Goal: Task Accomplishment & Management: Manage account settings

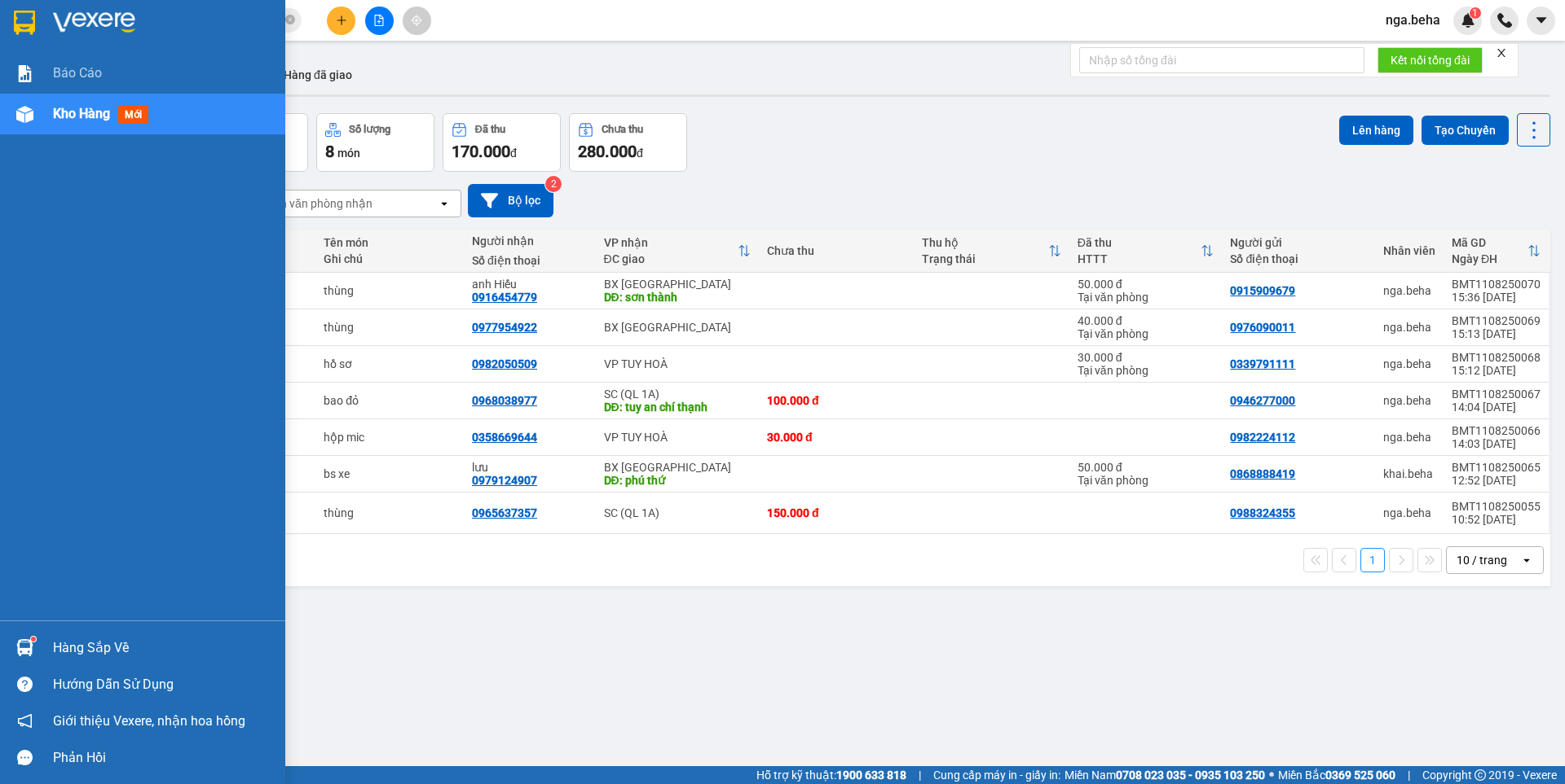
click at [67, 114] on span "Kho hàng" at bounding box center [81, 113] width 57 height 15
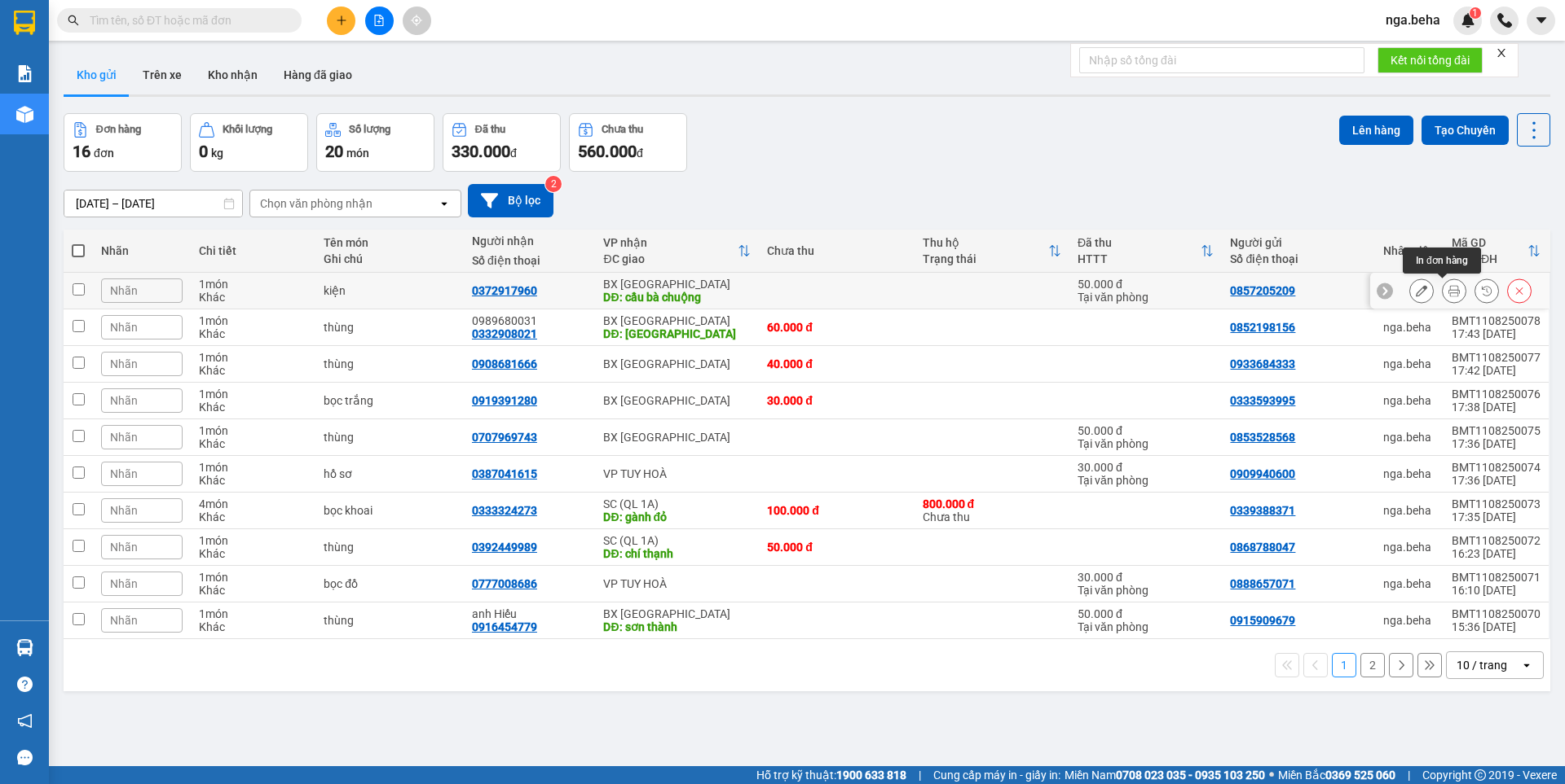
click at [1442, 290] on button at bounding box center [1453, 291] width 23 height 28
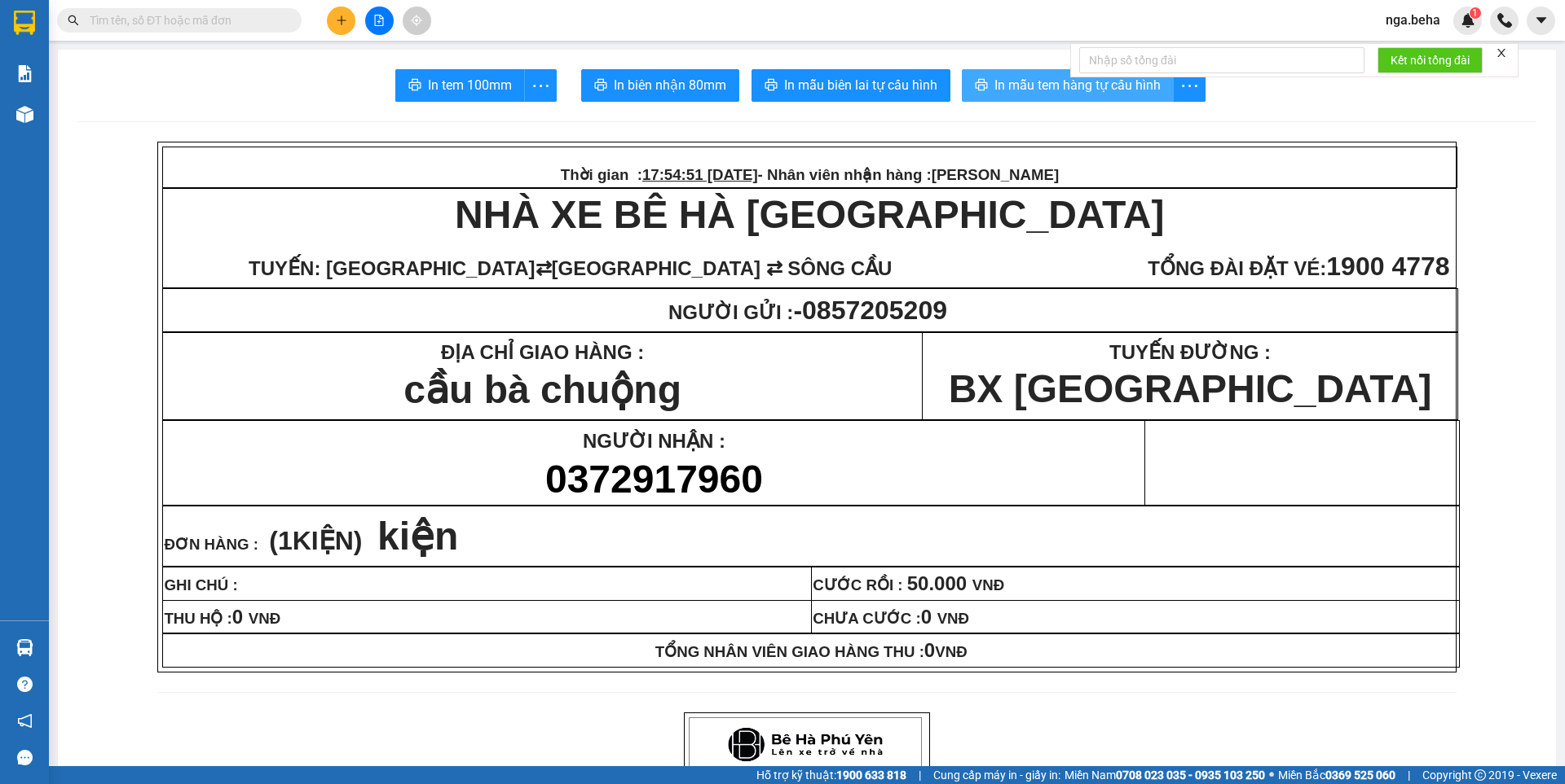
click at [1045, 70] on button "In mẫu tem hàng tự cấu hình" at bounding box center [1068, 85] width 212 height 32
click at [997, 77] on span "In mẫu tem hàng tự cấu hình" at bounding box center [1077, 85] width 166 height 21
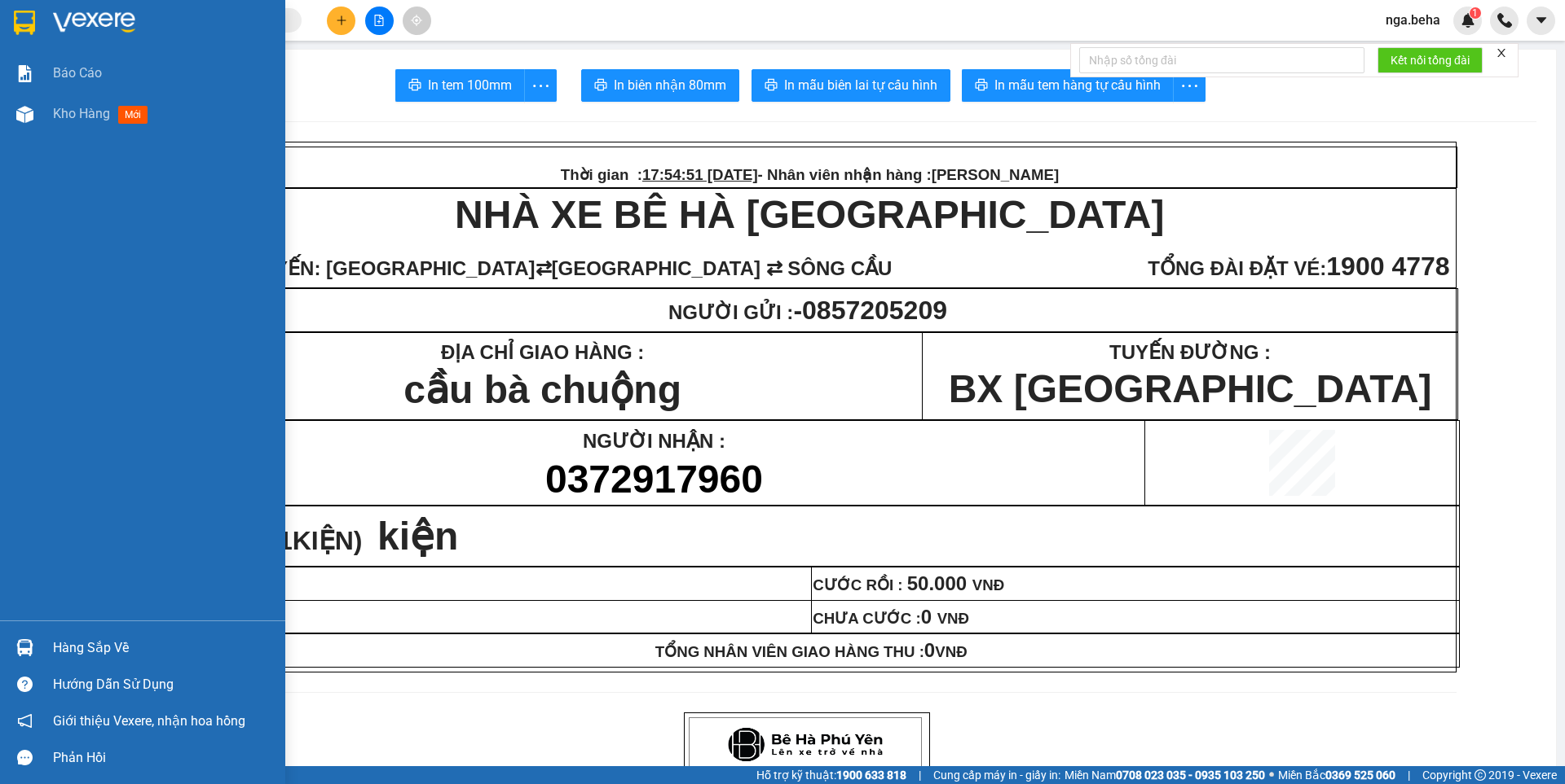
click at [98, 139] on div "Báo cáo Kho hàng mới" at bounding box center [143, 336] width 285 height 568
click at [95, 121] on span "Kho hàng" at bounding box center [81, 113] width 57 height 15
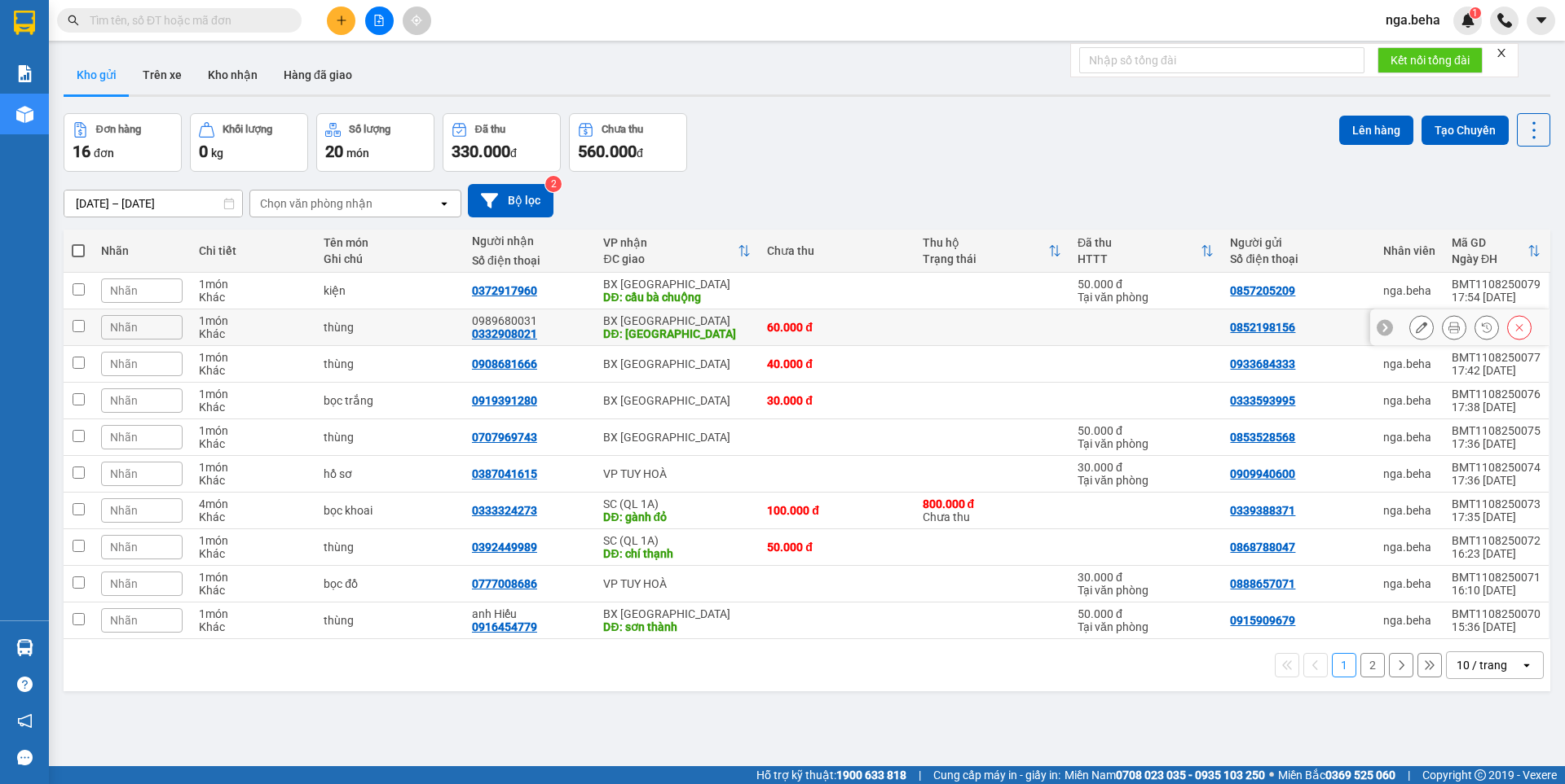
click at [1448, 325] on icon at bounding box center [1453, 328] width 11 height 11
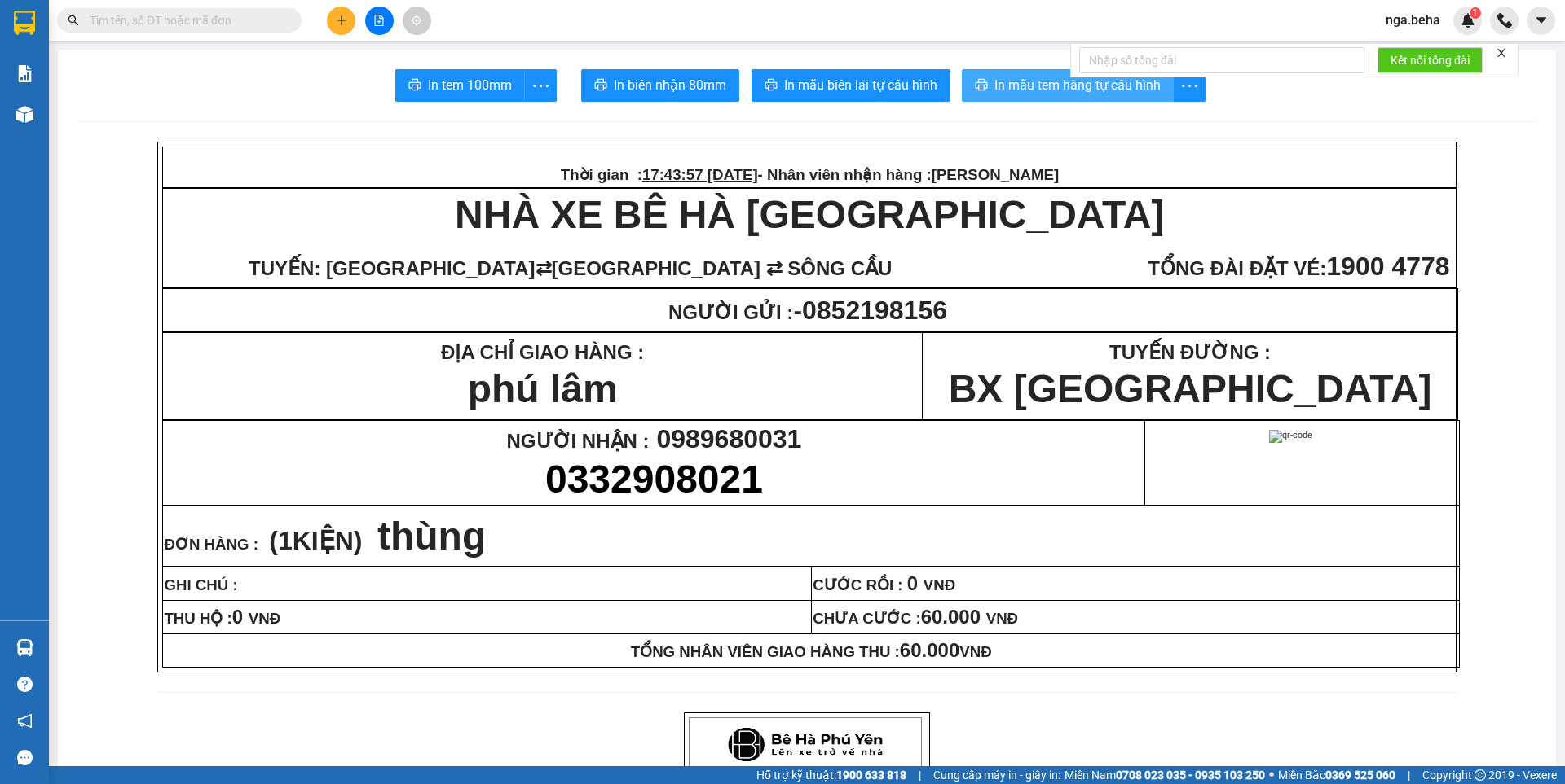
click at [1049, 83] on span "In mẫu tem hàng tự cấu hình" at bounding box center [1077, 85] width 166 height 21
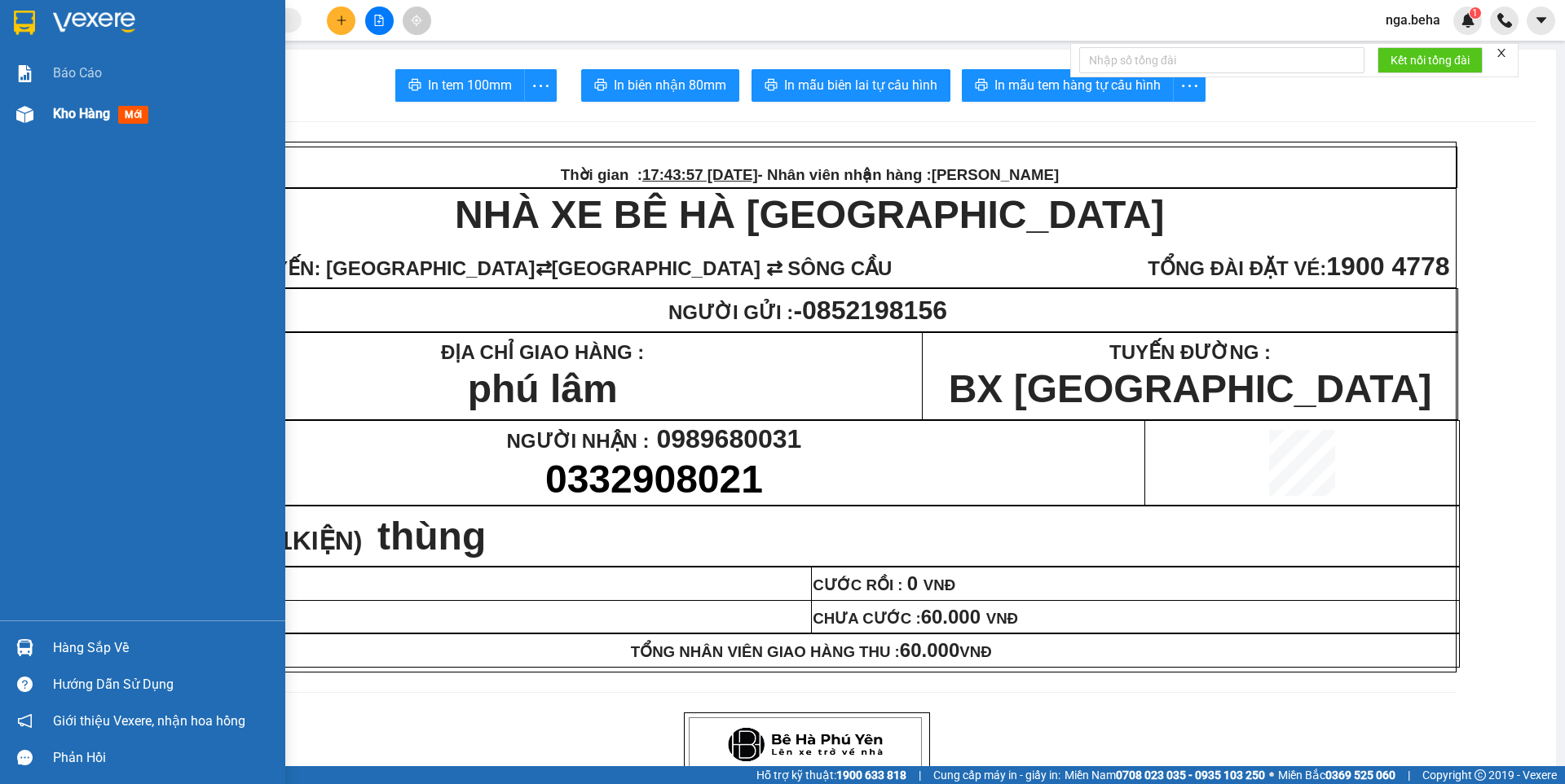
click at [15, 115] on div at bounding box center [25, 114] width 28 height 28
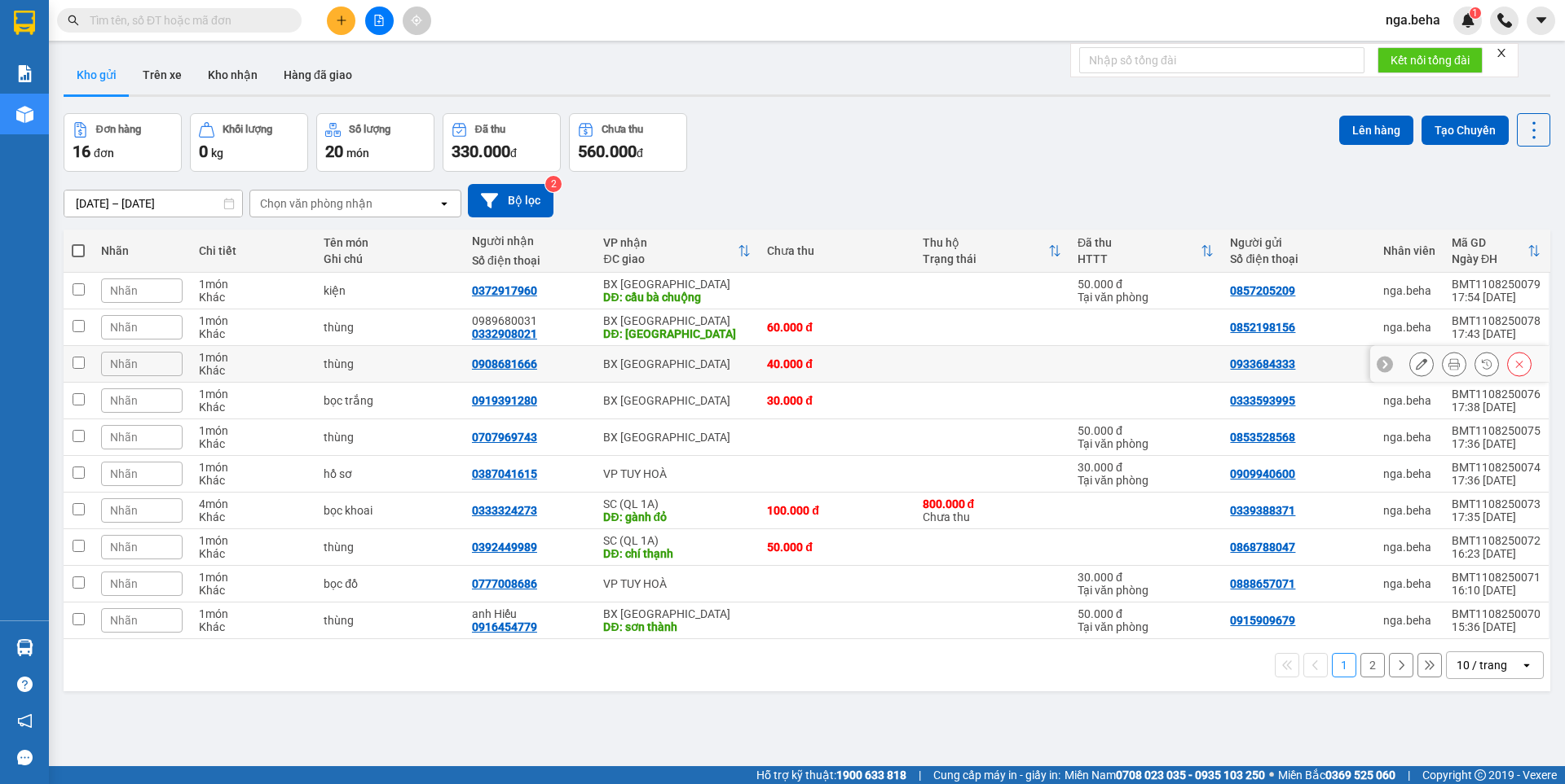
click at [1448, 364] on icon at bounding box center [1453, 364] width 11 height 11
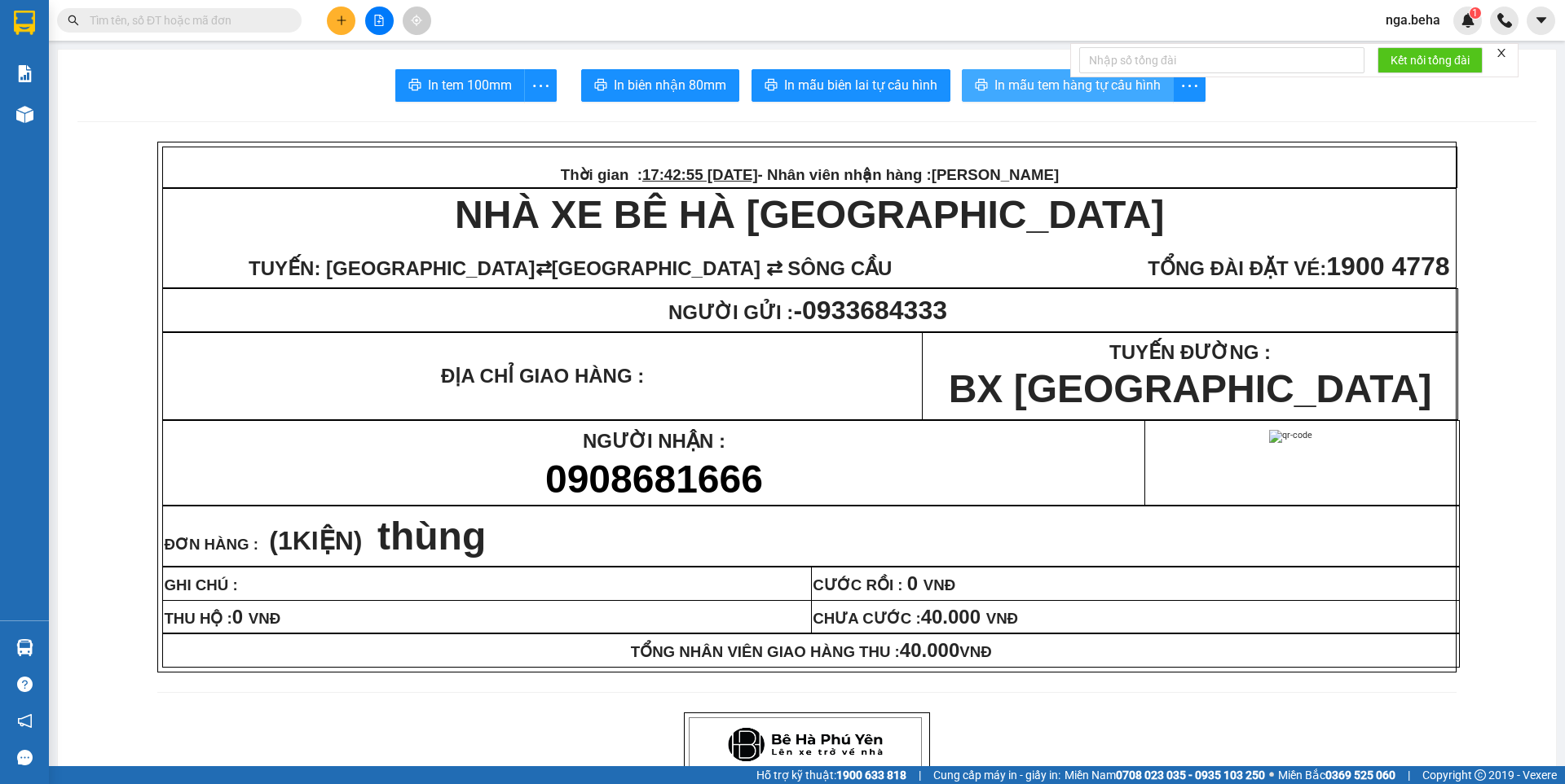
click at [1034, 84] on span "In mẫu tem hàng tự cấu hình" at bounding box center [1077, 85] width 166 height 21
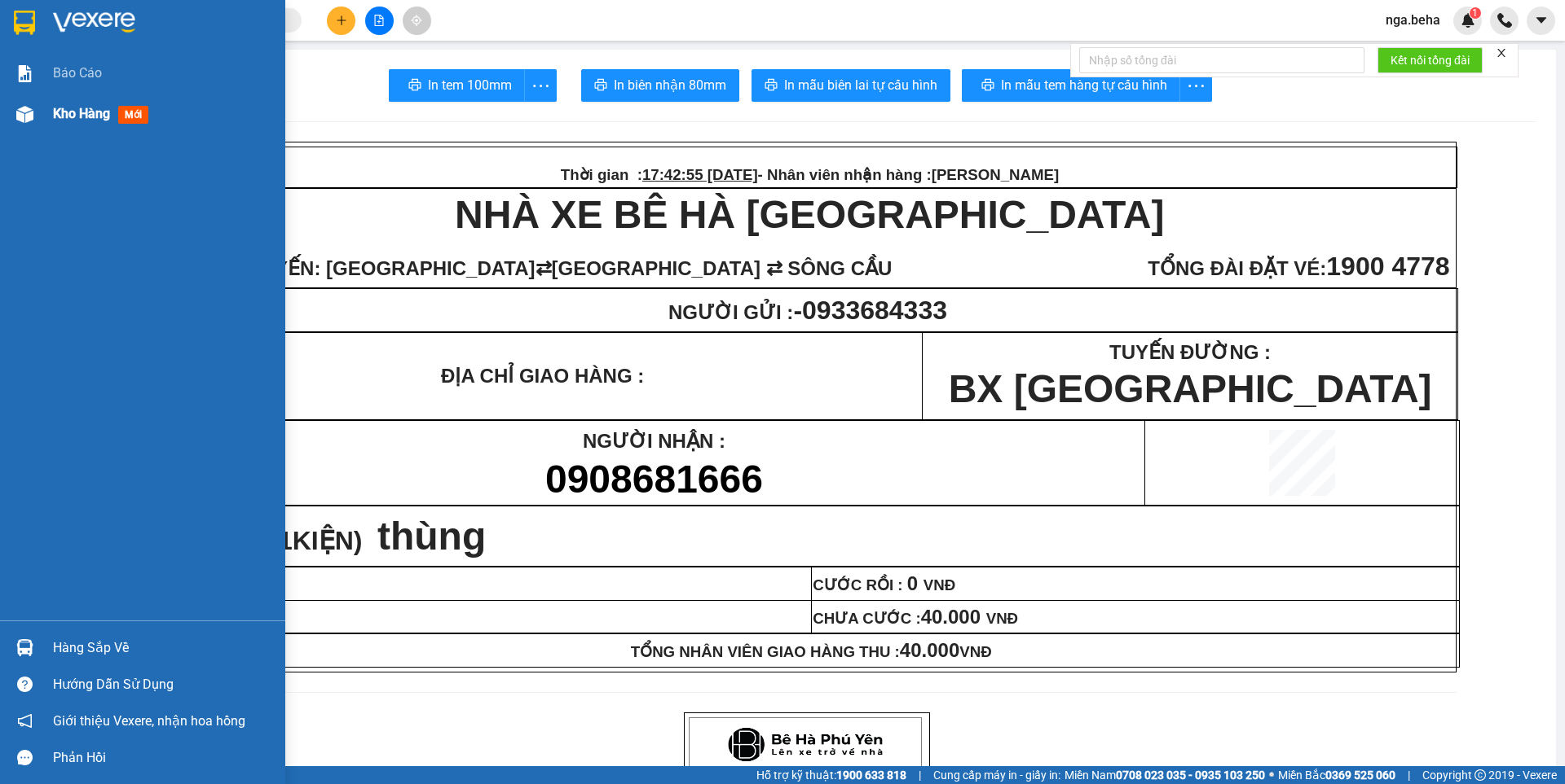
click at [36, 111] on div at bounding box center [25, 114] width 28 height 28
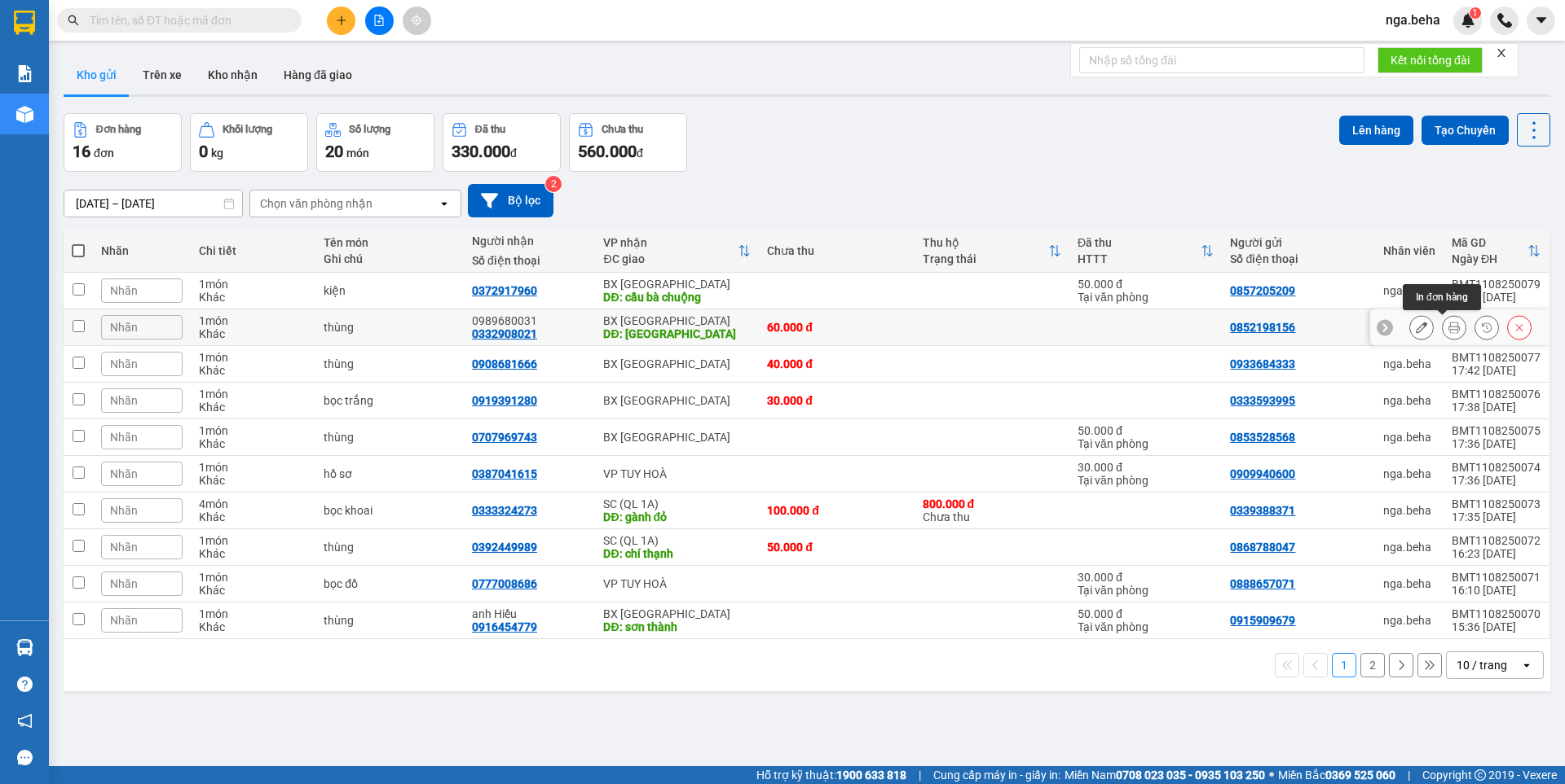
click at [1448, 330] on icon at bounding box center [1453, 328] width 11 height 11
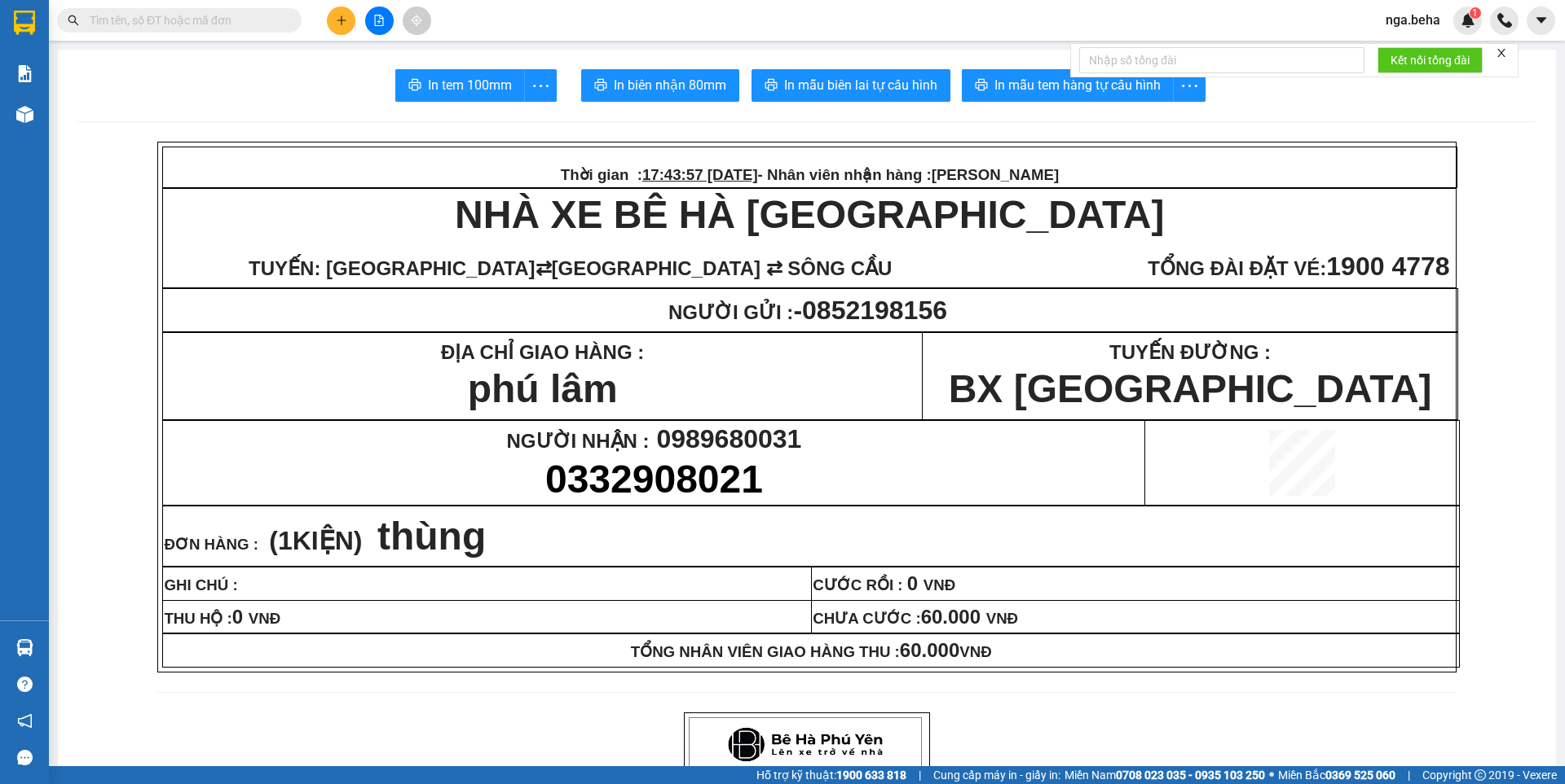
click at [1076, 73] on form "Kết nối tổng đài" at bounding box center [1294, 60] width 448 height 34
click at [1008, 82] on span "In mẫu tem hàng tự cấu hình" at bounding box center [1077, 85] width 166 height 21
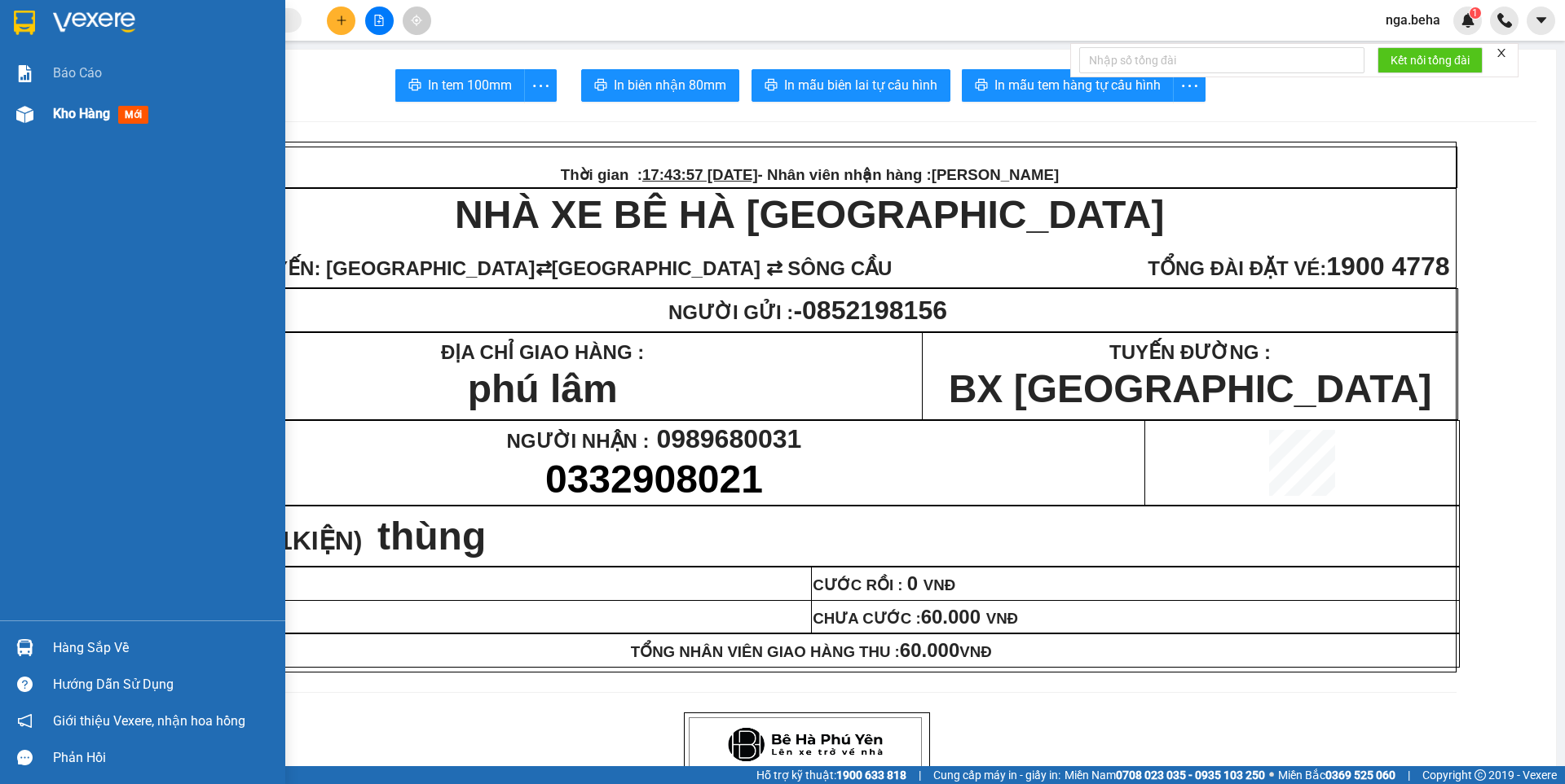
click at [3, 110] on div "Kho hàng mới" at bounding box center [143, 113] width 285 height 41
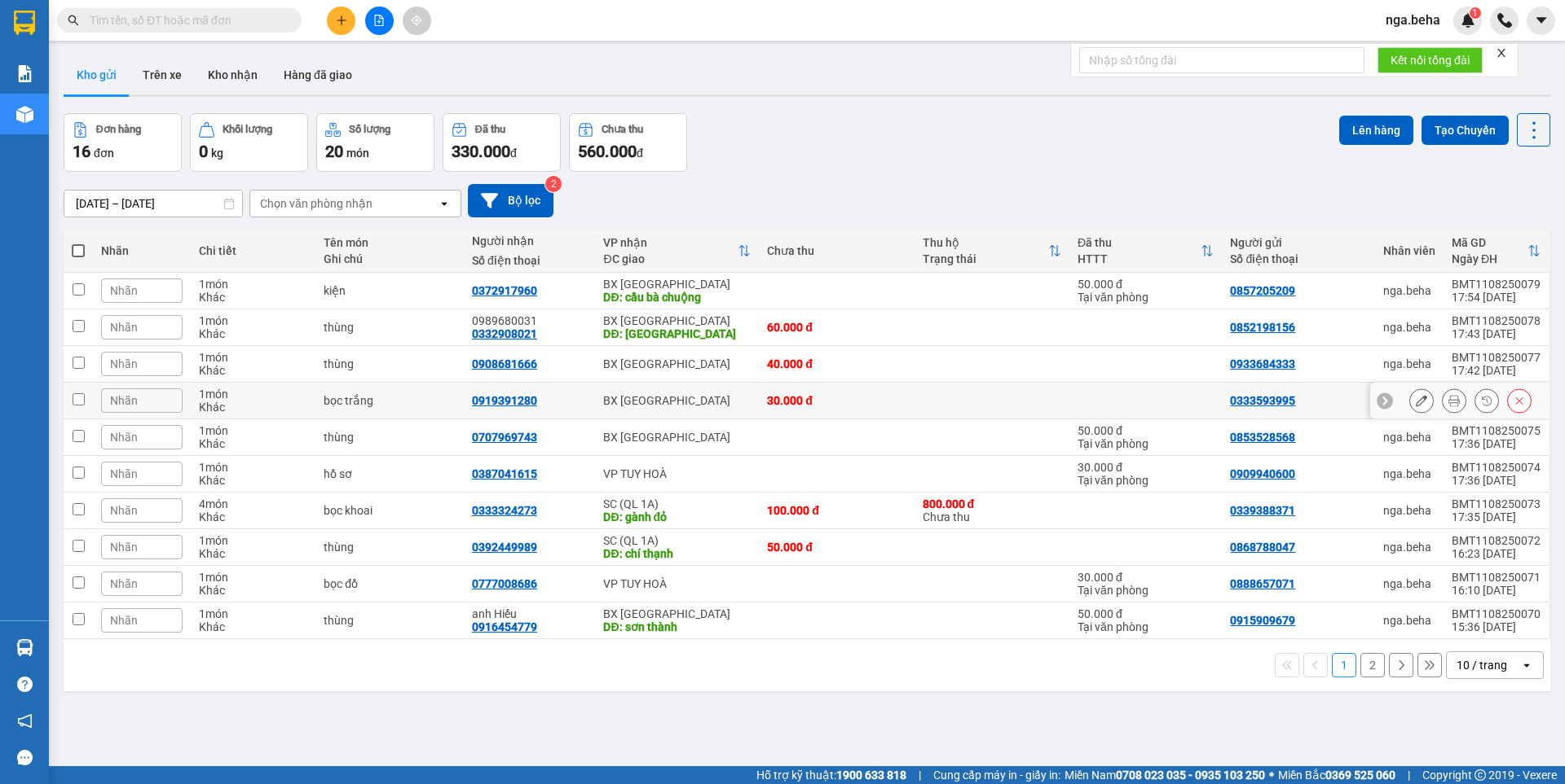
click at [1448, 401] on icon at bounding box center [1453, 401] width 11 height 11
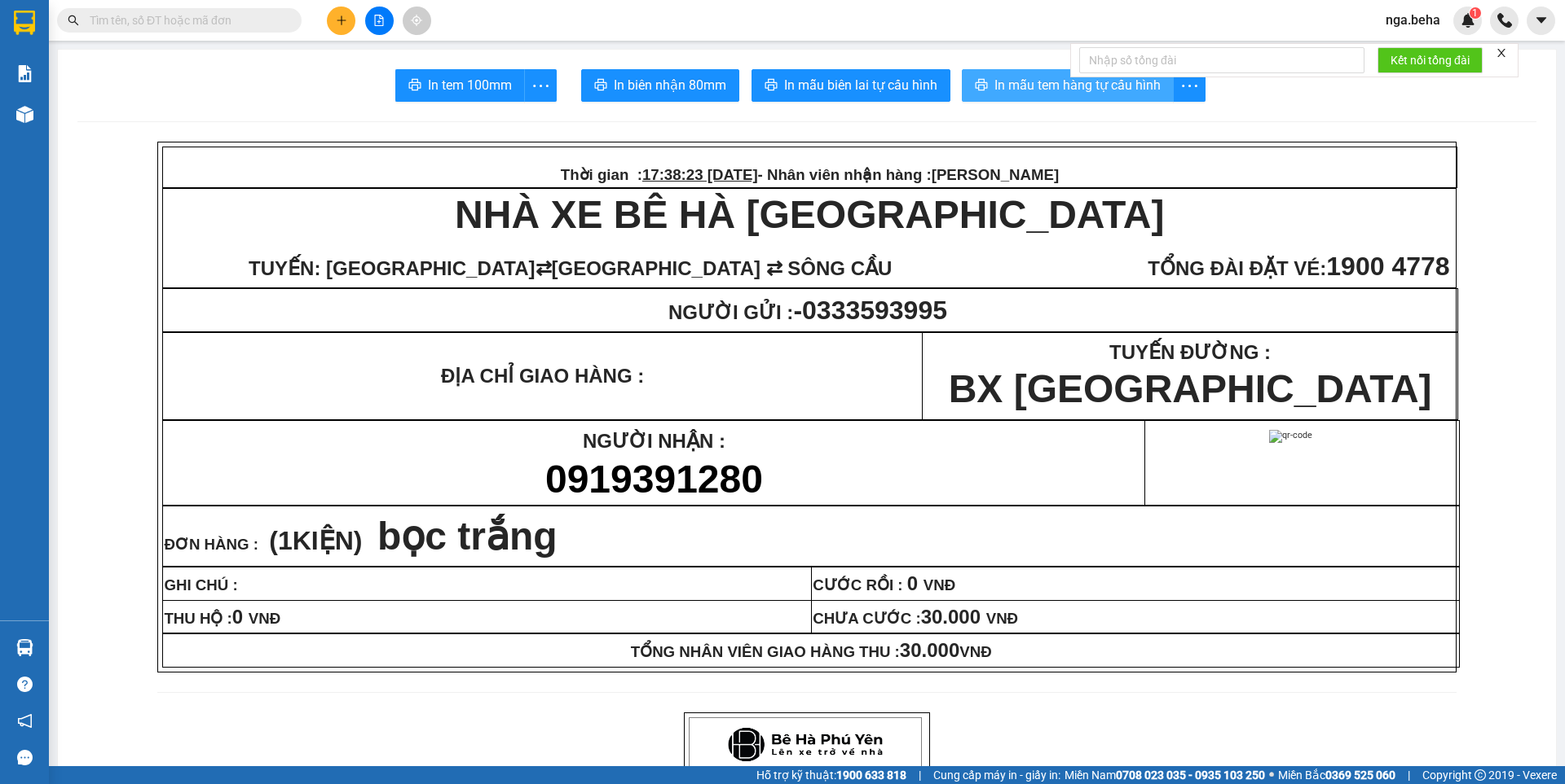
click at [1062, 98] on button "In mẫu tem hàng tự cấu hình" at bounding box center [1068, 85] width 212 height 32
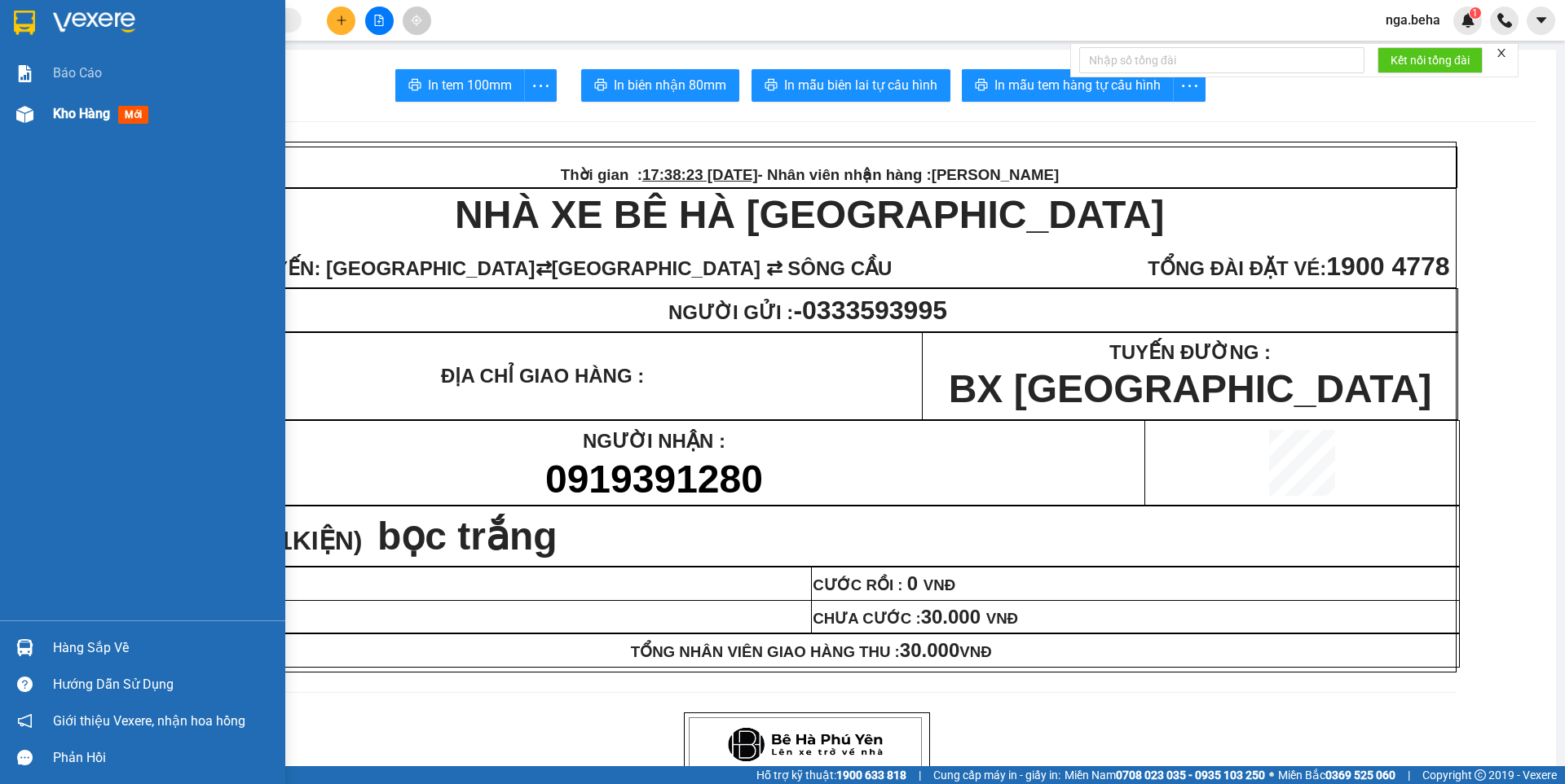
click at [32, 102] on div at bounding box center [25, 114] width 28 height 28
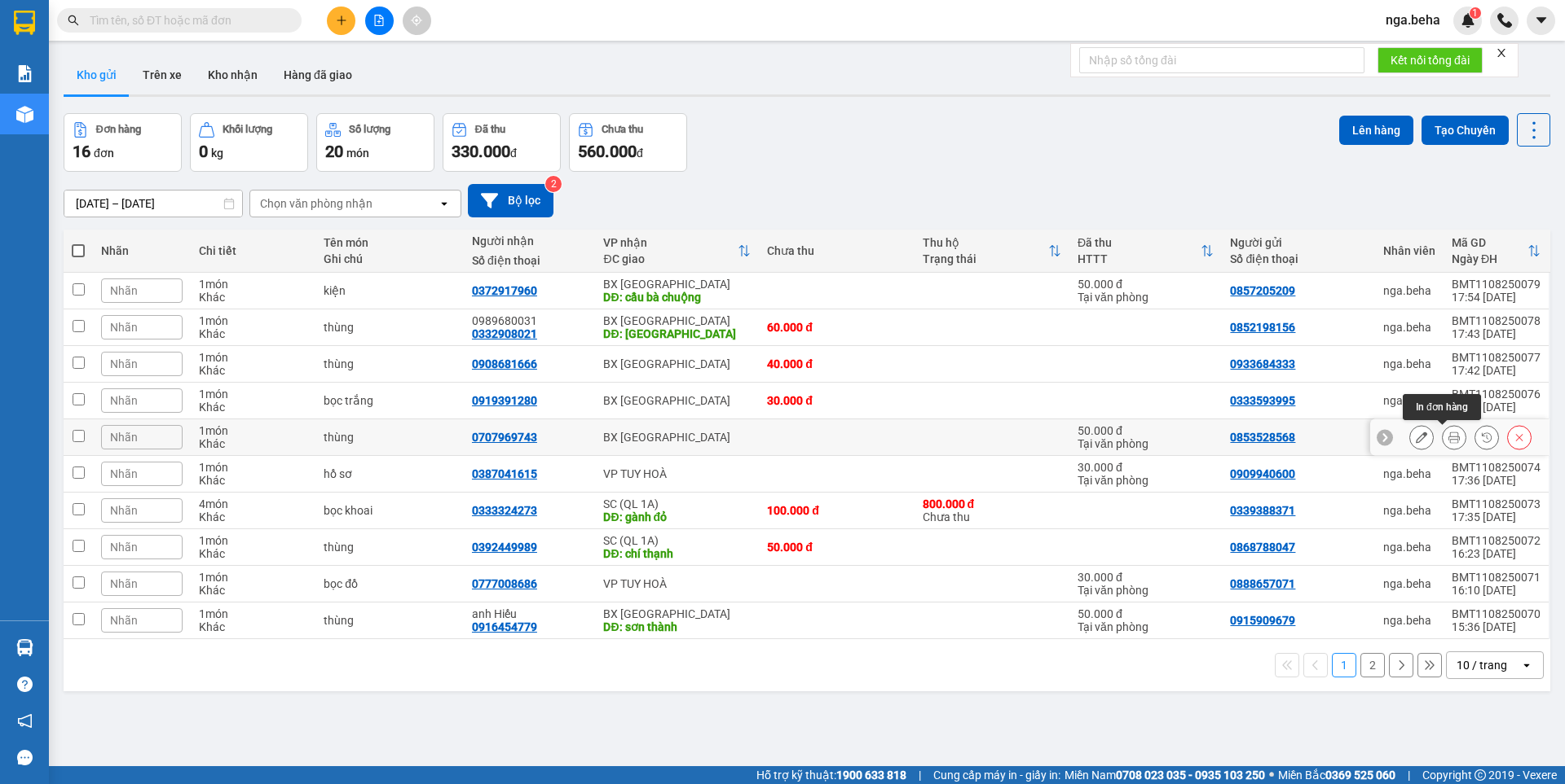
click at [1448, 440] on icon at bounding box center [1453, 437] width 11 height 11
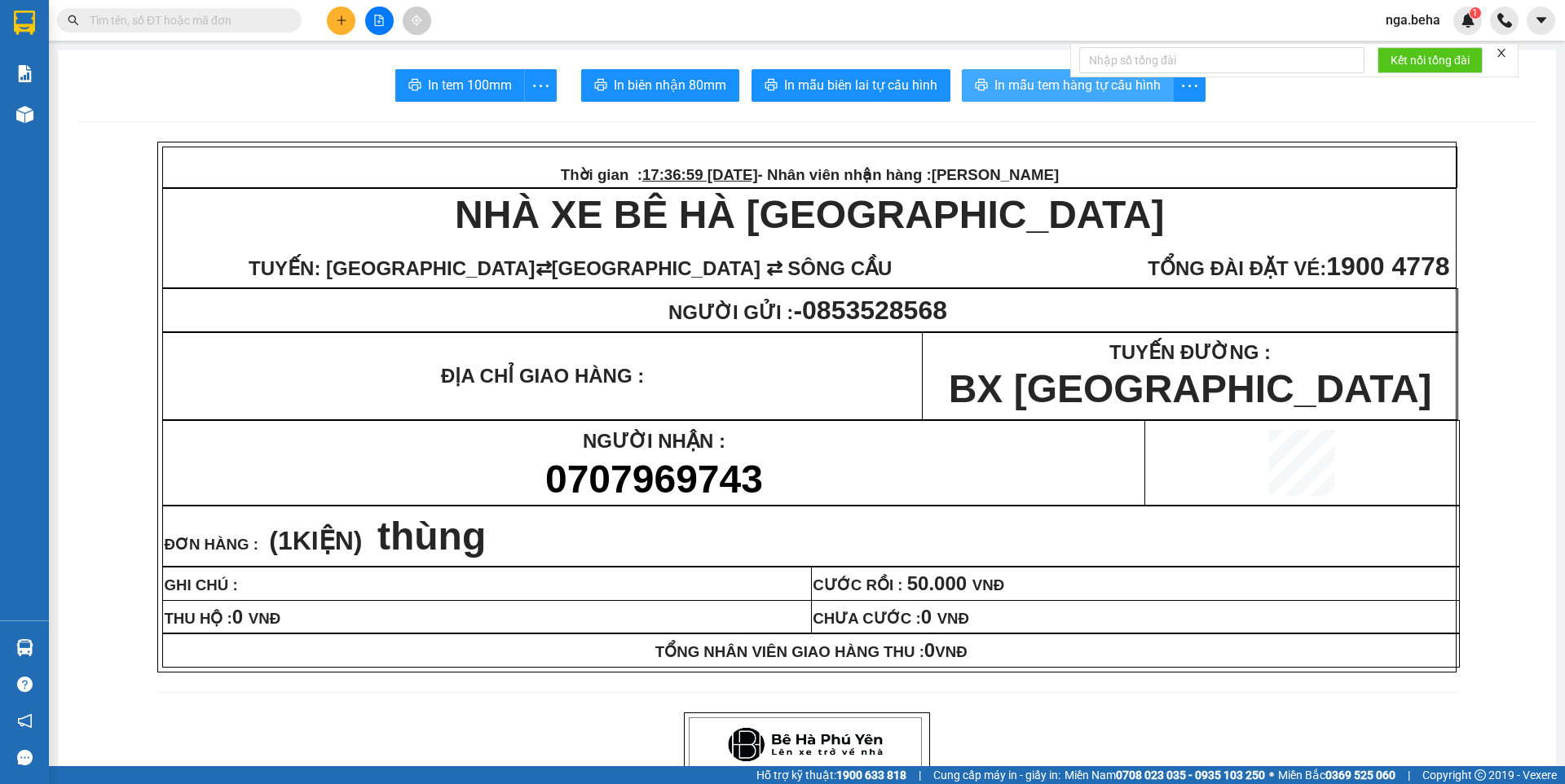
click at [1004, 91] on span "In mẫu tem hàng tự cấu hình" at bounding box center [1077, 85] width 166 height 21
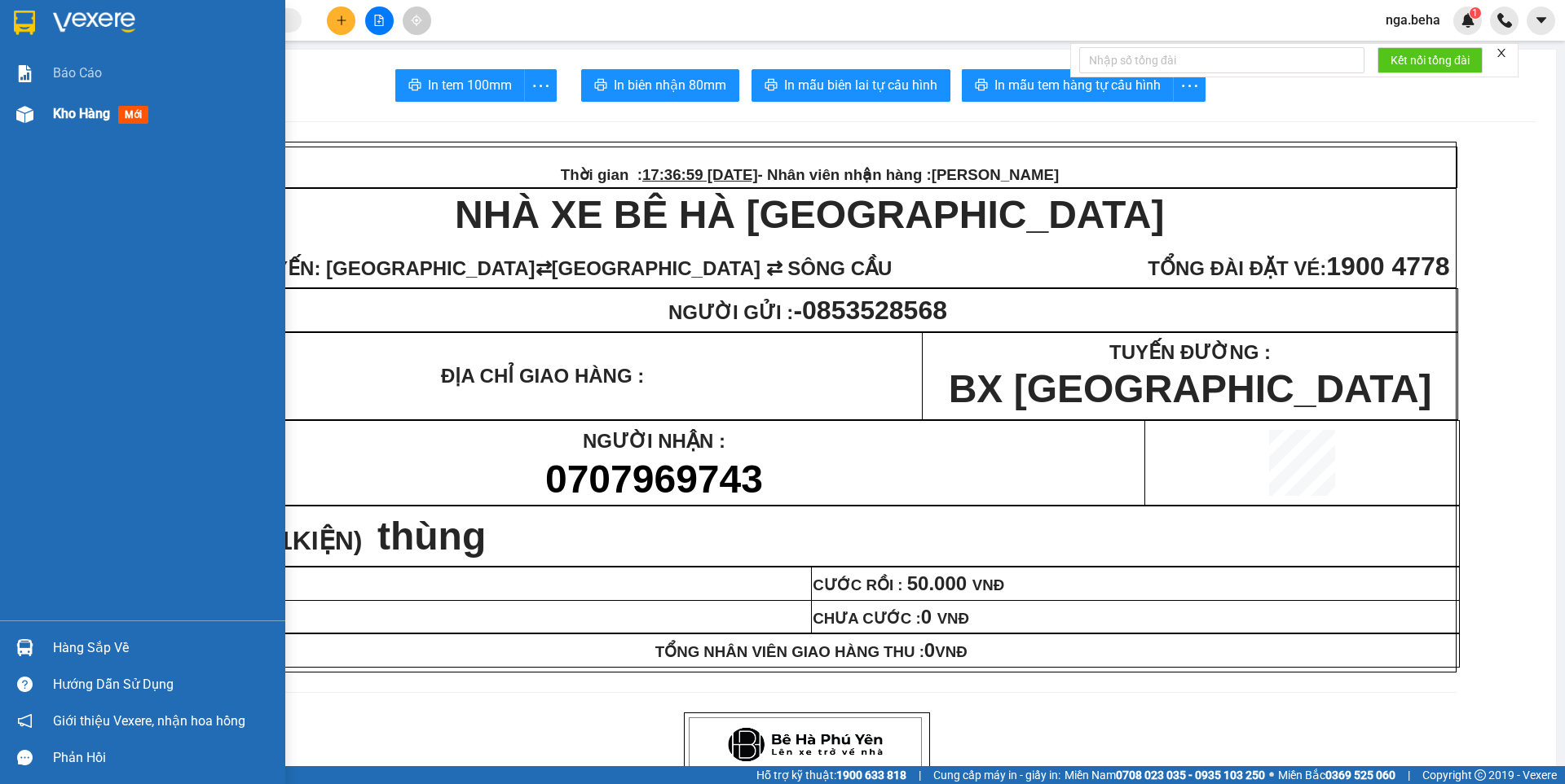
click at [0, 123] on div "Kho hàng mới" at bounding box center [143, 113] width 285 height 41
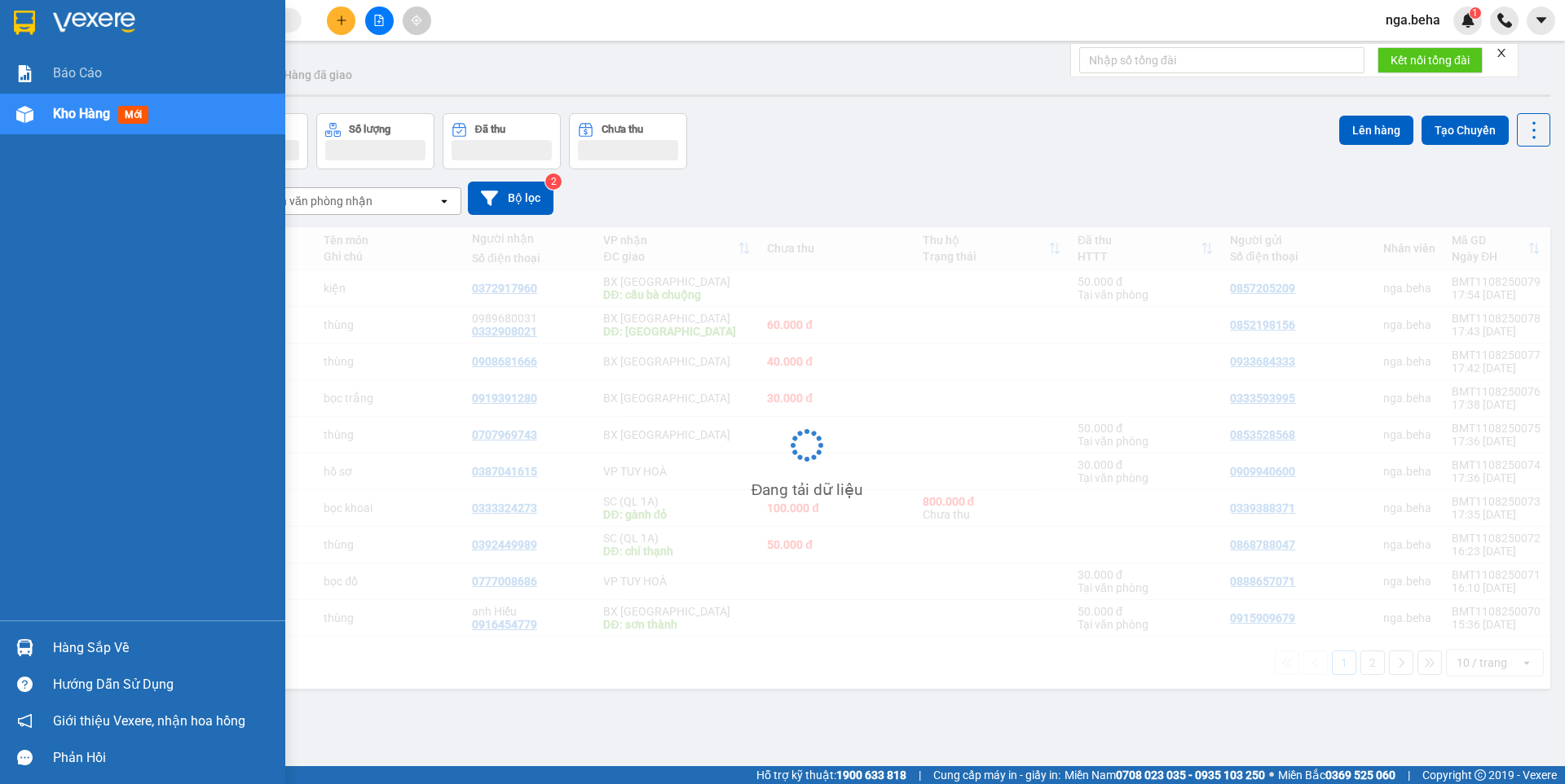
click at [38, 108] on div at bounding box center [25, 114] width 28 height 28
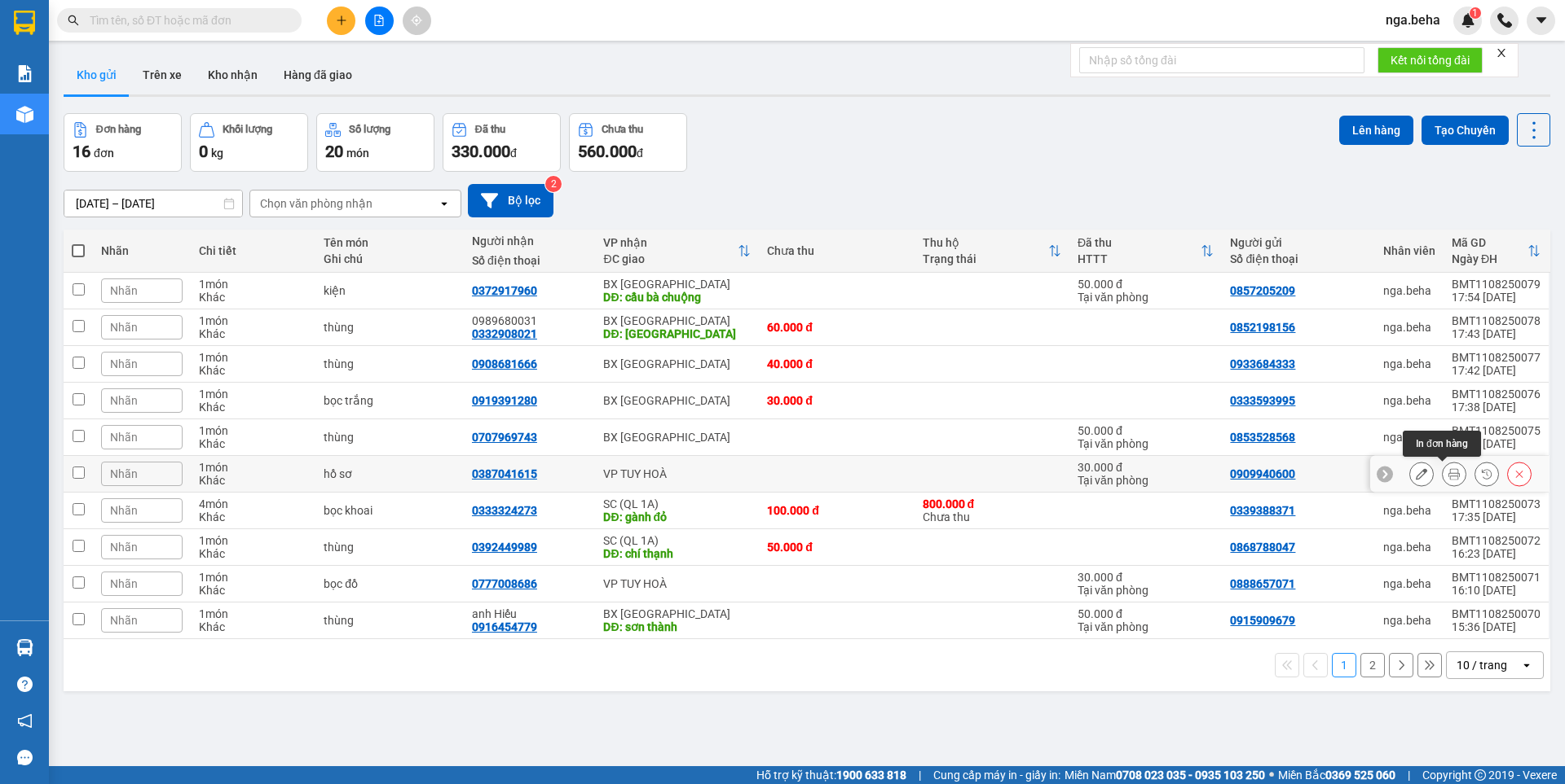
click at [1448, 473] on icon at bounding box center [1453, 474] width 11 height 11
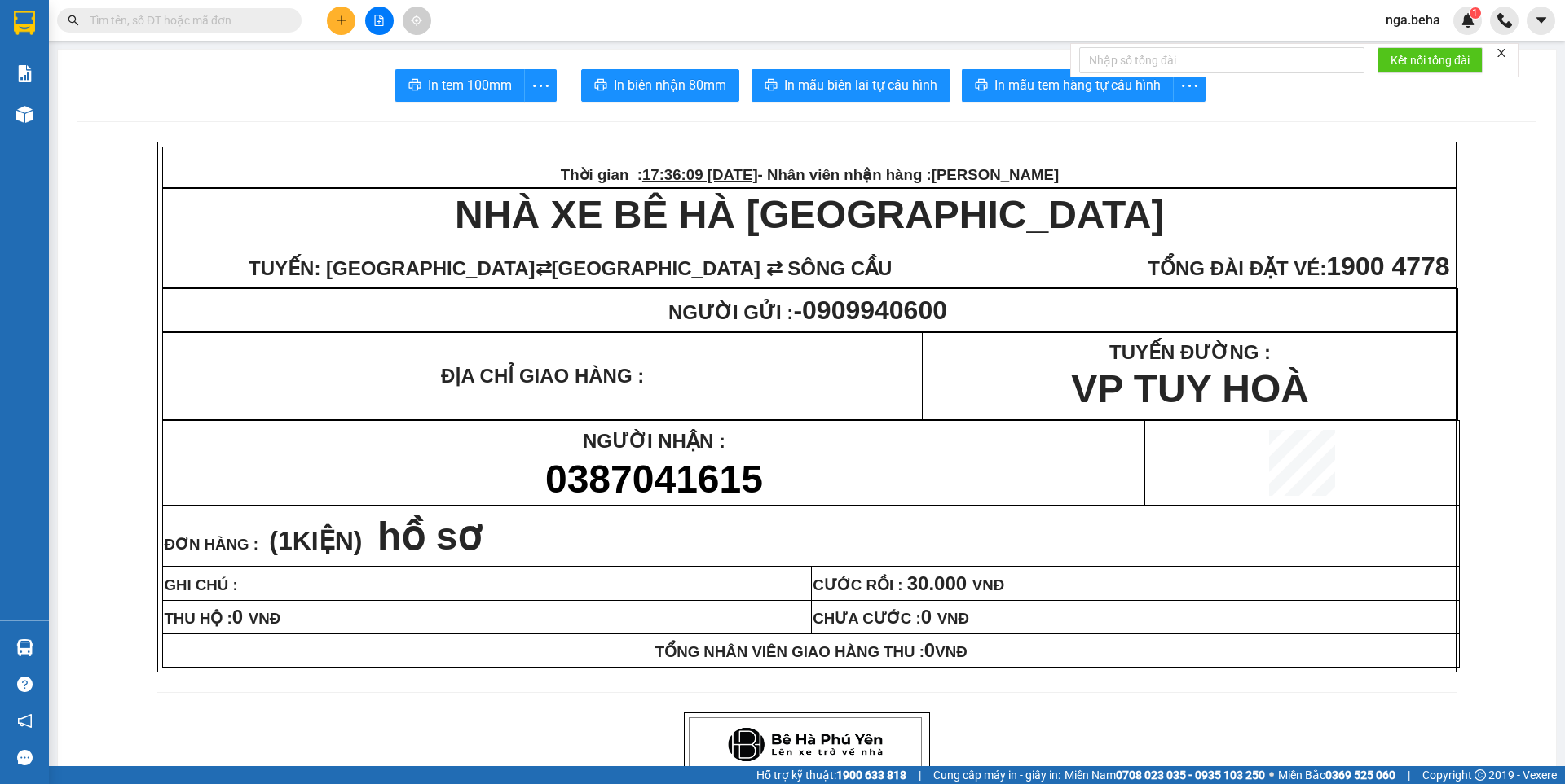
click at [1063, 94] on span "In mẫu tem hàng tự cấu hình" at bounding box center [1077, 85] width 166 height 21
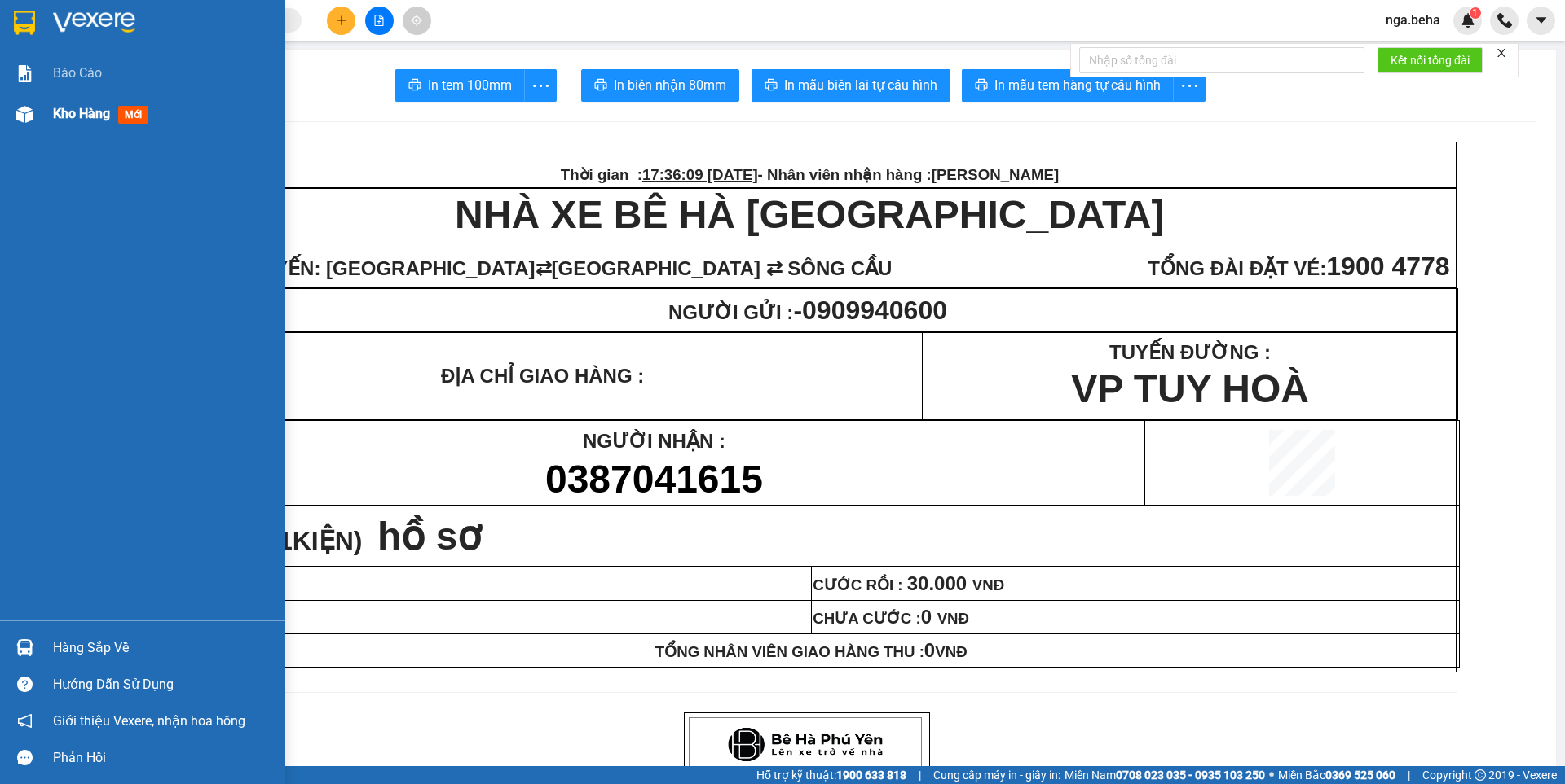
click at [34, 115] on div at bounding box center [25, 114] width 28 height 28
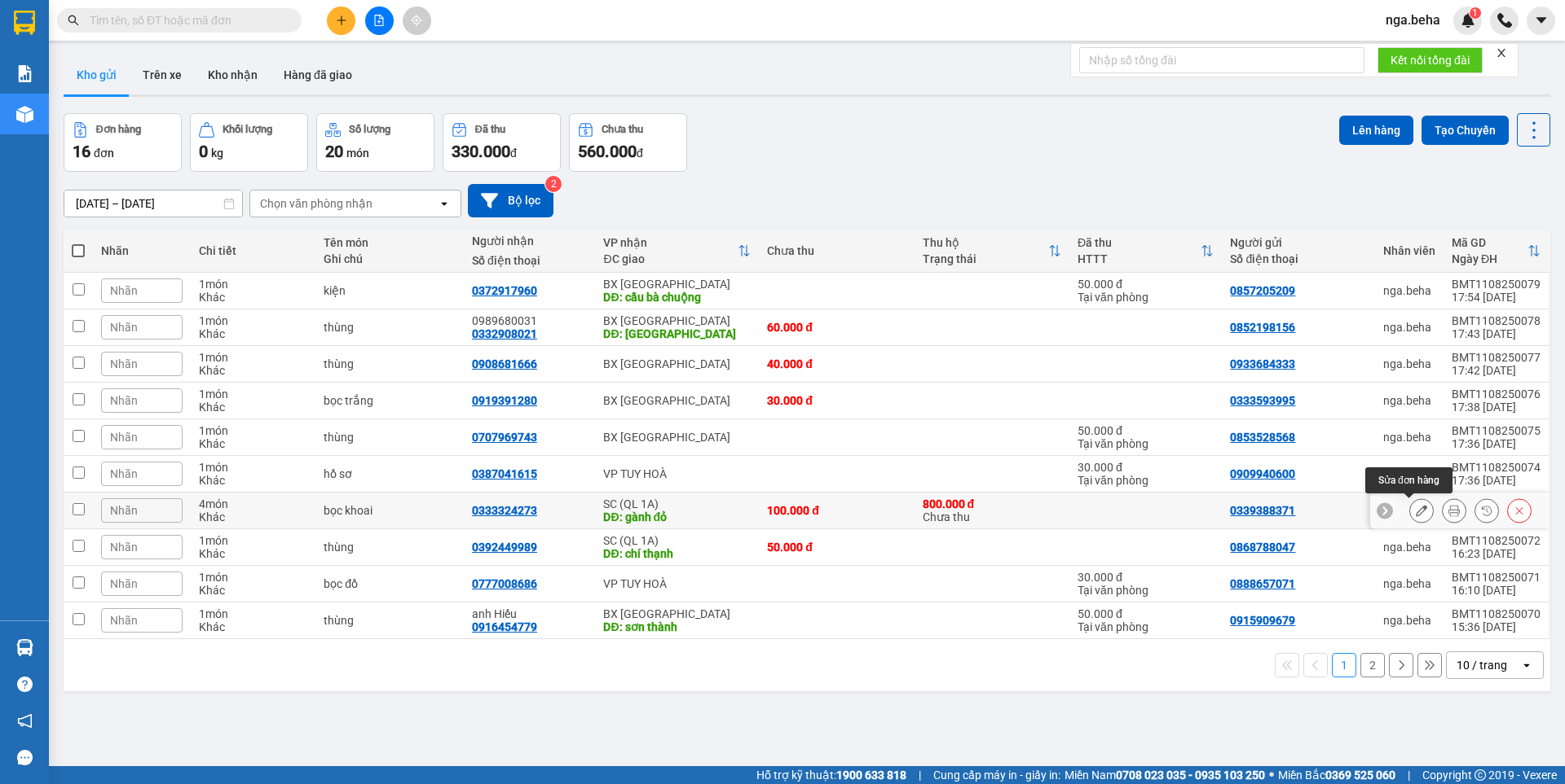
click at [1448, 512] on icon at bounding box center [1453, 511] width 11 height 11
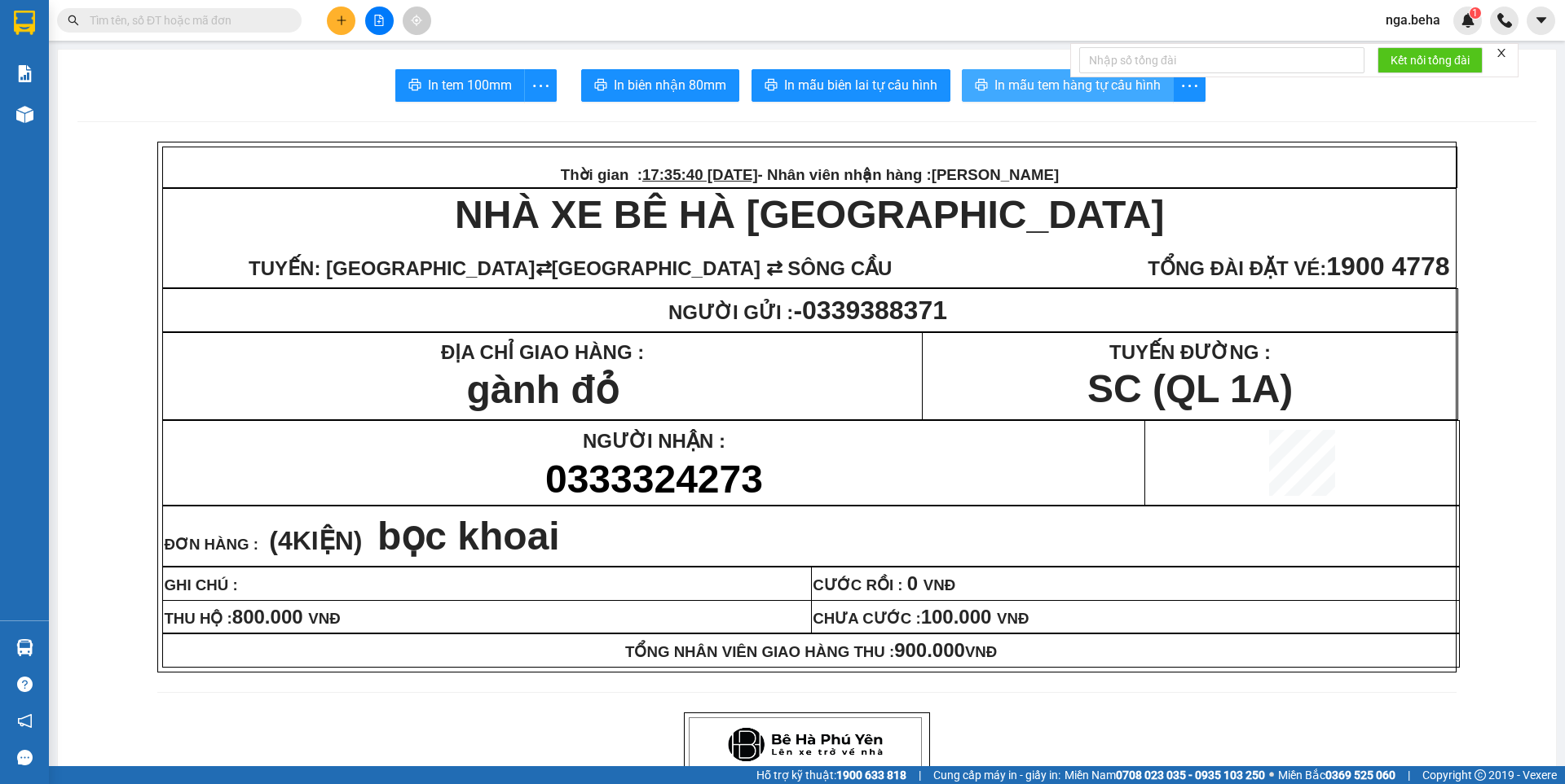
click at [1012, 88] on span "In mẫu tem hàng tự cấu hình" at bounding box center [1077, 85] width 166 height 21
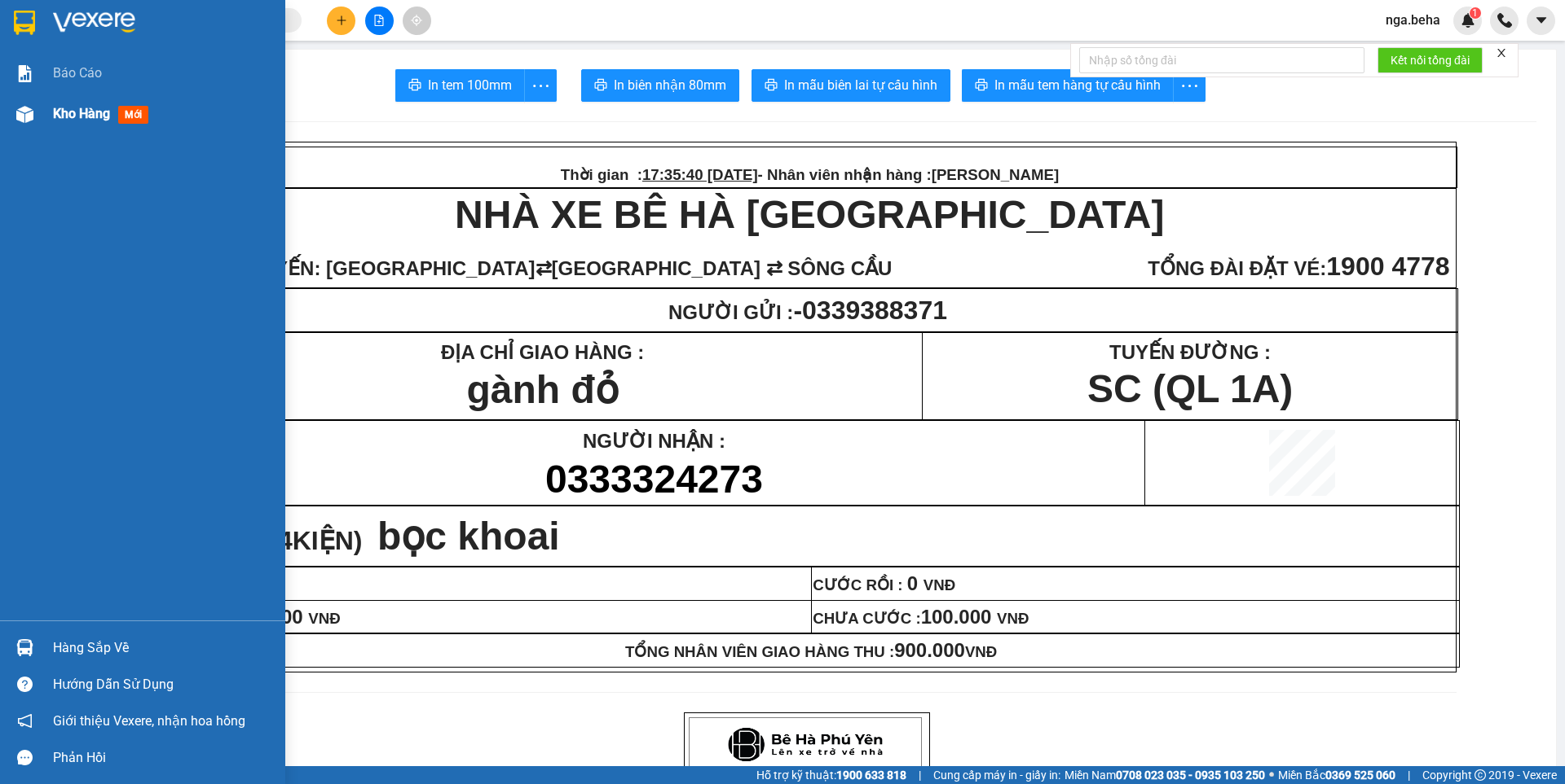
click at [0, 109] on div "Kho hàng mới" at bounding box center [143, 113] width 285 height 41
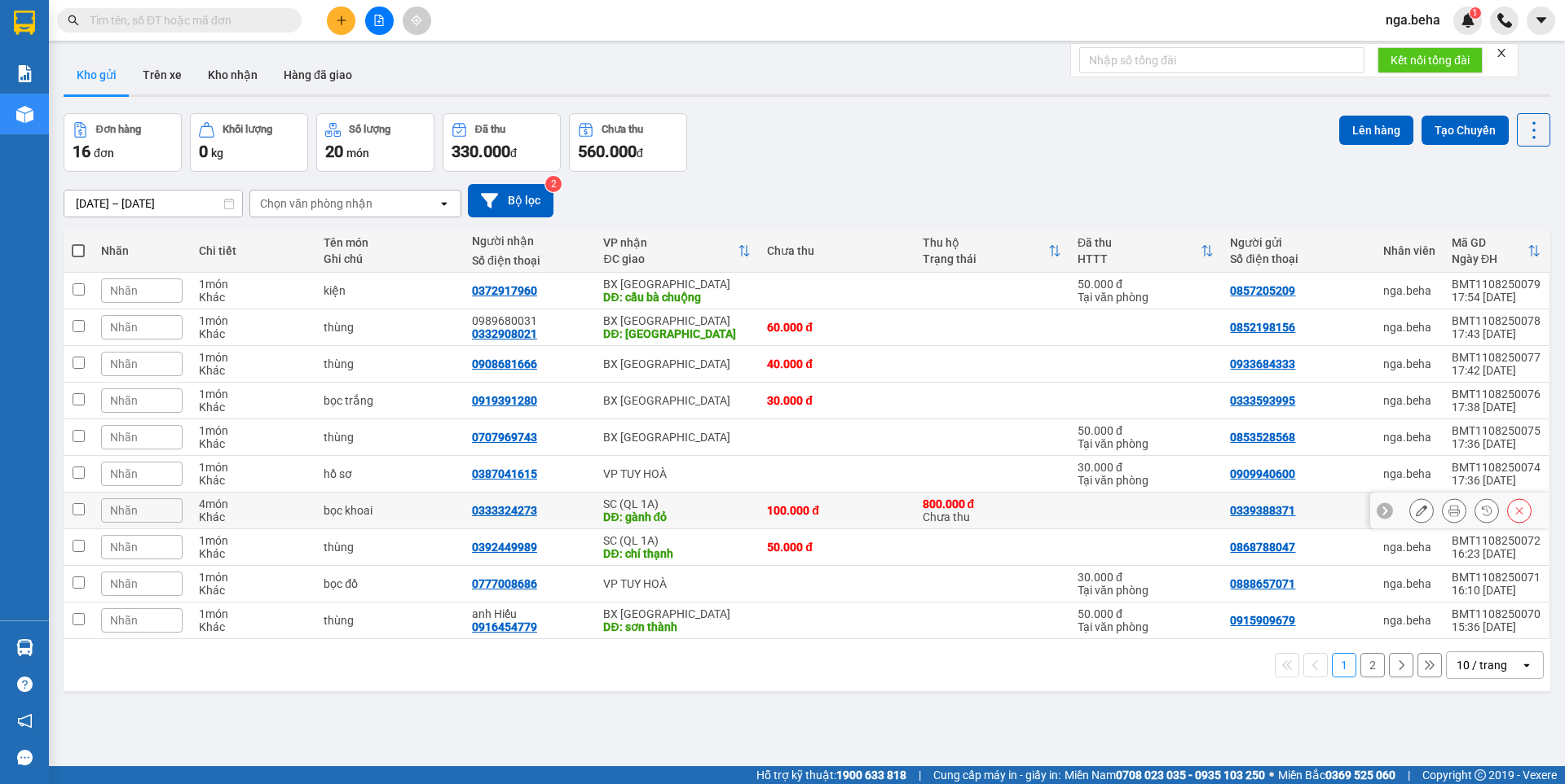
scroll to position [75, 0]
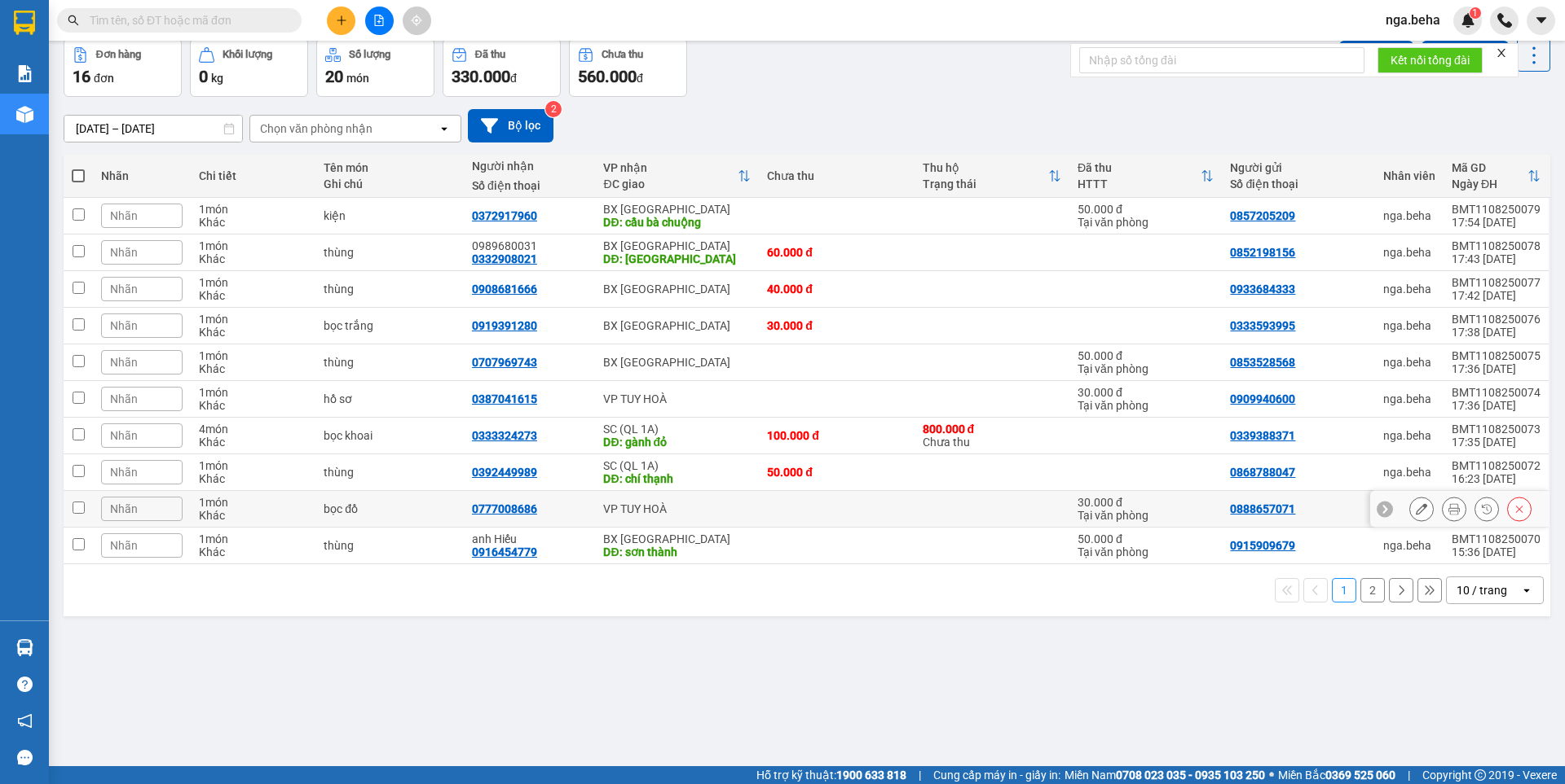
click at [1416, 514] on icon at bounding box center [1421, 509] width 11 height 11
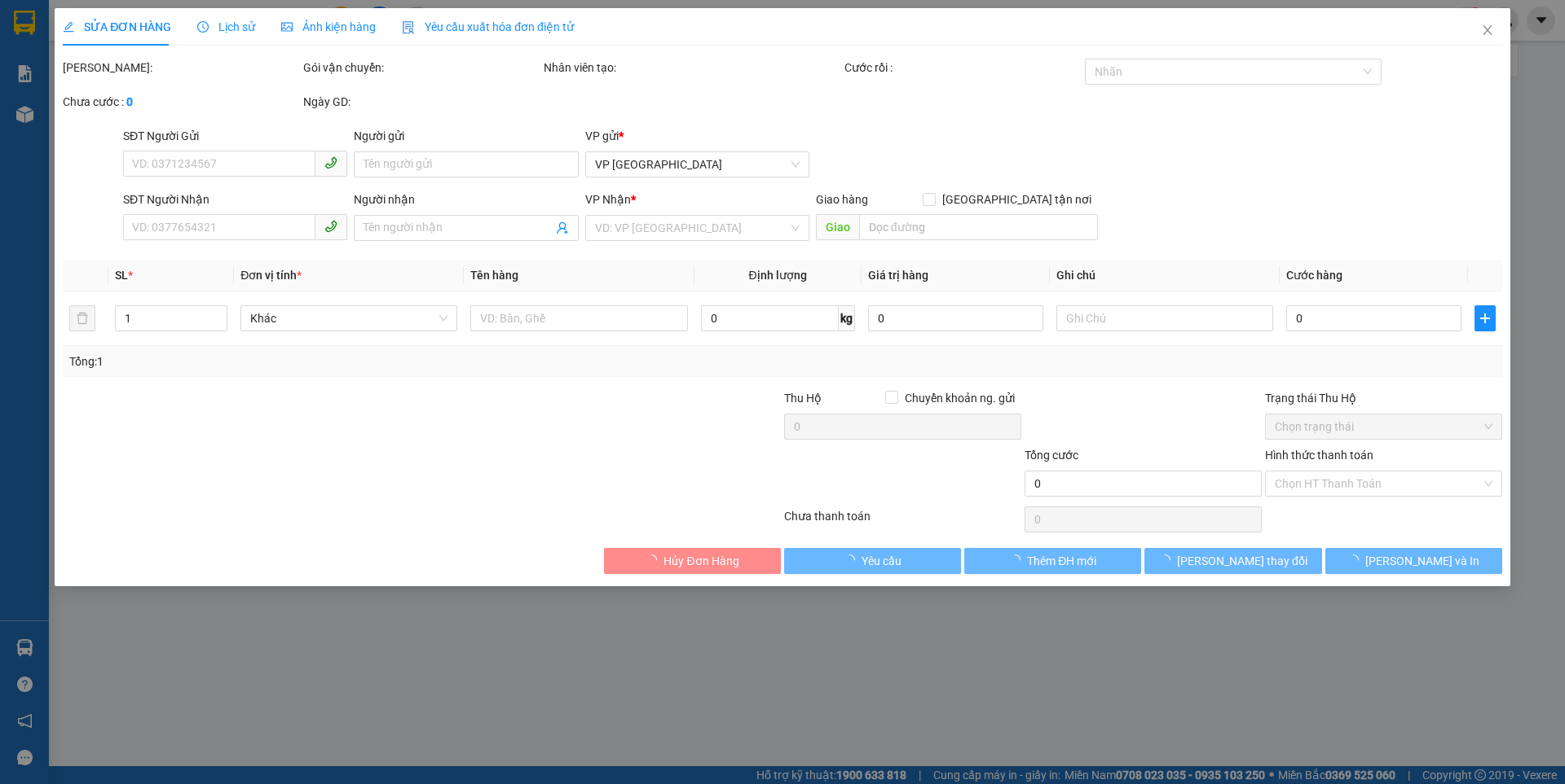
type input "0888657071"
type input "0777008686"
type input "30.000"
type input "0"
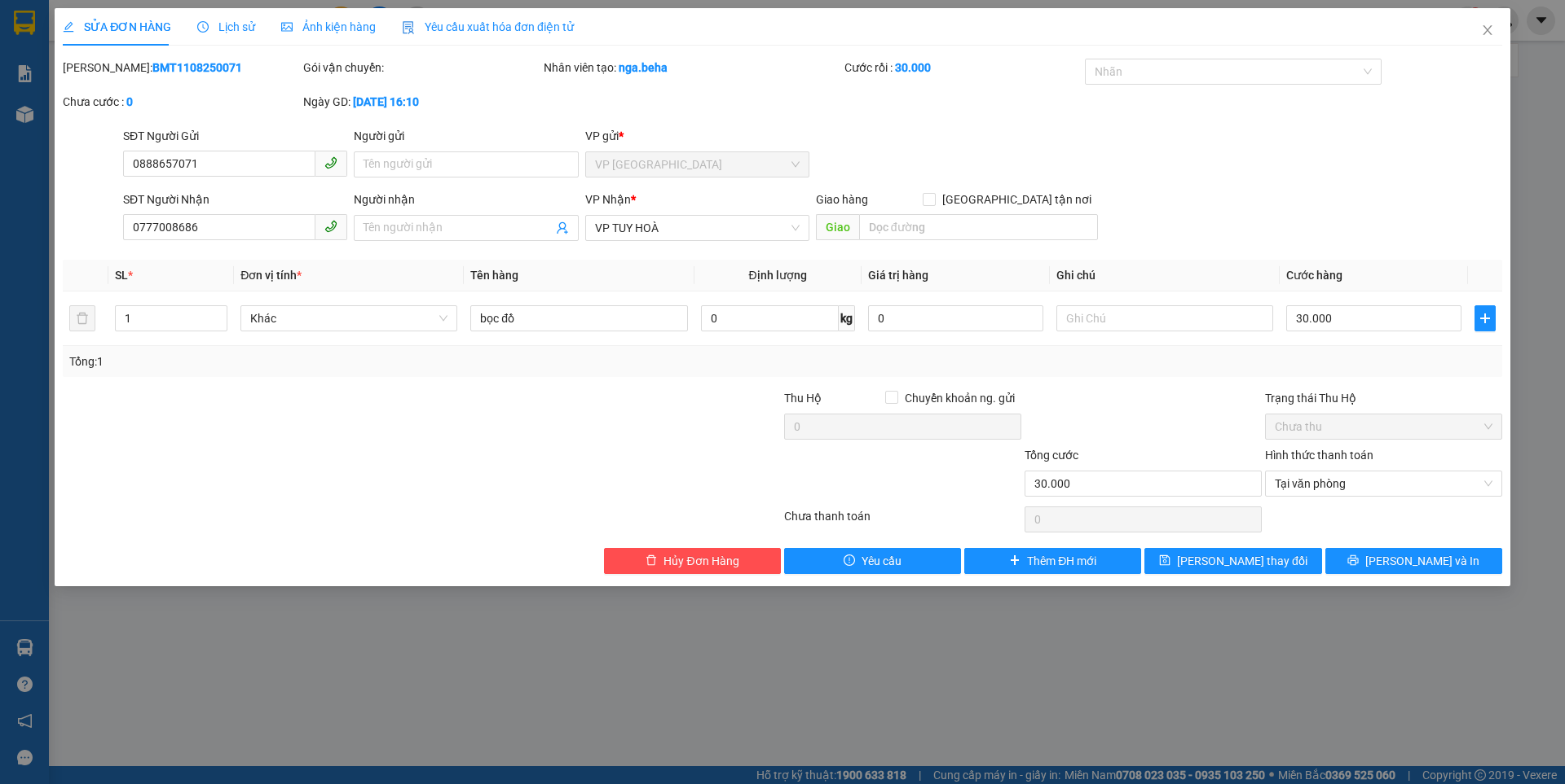
click at [322, 35] on div "Ảnh kiện hàng" at bounding box center [329, 27] width 95 height 38
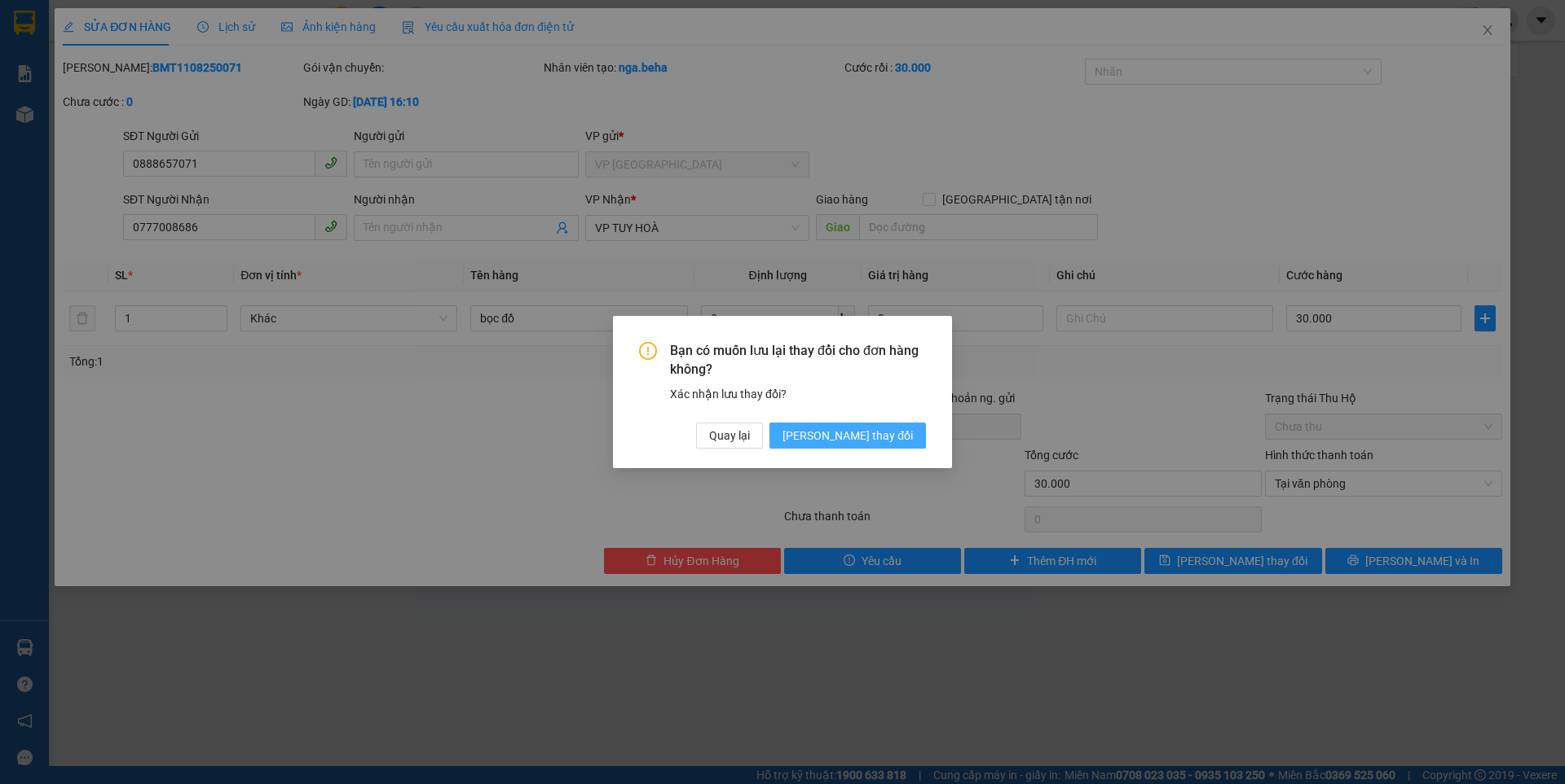
click at [862, 432] on span "Lưu thay đổi" at bounding box center [848, 435] width 130 height 18
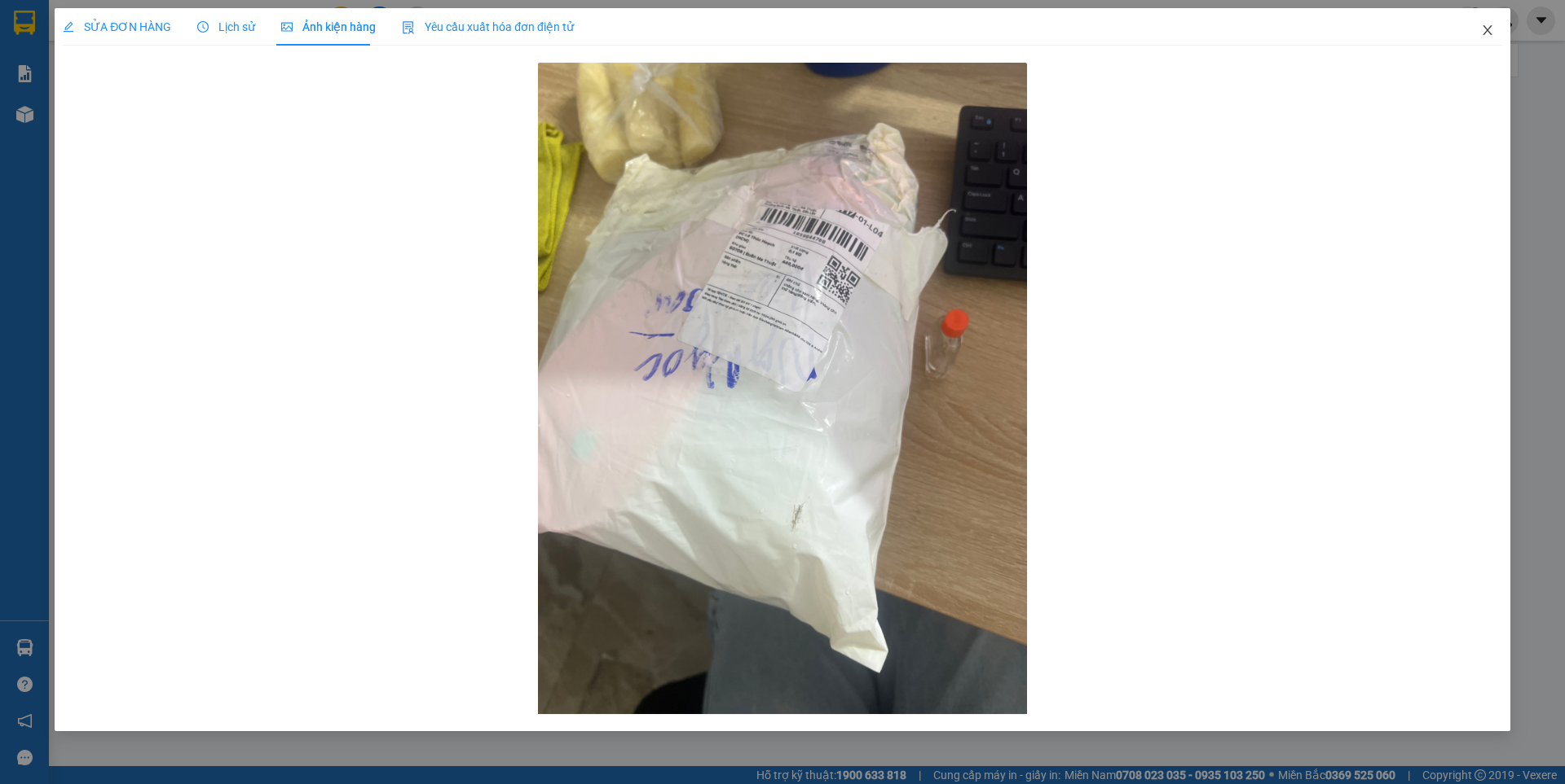
drag, startPoint x: 1499, startPoint y: 28, endPoint x: 1486, endPoint y: 32, distance: 13.6
click at [1488, 31] on span "Close" at bounding box center [1488, 31] width 45 height 45
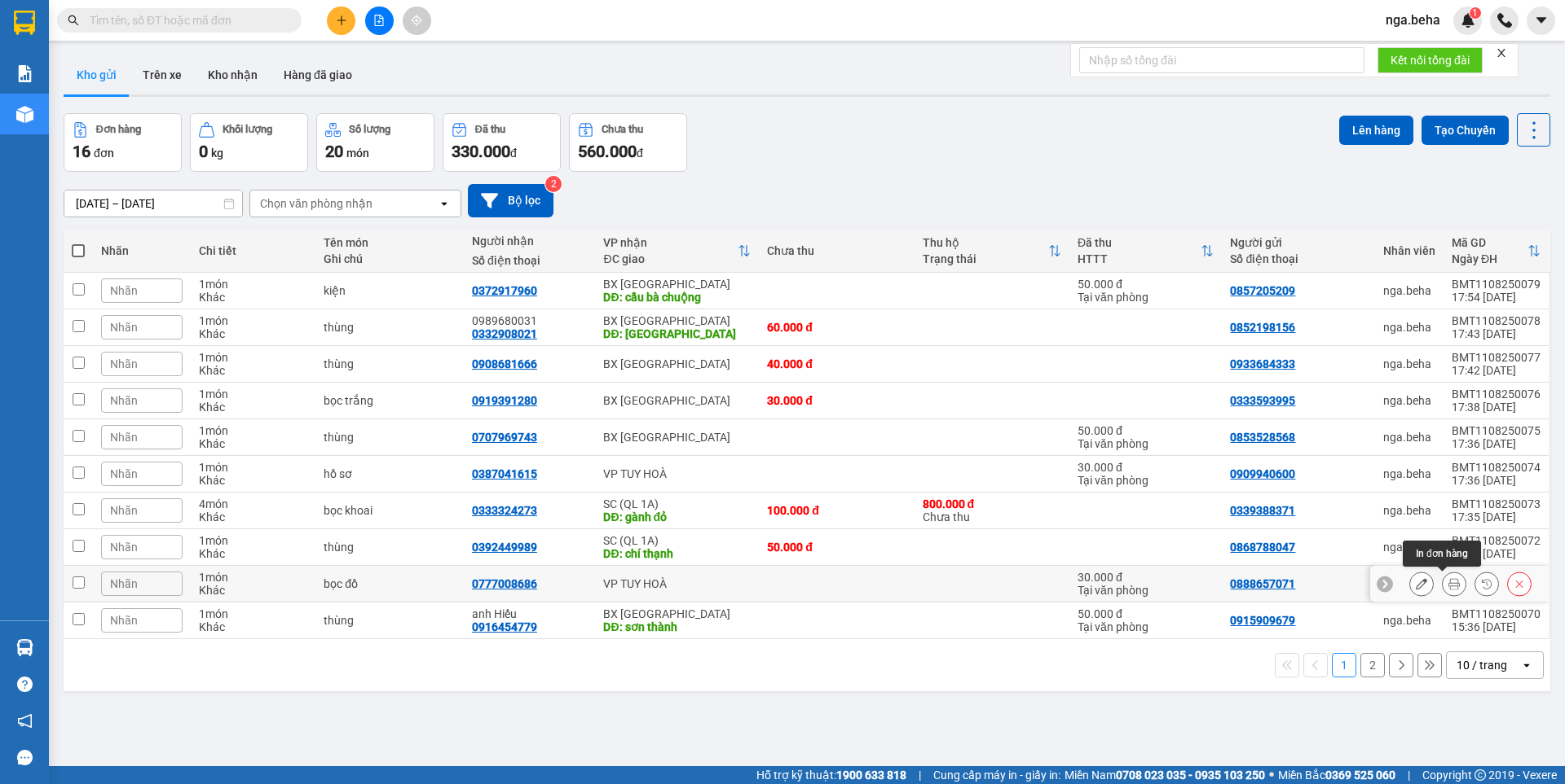
click at [1448, 583] on icon at bounding box center [1453, 584] width 11 height 11
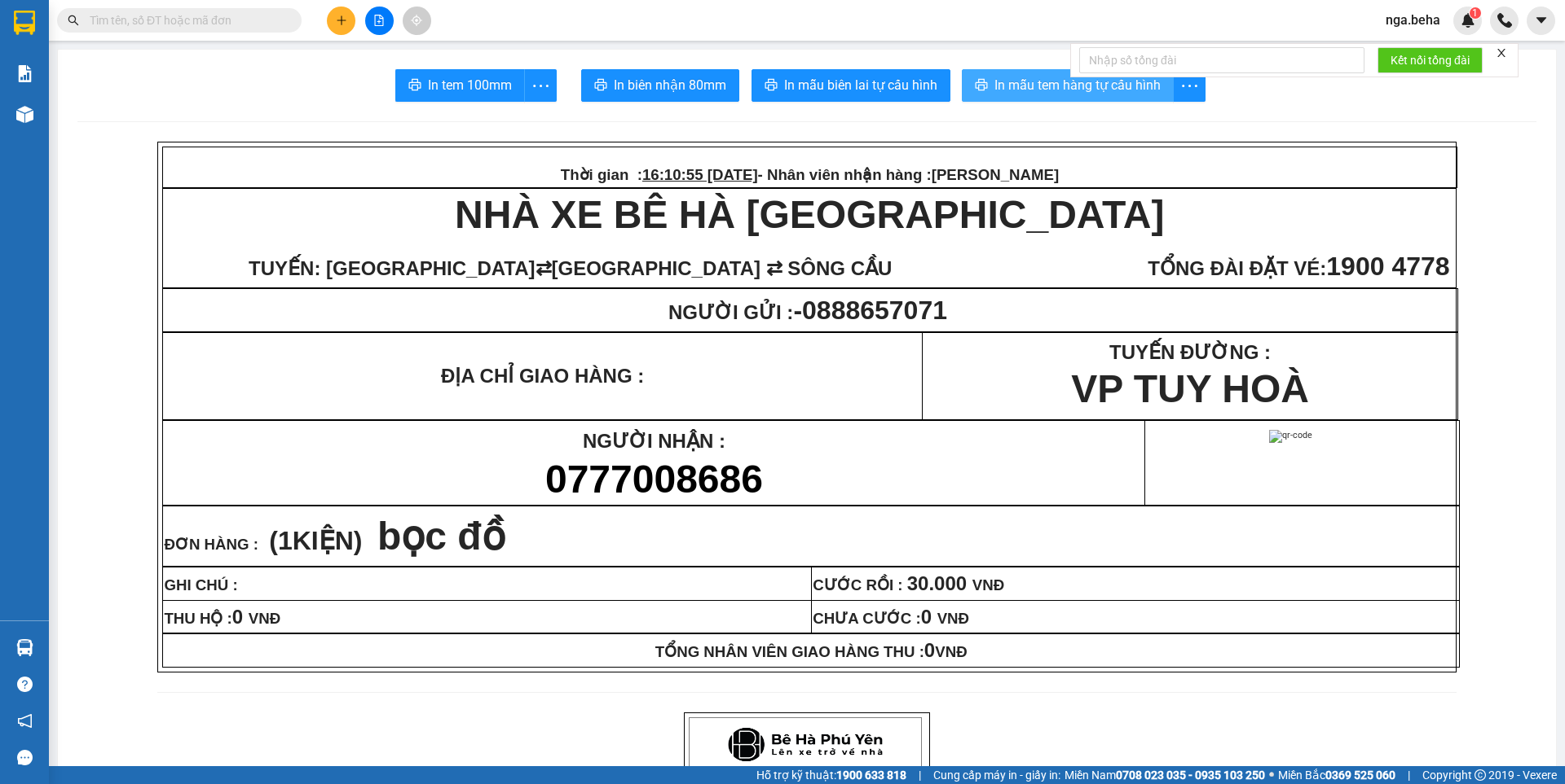
click at [1024, 84] on span "In mẫu tem hàng tự cấu hình" at bounding box center [1077, 85] width 166 height 21
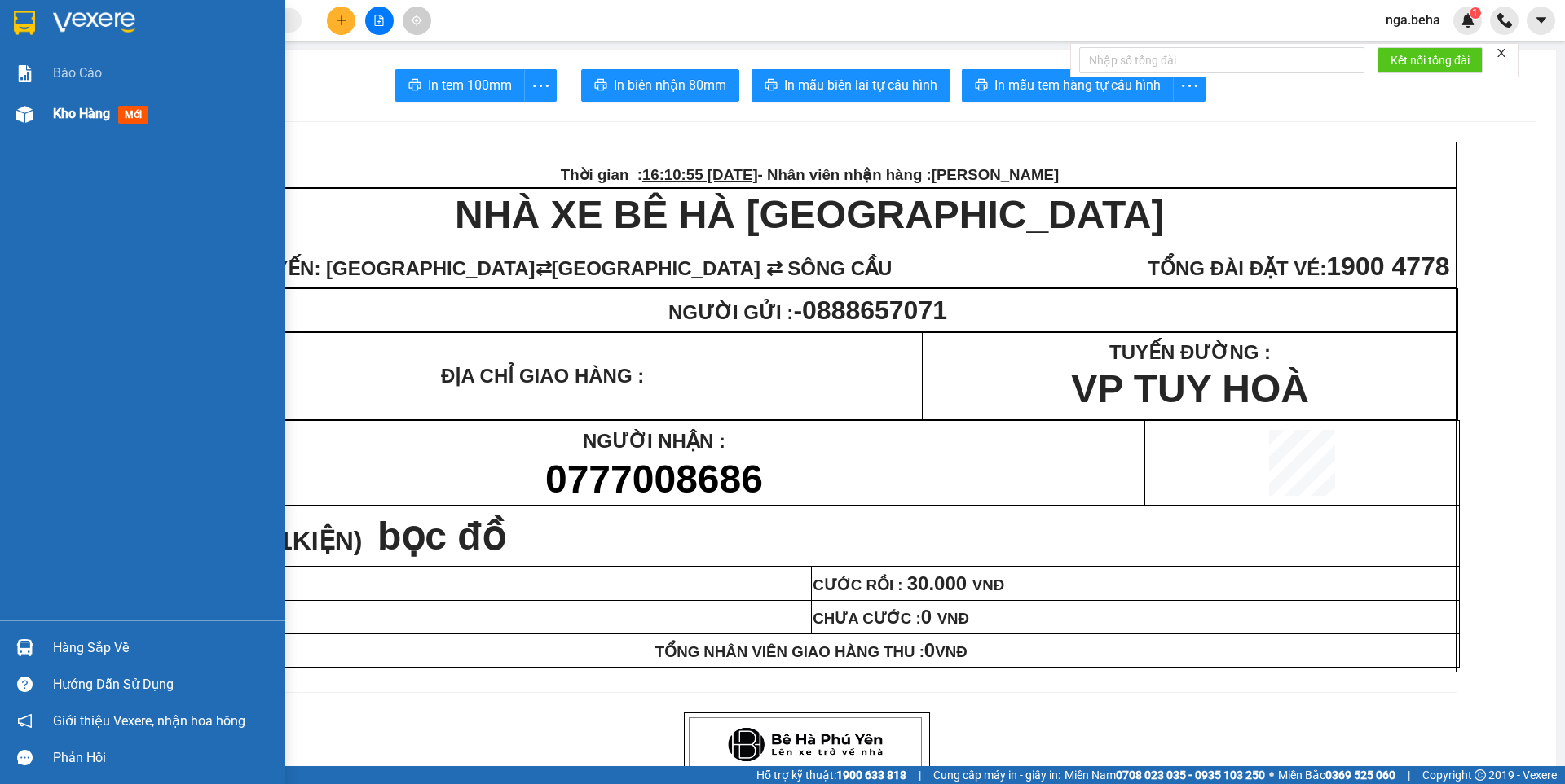
click at [20, 120] on img at bounding box center [25, 114] width 17 height 17
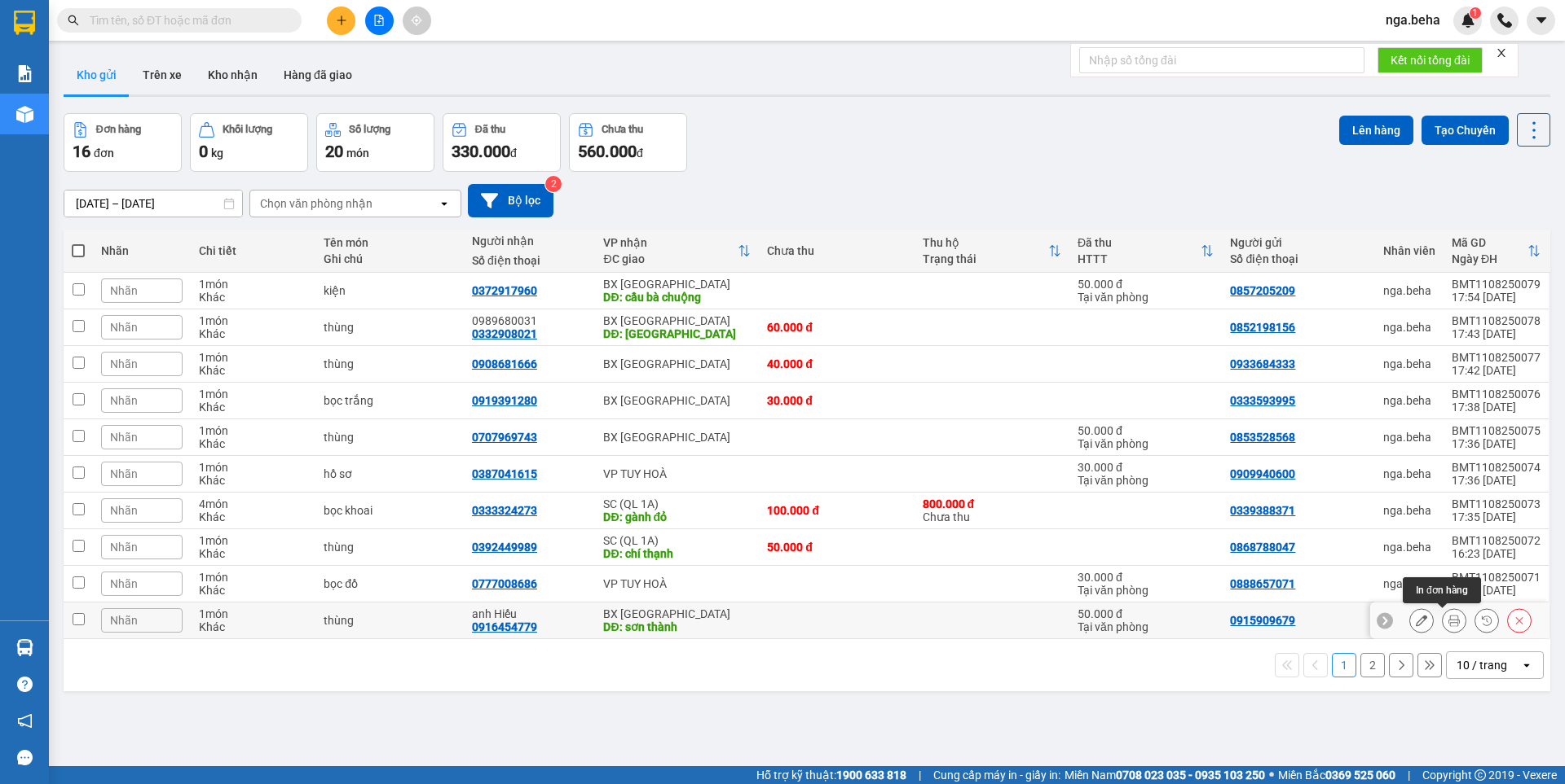
click at [1448, 622] on icon at bounding box center [1453, 621] width 11 height 11
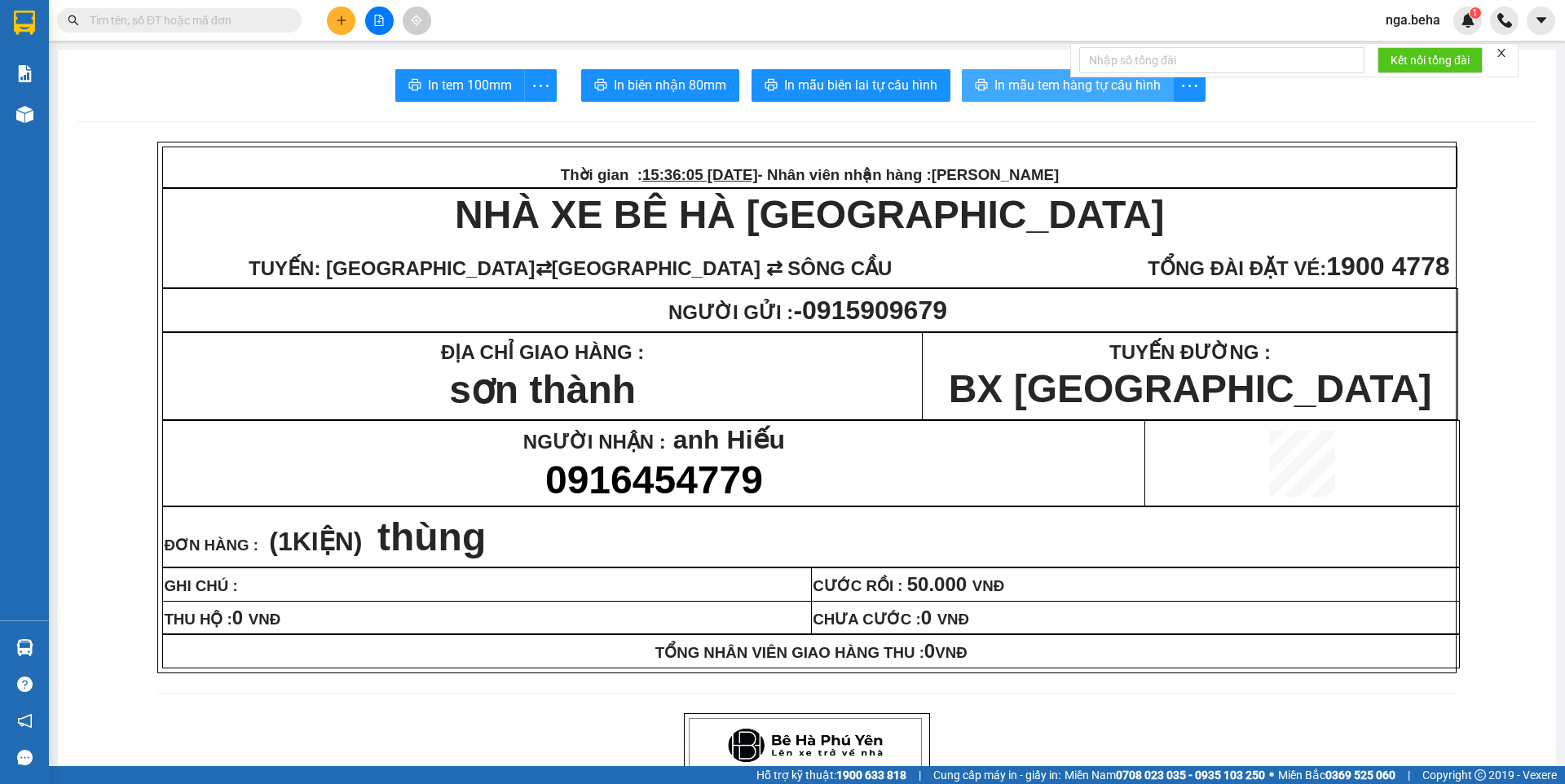
click at [998, 88] on span "In mẫu tem hàng tự cấu hình" at bounding box center [1077, 85] width 166 height 21
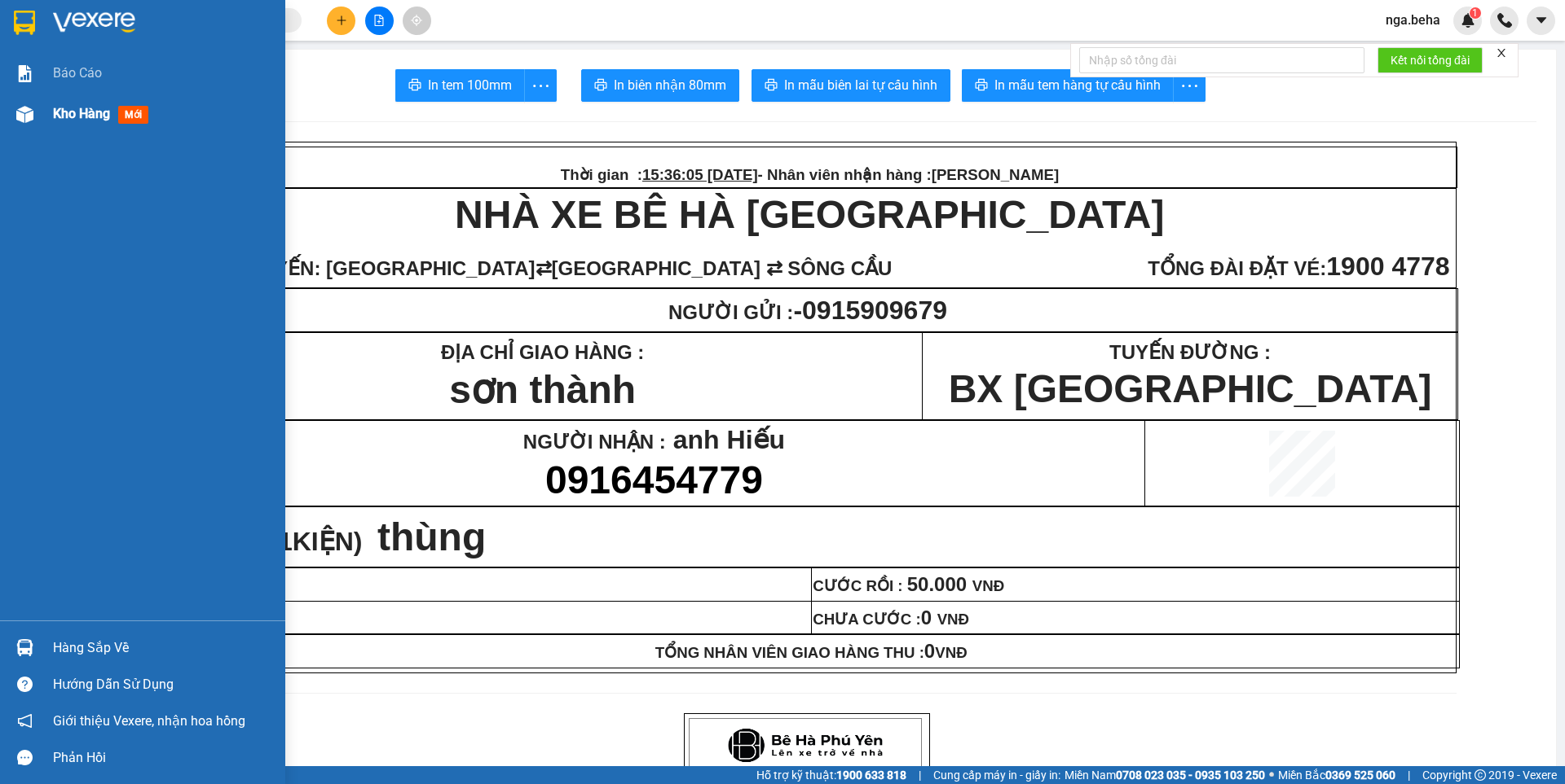
click at [42, 108] on div "Kho hàng mới" at bounding box center [143, 113] width 285 height 41
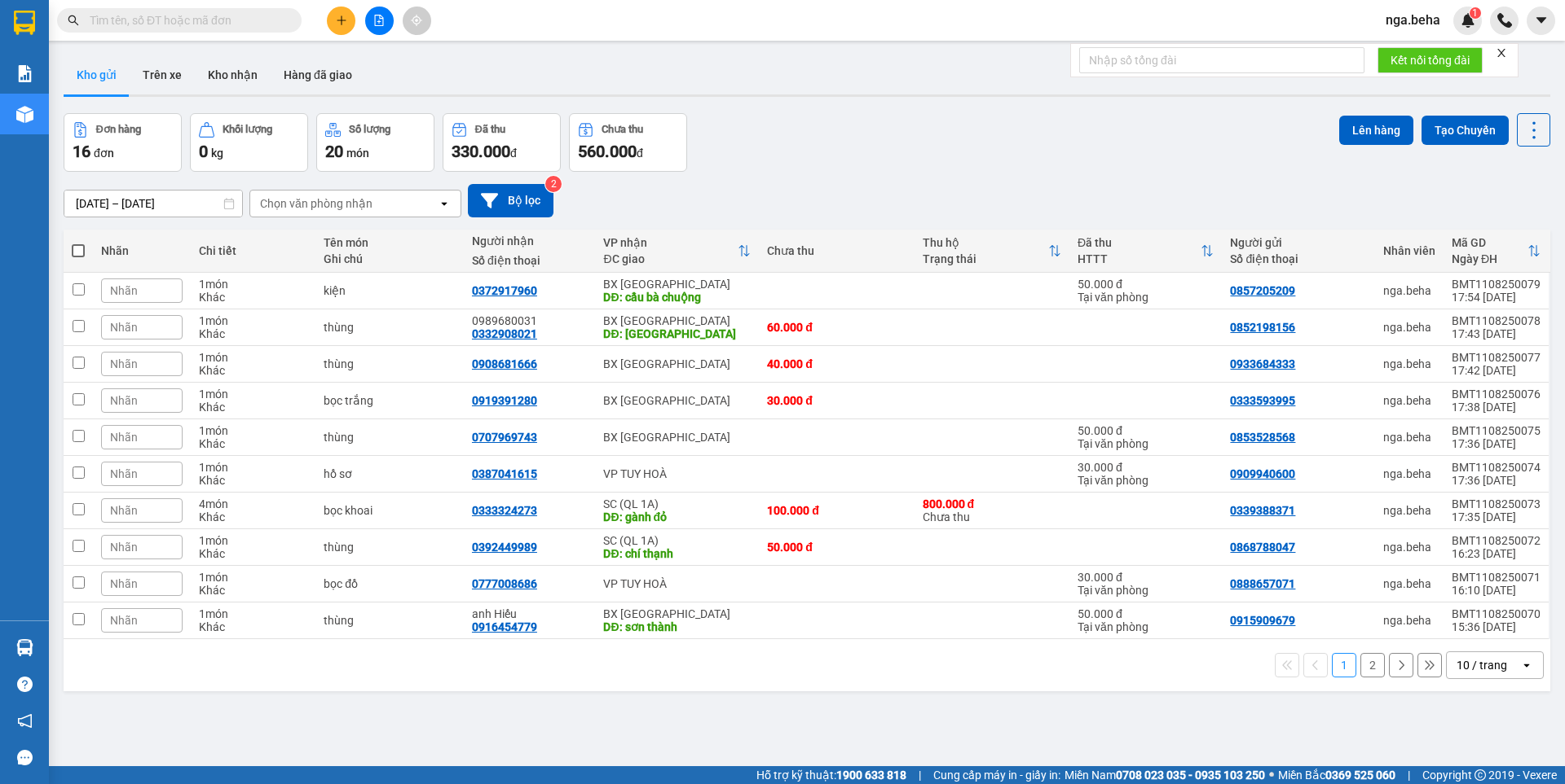
click at [1478, 672] on div "10 / trang" at bounding box center [1481, 665] width 50 height 16
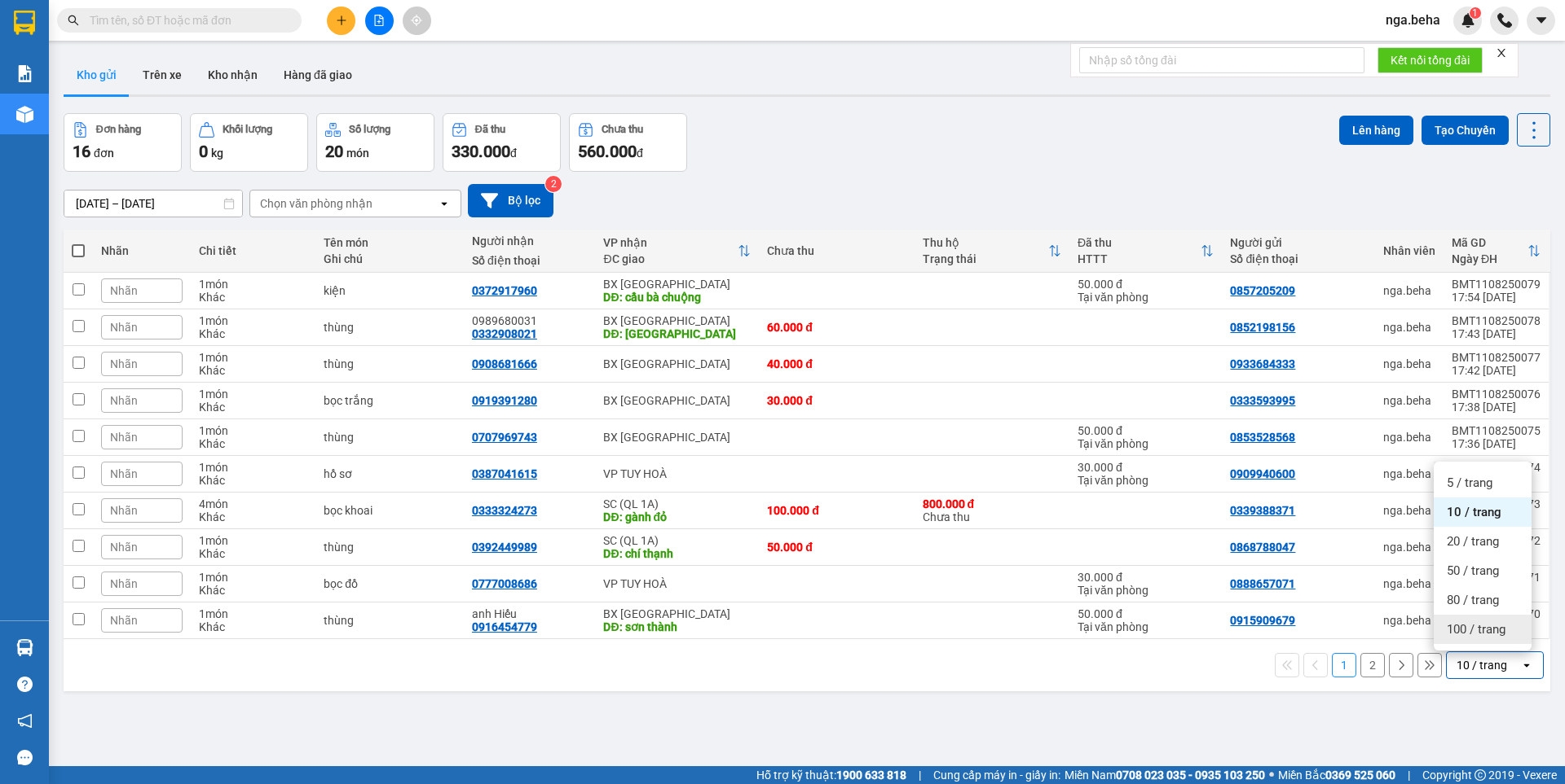
click at [1478, 631] on span "100 / trang" at bounding box center [1476, 629] width 59 height 16
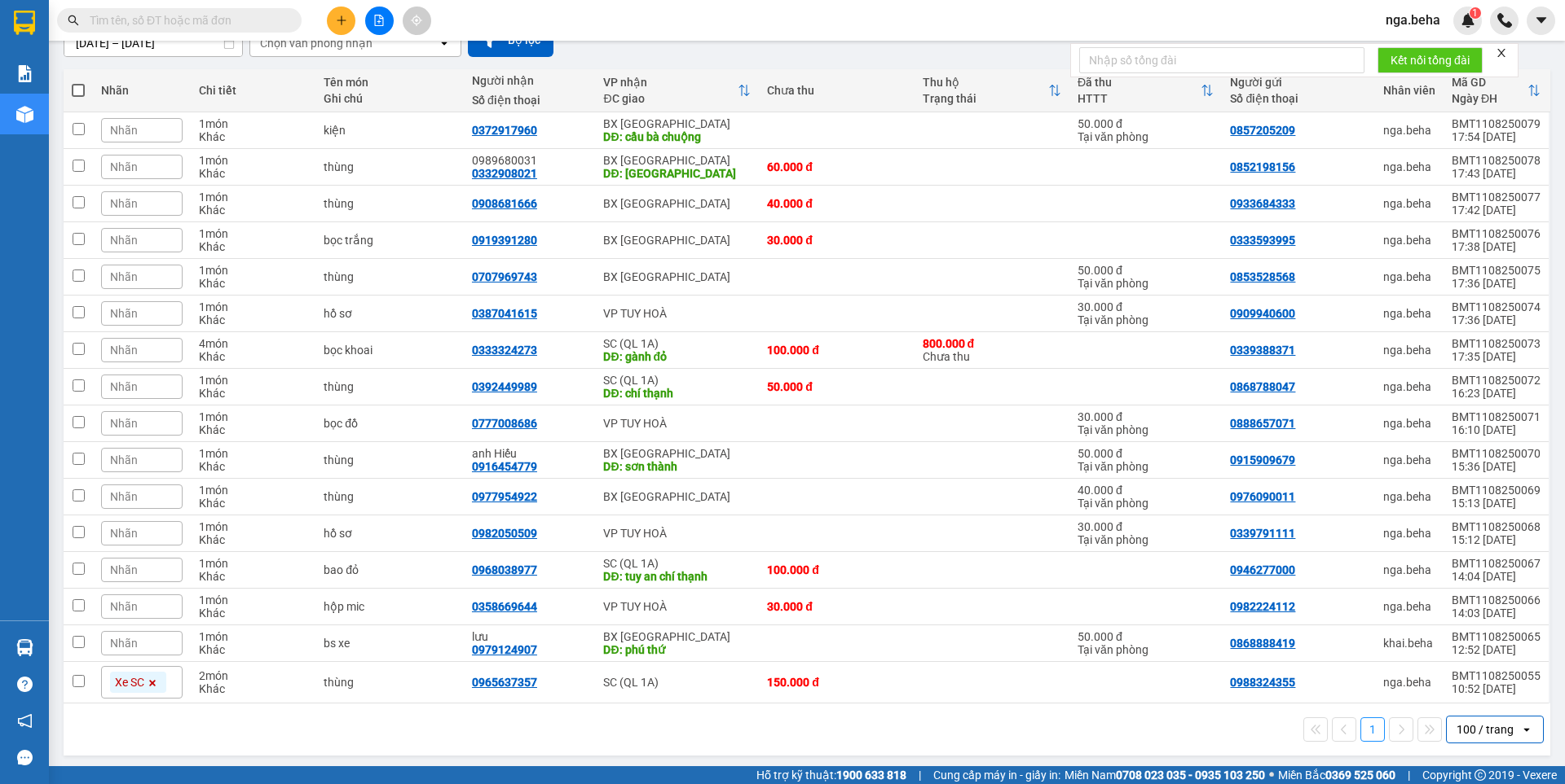
scroll to position [164, 0]
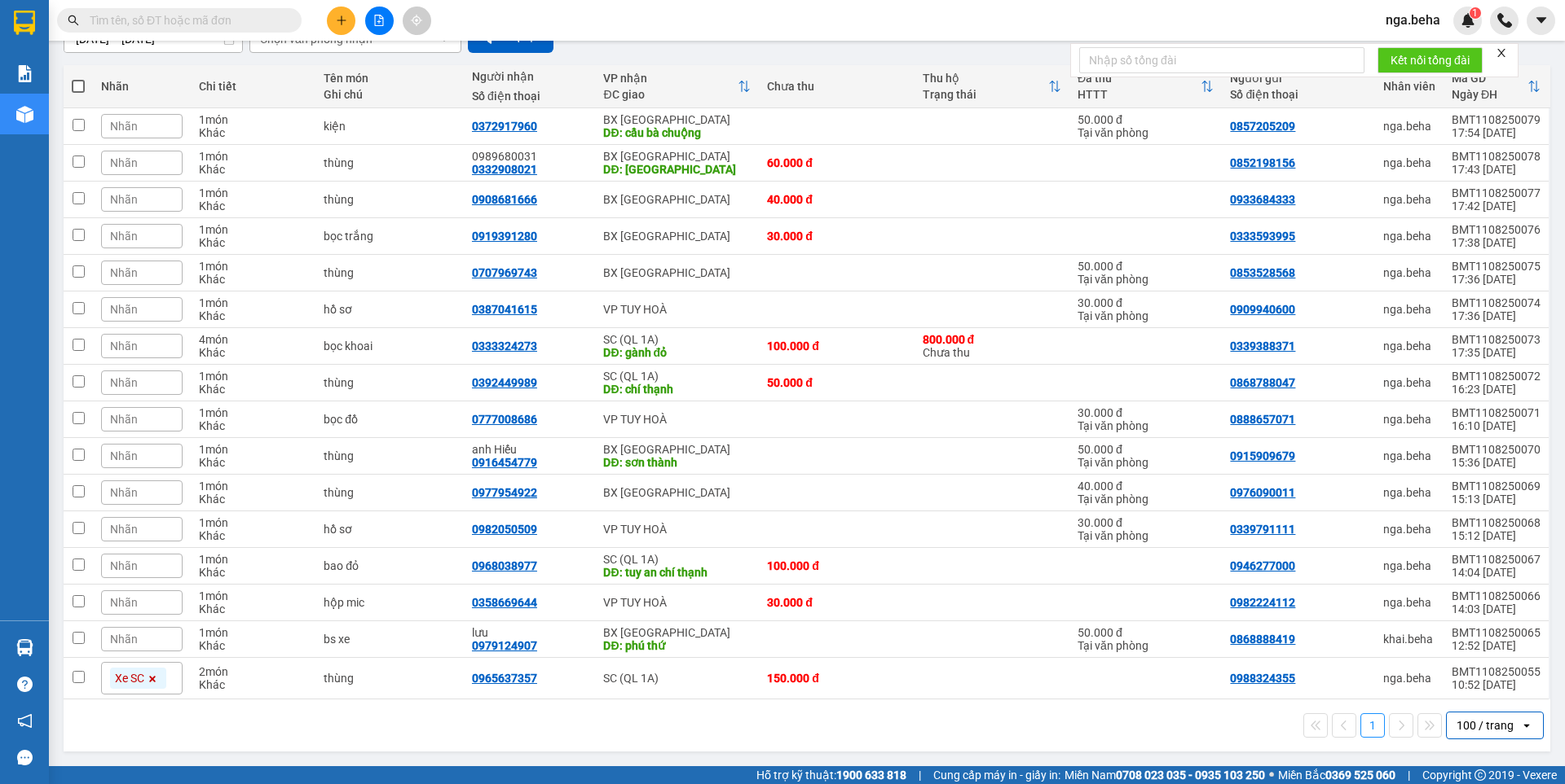
click at [157, 21] on input "text" at bounding box center [186, 20] width 193 height 18
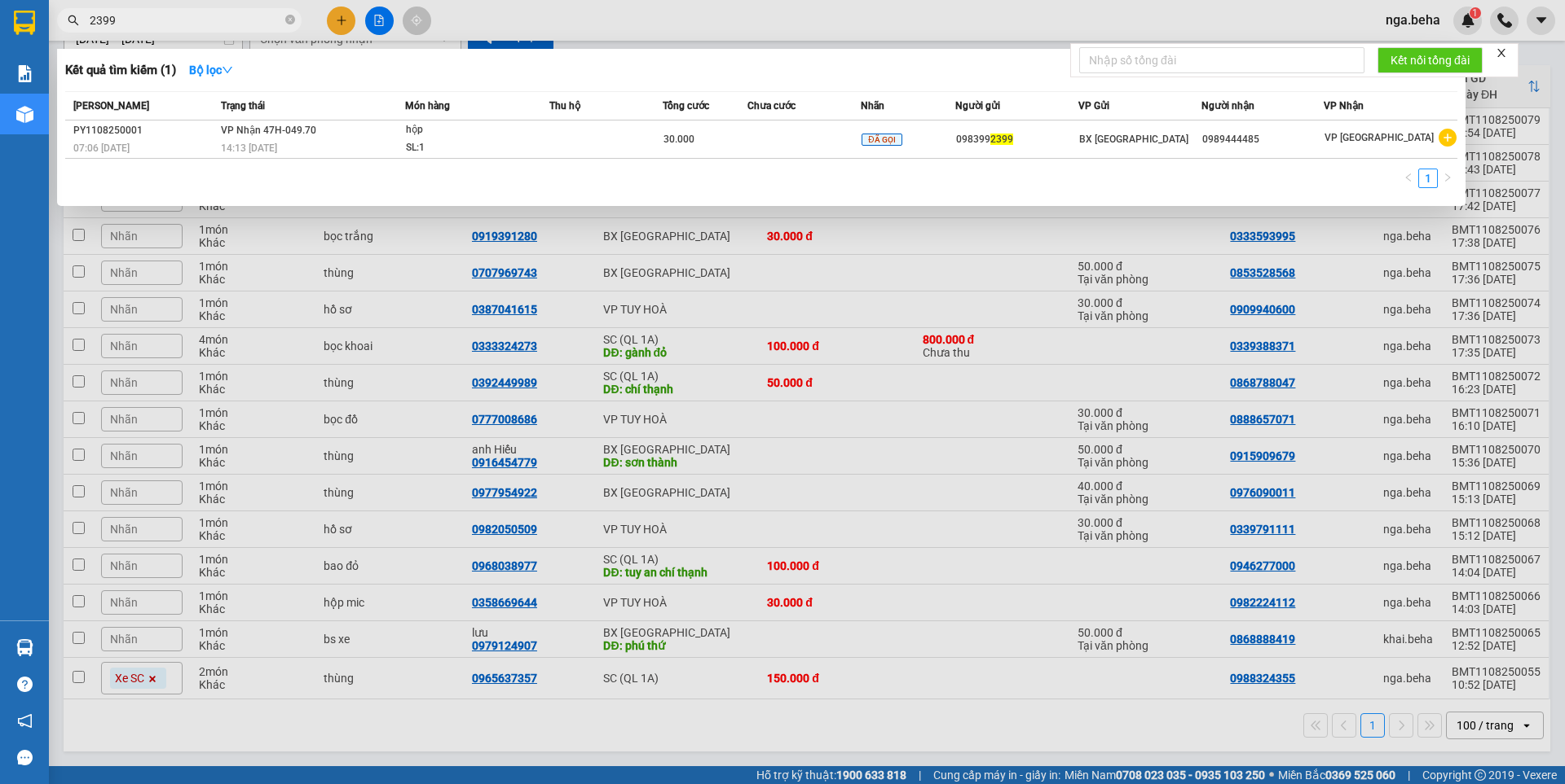
click at [204, 31] on span "2399" at bounding box center [179, 21] width 245 height 25
click at [204, 26] on input "2399" at bounding box center [186, 20] width 193 height 18
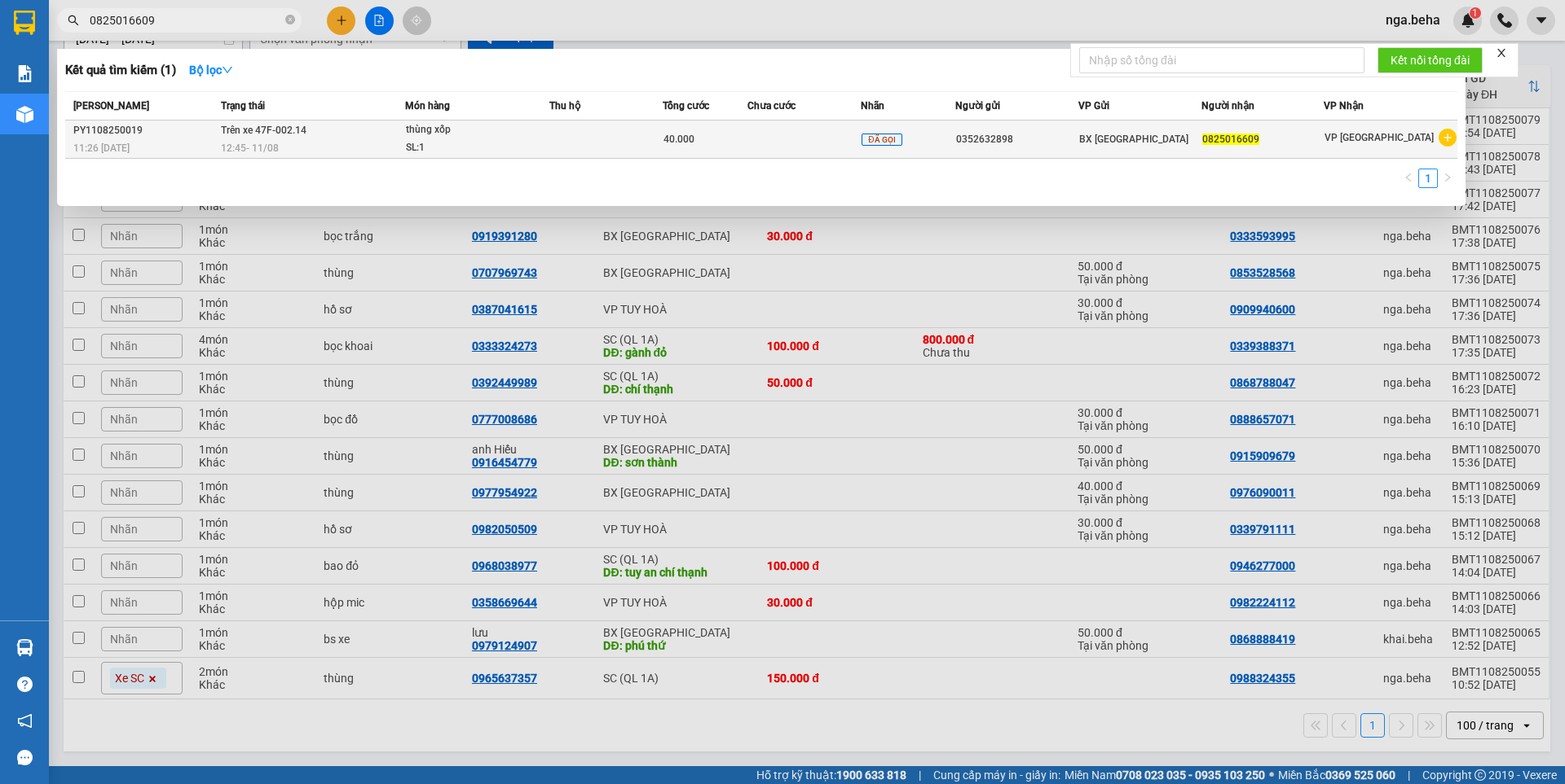
type input "0825016609"
click at [673, 143] on span "40.000" at bounding box center [679, 139] width 31 height 11
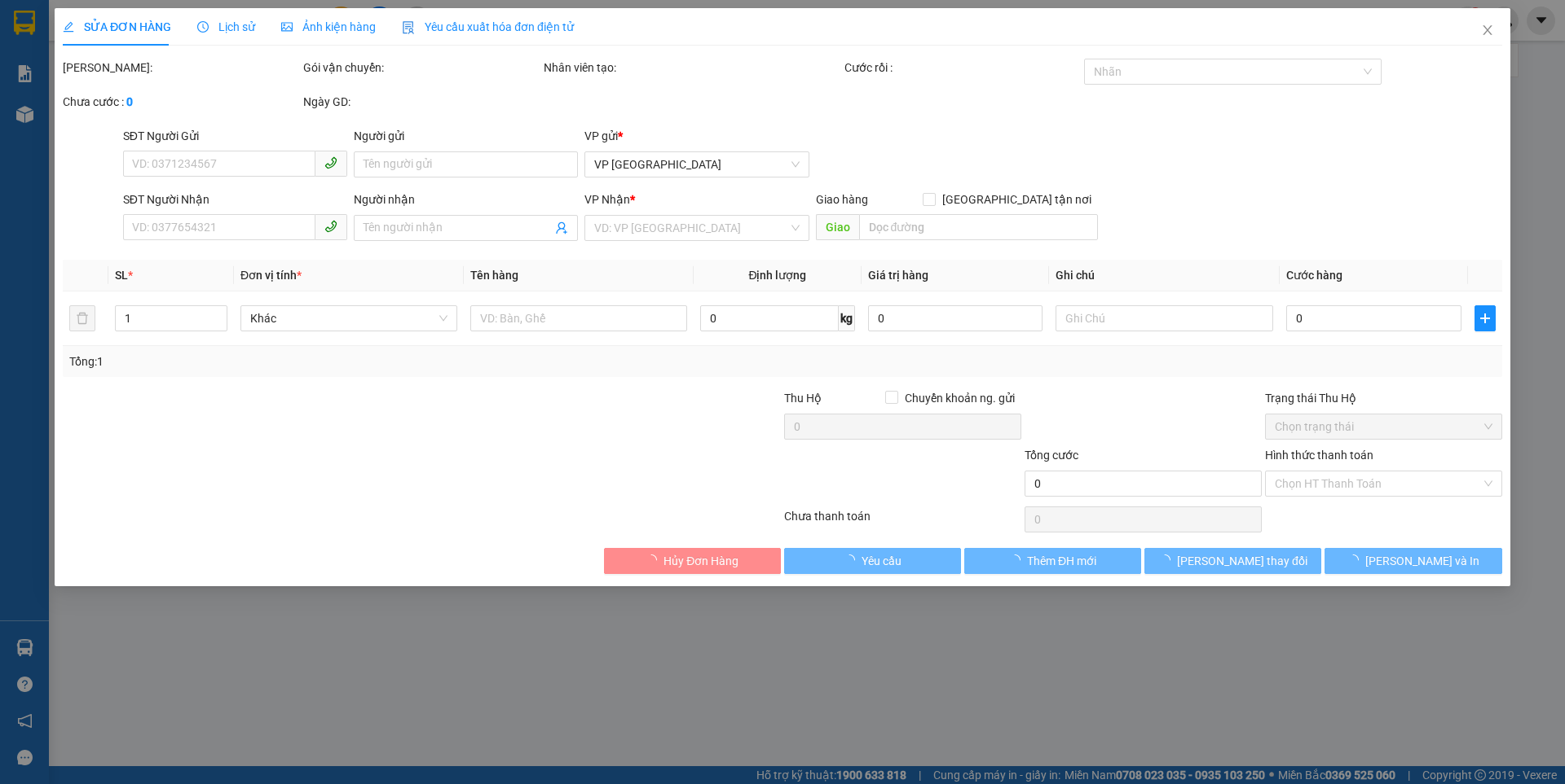
type input "0352632898"
type input "0825016609"
type input "40.000"
type input "0"
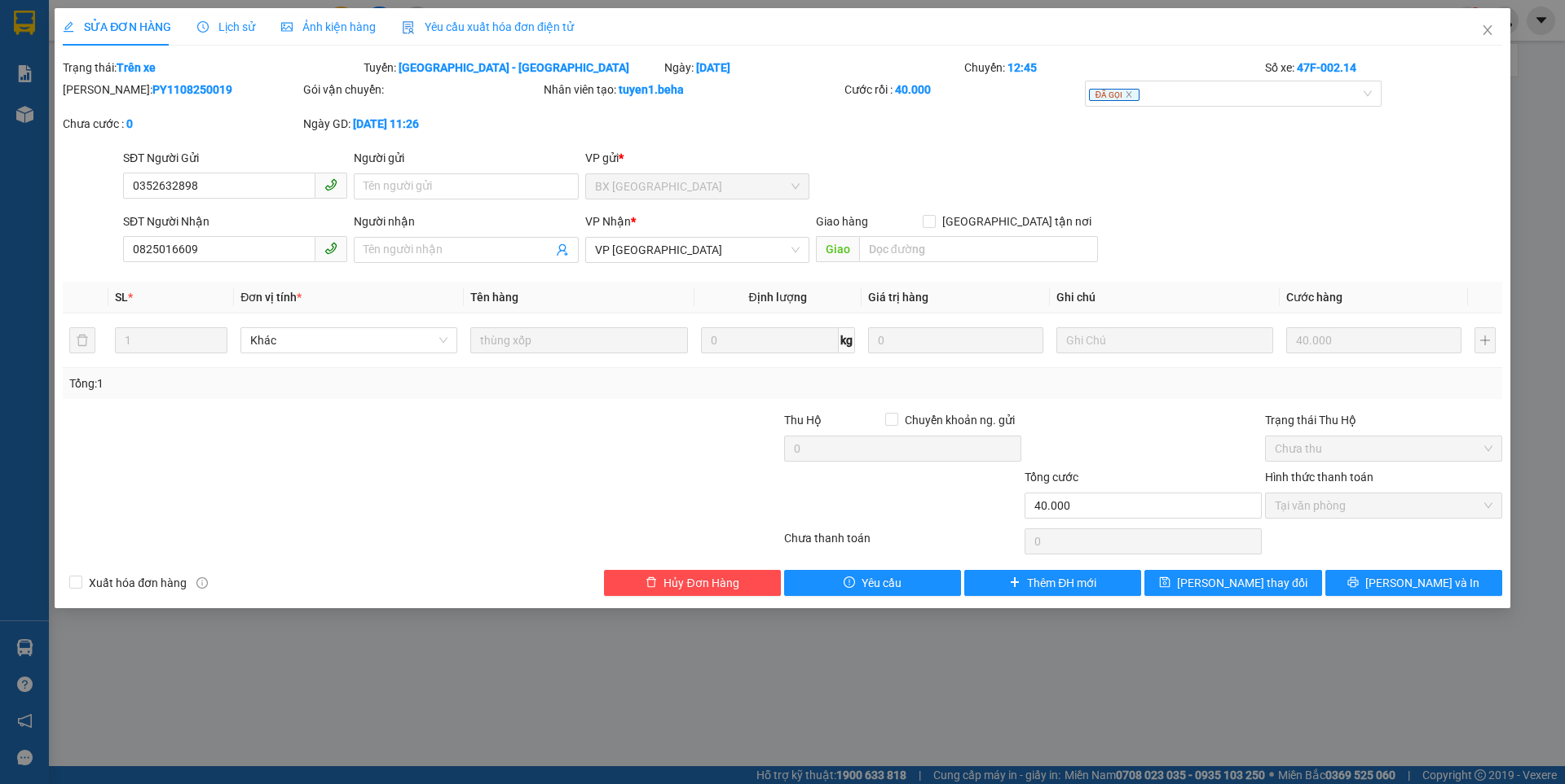
click at [303, 21] on span "Ảnh kiện hàng" at bounding box center [329, 27] width 95 height 13
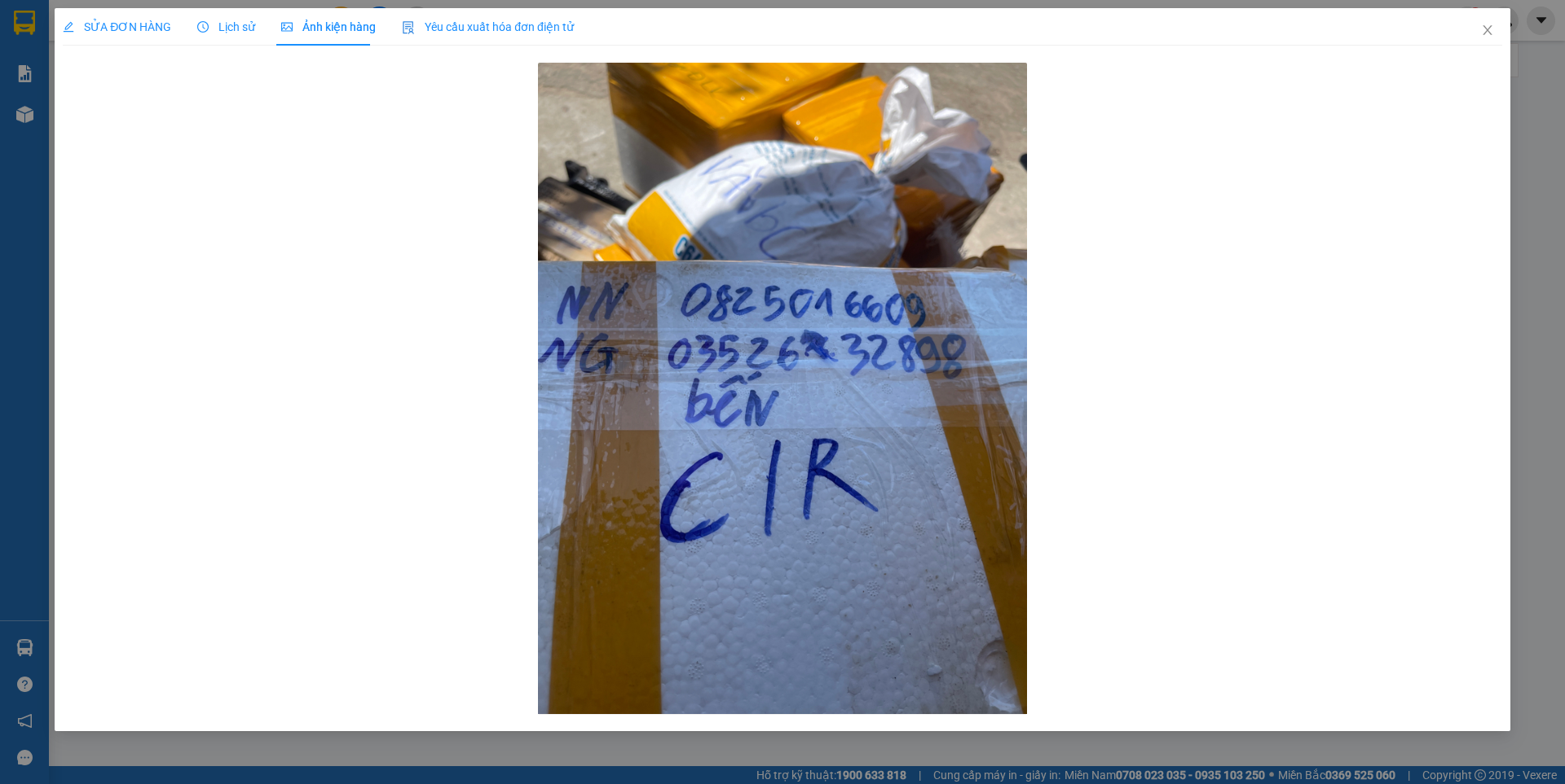
click at [123, 27] on span "SỬA ĐƠN HÀNG" at bounding box center [116, 27] width 109 height 13
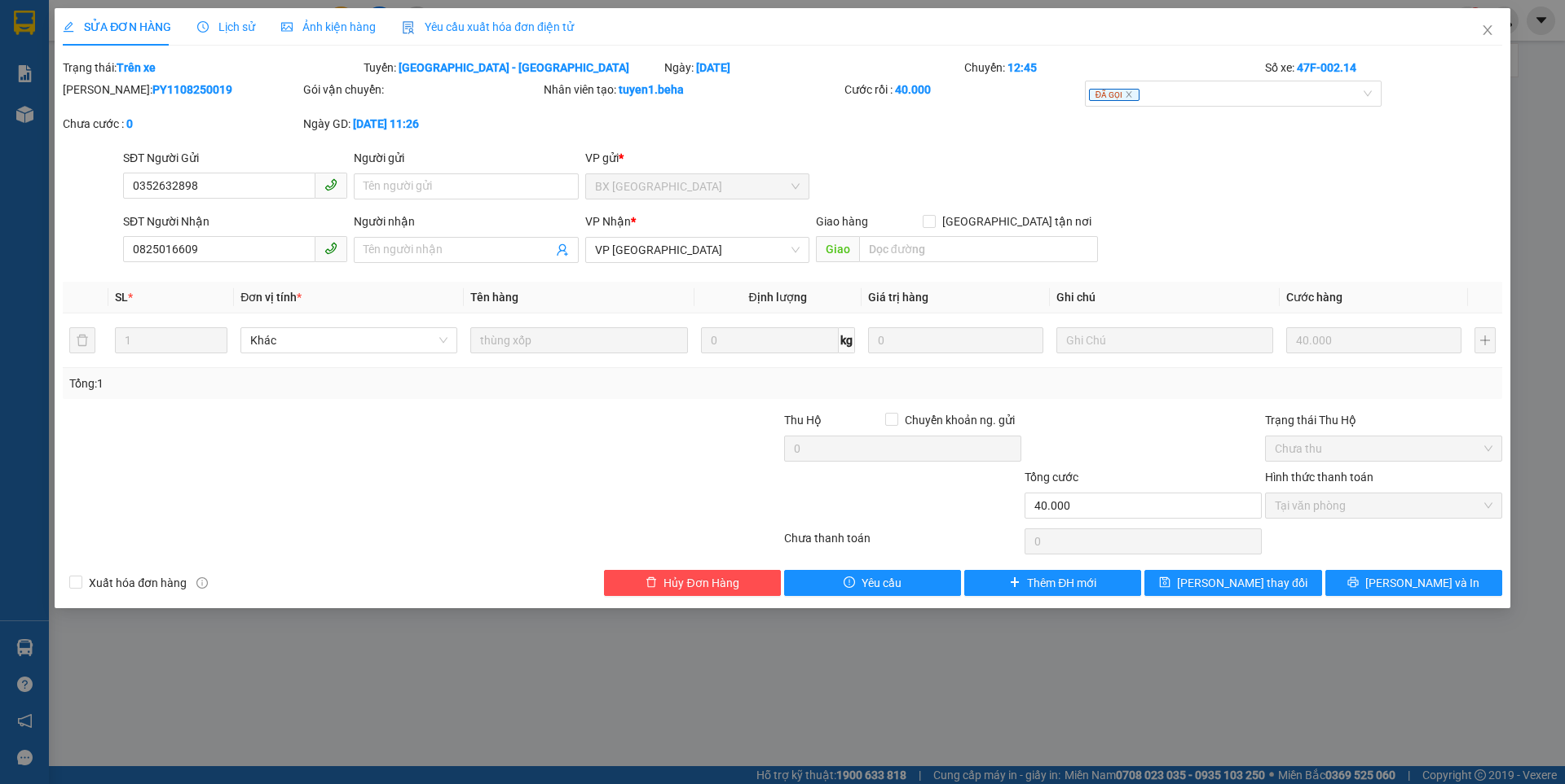
click at [1132, 672] on div "SỬA ĐƠN HÀNG Lịch sử Ảnh kiện hàng Yêu cầu xuất hóa đơn điện tử Total Paid Fee …" at bounding box center [782, 392] width 1565 height 784
click at [1491, 29] on icon "close" at bounding box center [1488, 30] width 13 height 13
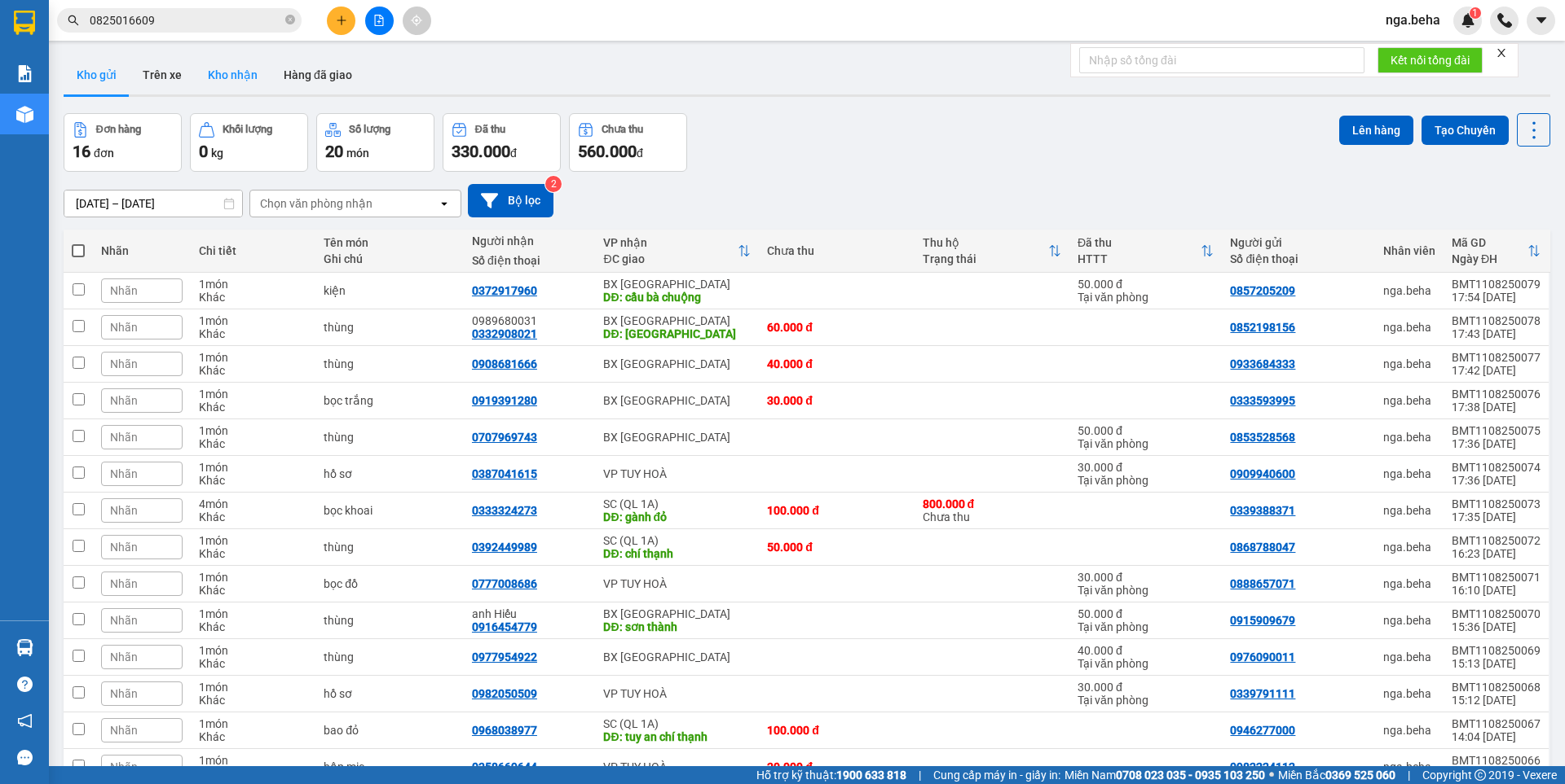
click at [218, 74] on button "Kho nhận" at bounding box center [232, 75] width 76 height 39
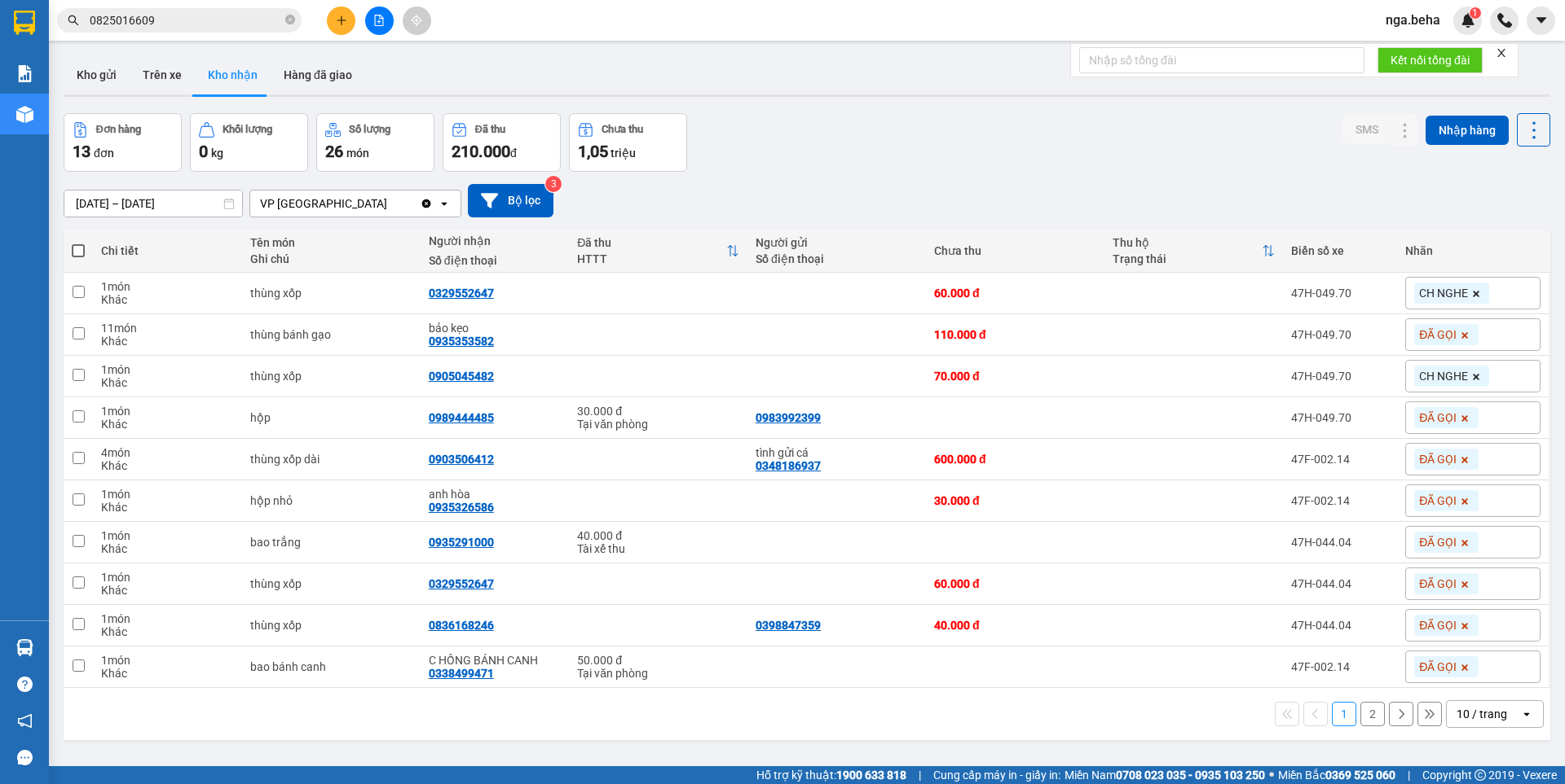
click at [1466, 708] on div "10 / trang" at bounding box center [1481, 714] width 50 height 16
click at [1449, 669] on div "100 / trang" at bounding box center [1482, 678] width 97 height 29
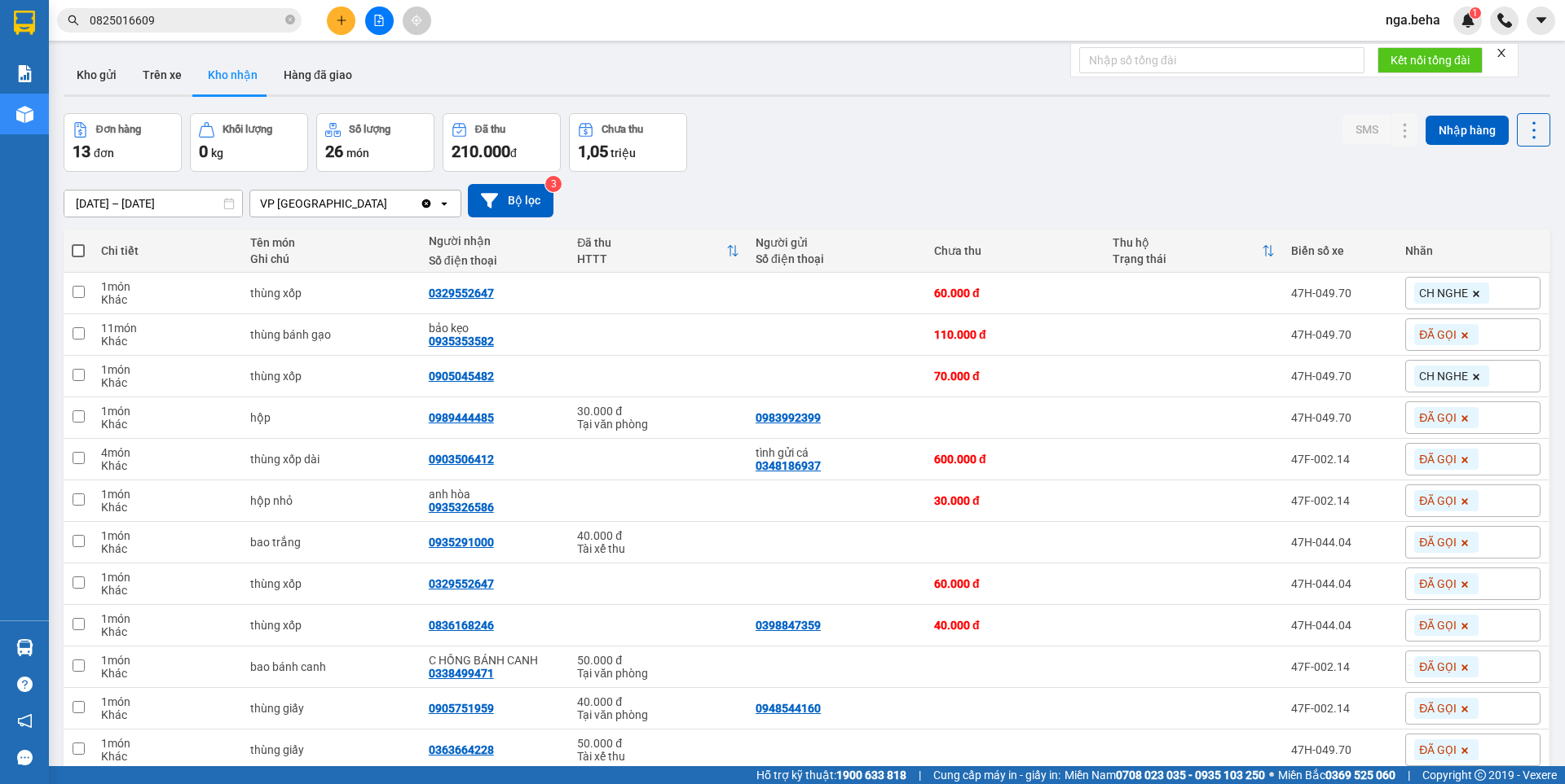
click at [155, 12] on input "0825016609" at bounding box center [186, 20] width 193 height 18
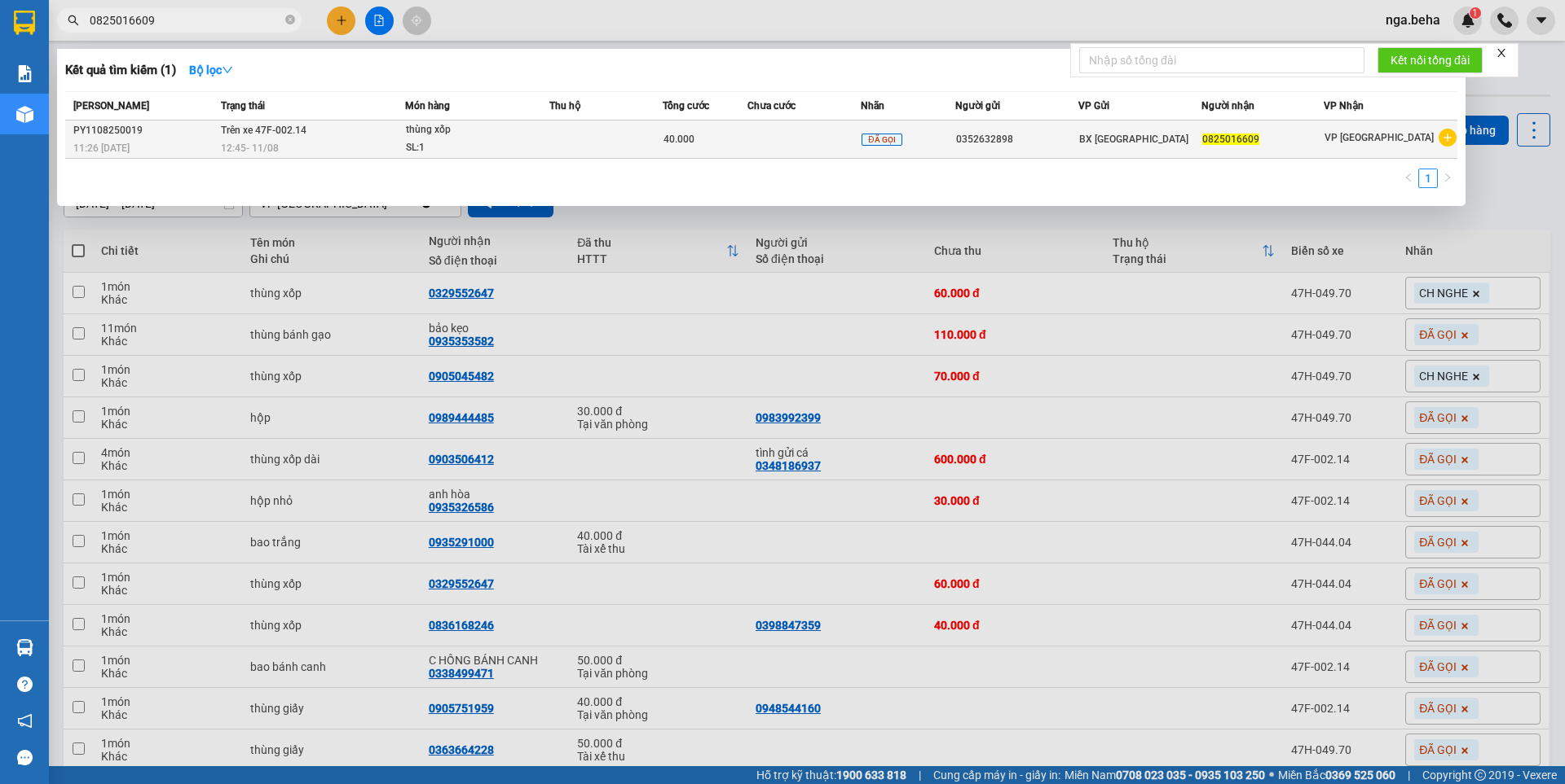
click at [542, 142] on span "thùng xốp SL: 1" at bounding box center [476, 138] width 142 height 35
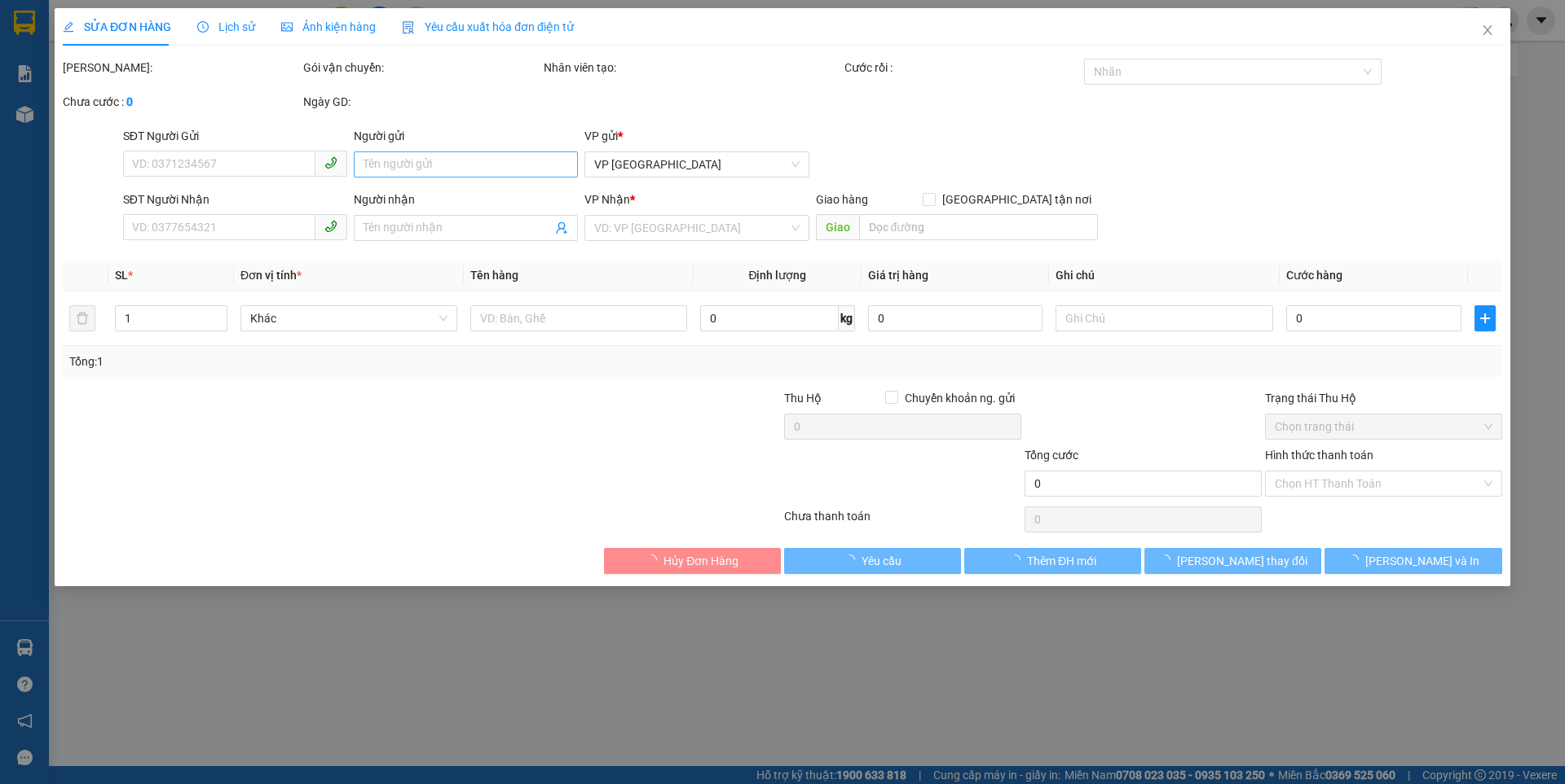
type input "0352632898"
type input "0825016609"
type input "40.000"
type input "0"
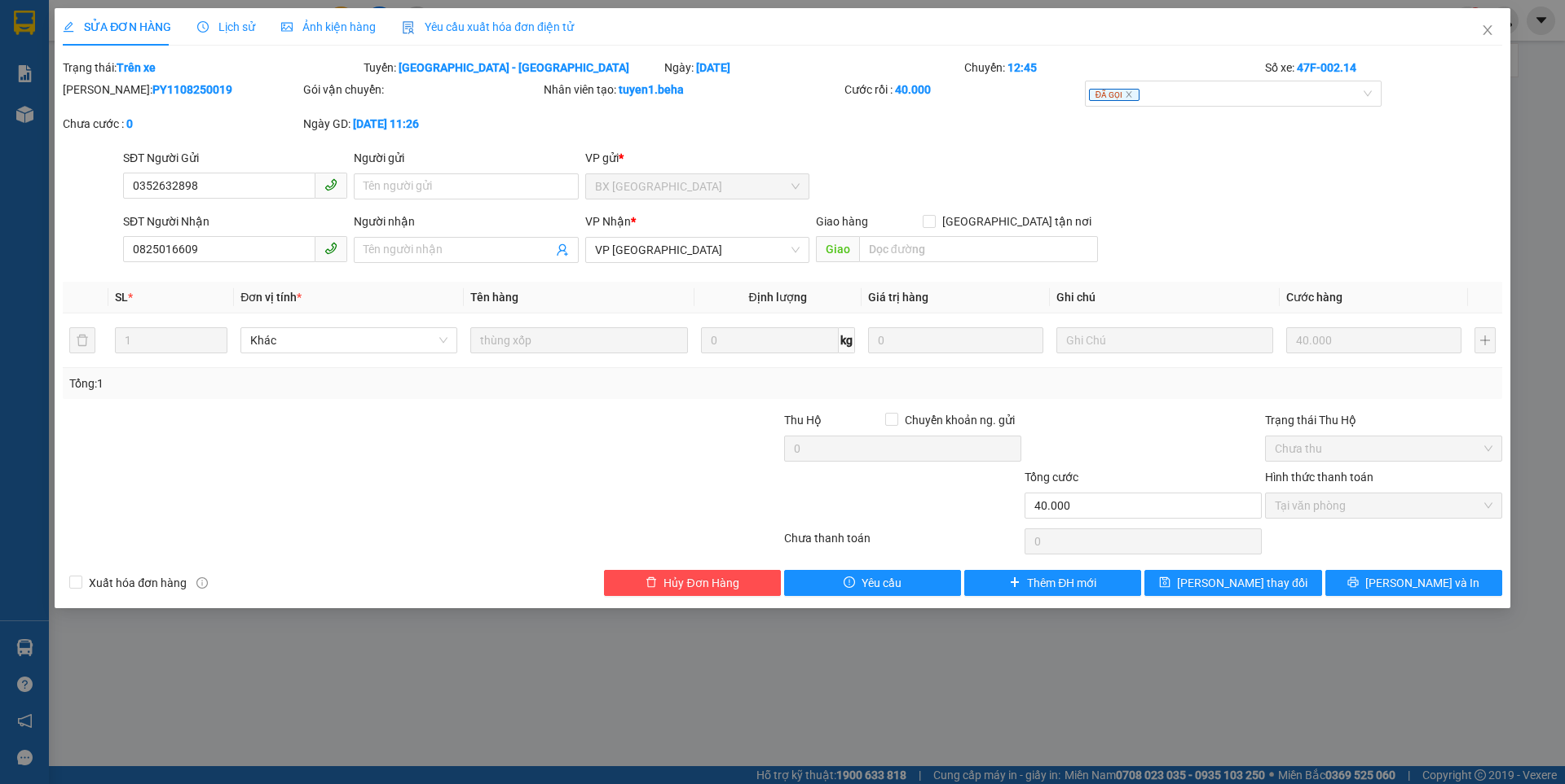
click at [203, 26] on icon "clock-circle" at bounding box center [203, 26] width 11 height 11
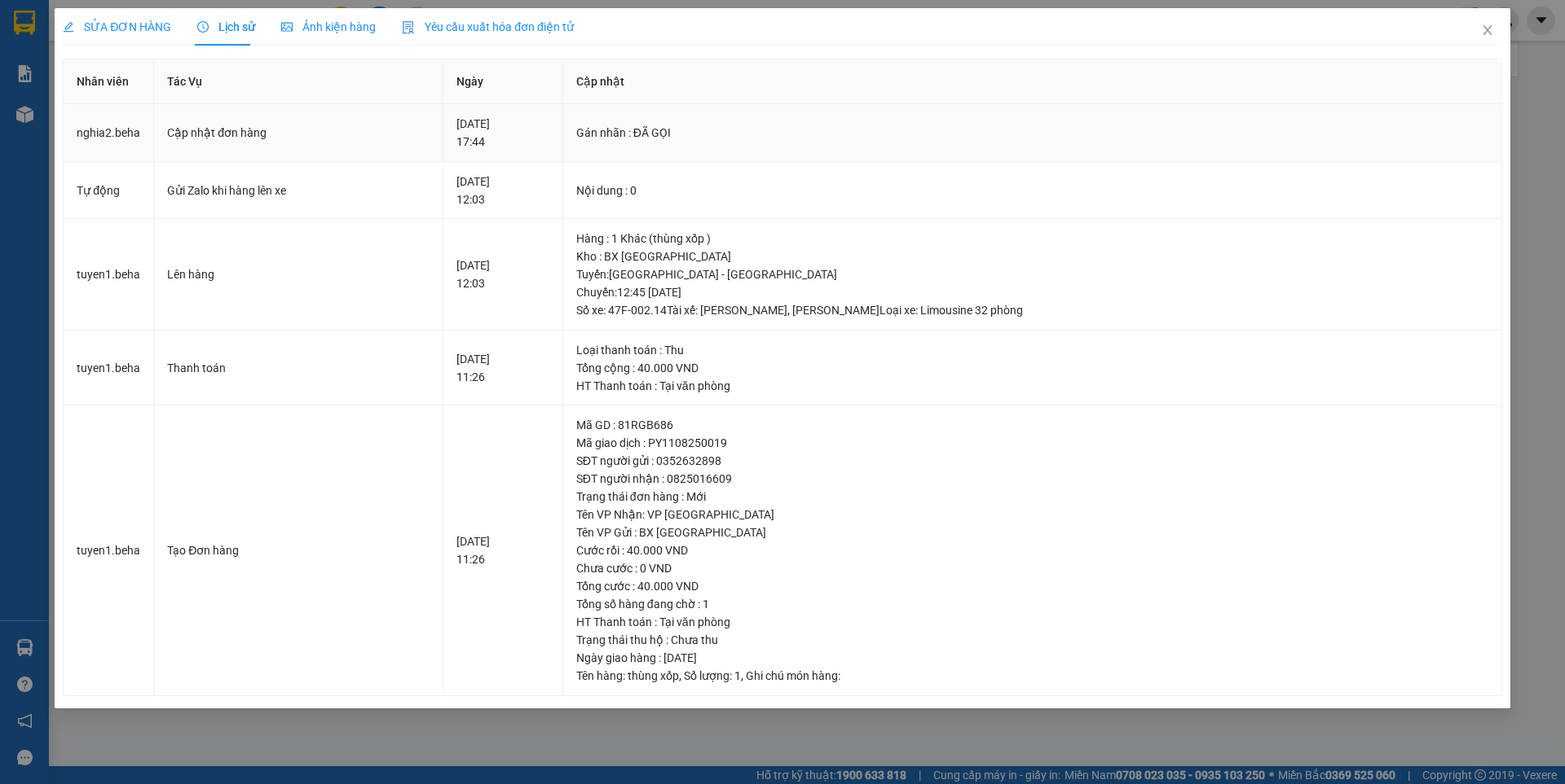
click at [549, 140] on div "11-08-2025 17:44" at bounding box center [503, 133] width 93 height 36
drag, startPoint x: 756, startPoint y: 142, endPoint x: 155, endPoint y: 121, distance: 601.4
click at [157, 121] on tr "nghia2.beha Cập nhật đơn hàng 11-08-2025 17:44 Gán nhãn : ĐÃ GỌI" at bounding box center [782, 132] width 1438 height 58
click at [489, 162] on td "11-08-2025 12:03" at bounding box center [503, 191] width 120 height 58
drag, startPoint x: 819, startPoint y: 181, endPoint x: 728, endPoint y: 136, distance: 101.5
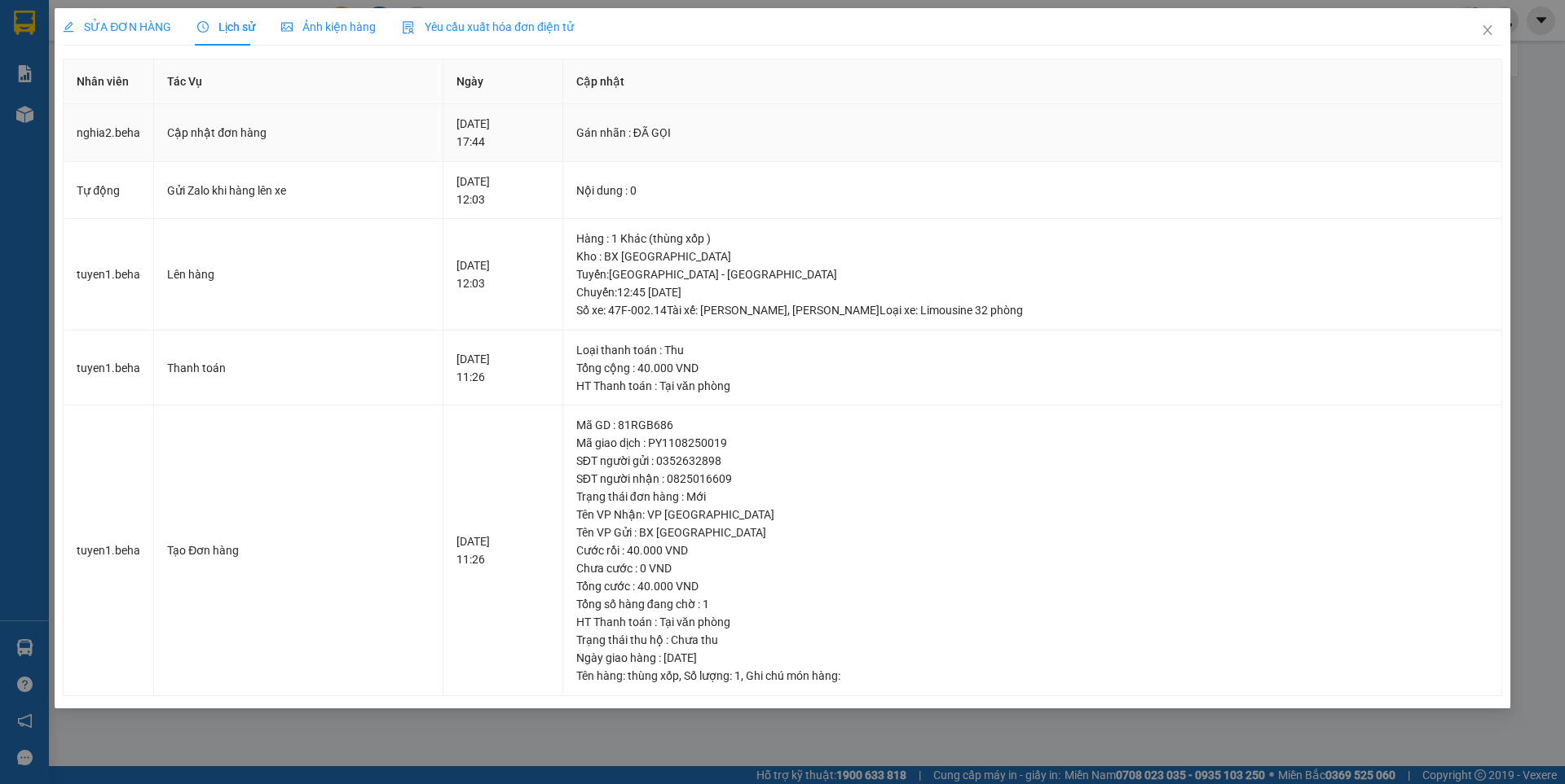
click at [401, 126] on tbody "nghia2.beha Cập nhật đơn hàng 11-08-2025 17:44 Gán nhãn : ĐÃ GỌI Tự động Gửi …" at bounding box center [782, 400] width 1438 height 592
click at [794, 138] on div "Gán nhãn : ĐÃ GỌI" at bounding box center [1032, 132] width 912 height 18
click at [1486, 36] on icon "close" at bounding box center [1488, 30] width 13 height 13
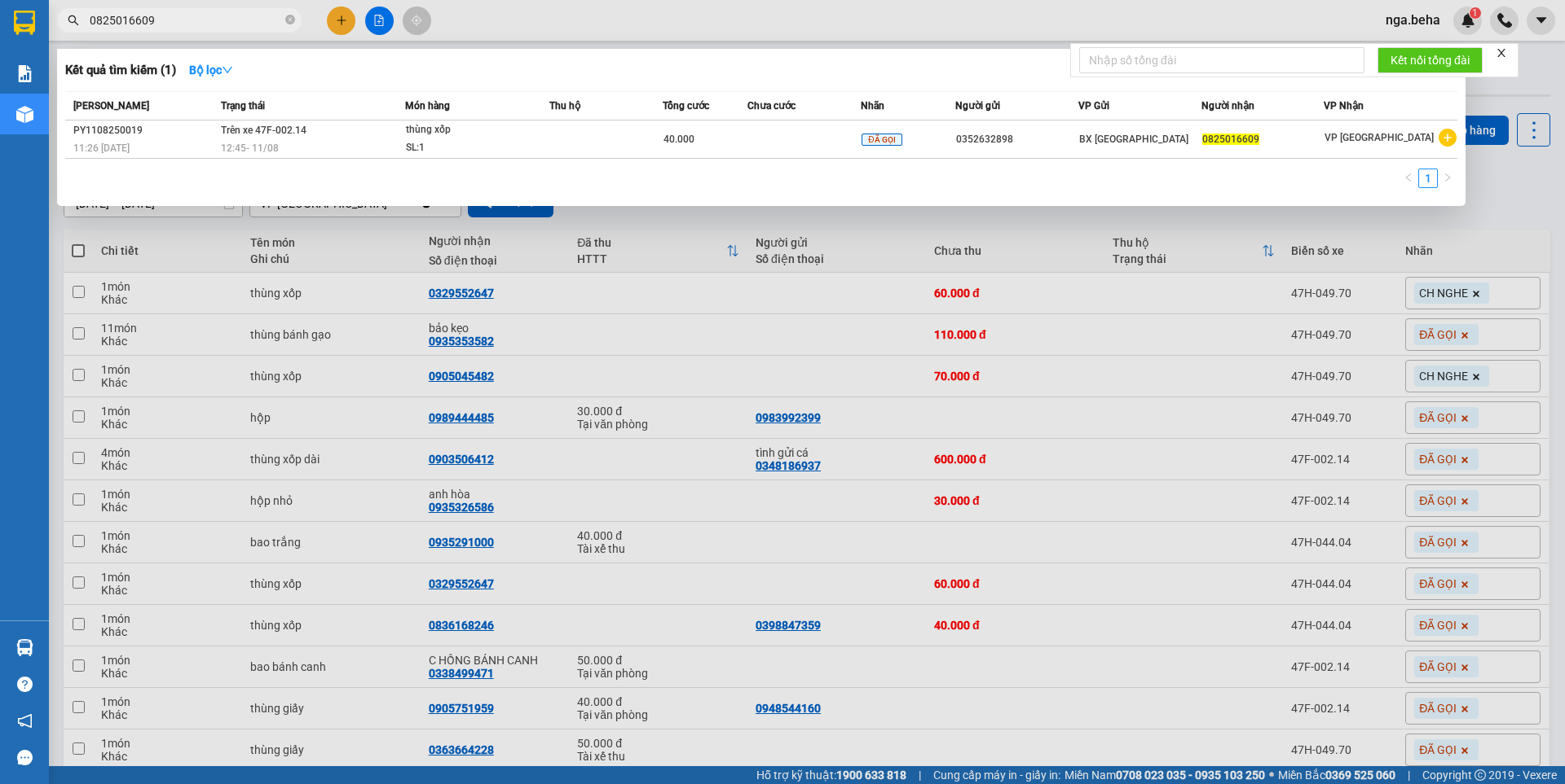
click at [204, 25] on input "0825016609" at bounding box center [186, 20] width 193 height 18
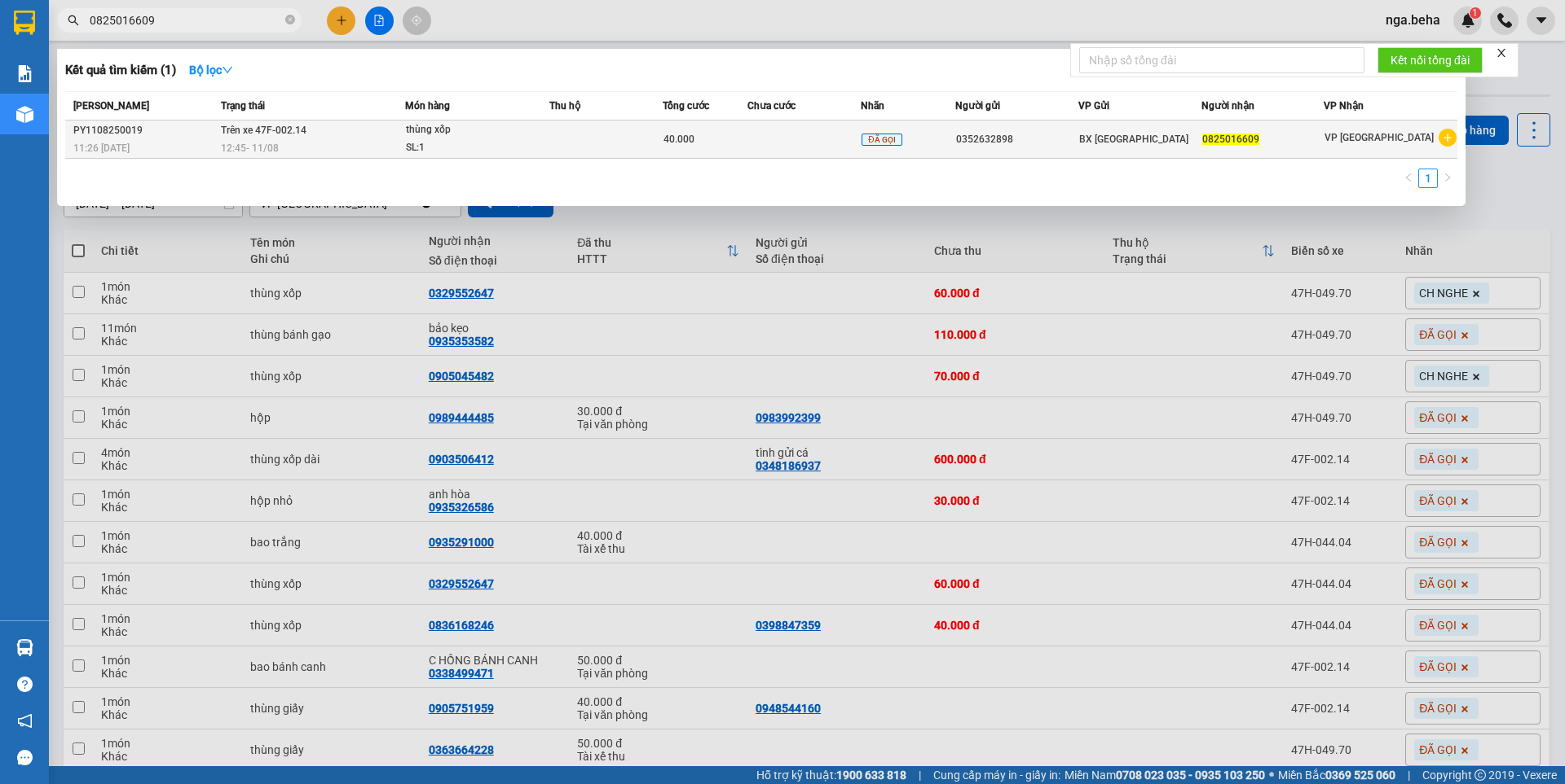
click at [519, 145] on div "SL: 1" at bounding box center [466, 147] width 122 height 18
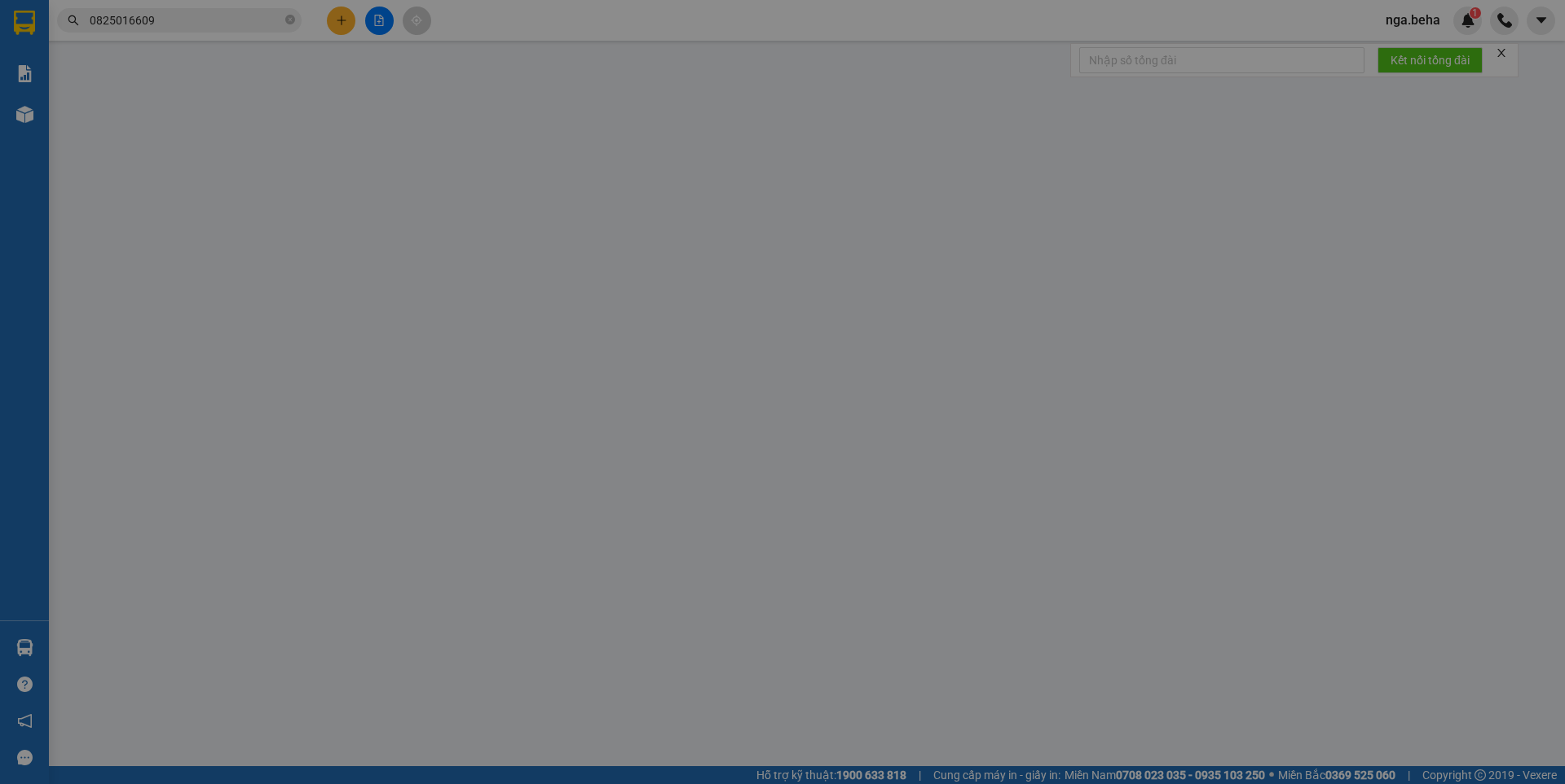
type input "0352632898"
type input "0825016609"
type input "40.000"
type input "0"
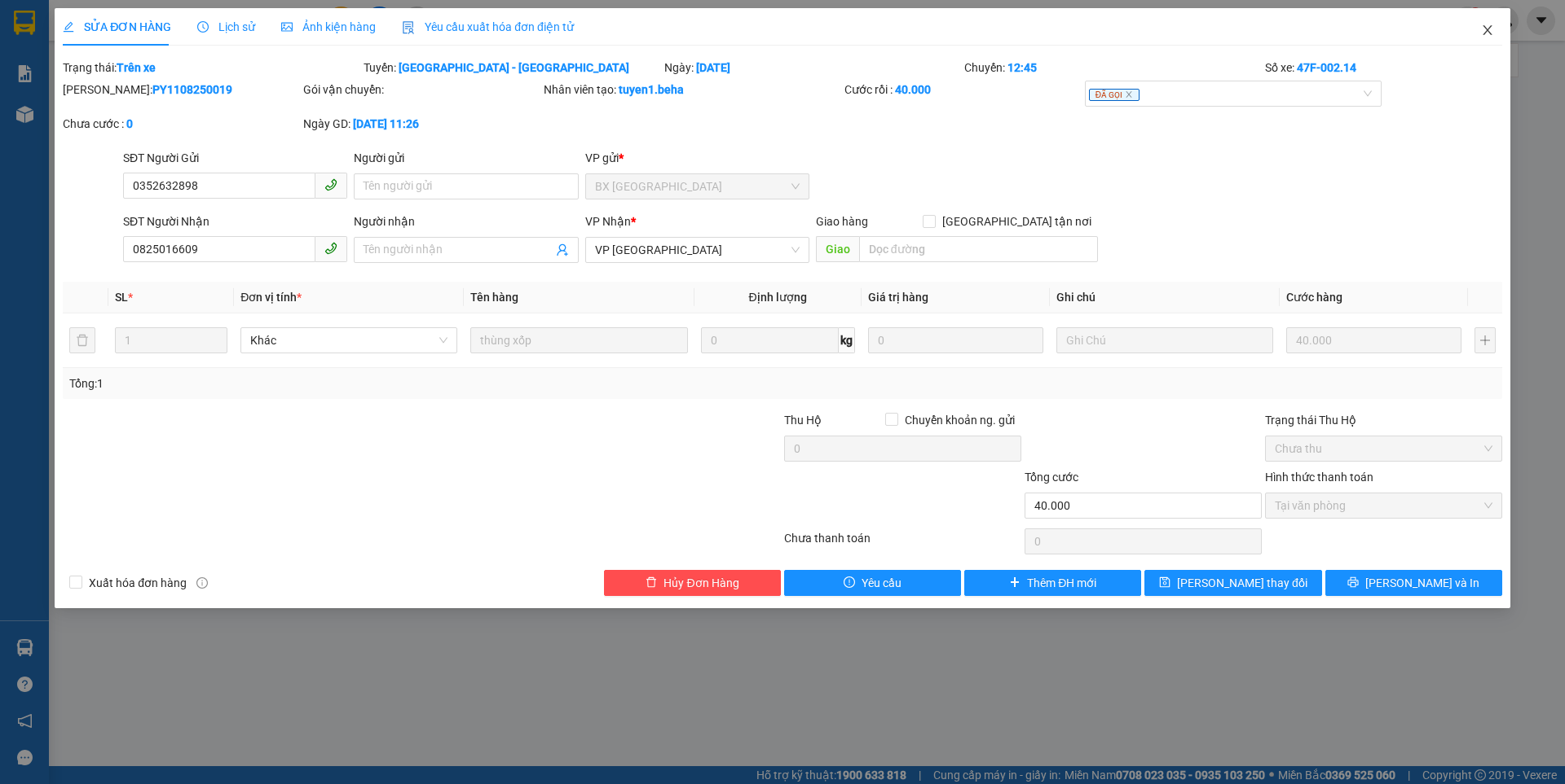
click at [1483, 28] on icon "close" at bounding box center [1488, 30] width 13 height 13
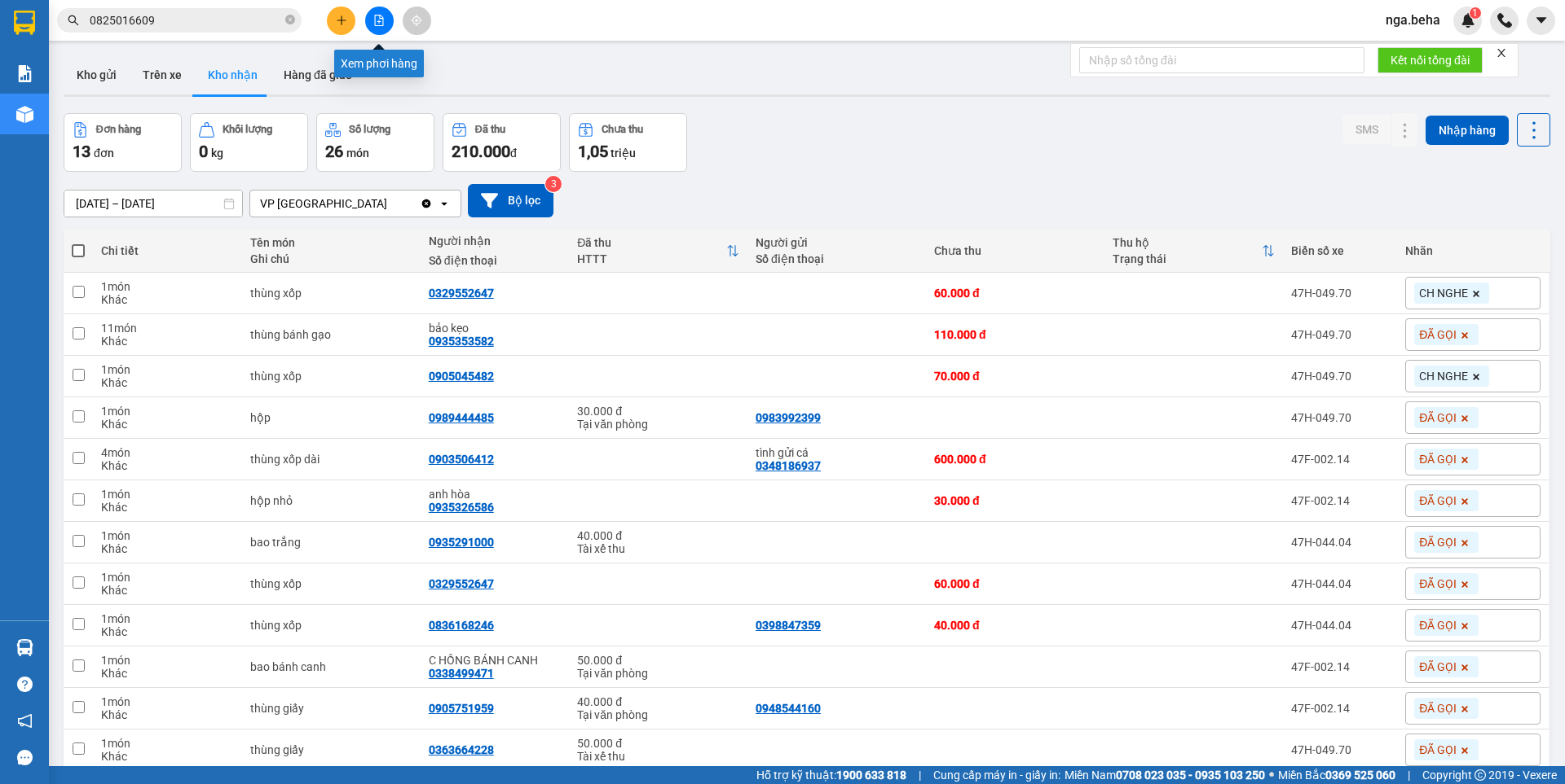
click at [378, 25] on icon "file-add" at bounding box center [379, 21] width 11 height 11
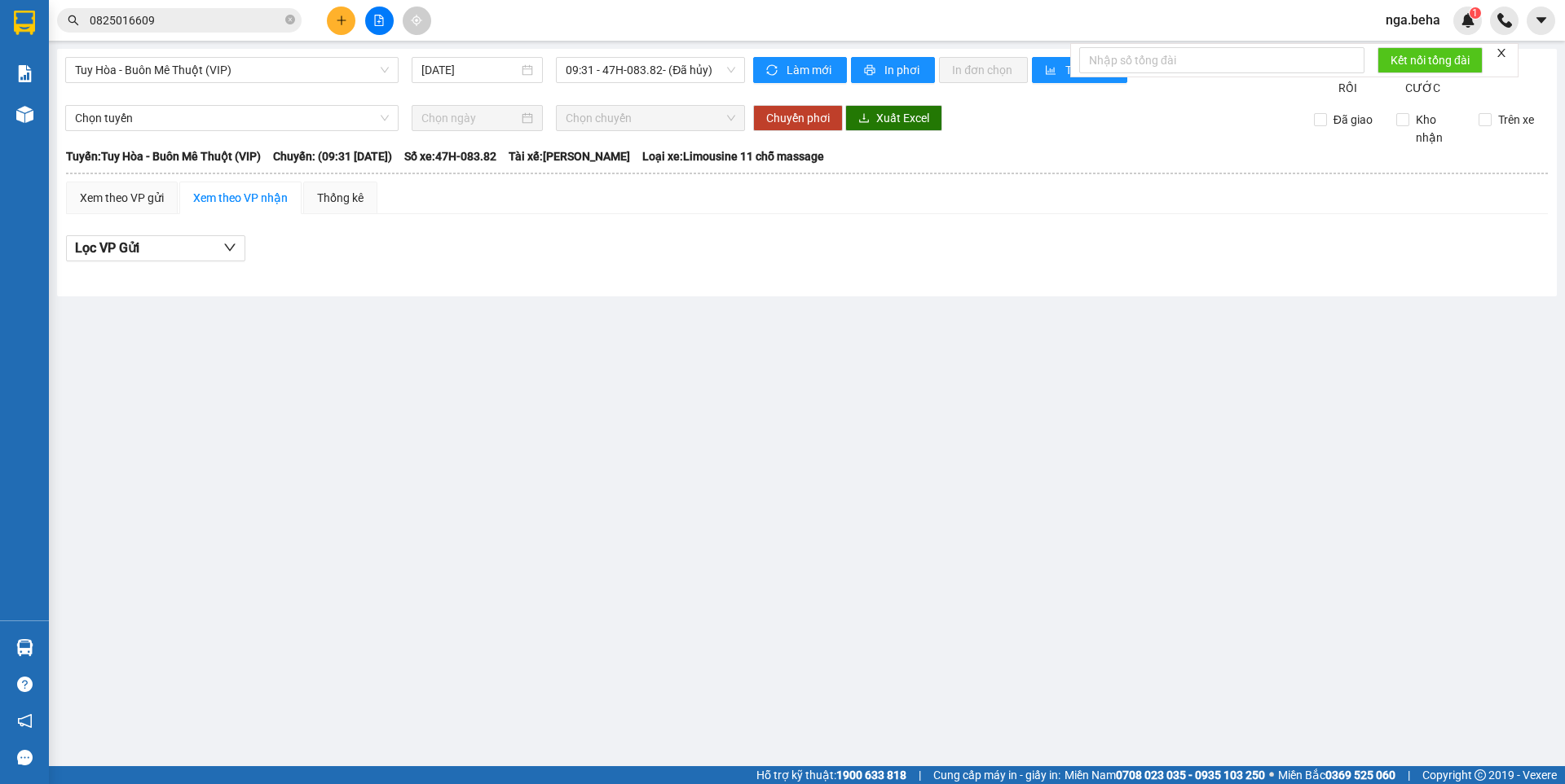
click at [202, 84] on div "Tuy Hòa - Buôn Mê Thuột (VIP) 11/08/2025 09:31 - 47H-083.82 - (Đã hủy)" at bounding box center [404, 77] width 679 height 40
click at [224, 73] on span "Tuy Hòa - Buôn Mê Thuột (VIP)" at bounding box center [232, 70] width 314 height 25
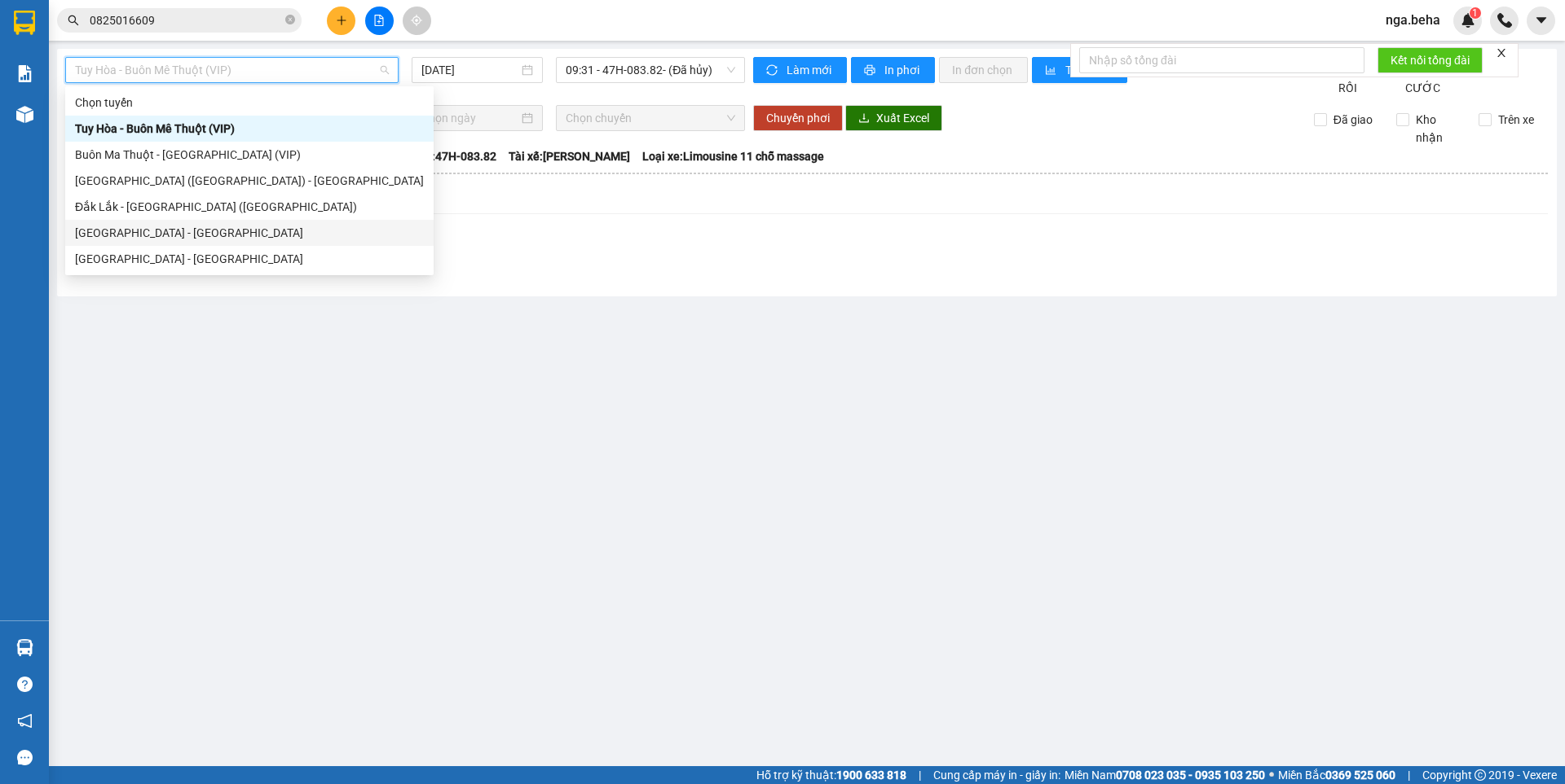
click at [160, 233] on div "Phú Yên - Đắk Lắk" at bounding box center [249, 232] width 349 height 18
type input "11/08/2025"
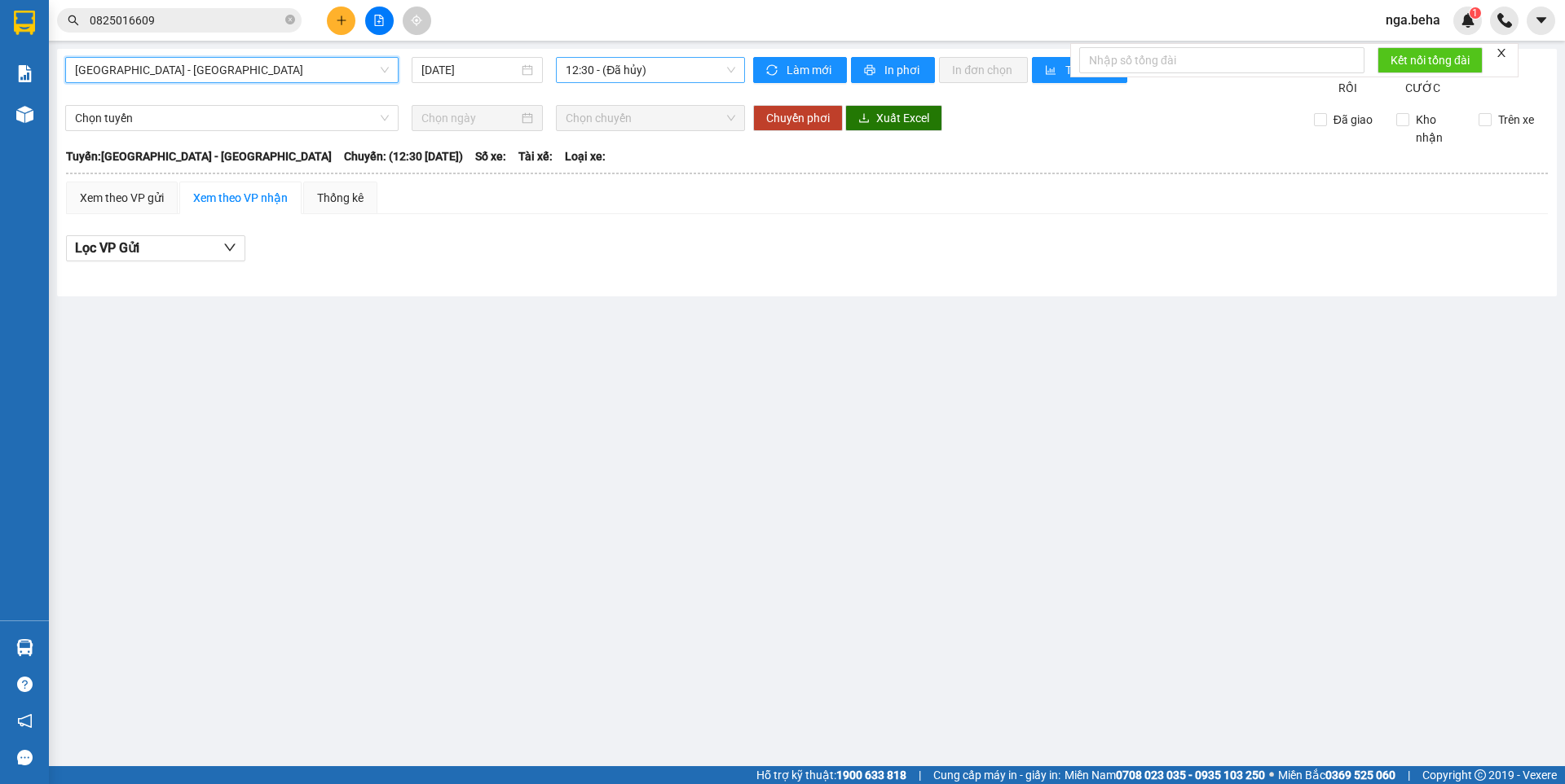
click at [625, 74] on span "12:30 - (Đã hủy)" at bounding box center [649, 70] width 169 height 25
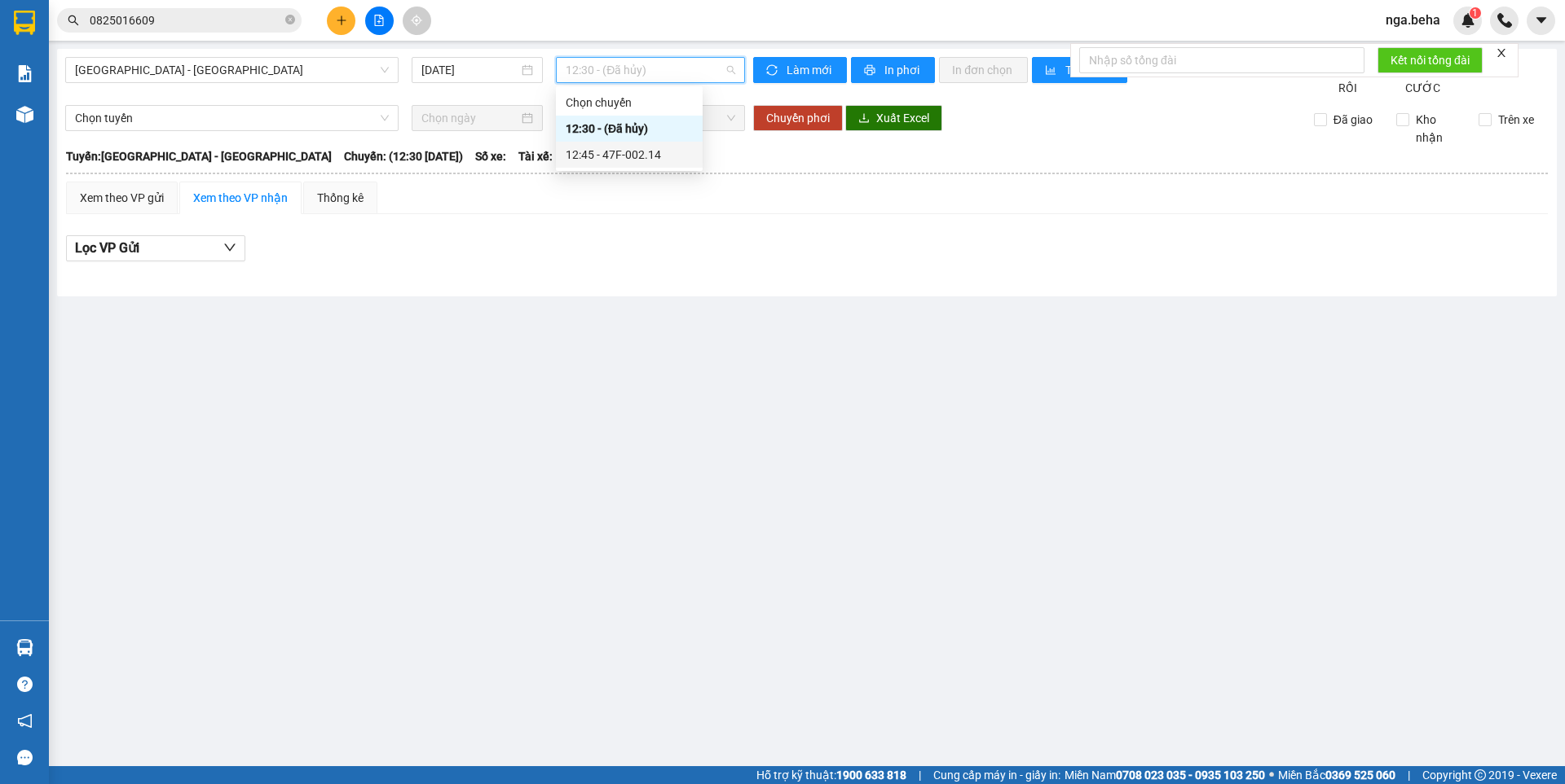
click at [604, 149] on div "12:45 - 47F-002.14" at bounding box center [628, 154] width 128 height 18
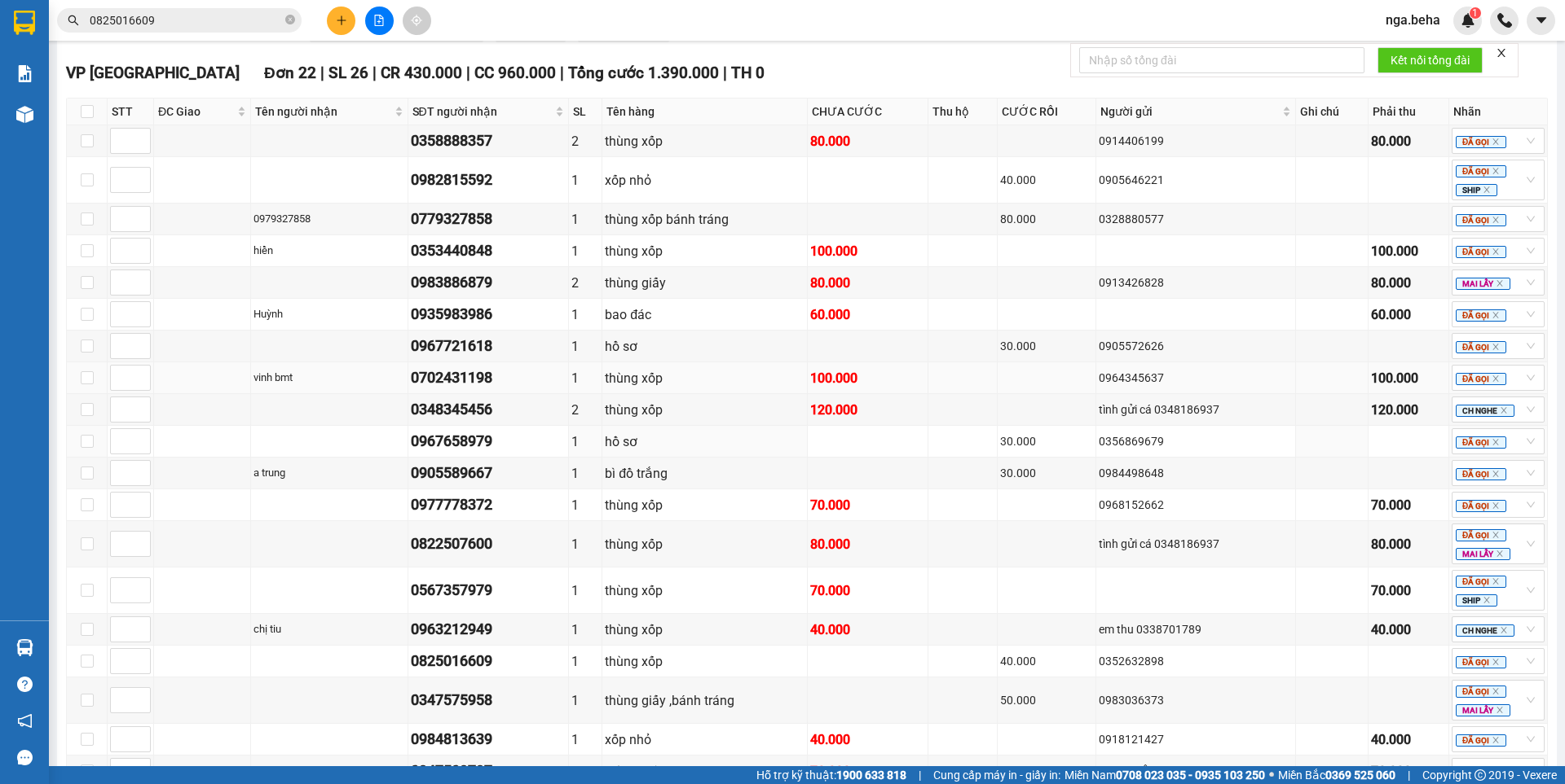
scroll to position [814, 0]
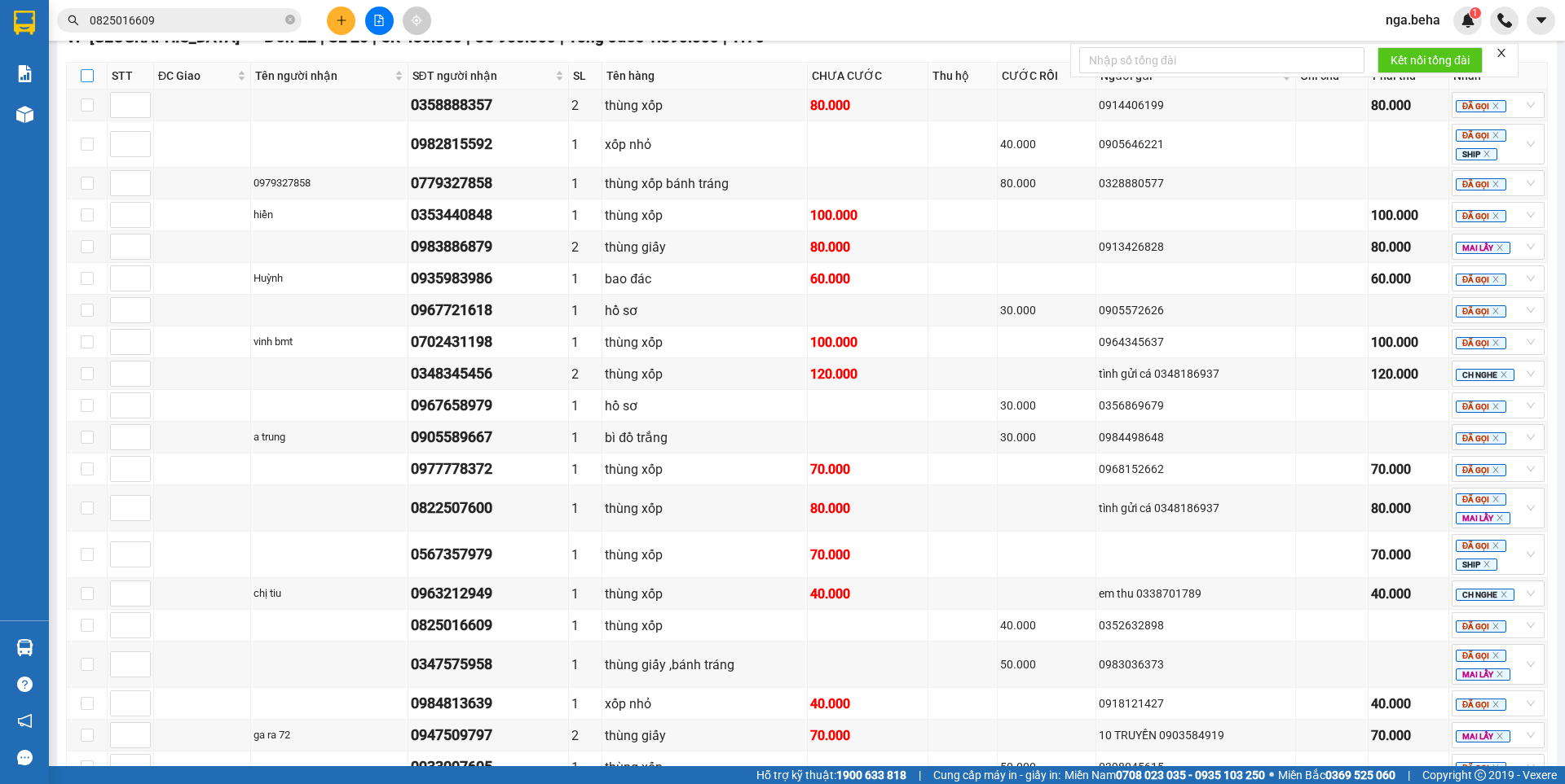
click at [90, 85] on label at bounding box center [87, 76] width 13 height 18
click at [90, 82] on input "checkbox" at bounding box center [87, 76] width 13 height 13
checkbox input "true"
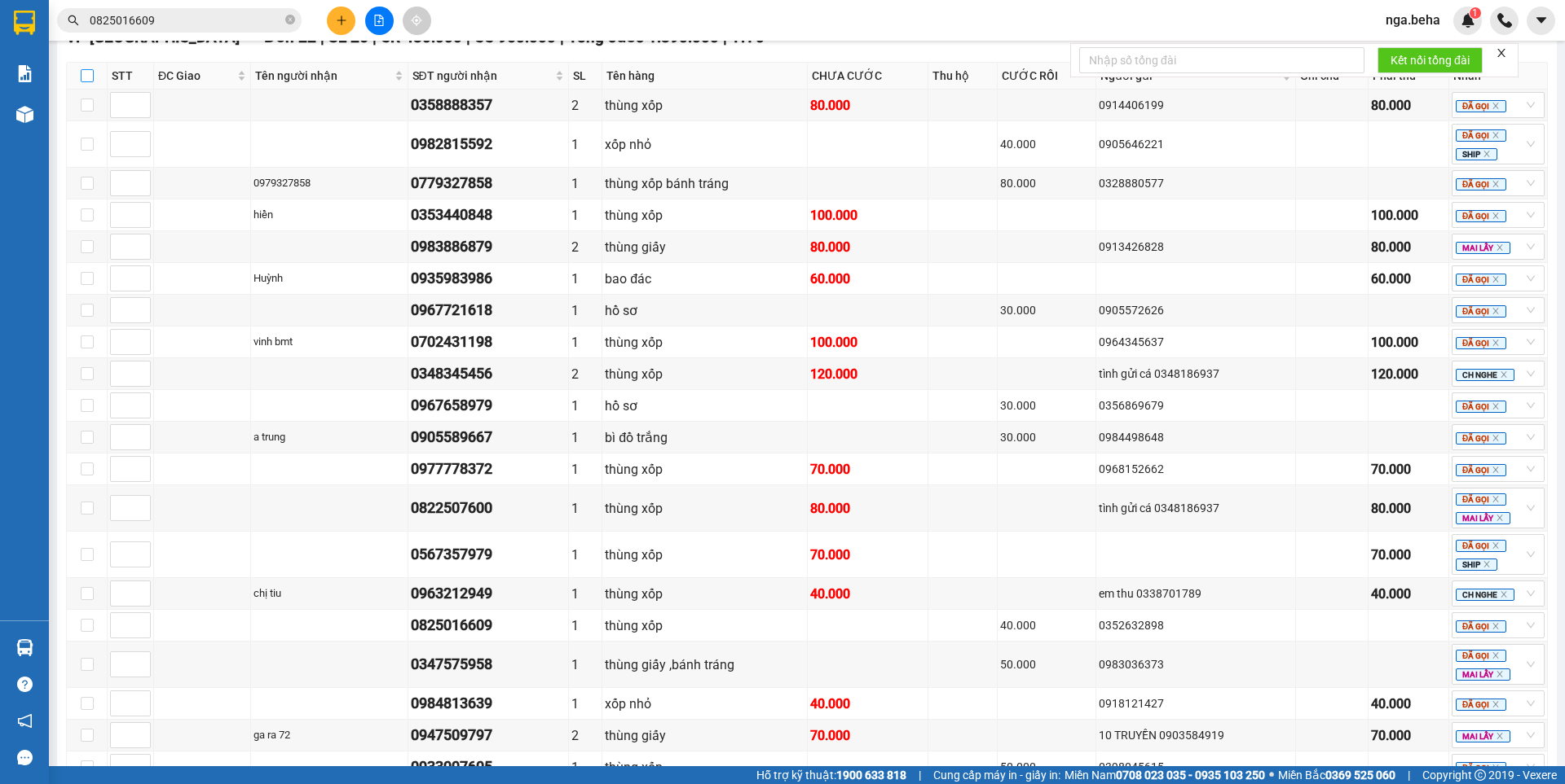
checkbox input "true"
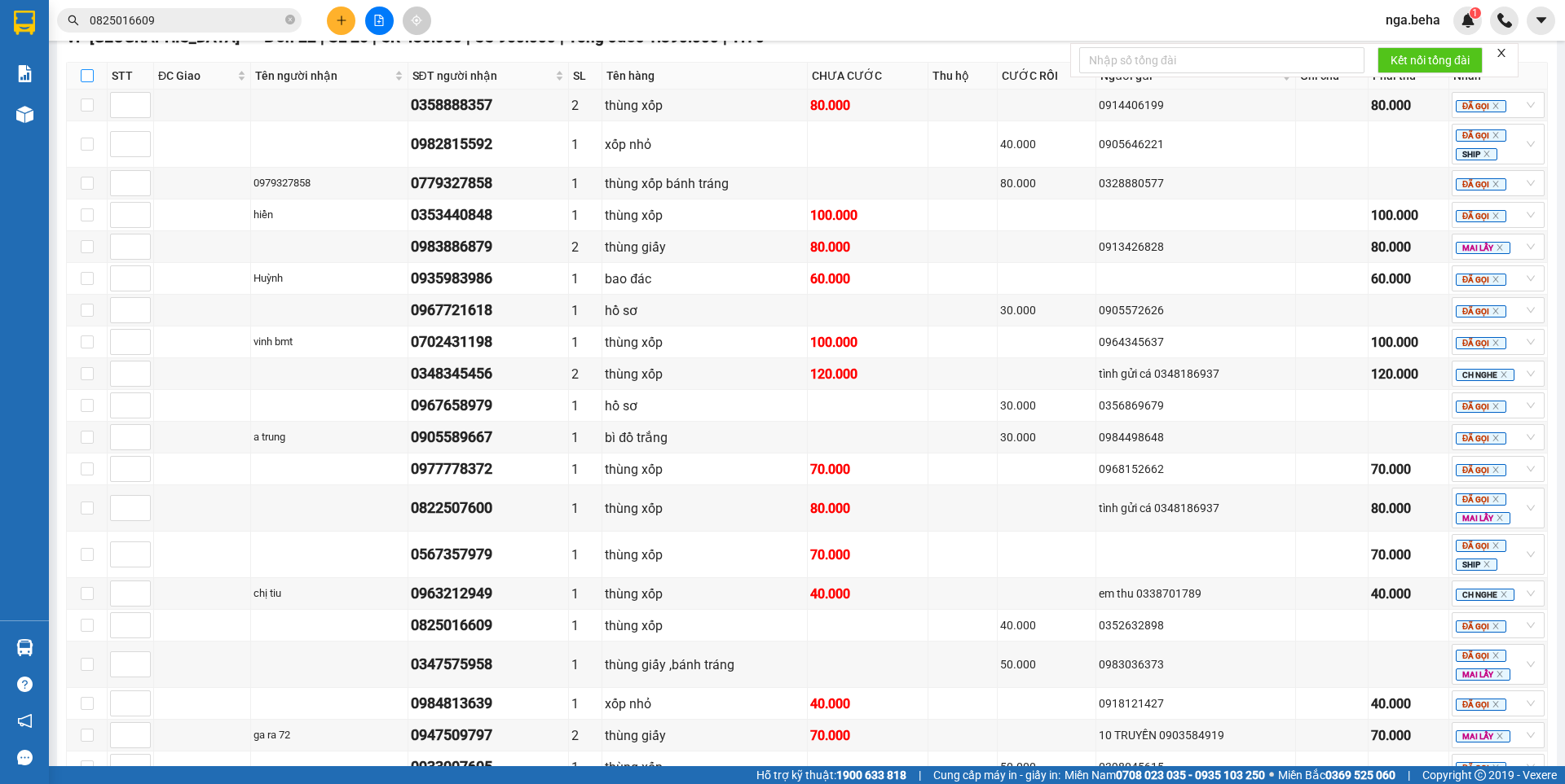
checkbox input "true"
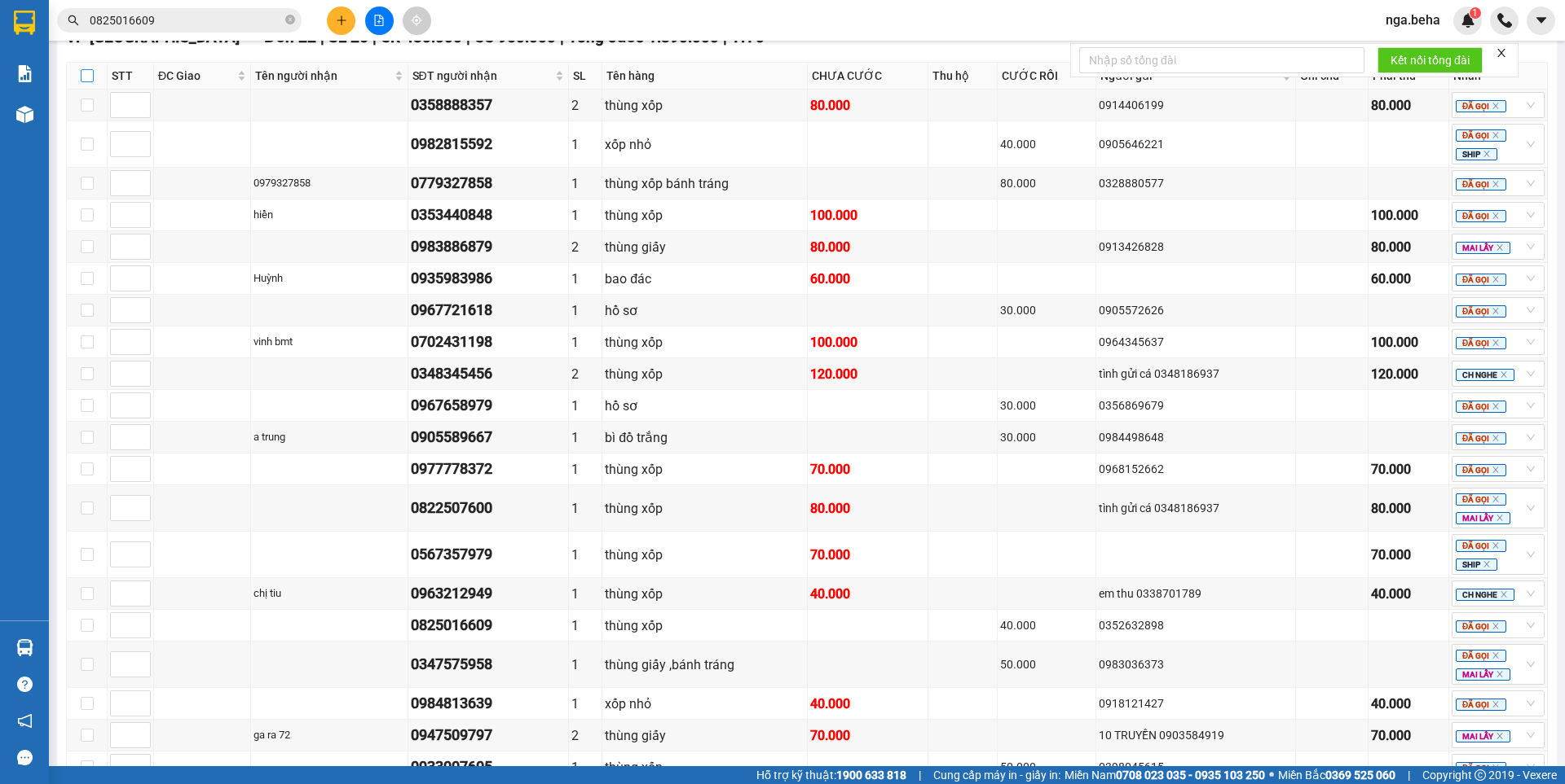
checkbox input "true"
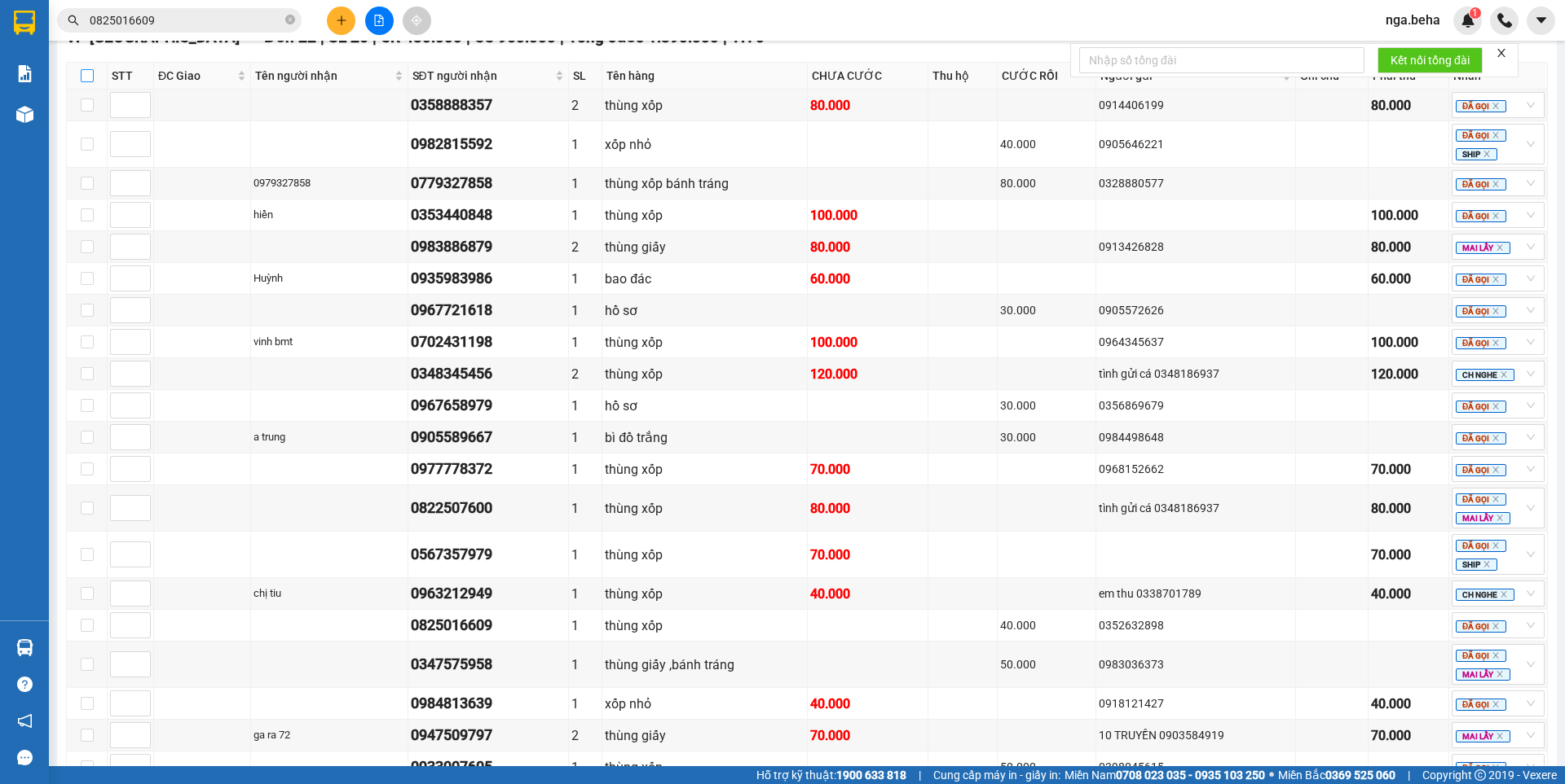
checkbox input "true"
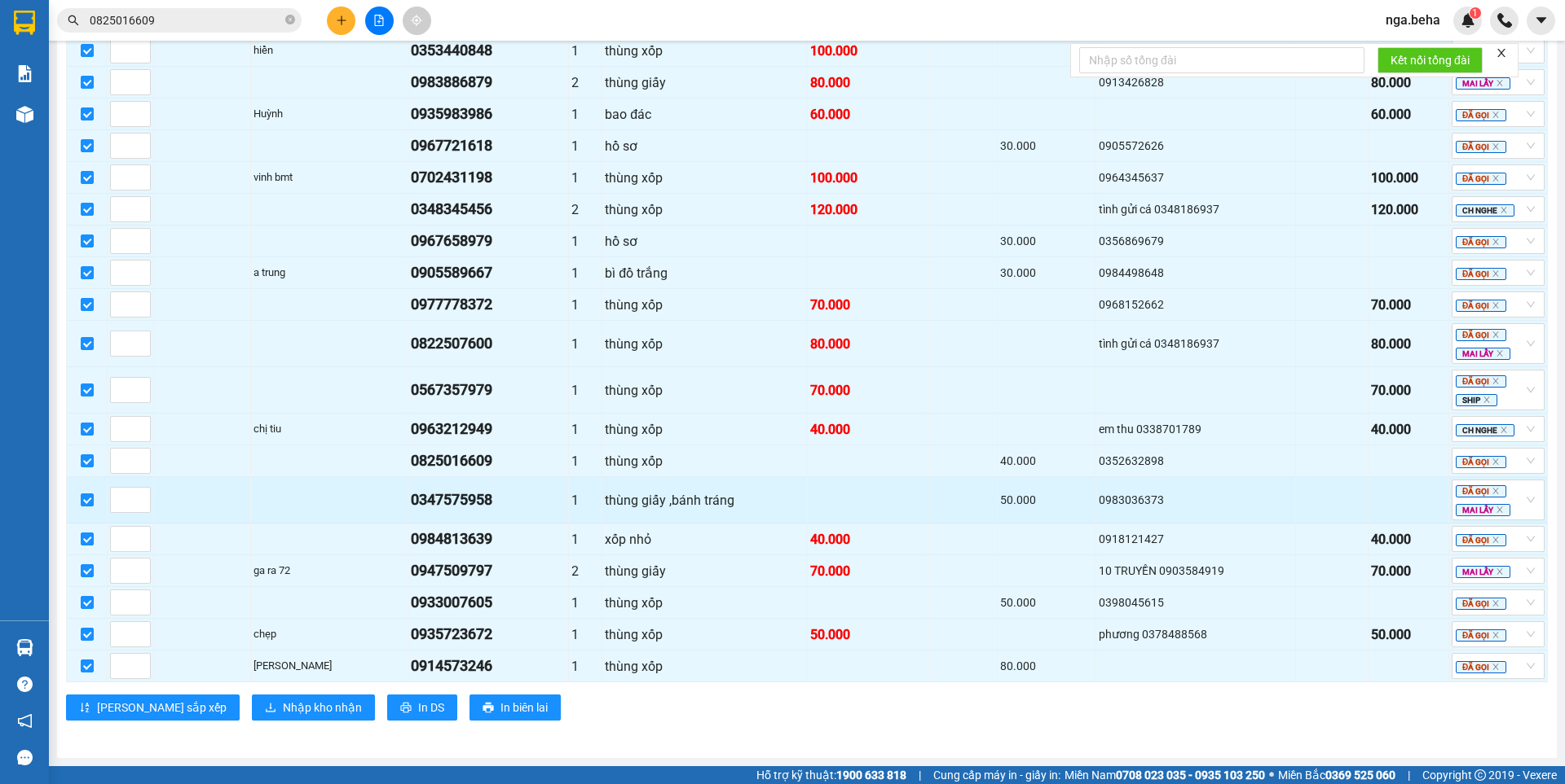
scroll to position [997, 0]
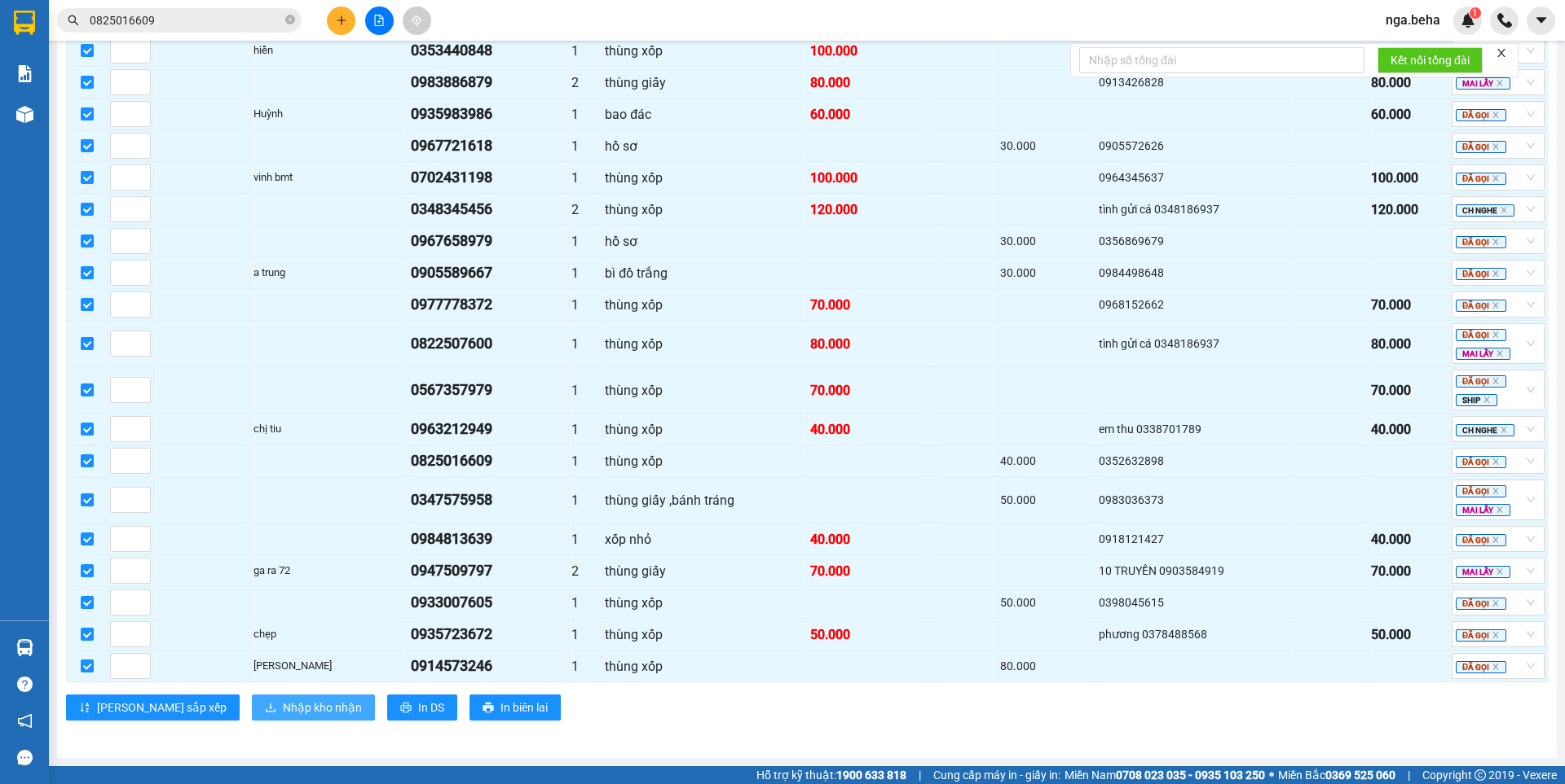
click at [283, 710] on span "Nhập kho nhận" at bounding box center [322, 707] width 79 height 18
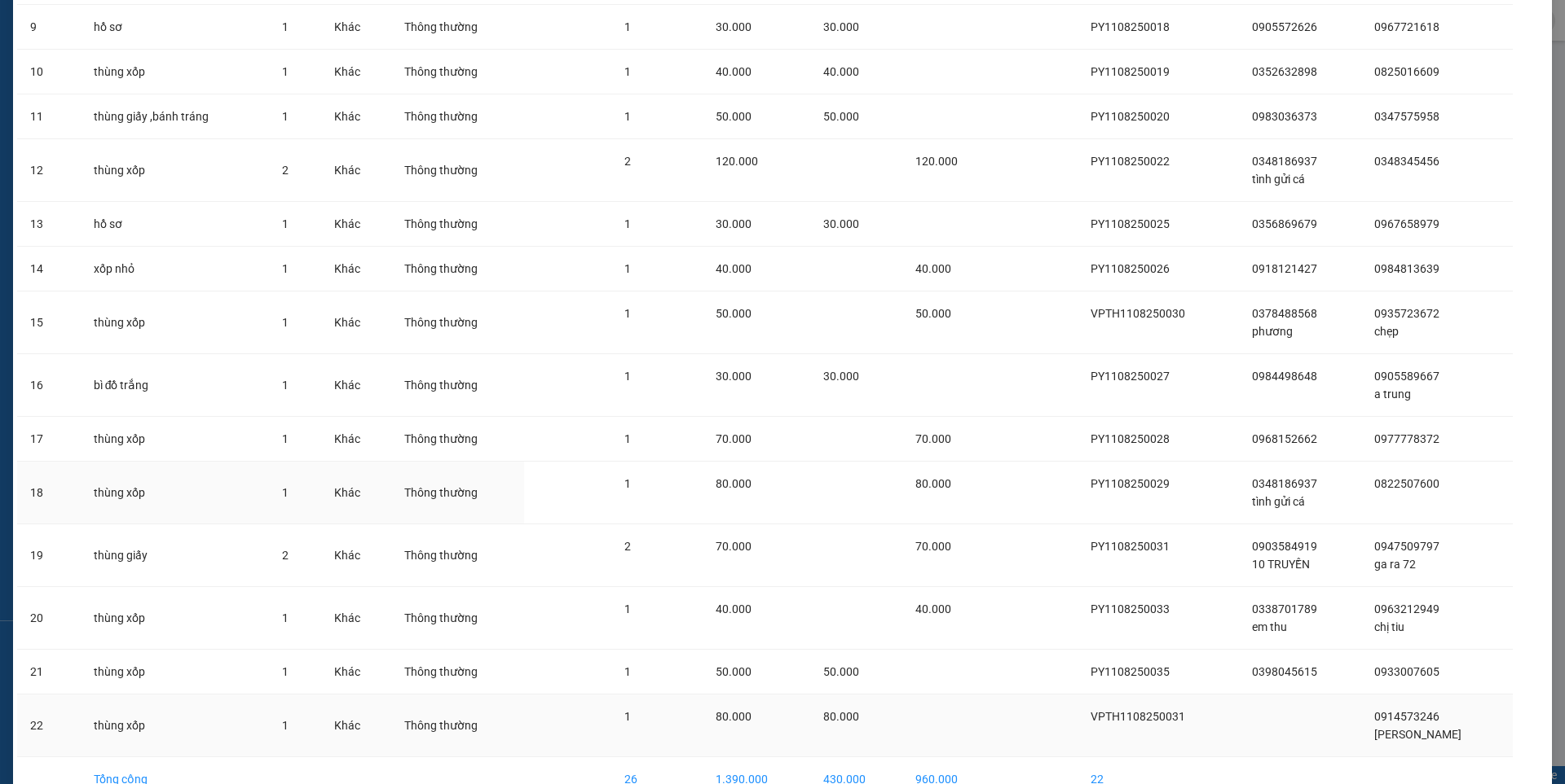
scroll to position [654, 0]
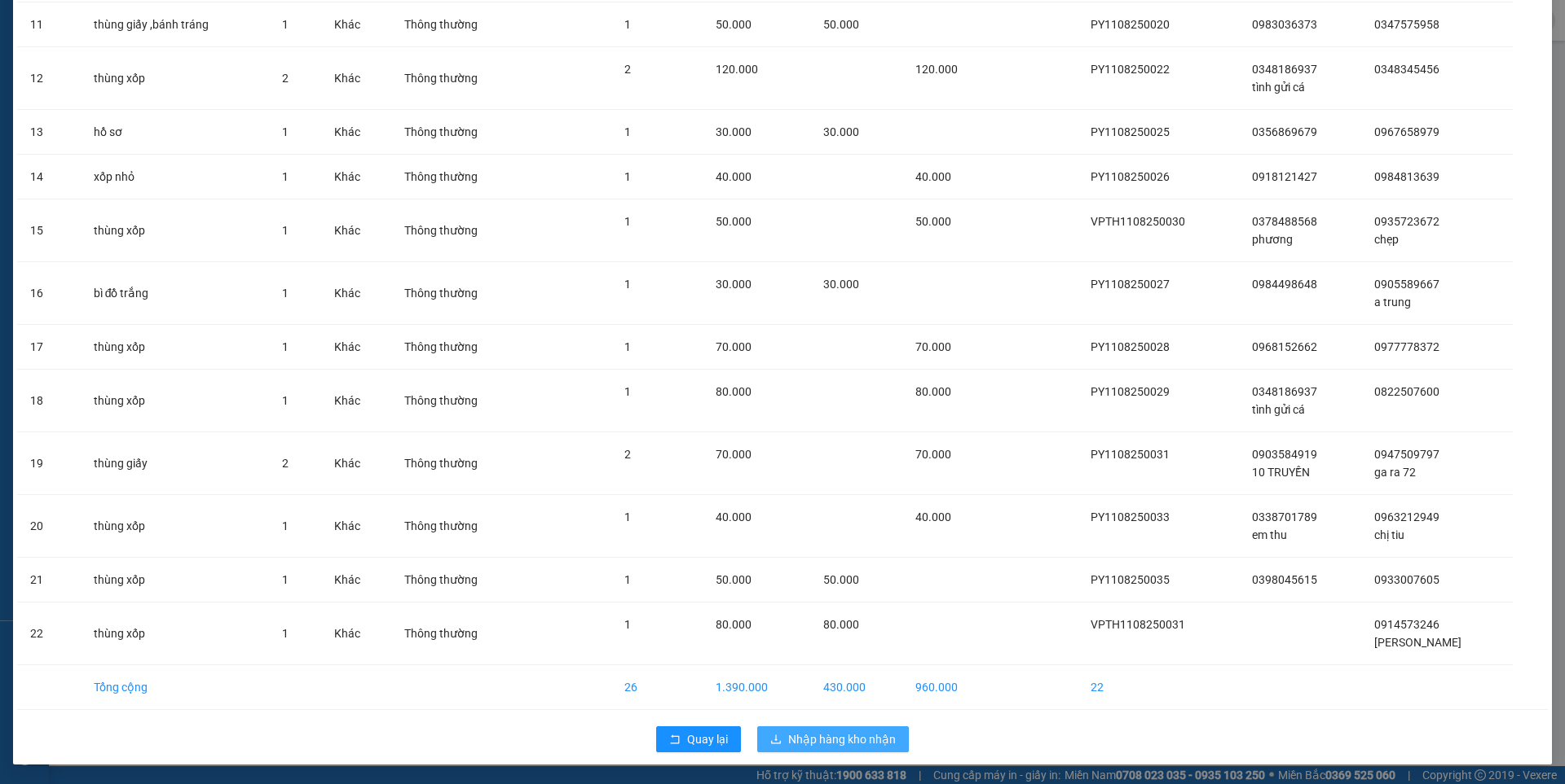
click at [850, 730] on button "Nhập hàng kho nhận" at bounding box center [833, 740] width 151 height 26
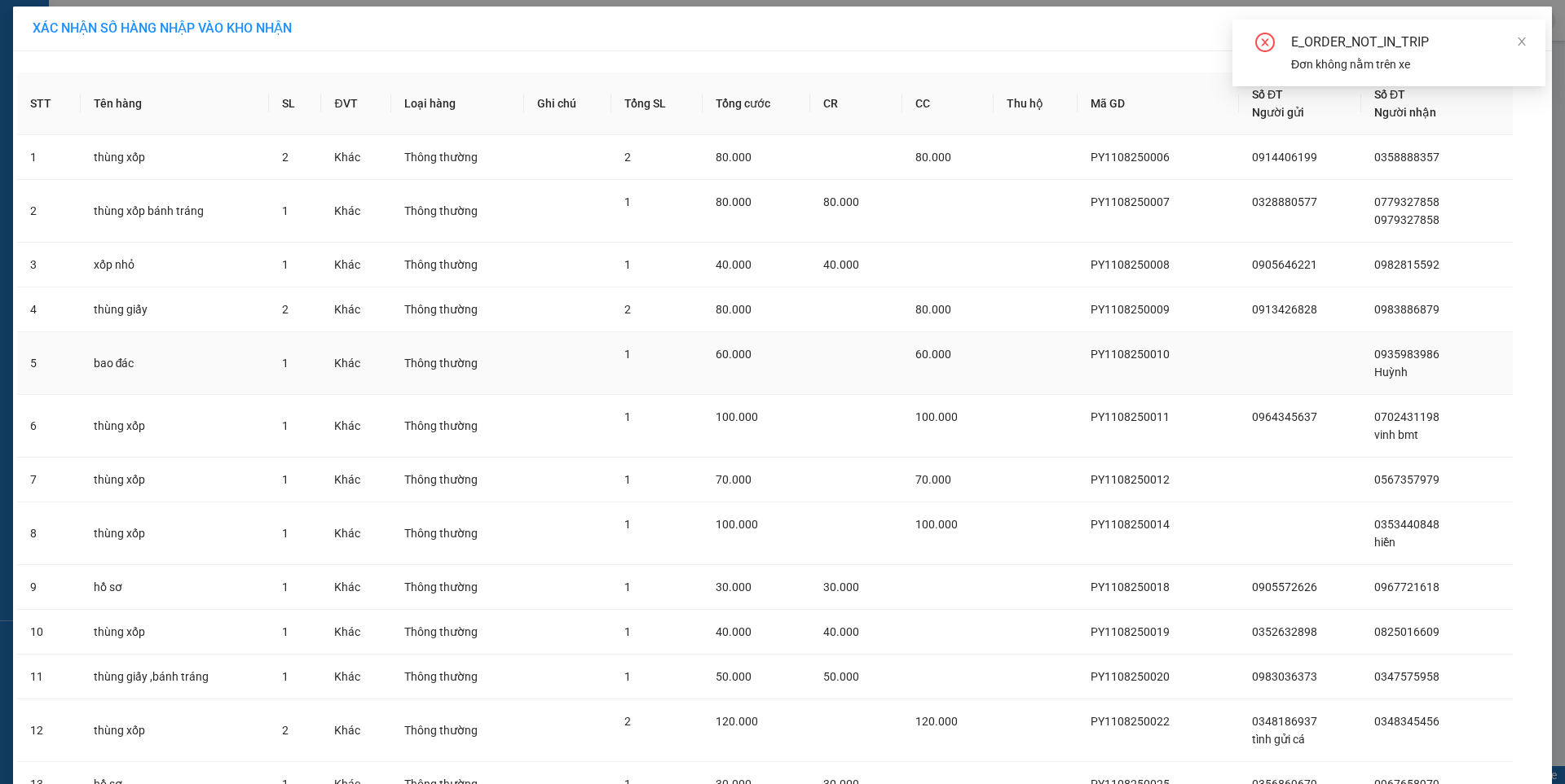
scroll to position [0, 0]
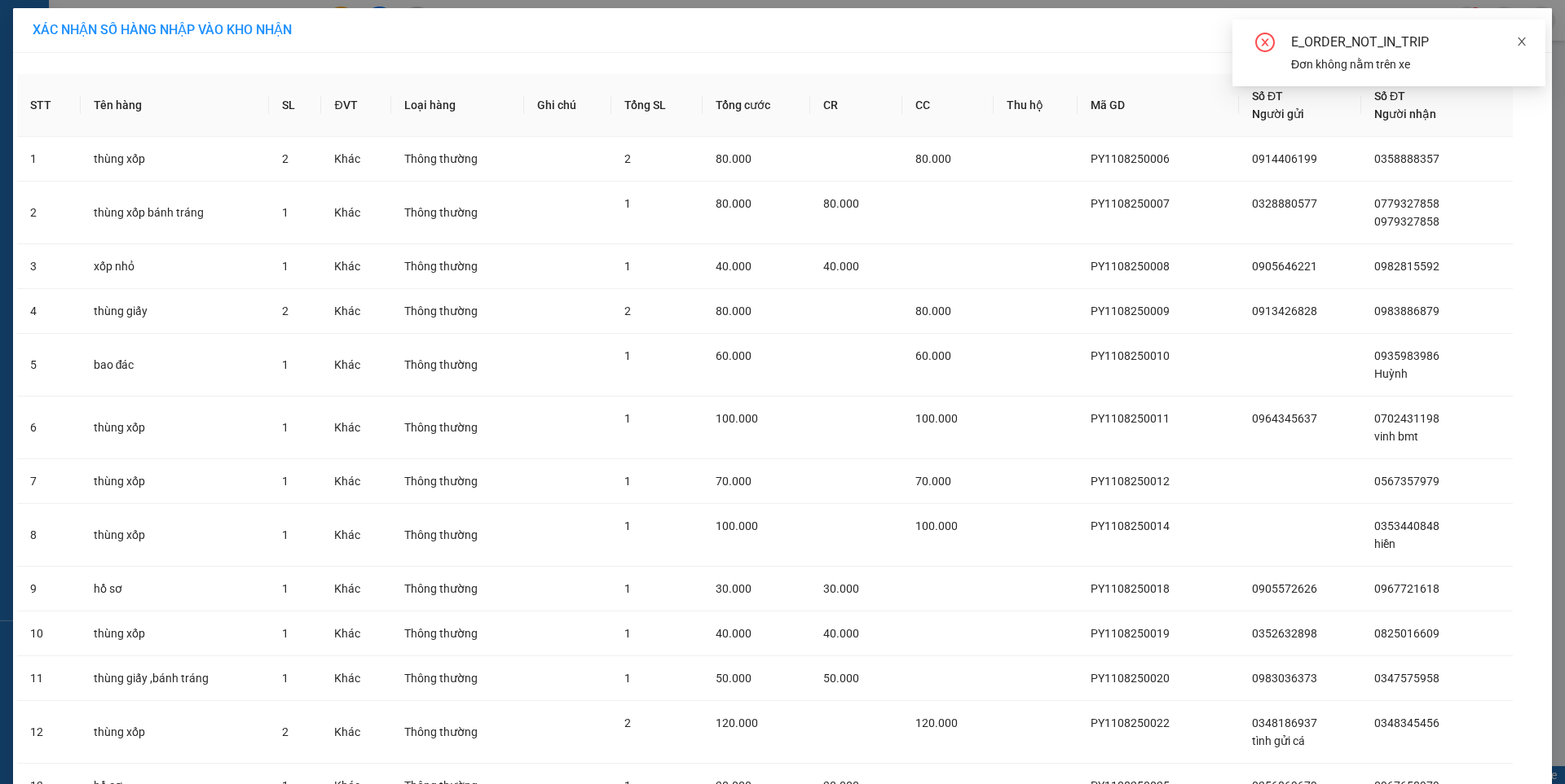
click at [1522, 42] on icon "close" at bounding box center [1522, 42] width 9 height 9
click at [1524, 31] on icon "close" at bounding box center [1528, 30] width 9 height 9
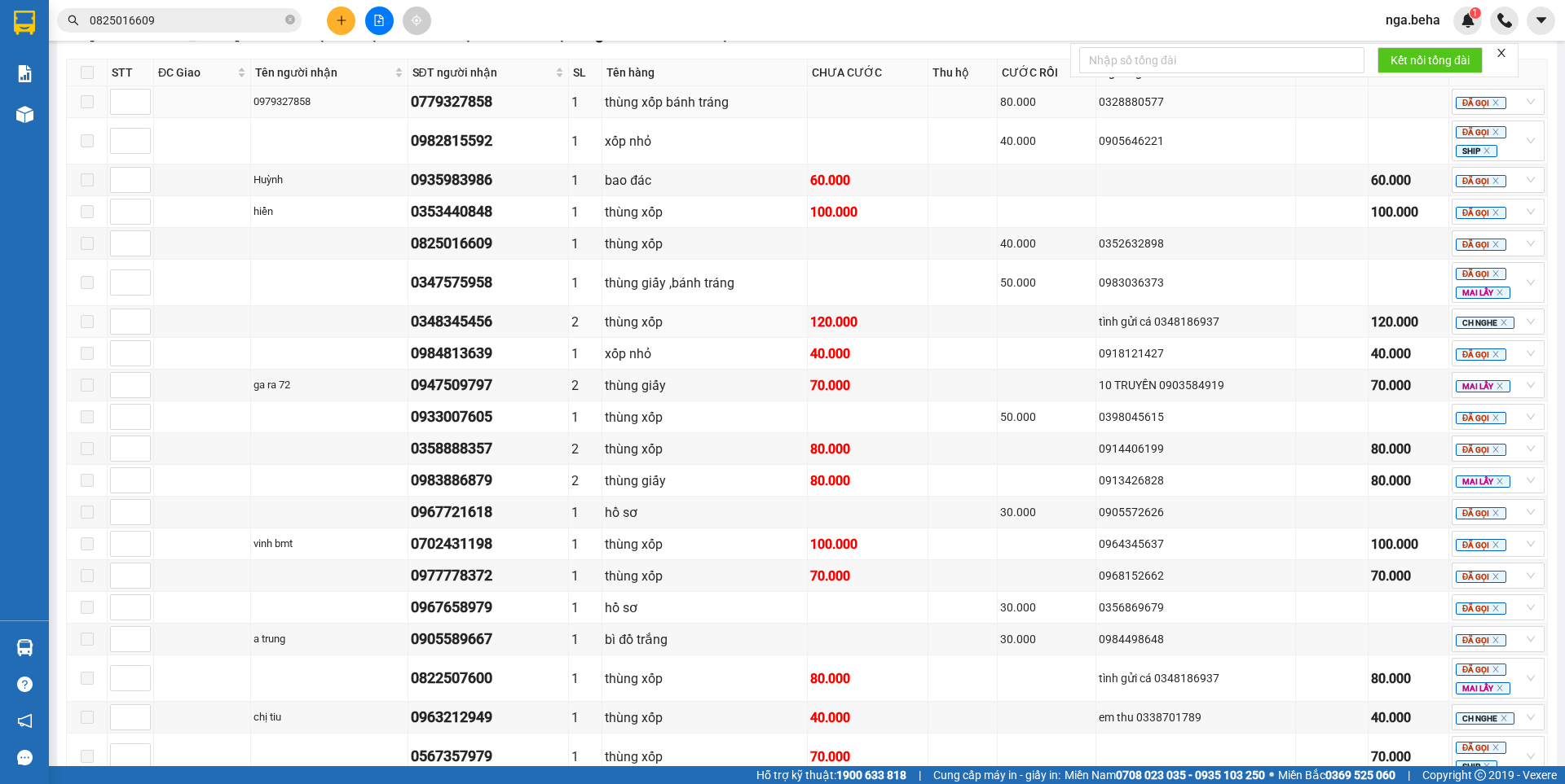
scroll to position [652, 0]
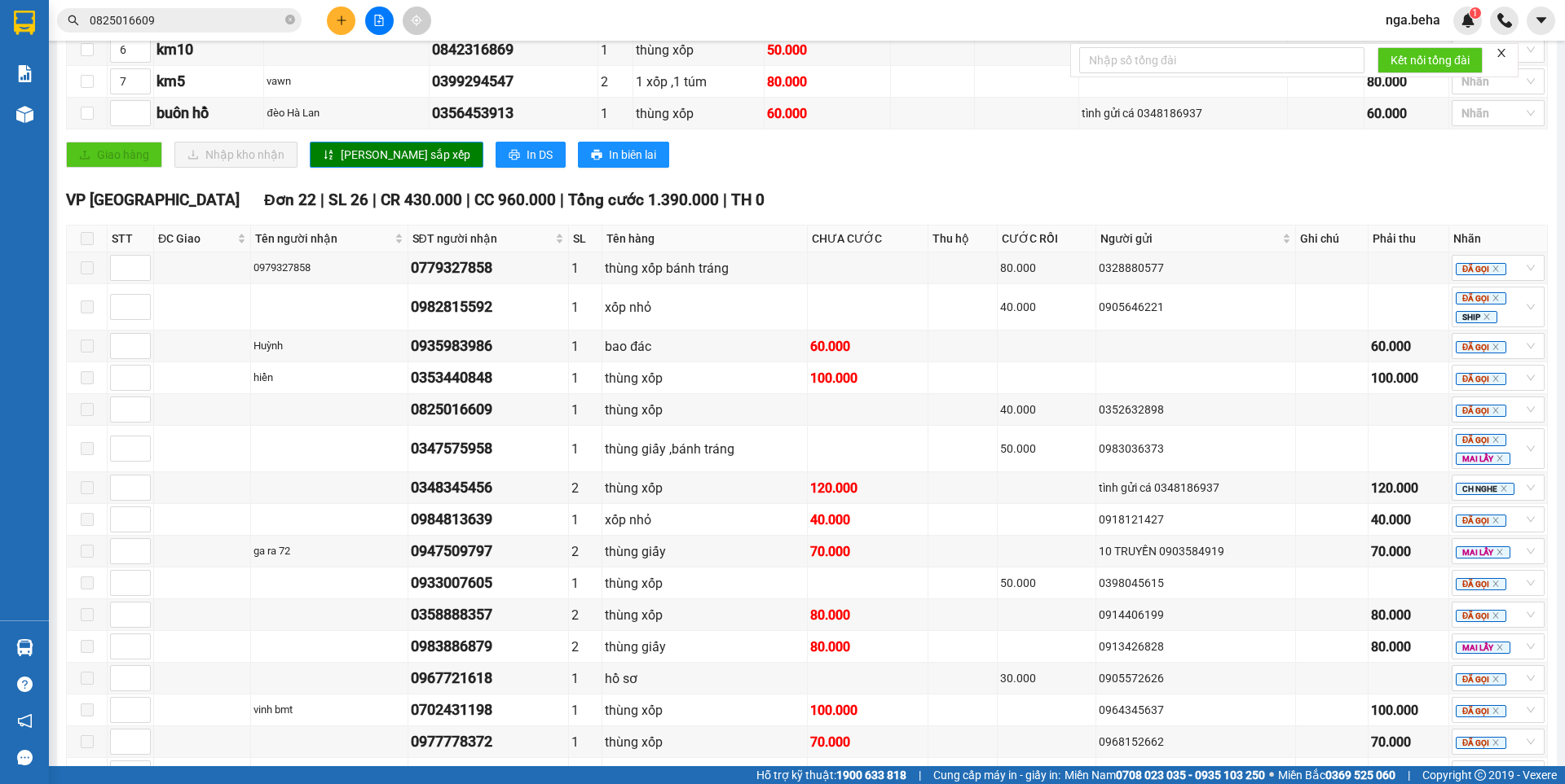
click at [90, 246] on span at bounding box center [87, 239] width 13 height 13
click at [88, 352] on span at bounding box center [87, 347] width 13 height 13
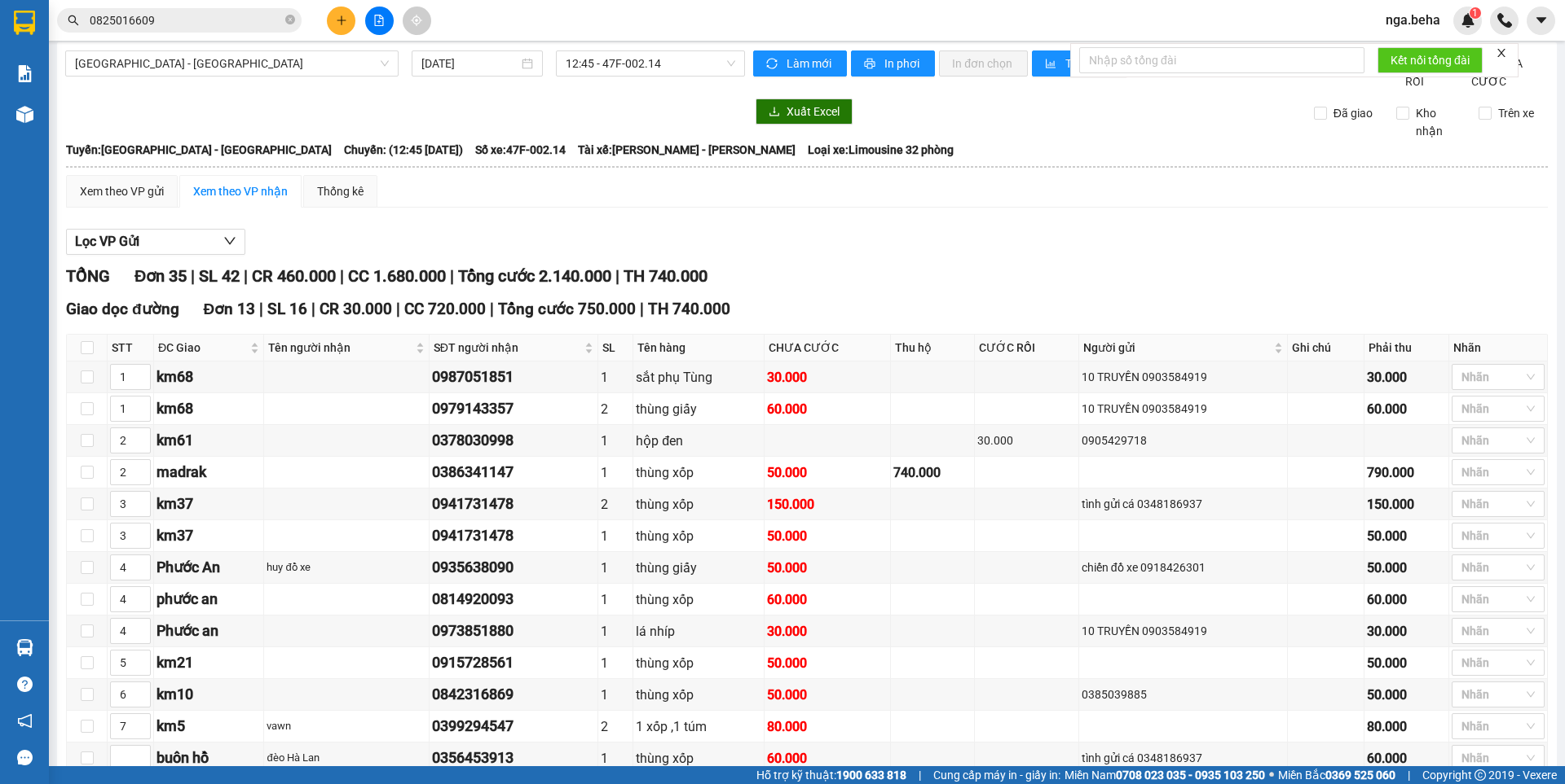
scroll to position [0, 0]
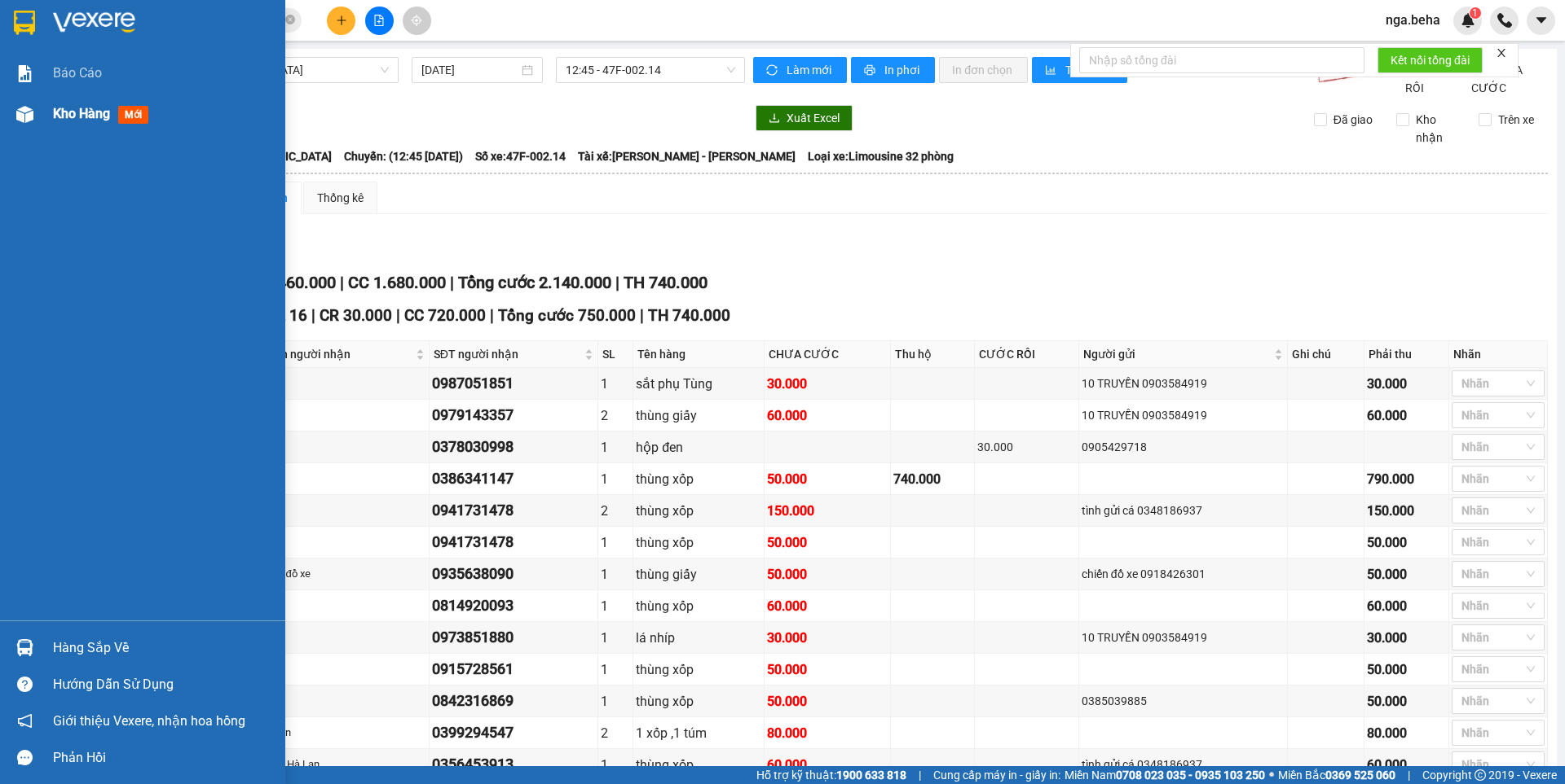
click at [19, 113] on img at bounding box center [25, 114] width 17 height 17
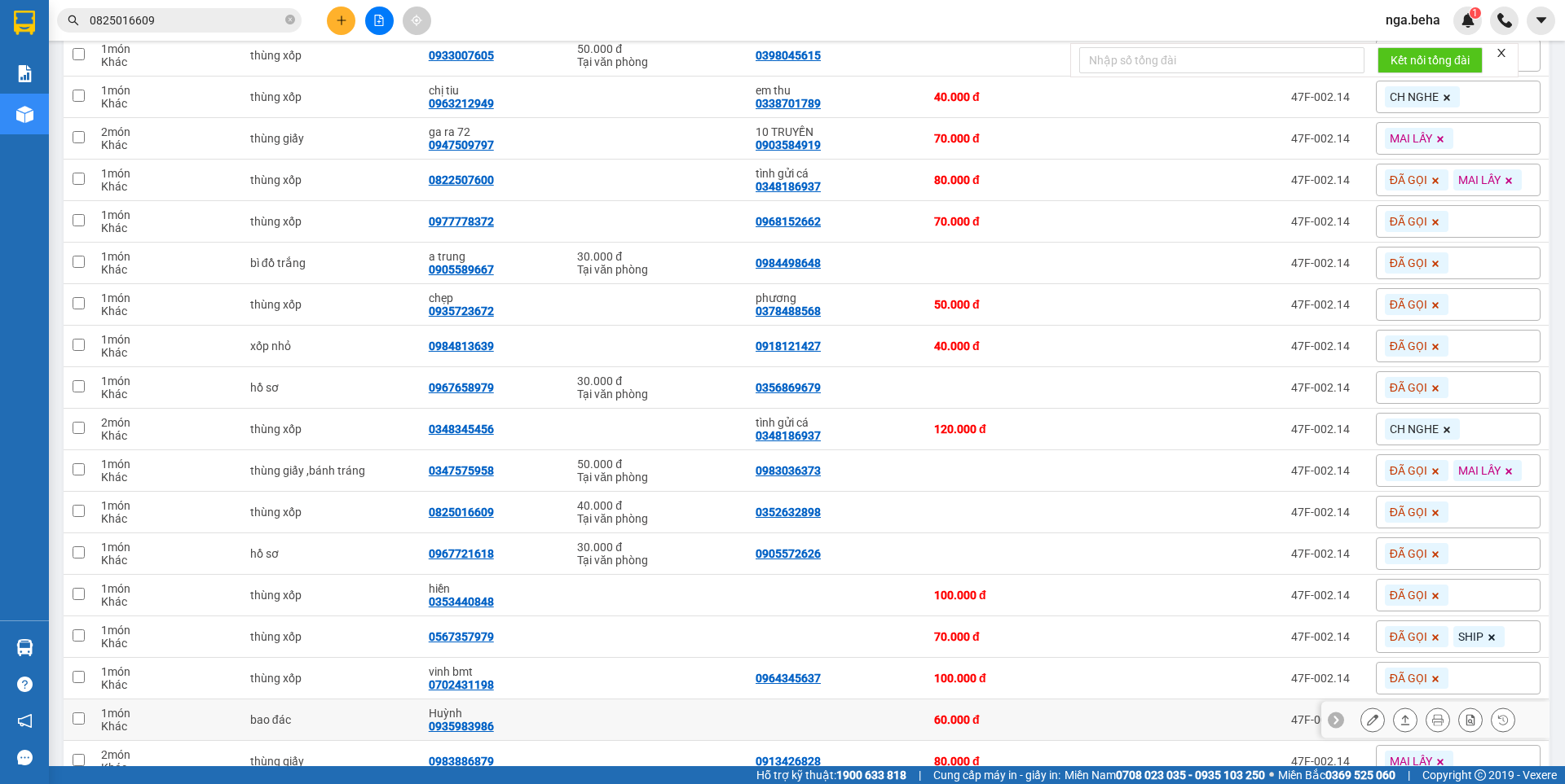
scroll to position [571, 0]
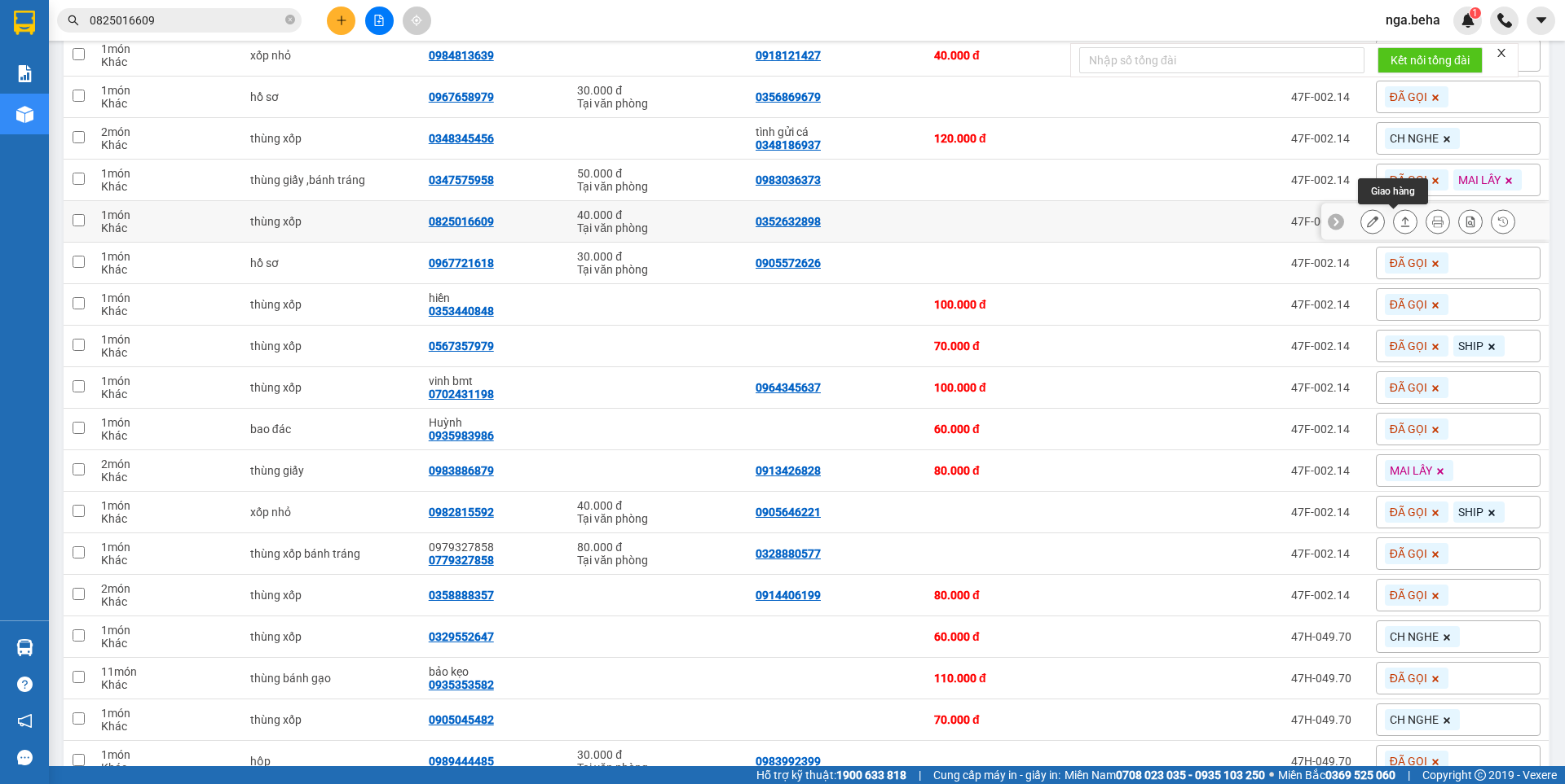
click at [1400, 217] on icon at bounding box center [1405, 222] width 11 height 11
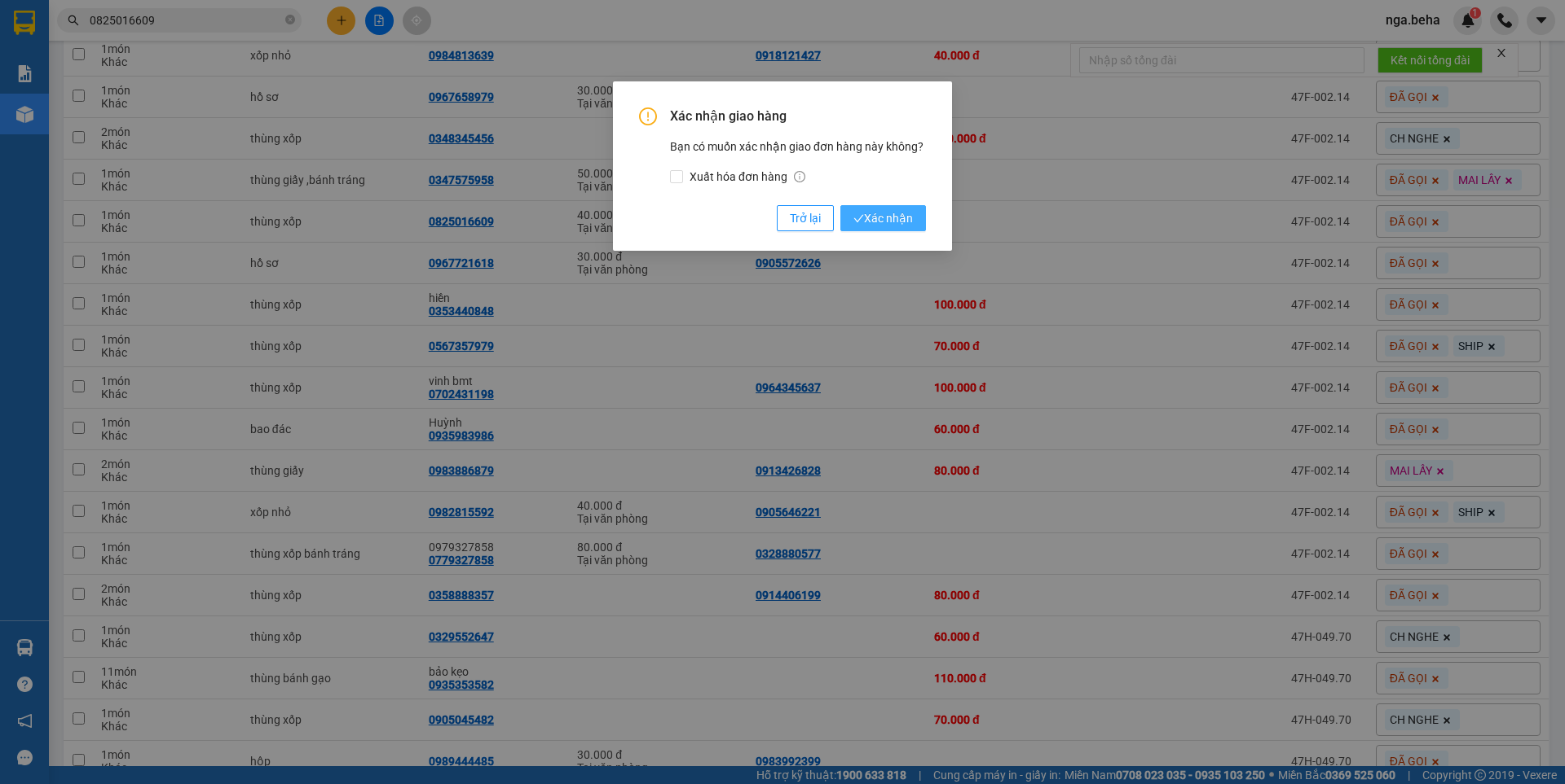
click at [881, 210] on span "Xác nhận" at bounding box center [883, 218] width 60 height 18
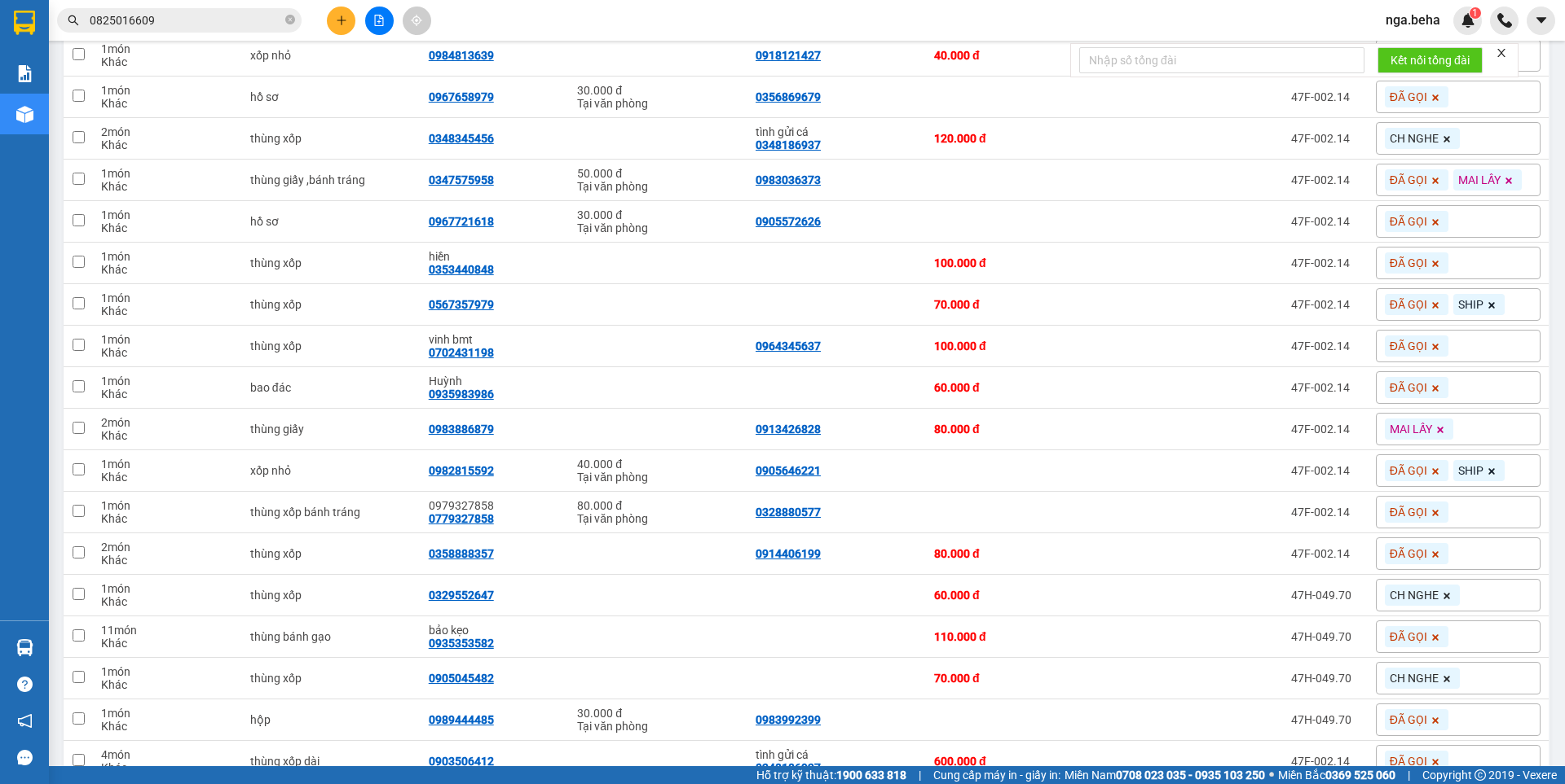
click at [223, 15] on input "0825016609" at bounding box center [186, 20] width 193 height 18
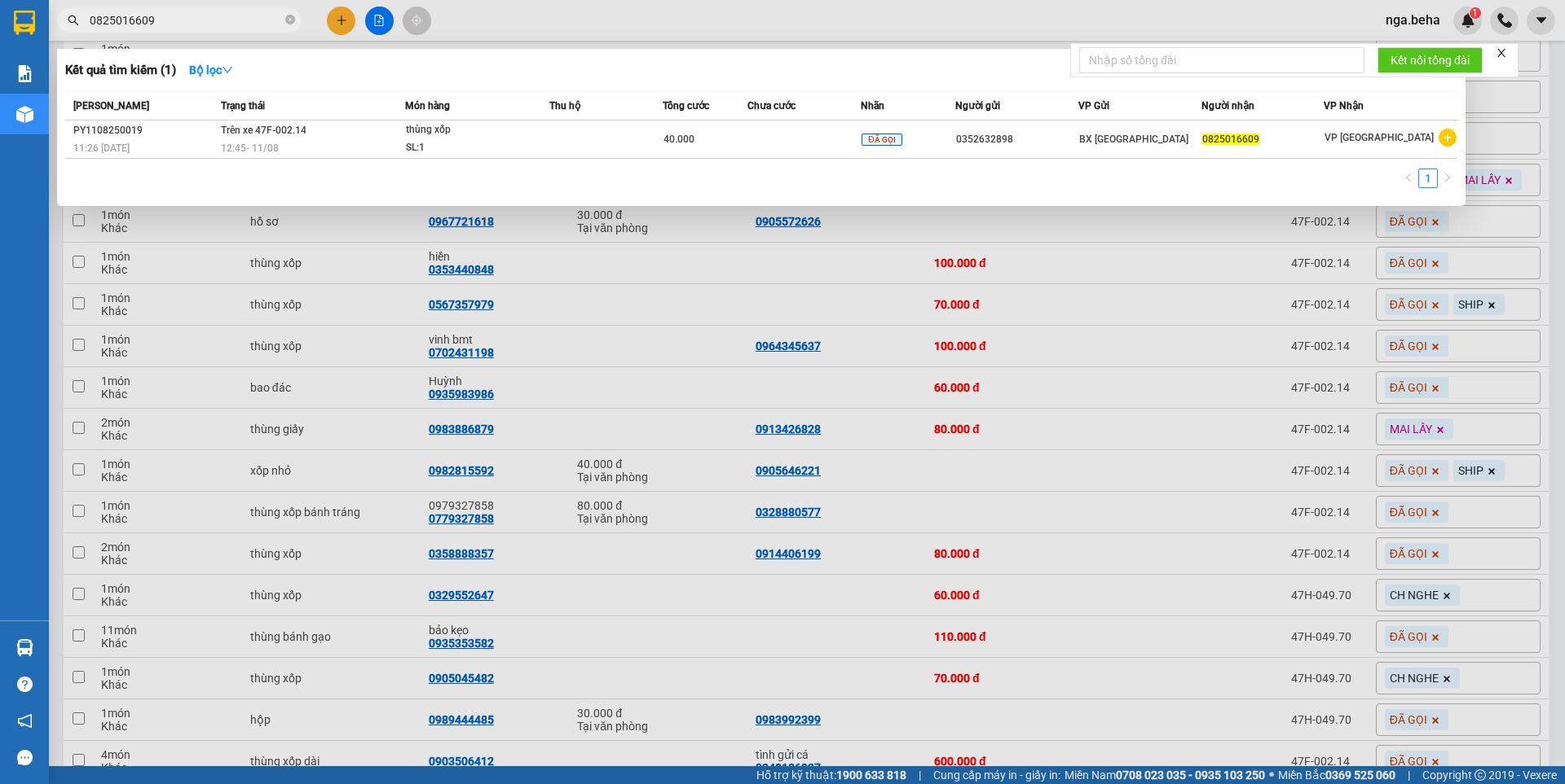
click at [223, 15] on input "0825016609" at bounding box center [186, 20] width 193 height 18
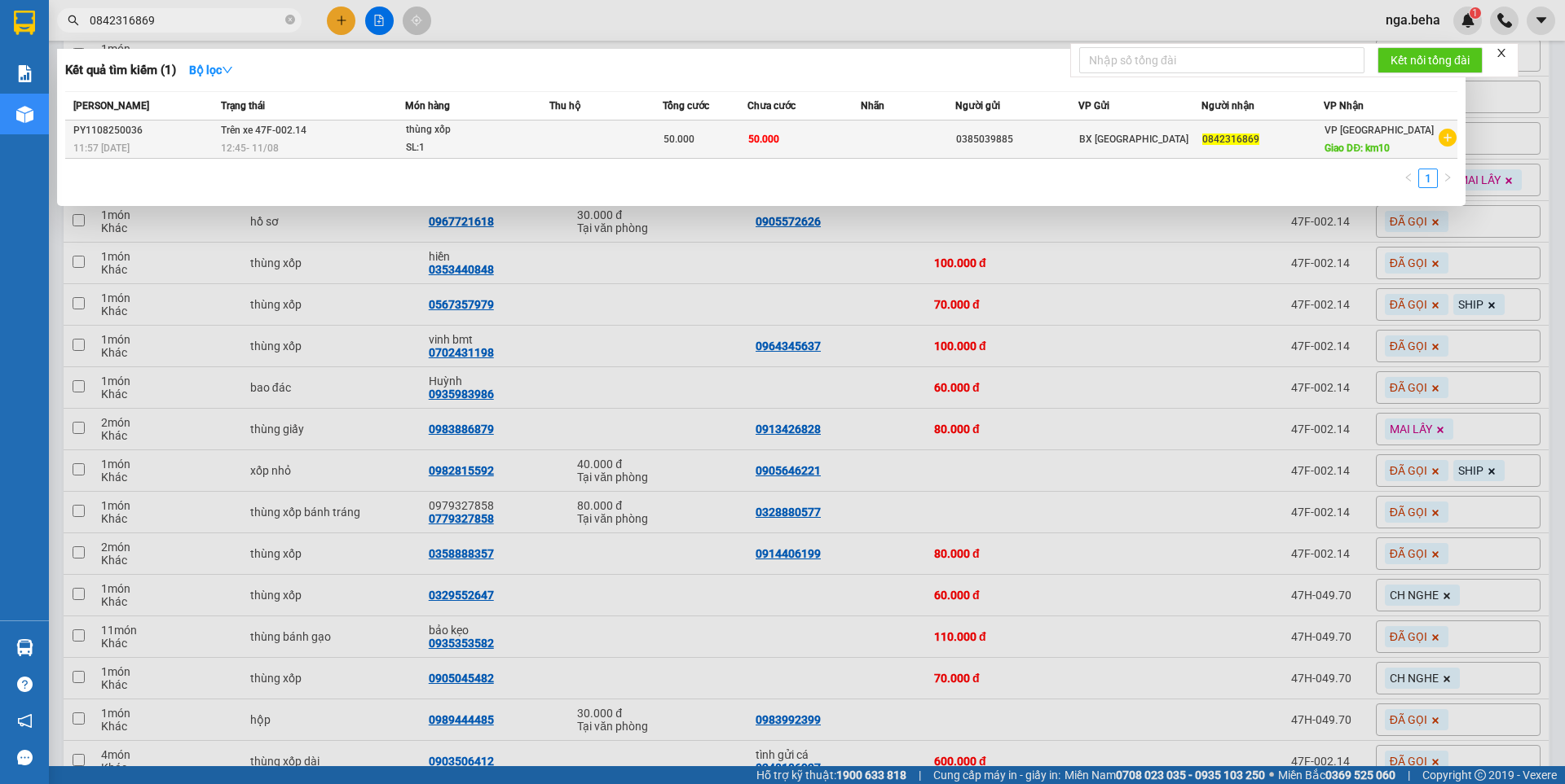
type input "0842316869"
click at [601, 139] on td at bounding box center [606, 140] width 113 height 39
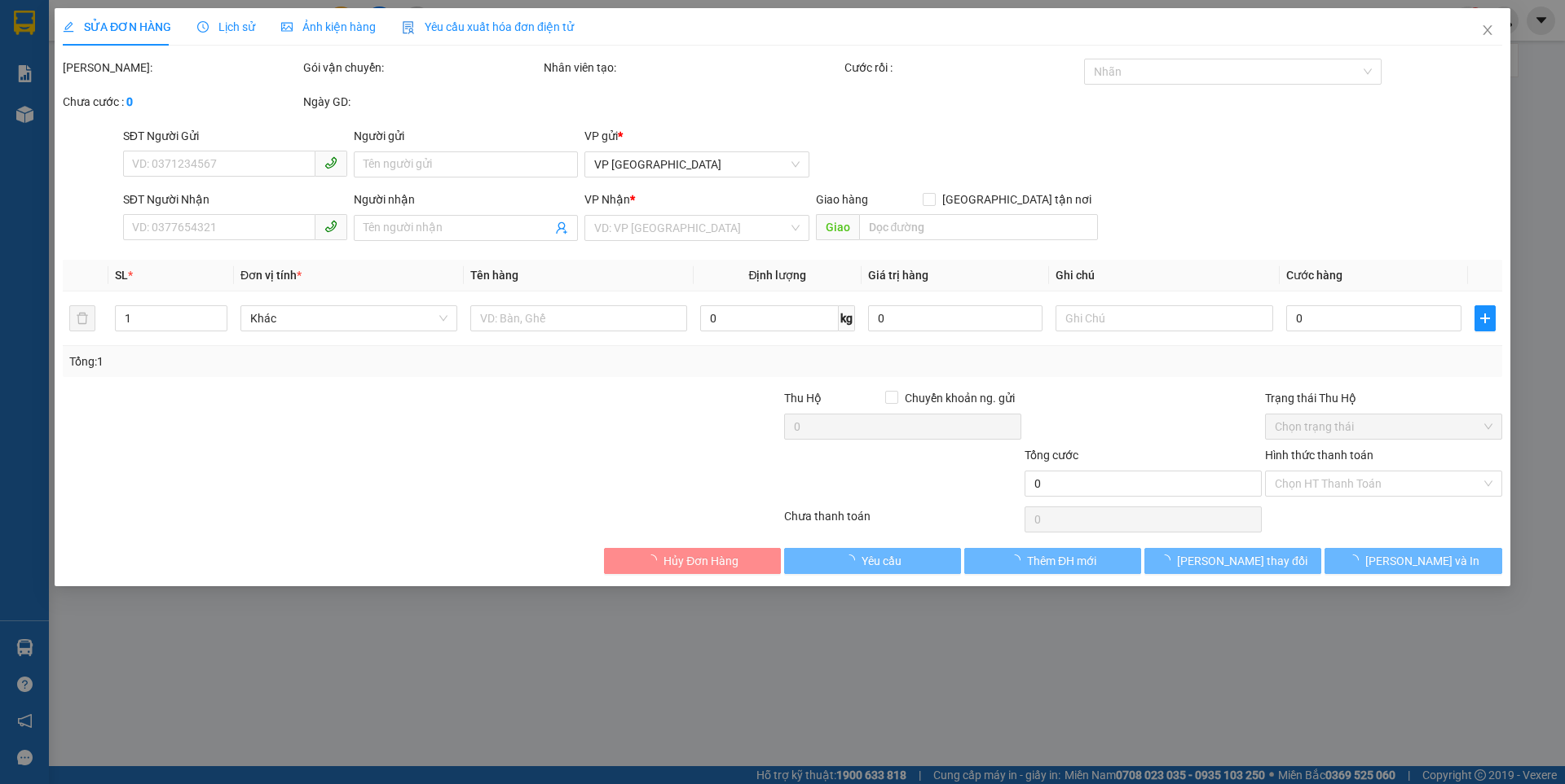
type input "0385039885"
type input "0842316869"
type input "km10"
type input "50.000"
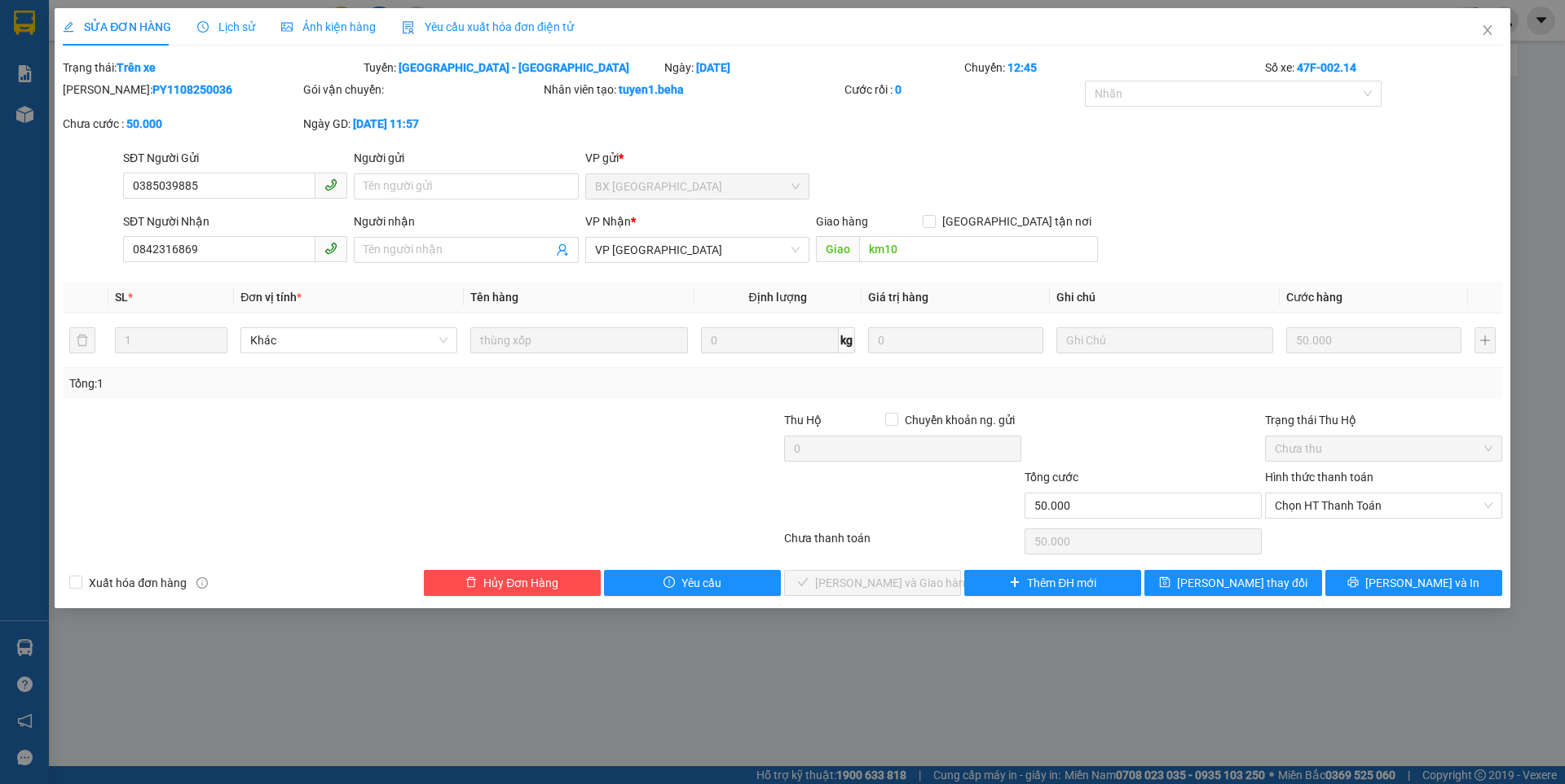
click at [334, 26] on span "Ảnh kiện hàng" at bounding box center [329, 27] width 95 height 13
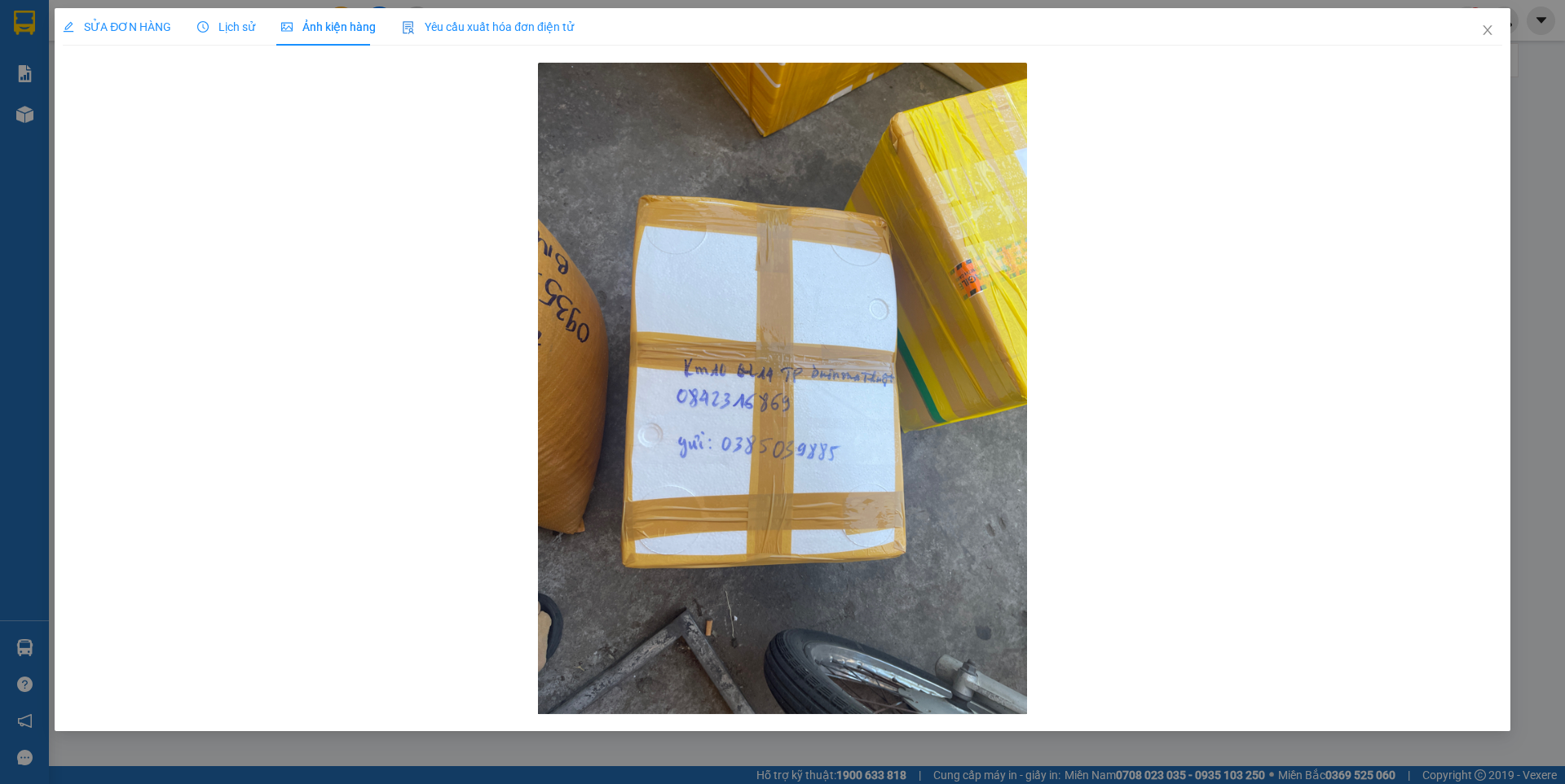
click at [133, 16] on div "SỬA ĐƠN HÀNG" at bounding box center [116, 27] width 109 height 38
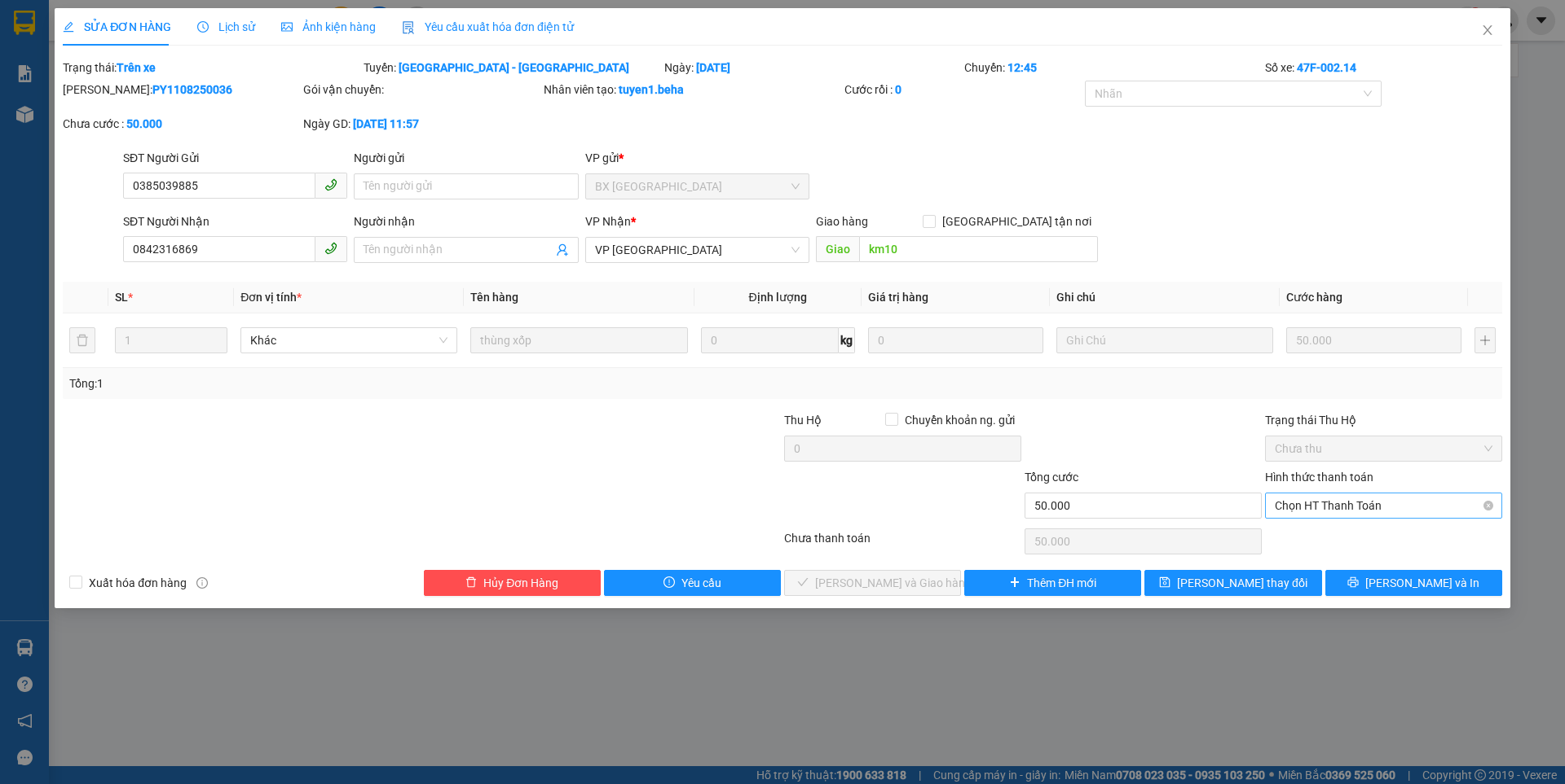
click at [1322, 512] on span "Chọn HT Thanh Toán" at bounding box center [1384, 506] width 217 height 25
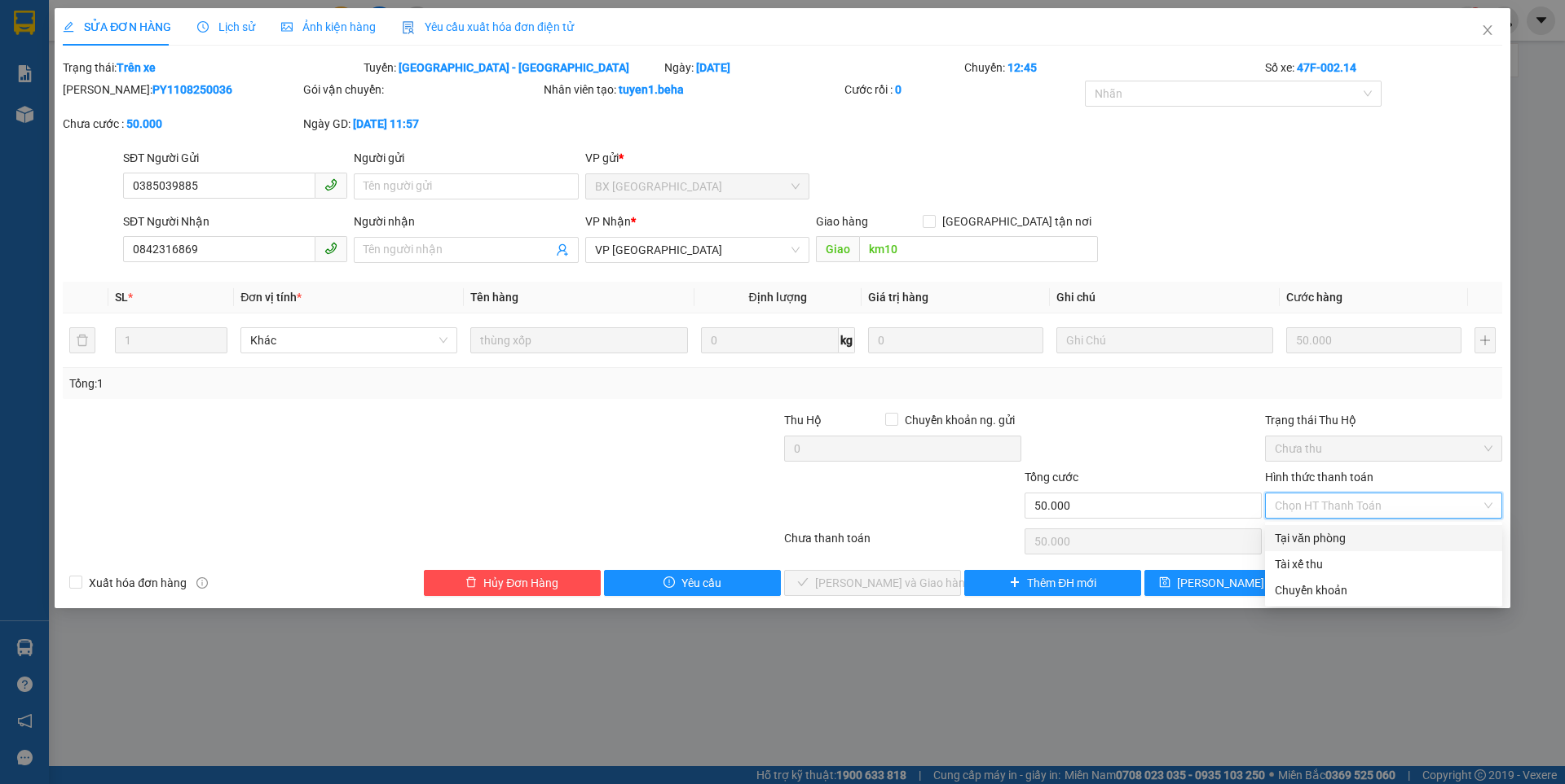
click at [1312, 541] on div "Tại văn phòng" at bounding box center [1384, 538] width 217 height 18
type input "0"
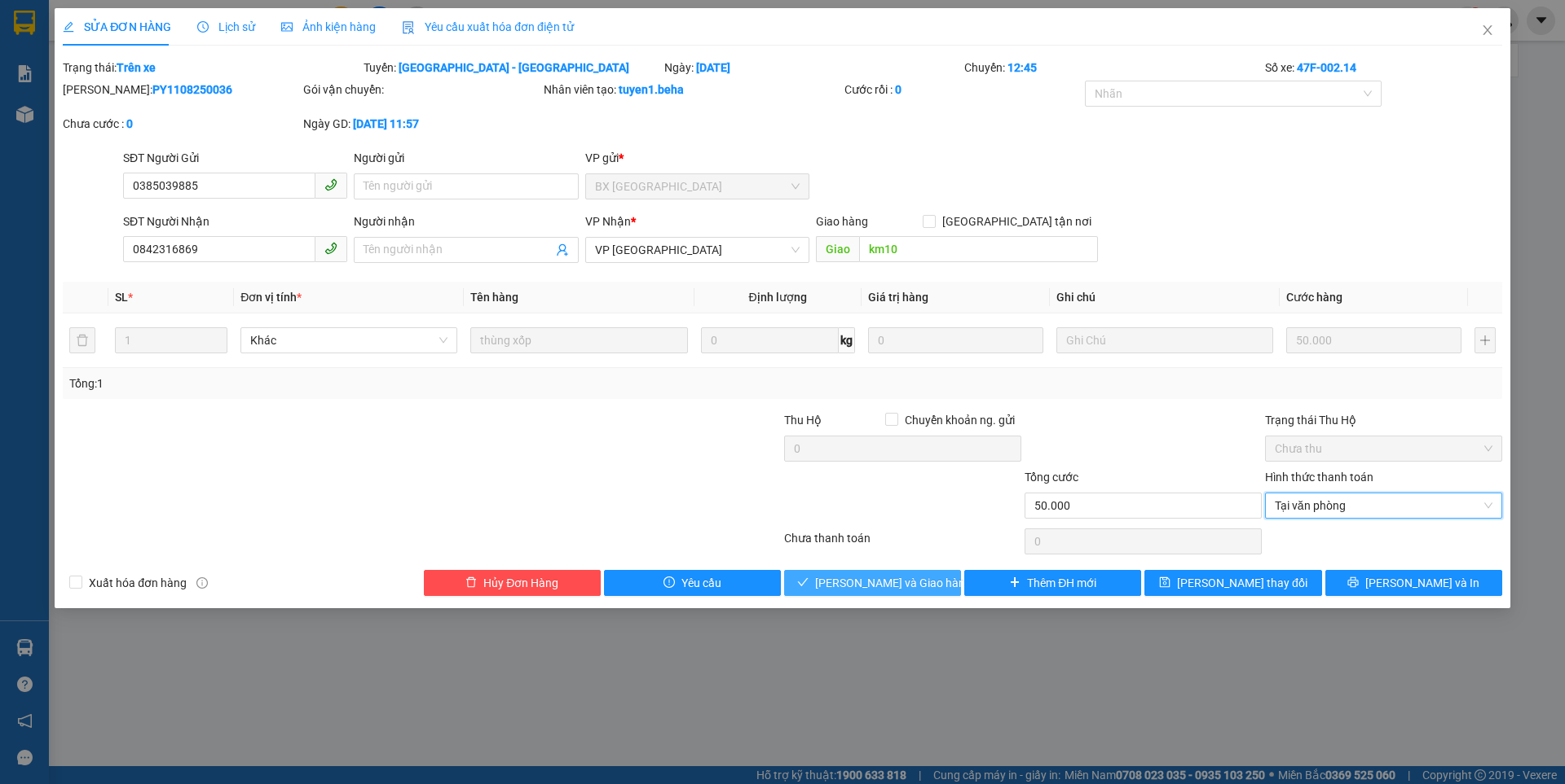
click at [874, 583] on span "Lưu và Giao hàng" at bounding box center [893, 583] width 157 height 18
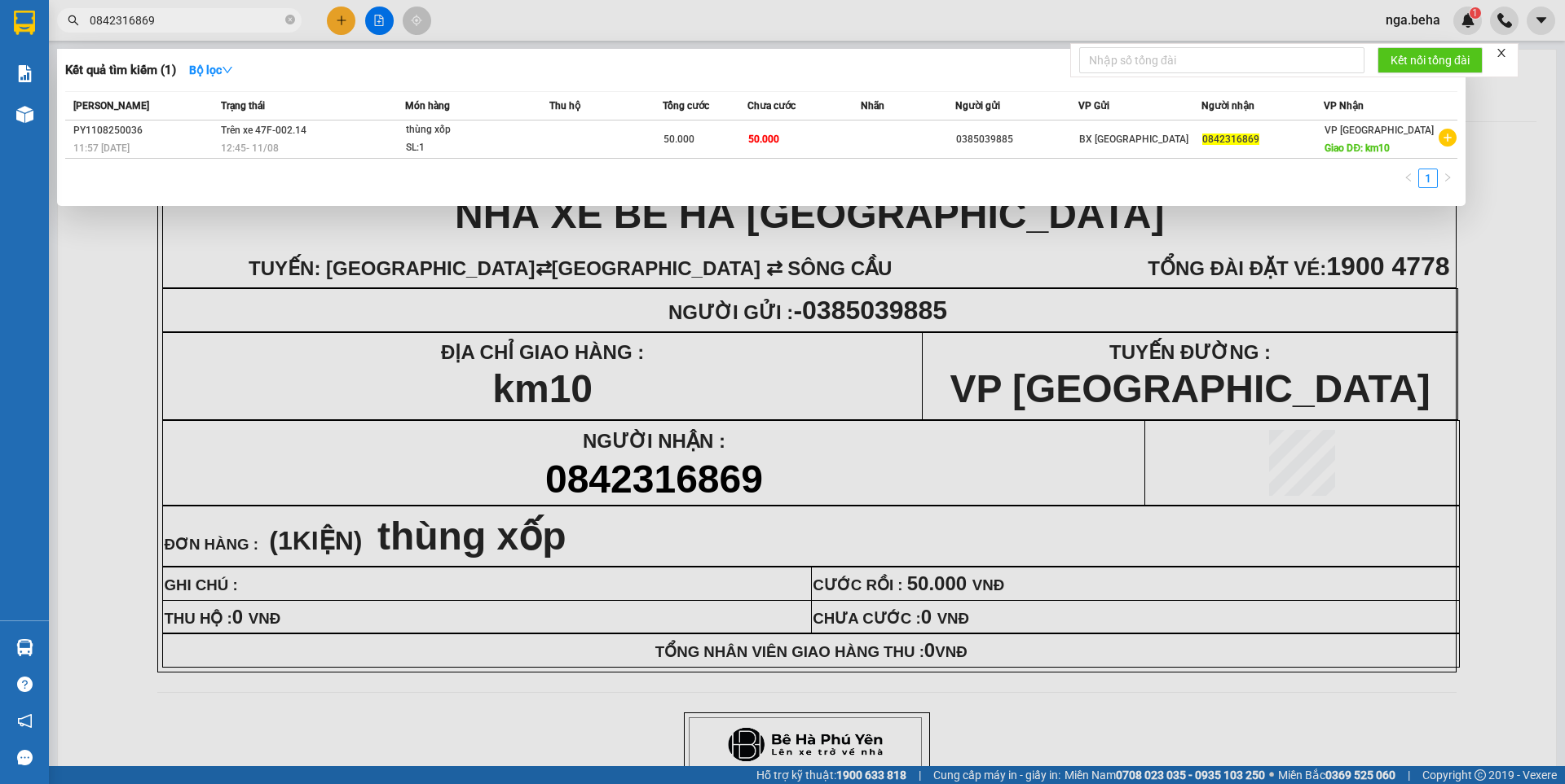
click at [193, 22] on input "0842316869" at bounding box center [186, 20] width 193 height 18
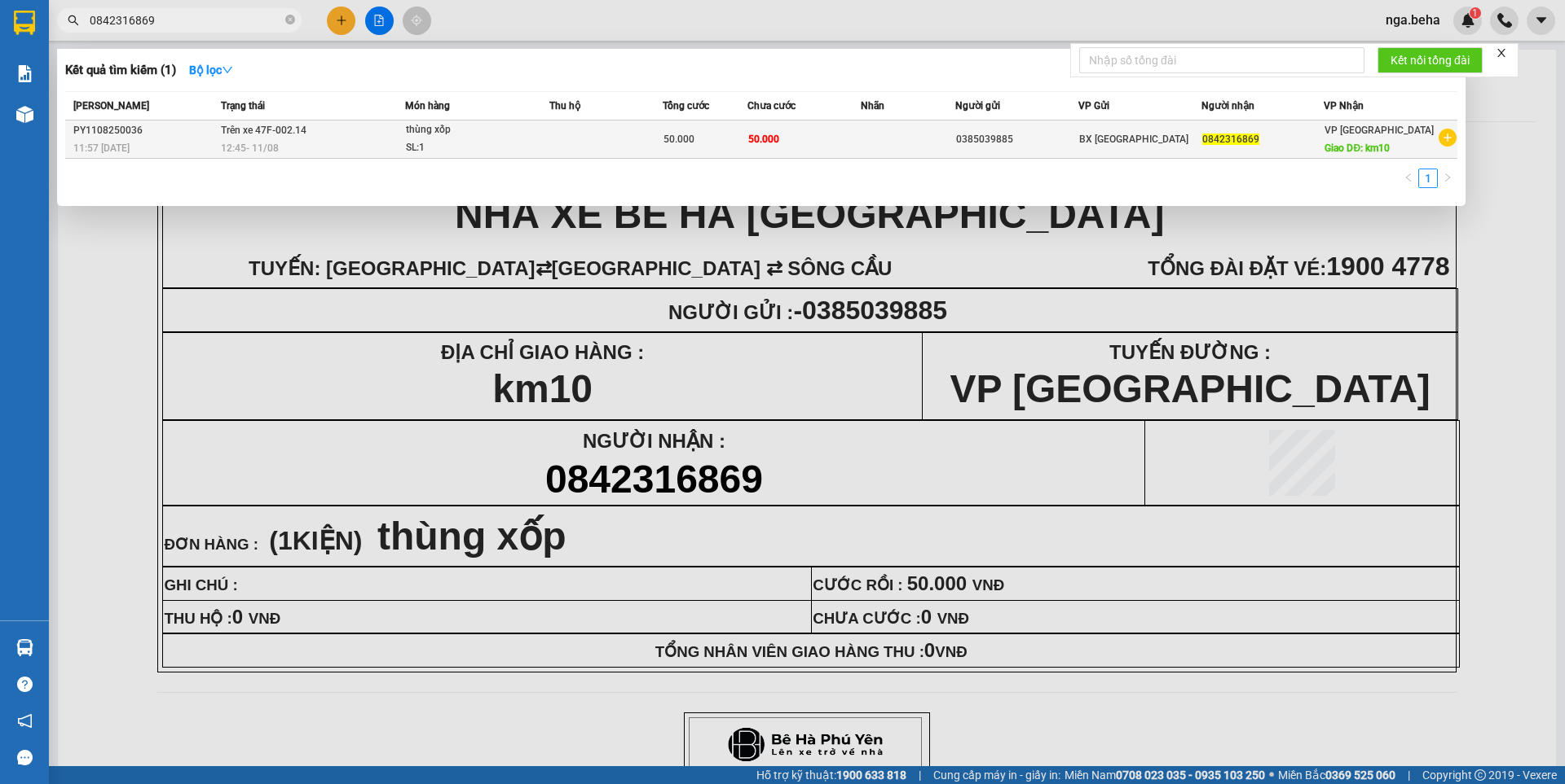
click at [378, 140] on div "12:45 - 11/08" at bounding box center [313, 147] width 184 height 18
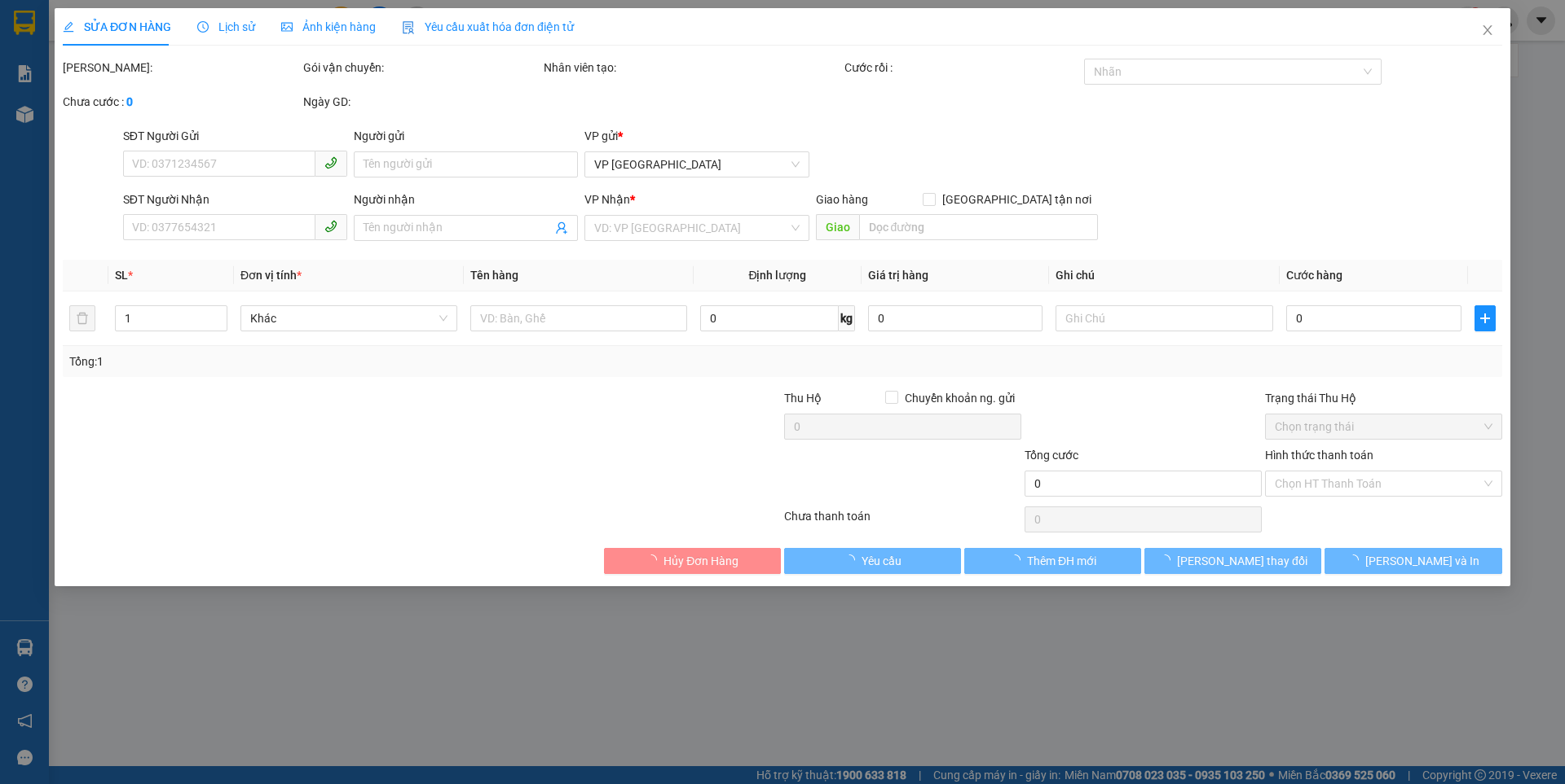
type input "0385039885"
type input "0842316869"
type input "km10"
type input "50.000"
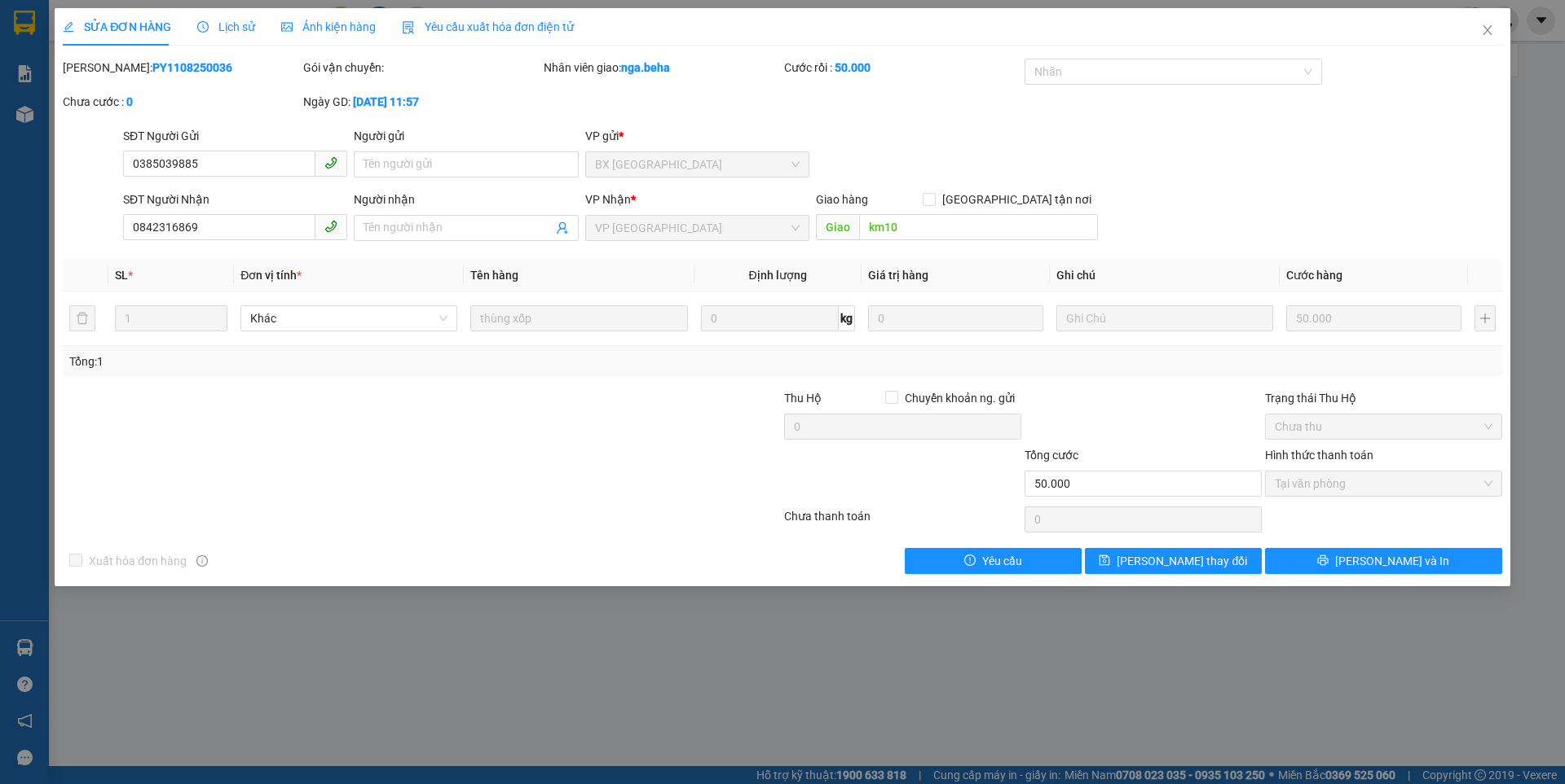
click at [298, 48] on div "SỬA ĐƠN HÀNG Lịch sử Ảnh kiện hàng Yêu cầu xuất hóa đơn điện tử Total Paid Fee …" at bounding box center [782, 291] width 1439 height 566
click at [319, 26] on span "Ảnh kiện hàng" at bounding box center [329, 27] width 95 height 13
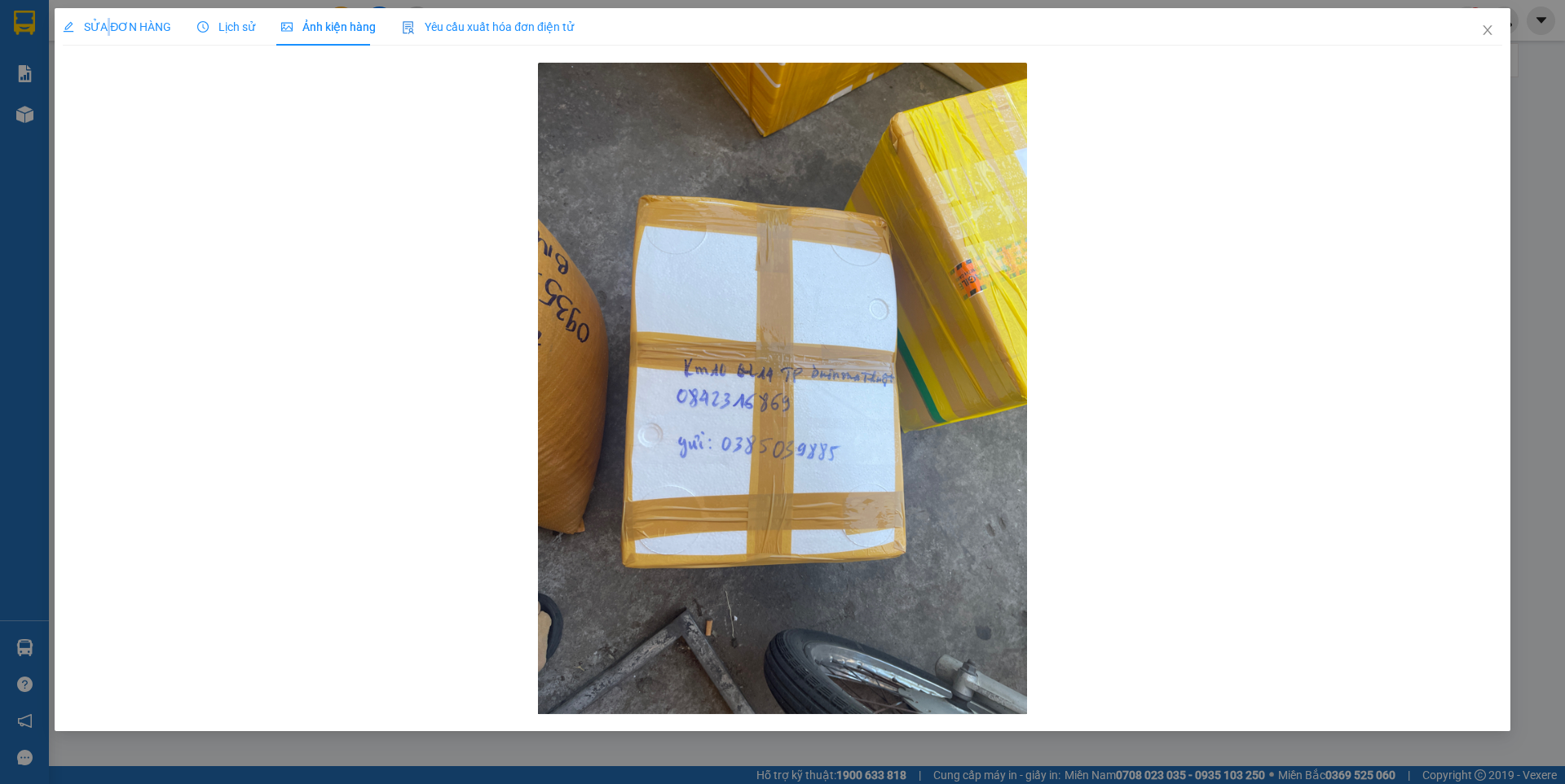
click at [110, 16] on div "SỬA ĐƠN HÀNG" at bounding box center [116, 27] width 109 height 38
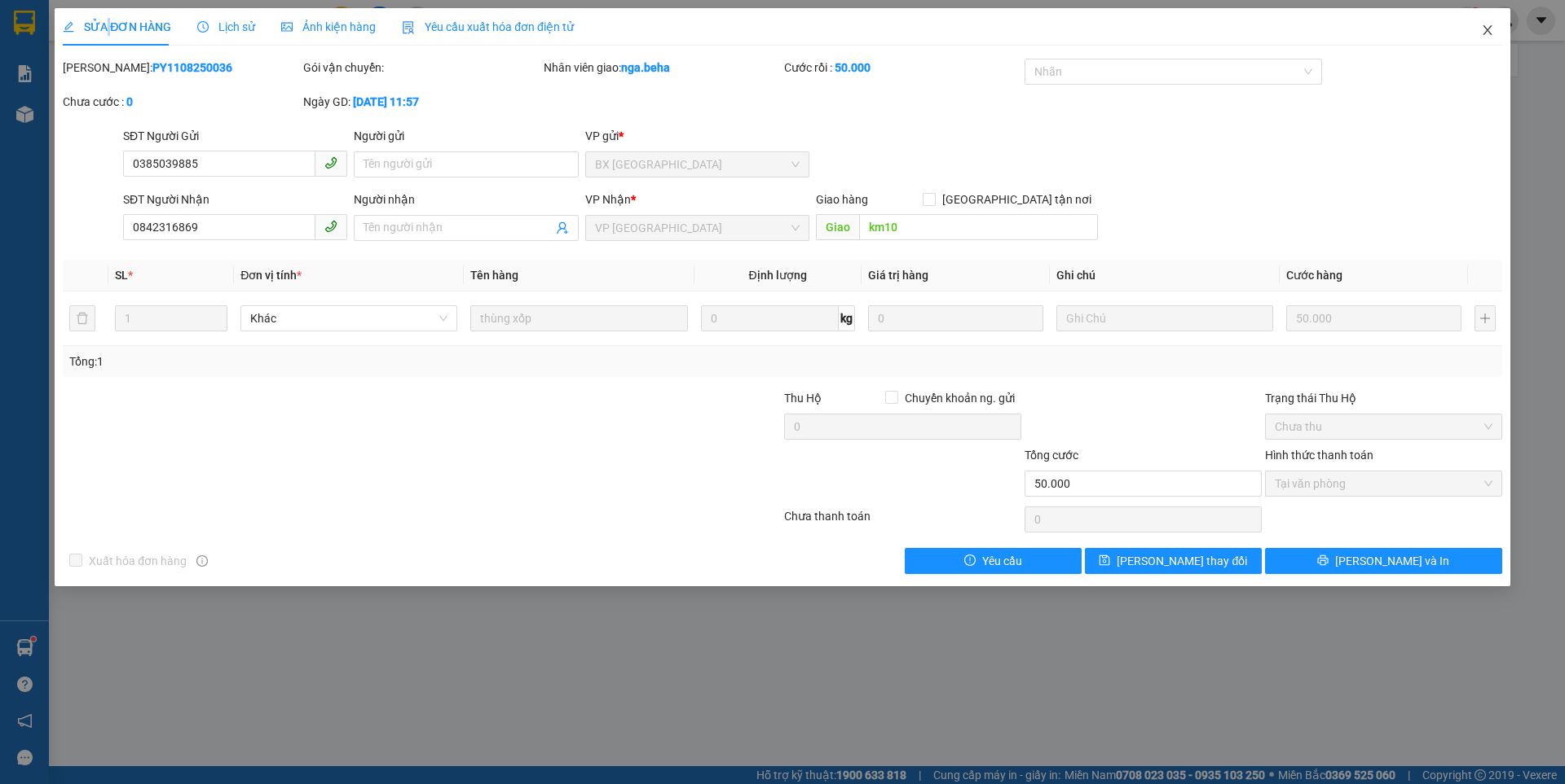
click at [1484, 29] on icon "close" at bounding box center [1488, 30] width 13 height 13
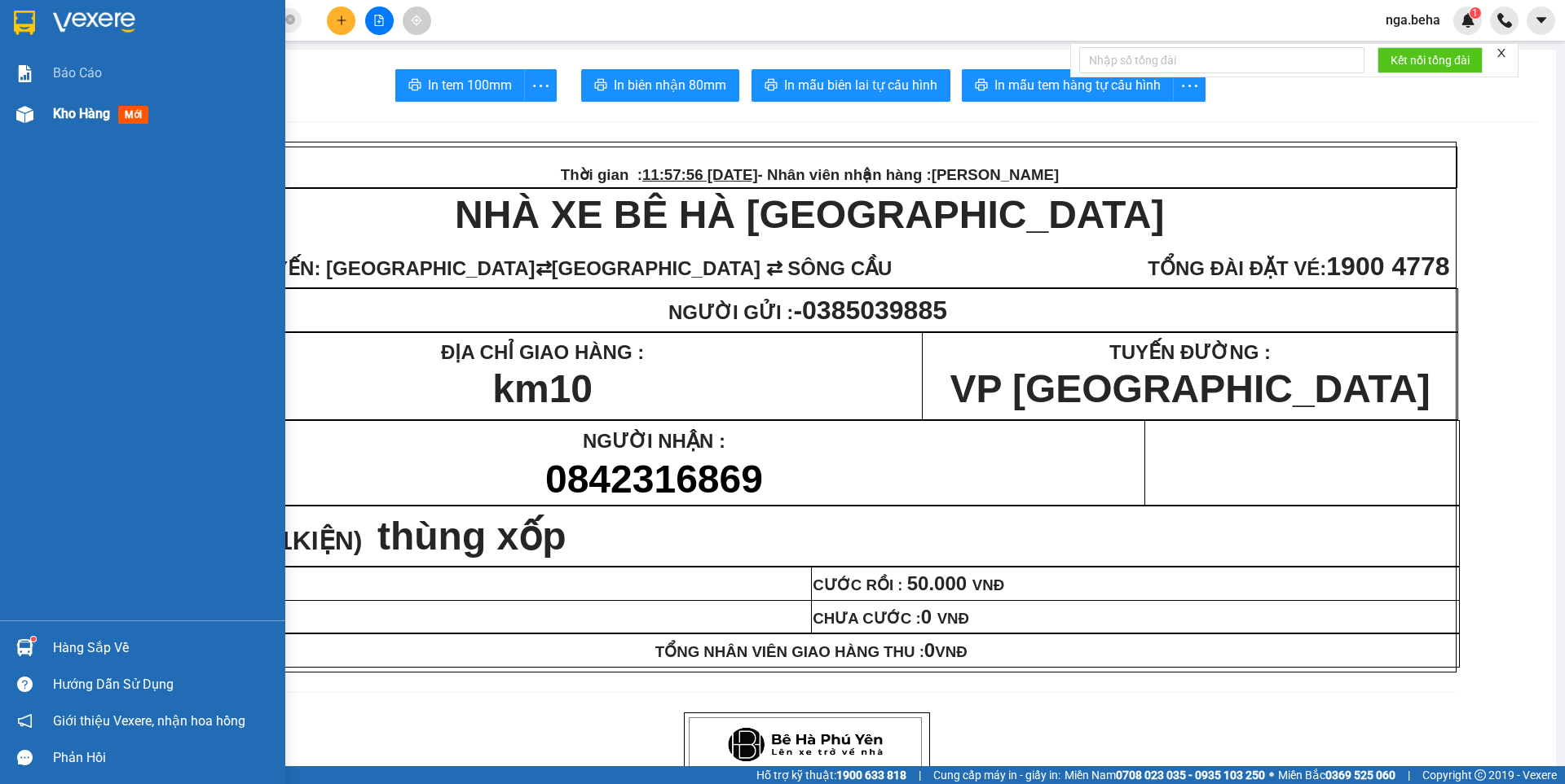
click at [100, 119] on span "Kho hàng" at bounding box center [81, 113] width 57 height 15
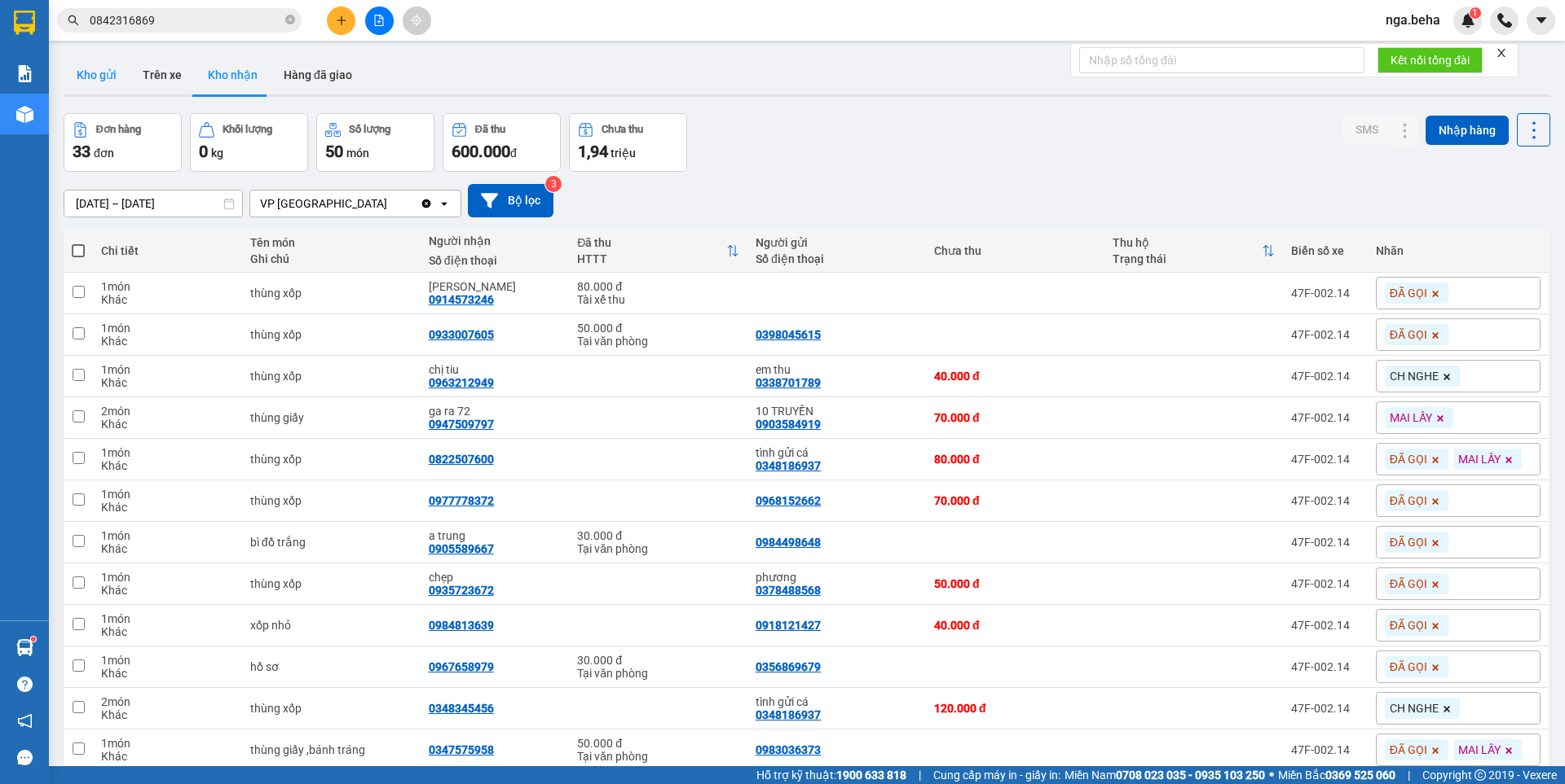
click at [94, 86] on button "Kho gửi" at bounding box center [96, 75] width 66 height 39
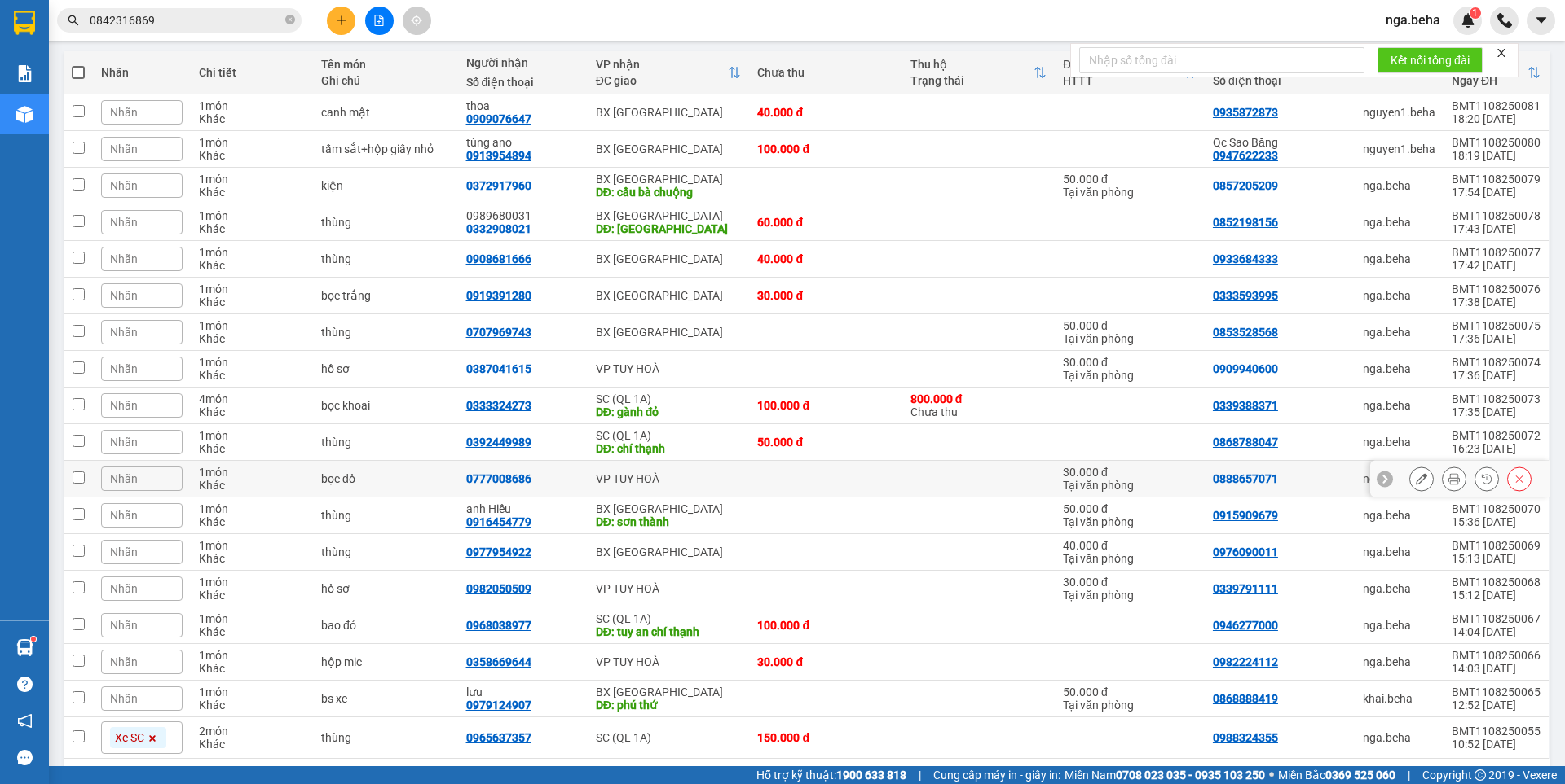
scroll to position [238, 0]
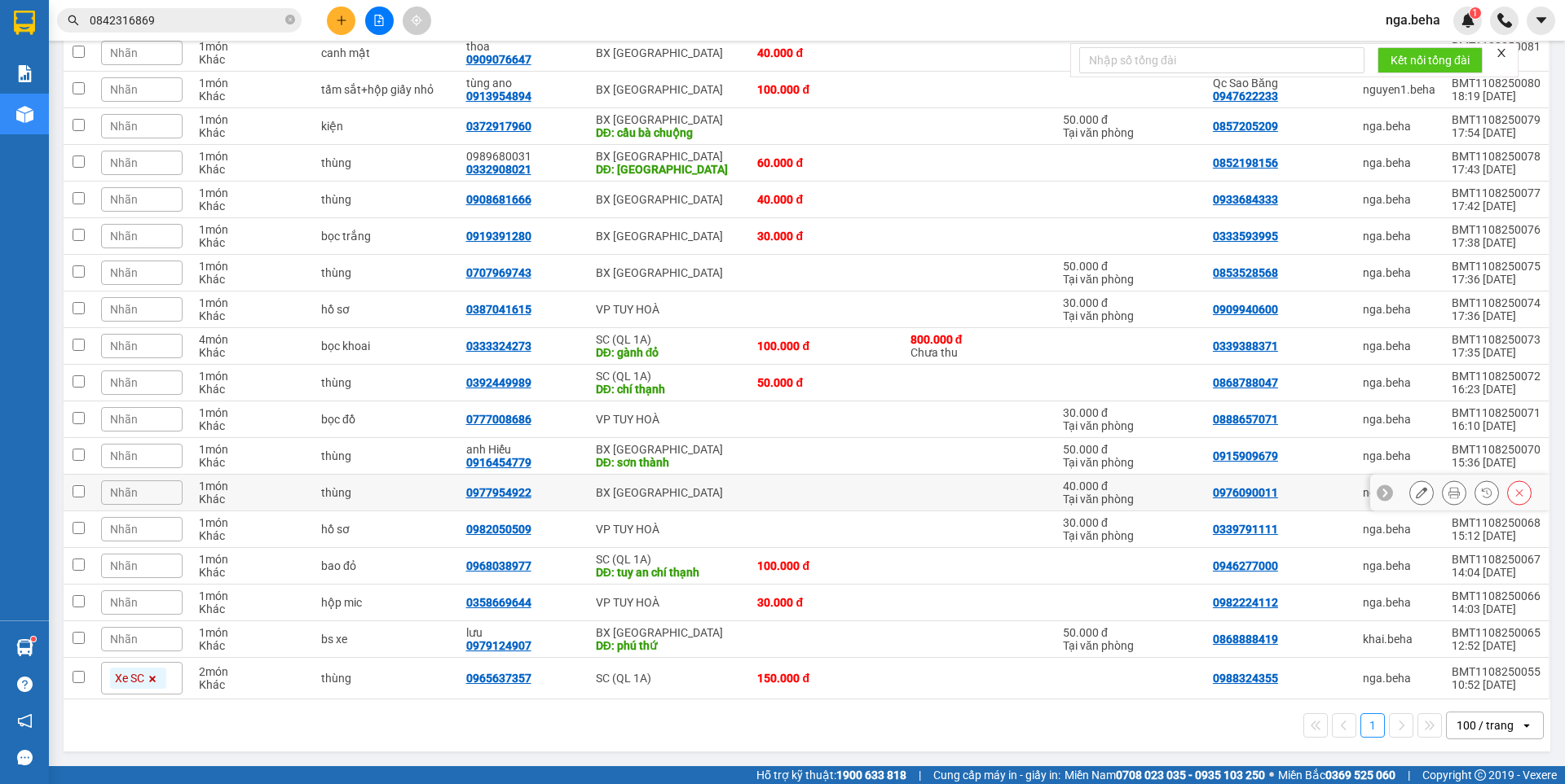
click at [1416, 494] on icon at bounding box center [1421, 493] width 11 height 11
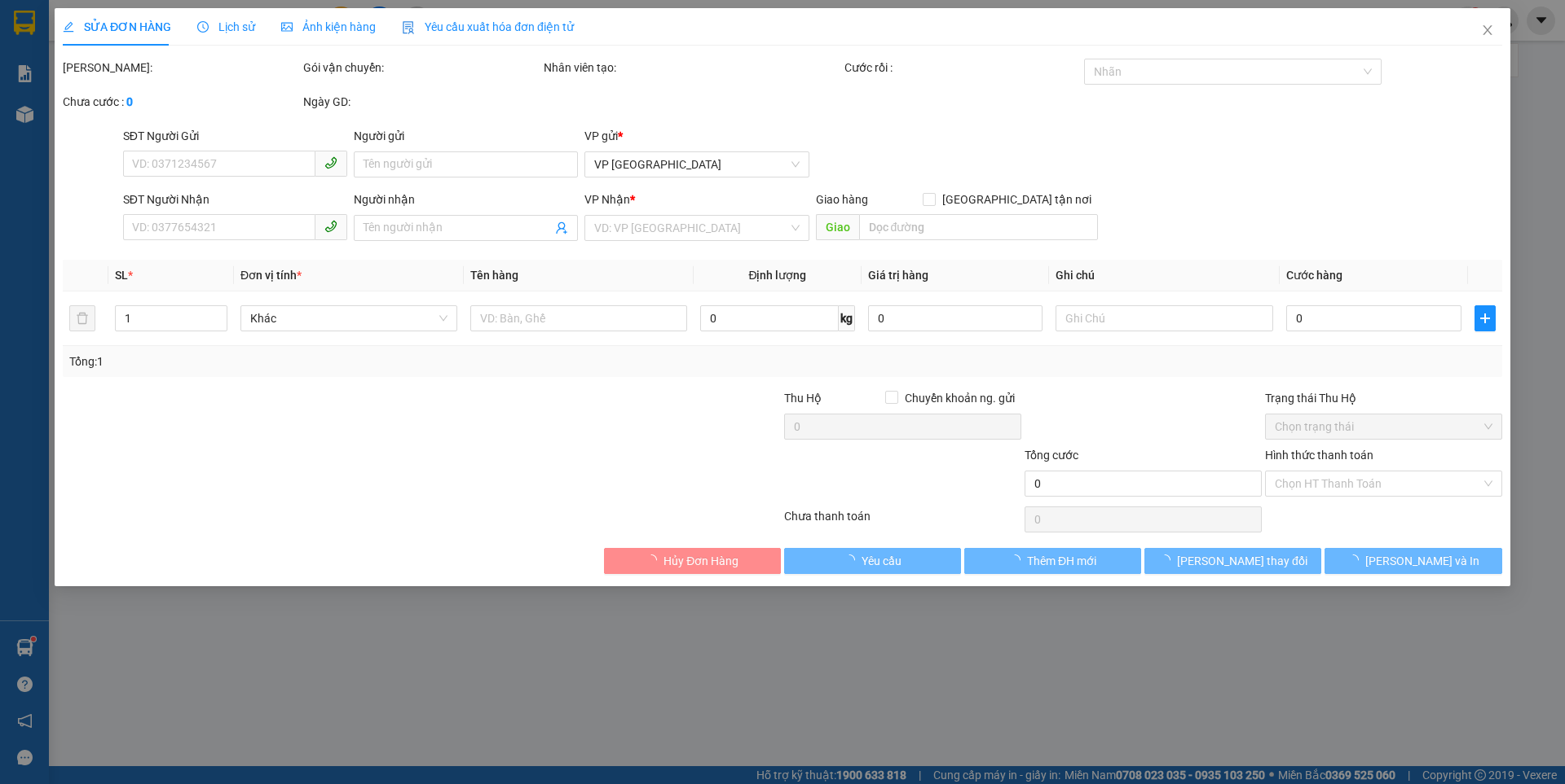
type input "0976090011"
type input "0977954922"
type input "40.000"
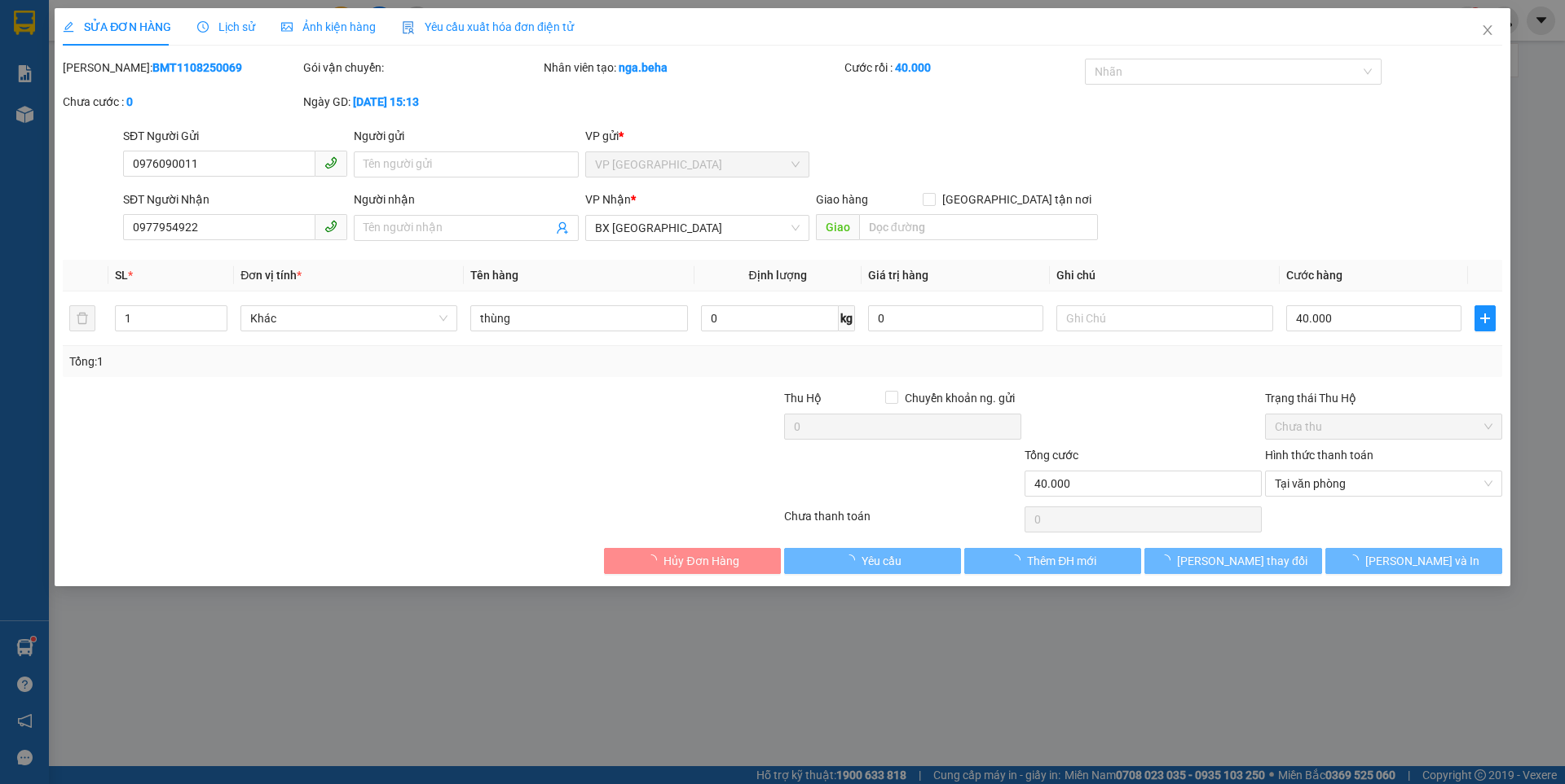
click at [355, 30] on span "Ảnh kiện hàng" at bounding box center [329, 27] width 95 height 13
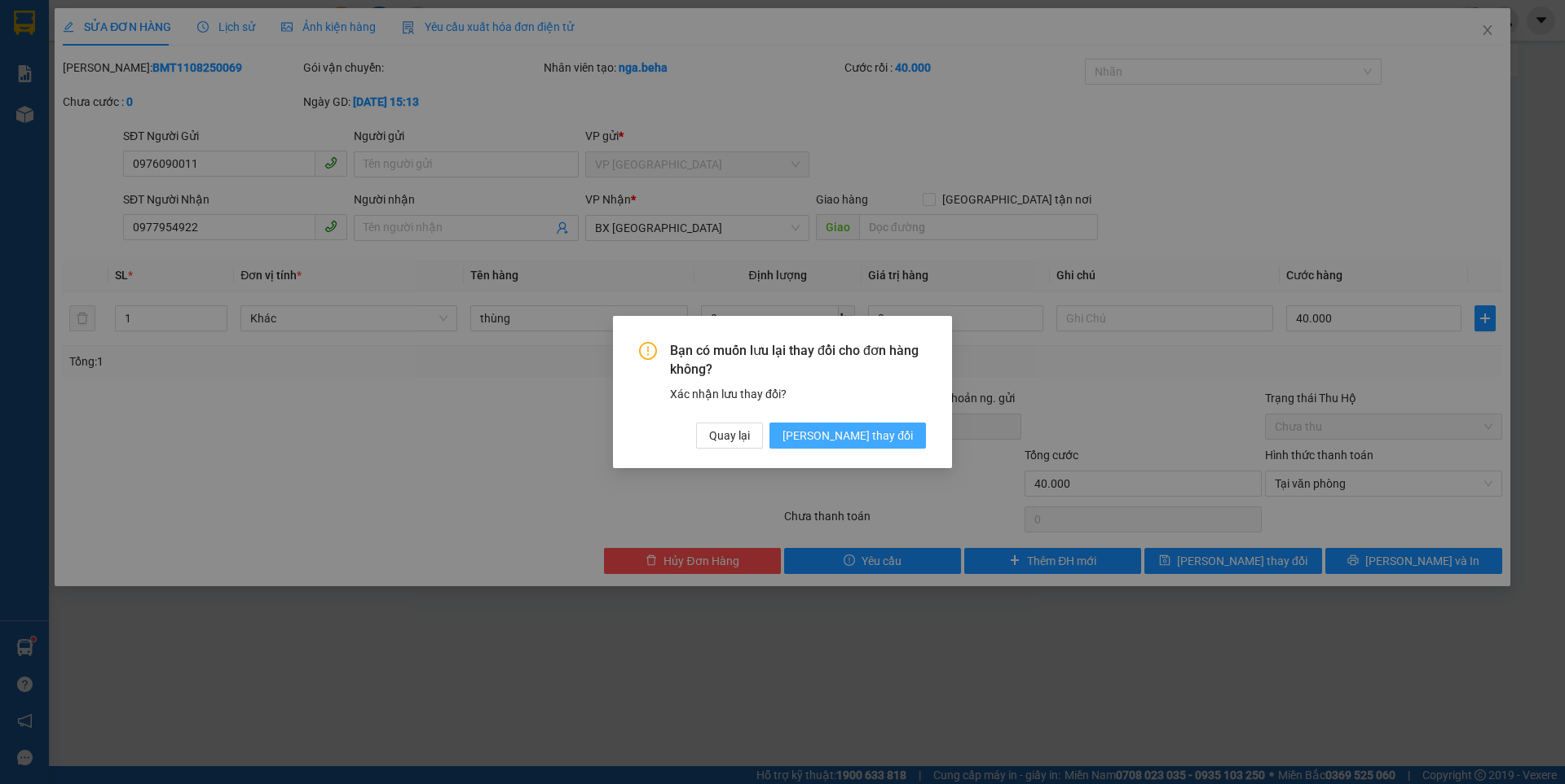
click at [872, 434] on span "Lưu thay đổi" at bounding box center [848, 435] width 130 height 18
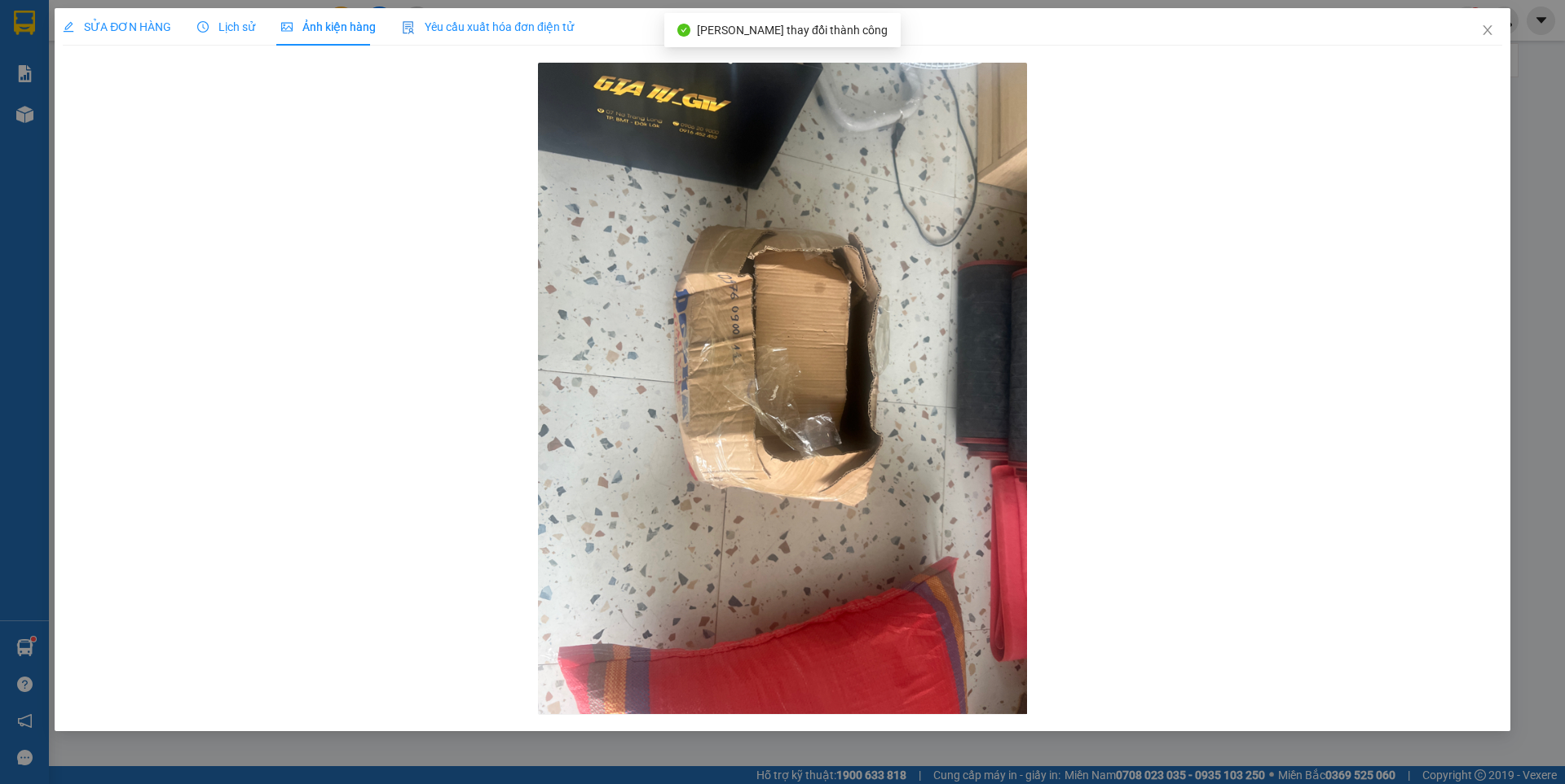
click at [98, 26] on span "SỬA ĐƠN HÀNG" at bounding box center [116, 27] width 109 height 13
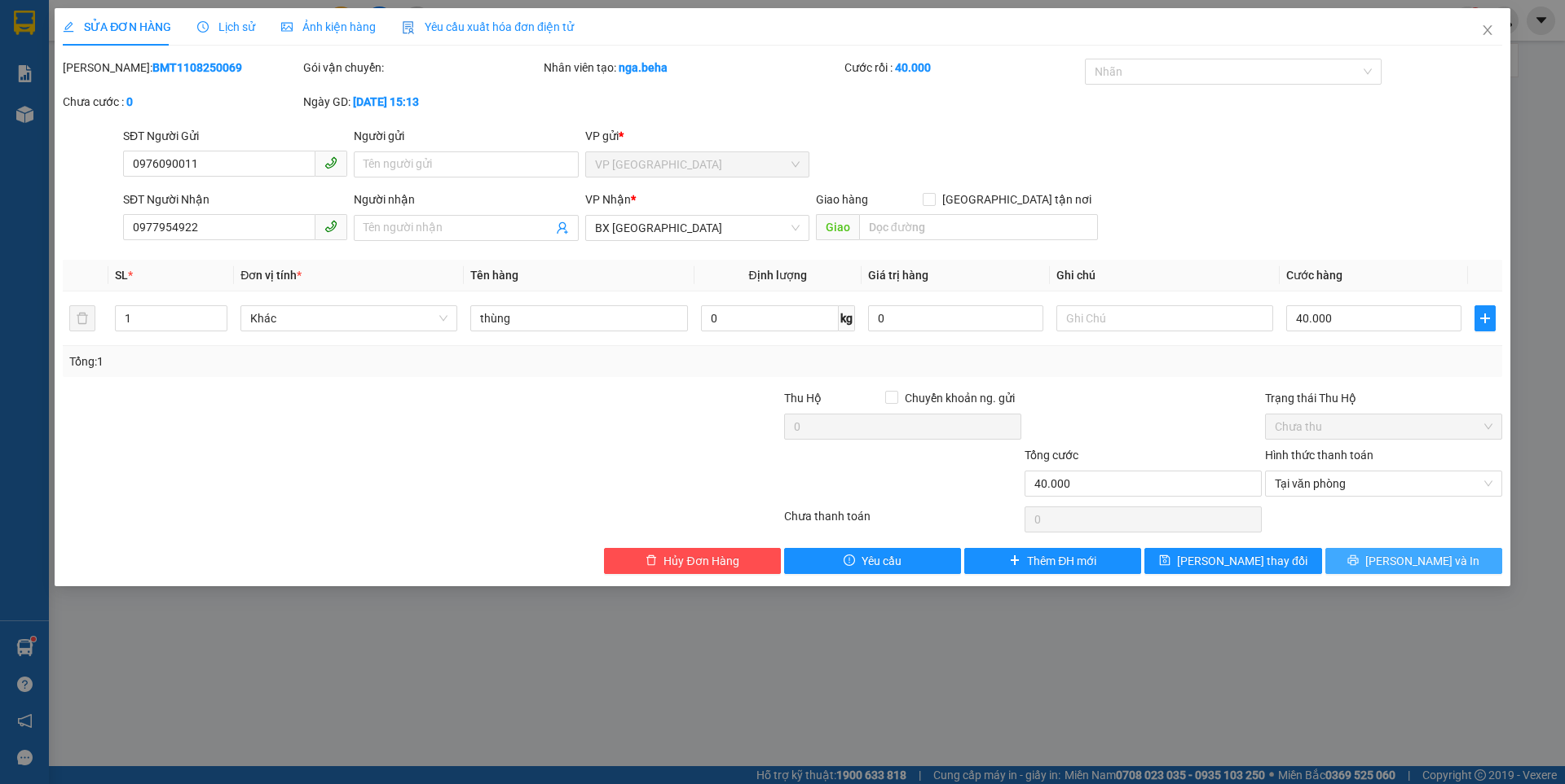
click at [1402, 562] on span "Lưu và In" at bounding box center [1421, 561] width 114 height 18
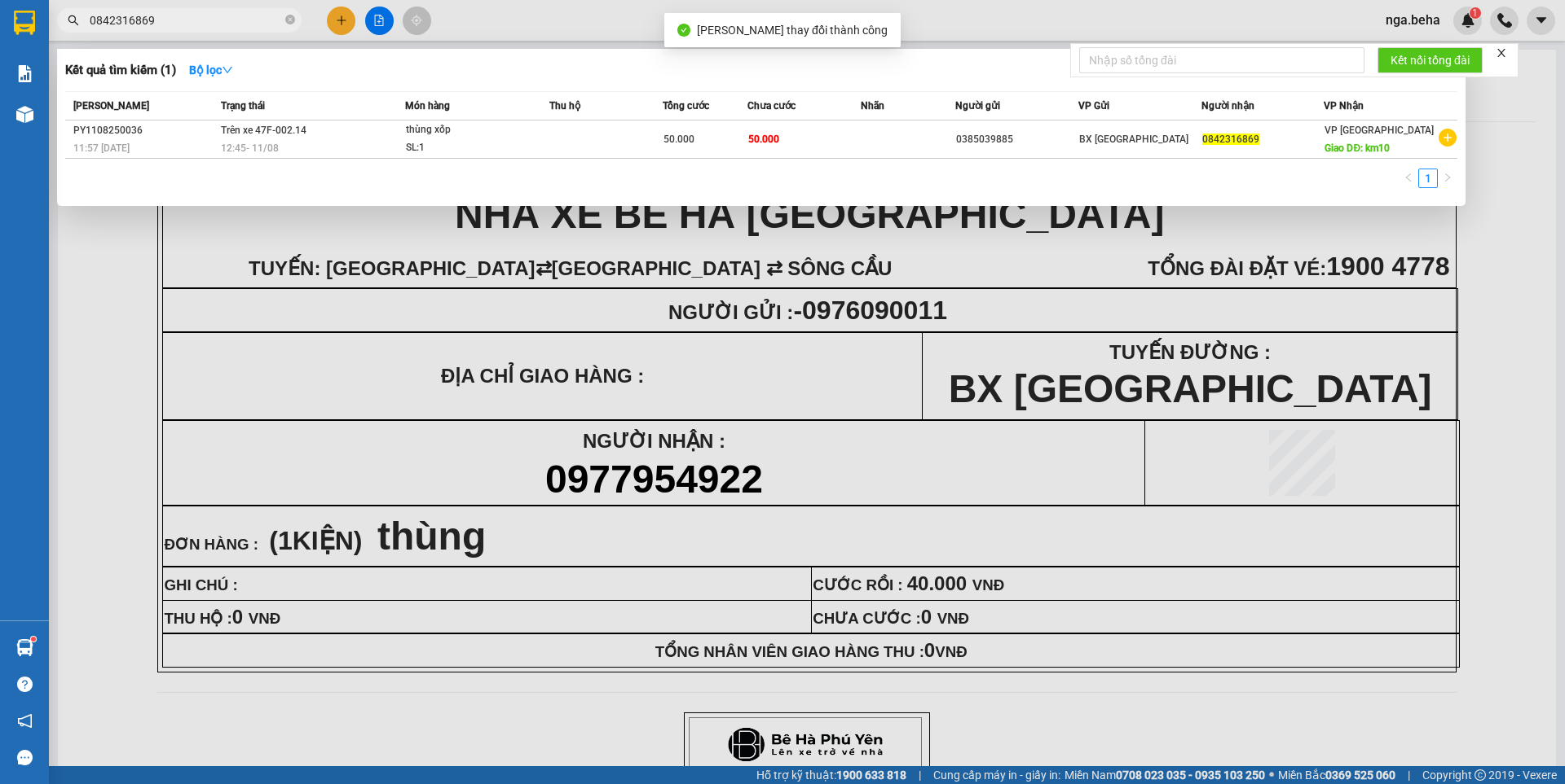
click at [157, 17] on input "0842316869" at bounding box center [186, 20] width 193 height 18
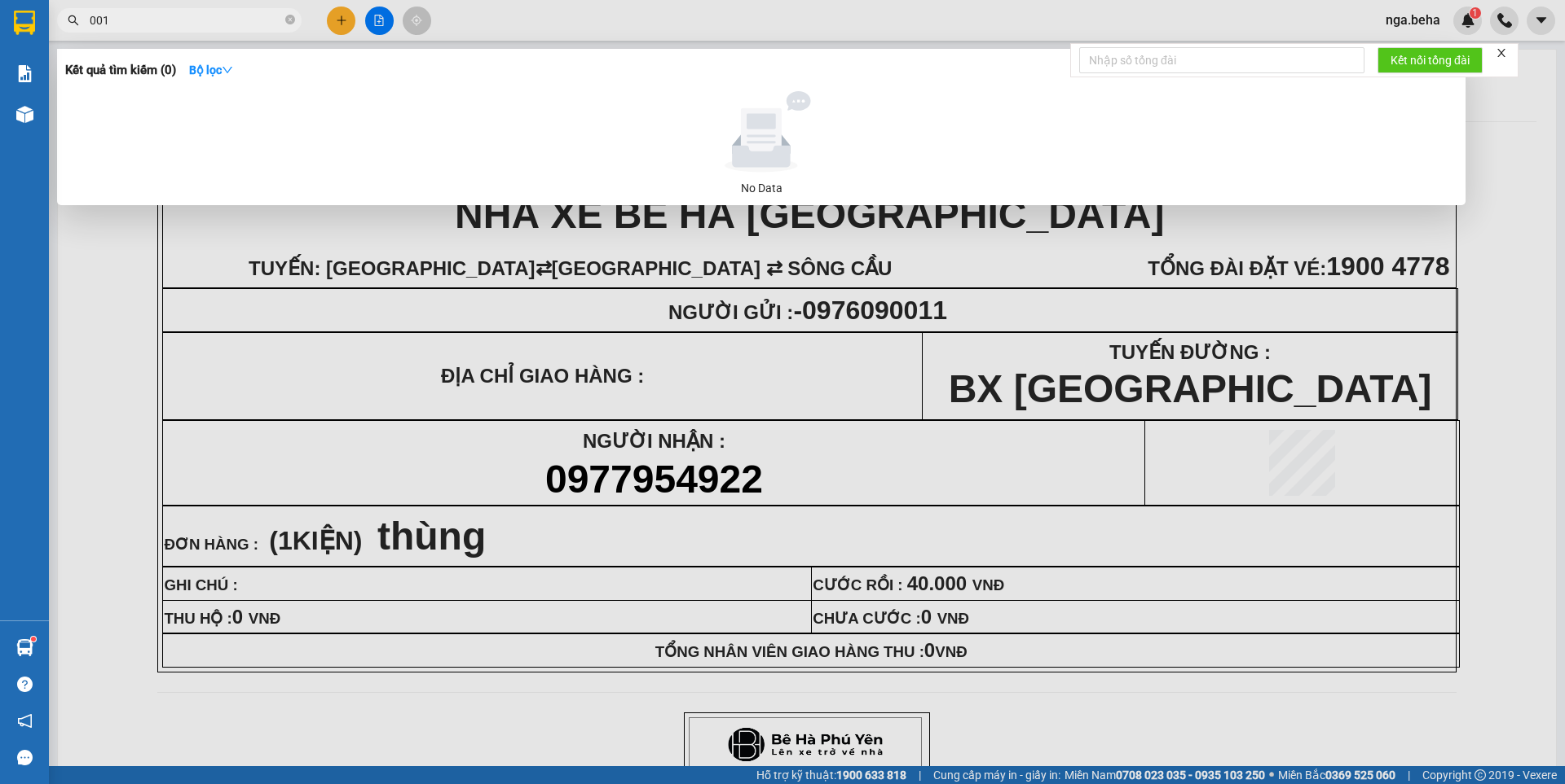
type input "0011"
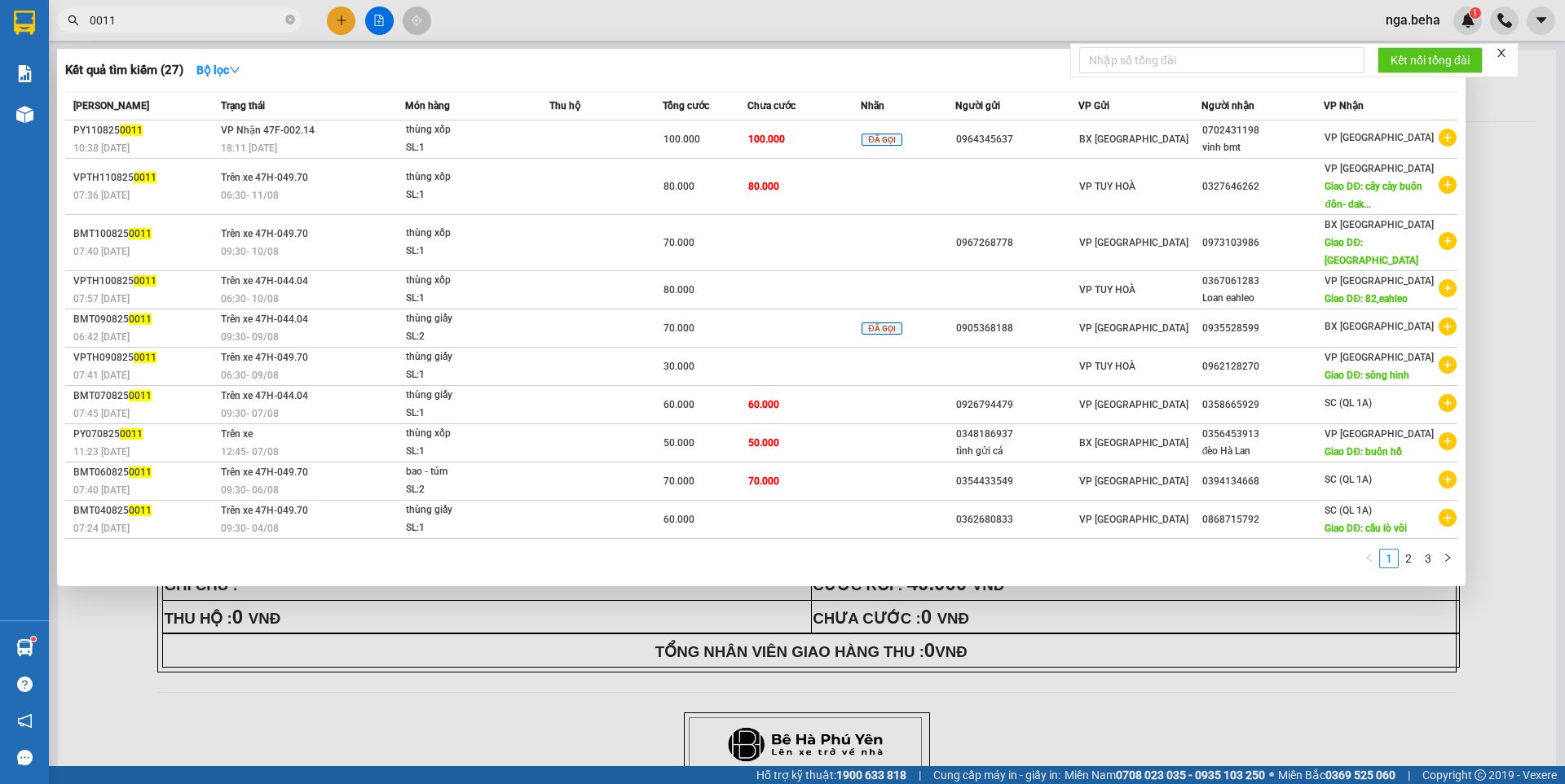
click at [151, 27] on input "0011" at bounding box center [186, 20] width 193 height 18
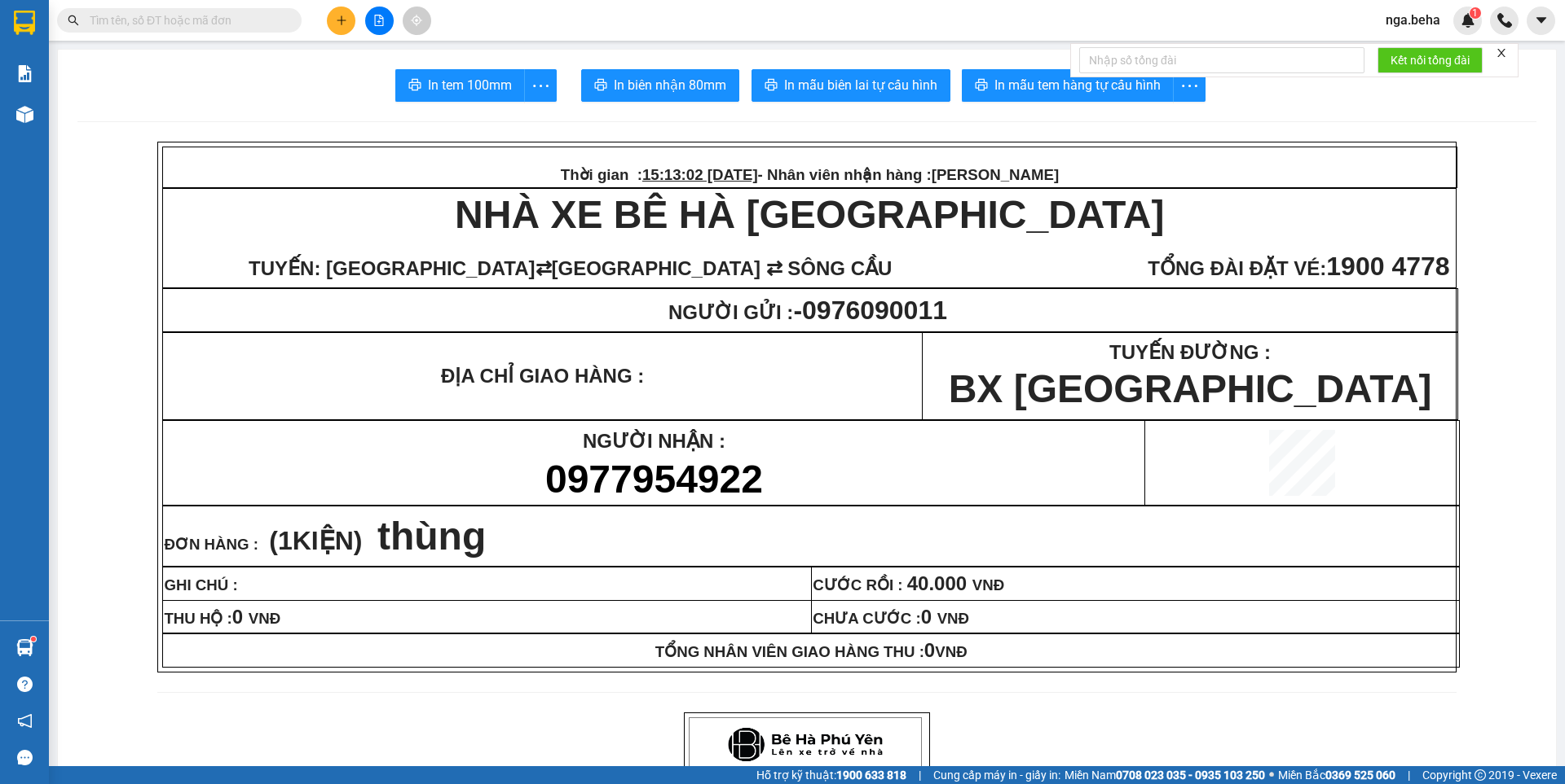
click at [151, 27] on input "text" at bounding box center [186, 20] width 193 height 18
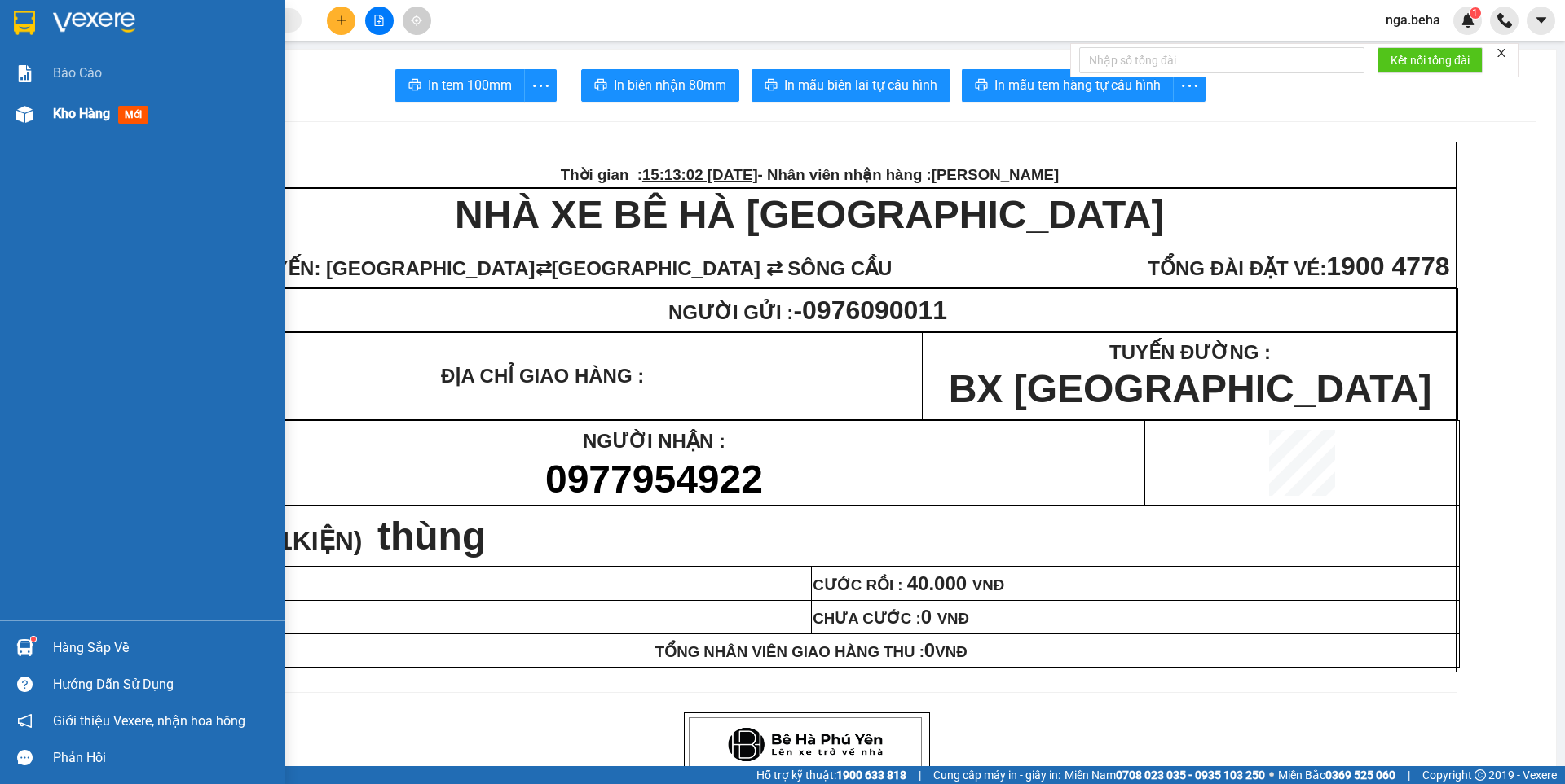
click at [17, 115] on img at bounding box center [25, 114] width 17 height 17
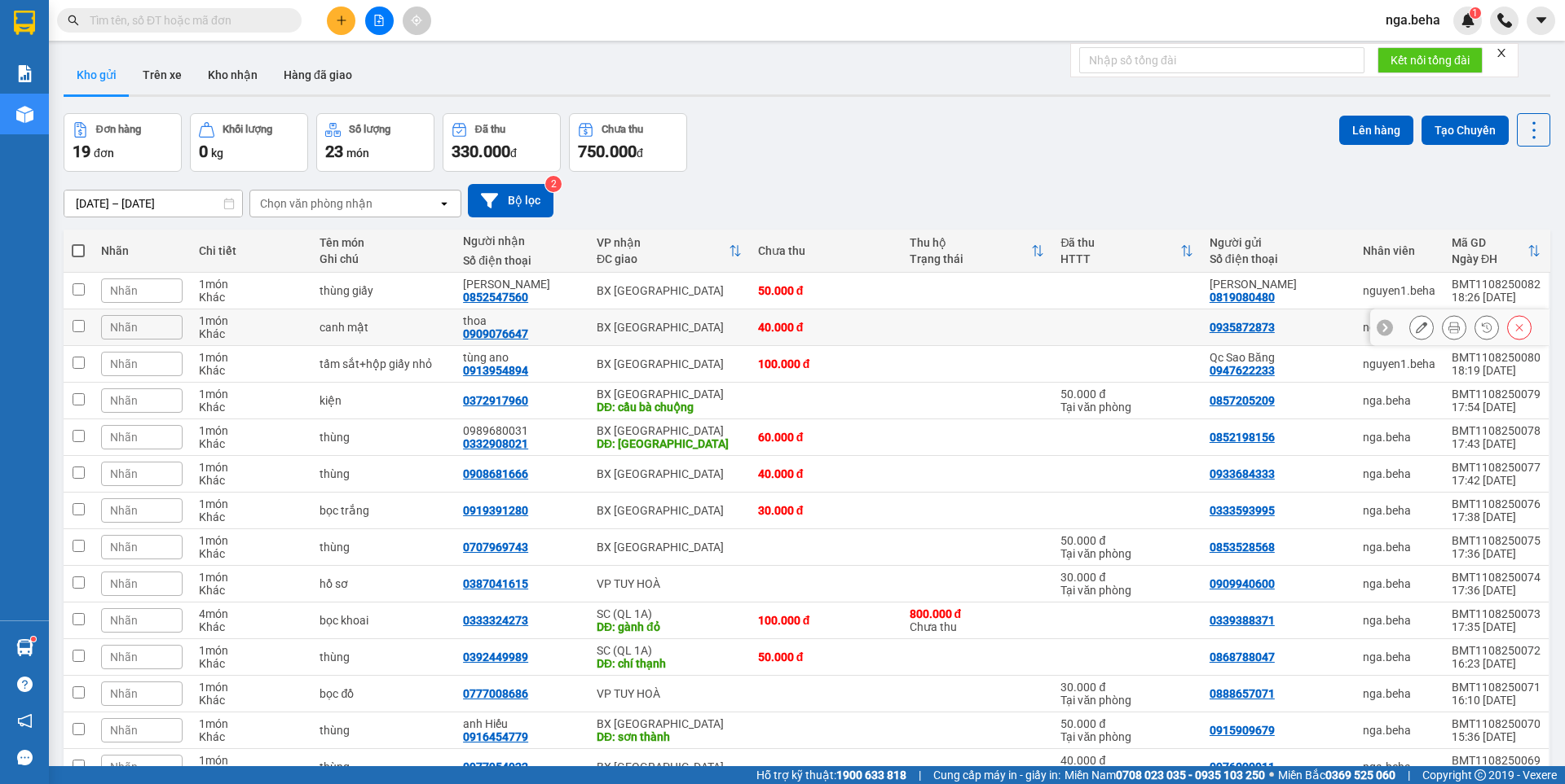
scroll to position [275, 0]
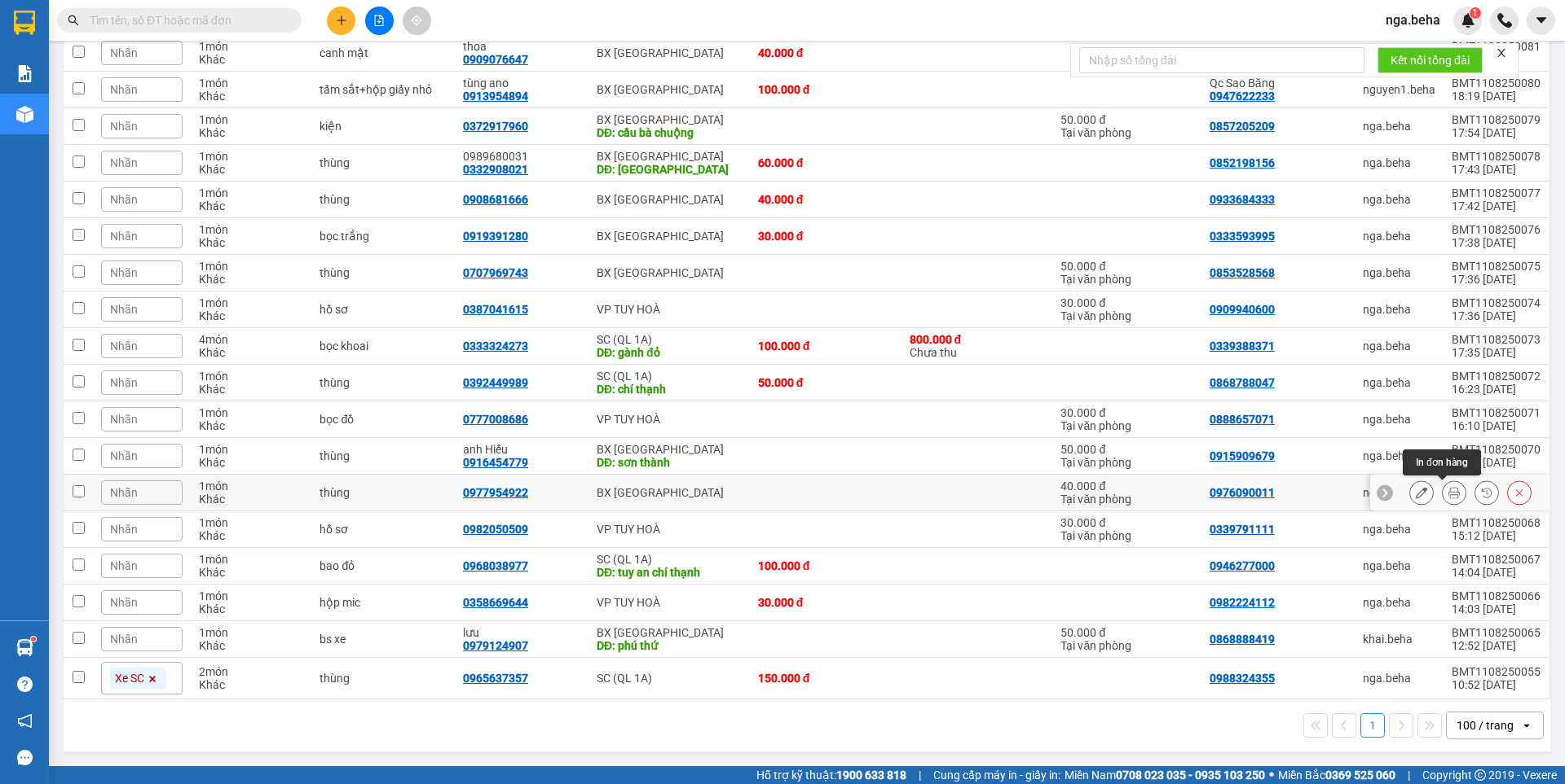
click at [1448, 499] on button at bounding box center [1453, 493] width 23 height 28
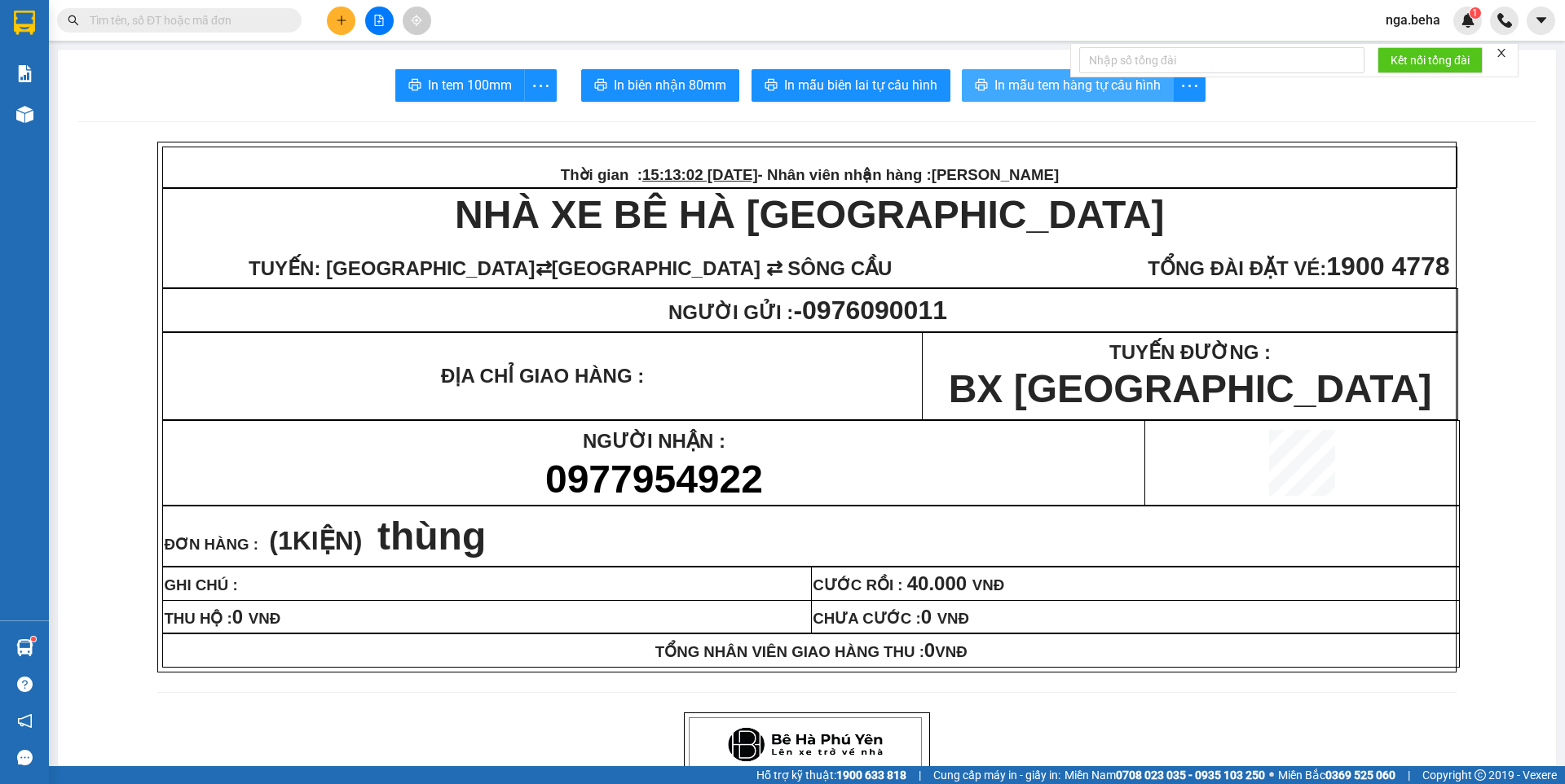
click at [995, 82] on span "In mẫu tem hàng tự cấu hình" at bounding box center [1077, 85] width 166 height 21
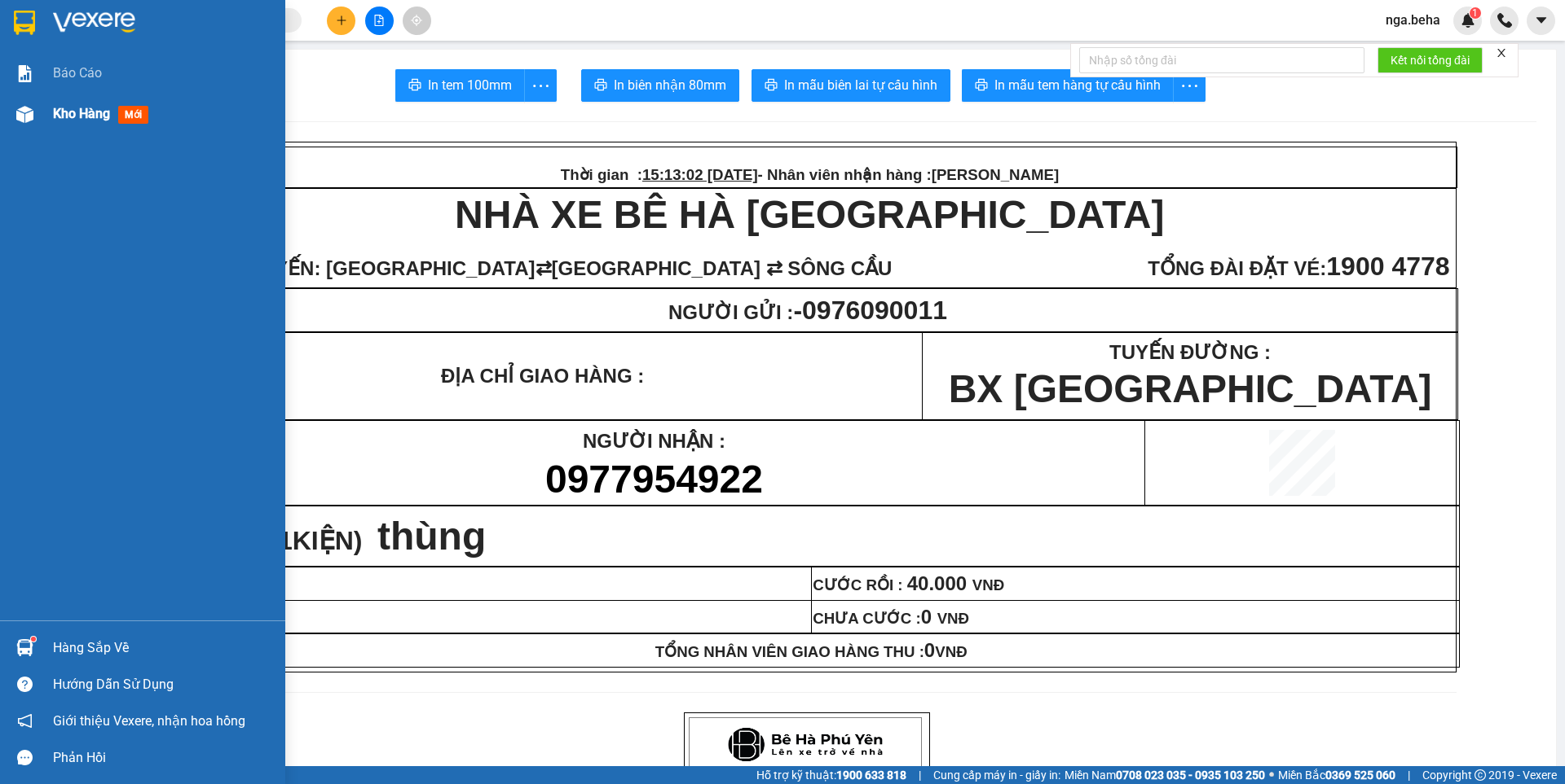
click at [40, 108] on div "Kho hàng mới" at bounding box center [143, 113] width 285 height 41
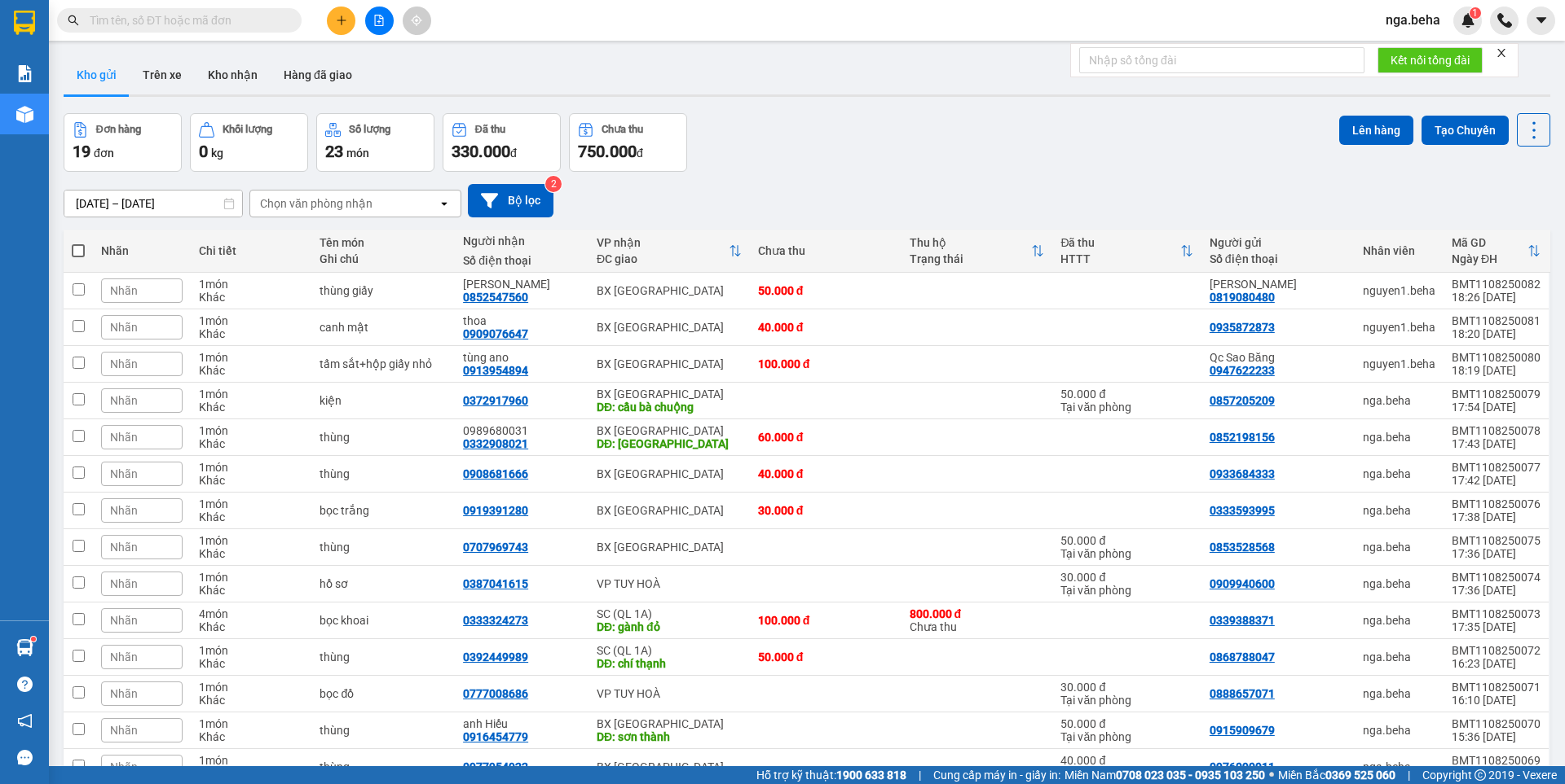
click at [173, 21] on input "text" at bounding box center [186, 20] width 193 height 18
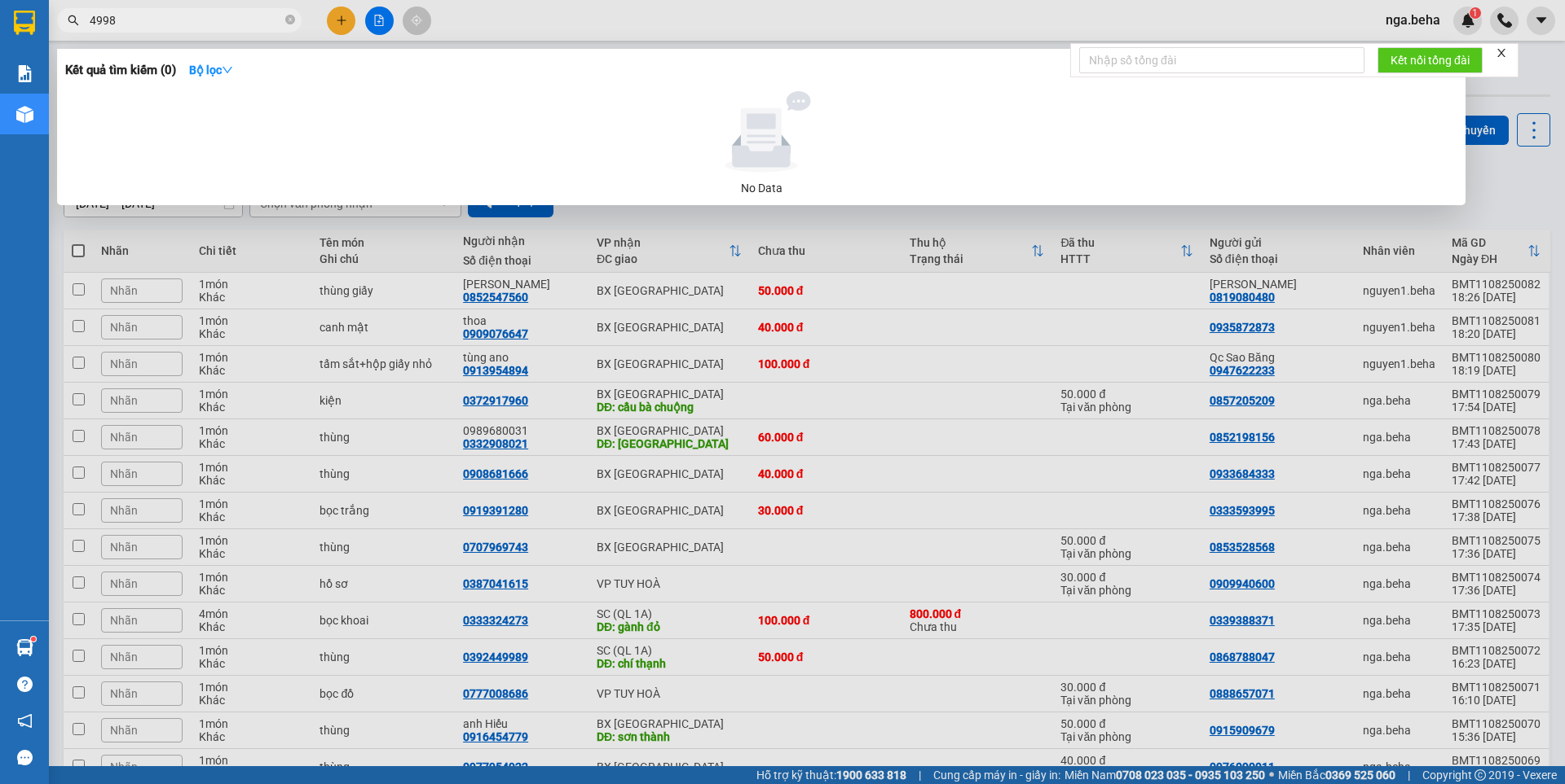
click at [100, 22] on input "4998" at bounding box center [186, 20] width 193 height 18
click at [97, 23] on input "4998" at bounding box center [186, 20] width 193 height 18
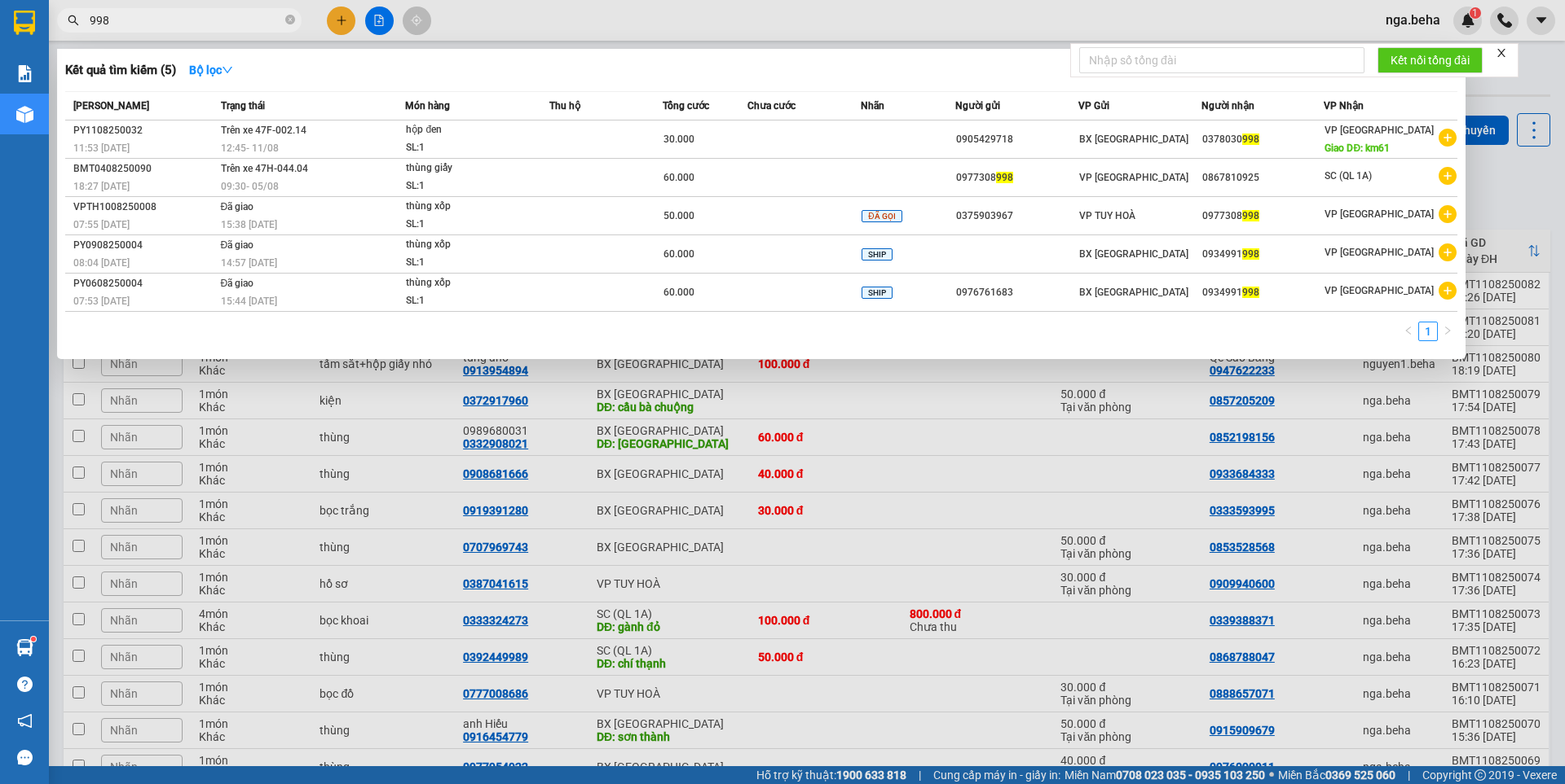
click at [170, 26] on input "998" at bounding box center [186, 20] width 193 height 18
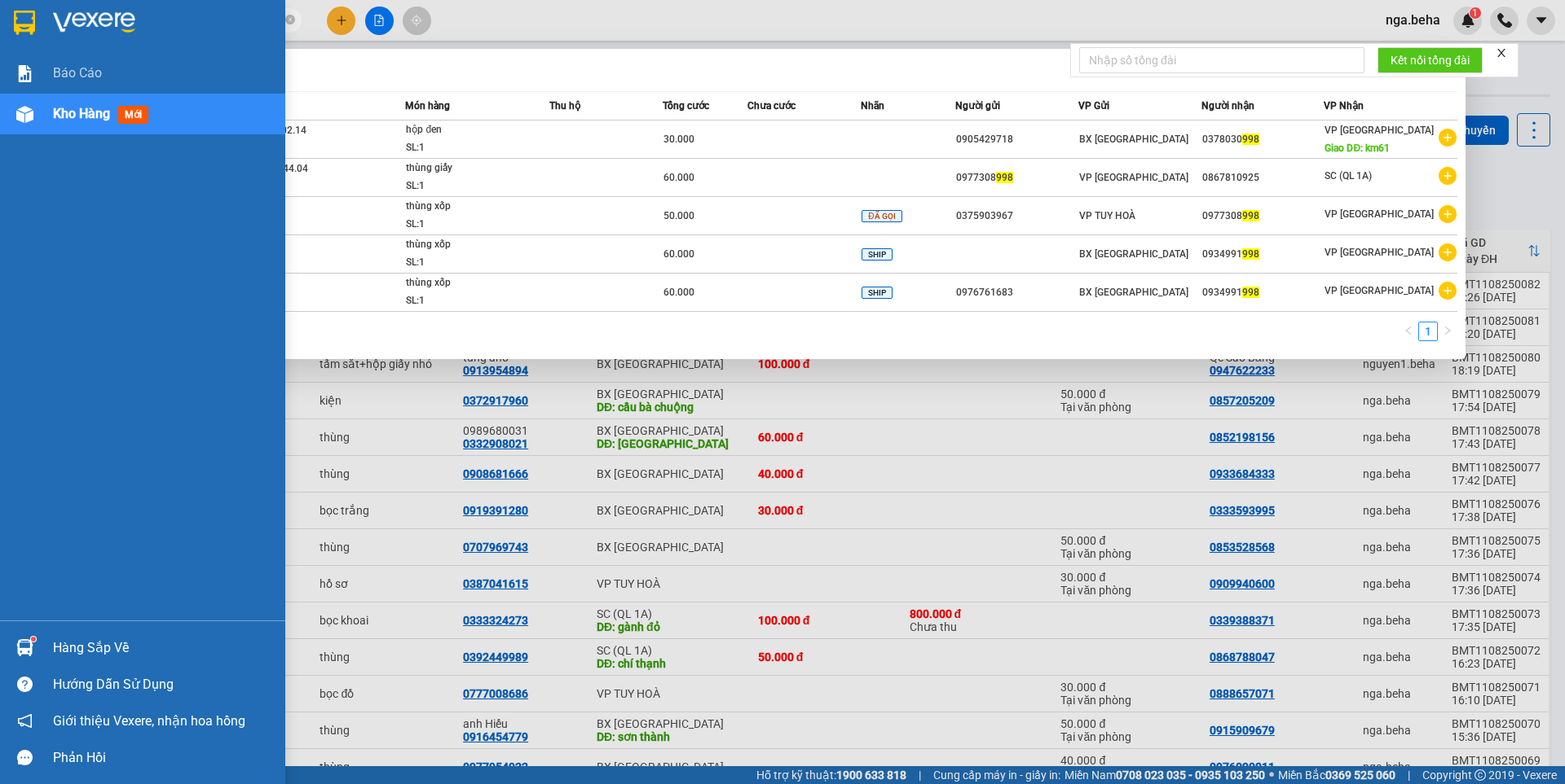
click at [23, 124] on div at bounding box center [25, 114] width 28 height 28
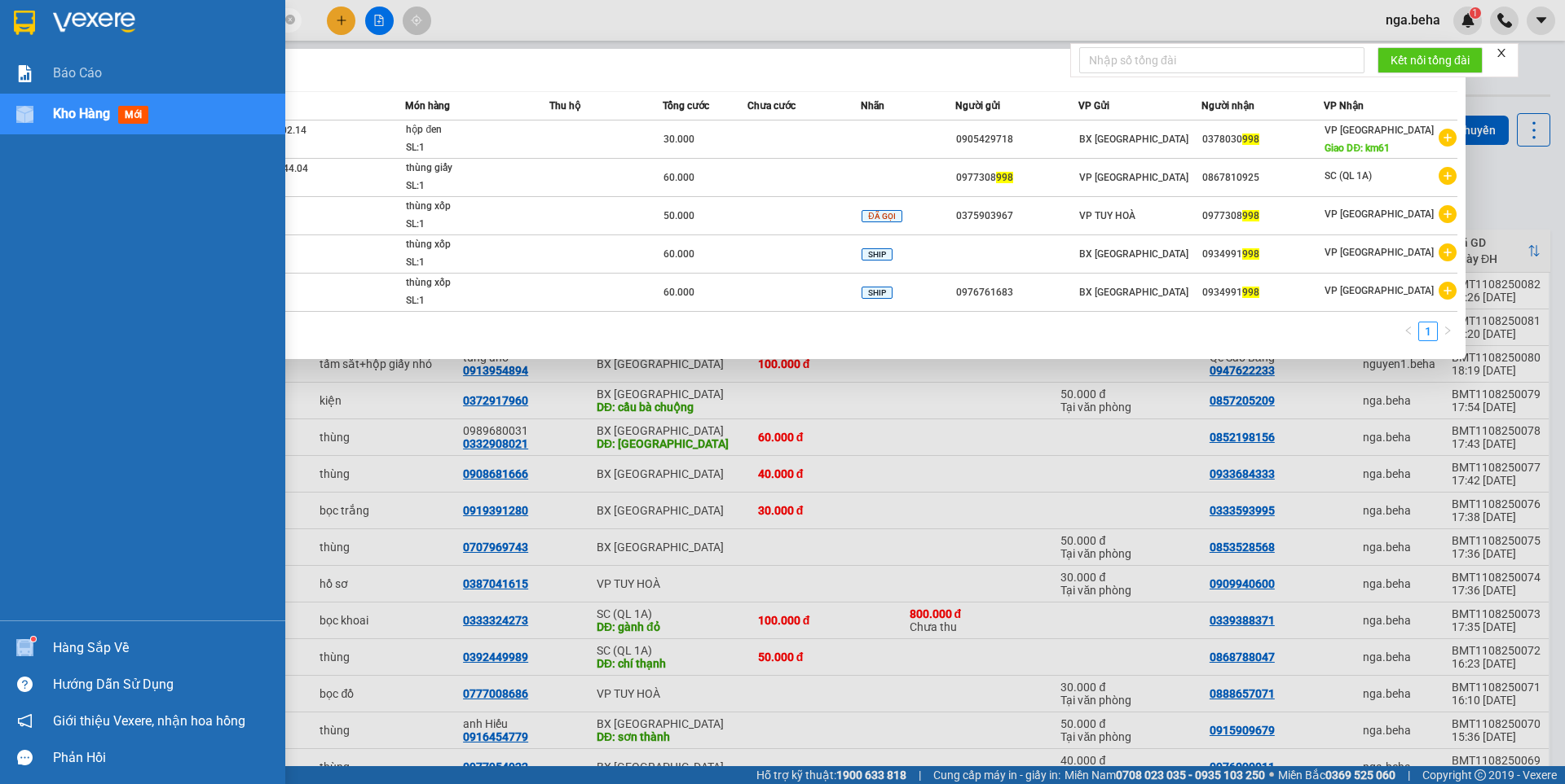
click at [25, 115] on img at bounding box center [25, 114] width 17 height 17
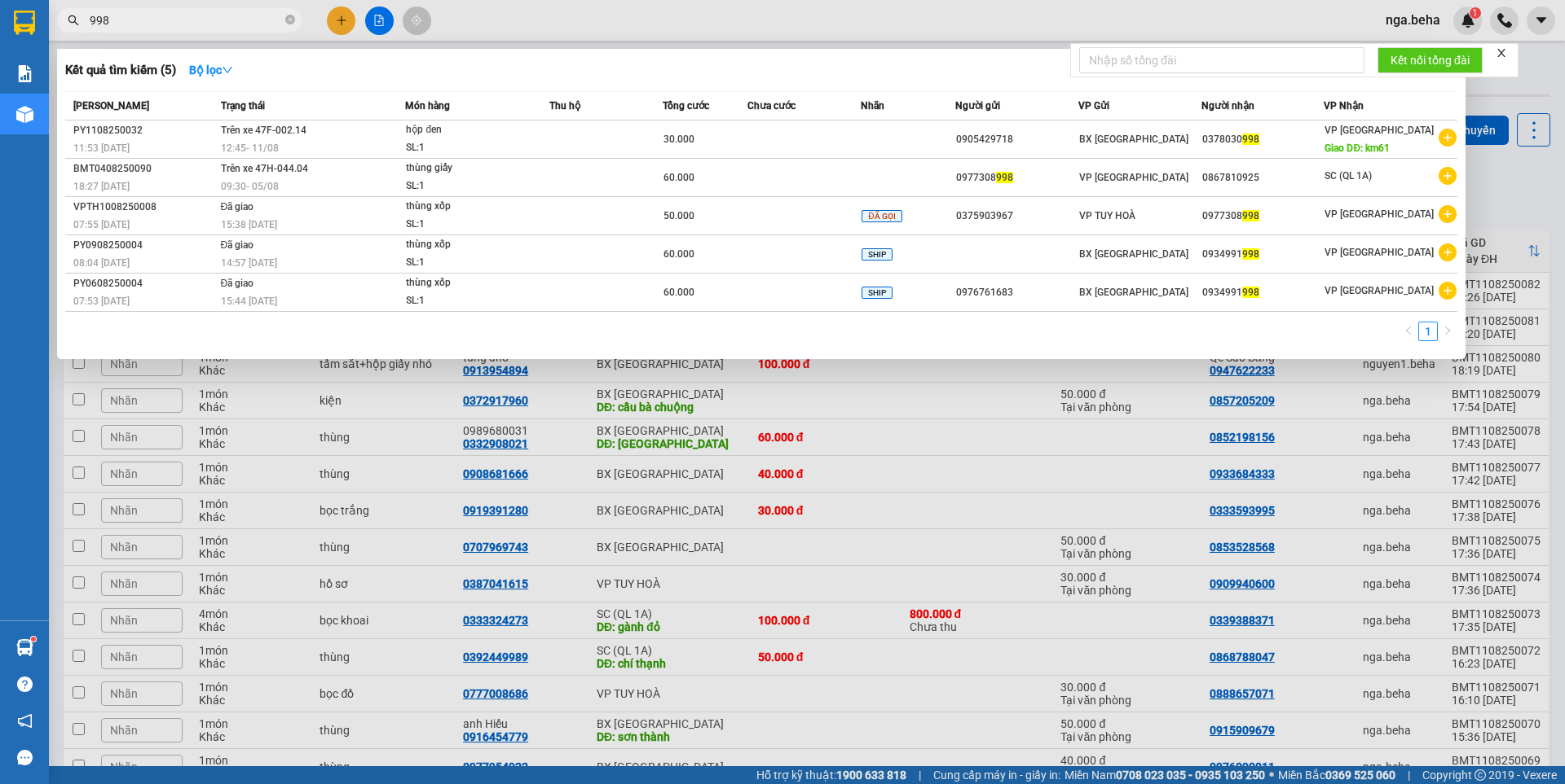
click at [384, 419] on div at bounding box center [782, 392] width 1565 height 784
click at [168, 18] on input "998" at bounding box center [186, 20] width 193 height 18
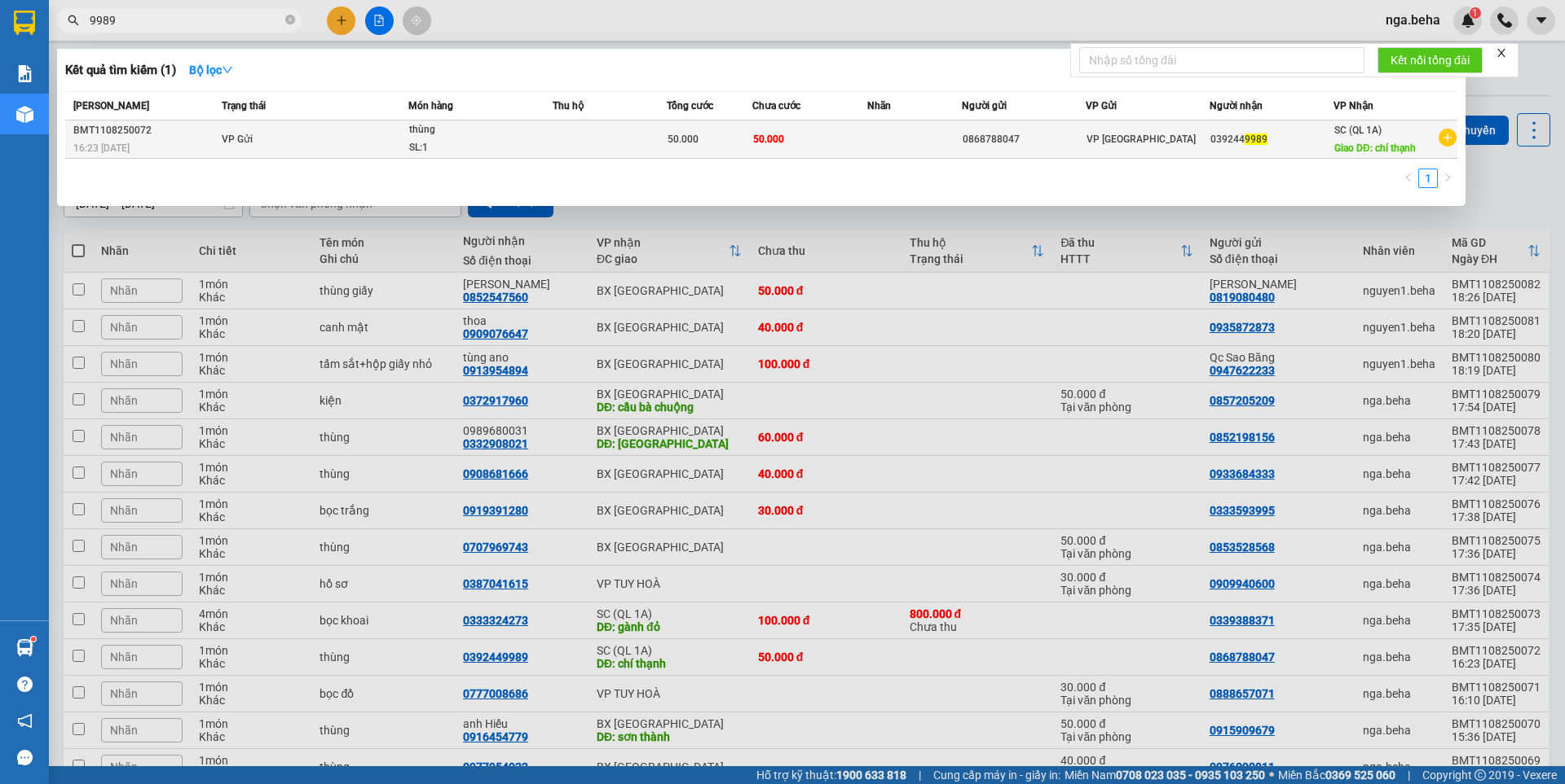
type input "9989"
click at [731, 141] on div "50.000" at bounding box center [709, 139] width 84 height 18
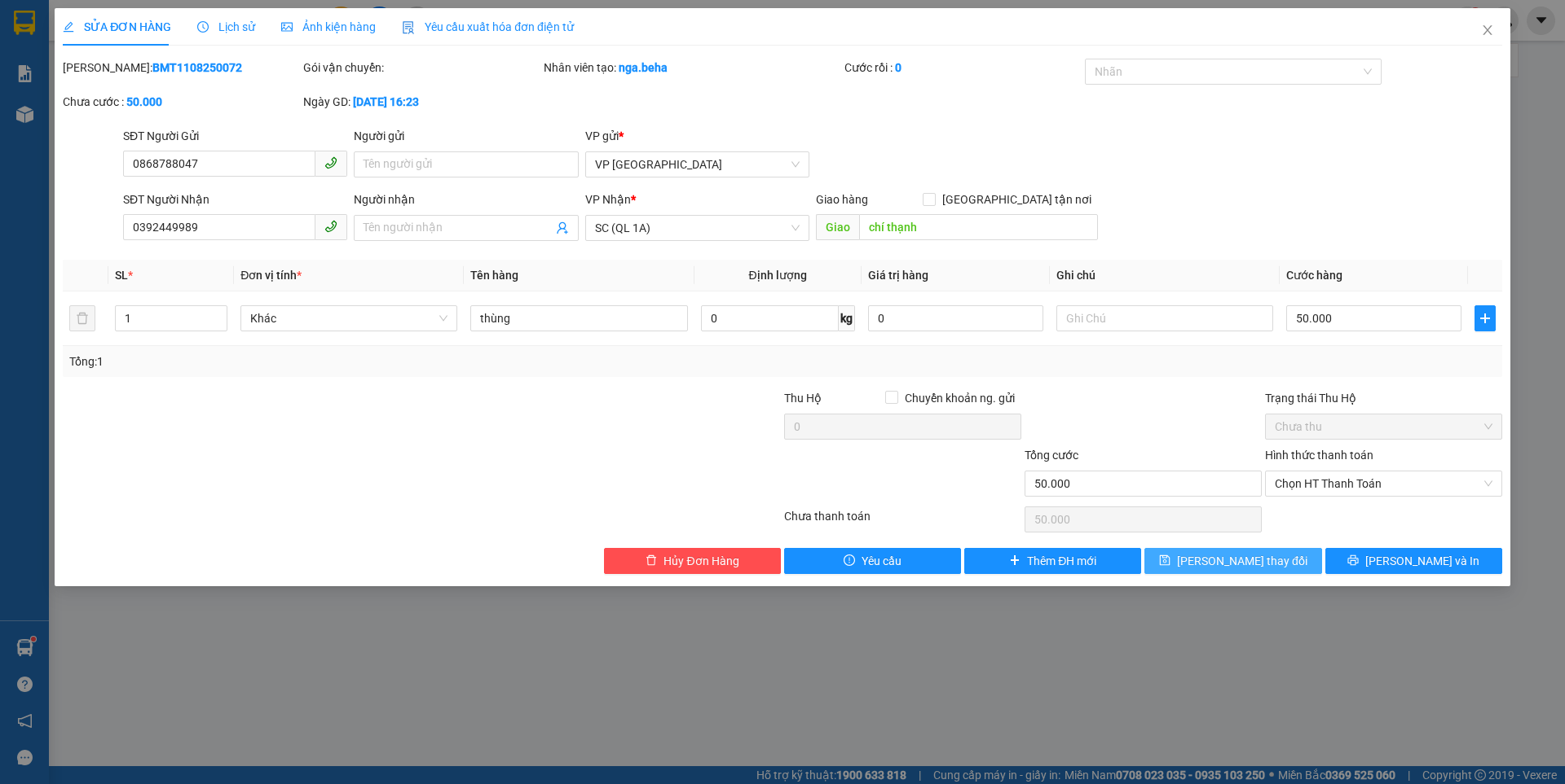
click at [1260, 560] on span "Lưu thay đổi" at bounding box center [1242, 561] width 130 height 18
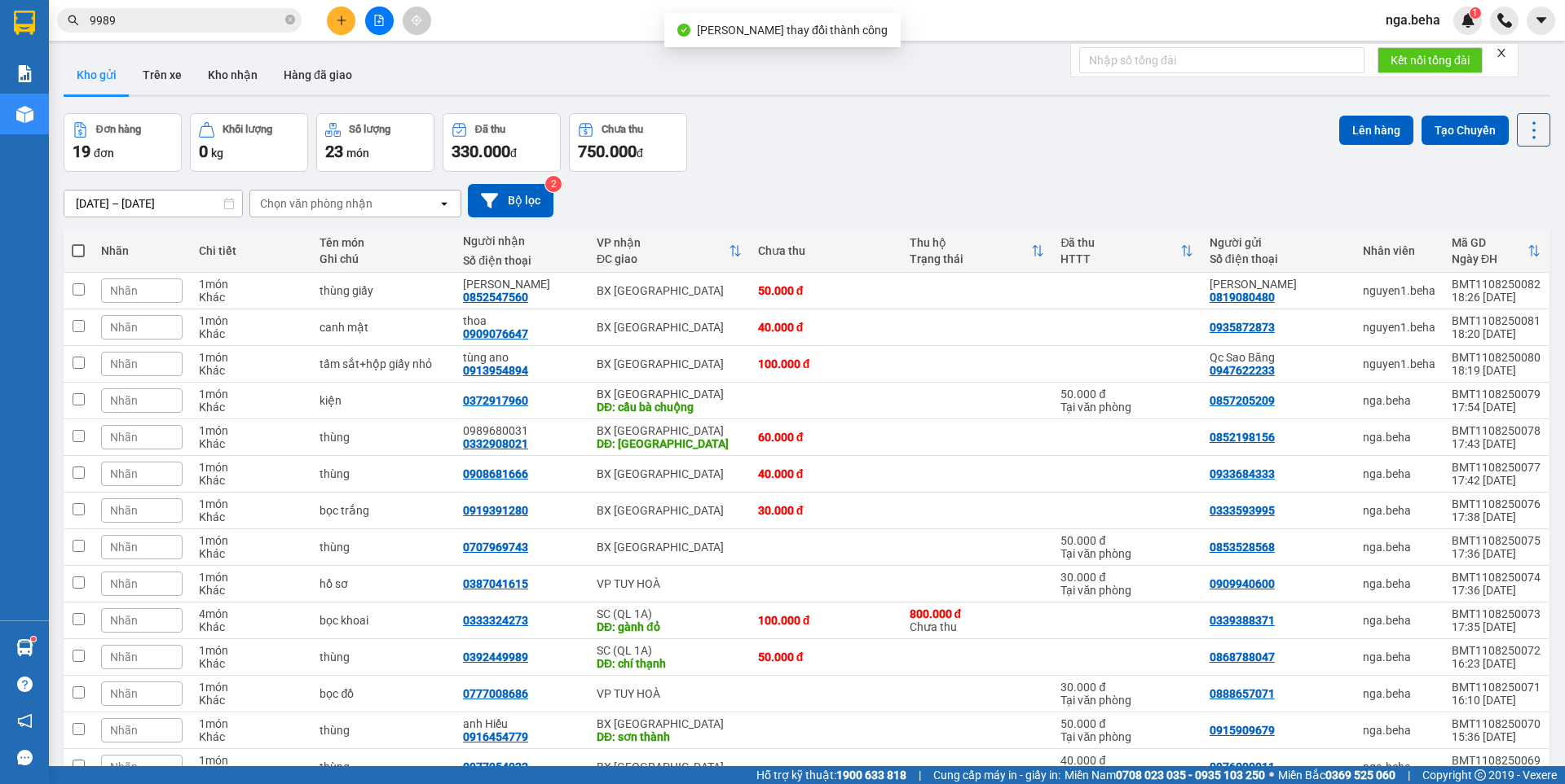
click at [163, 11] on input "9989" at bounding box center [186, 20] width 193 height 18
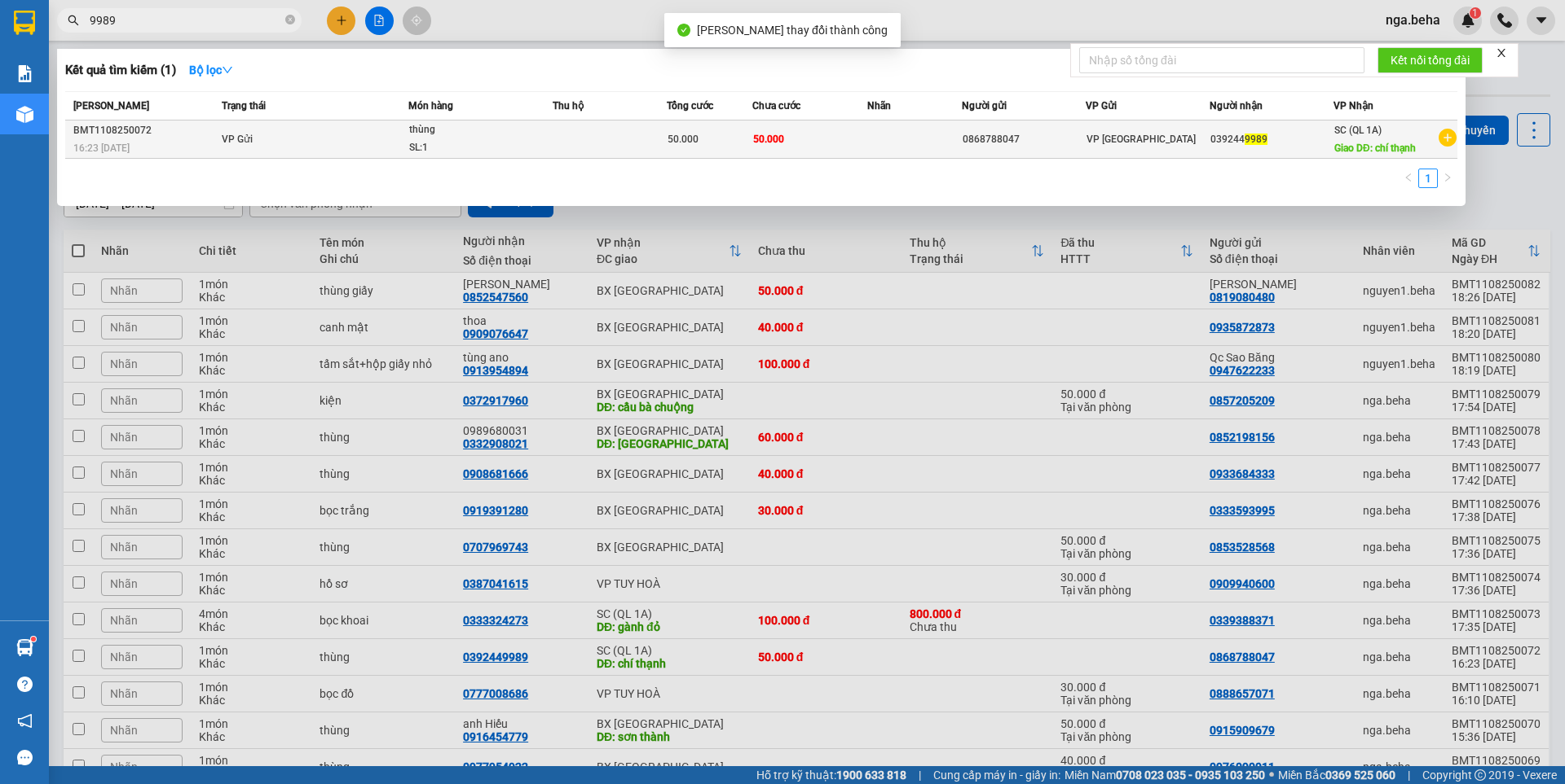
click at [604, 149] on td at bounding box center [610, 140] width 114 height 39
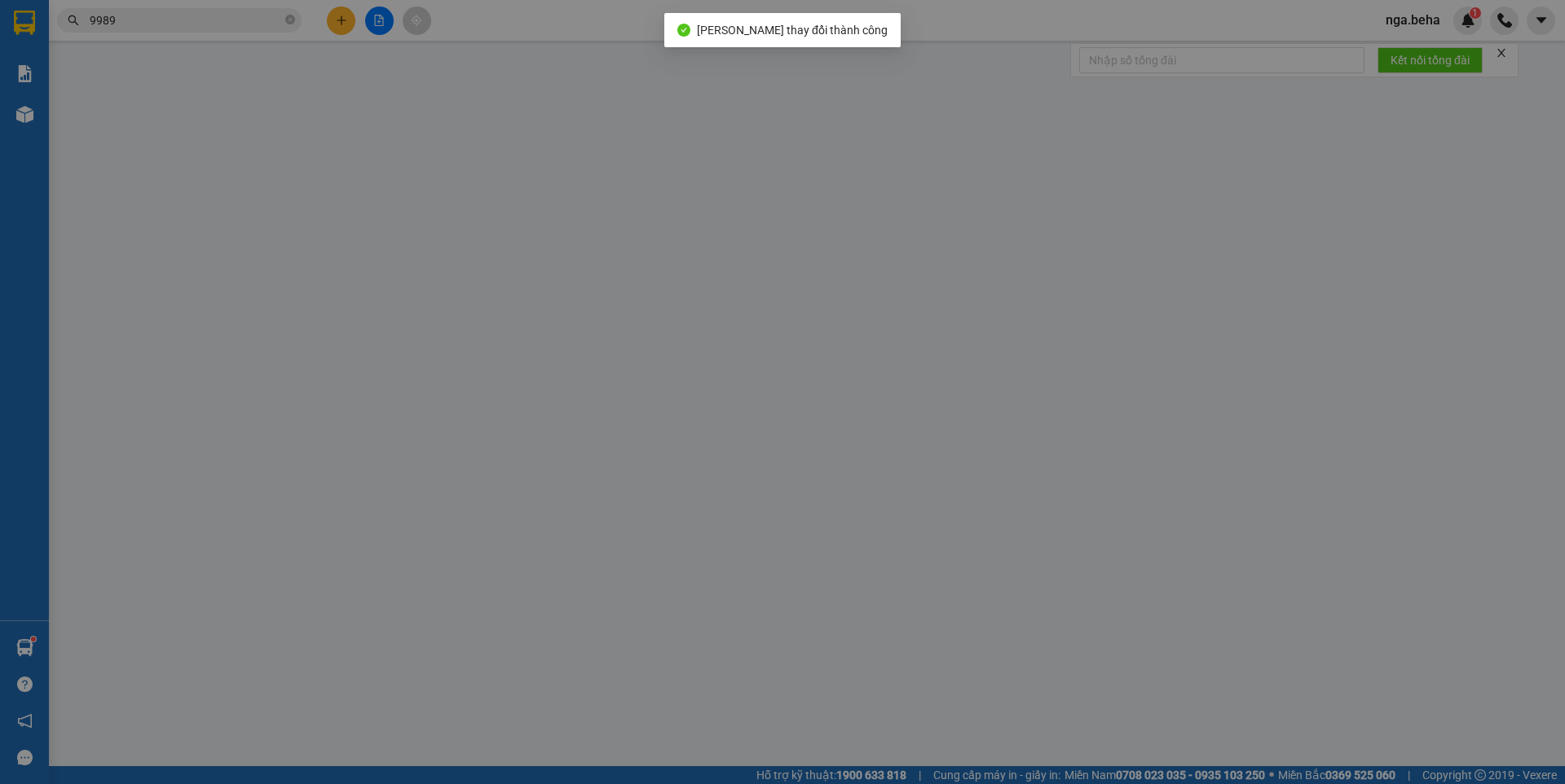
type input "0868788047"
type input "0392449989"
type input "chí thạnh"
type input "50.000"
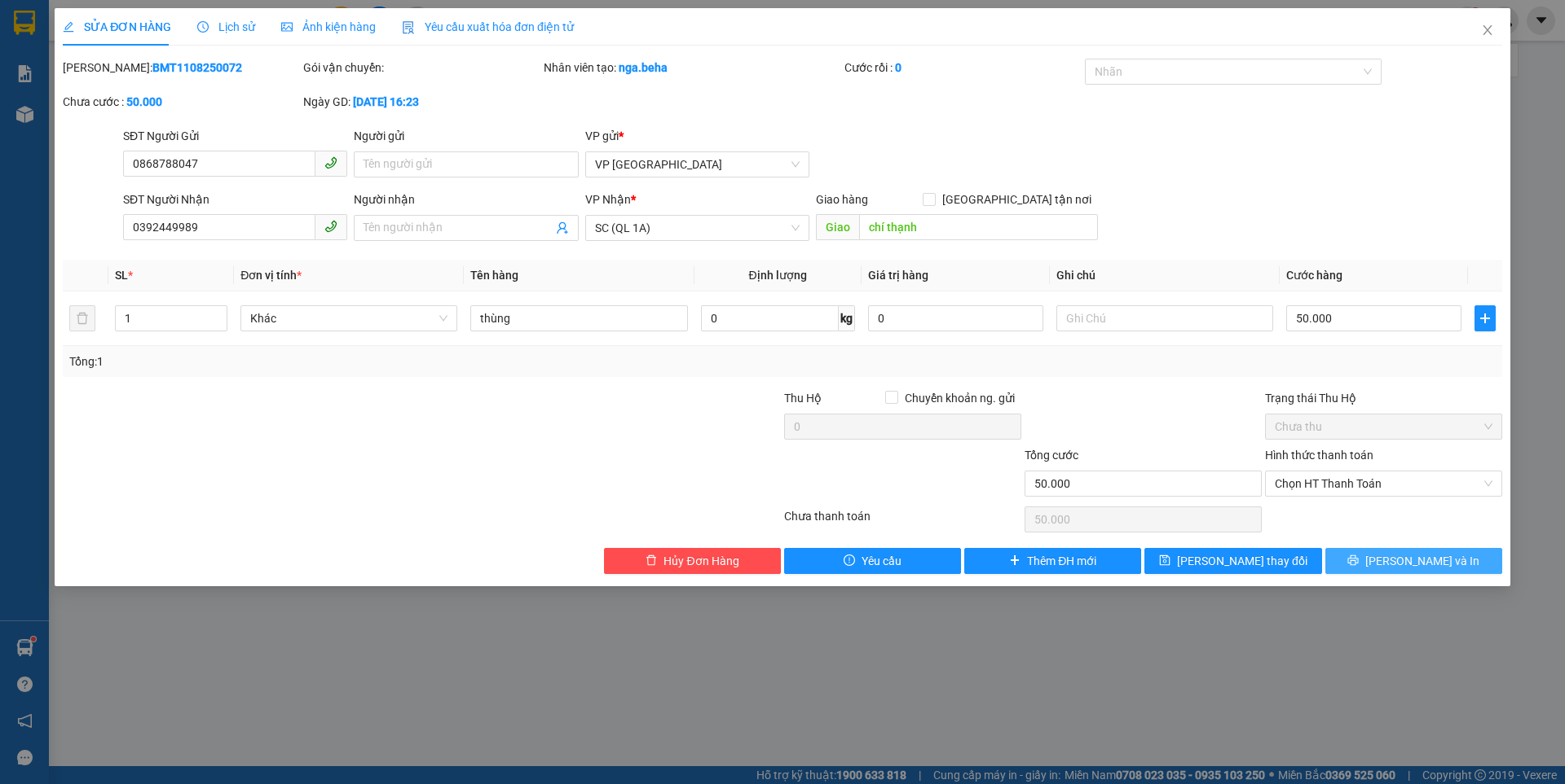
click at [1371, 556] on button "Lưu và In" at bounding box center [1413, 561] width 177 height 26
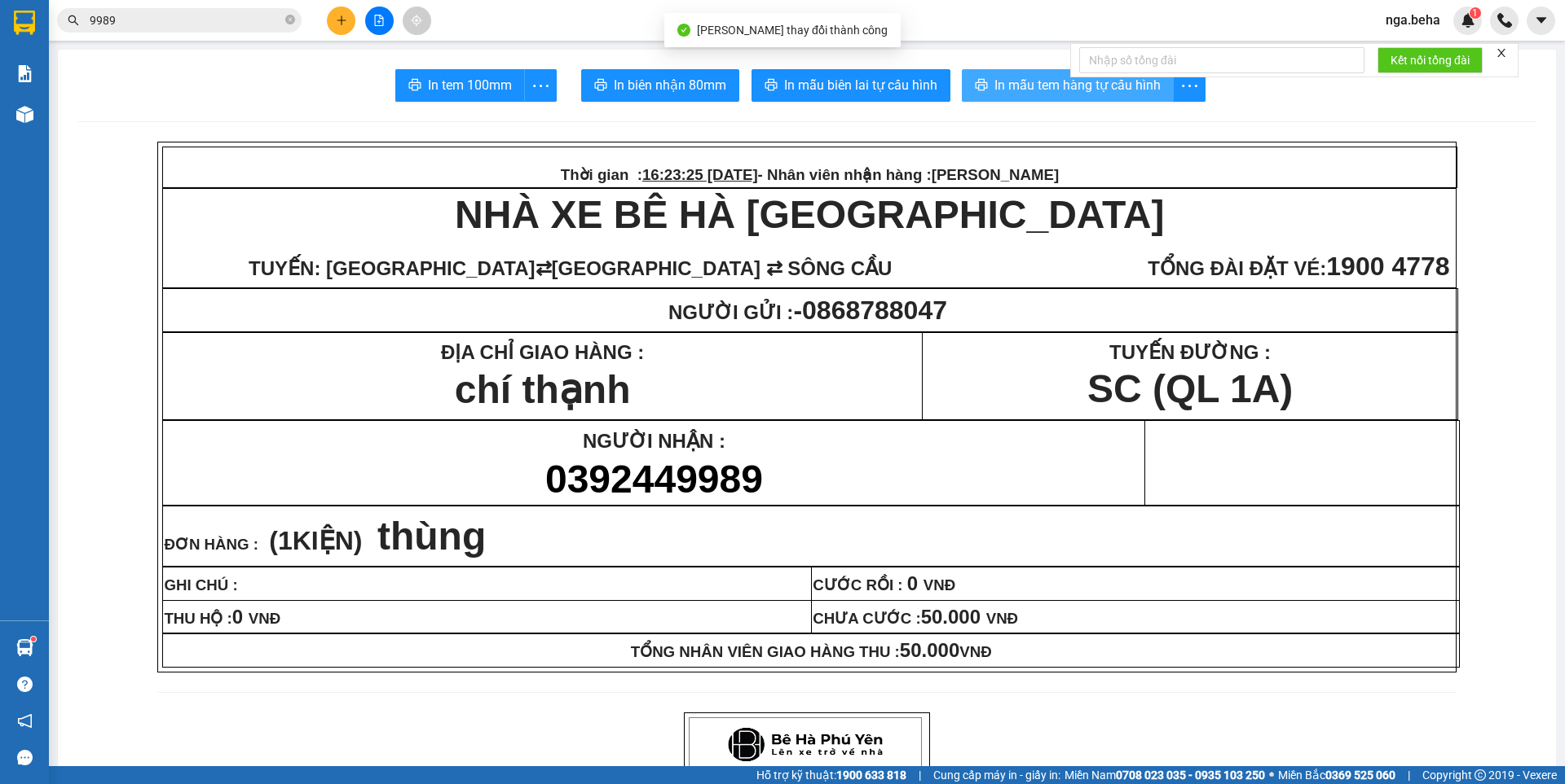
click at [1042, 89] on span "In mẫu tem hàng tự cấu hình" at bounding box center [1077, 85] width 166 height 21
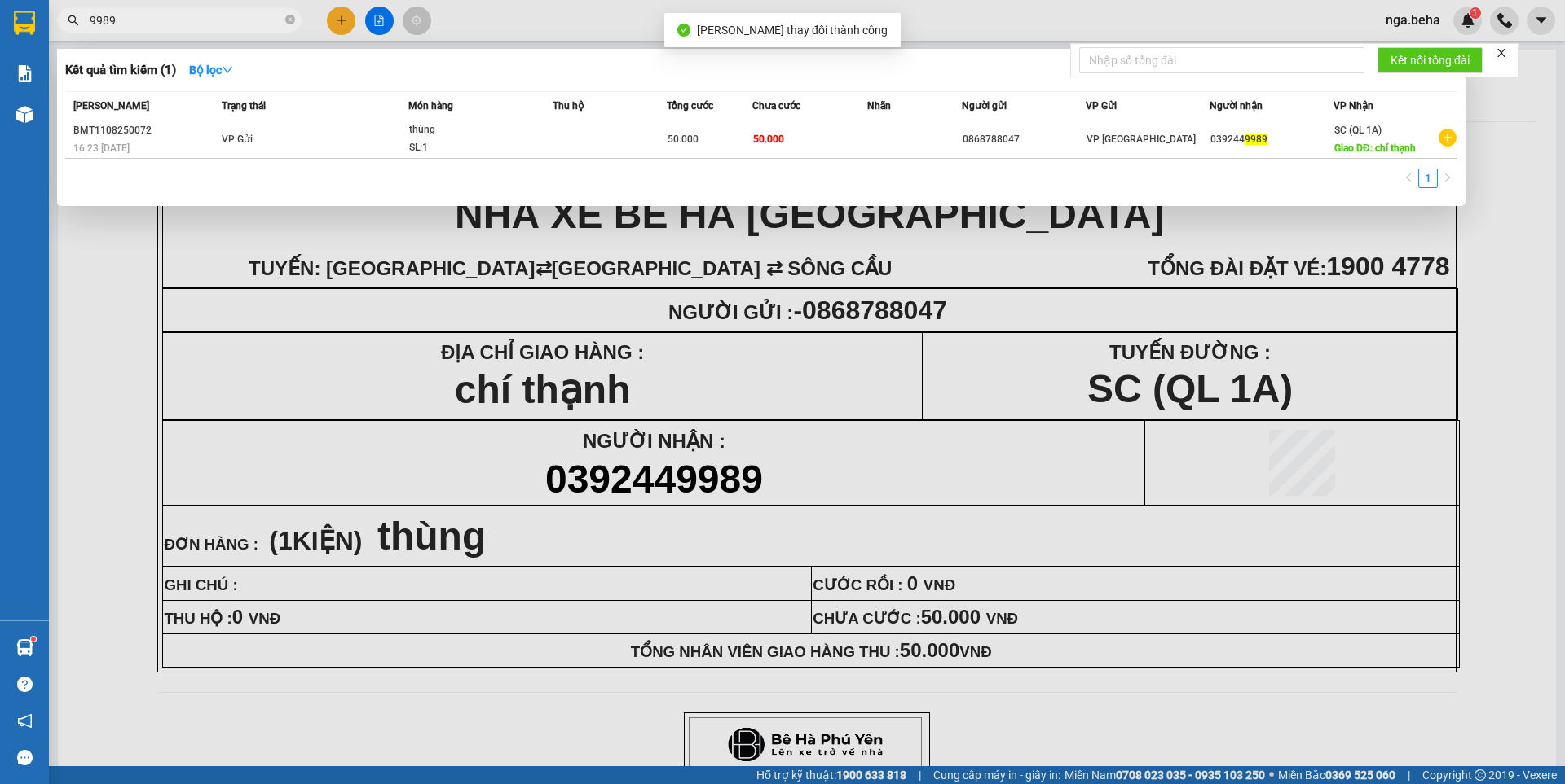
click at [163, 13] on input "9989" at bounding box center [186, 20] width 193 height 18
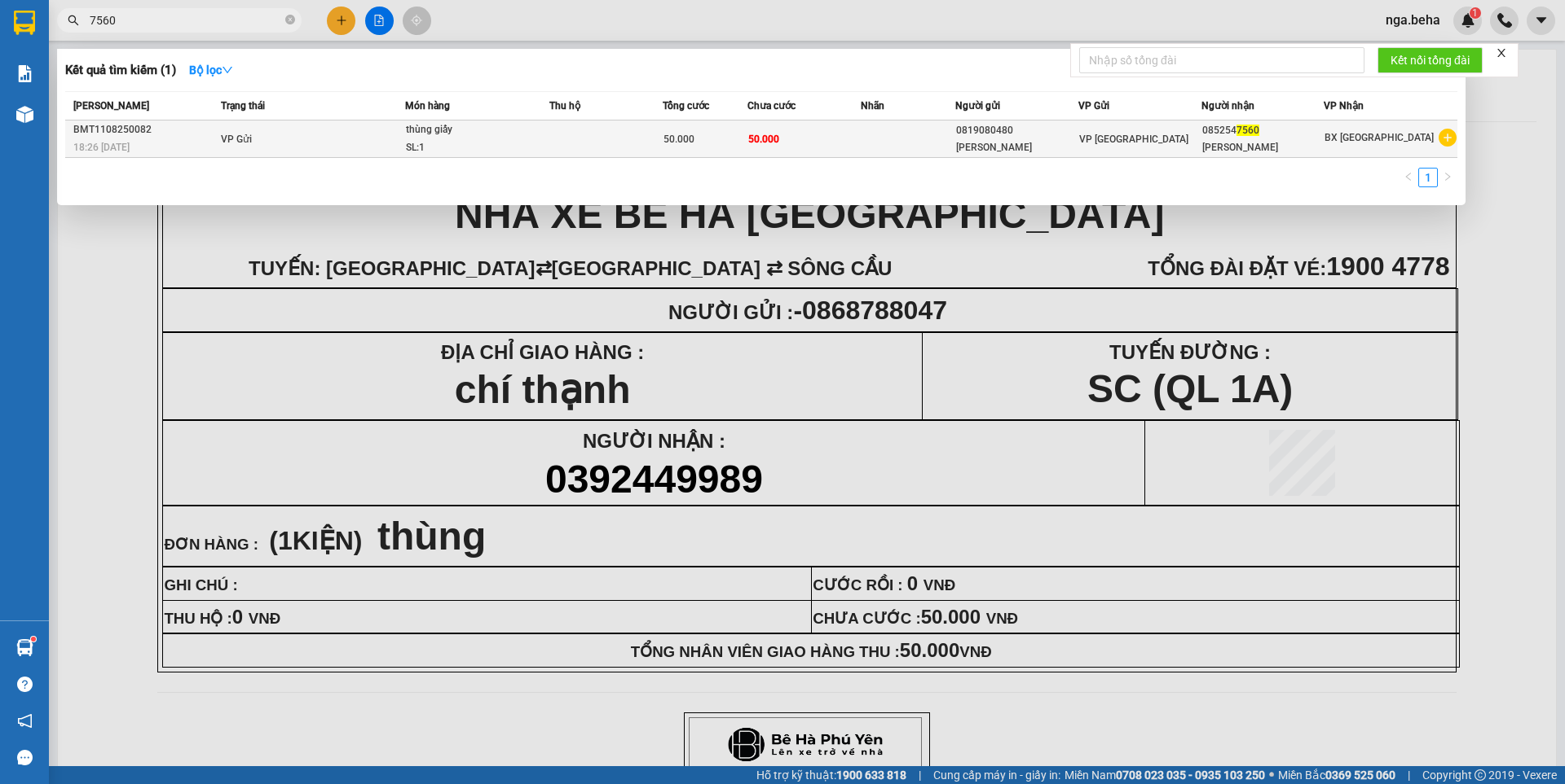
type input "7560"
click at [1002, 151] on div "Thu Huyền" at bounding box center [1017, 147] width 121 height 17
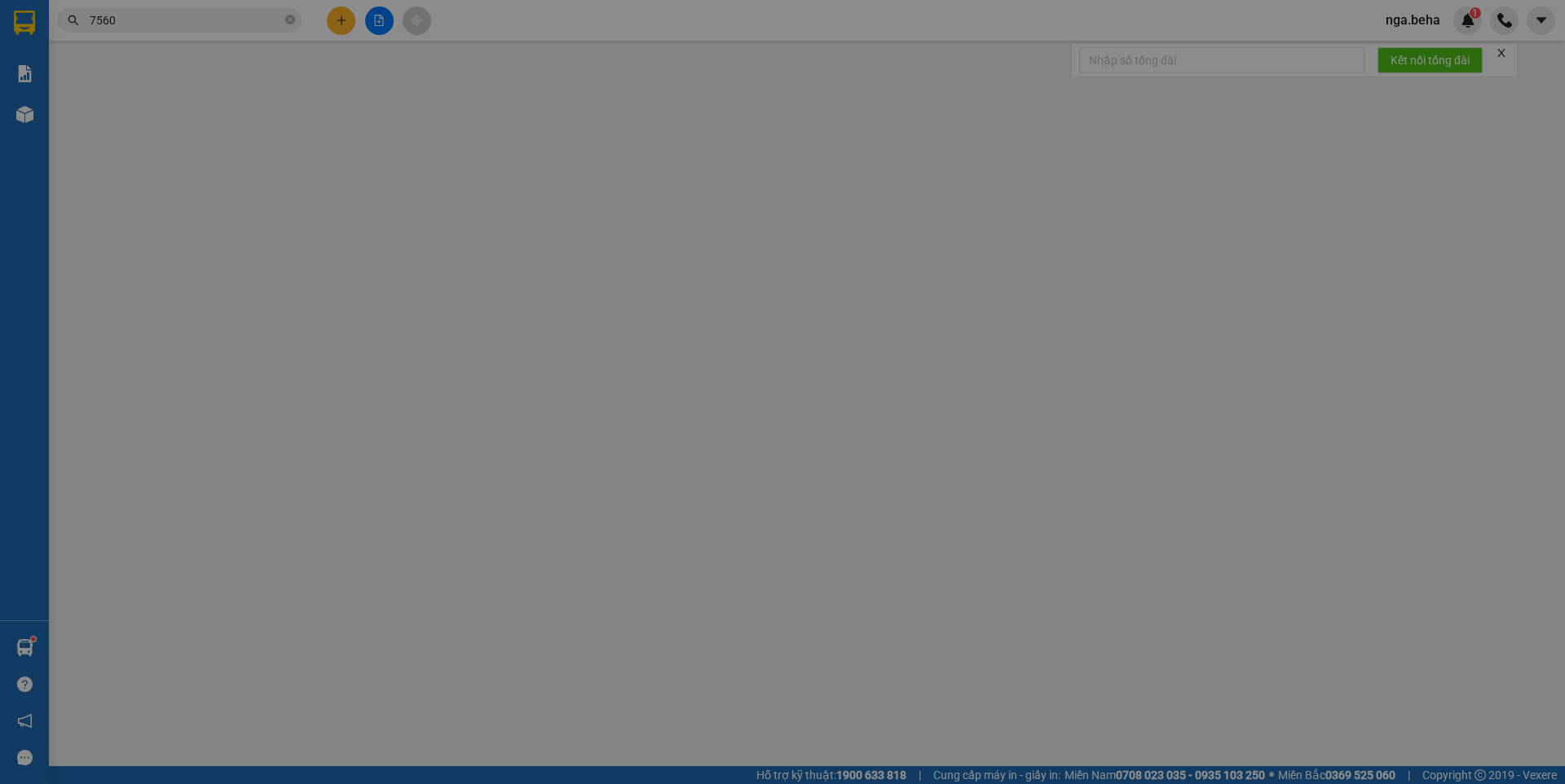
type input "0819080480"
type input "Thu Huyền"
type input "0852547560"
type input "Cô Lê"
type input "50.000"
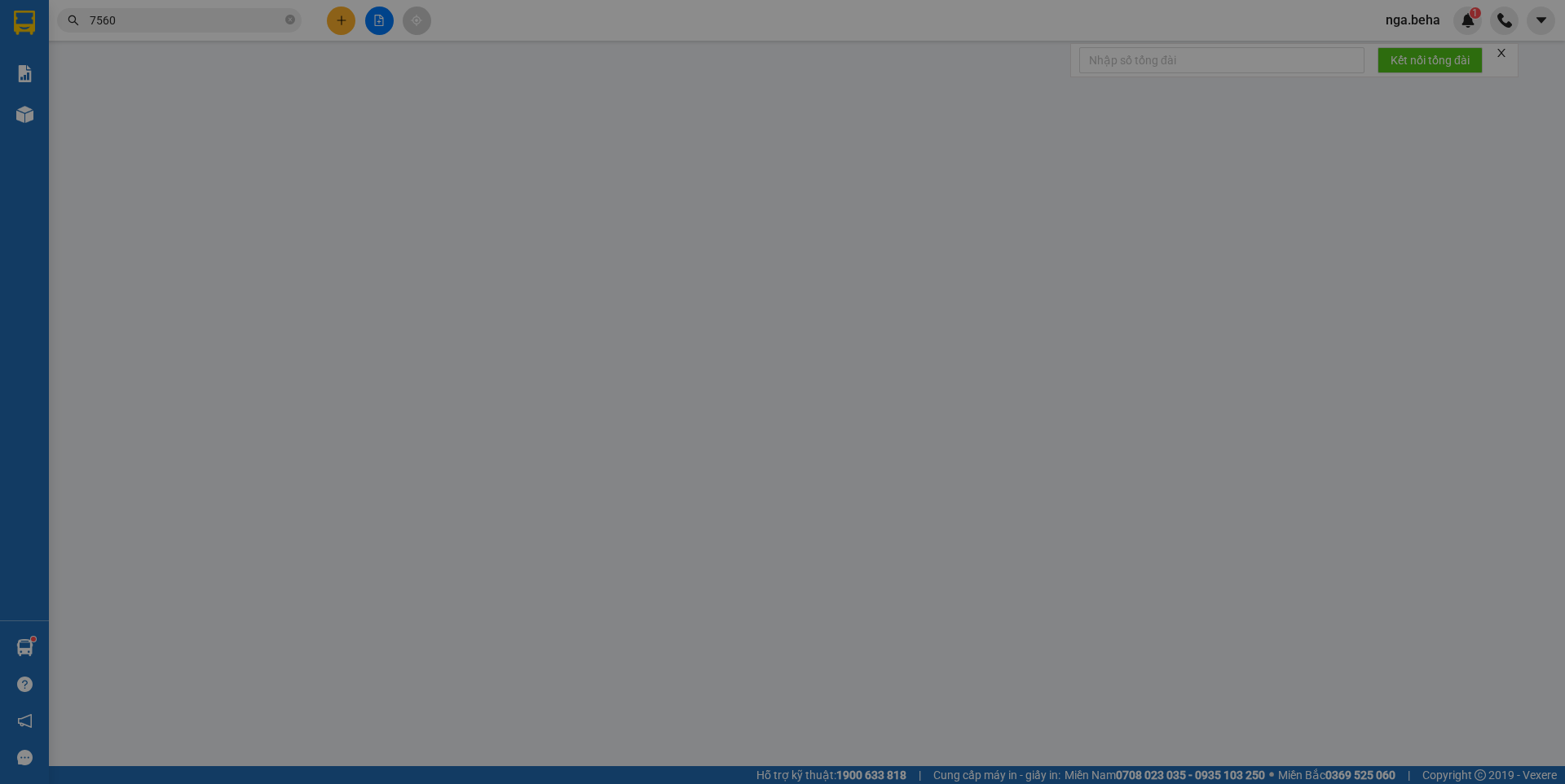
type input "50.000"
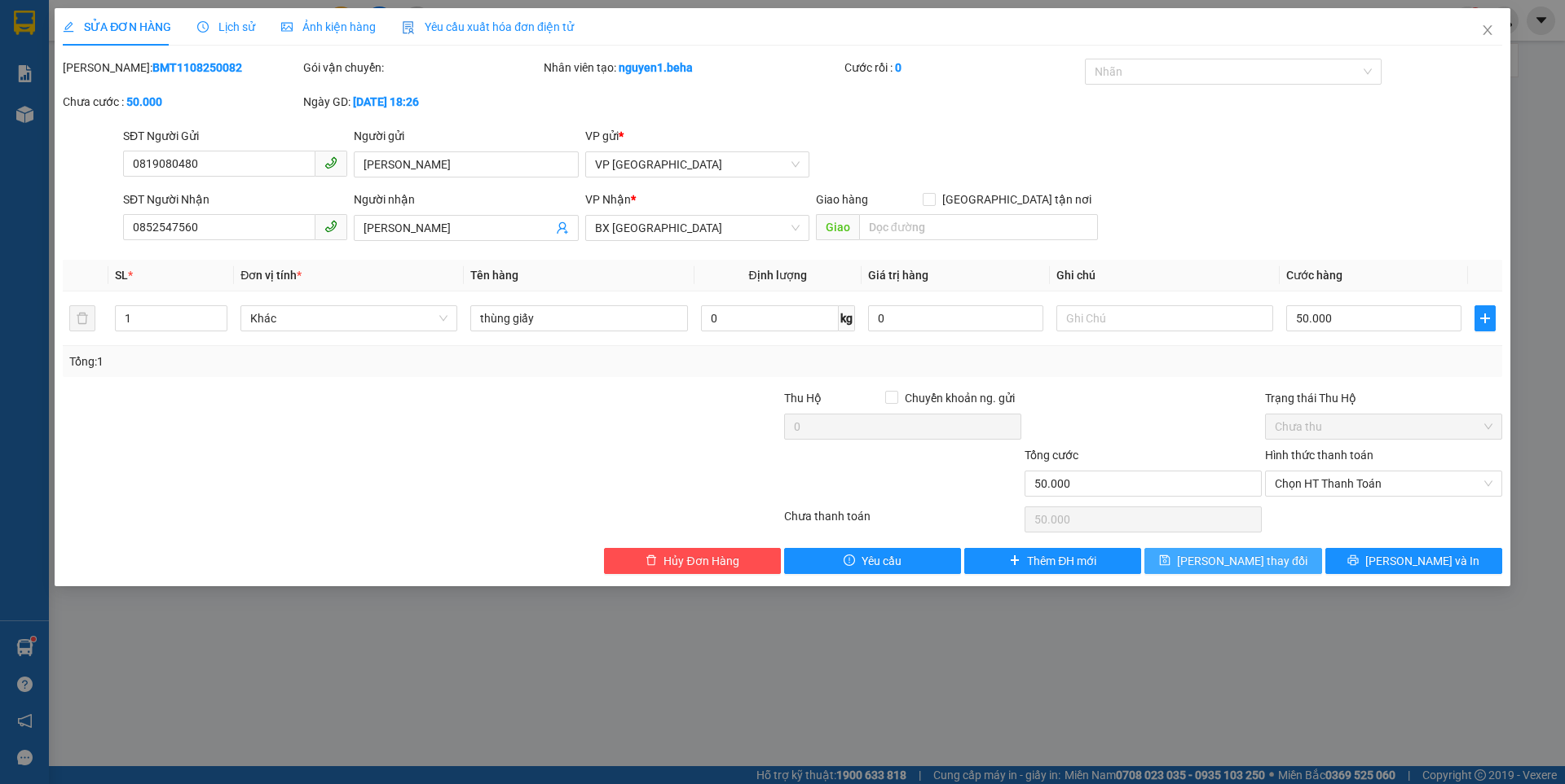
click at [1235, 555] on span "Lưu thay đổi" at bounding box center [1242, 561] width 130 height 18
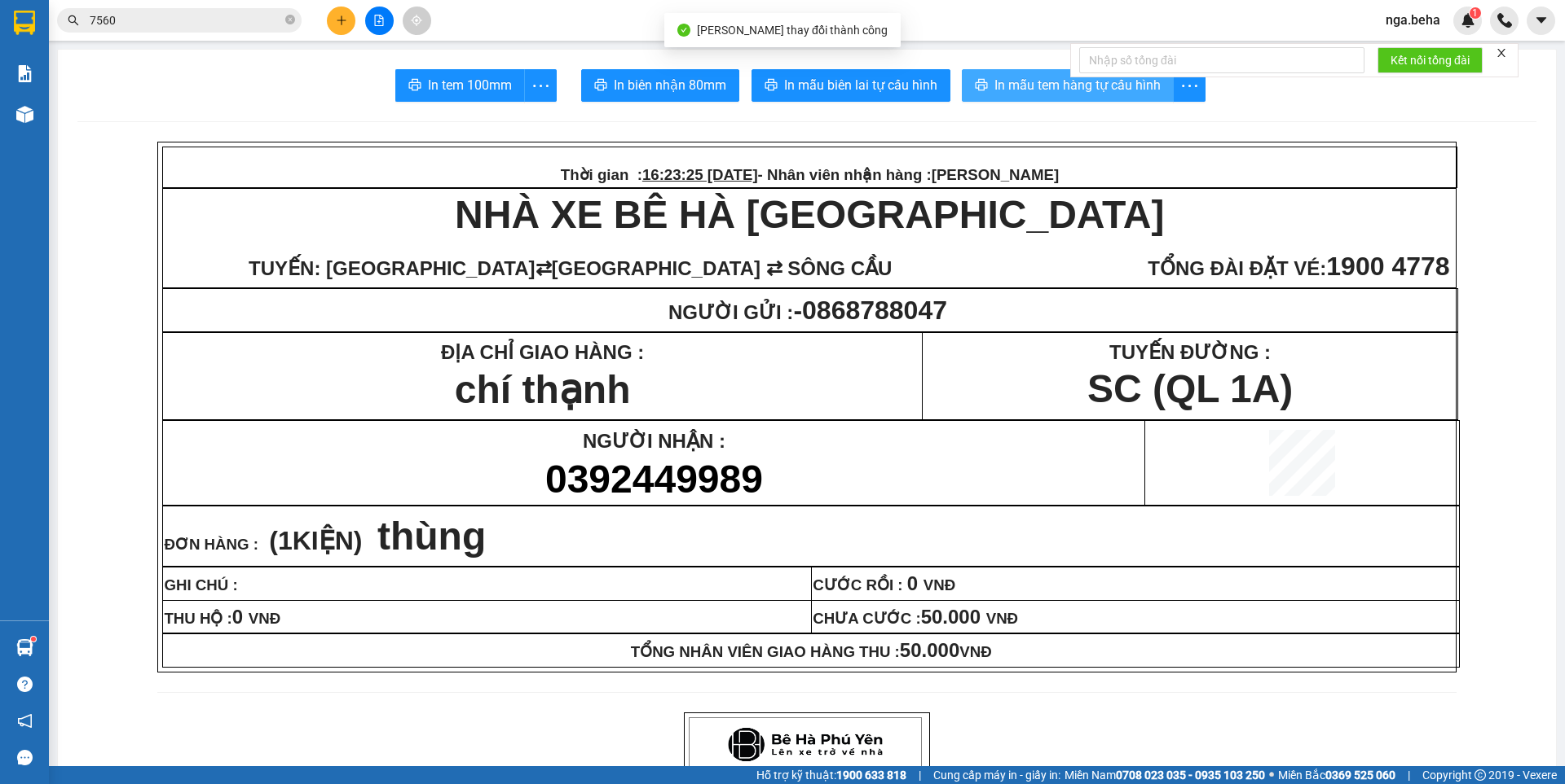
click at [1033, 80] on span "In mẫu tem hàng tự cấu hình" at bounding box center [1077, 85] width 166 height 21
click at [226, 18] on input "7560" at bounding box center [186, 20] width 193 height 18
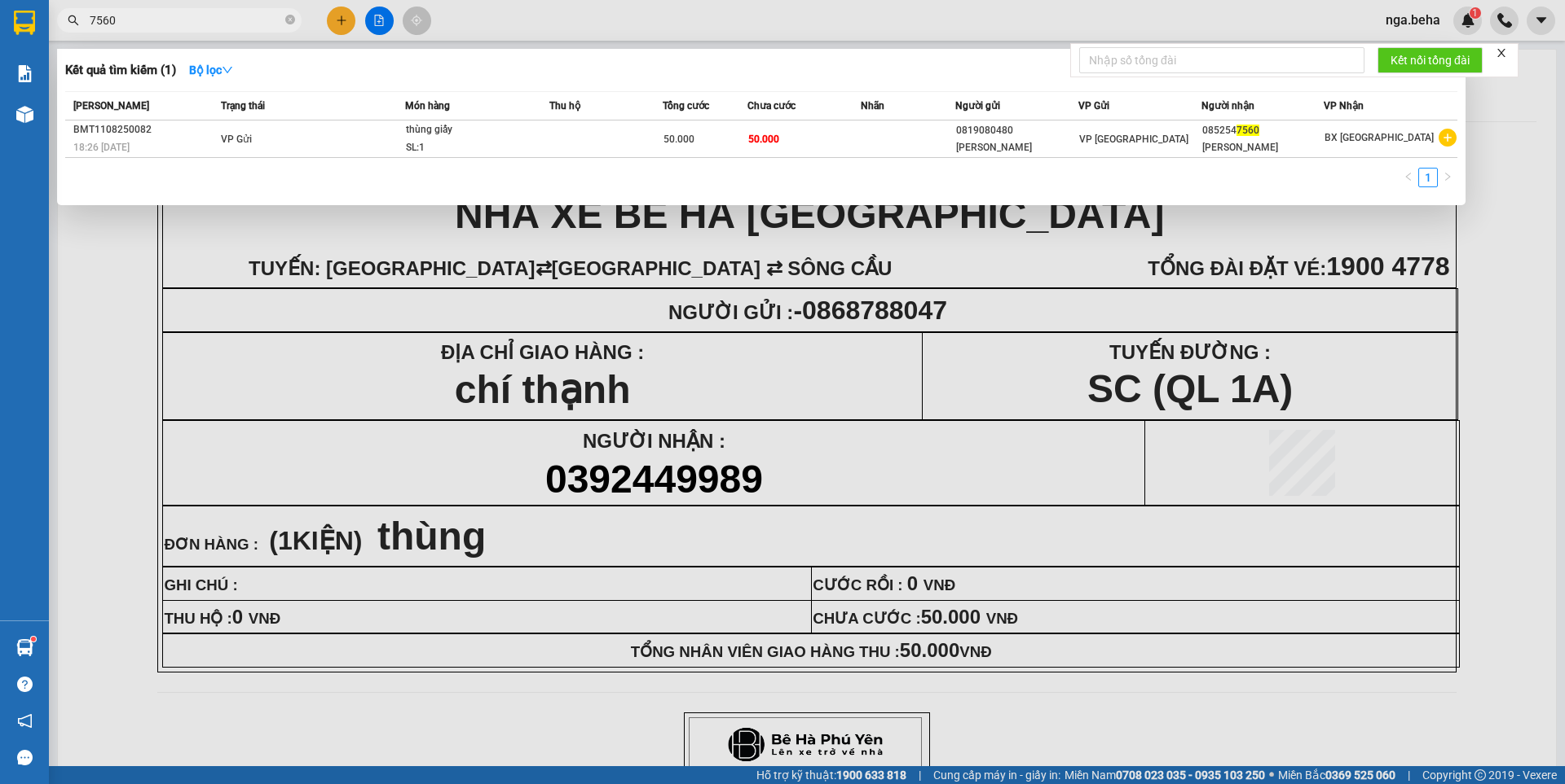
click at [226, 18] on input "7560" at bounding box center [186, 20] width 193 height 18
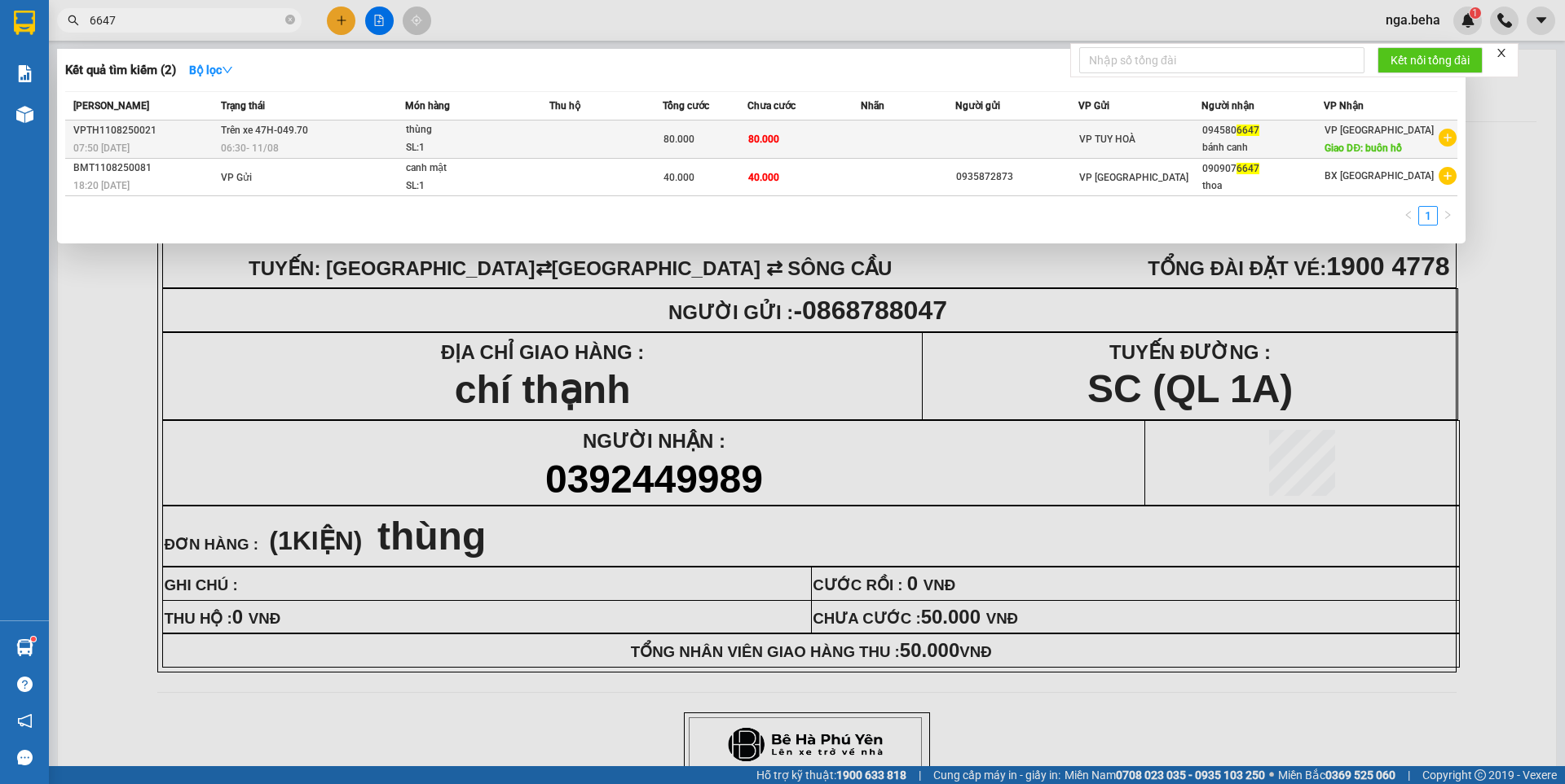
type input "6647"
click at [565, 148] on td at bounding box center [606, 140] width 113 height 39
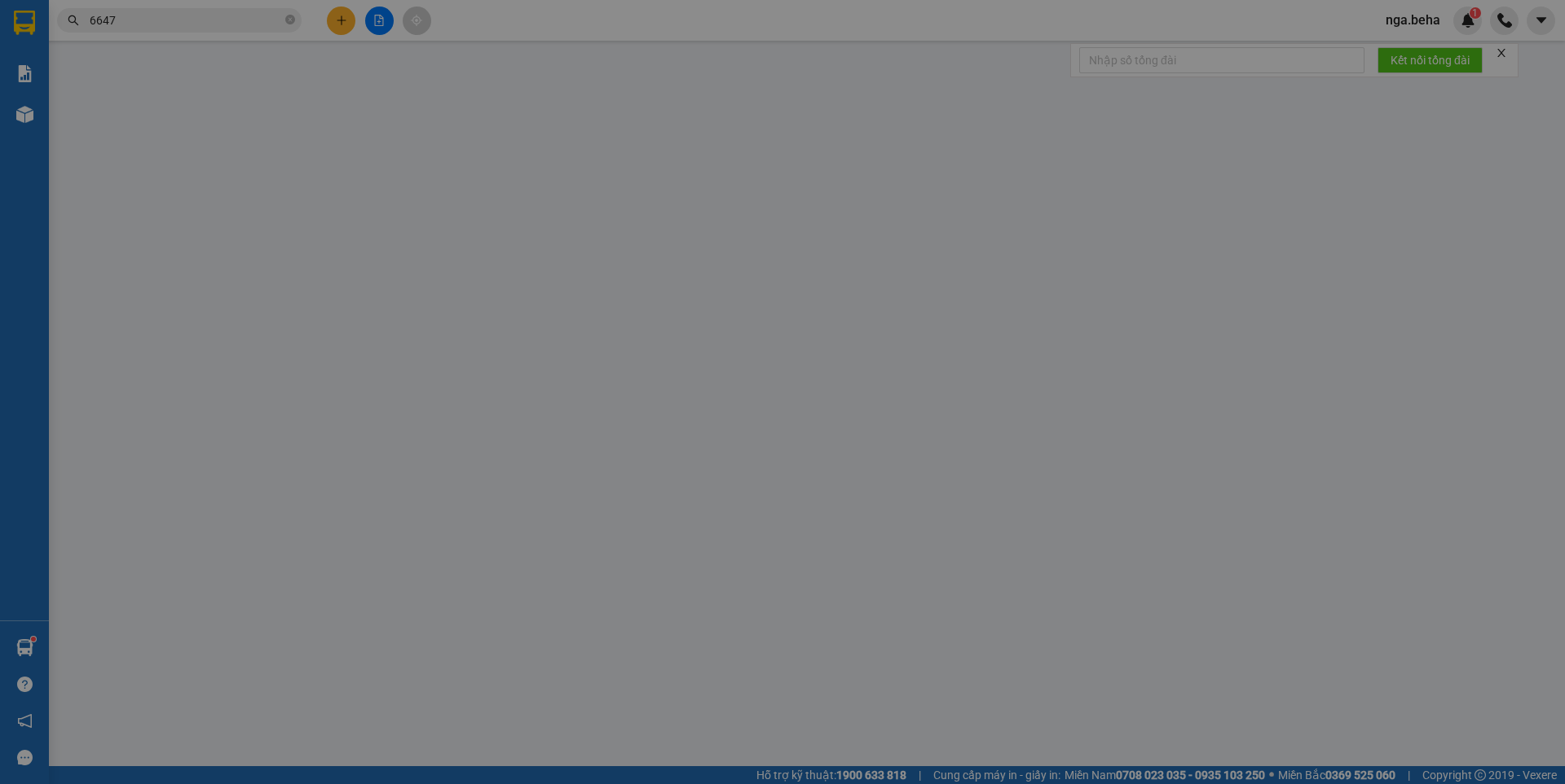
type input "0945806647"
type input "bánh canh"
type input "buôn hồ"
type input "80.000"
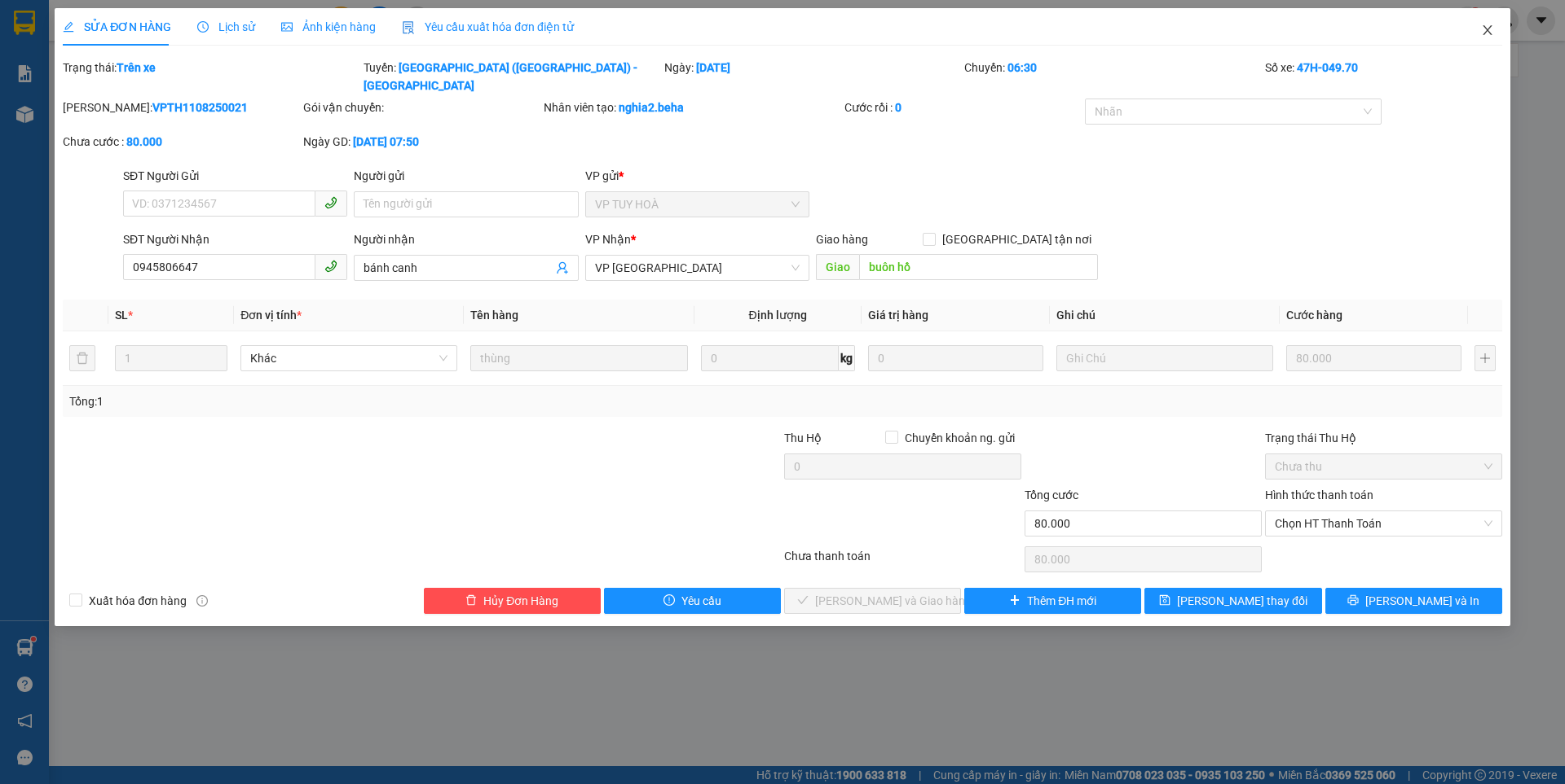
click at [1487, 26] on icon "close" at bounding box center [1488, 30] width 13 height 13
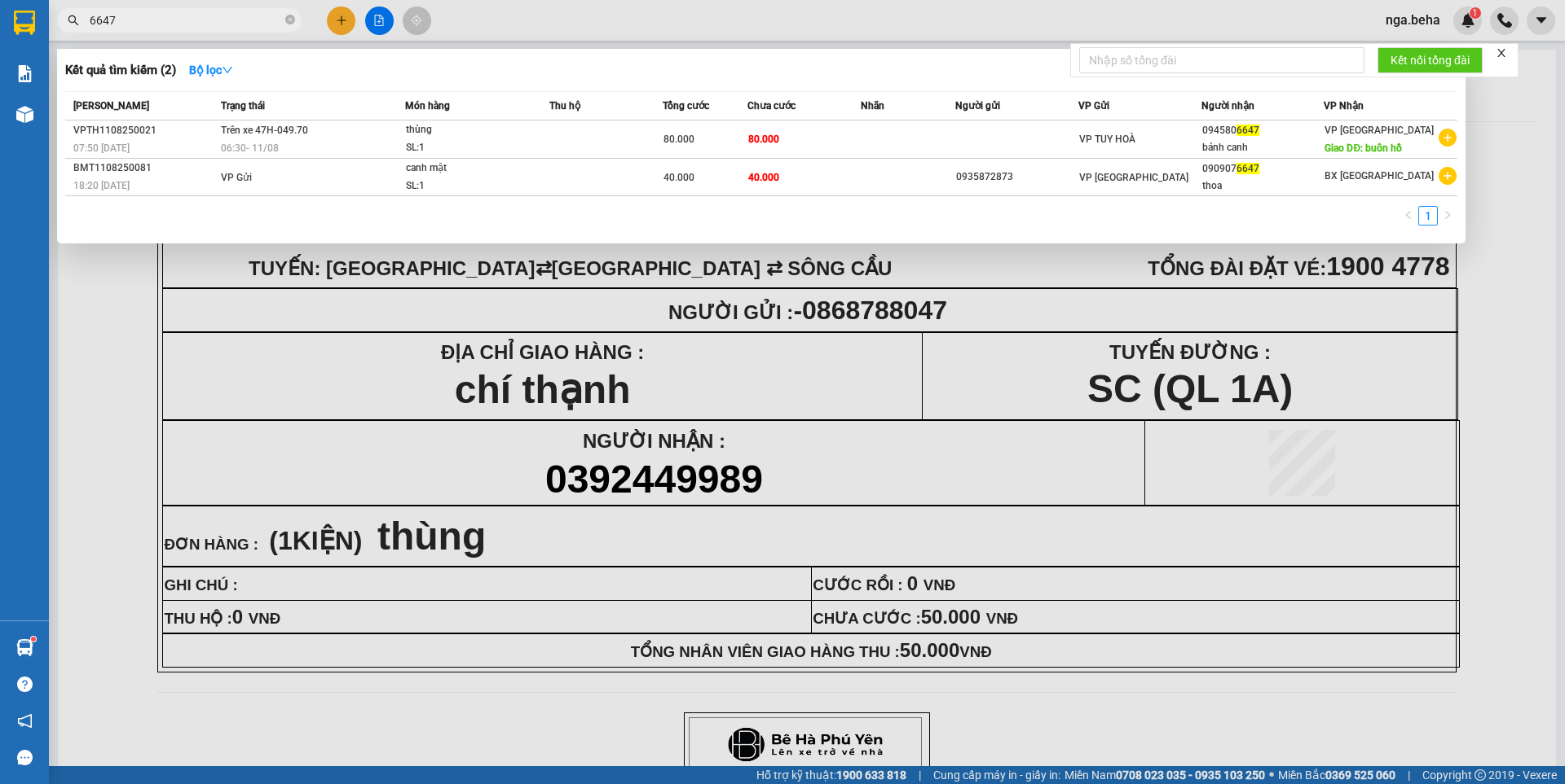
click at [171, 24] on input "6647" at bounding box center [186, 20] width 193 height 18
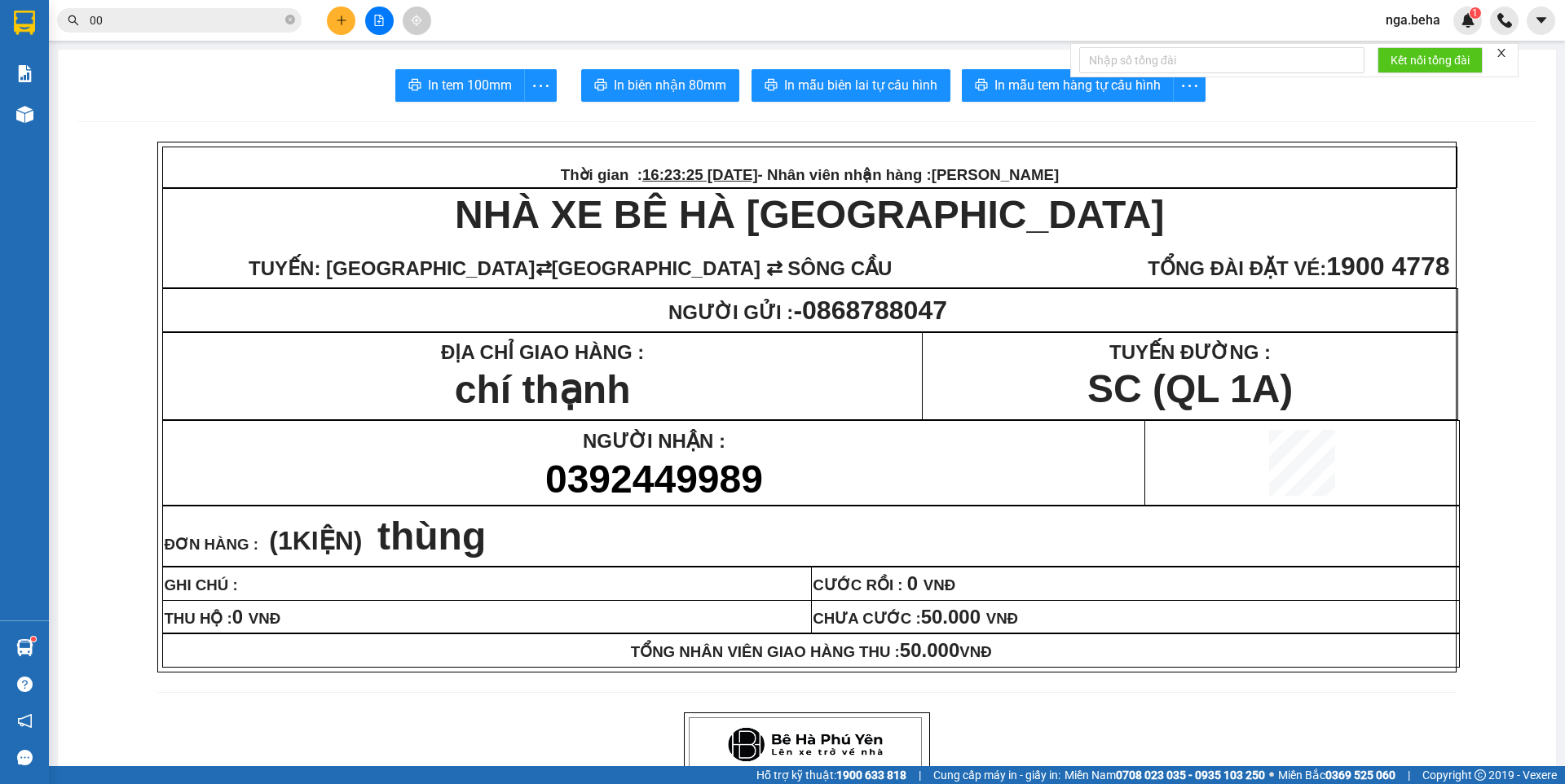
type input "0"
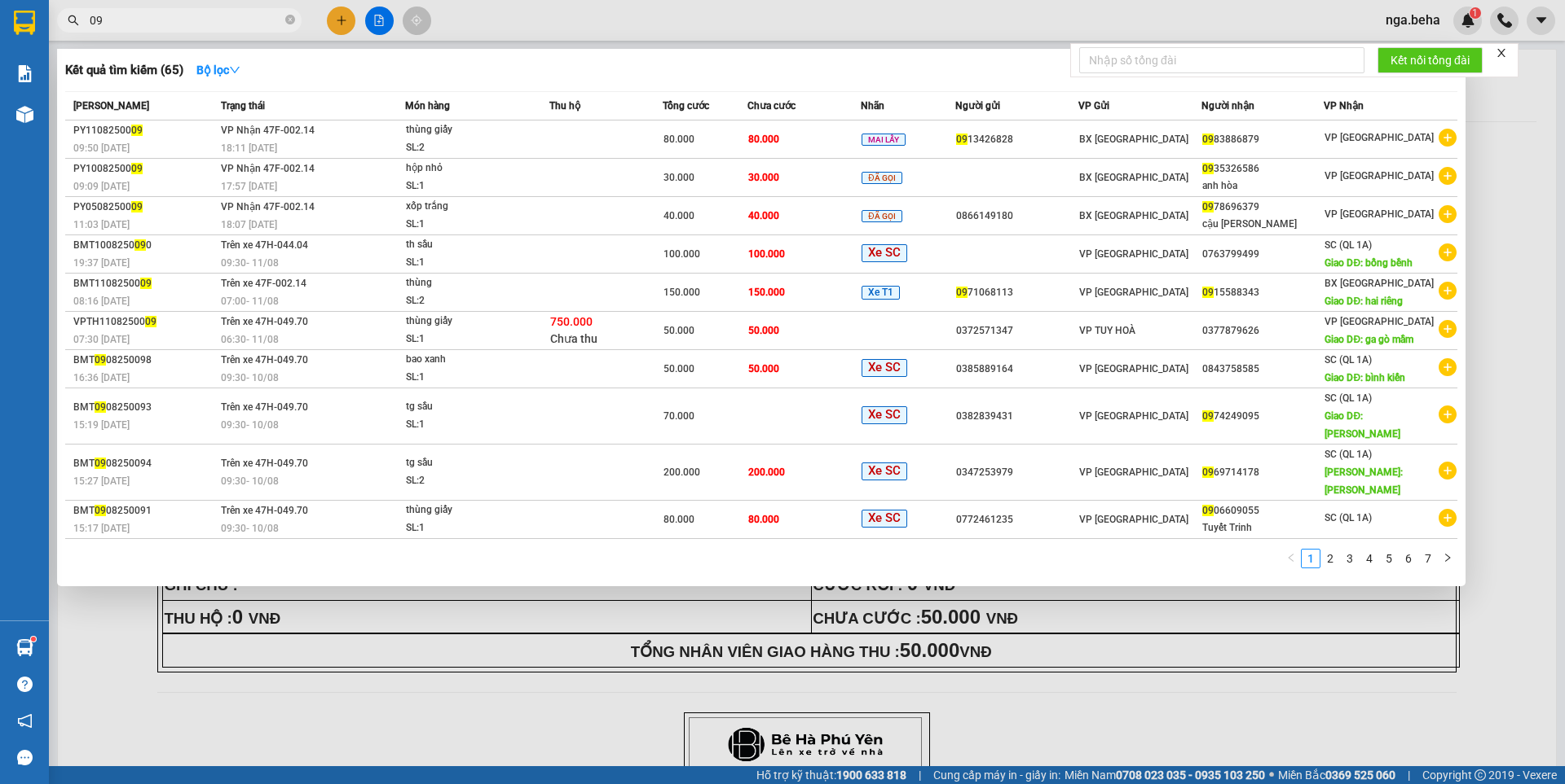
type input "0"
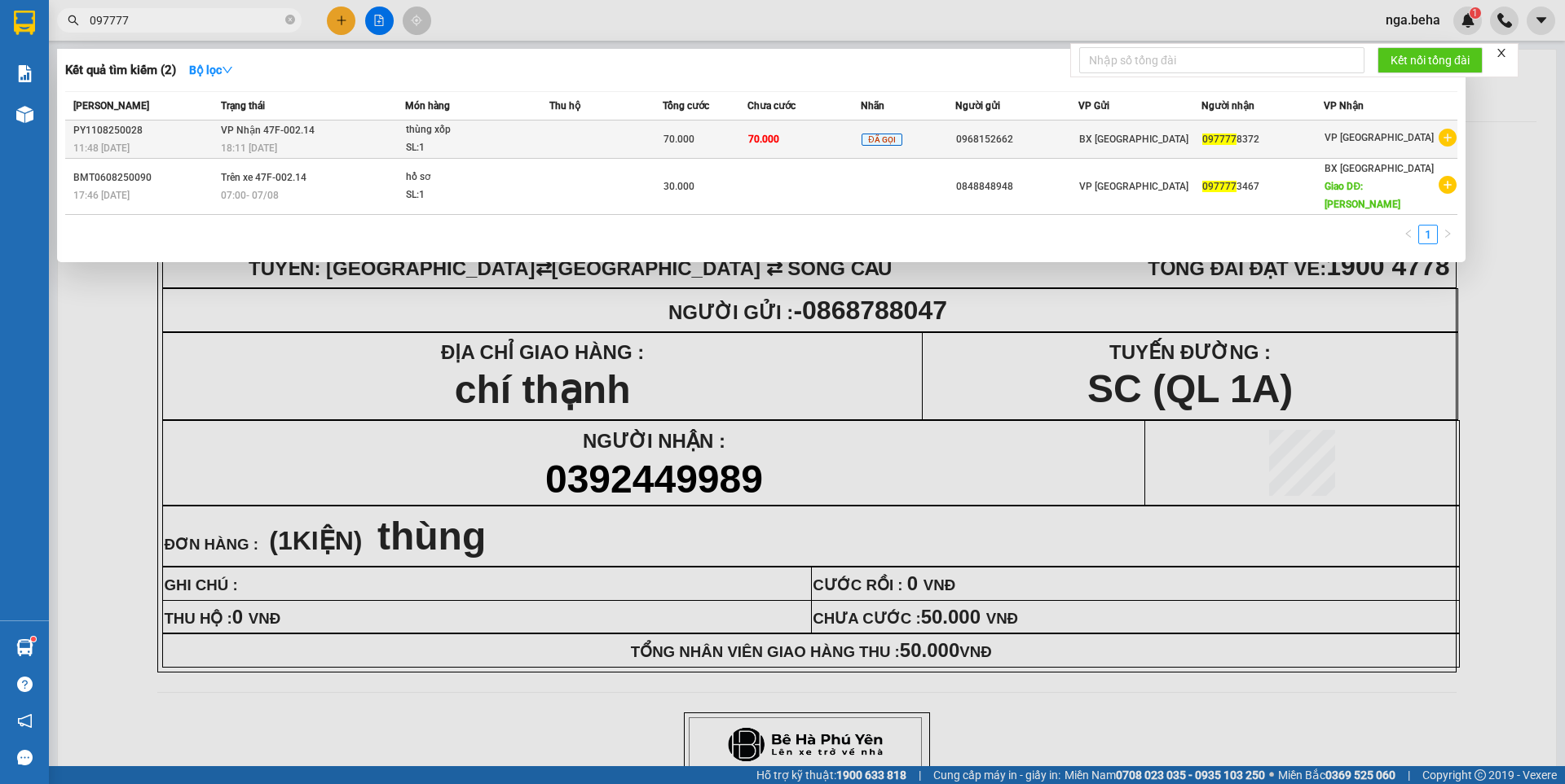
type input "097777"
click at [894, 145] on span "ĐÃ GỌI" at bounding box center [881, 139] width 40 height 12
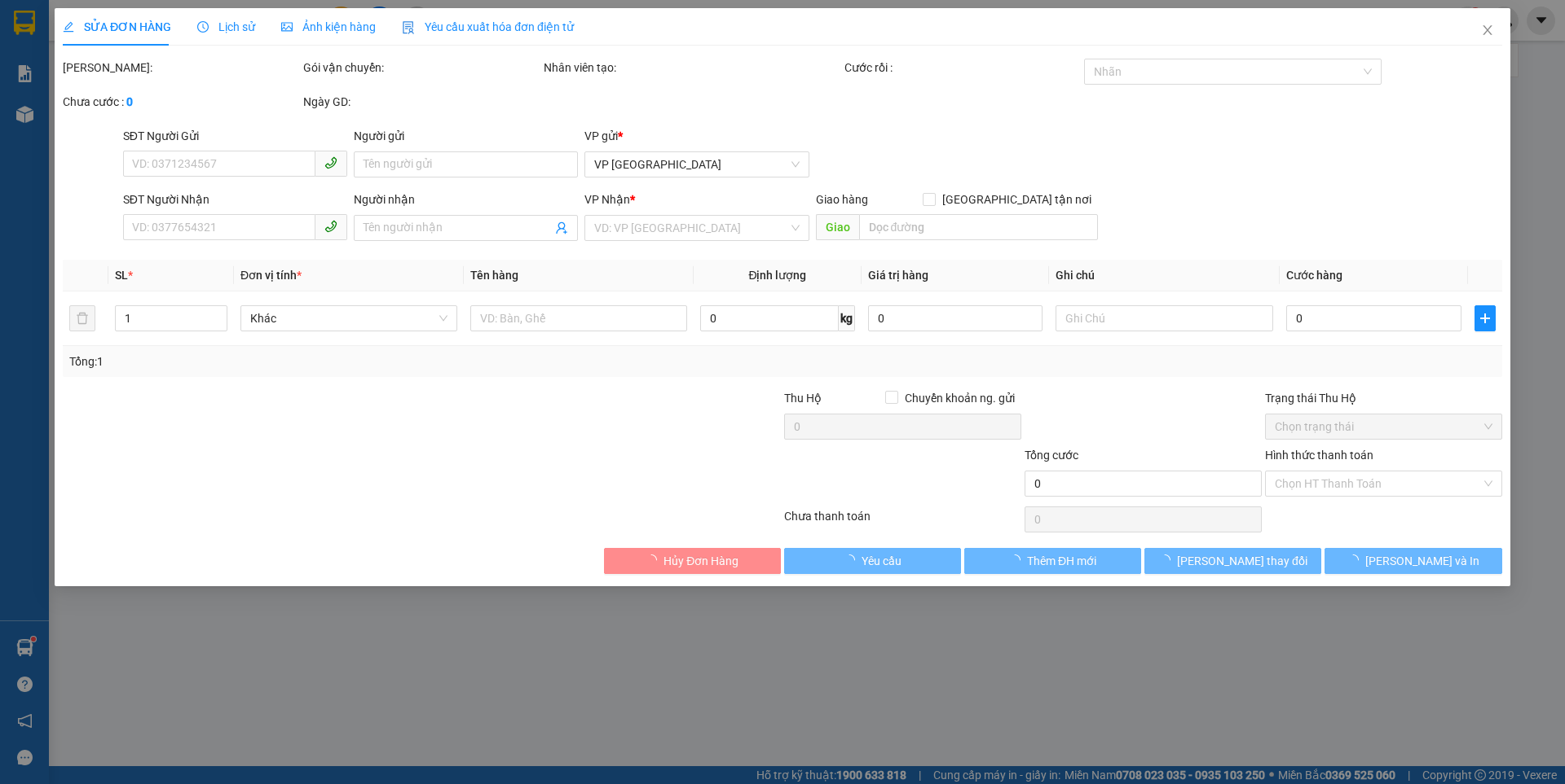
type input "0968152662"
type input "0977778372"
type input "70.000"
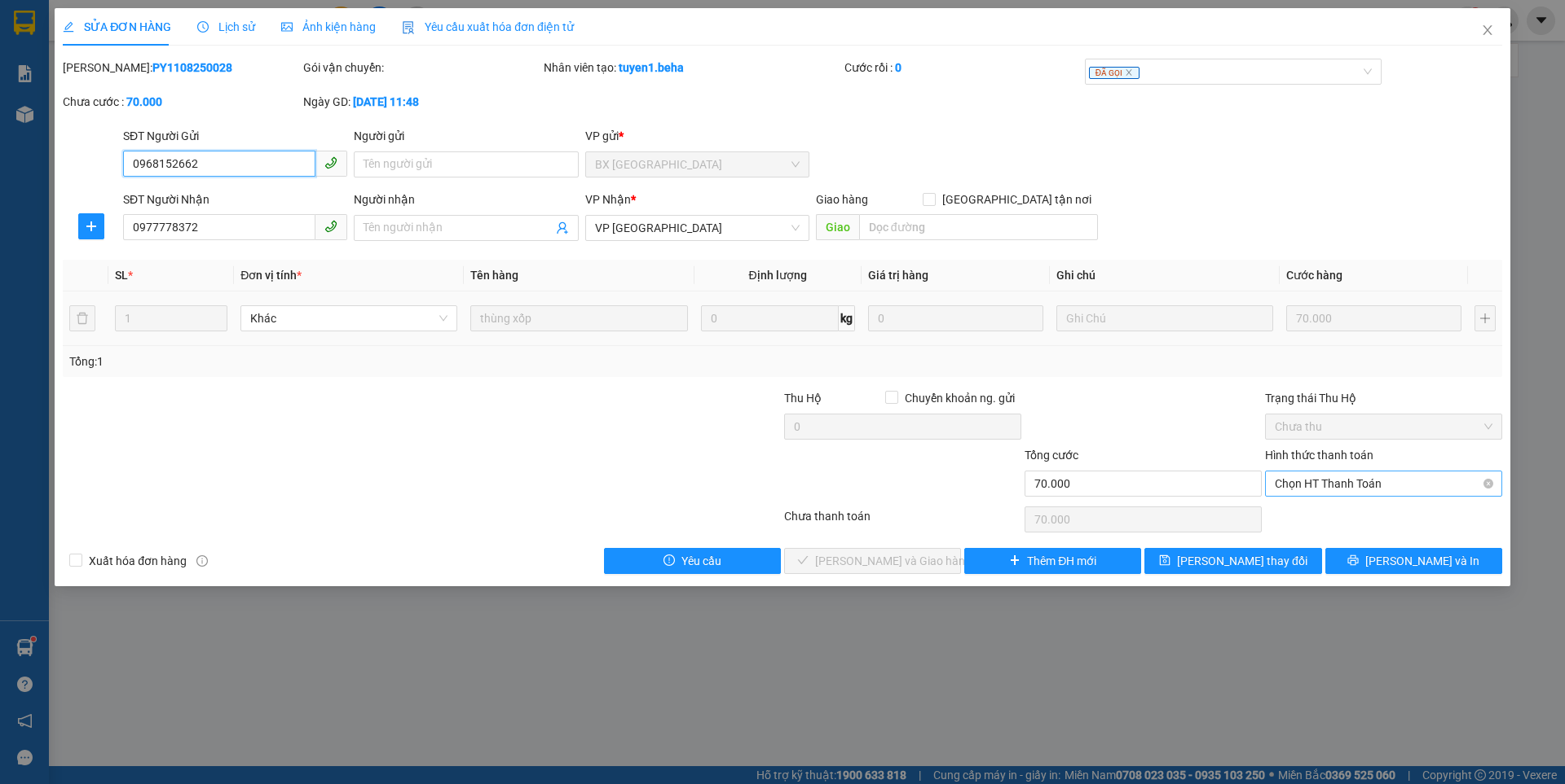
click at [1351, 481] on span "Chọn HT Thanh Toán" at bounding box center [1384, 484] width 217 height 25
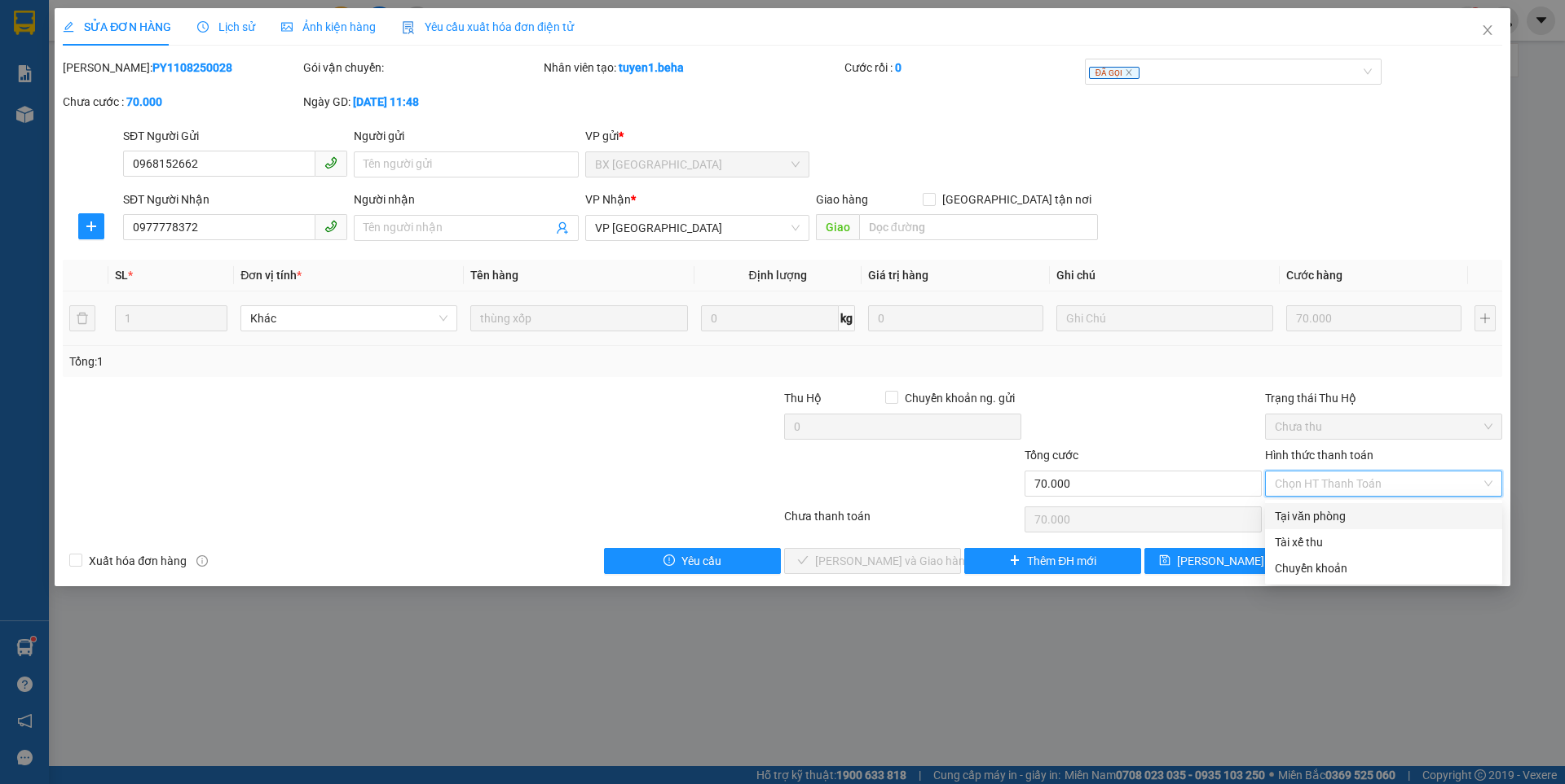
click at [1332, 514] on div "Tại văn phòng" at bounding box center [1384, 516] width 217 height 18
type input "0"
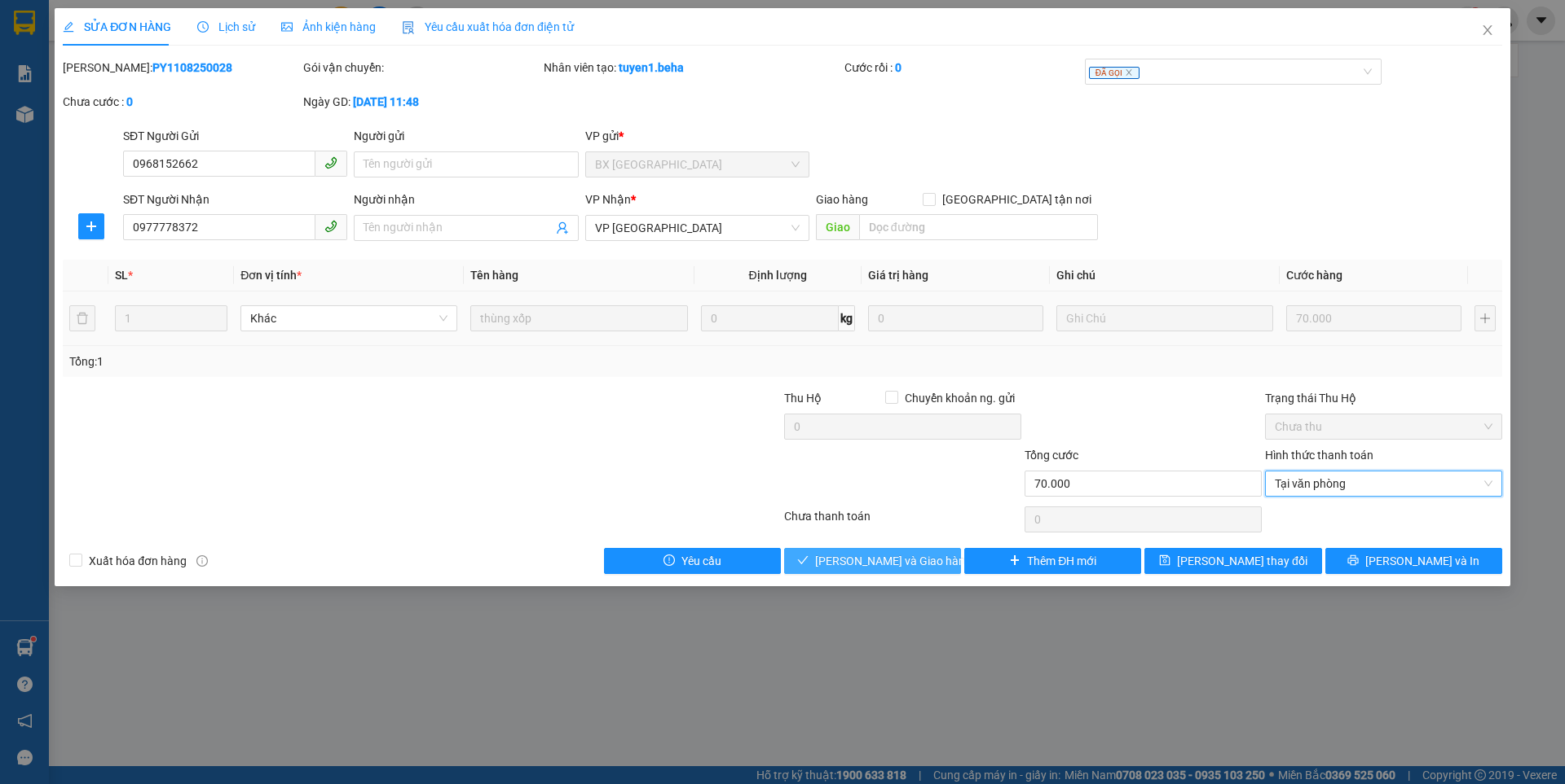
click at [861, 557] on span "Lưu và Giao hàng" at bounding box center [893, 561] width 157 height 18
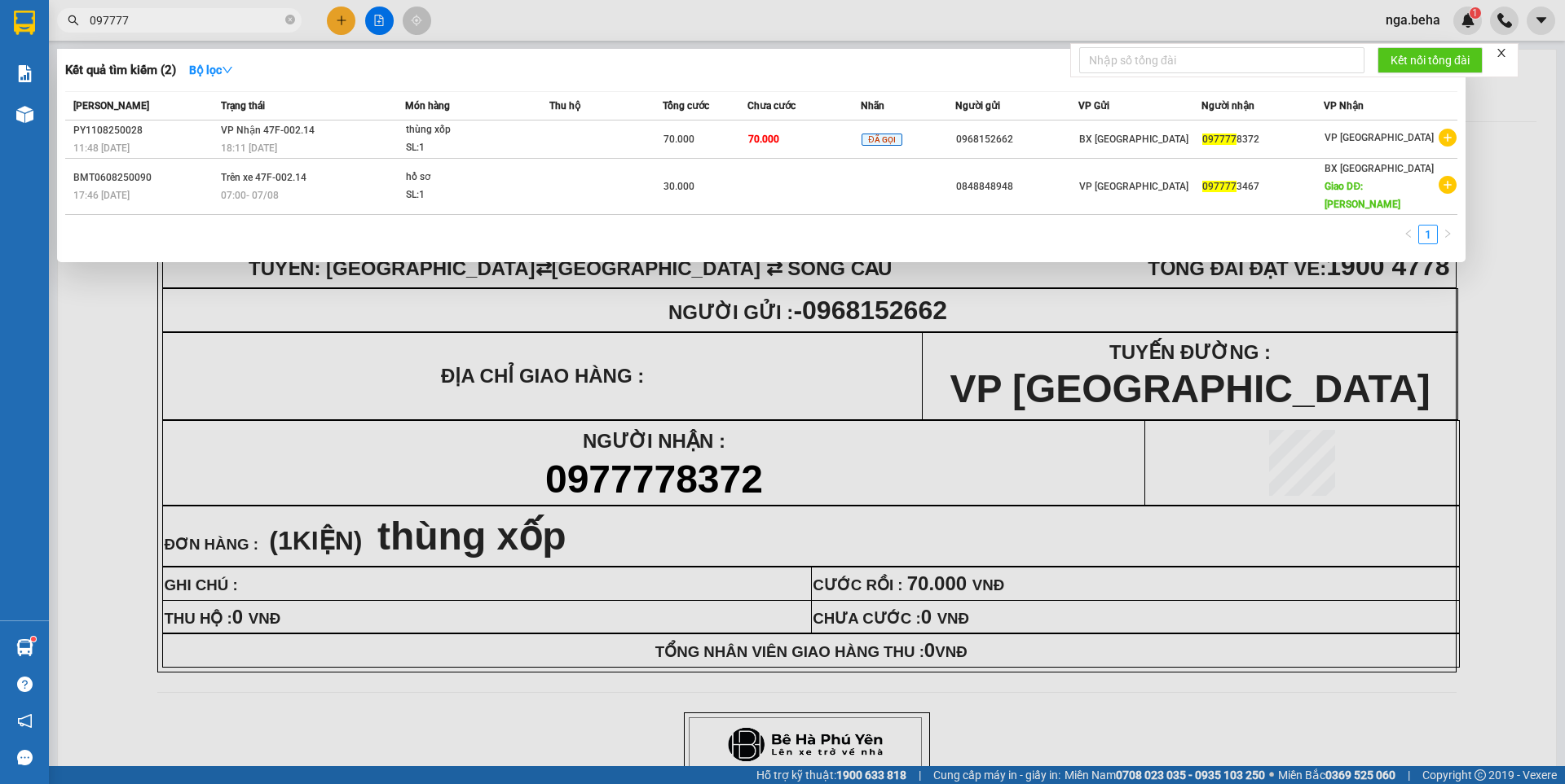
click at [225, 25] on input "097777" at bounding box center [186, 20] width 193 height 18
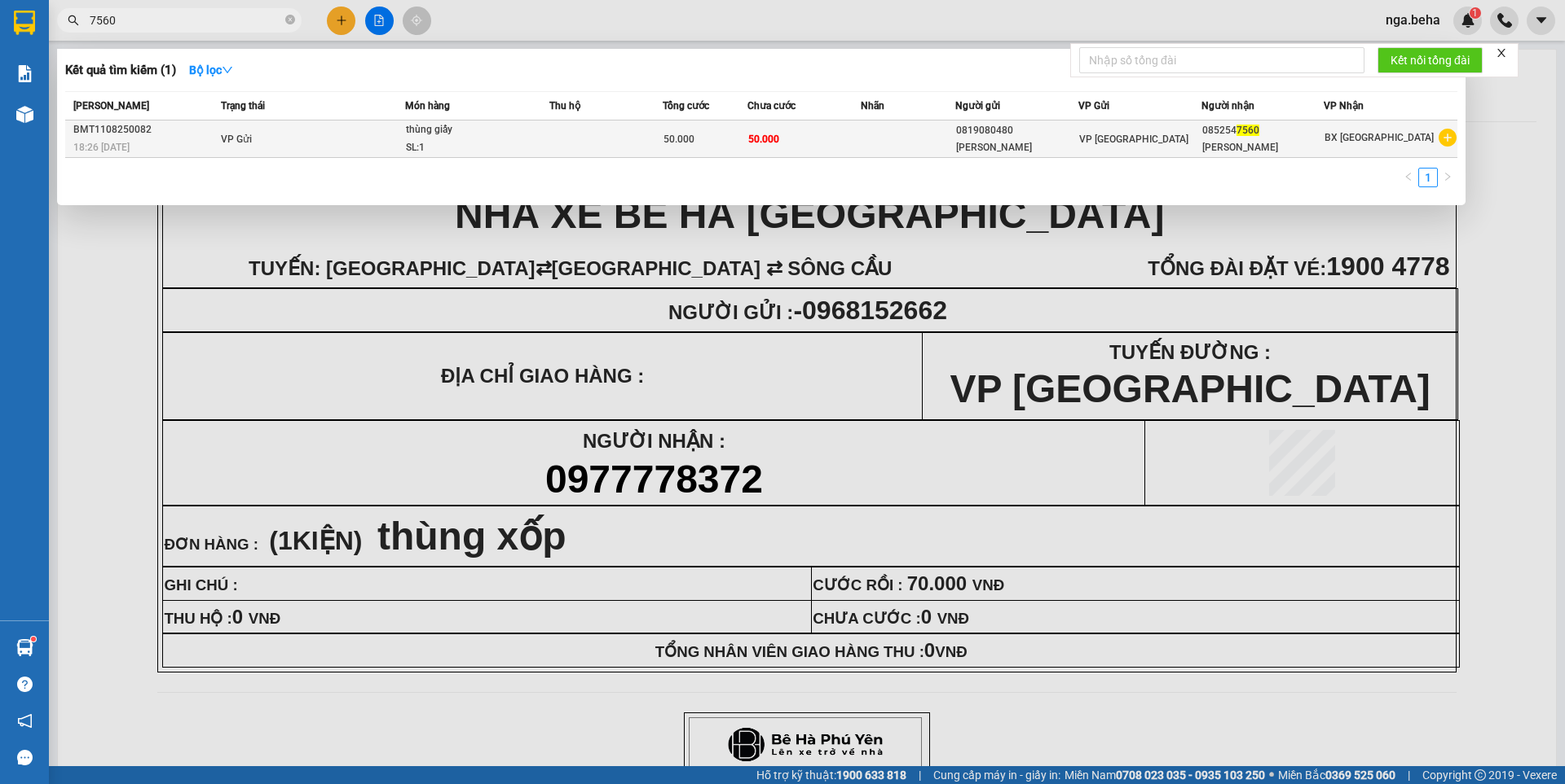
type input "7560"
click at [426, 139] on div "SL: 1" at bounding box center [466, 147] width 122 height 18
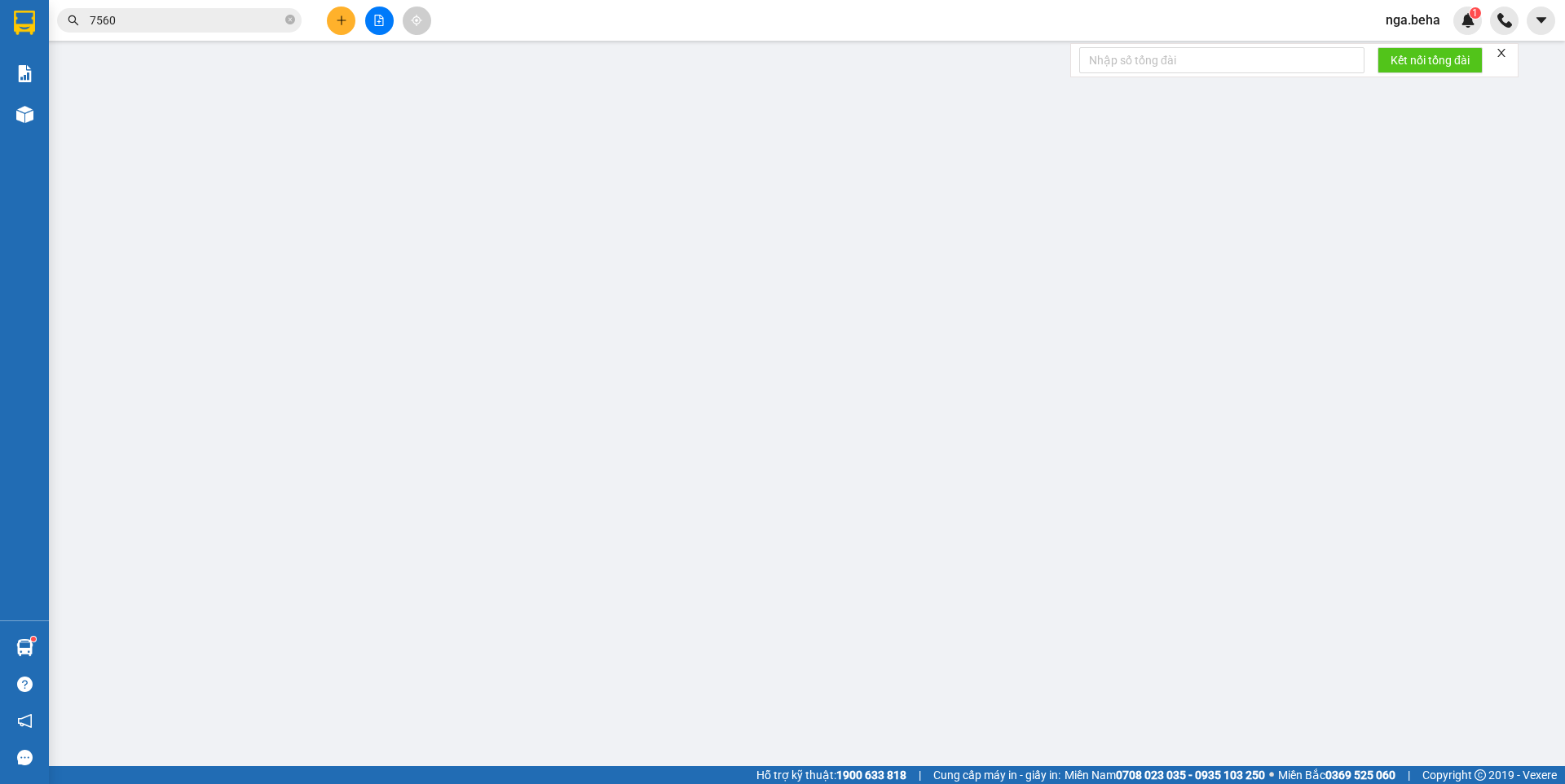
type input "0819080480"
type input "Thu Huyền"
type input "0852547560"
type input "Cô Lê"
type input "50.000"
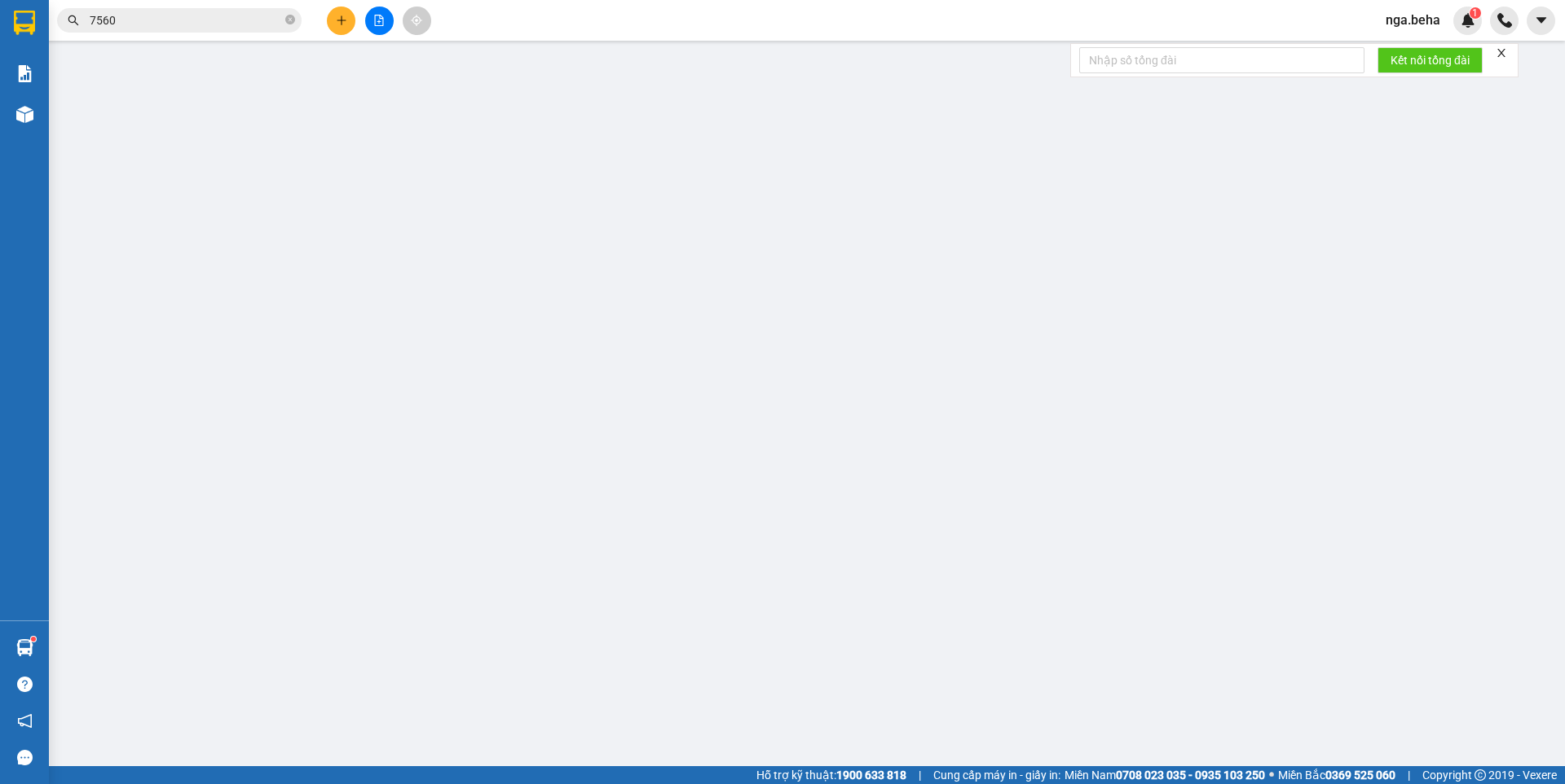
type input "50.000"
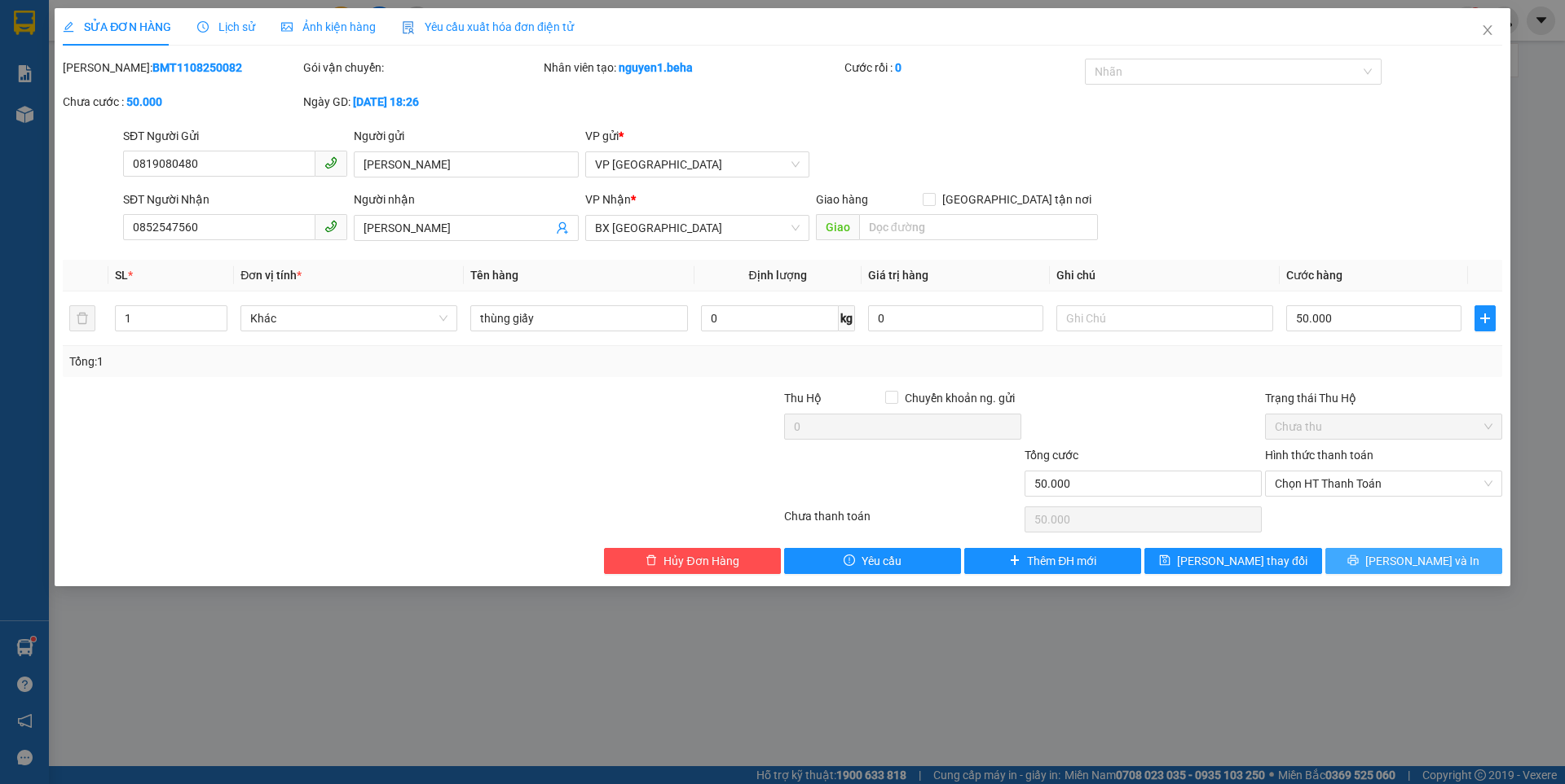
click at [1358, 559] on icon "printer" at bounding box center [1352, 560] width 10 height 10
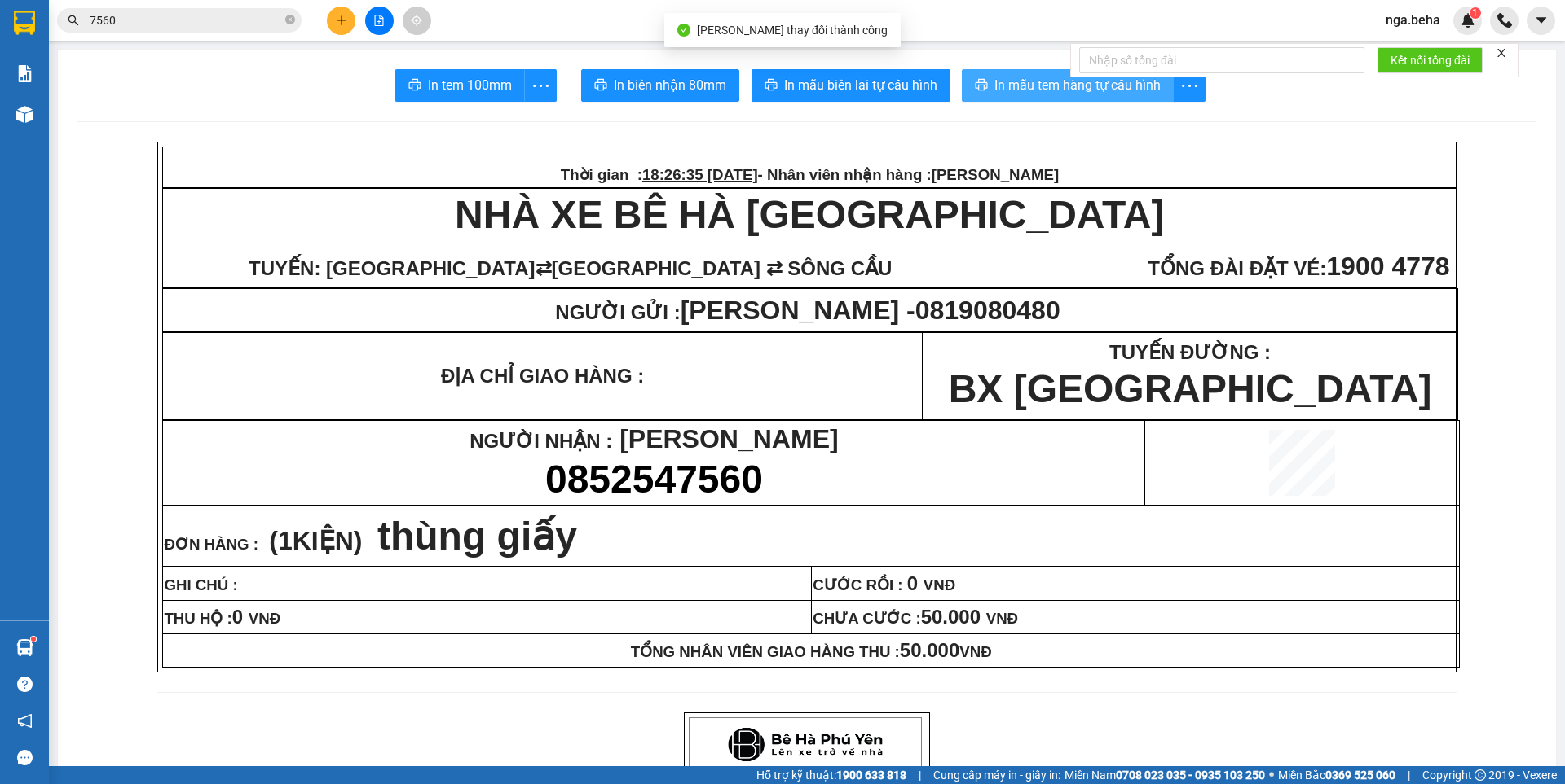
click at [1040, 80] on span "In mẫu tem hàng tự cấu hình" at bounding box center [1077, 85] width 166 height 21
click at [29, 111] on img at bounding box center [25, 114] width 17 height 17
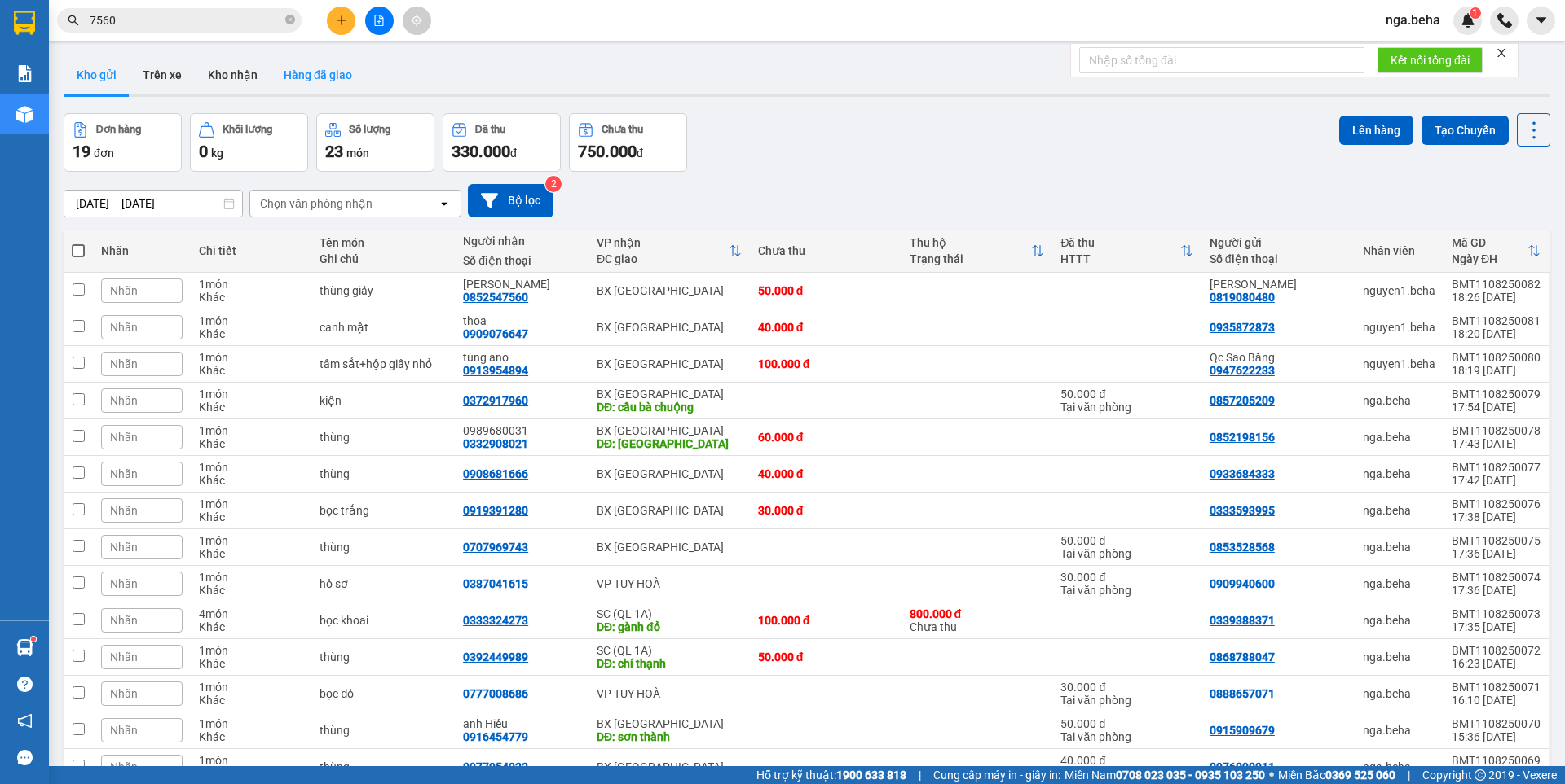
click at [285, 80] on button "Hàng đã giao" at bounding box center [318, 75] width 95 height 39
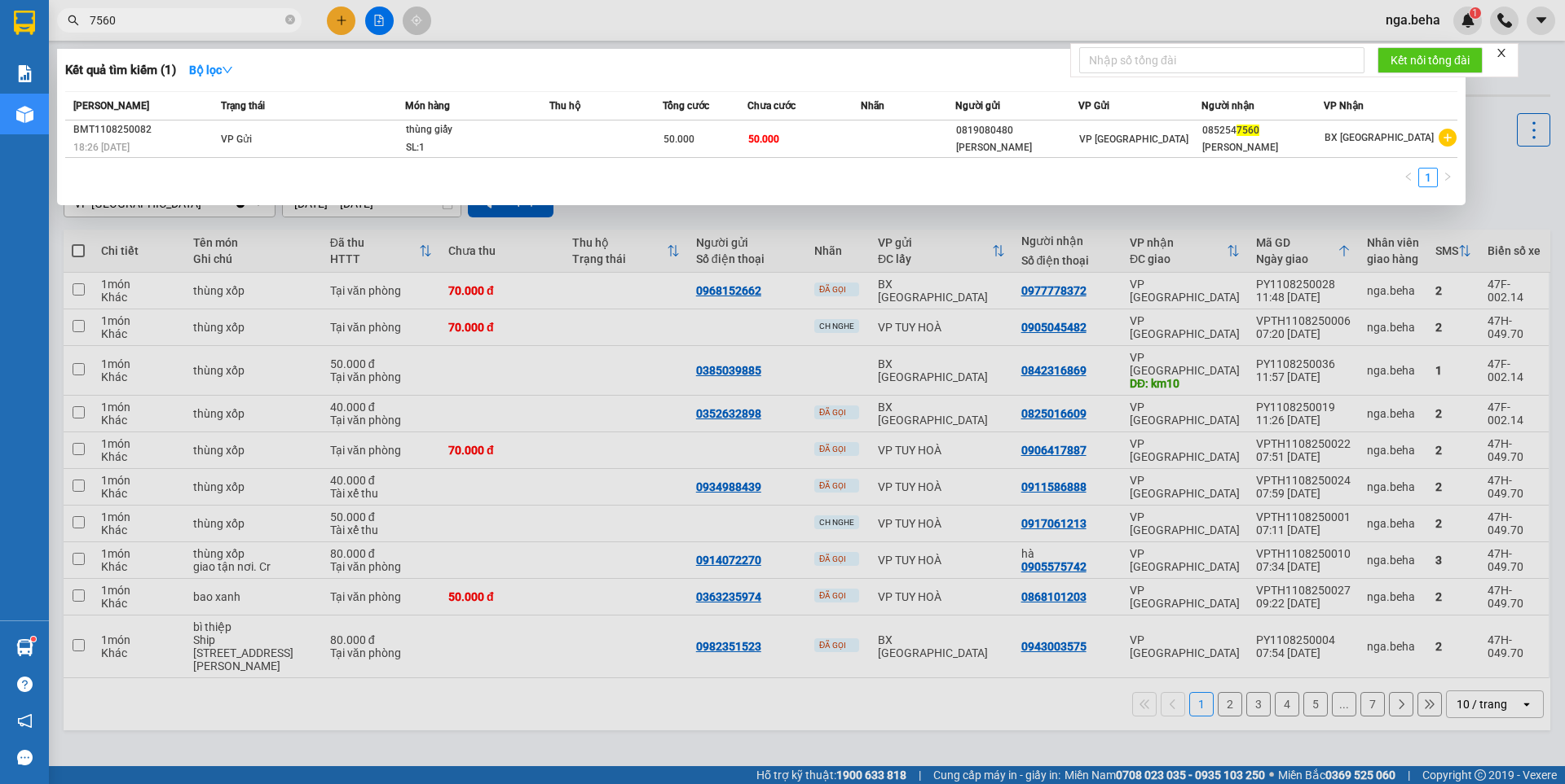
click at [165, 15] on input "7560" at bounding box center [186, 20] width 193 height 18
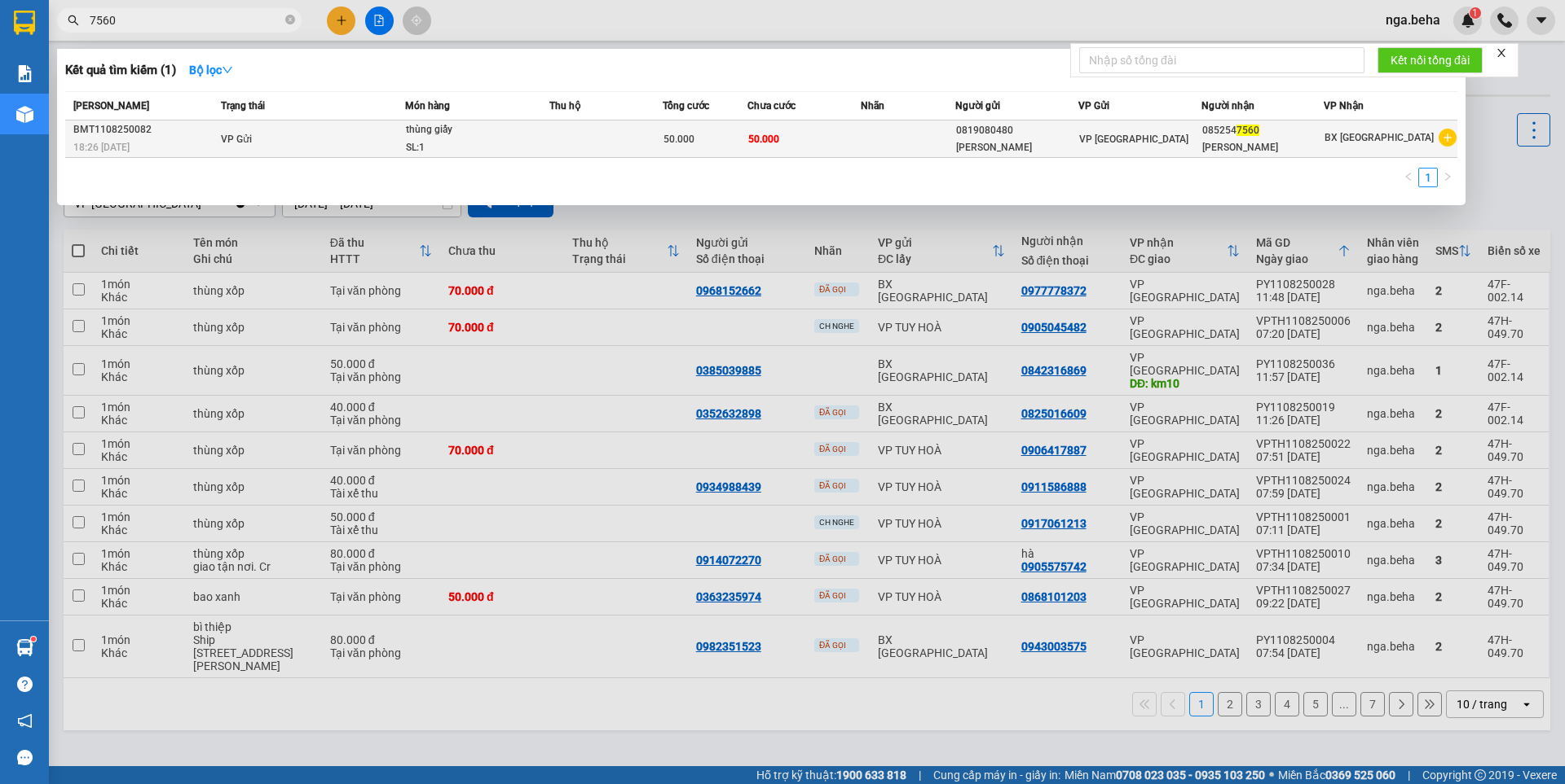
click at [394, 140] on td "VP Gửi" at bounding box center [311, 140] width 189 height 38
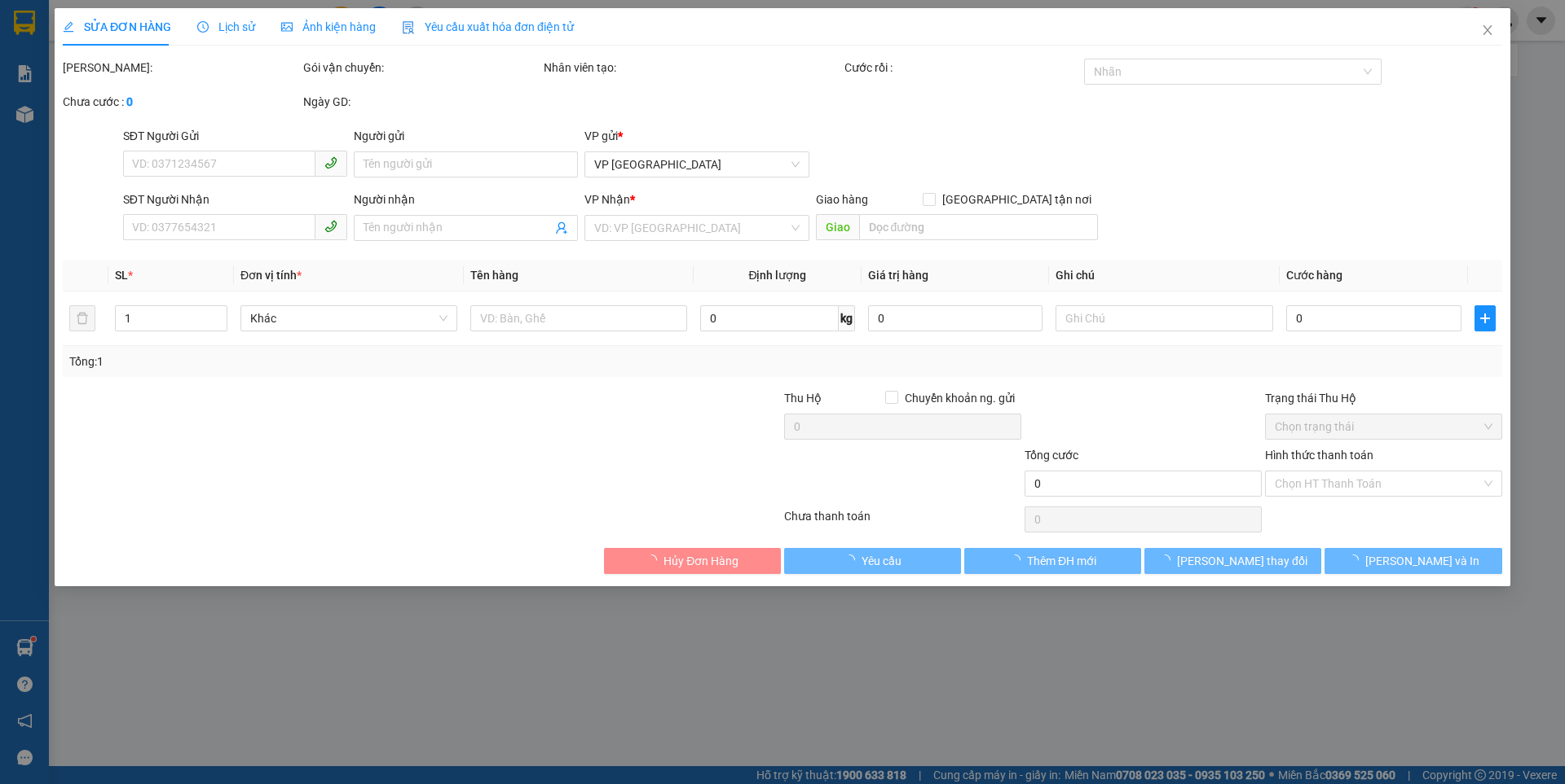
type input "0819080480"
type input "Thu Huyền"
type input "0852547560"
type input "Cô Lê"
type input "50.000"
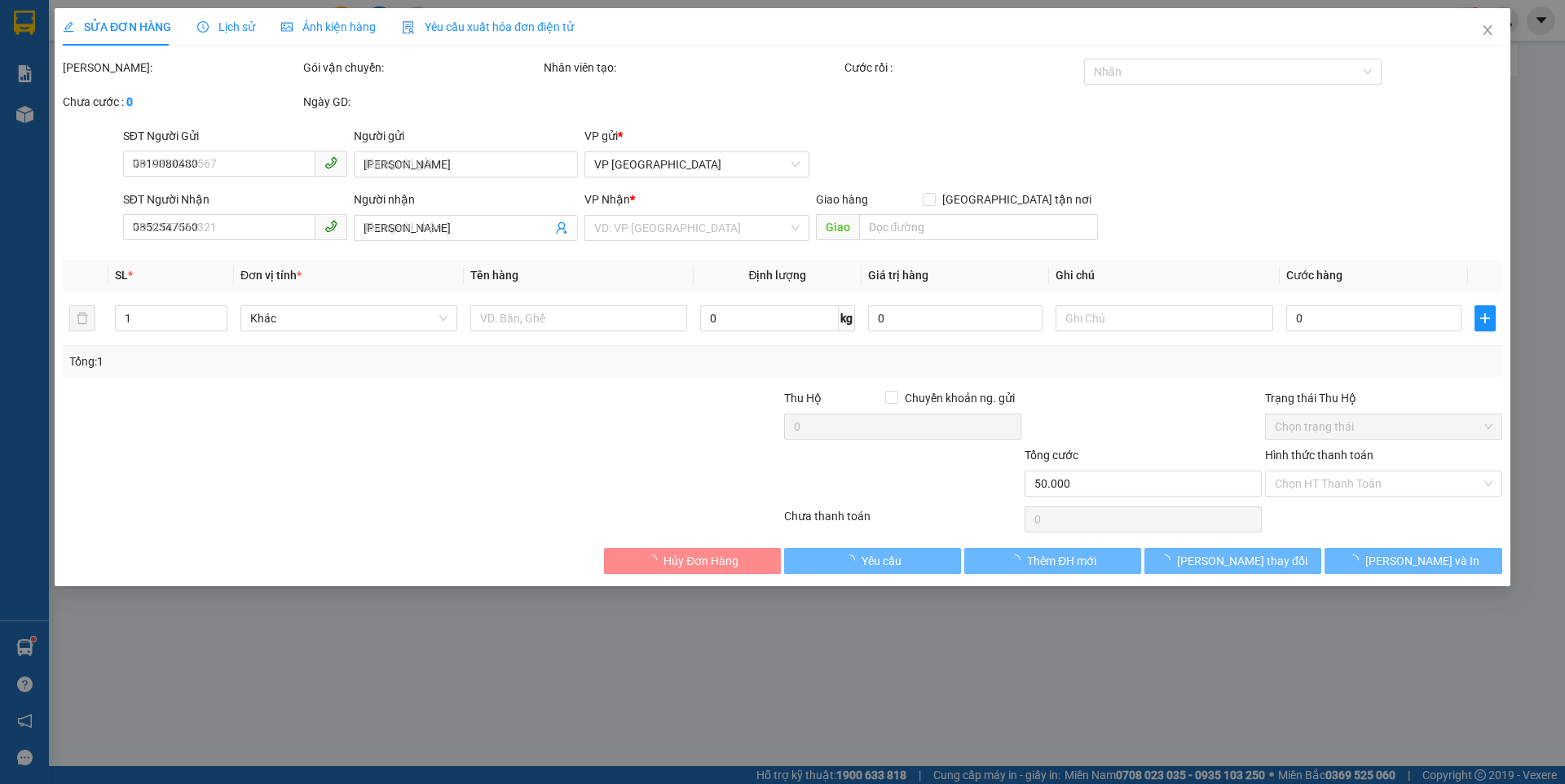
type input "50.000"
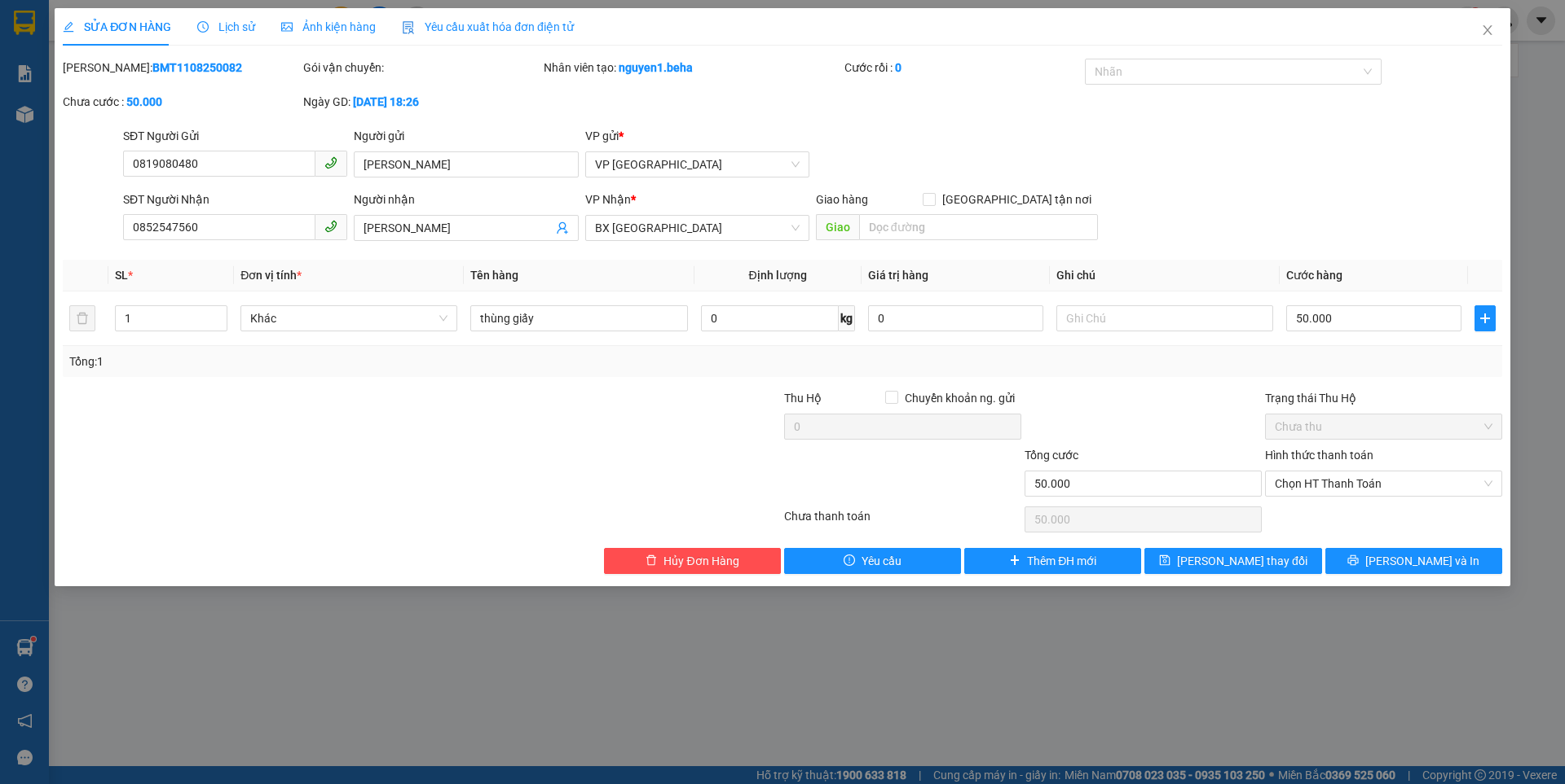
click at [365, 18] on div "Ảnh kiện hàng" at bounding box center [329, 26] width 95 height 18
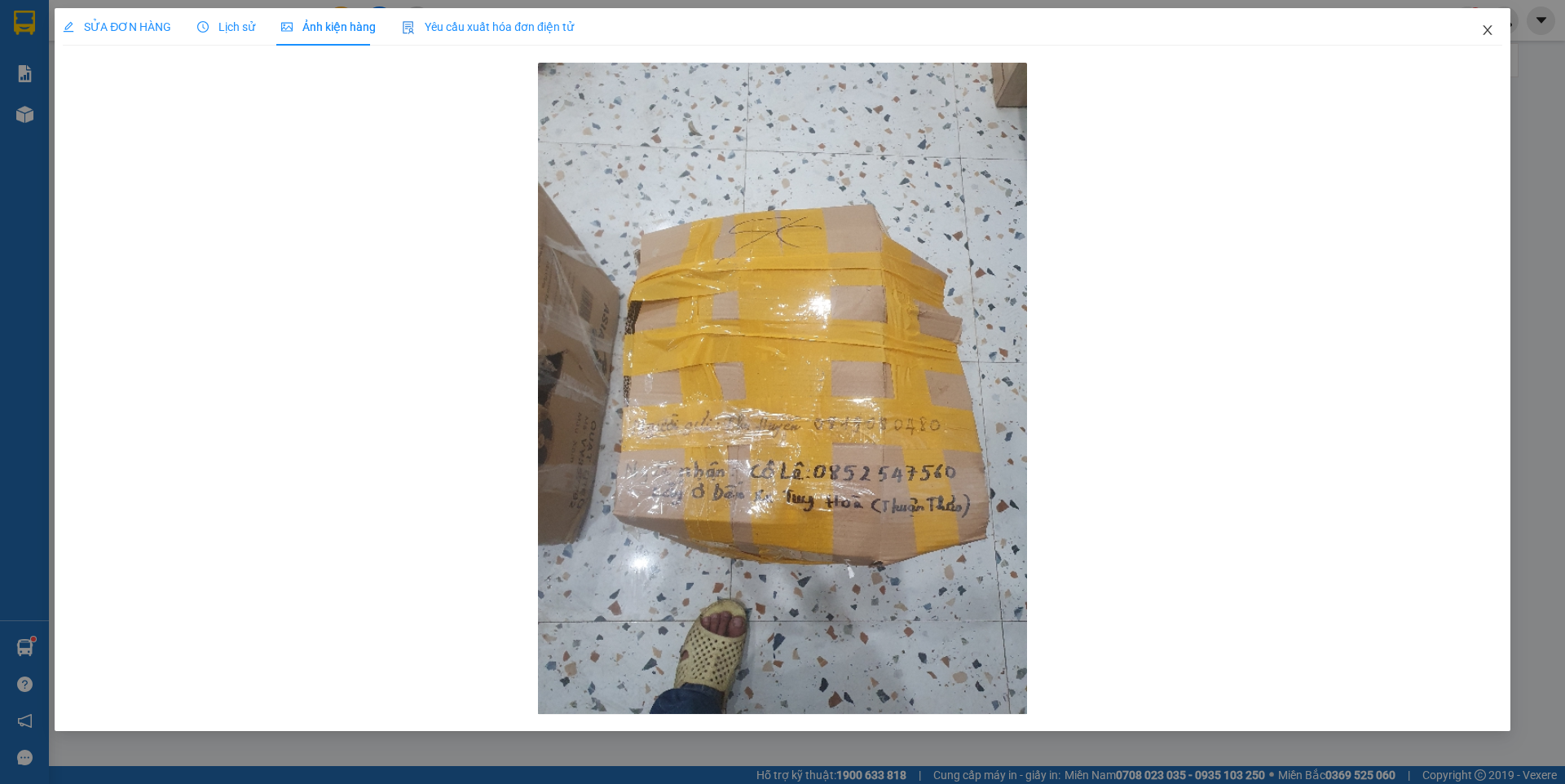
click at [1498, 21] on span "Close" at bounding box center [1488, 31] width 45 height 45
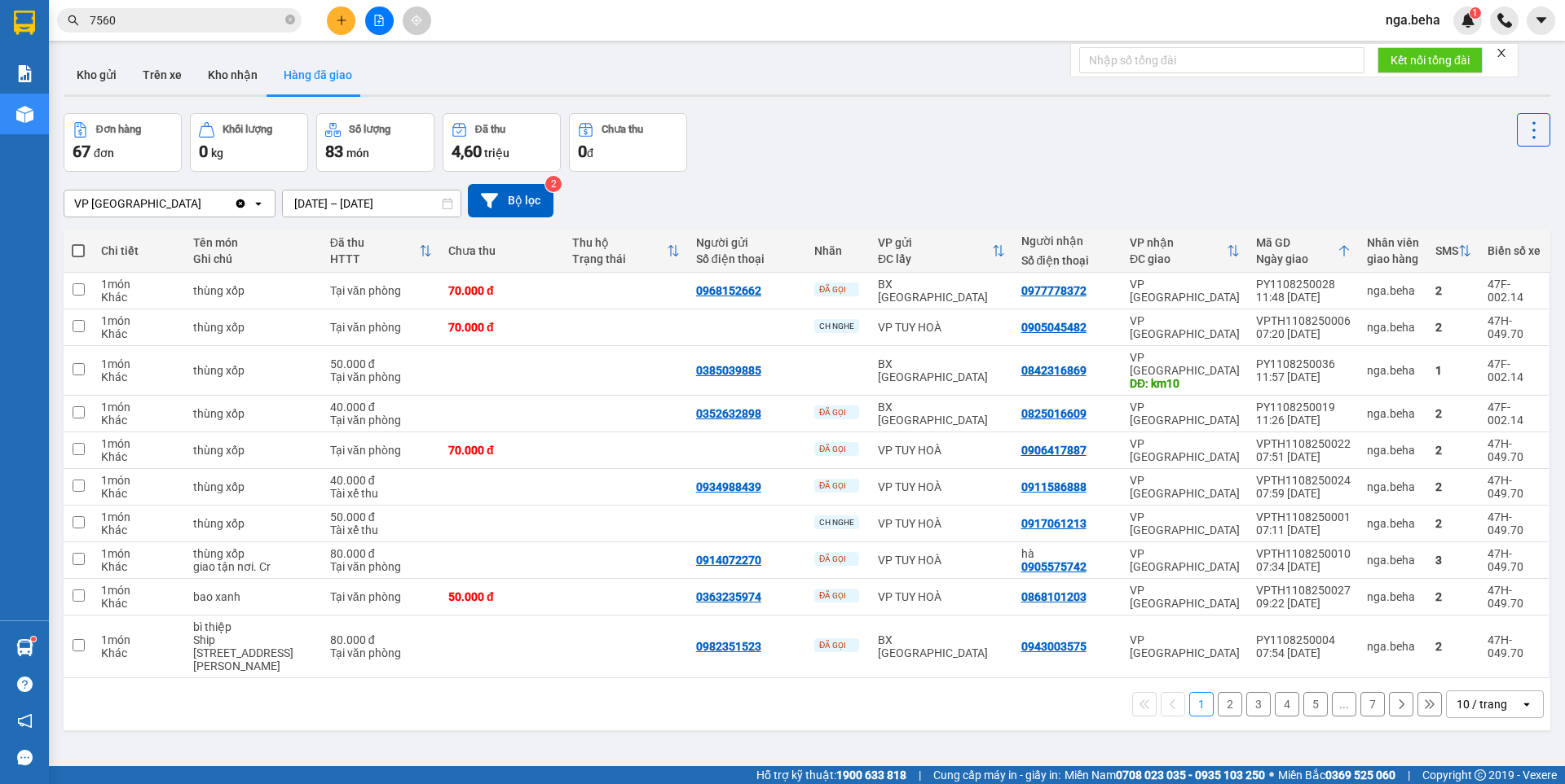
click at [205, 18] on input "7560" at bounding box center [186, 20] width 193 height 18
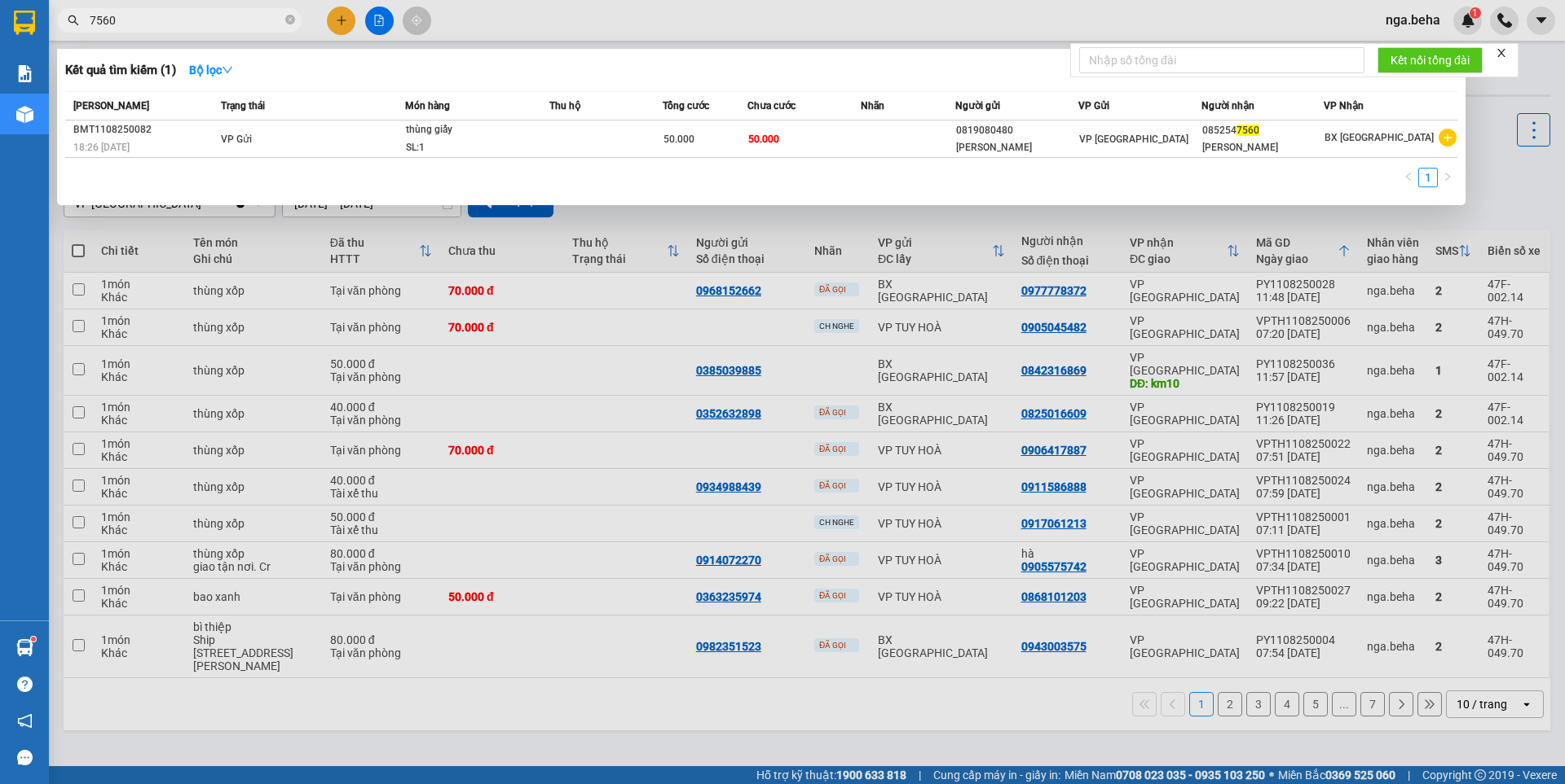
click at [205, 18] on input "7560" at bounding box center [186, 20] width 193 height 18
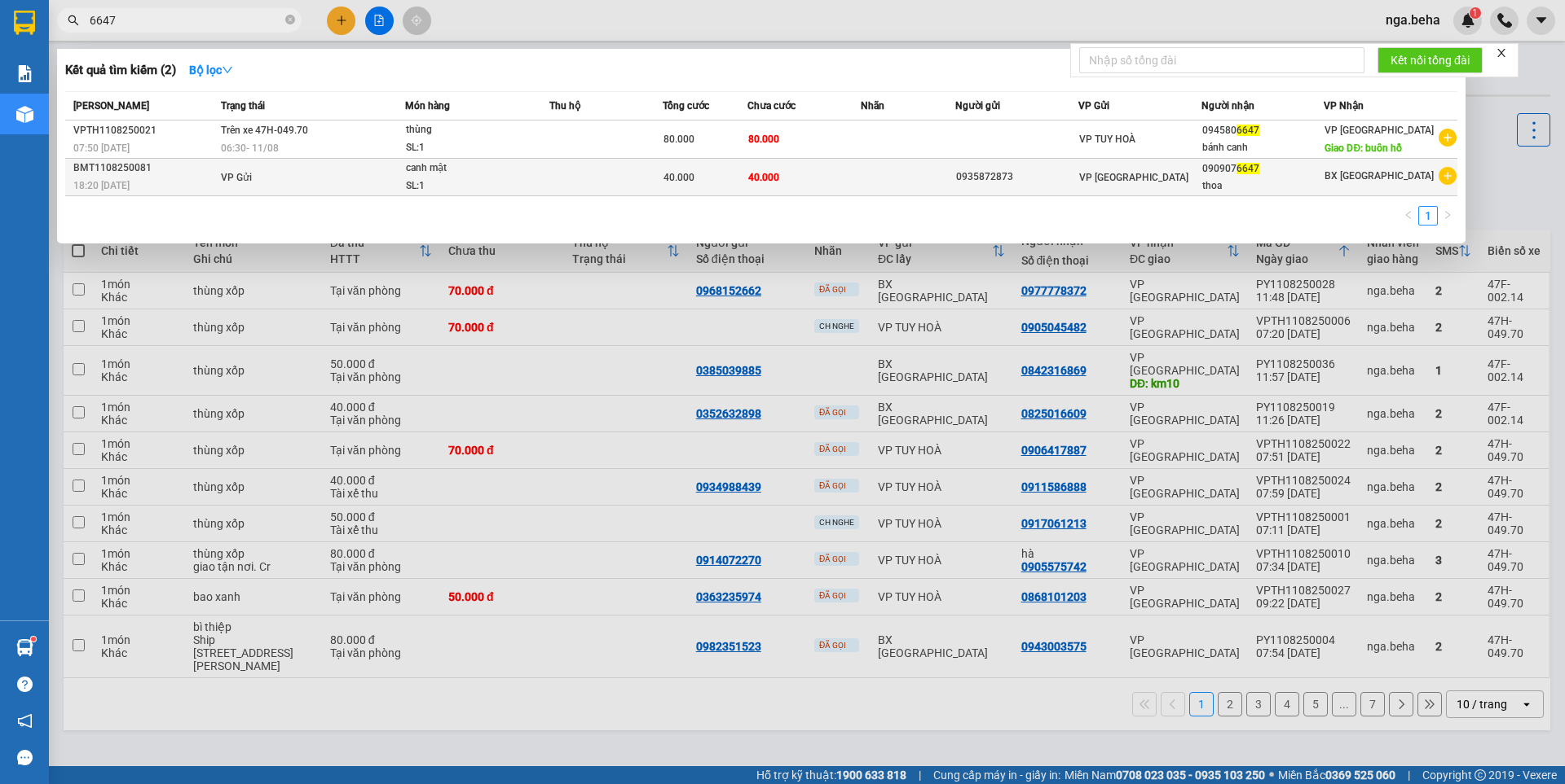
type input "6647"
click at [267, 166] on td "VP Gửi" at bounding box center [311, 178] width 189 height 38
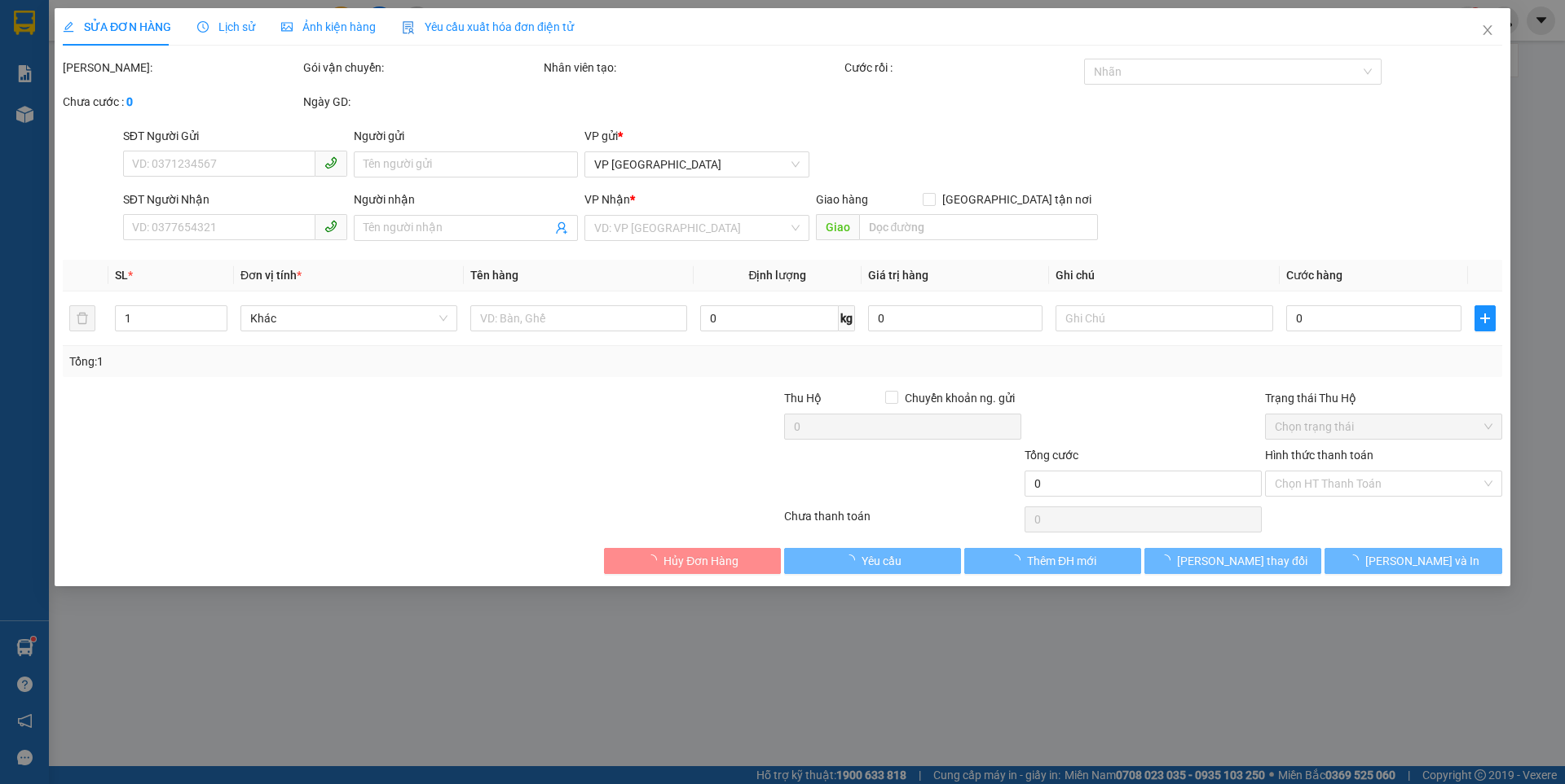
type input "0935872873"
type input "0909076647"
type input "thoa"
type input "40.000"
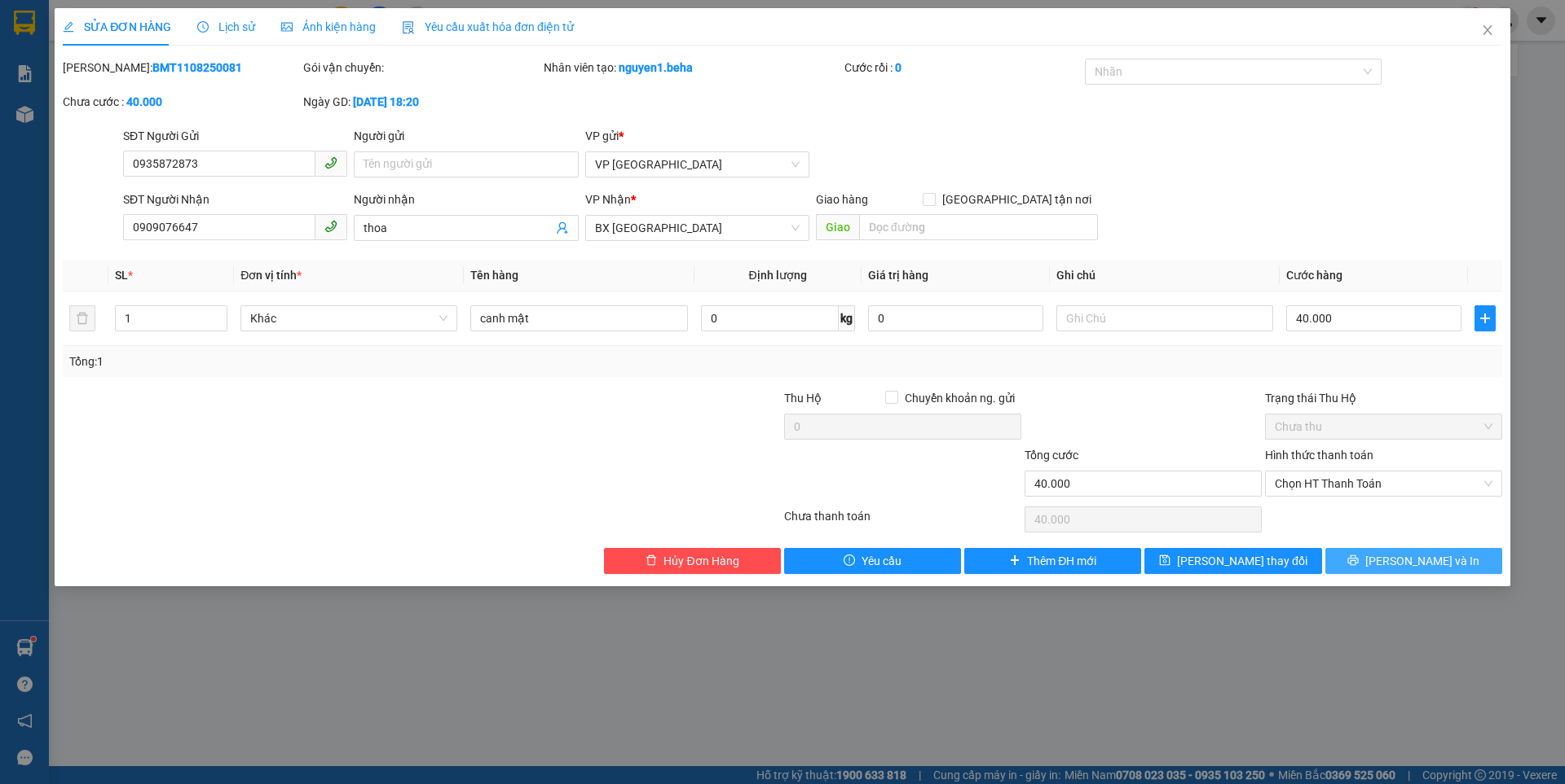
click at [1408, 554] on span "Lưu và In" at bounding box center [1421, 561] width 114 height 18
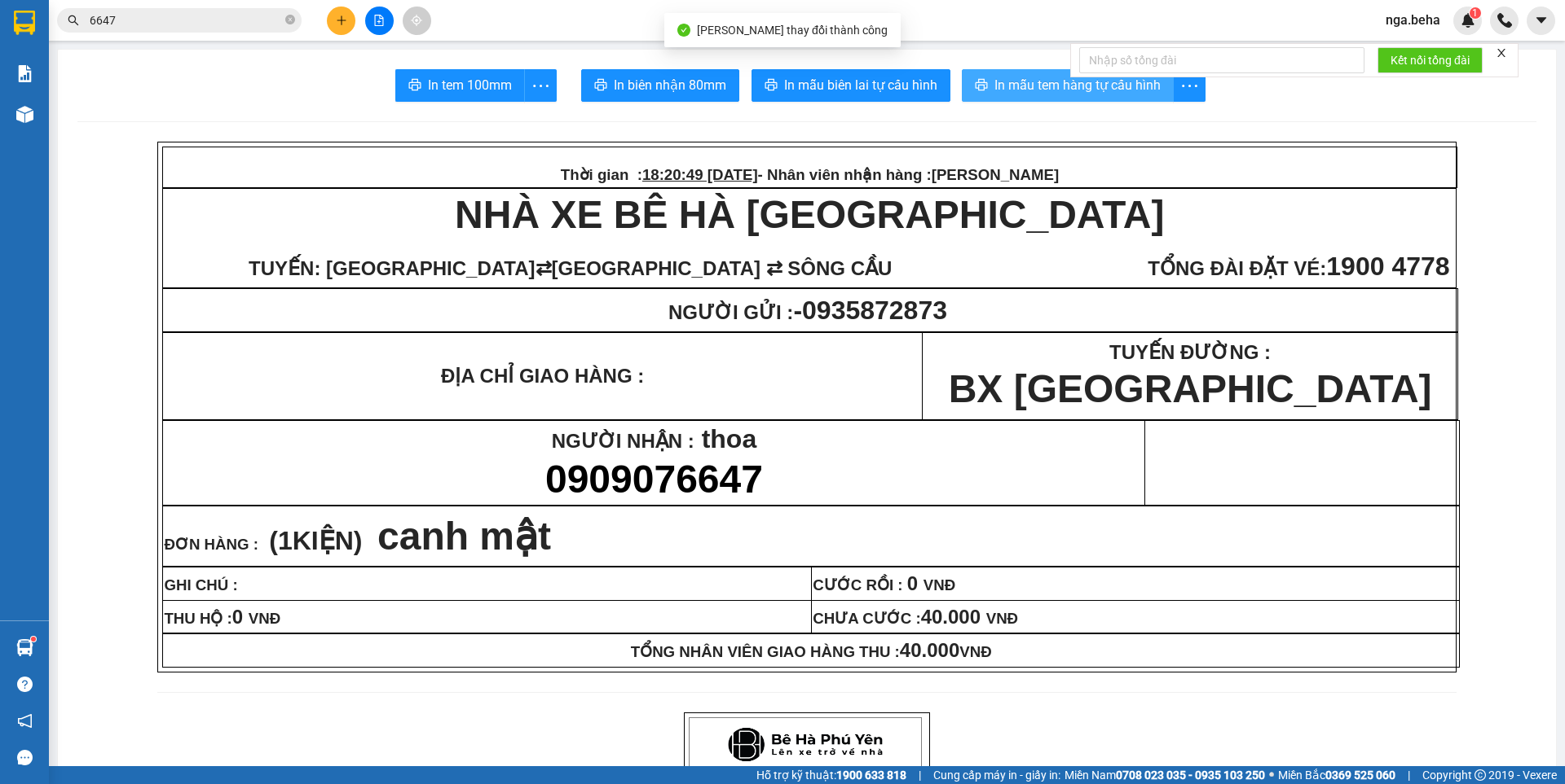
click at [997, 96] on button "In mẫu tem hàng tự cấu hình" at bounding box center [1068, 85] width 212 height 32
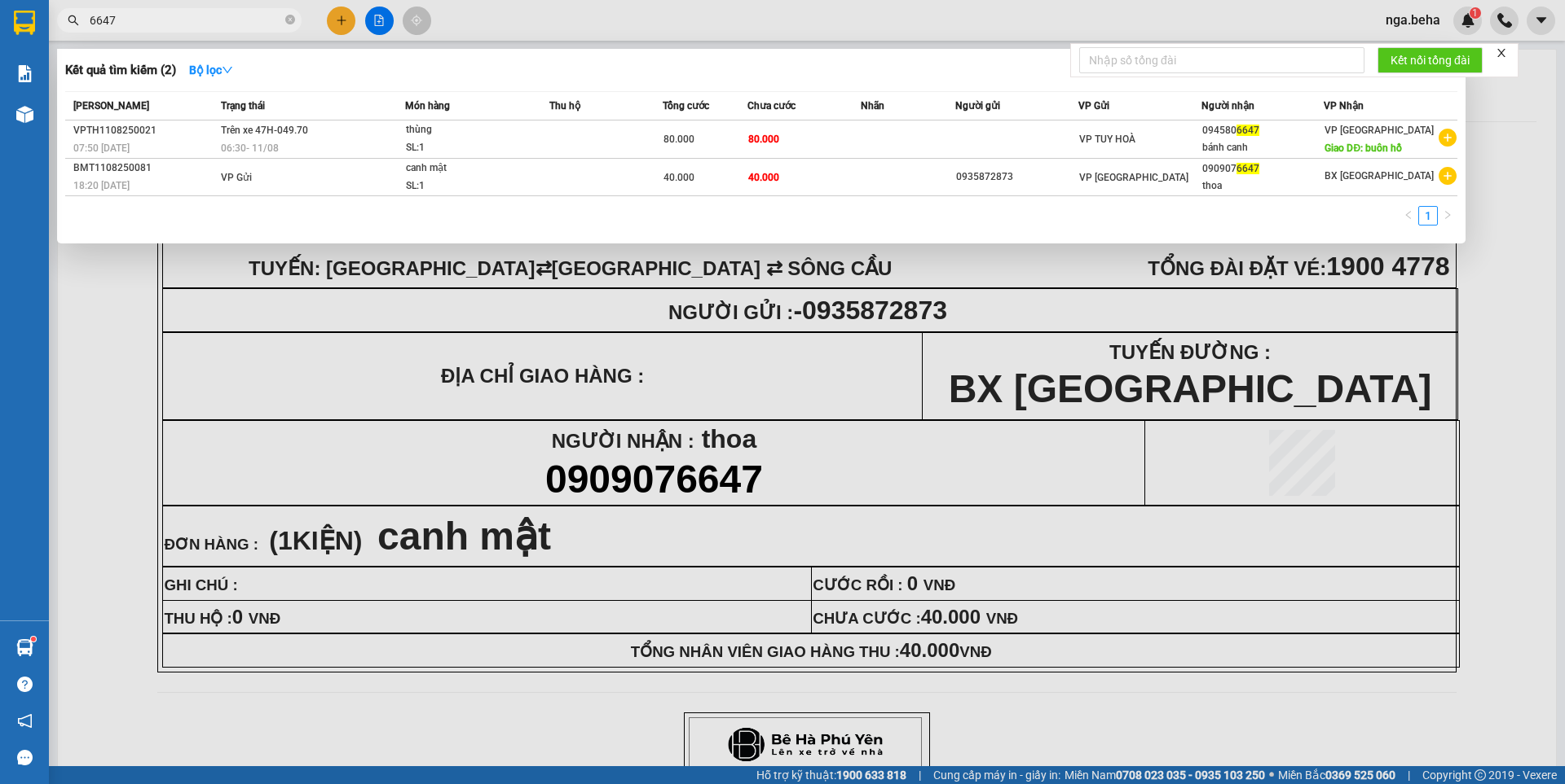
click at [134, 26] on input "6647" at bounding box center [186, 20] width 193 height 18
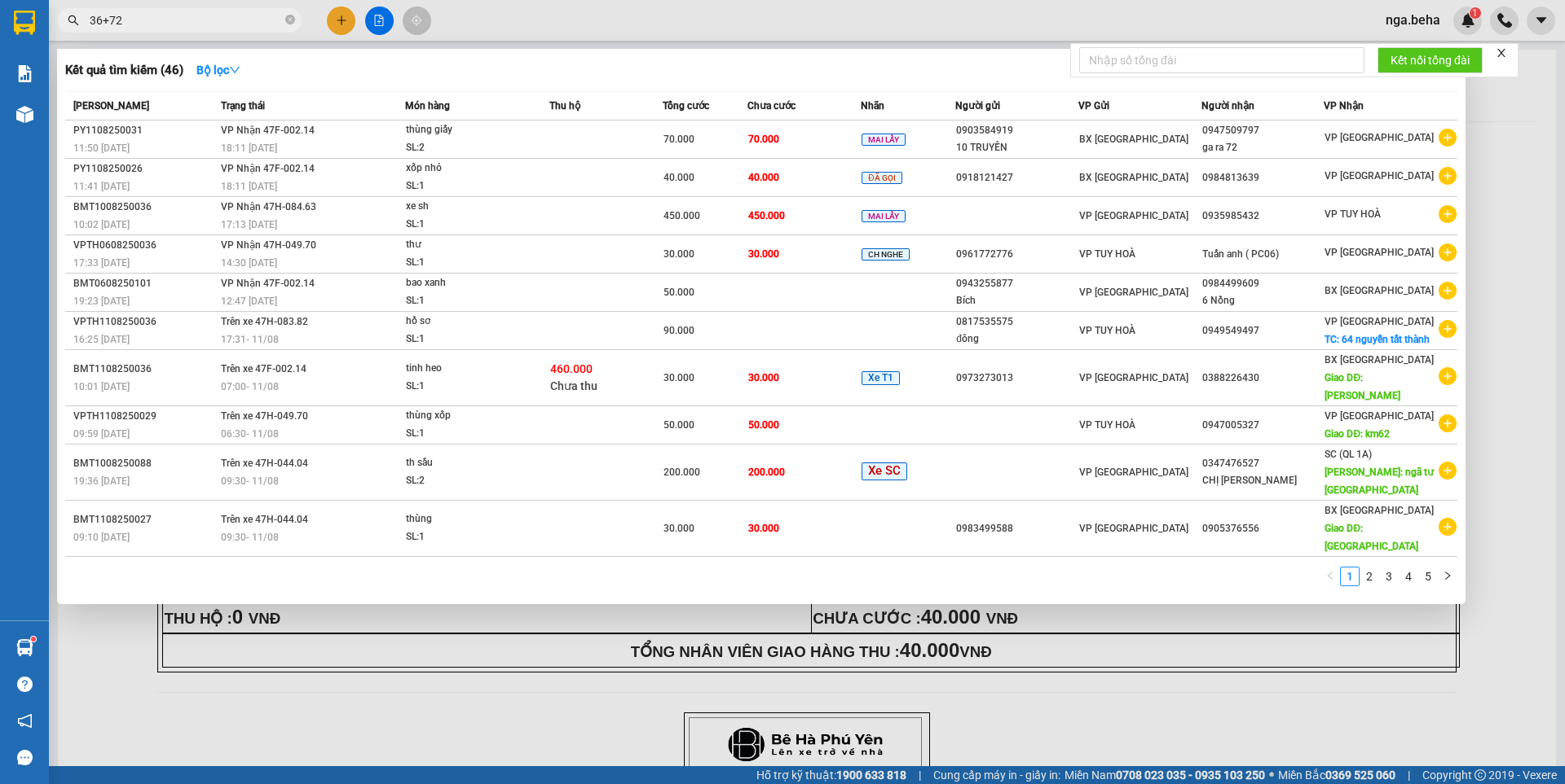
click at [108, 9] on span "36+72" at bounding box center [179, 21] width 245 height 25
click at [112, 13] on input "36+72" at bounding box center [186, 20] width 193 height 18
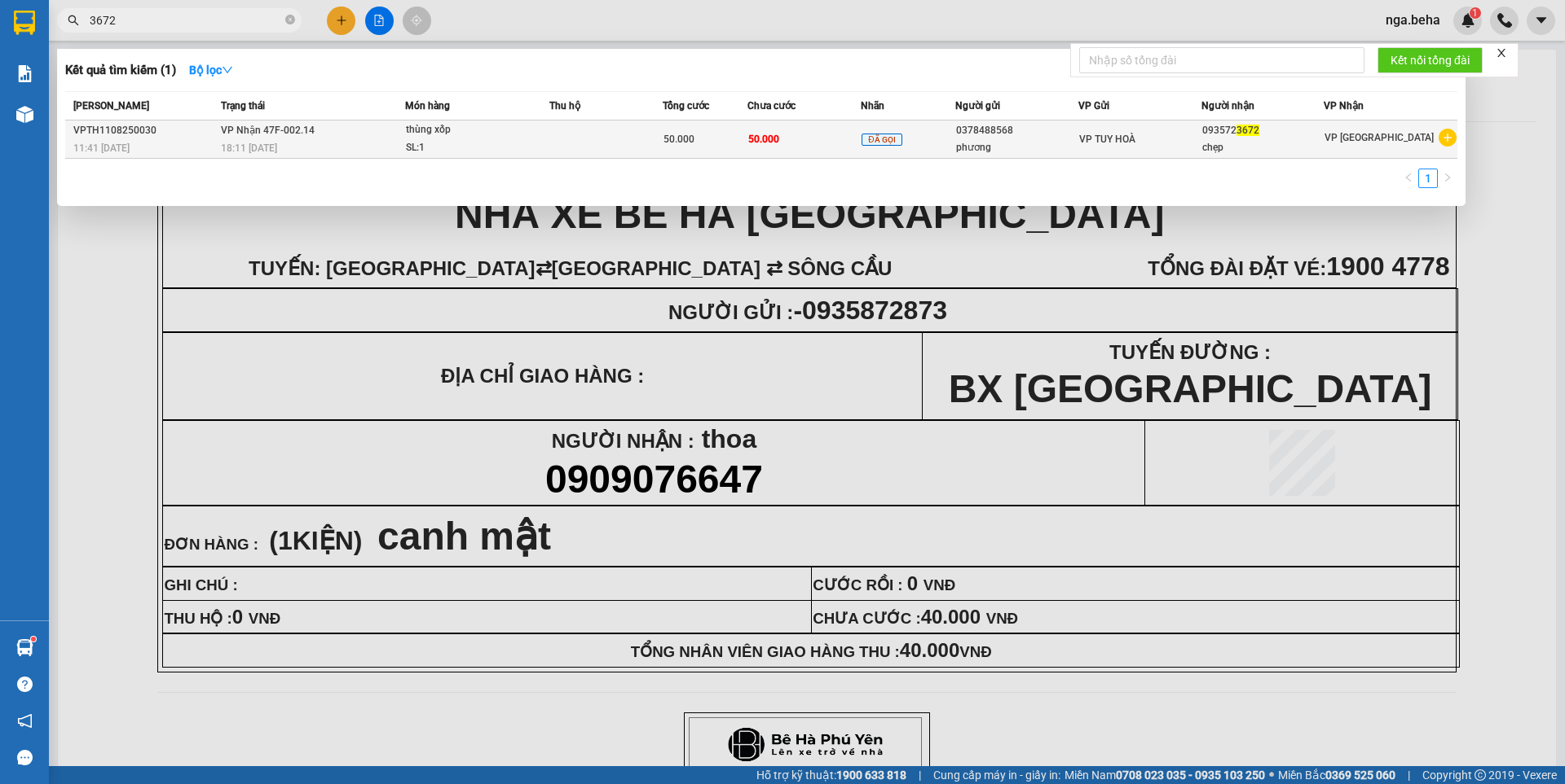
type input "3672"
click at [542, 146] on span "thùng xốp SL: 1" at bounding box center [476, 138] width 142 height 35
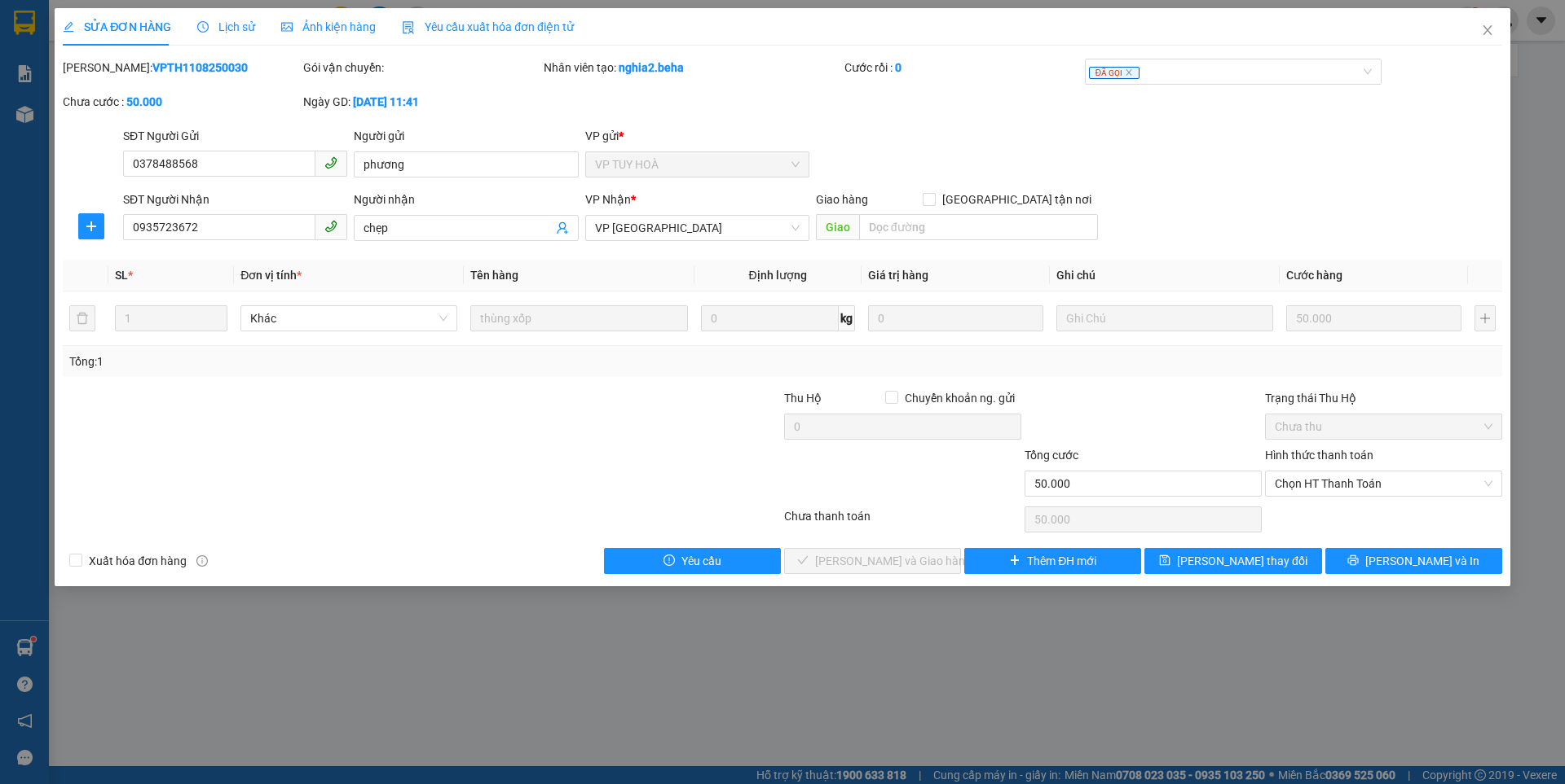
click at [1347, 465] on div "Hình thức thanh toán" at bounding box center [1383, 459] width 237 height 25
click at [1344, 484] on span "Chọn HT Thanh Toán" at bounding box center [1384, 484] width 217 height 25
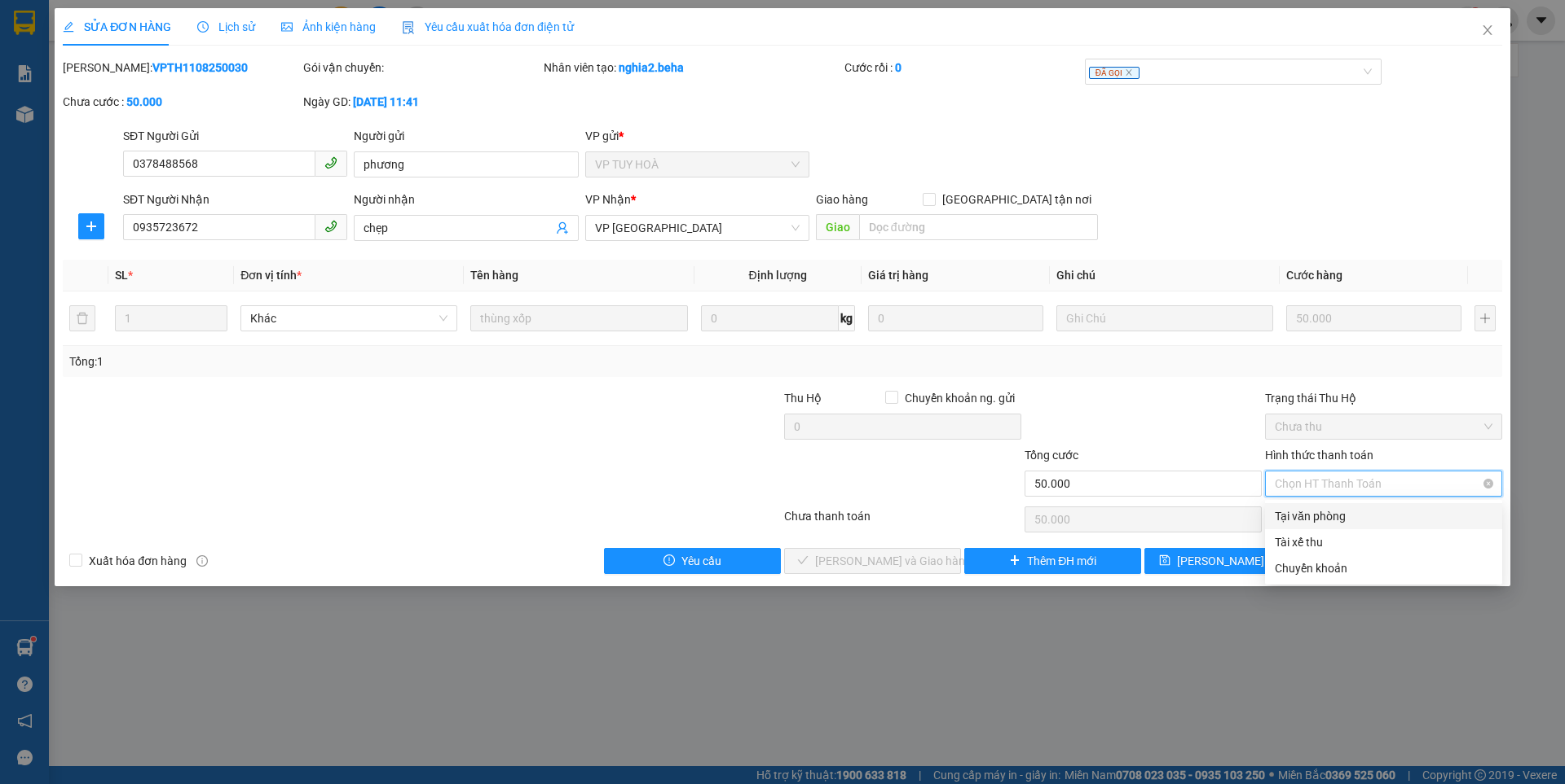
click at [1324, 517] on div "Tại văn phòng" at bounding box center [1384, 516] width 217 height 18
type input "0"
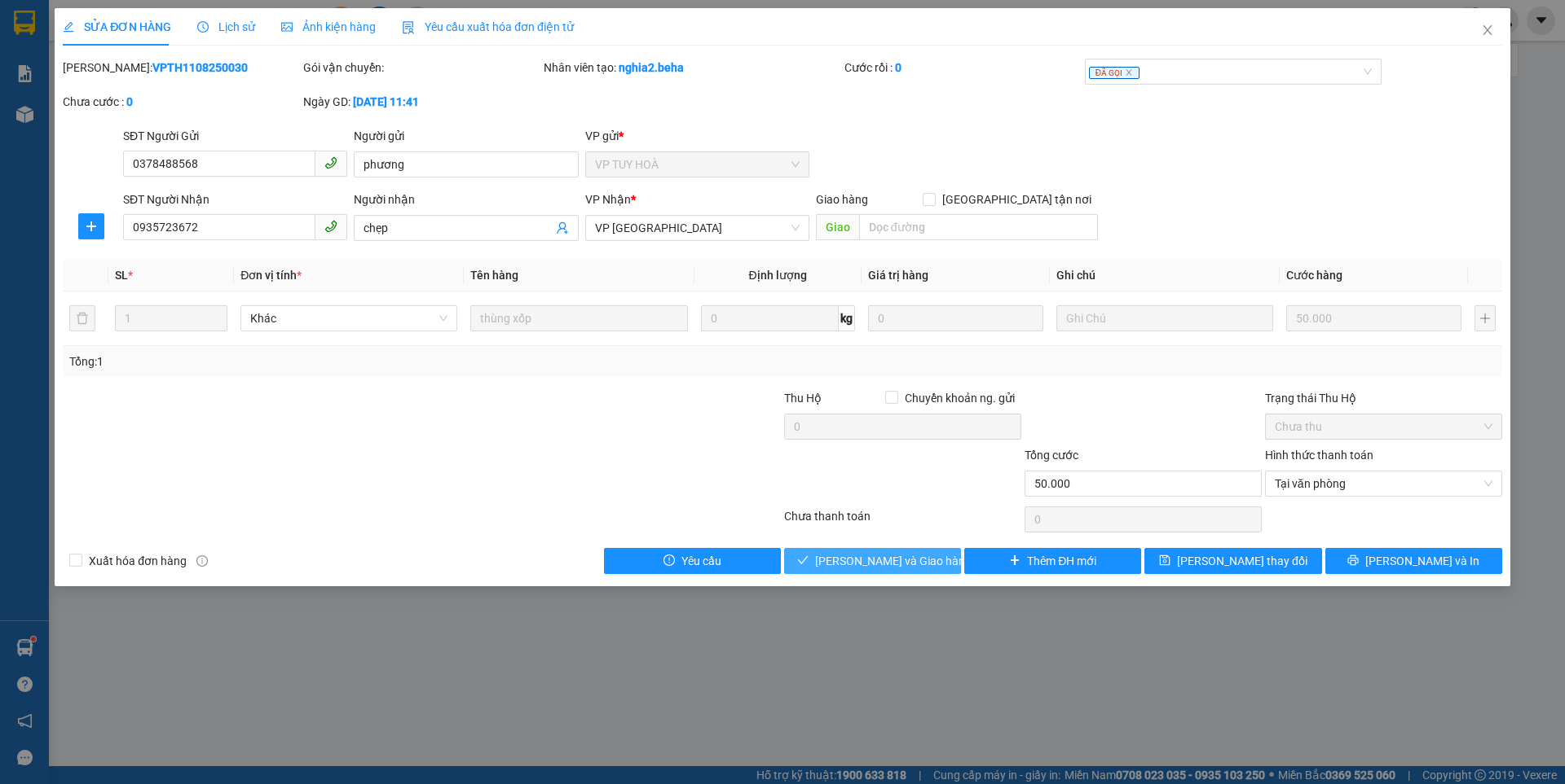
click at [883, 557] on span "Lưu và Giao hàng" at bounding box center [893, 561] width 157 height 18
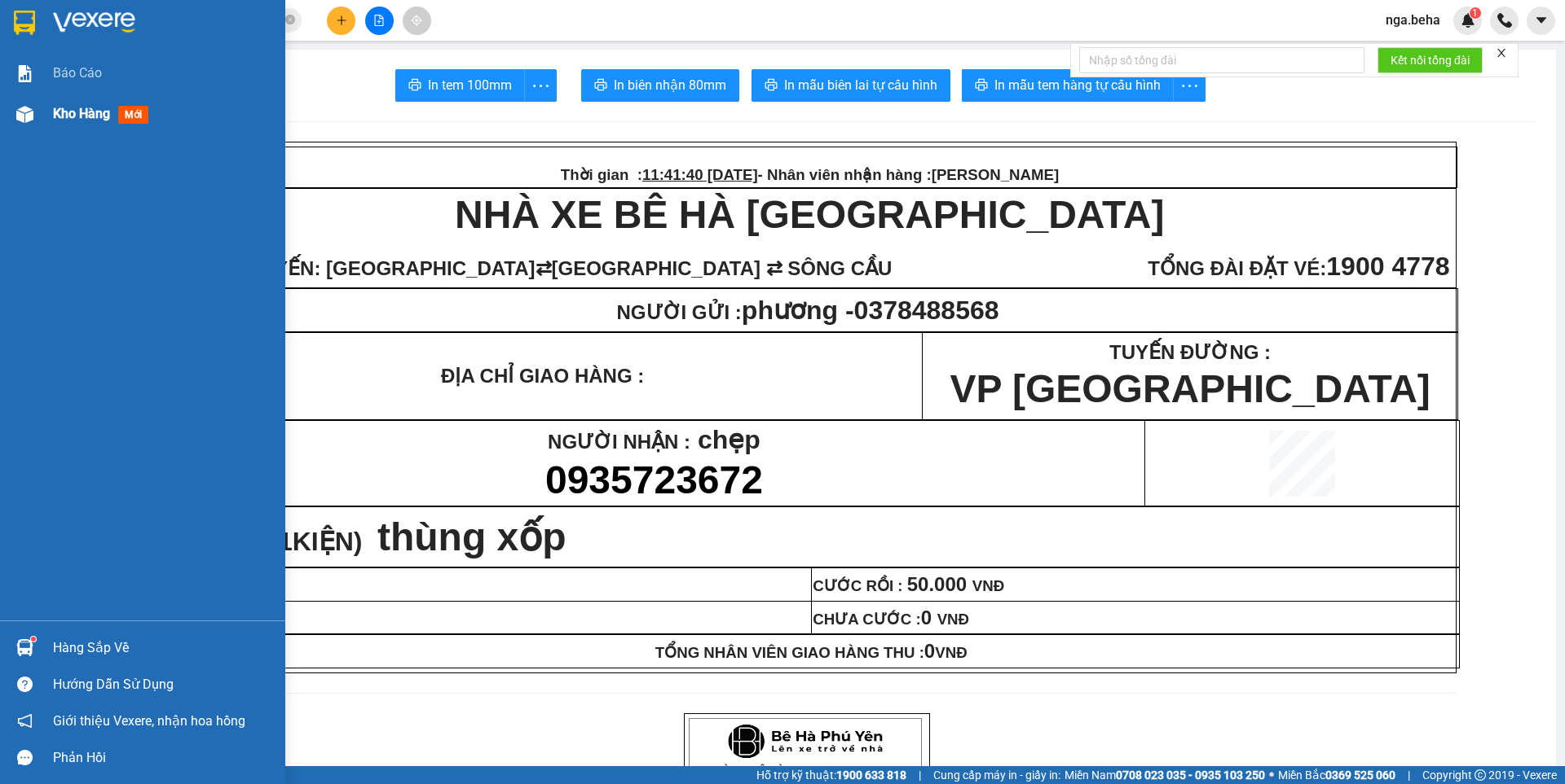
click at [16, 112] on img at bounding box center [25, 114] width 17 height 17
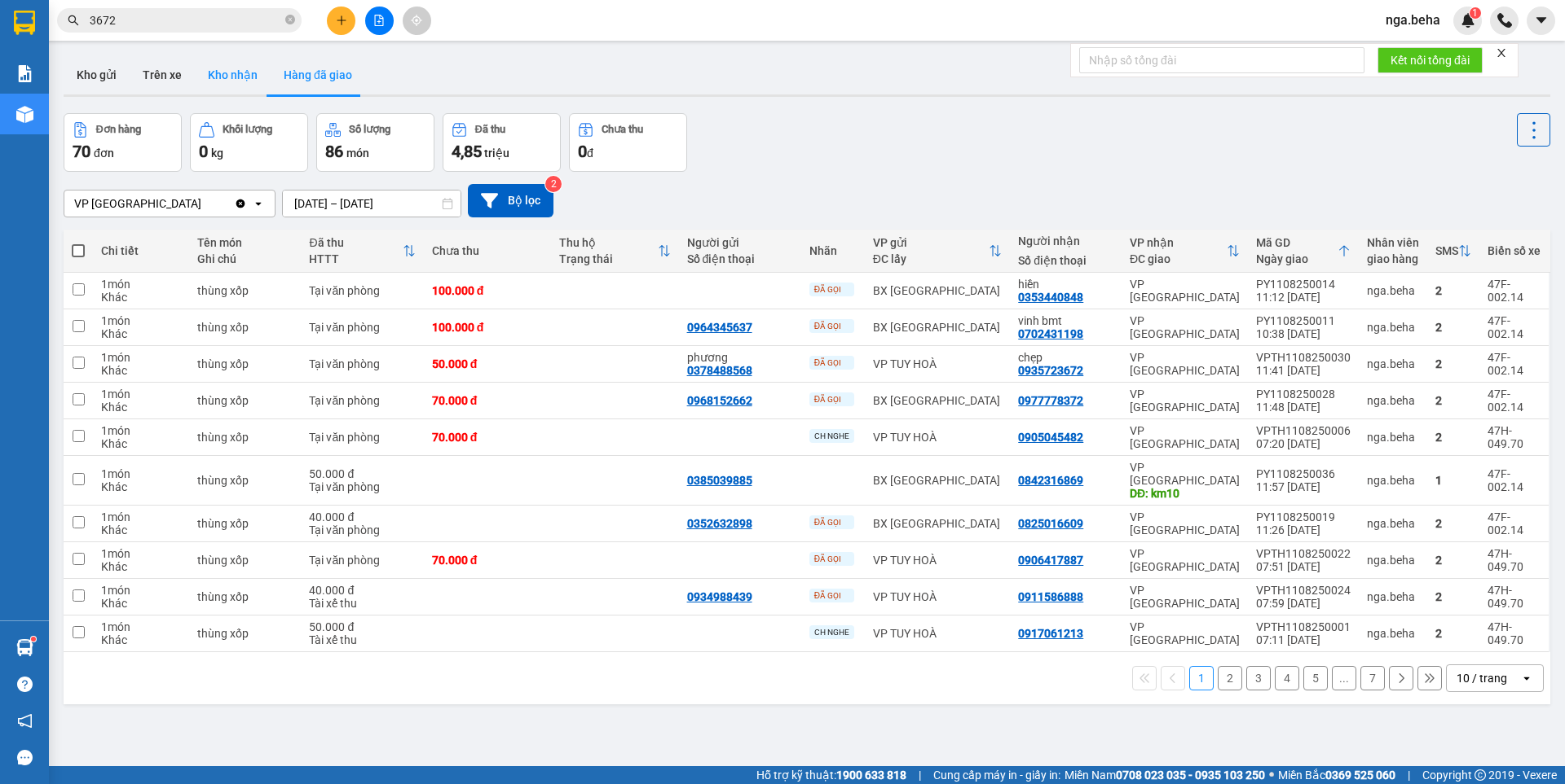
click at [234, 78] on button "Kho nhận" at bounding box center [232, 75] width 76 height 39
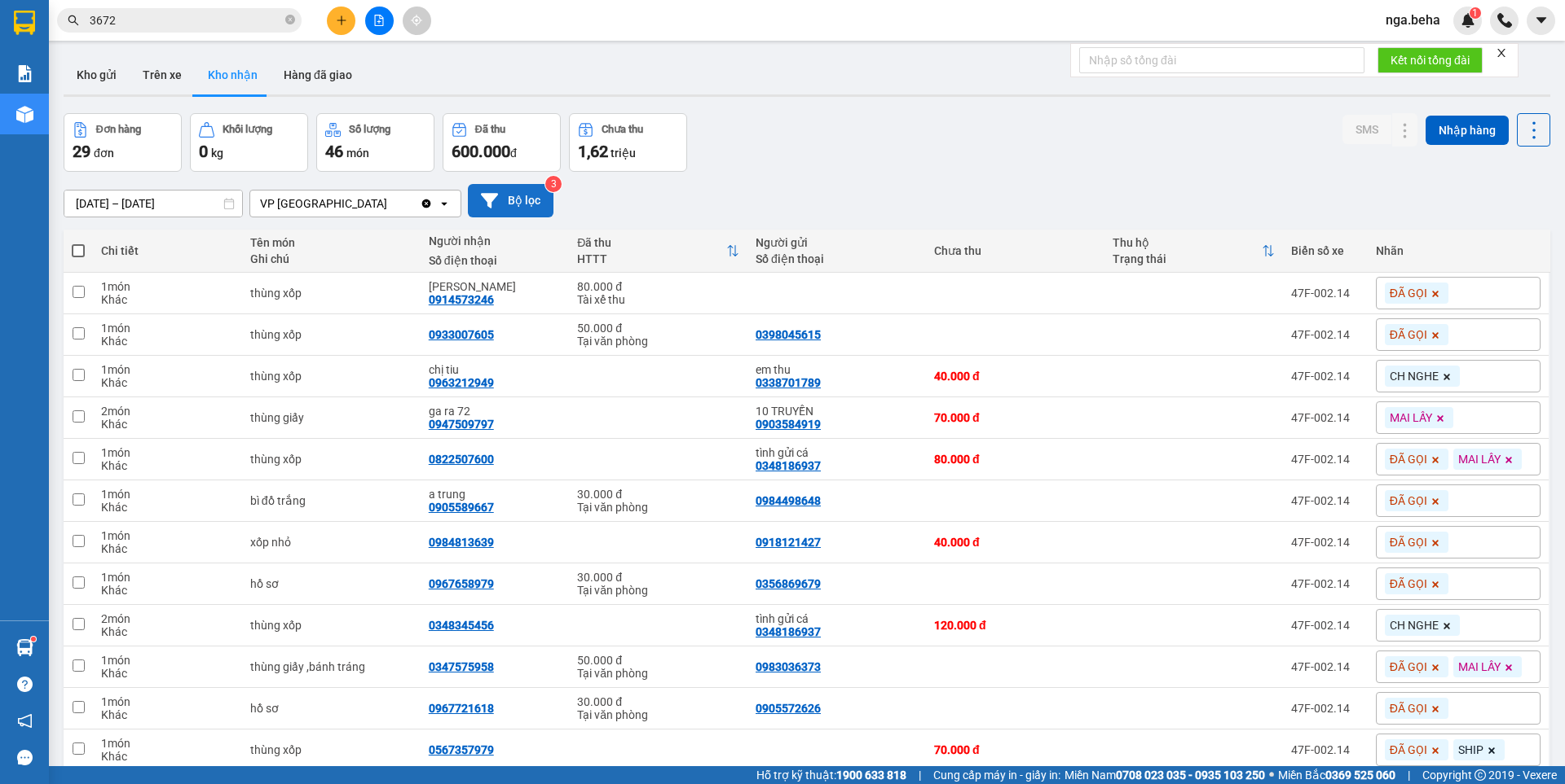
click at [509, 193] on button "Bộ lọc" at bounding box center [510, 200] width 86 height 33
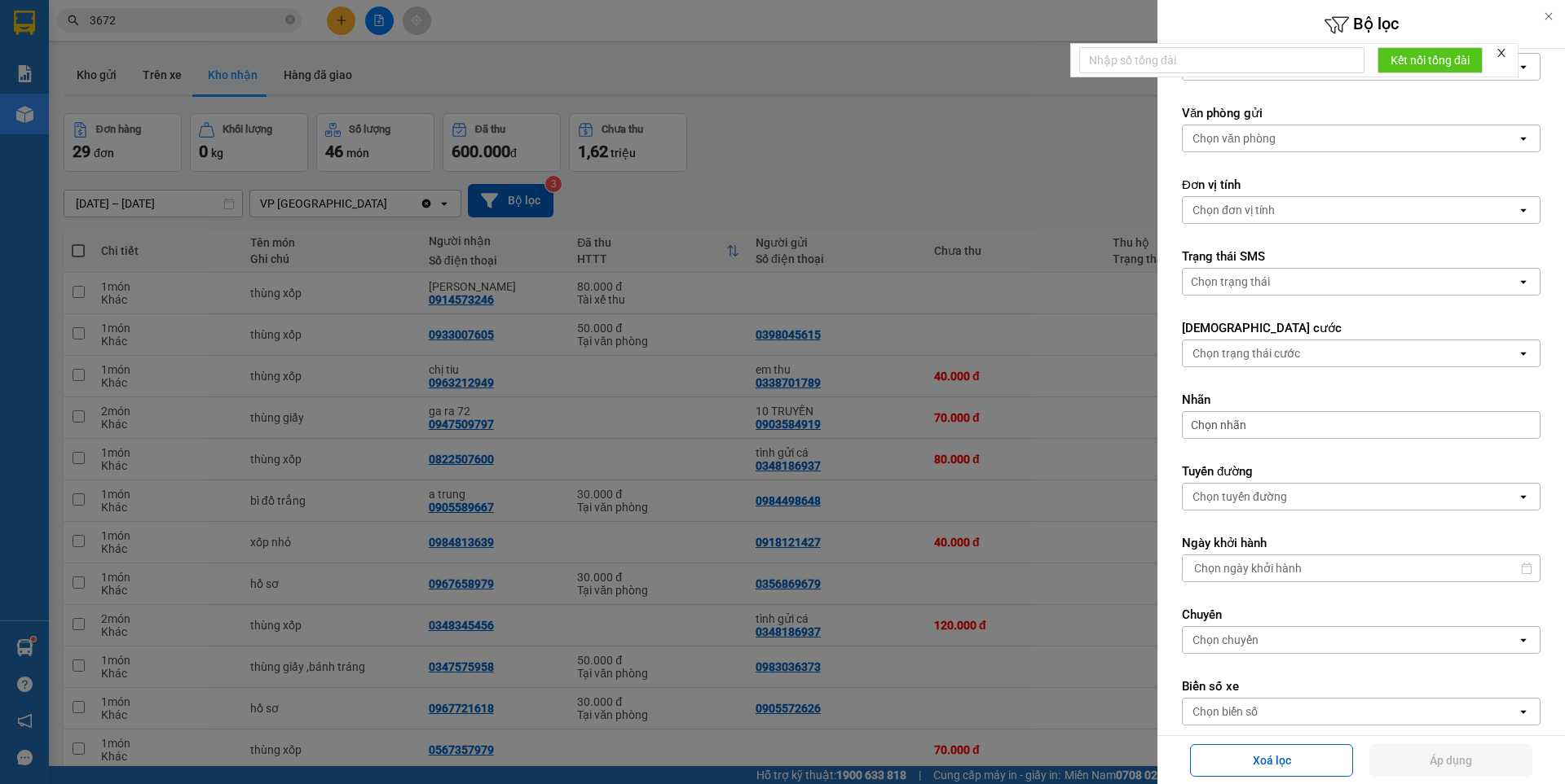
scroll to position [278, 0]
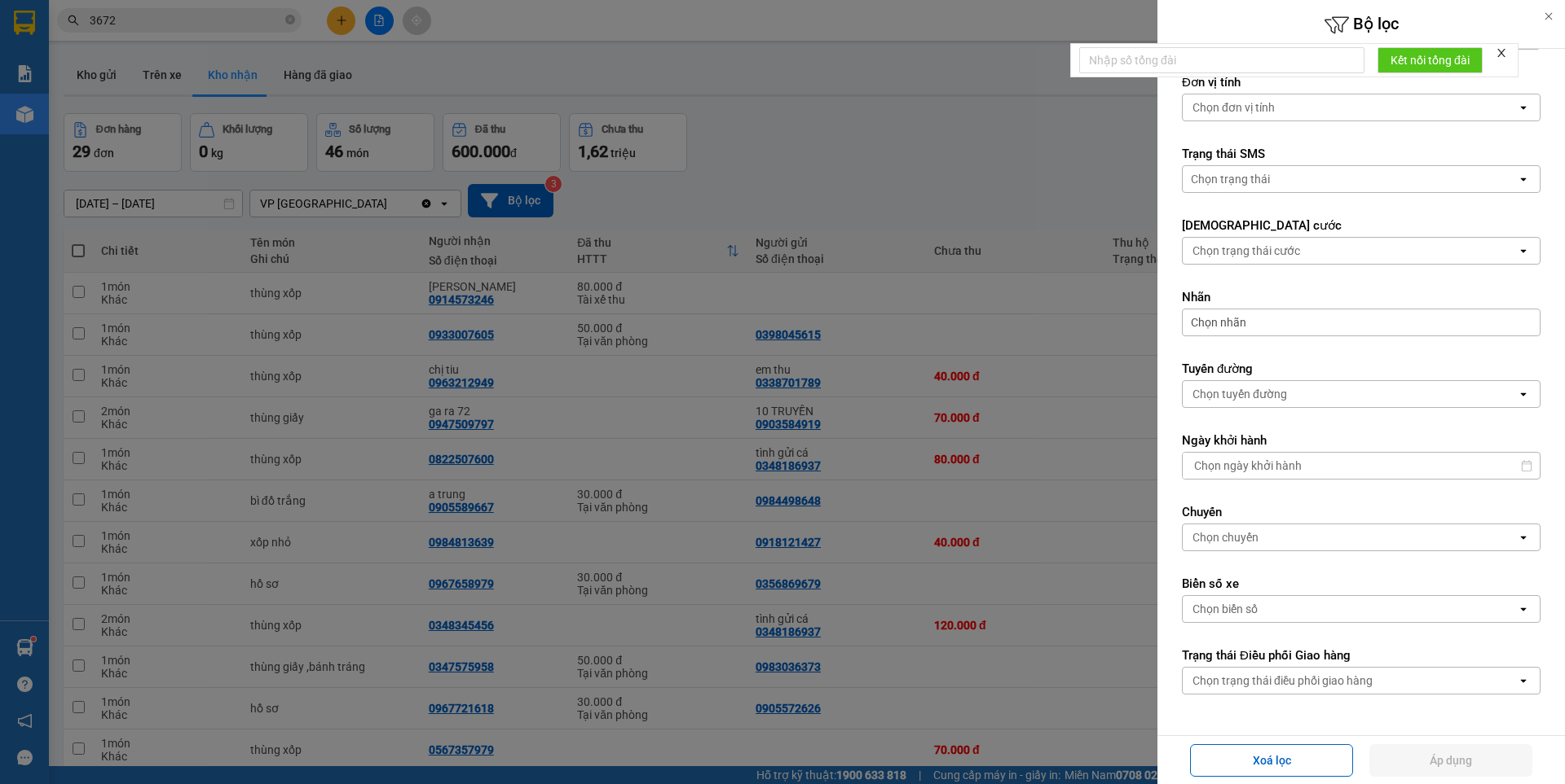
click at [1244, 603] on div "Chọn biển số" at bounding box center [1225, 608] width 65 height 16
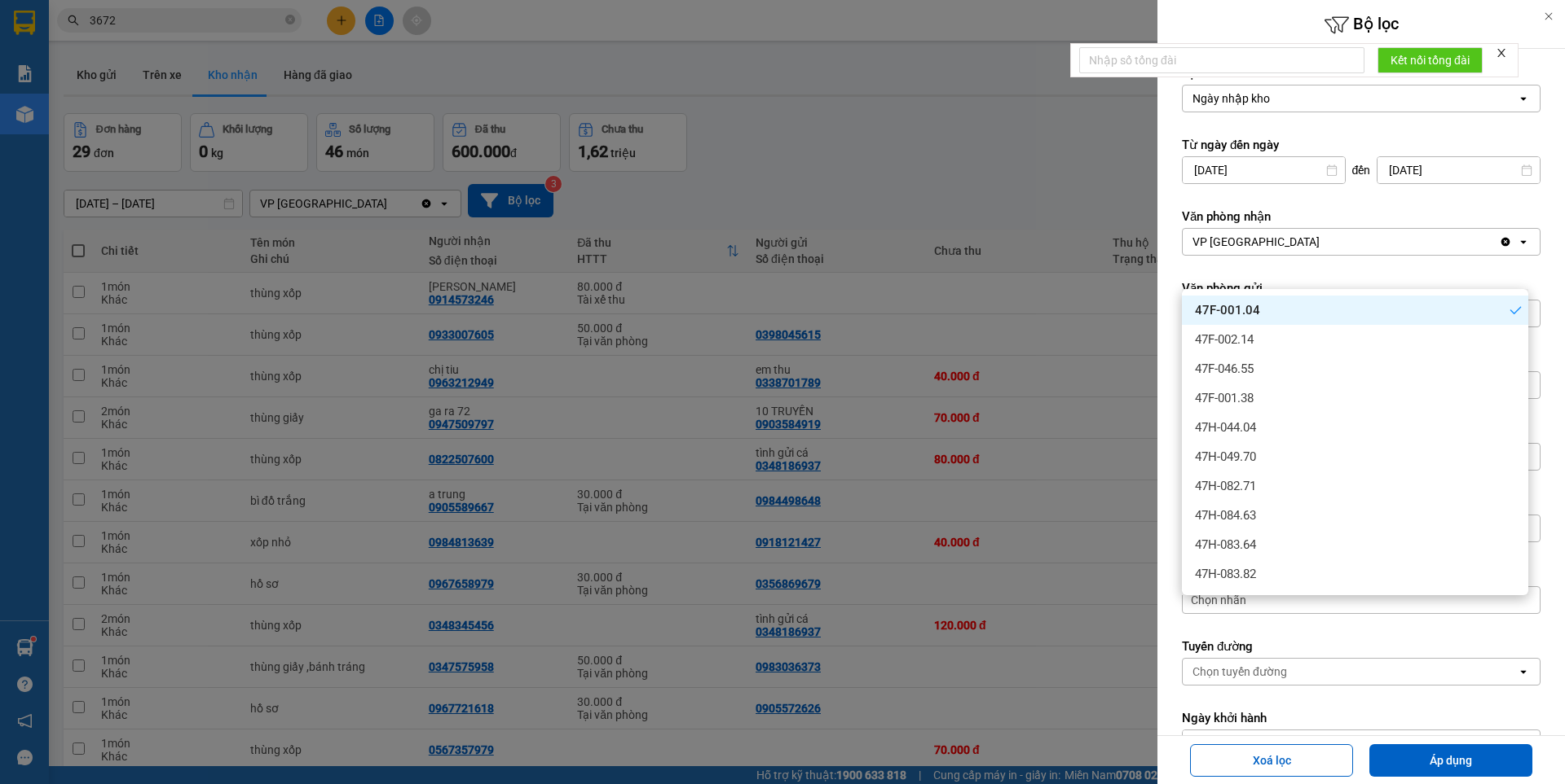
scroll to position [278, 0]
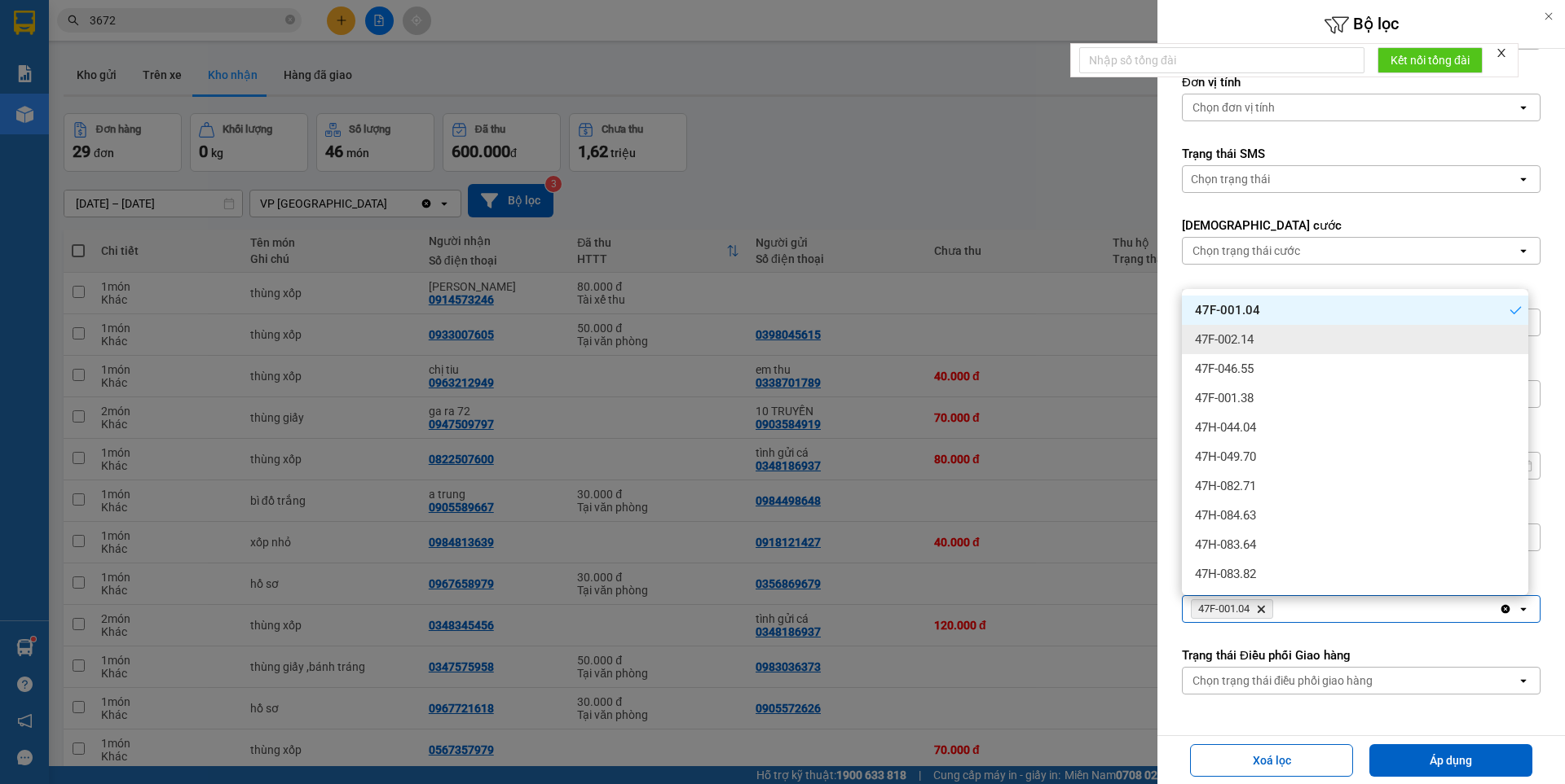
click at [1244, 343] on span "47F-002.14" at bounding box center [1224, 339] width 59 height 16
click at [1252, 317] on span "47F-001.04" at bounding box center [1227, 310] width 65 height 16
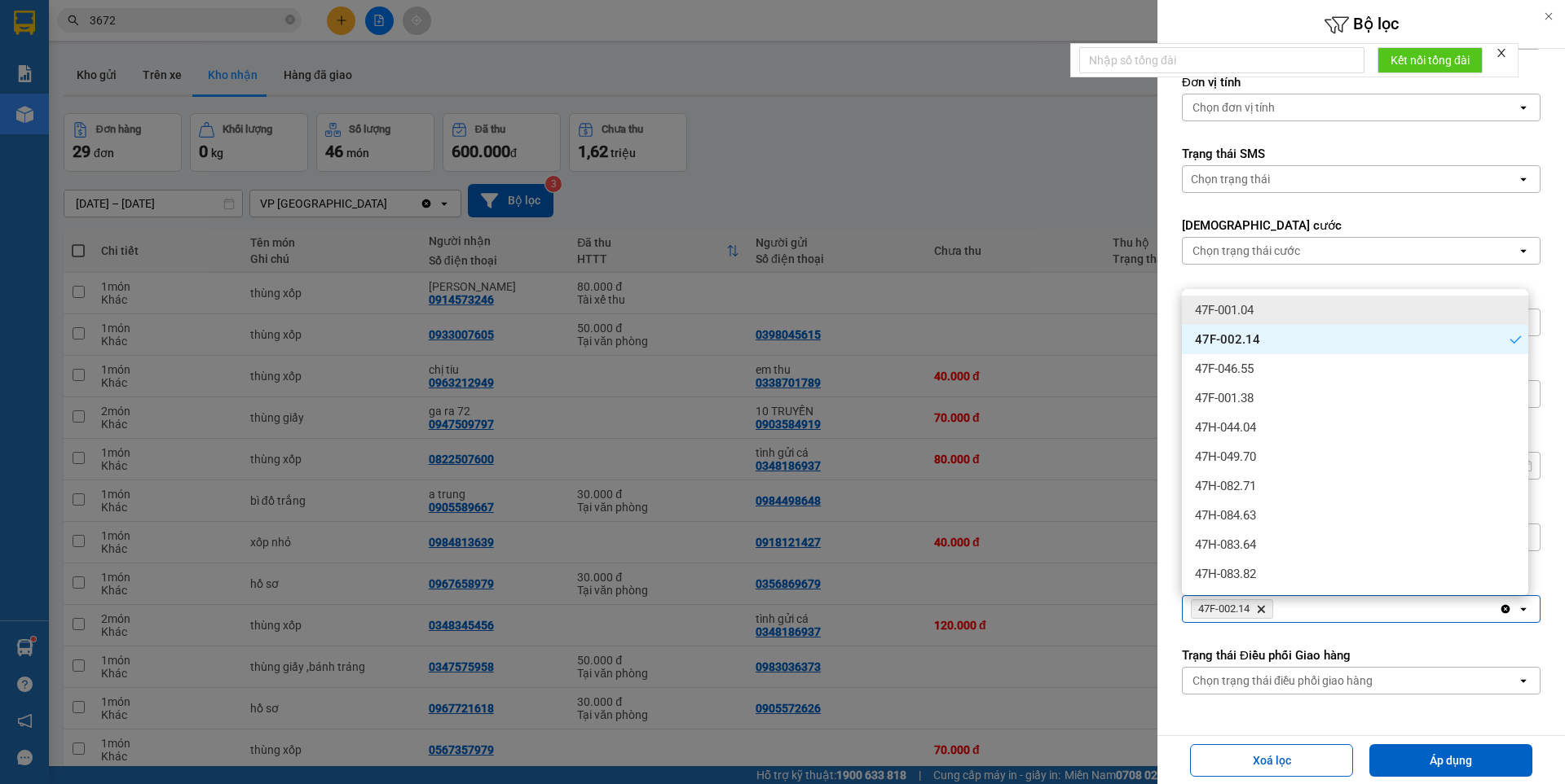
click at [1005, 195] on div at bounding box center [782, 392] width 1565 height 784
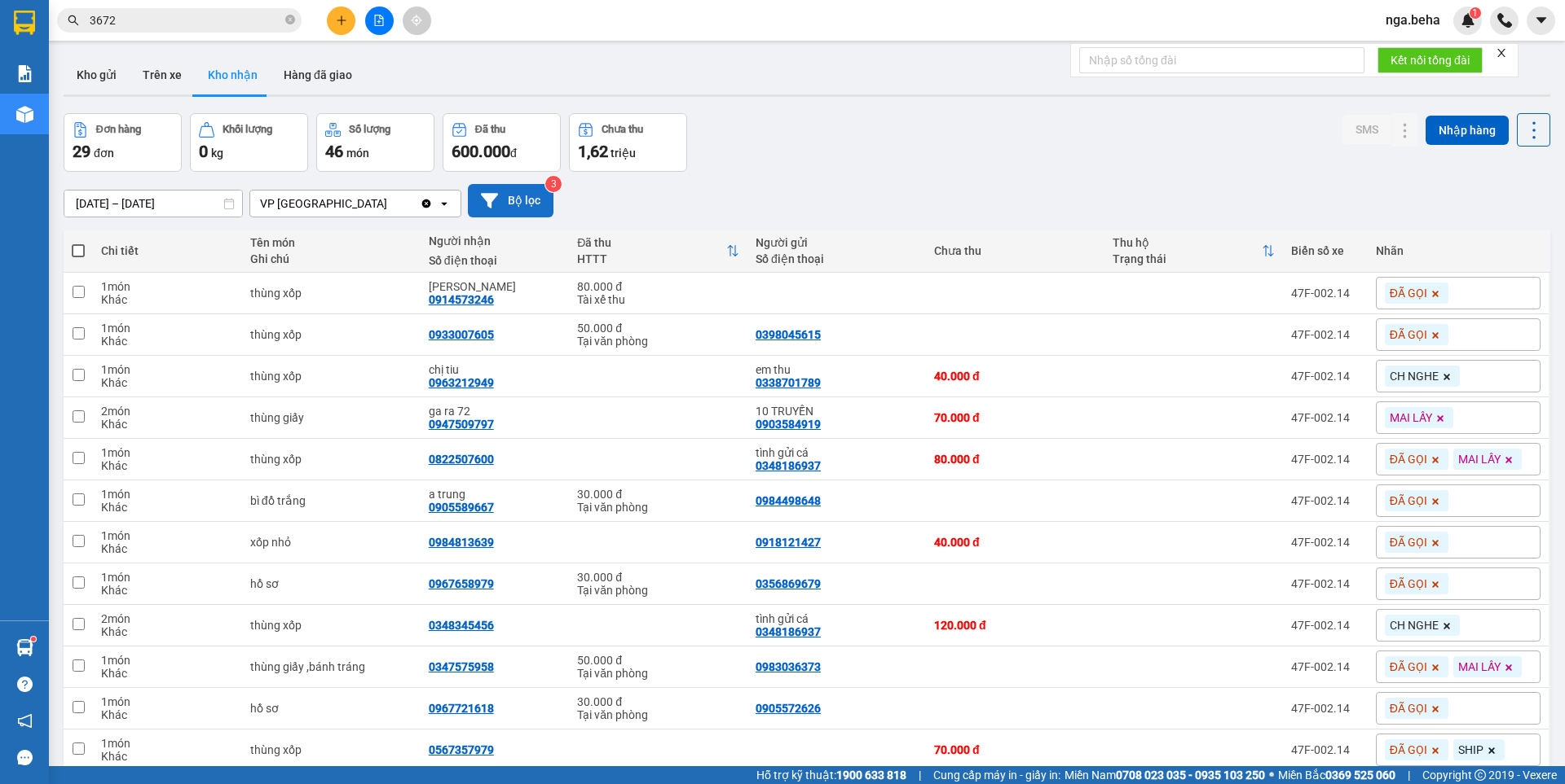
click at [521, 193] on button "Bộ lọc" at bounding box center [510, 200] width 86 height 33
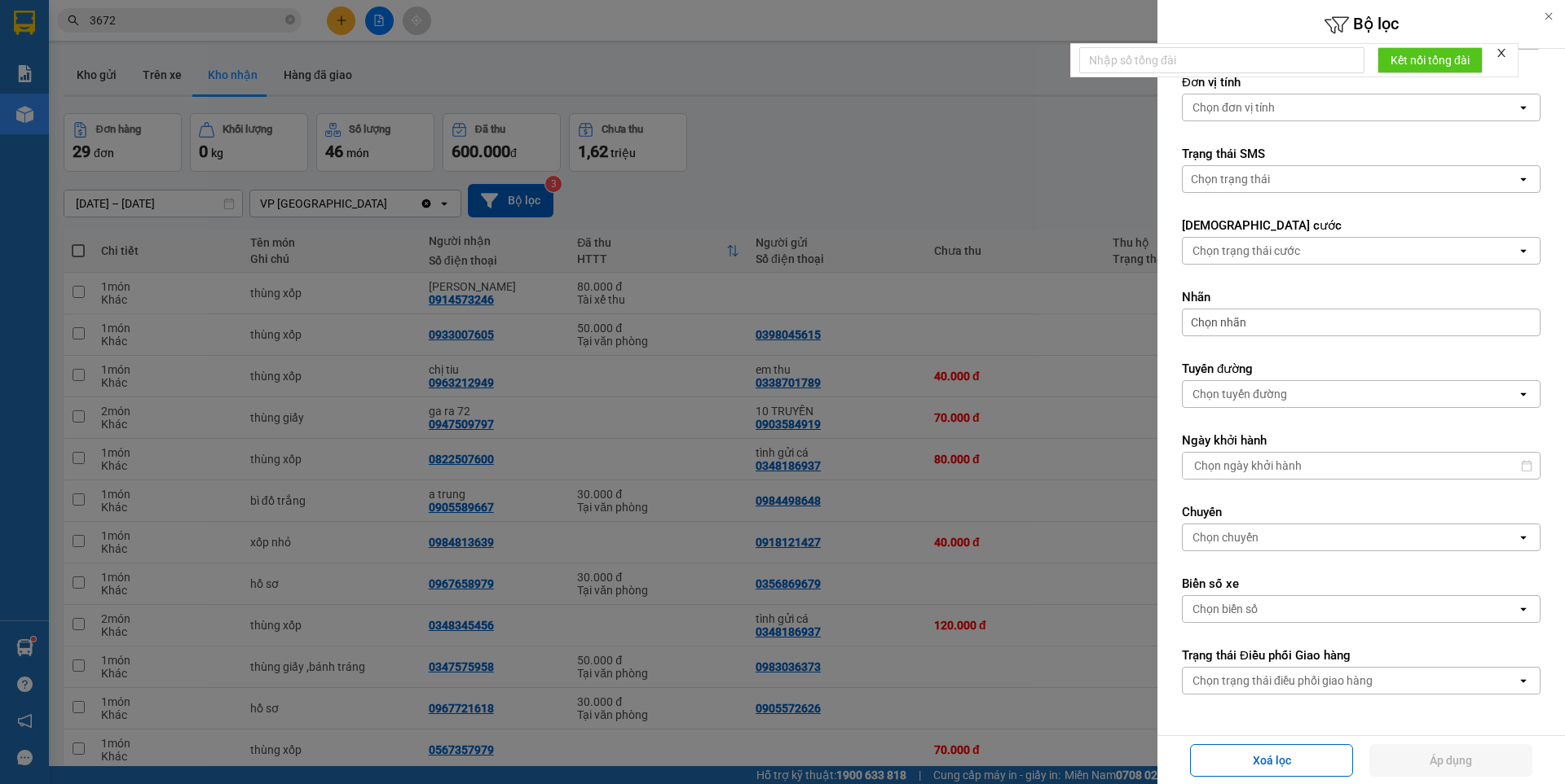
click at [1264, 605] on div "Chọn biển số" at bounding box center [1350, 609] width 335 height 26
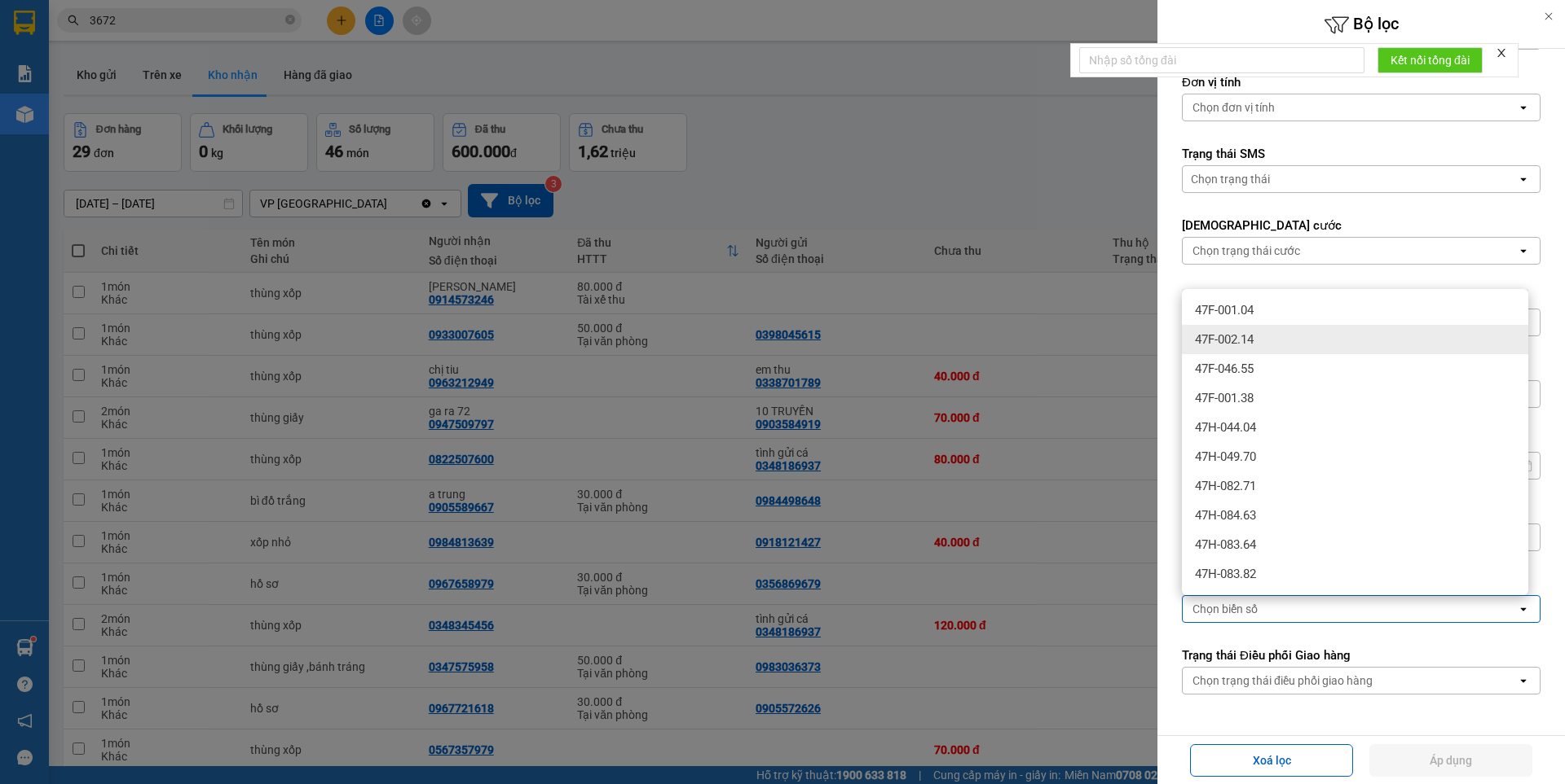
click at [1256, 348] on div "47F-002.14" at bounding box center [1354, 339] width 346 height 29
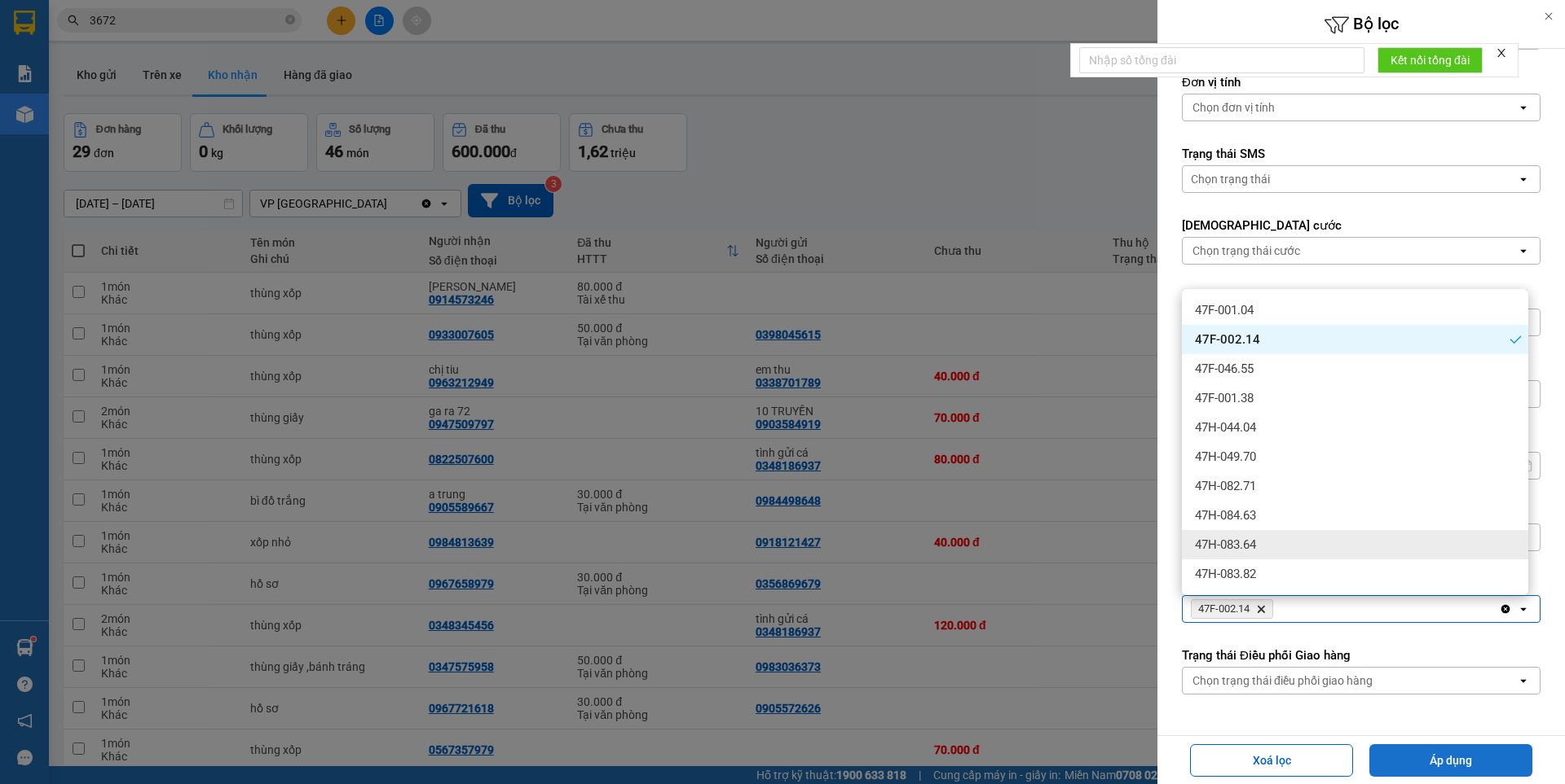
click at [1447, 749] on button "Áp dụng" at bounding box center [1451, 760] width 163 height 32
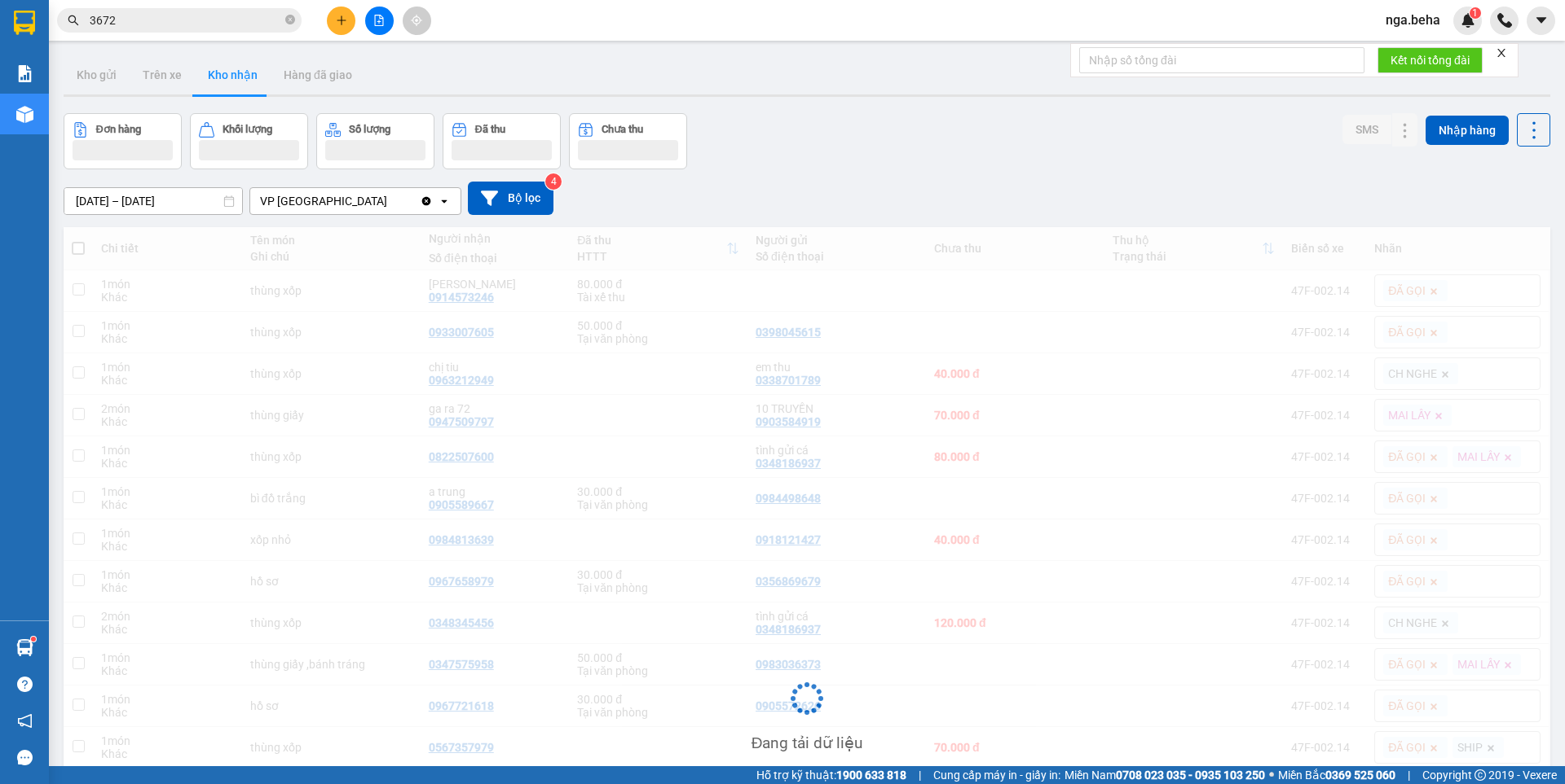
click at [158, 196] on input "09/08/2025 – 11/08/2025" at bounding box center [153, 201] width 178 height 26
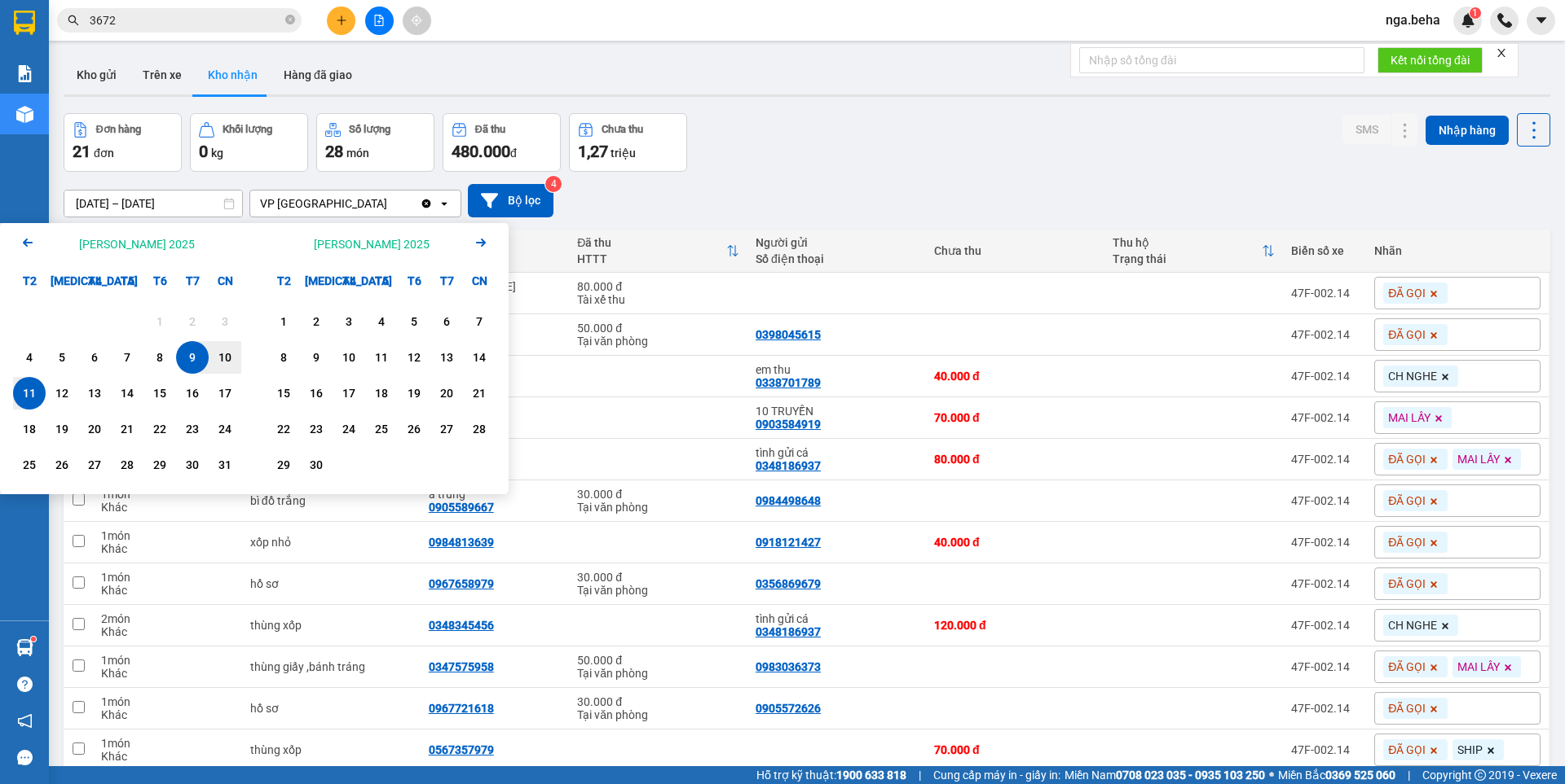
click at [20, 393] on div "11" at bounding box center [29, 393] width 23 height 20
type input "11/08/2025 – 11/08/2025"
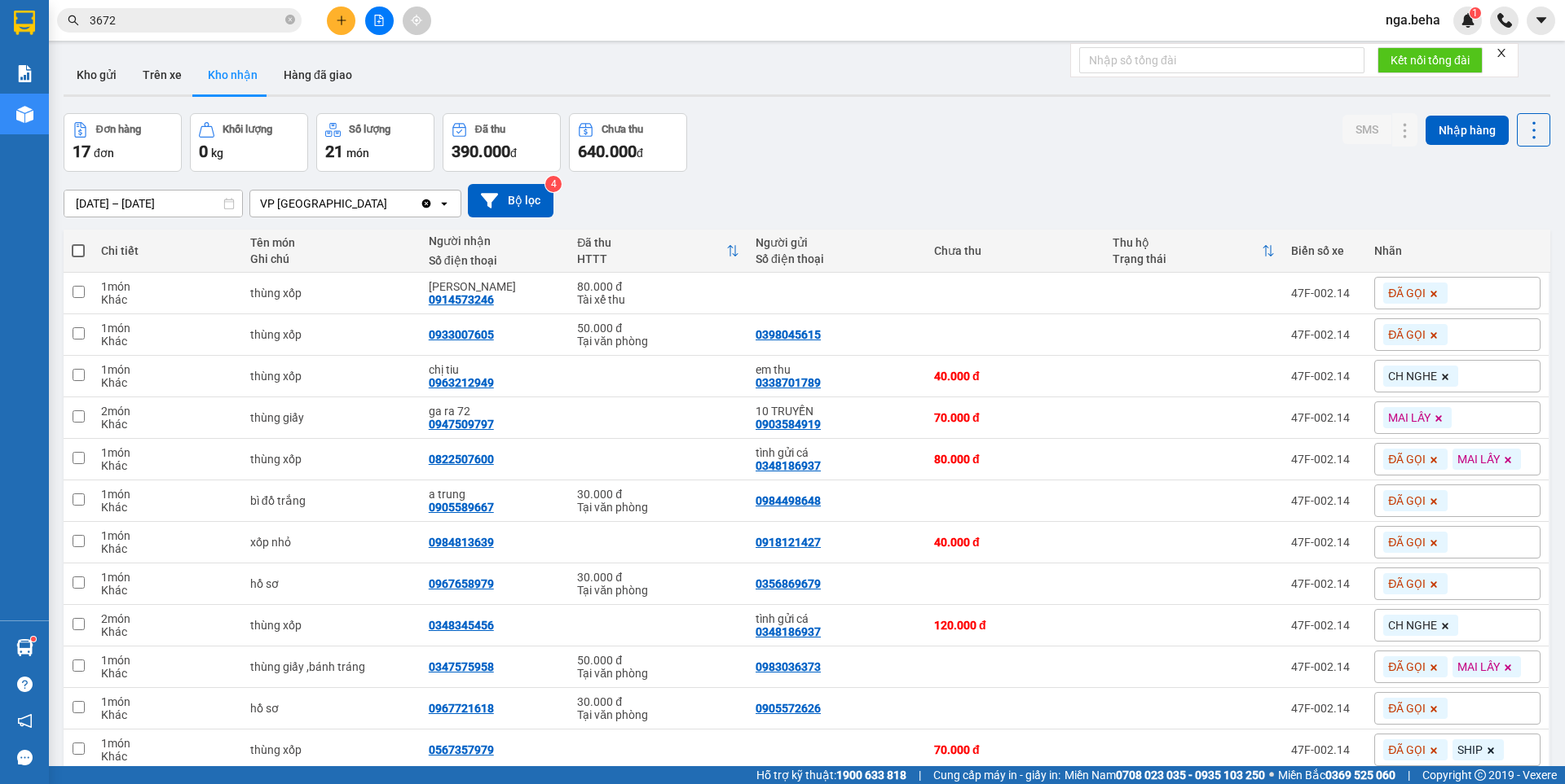
click at [880, 160] on div "Đơn hàng 17 đơn Khối lượng 0 kg Số lượng 21 món Đã thu 390.000 đ Chưa thu 640.0…" at bounding box center [806, 143] width 1487 height 59
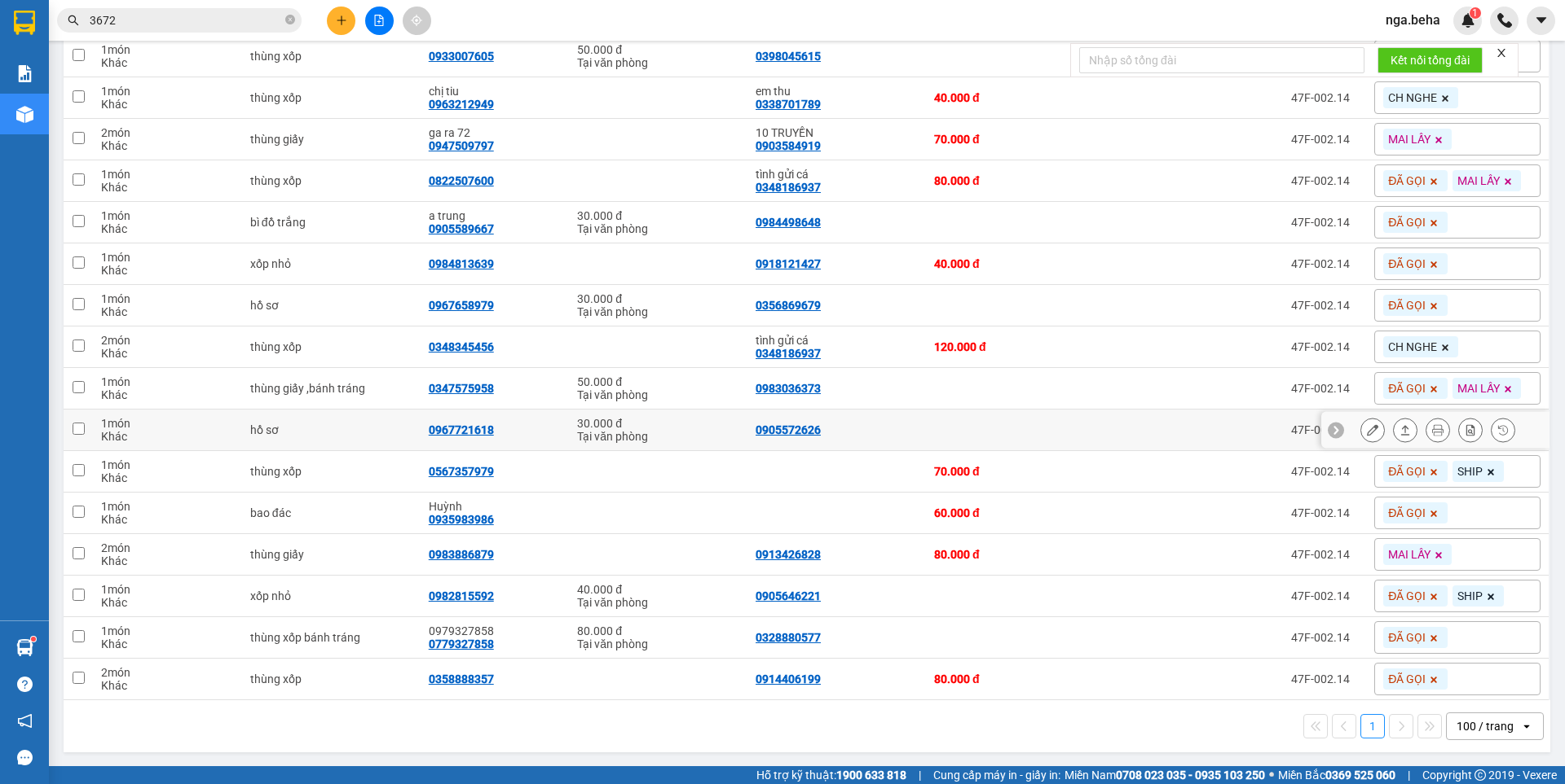
scroll to position [280, 0]
click at [1456, 730] on div "100 / trang" at bounding box center [1485, 725] width 57 height 16
click at [1465, 683] on span "100 / trang" at bounding box center [1478, 690] width 62 height 16
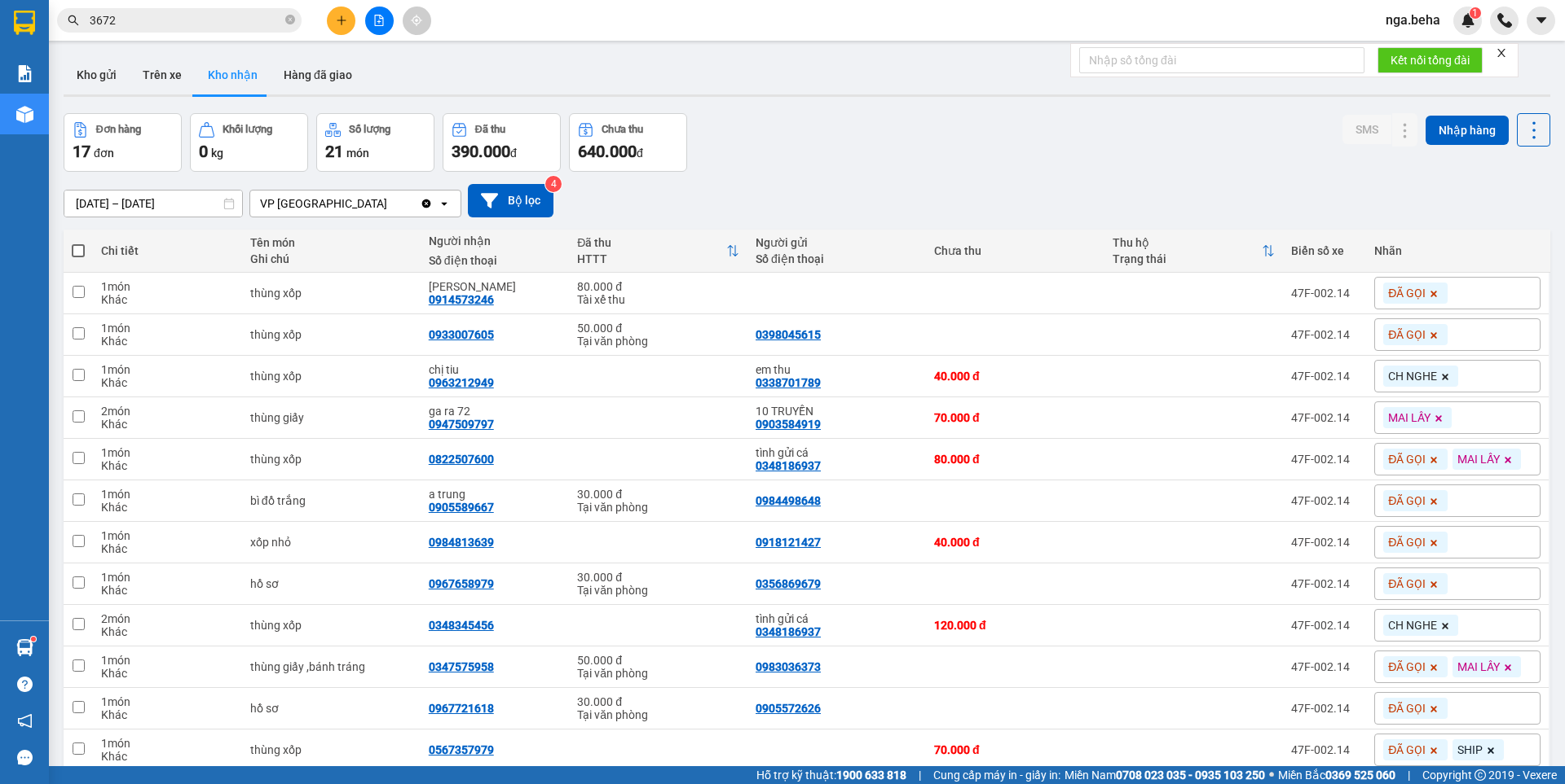
click at [151, 25] on input "3672" at bounding box center [186, 20] width 193 height 18
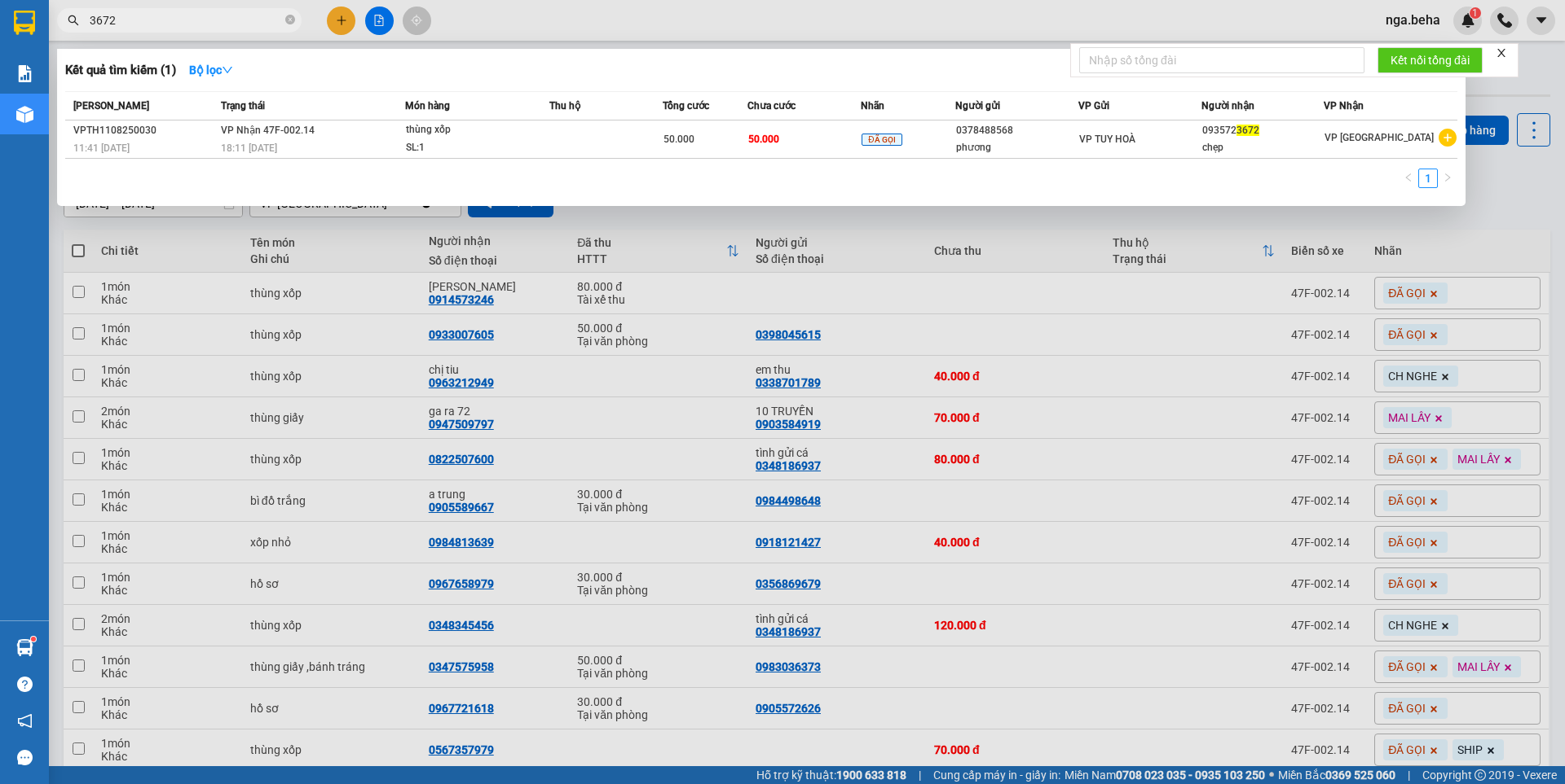
click at [151, 25] on input "3672" at bounding box center [186, 20] width 193 height 18
type input "9443"
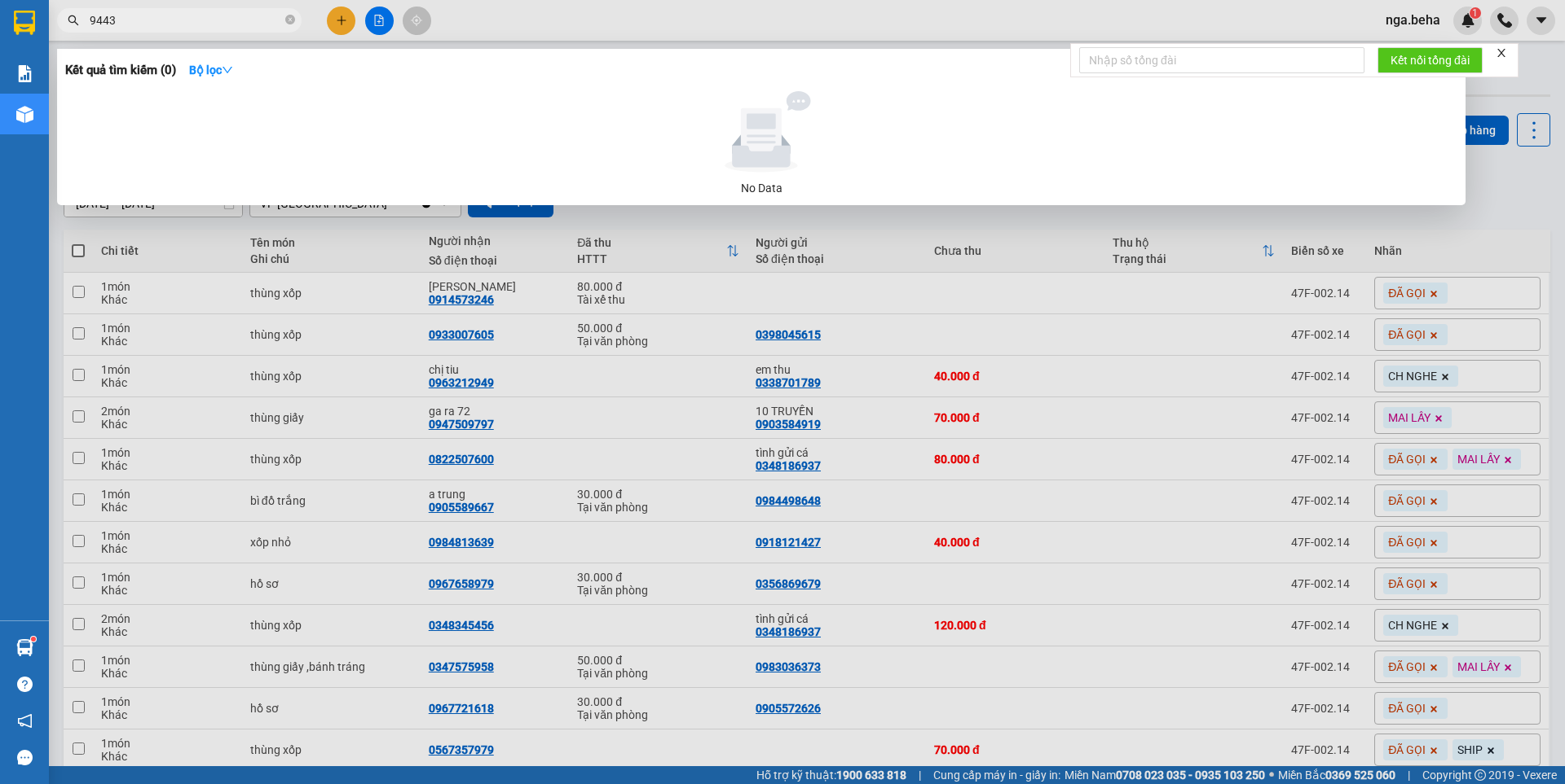
drag, startPoint x: 144, startPoint y: 15, endPoint x: 21, endPoint y: 26, distance: 123.5
click at [21, 26] on section "Kết quả tìm kiếm ( 0 ) Bộ lọc No Data 9443 nga.beha 1 Báo cáo Kho hàng mới Hàng…" at bounding box center [782, 392] width 1565 height 784
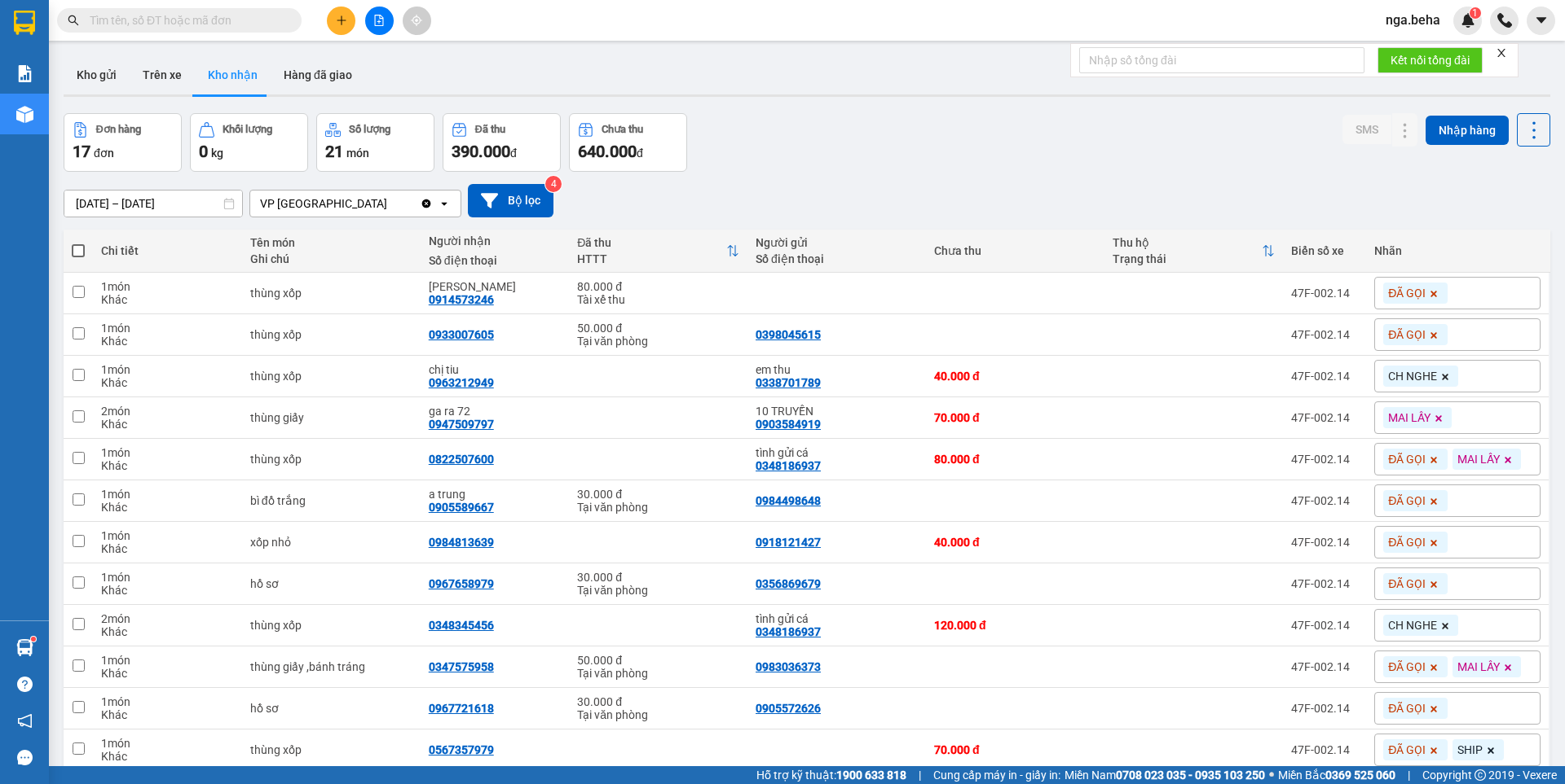
click at [175, 16] on input "text" at bounding box center [186, 20] width 193 height 18
click at [145, 501] on section "Kết quả tìm kiếm ( 0 ) Bộ lọc No Data nga.beha 1 Báo cáo Kho hàng mới Hàng sắp …" at bounding box center [782, 392] width 1565 height 784
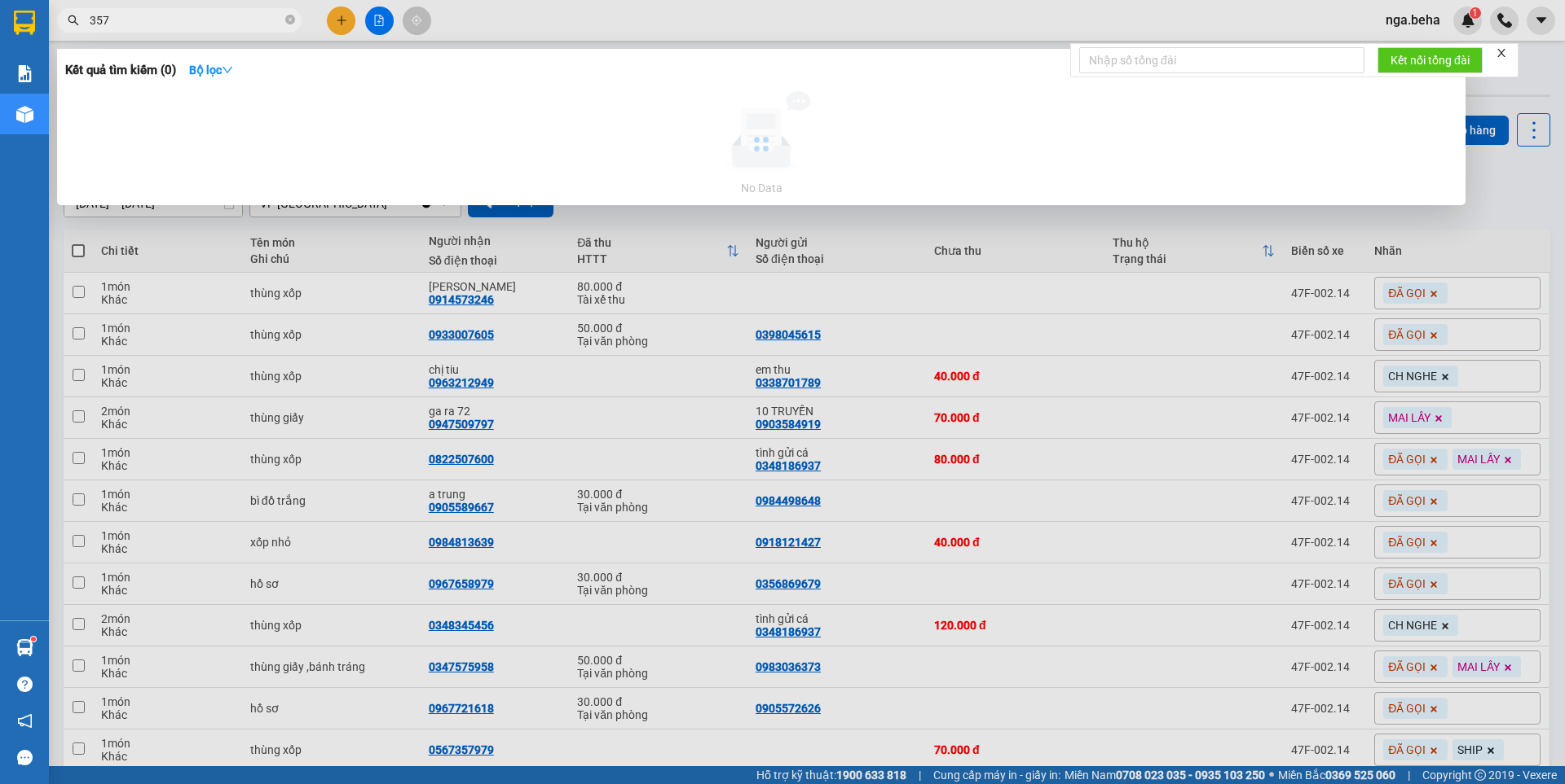
type input "357"
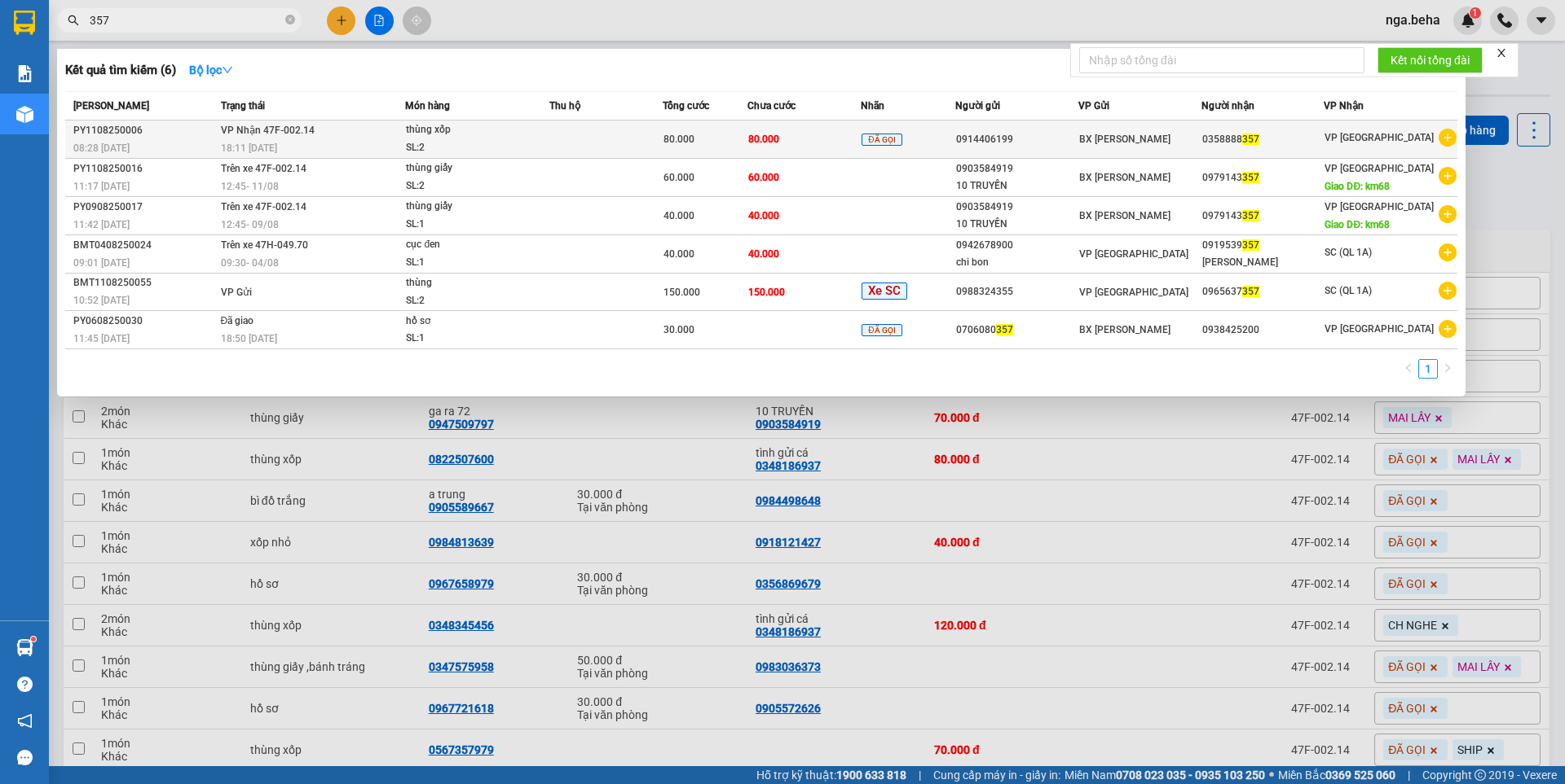
click at [1258, 141] on span "357" at bounding box center [1250, 139] width 17 height 11
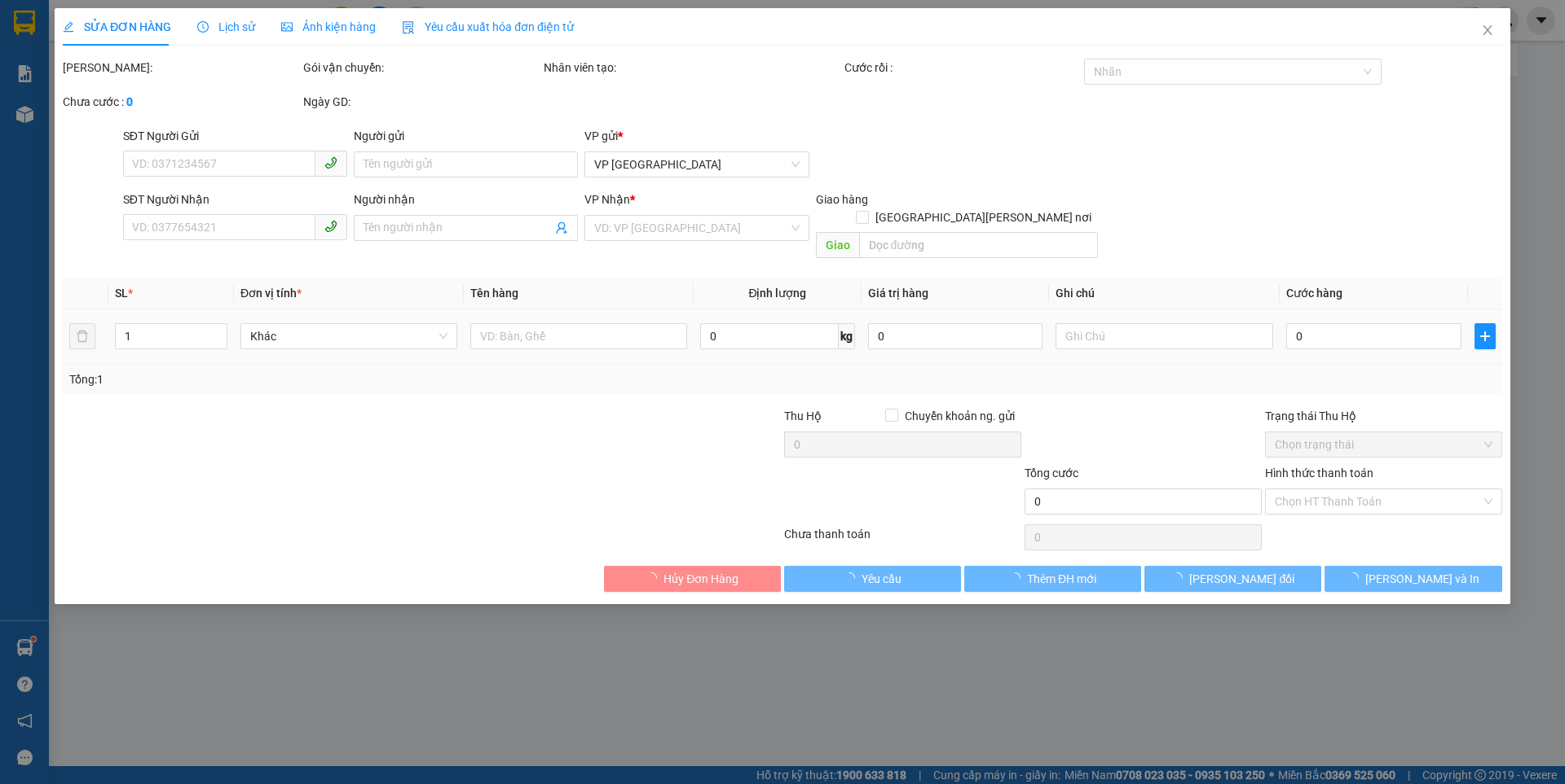
type input "0914406199"
type input "0358888357"
type input "80.000"
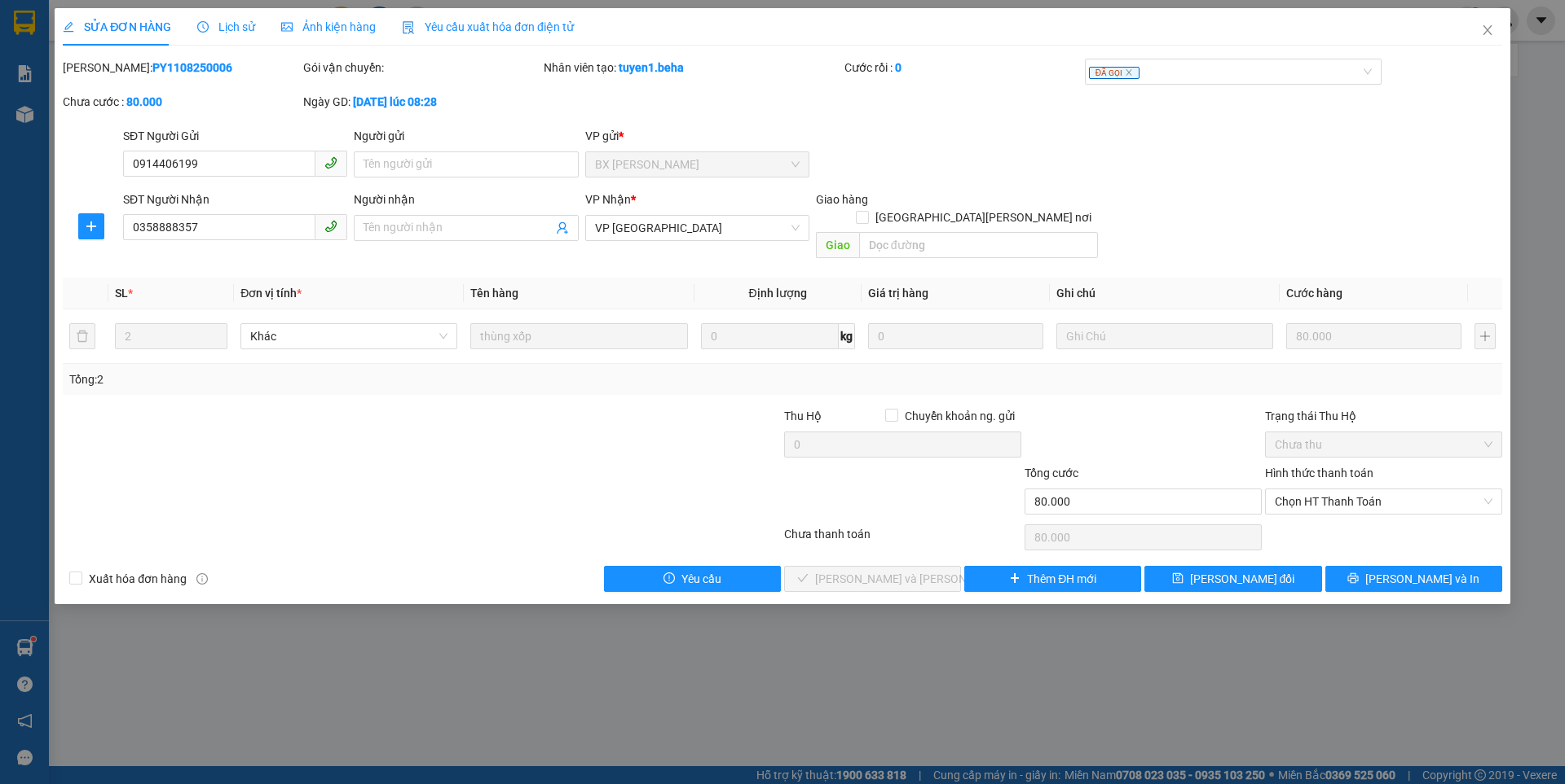
click at [335, 30] on span "Ảnh kiện hàng" at bounding box center [329, 27] width 95 height 13
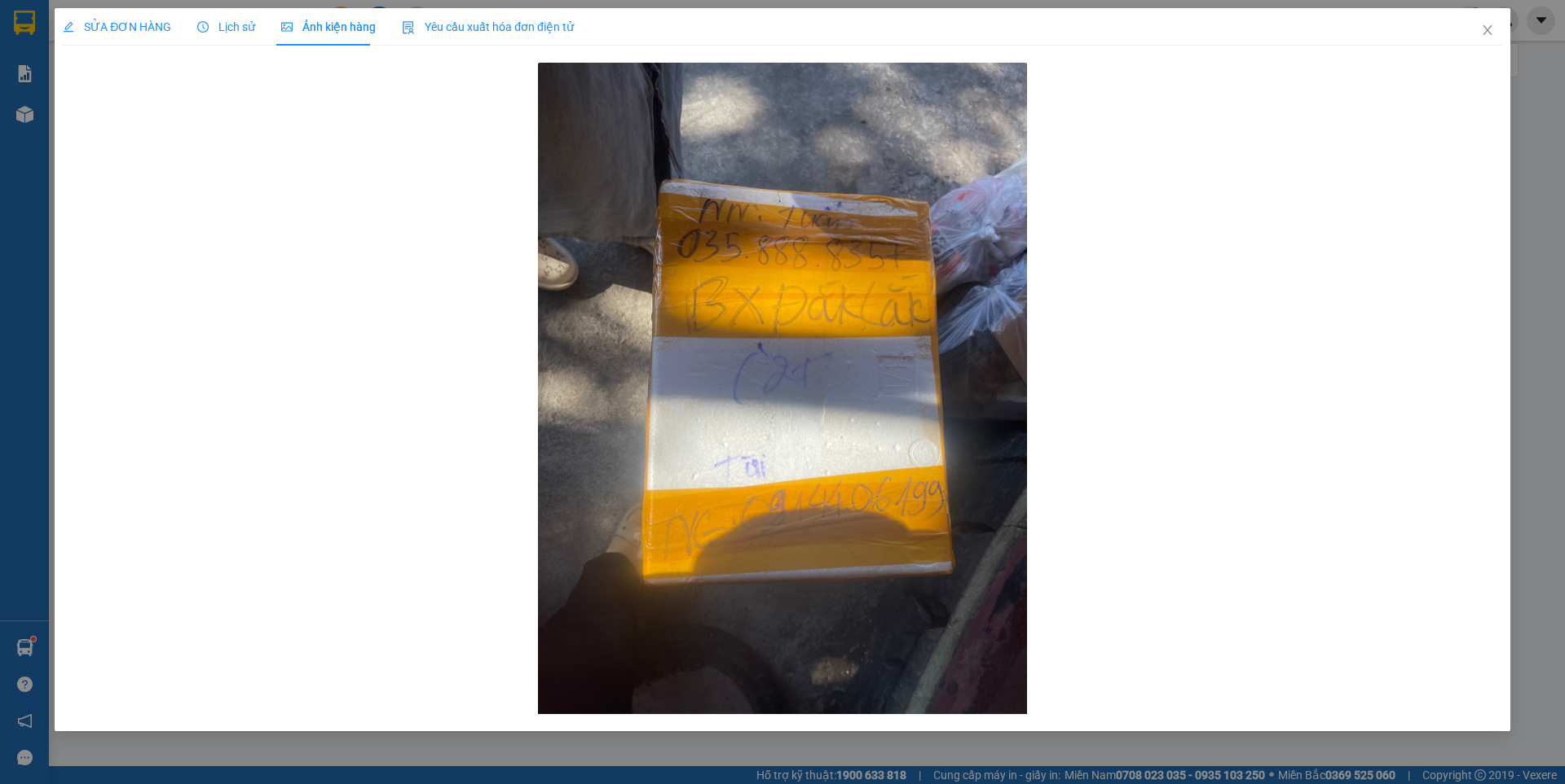
click at [114, 24] on span "SỬA ĐƠN HÀNG" at bounding box center [116, 27] width 109 height 13
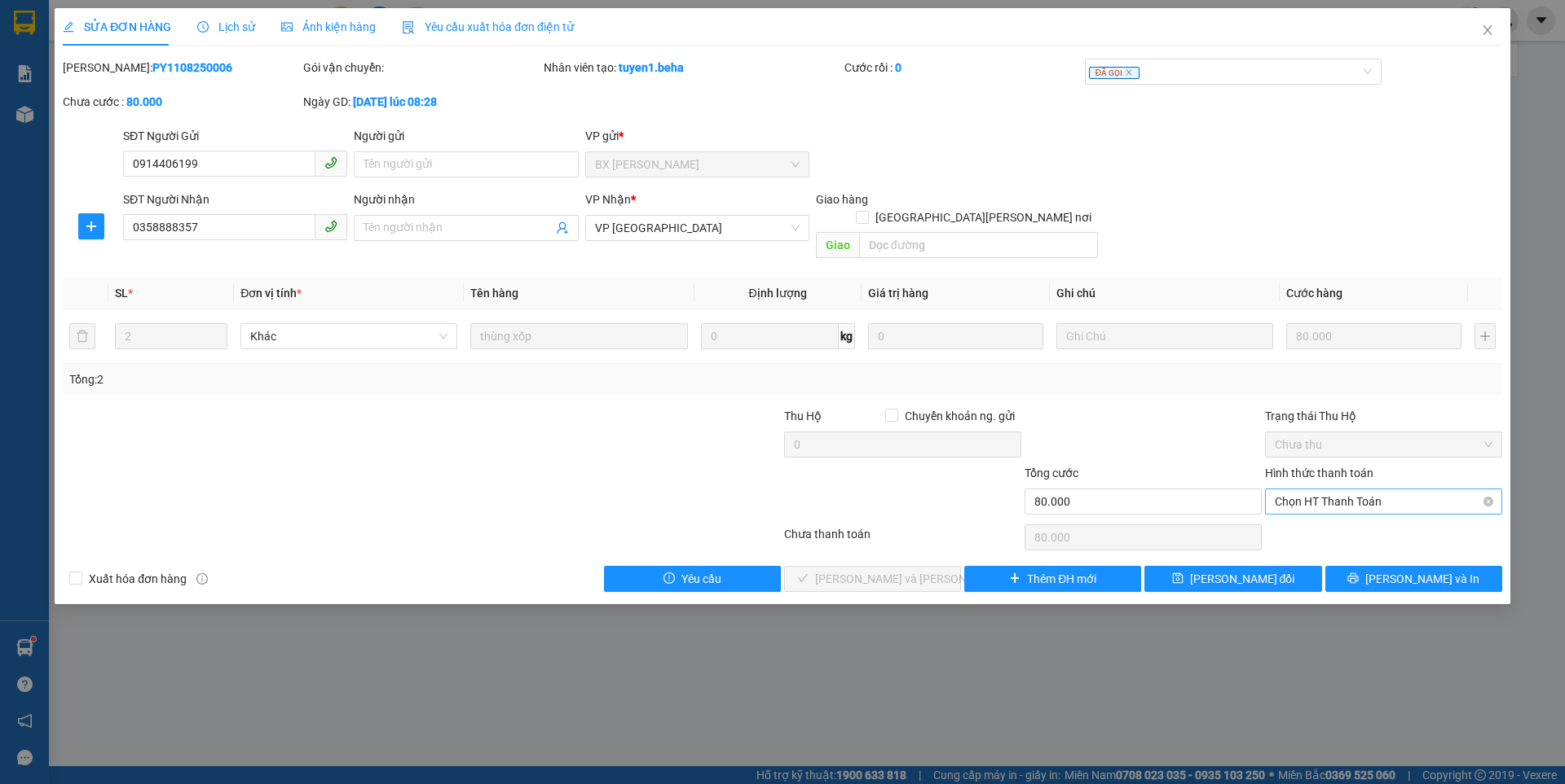
click at [1325, 489] on span "Chọn HT Thanh Toán" at bounding box center [1384, 502] width 217 height 25
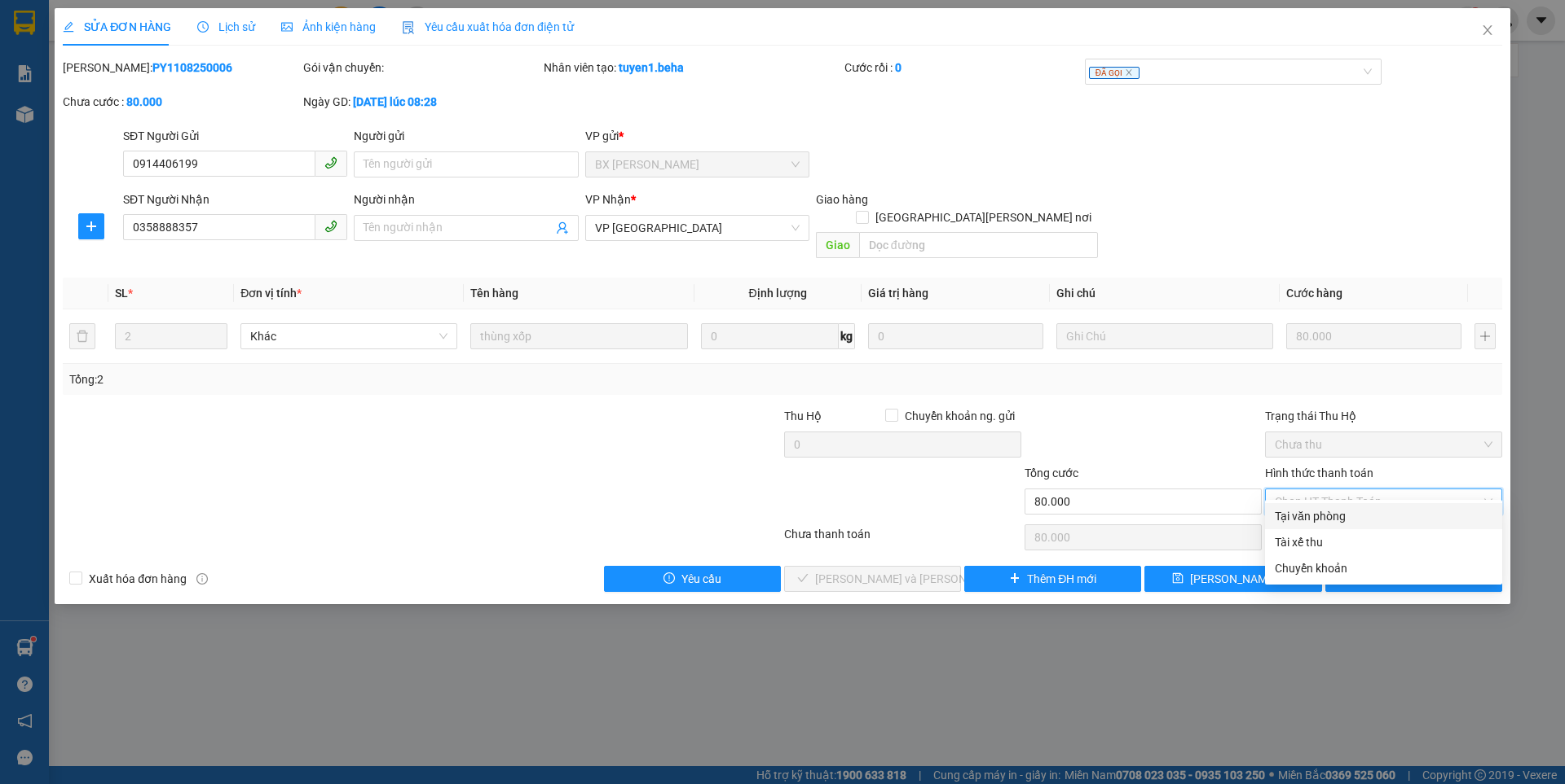
click at [1328, 518] on div "Tại văn phòng" at bounding box center [1384, 516] width 217 height 18
type input "0"
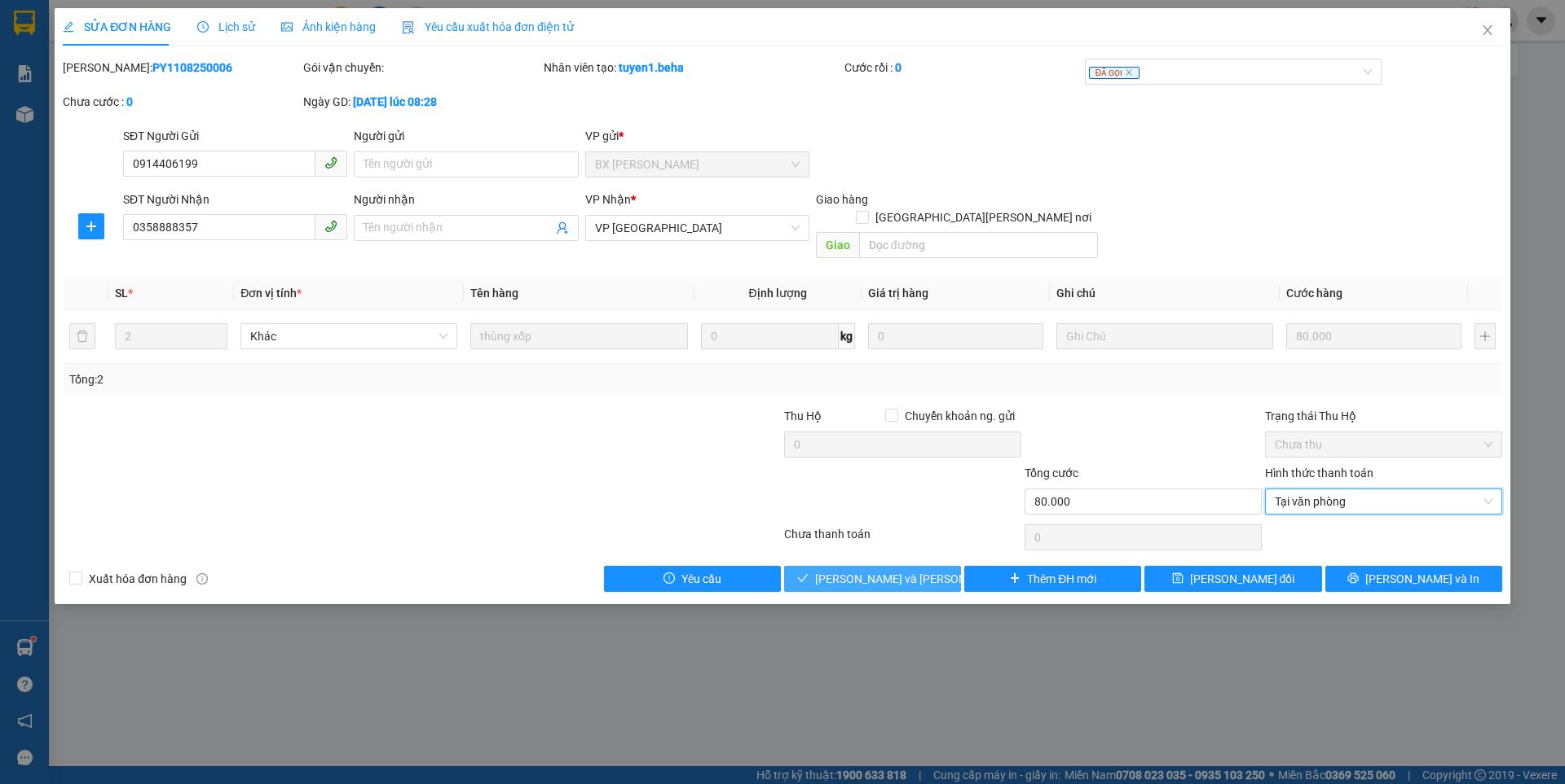
click at [897, 571] on span "Lưu và Giao hàng" at bounding box center [924, 579] width 220 height 18
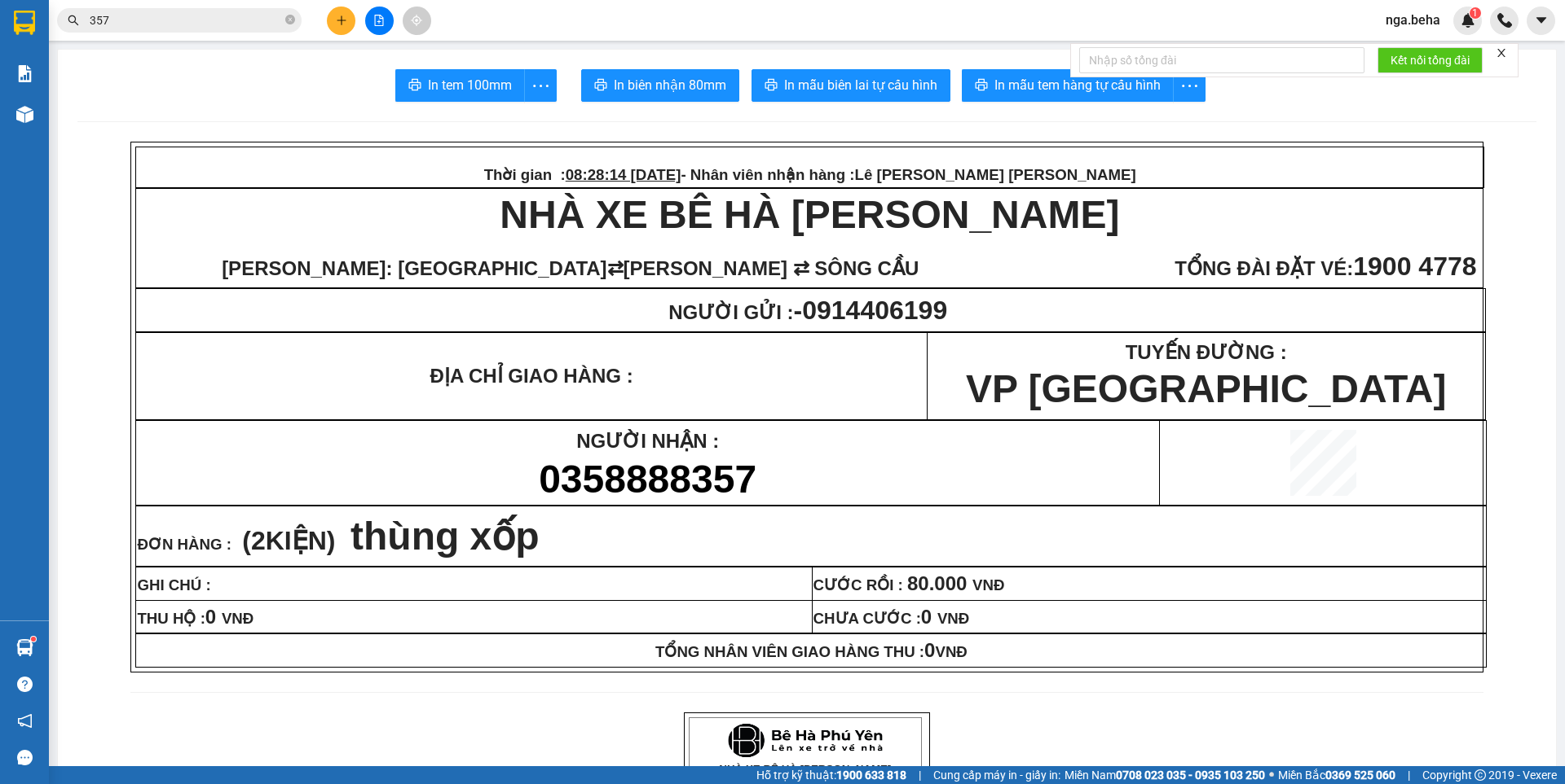
click at [246, 17] on input "357" at bounding box center [186, 20] width 193 height 18
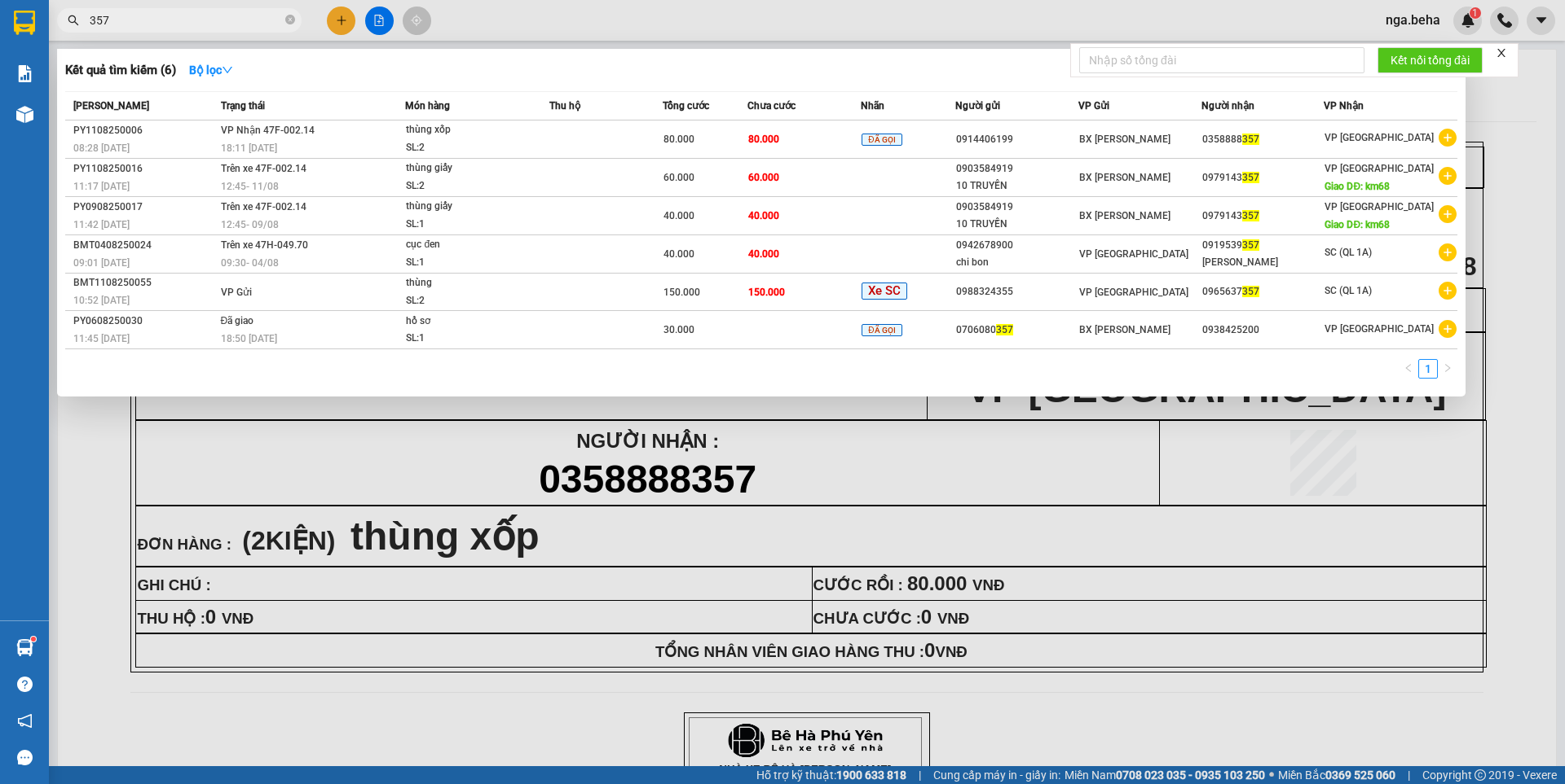
click at [246, 17] on input "357" at bounding box center [186, 20] width 193 height 18
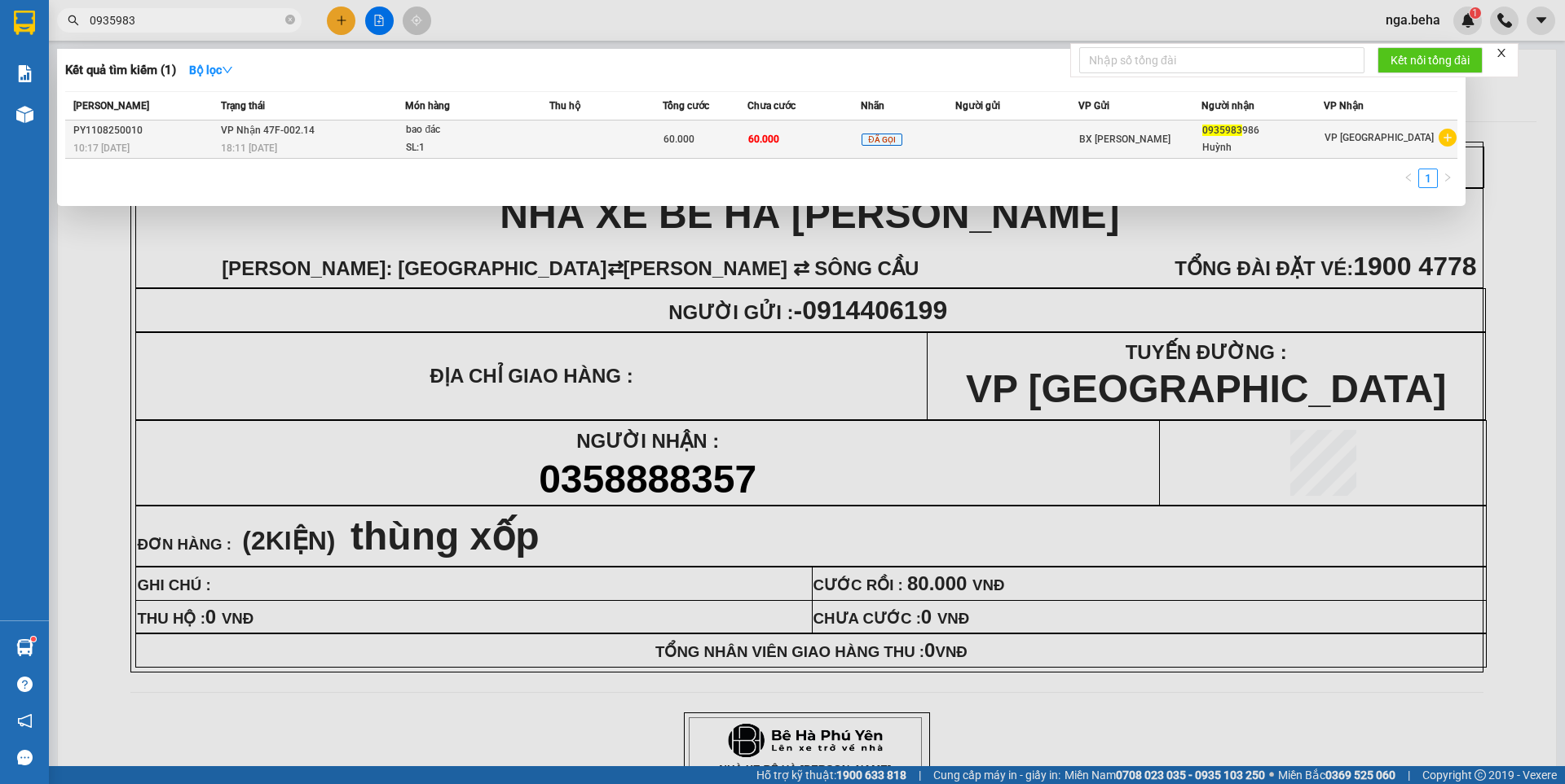
type input "0935983"
click at [285, 145] on div "18:11 - 11/08" at bounding box center [313, 147] width 184 height 18
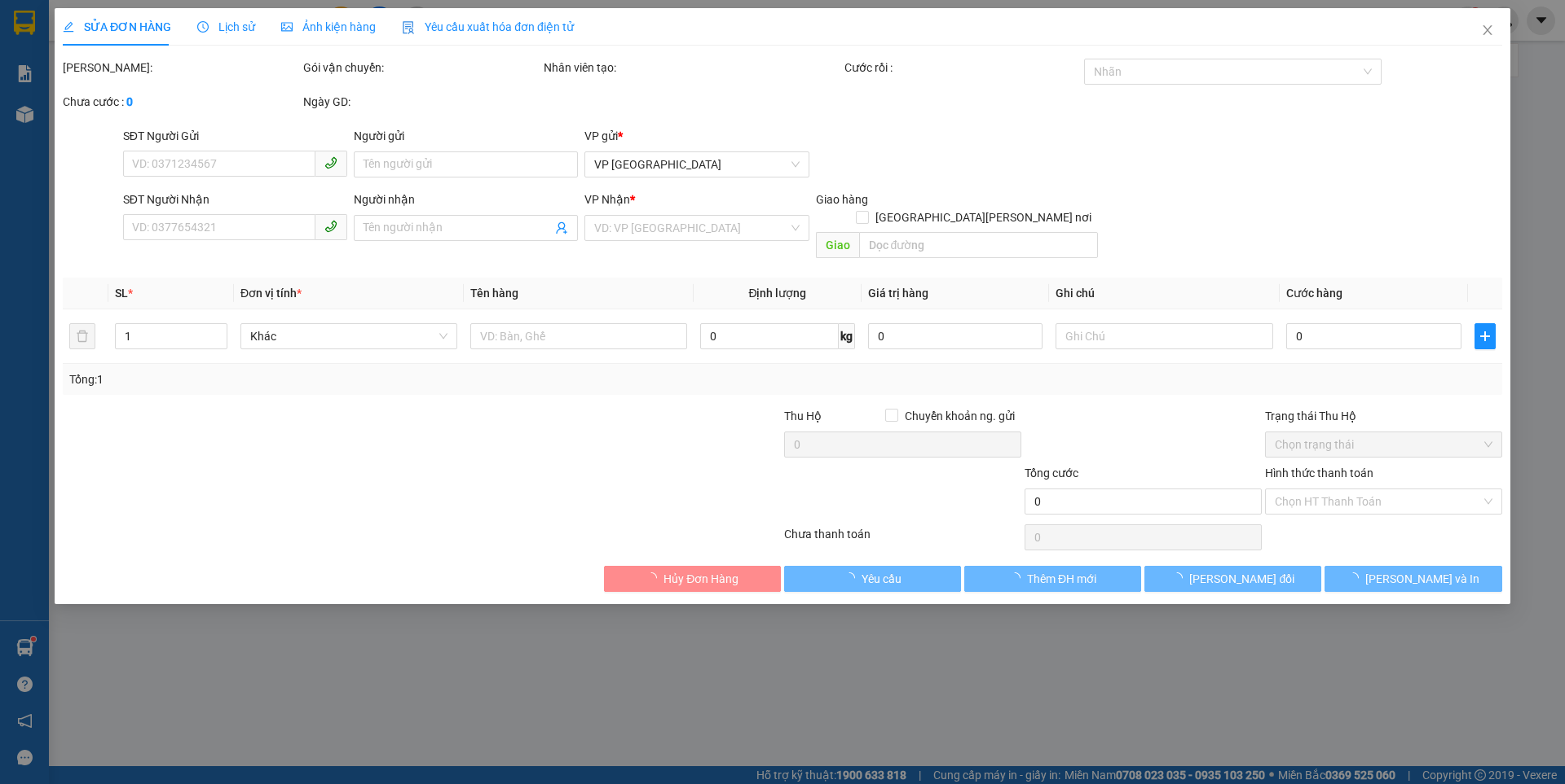
type input "0935983986"
type input "Huỳnh"
type input "60.000"
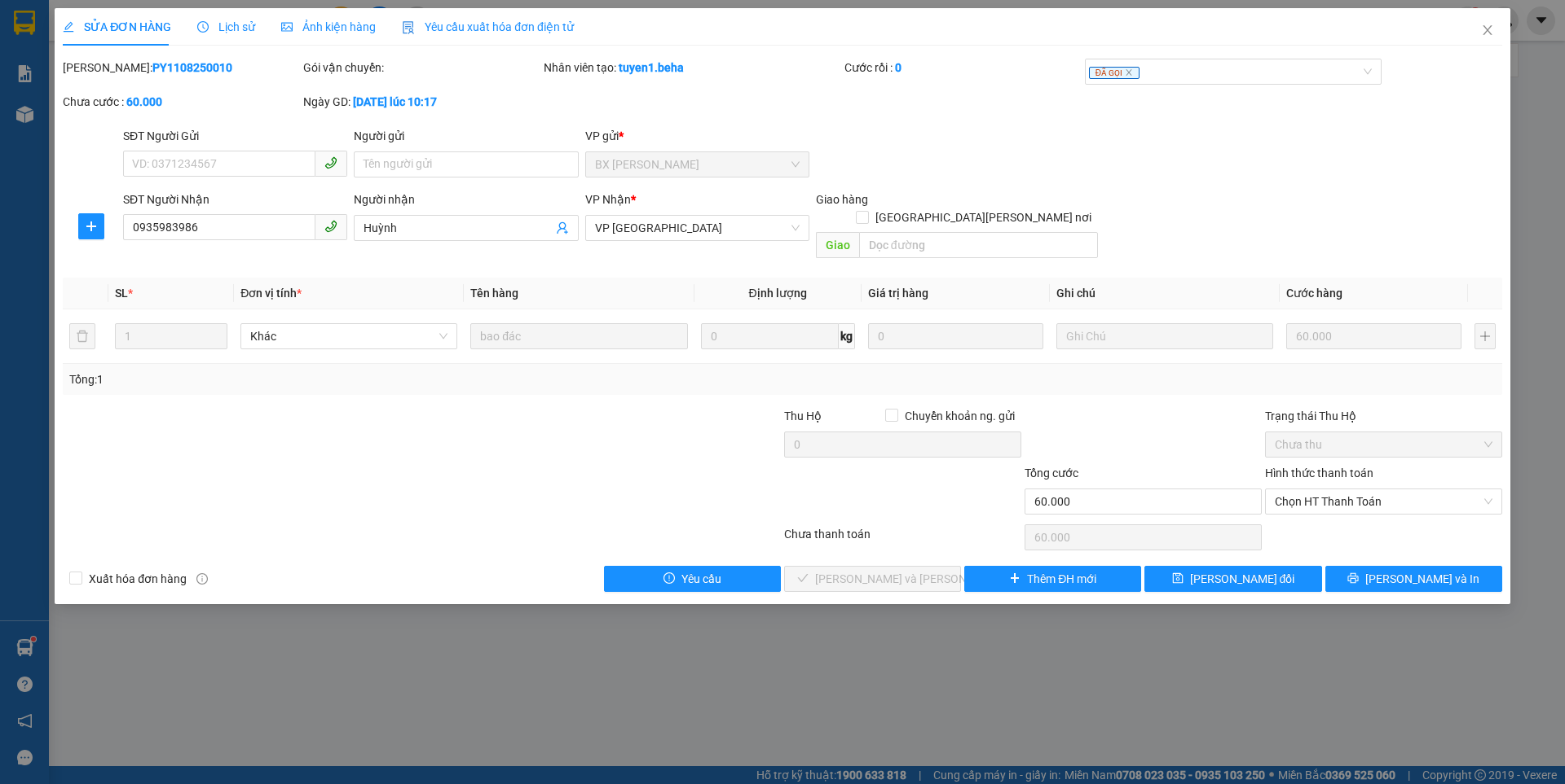
click at [338, 21] on span "Ảnh kiện hàng" at bounding box center [329, 27] width 95 height 13
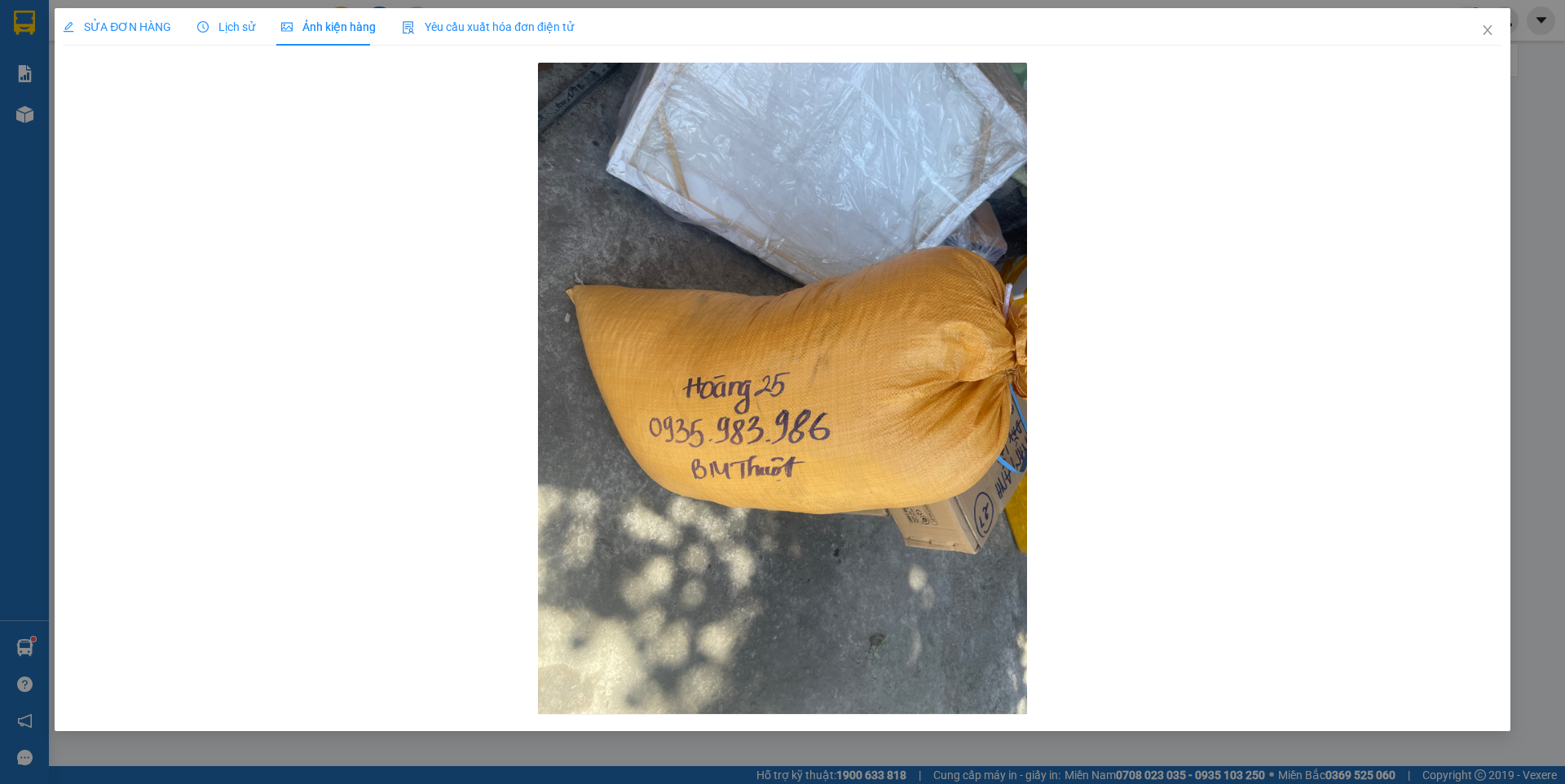
click at [143, 22] on span "SỬA ĐƠN HÀNG" at bounding box center [116, 27] width 109 height 13
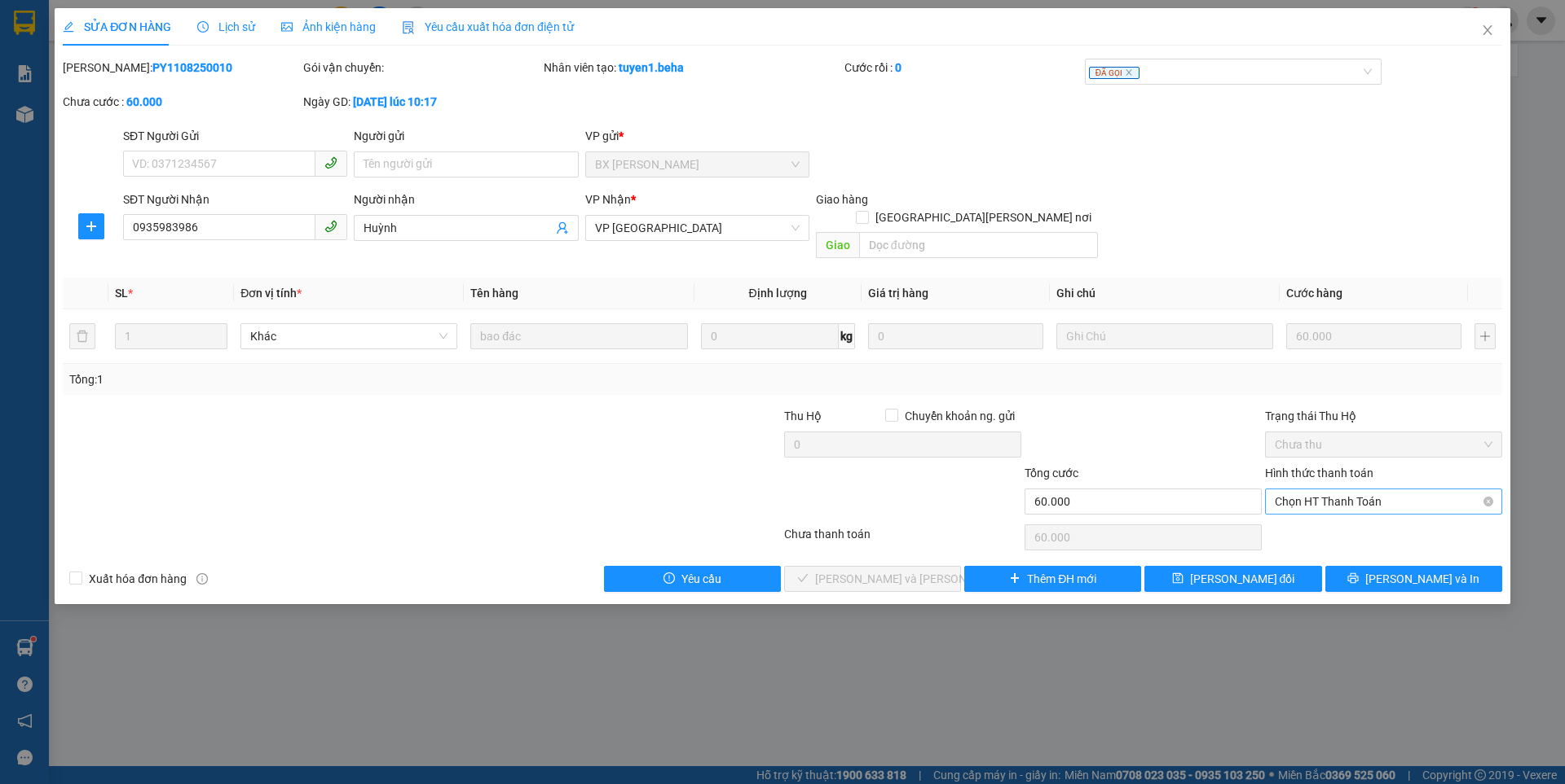
click at [1365, 489] on span "Chọn HT Thanh Toán" at bounding box center [1384, 502] width 217 height 25
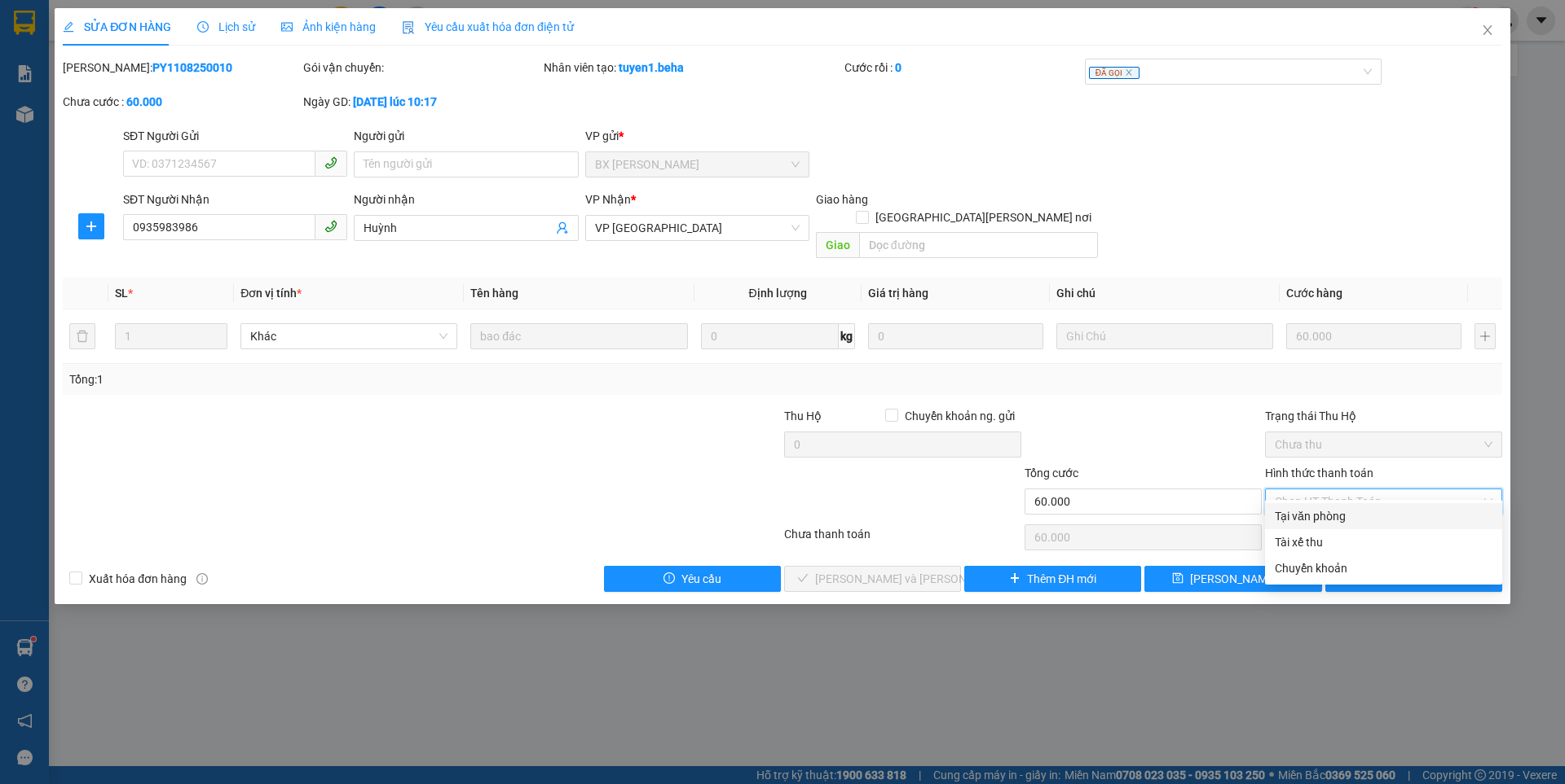
click at [1342, 522] on div "Tại văn phòng" at bounding box center [1384, 516] width 217 height 18
type input "0"
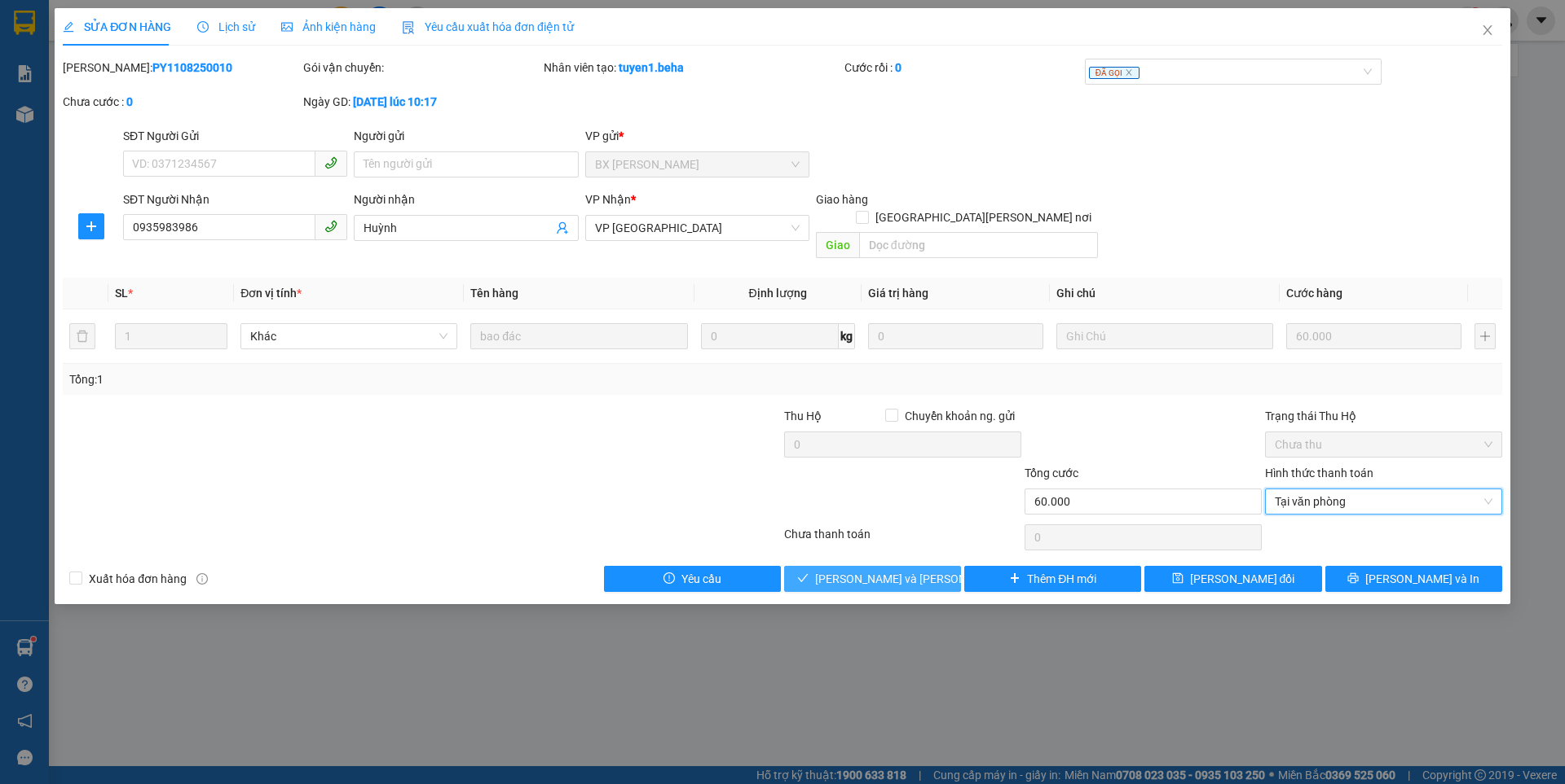
click at [954, 566] on button "Lưu và Giao hàng" at bounding box center [872, 579] width 177 height 26
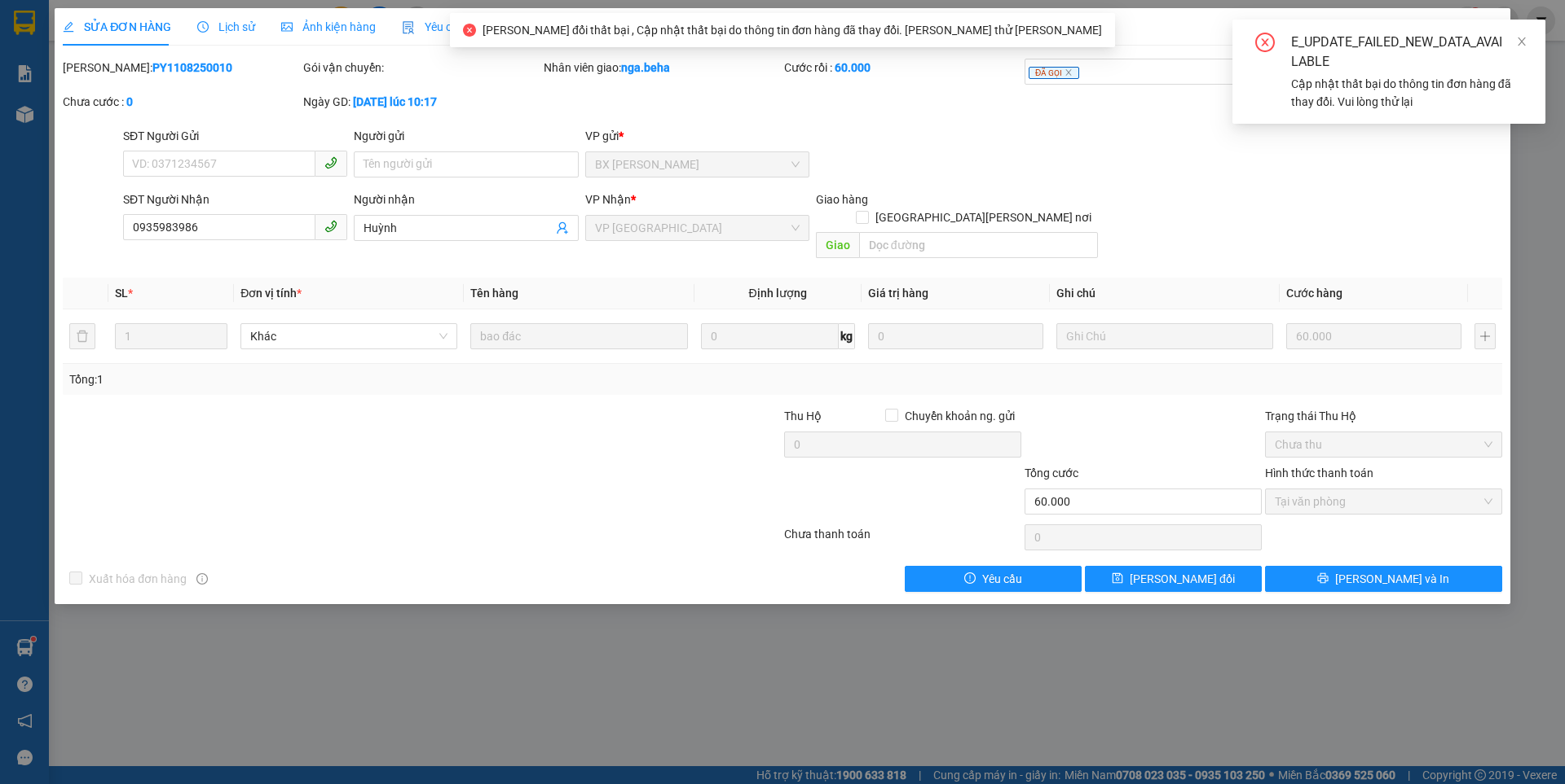
click at [1527, 42] on div "E_UPDATE_FAILED_NEW_DATA_AVAILABLE Cập nhật thất bại do thông tin đơn hàng đã t…" at bounding box center [1388, 72] width 313 height 104
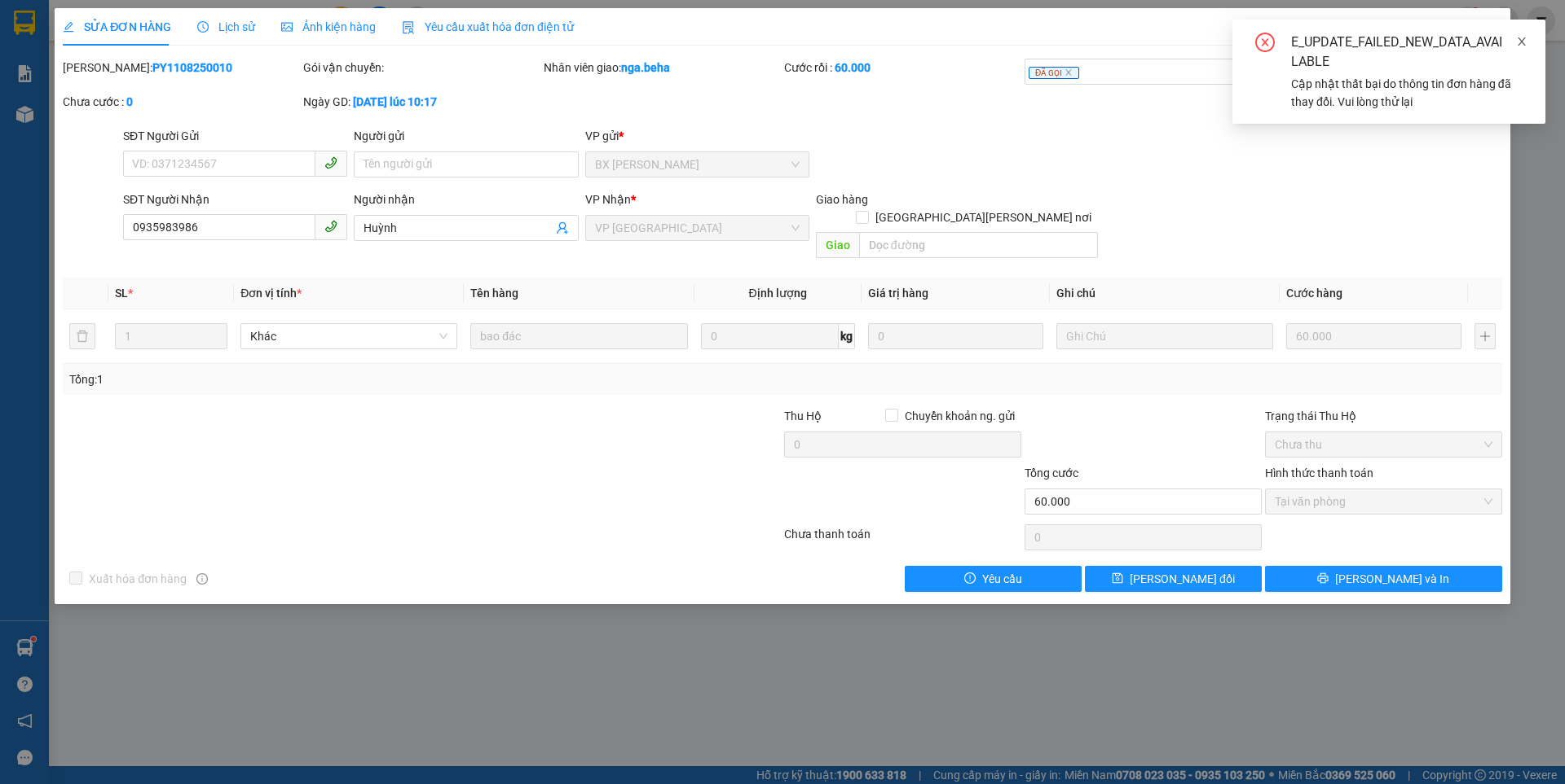
click at [1524, 42] on icon "close" at bounding box center [1522, 42] width 11 height 11
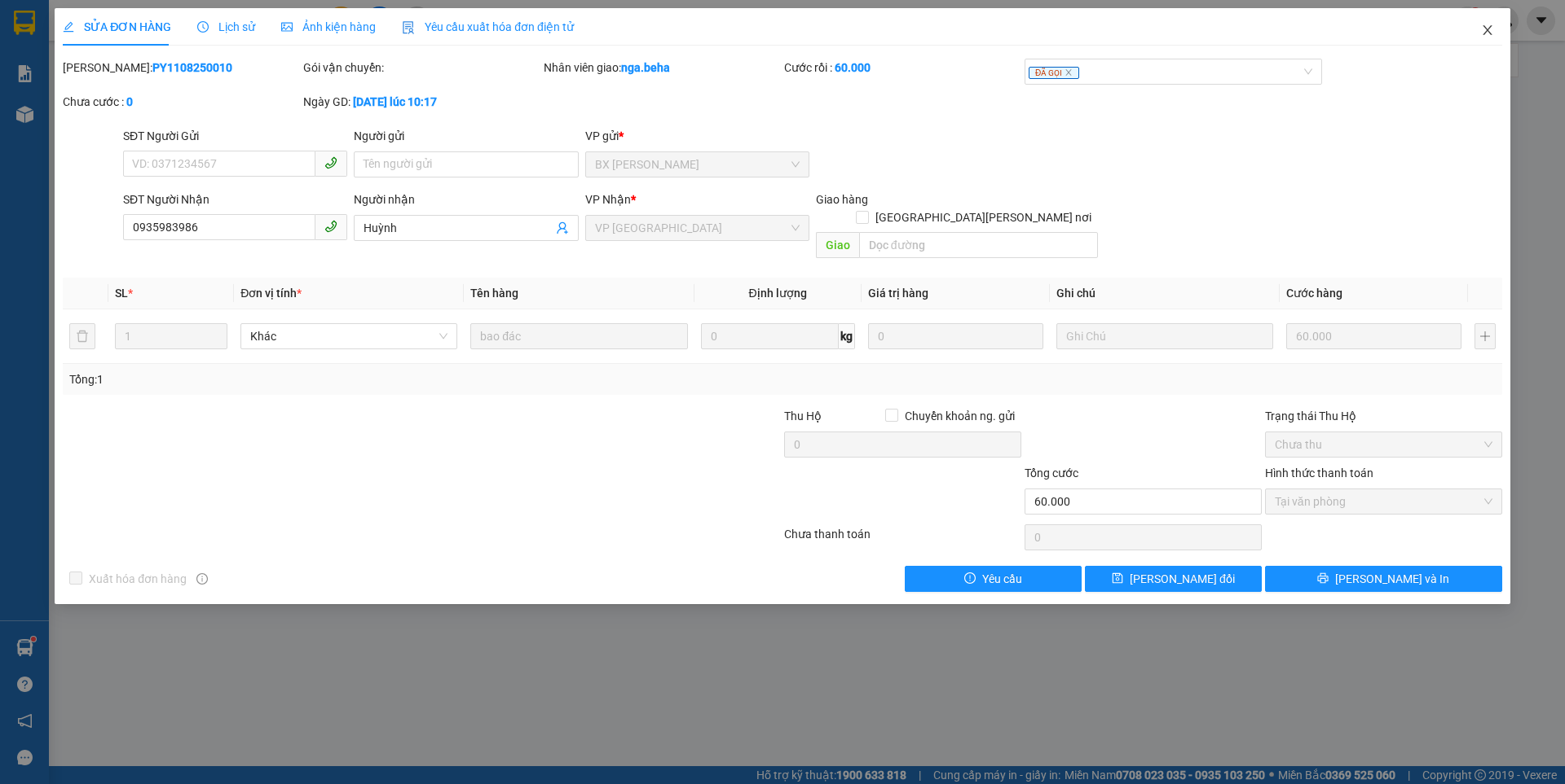
click at [1482, 34] on icon "close" at bounding box center [1488, 30] width 13 height 13
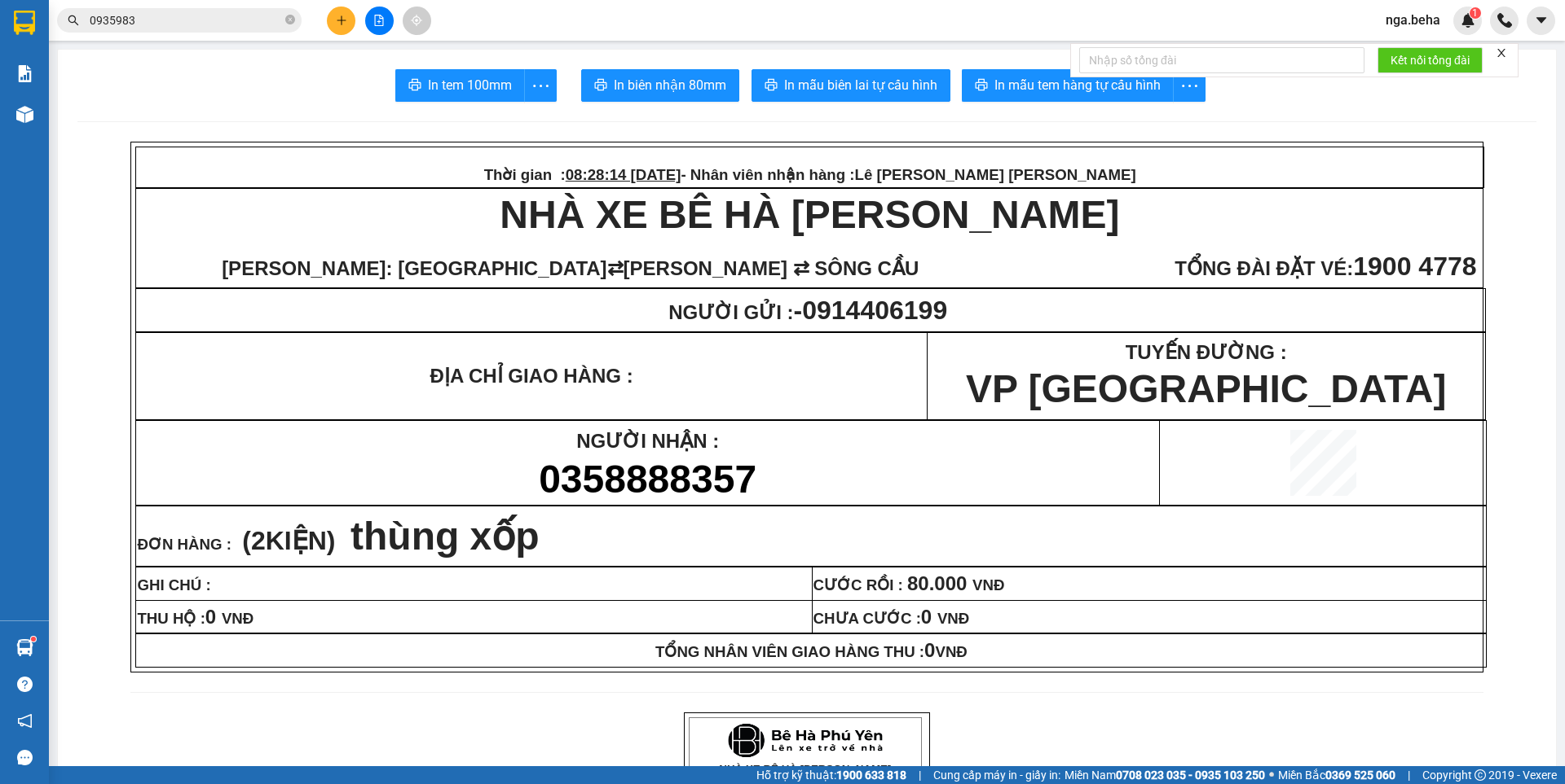
click at [139, 18] on input "0935983" at bounding box center [186, 20] width 193 height 18
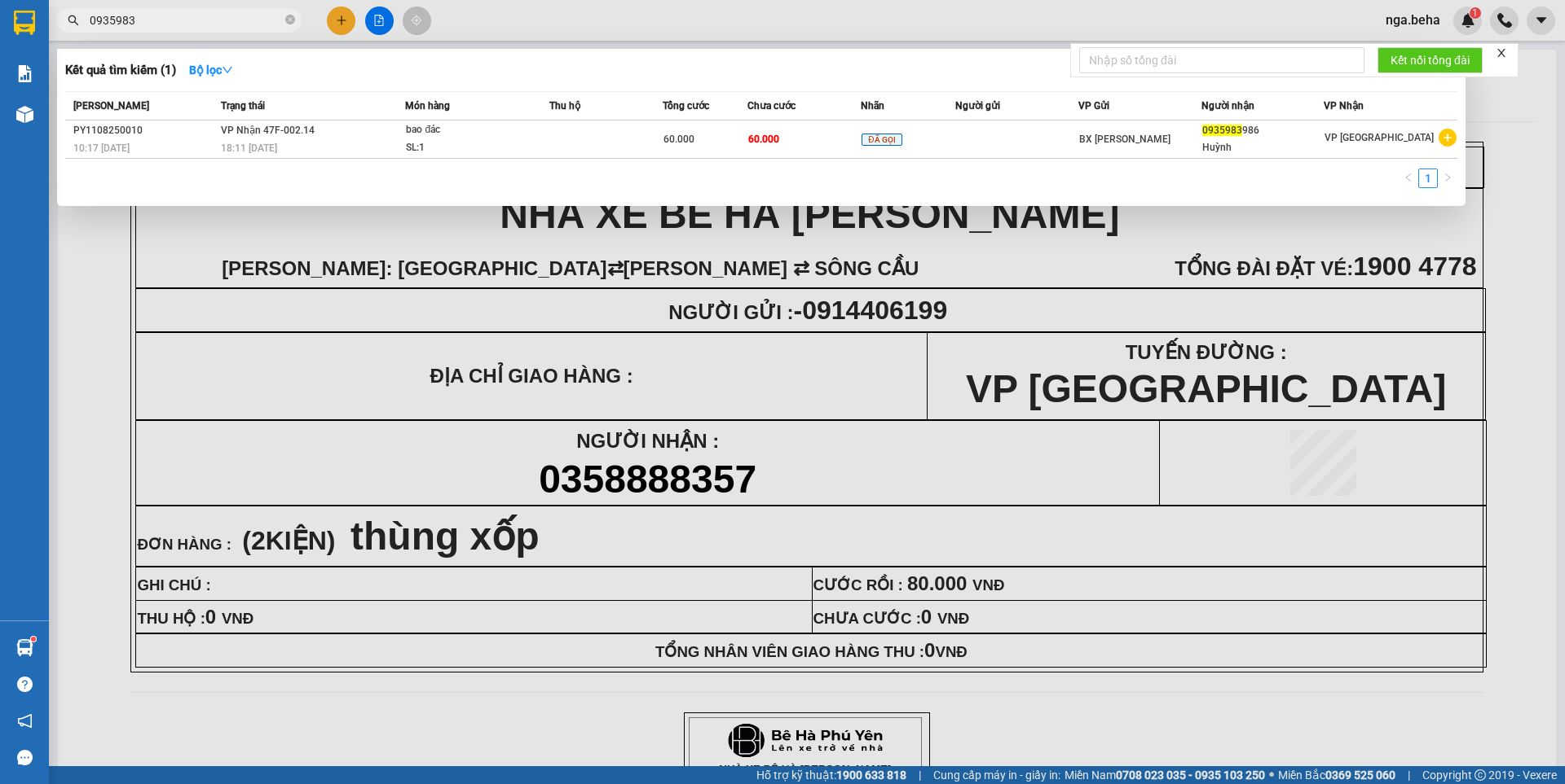
click at [139, 18] on input "0935983" at bounding box center [186, 20] width 193 height 18
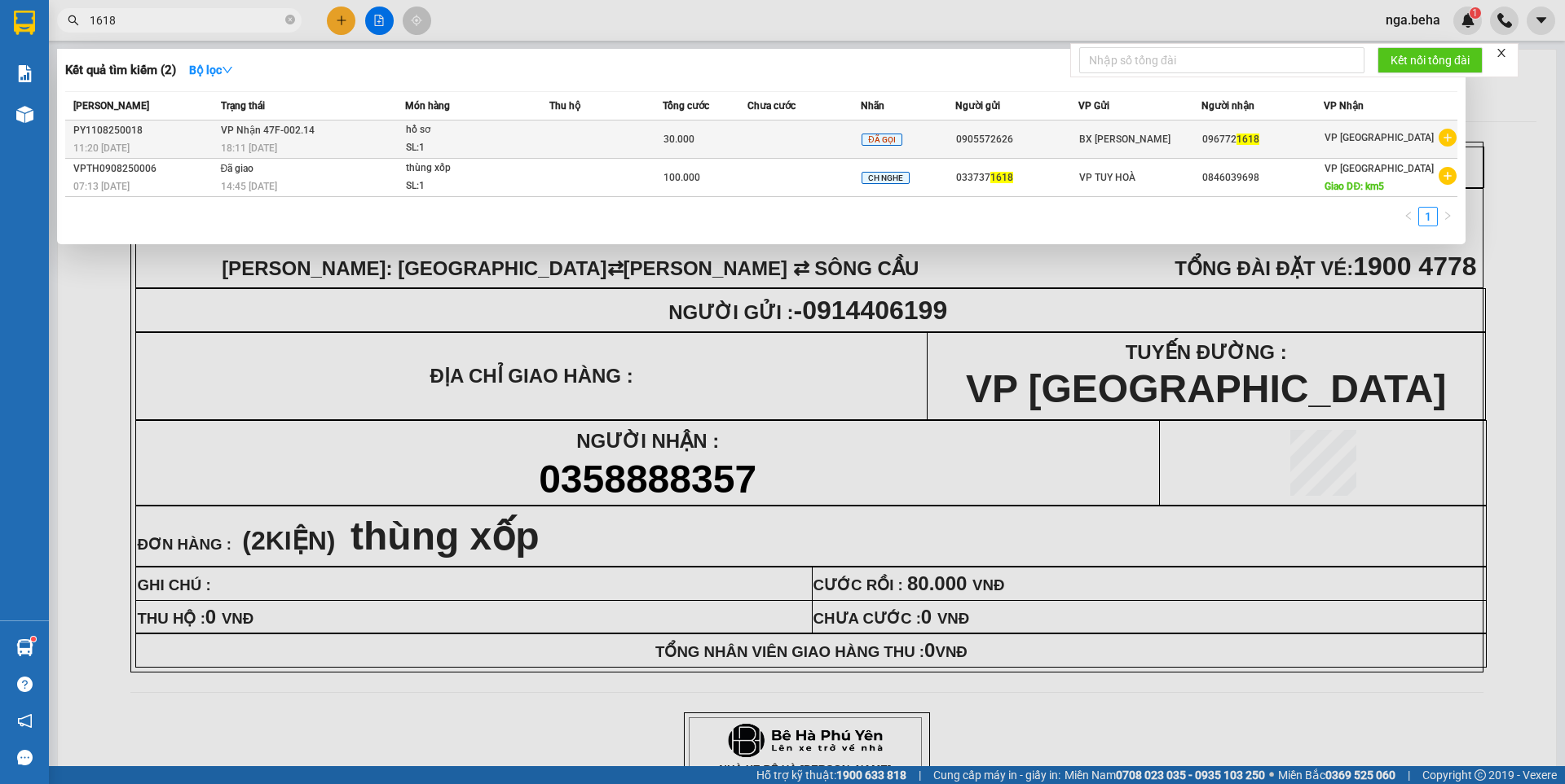
type input "1618"
click at [678, 139] on span "30.000" at bounding box center [679, 139] width 31 height 11
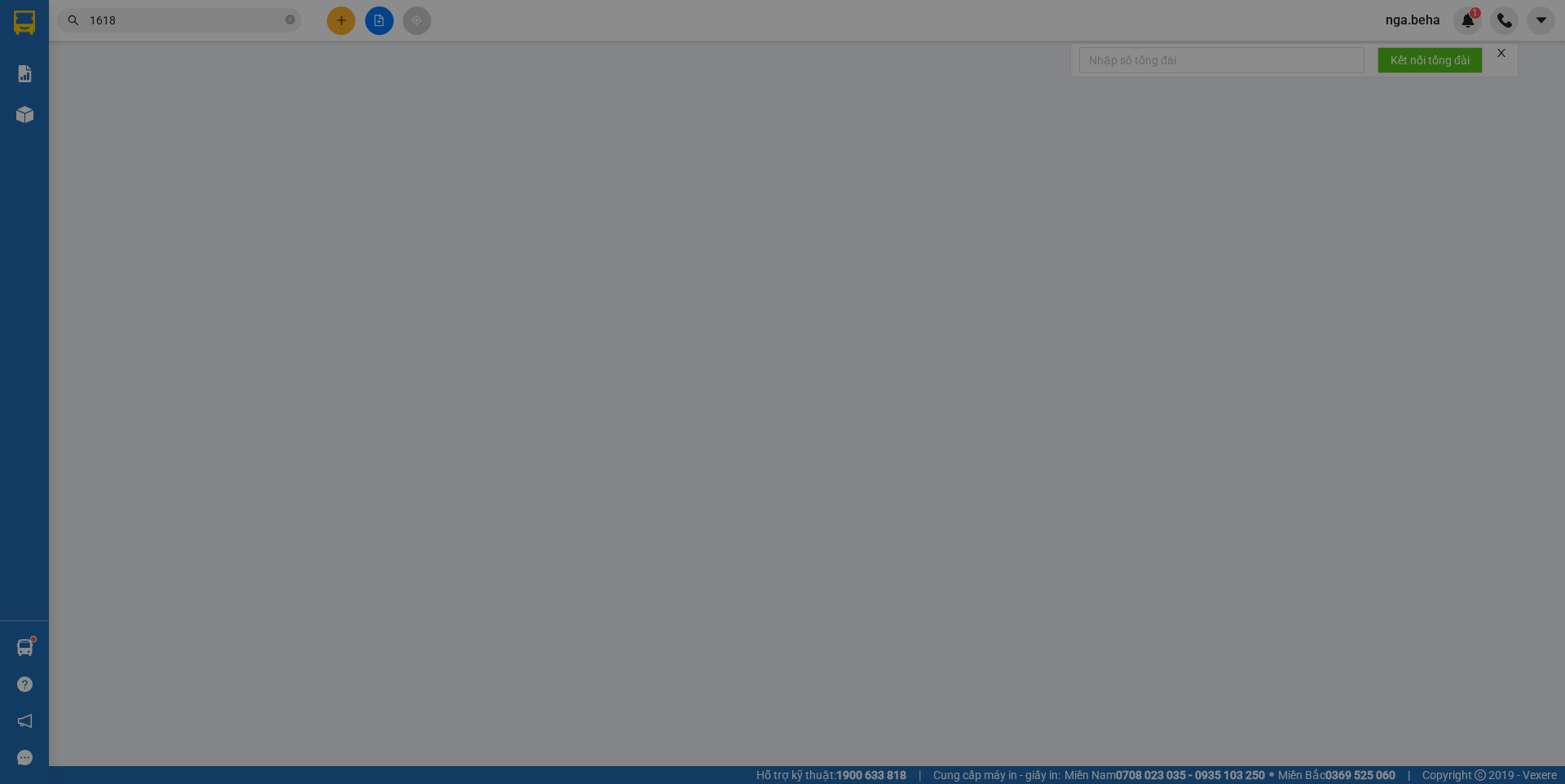
type input "0905572626"
type input "0967721618"
type input "30.000"
type input "0"
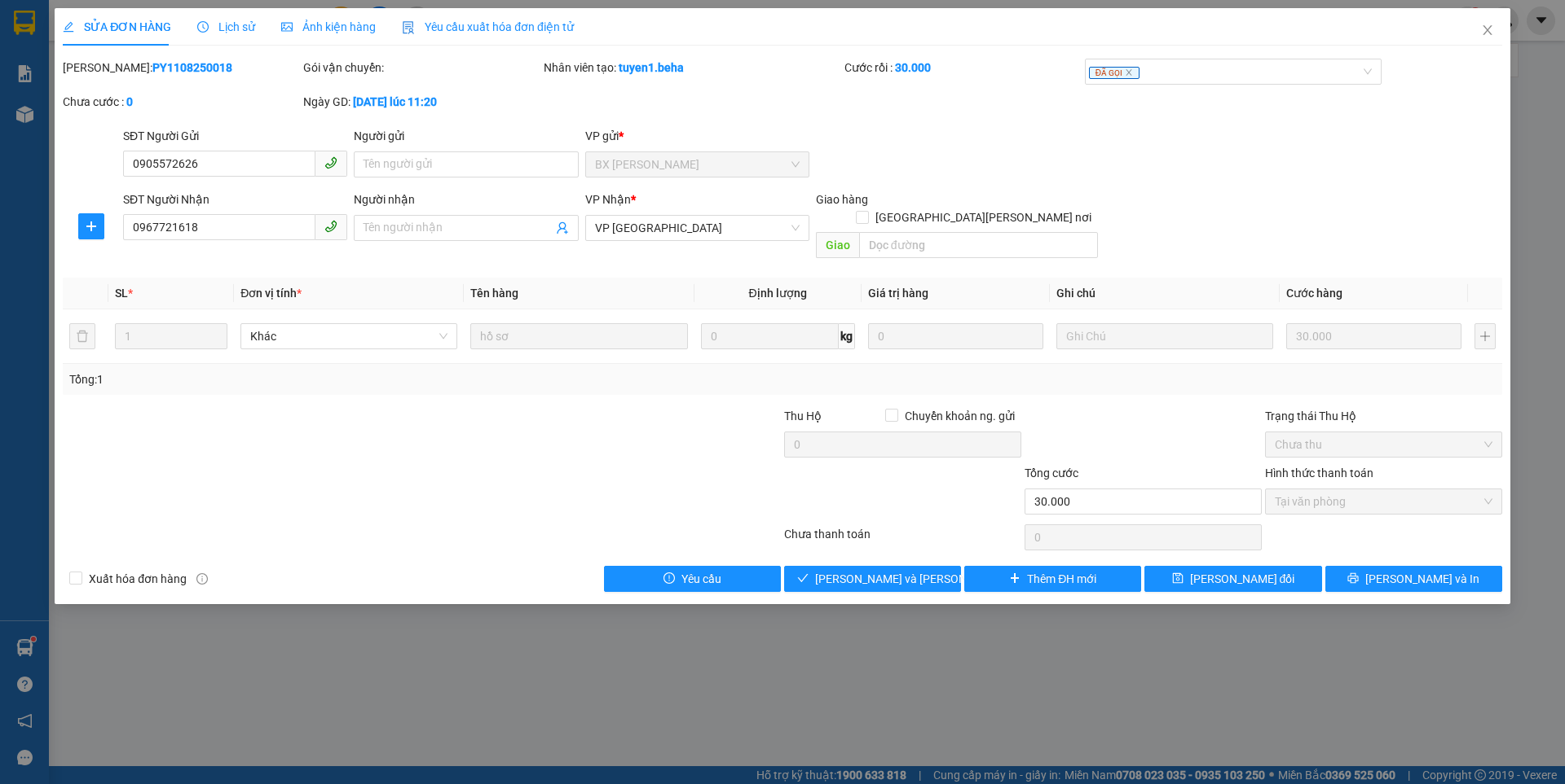
click at [330, 26] on span "Ảnh kiện hàng" at bounding box center [329, 27] width 95 height 13
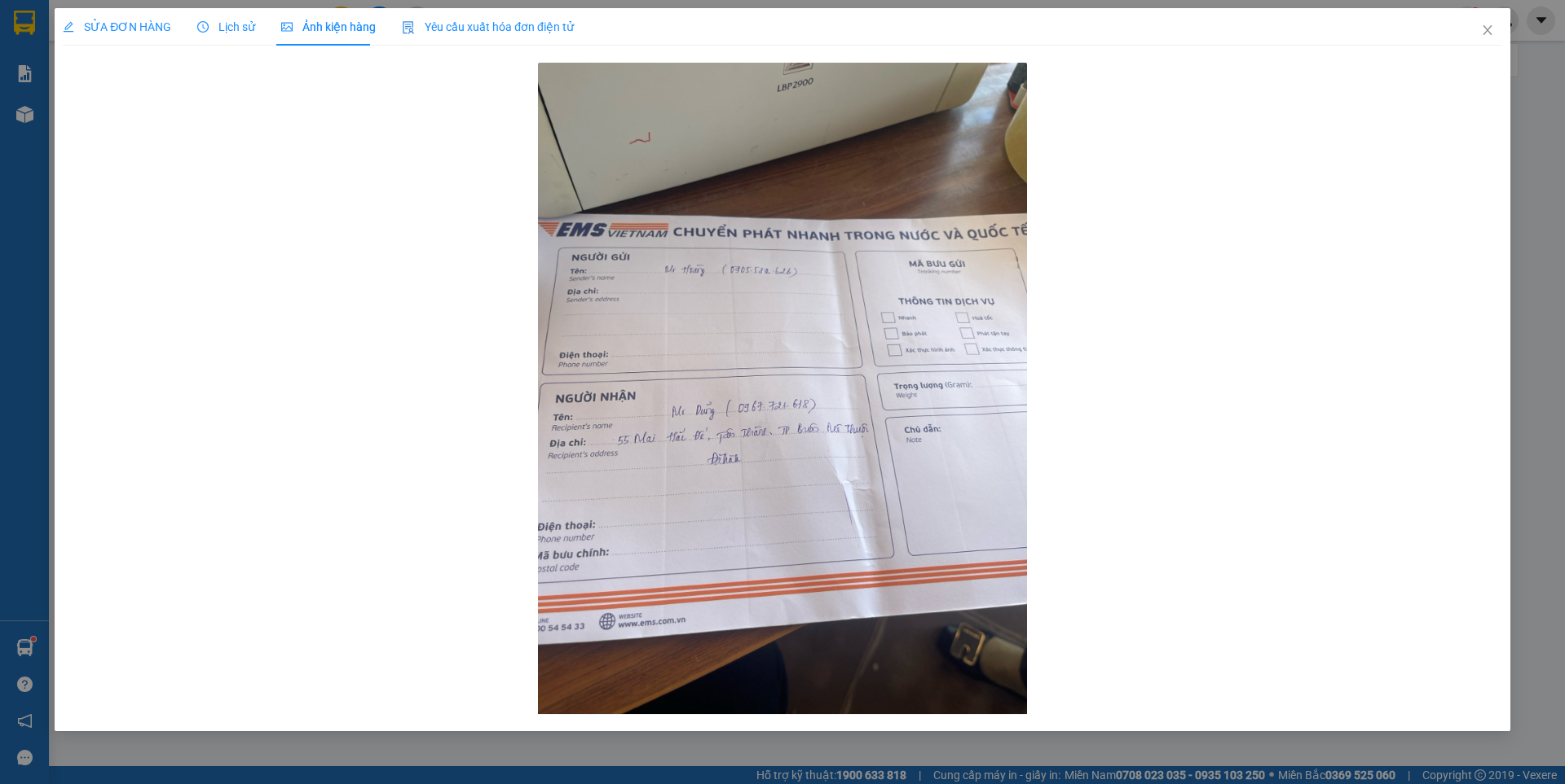
click at [147, 21] on span "SỬA ĐƠN HÀNG" at bounding box center [116, 27] width 109 height 13
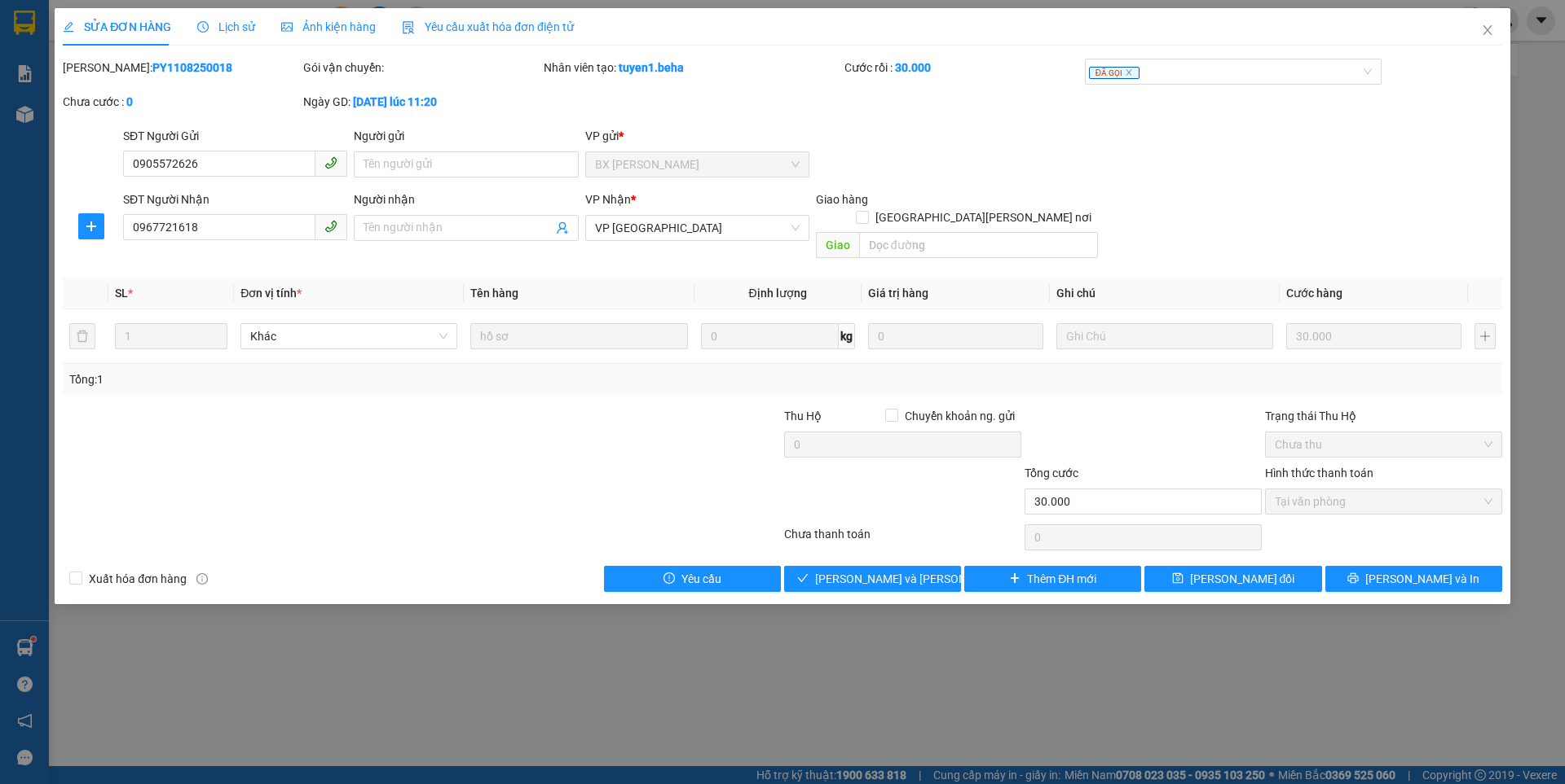
click at [305, 23] on span "Ảnh kiện hàng" at bounding box center [329, 27] width 95 height 13
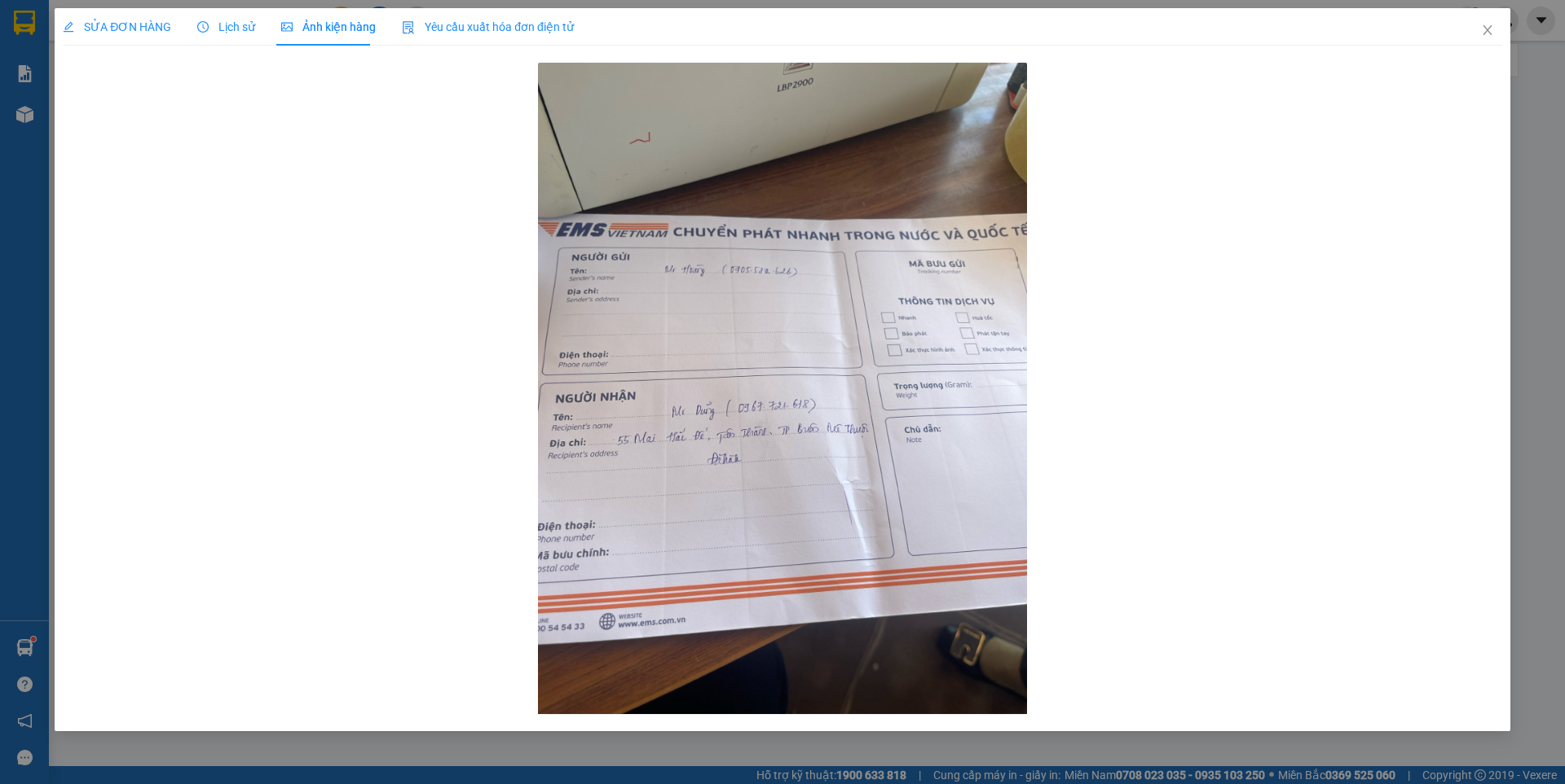
click at [130, 30] on span "SỬA ĐƠN HÀNG" at bounding box center [116, 27] width 109 height 13
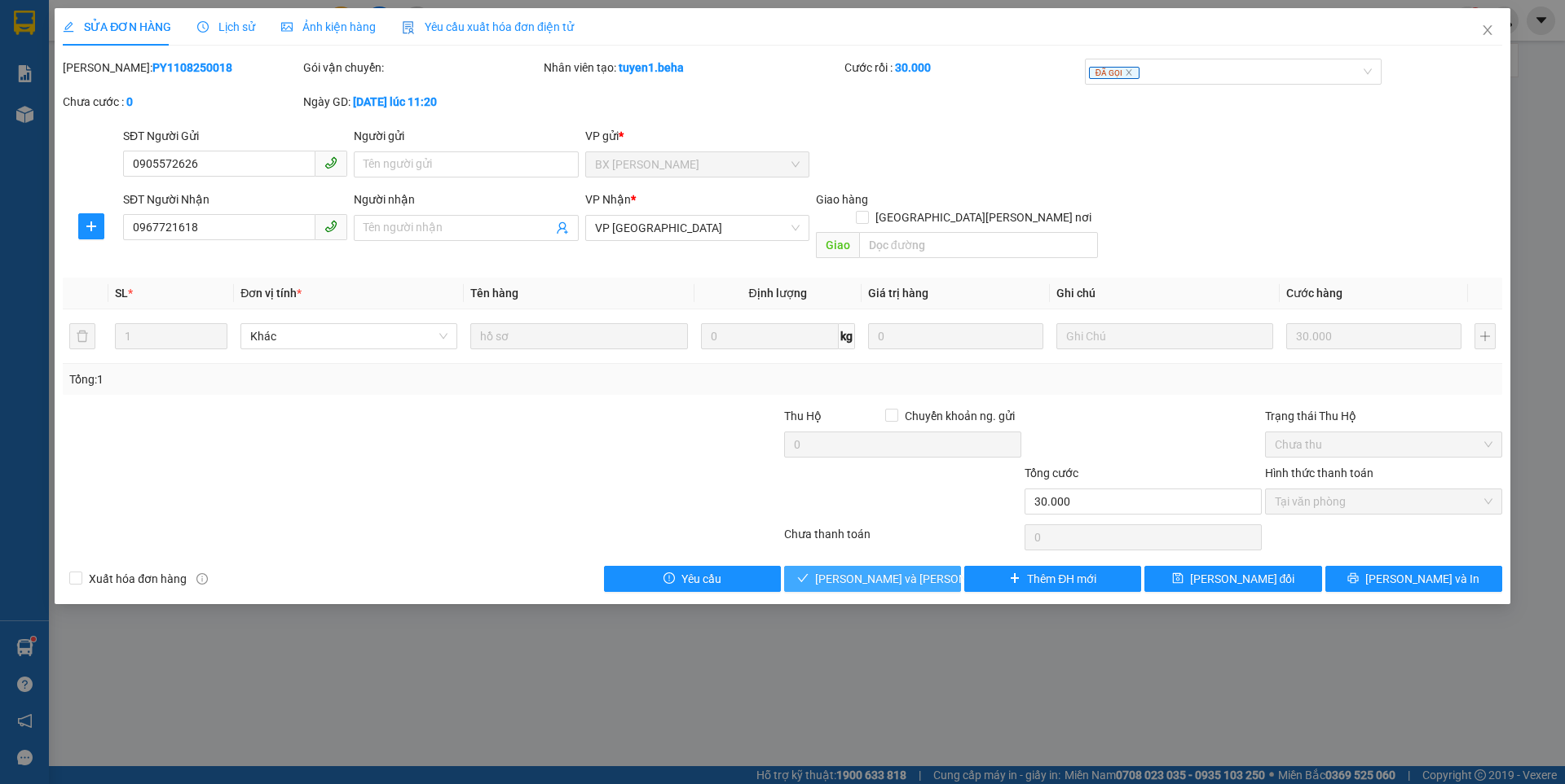
click at [885, 571] on button "Lưu và Giao hàng" at bounding box center [872, 579] width 177 height 26
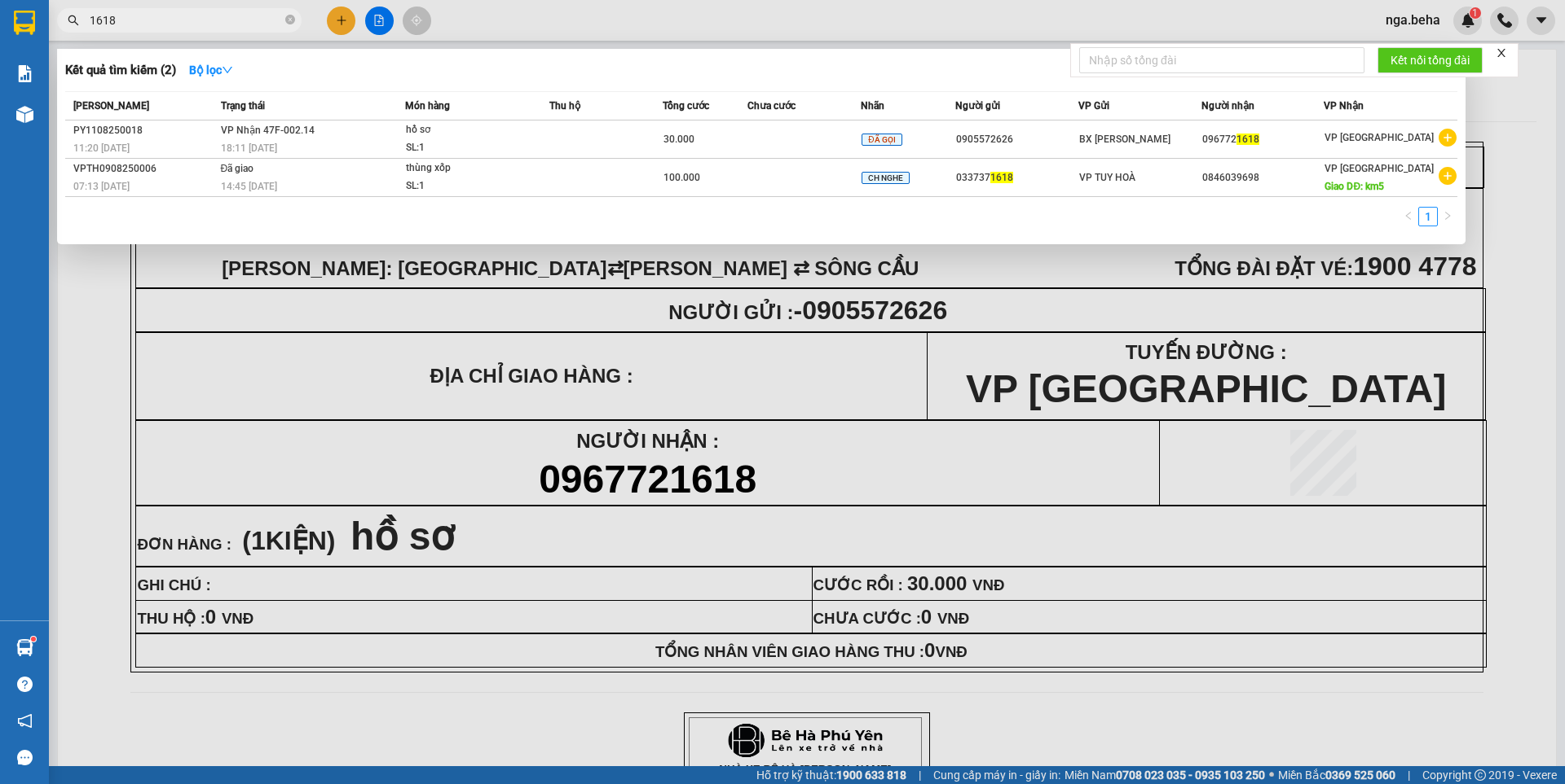
click at [204, 29] on span "1618" at bounding box center [179, 21] width 245 height 25
click at [206, 21] on input "1618" at bounding box center [186, 20] width 193 height 18
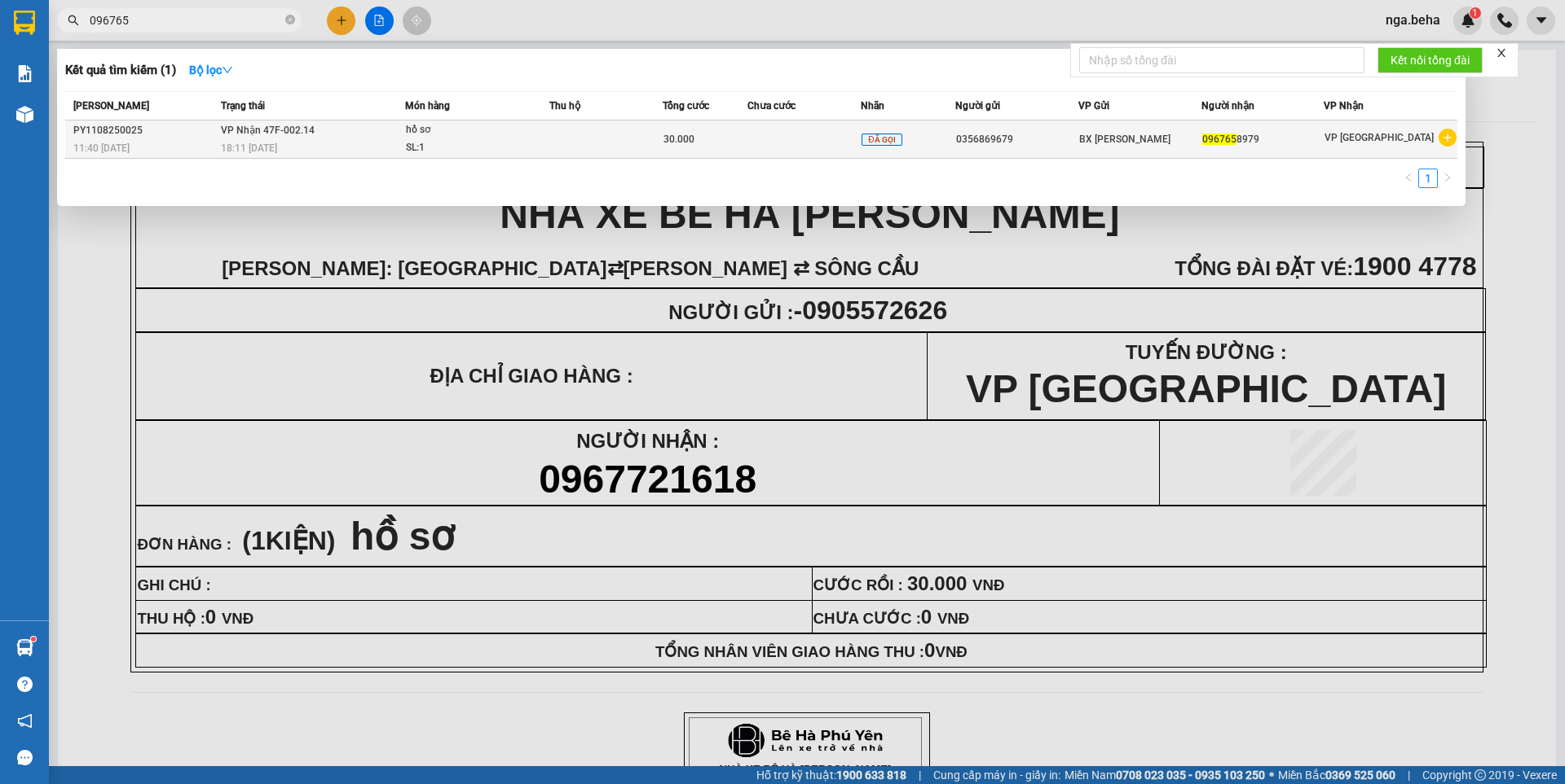
type input "096765"
click at [644, 144] on td at bounding box center [606, 140] width 113 height 39
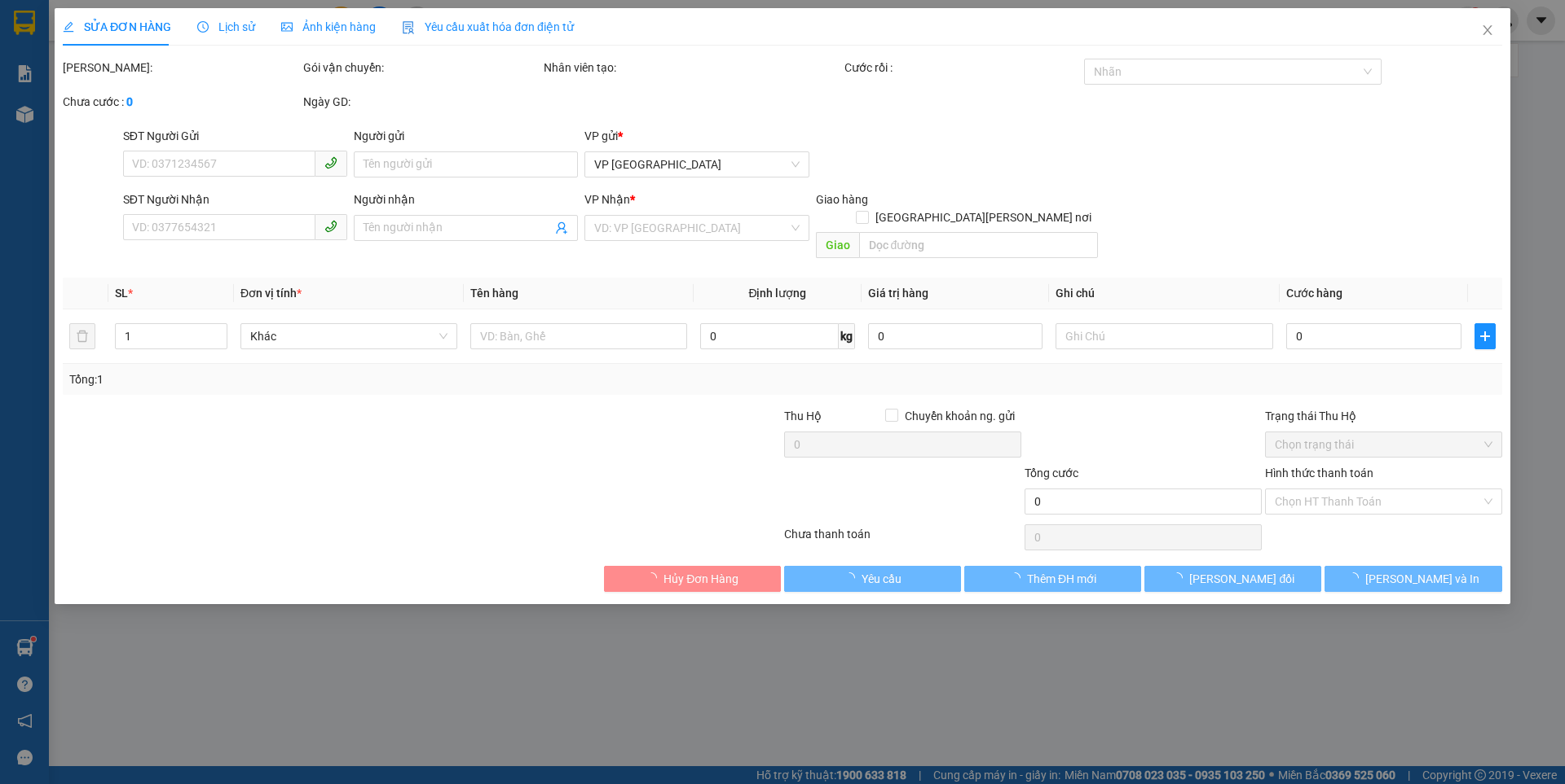
type input "0356869679"
type input "0967658979"
type input "30.000"
type input "0"
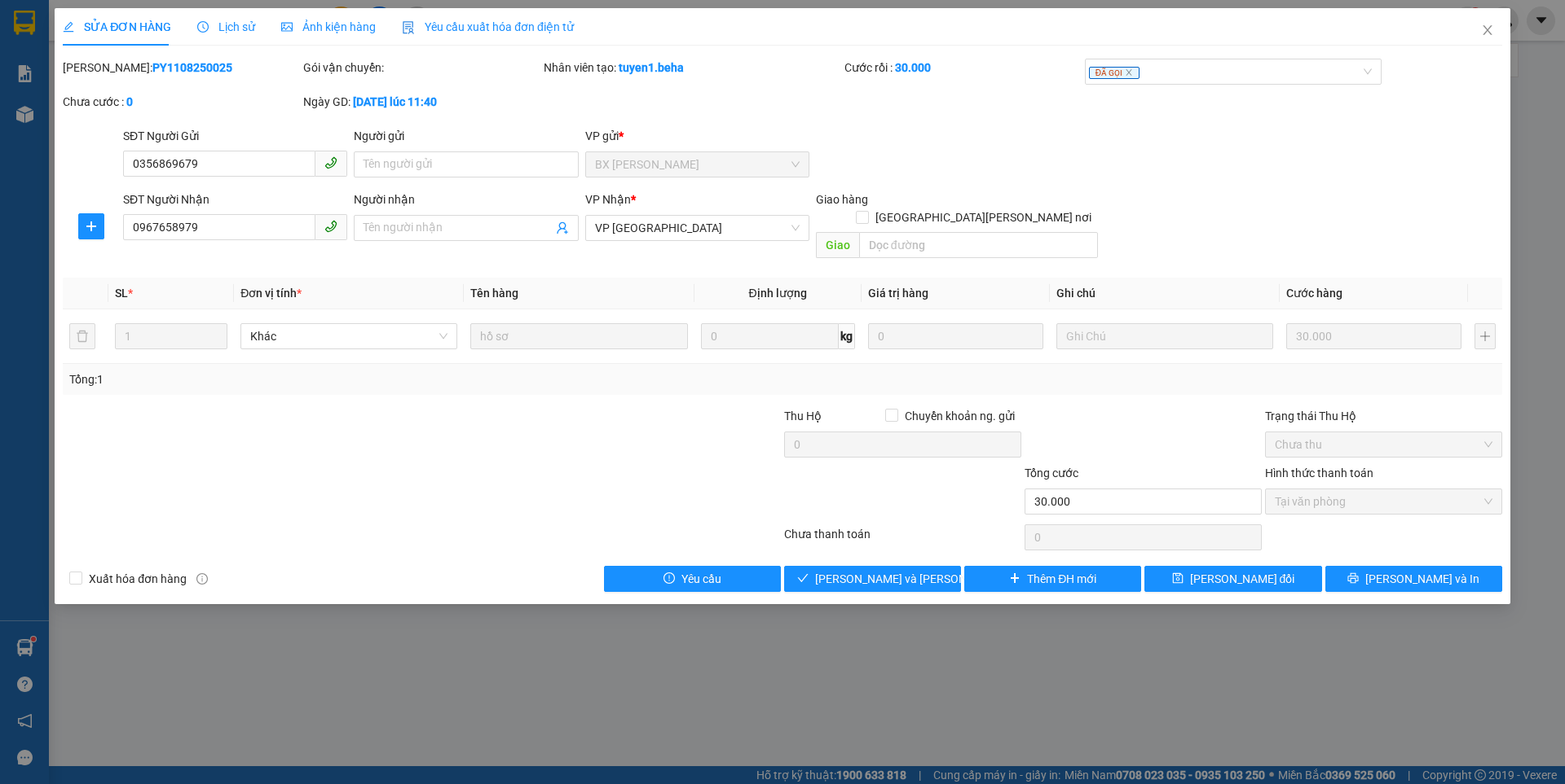
click at [338, 26] on span "Ảnh kiện hàng" at bounding box center [329, 27] width 95 height 13
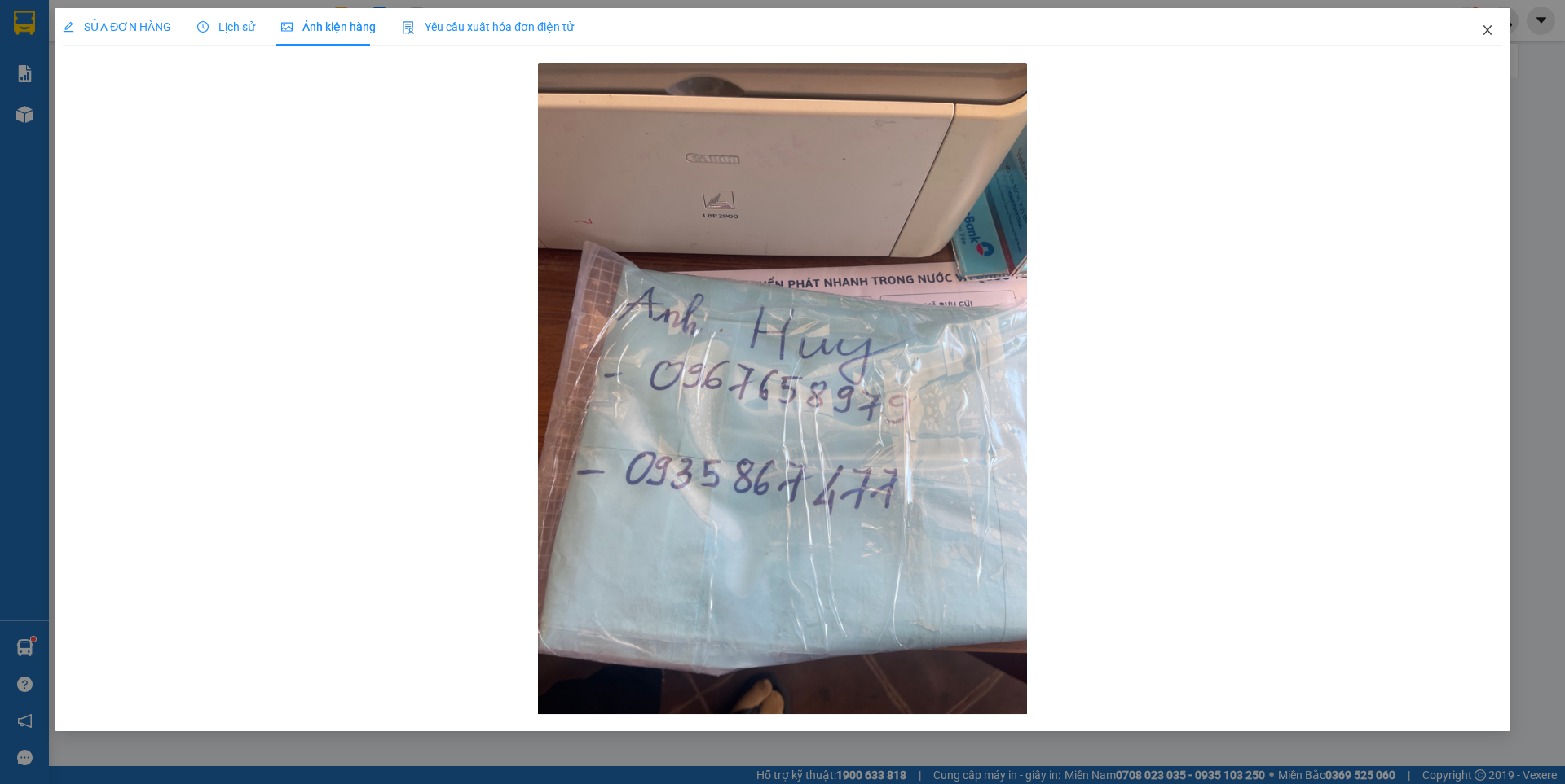
click at [1484, 32] on icon "close" at bounding box center [1488, 30] width 13 height 13
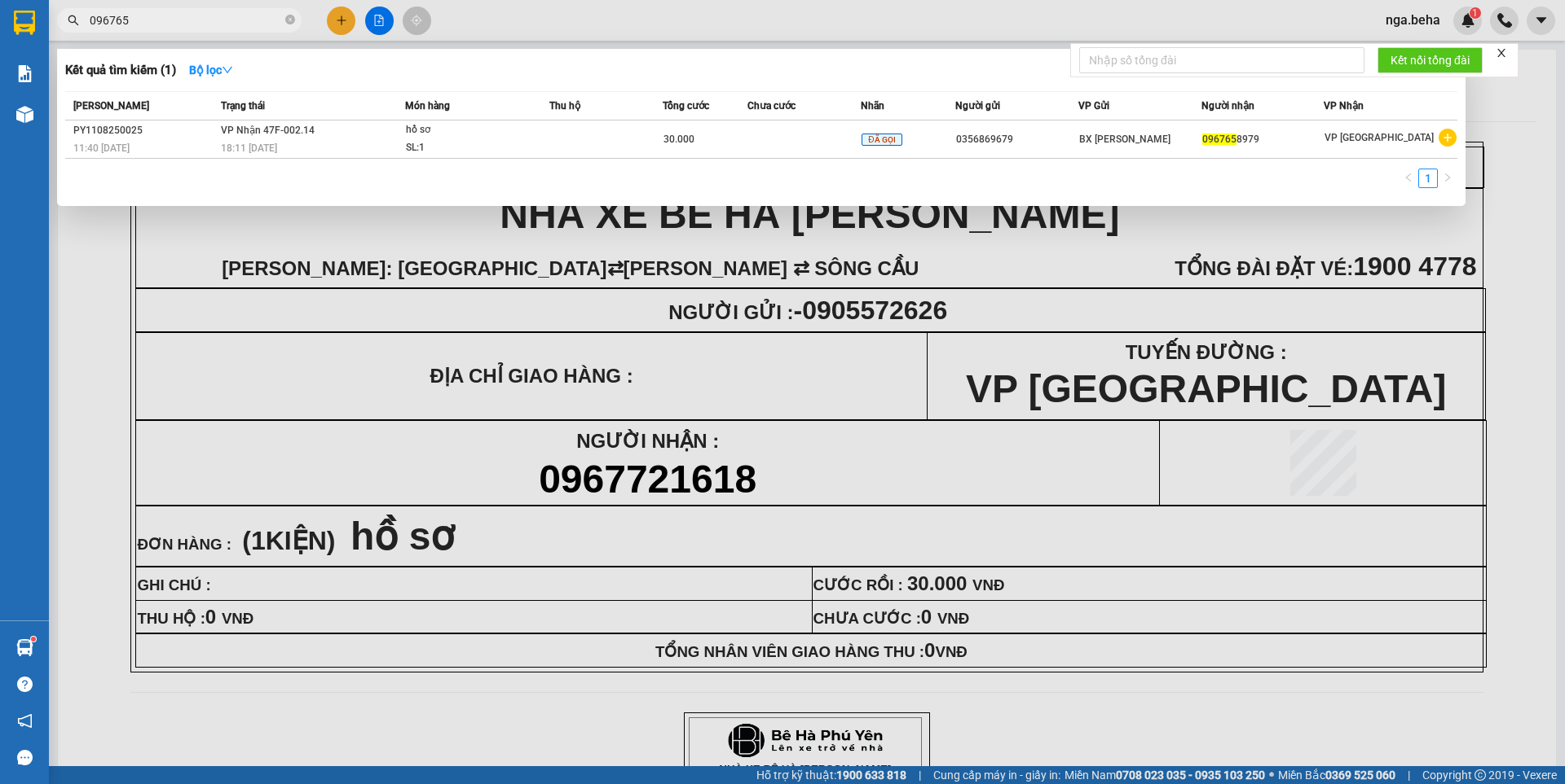
click at [240, 17] on input "096765" at bounding box center [186, 20] width 193 height 18
click at [739, 150] on td "30.000" at bounding box center [705, 140] width 85 height 39
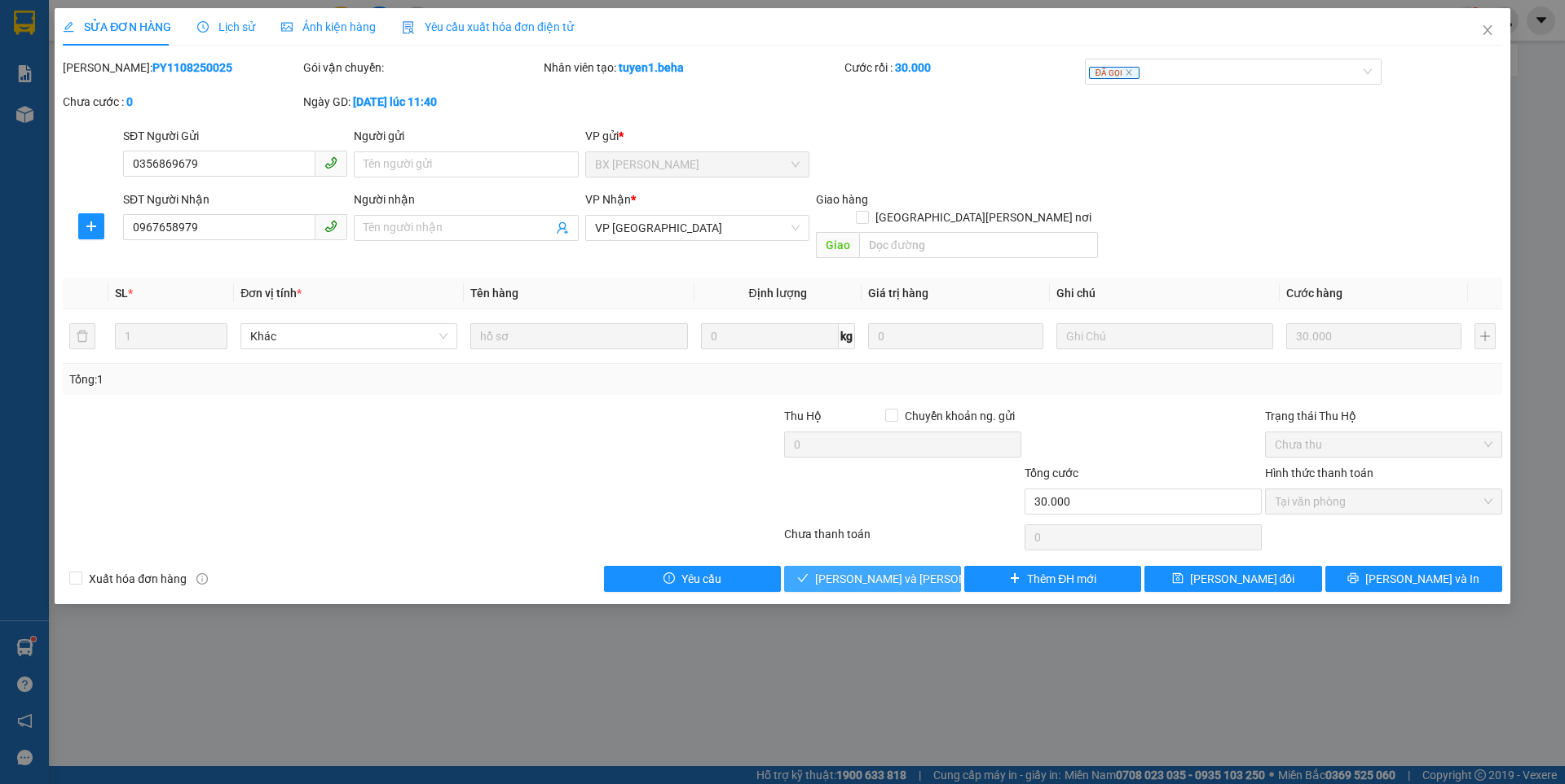
click at [923, 571] on span "Lưu và Giao hàng" at bounding box center [924, 579] width 220 height 18
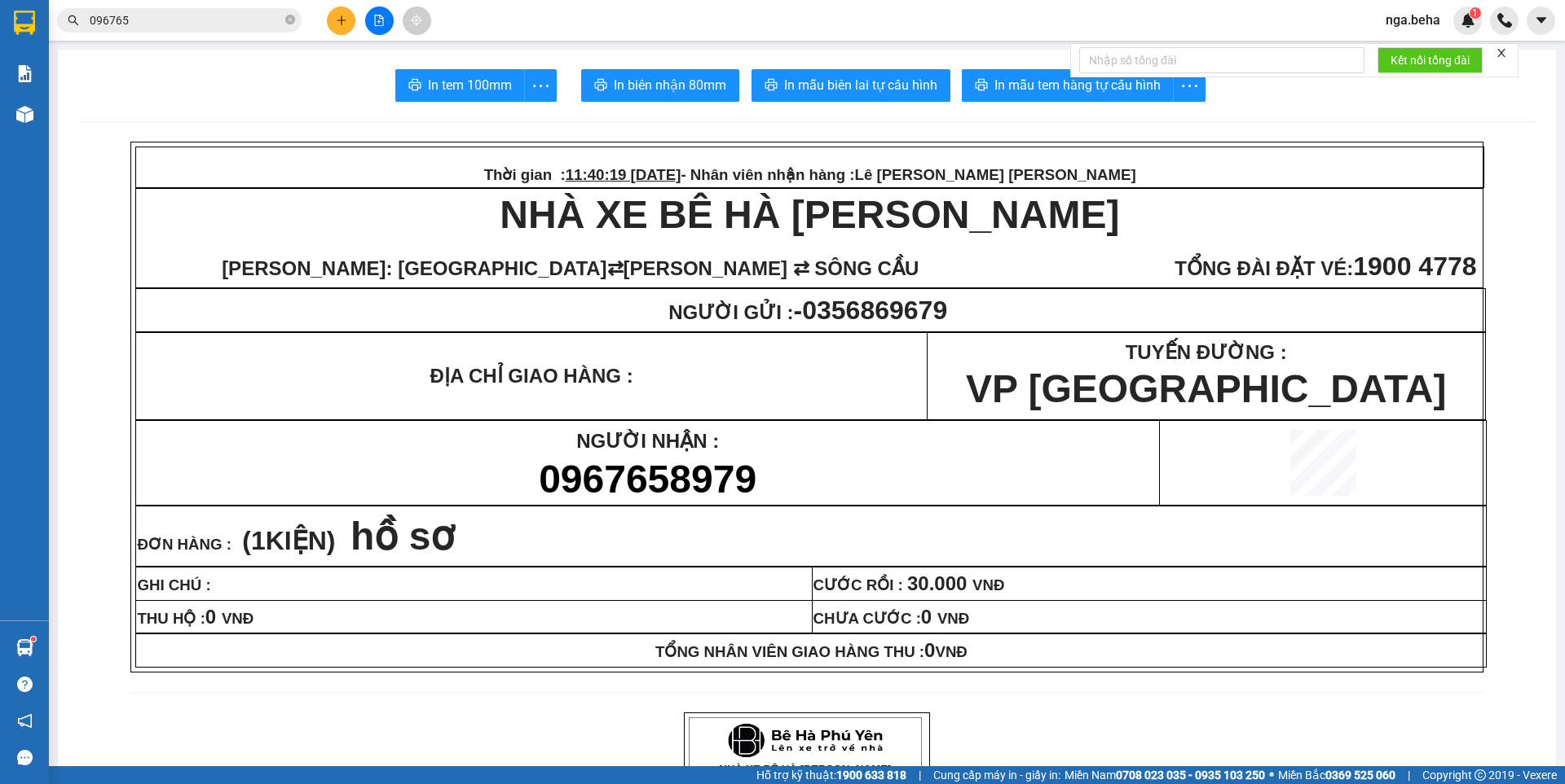
click at [269, 9] on span "096765" at bounding box center [179, 21] width 245 height 25
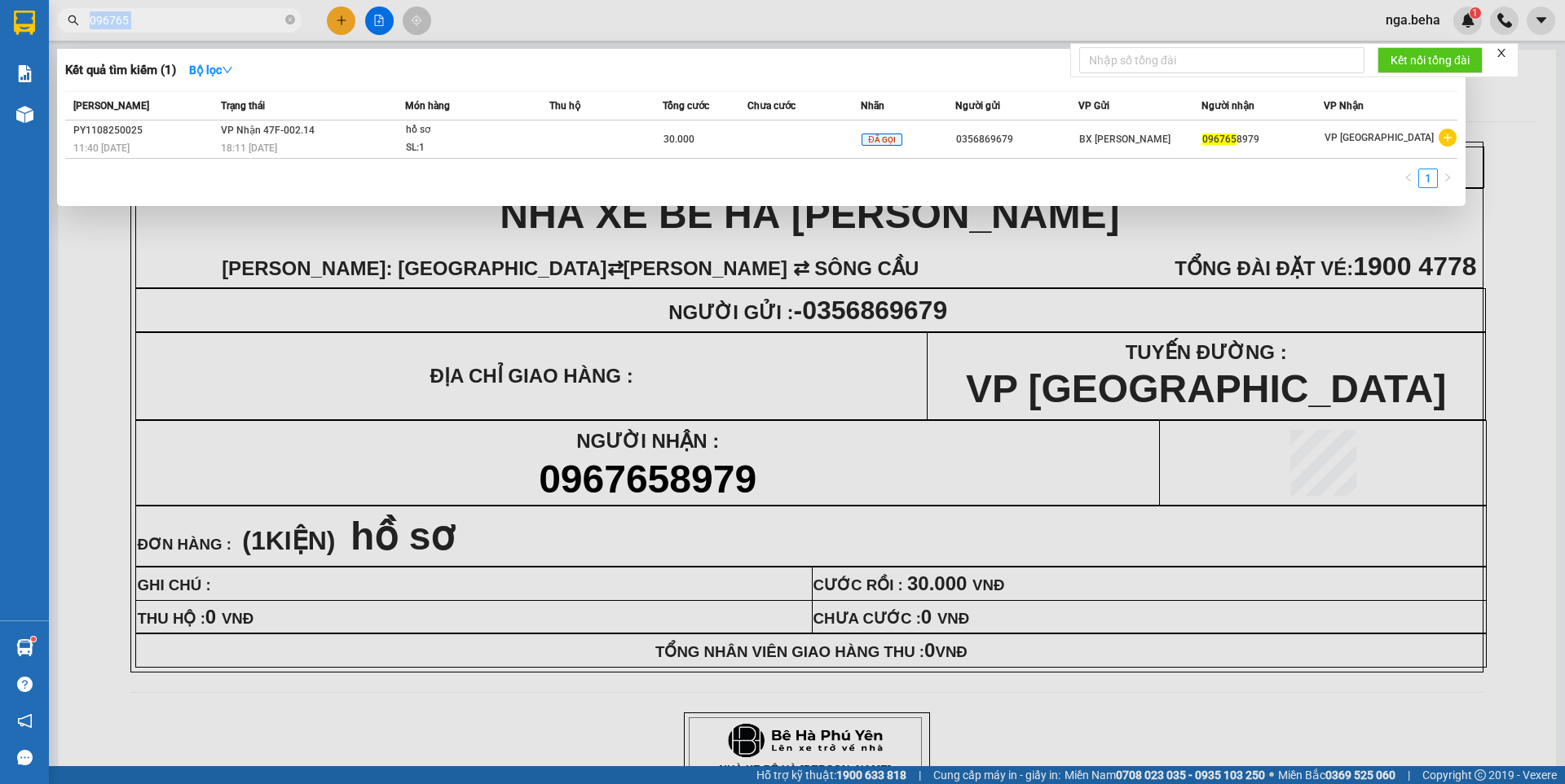
click at [269, 9] on span "096765" at bounding box center [179, 21] width 245 height 25
click at [244, 29] on span "096765" at bounding box center [179, 21] width 245 height 25
click at [246, 15] on input "096765" at bounding box center [186, 20] width 193 height 18
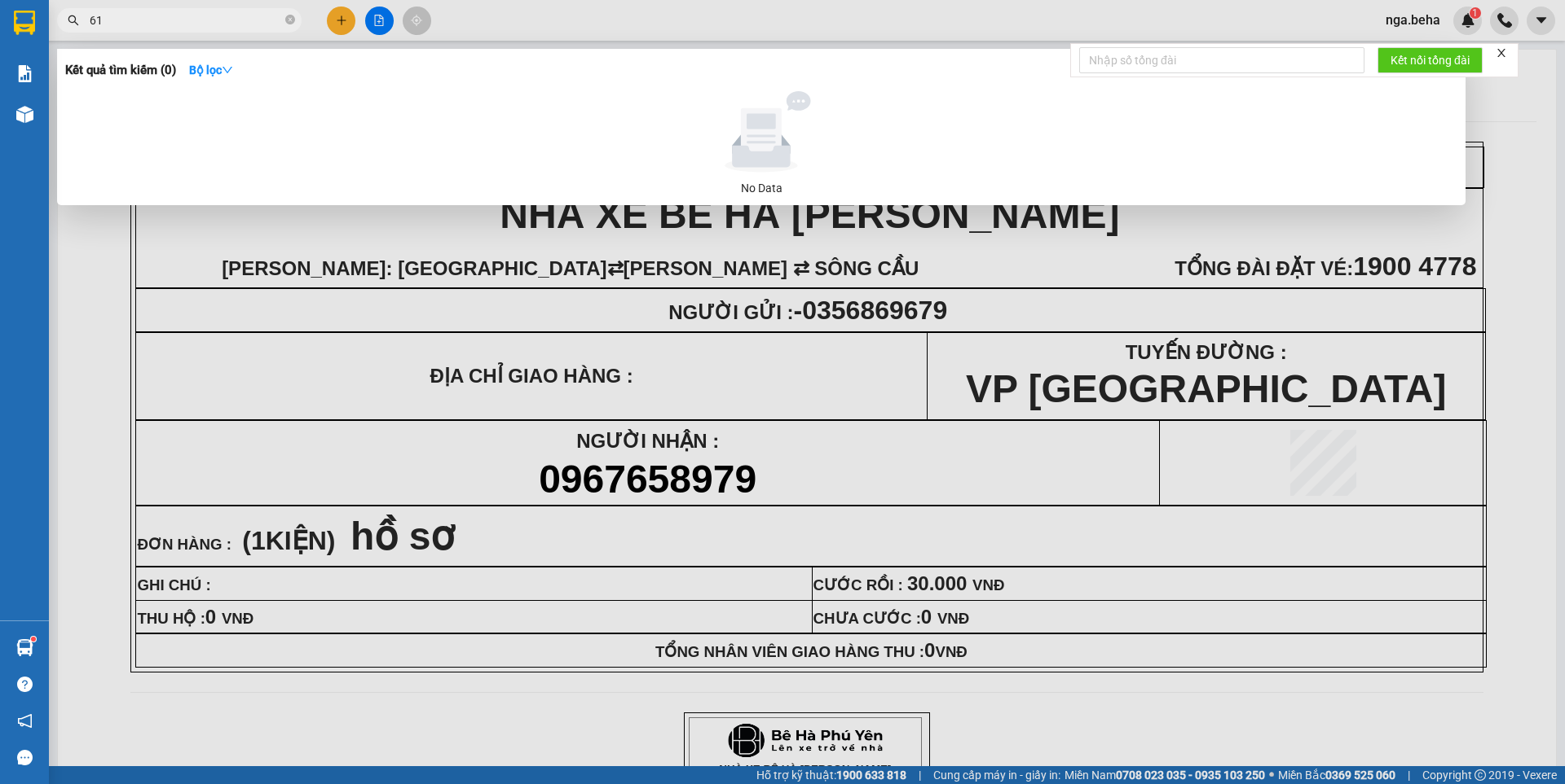
type input "6"
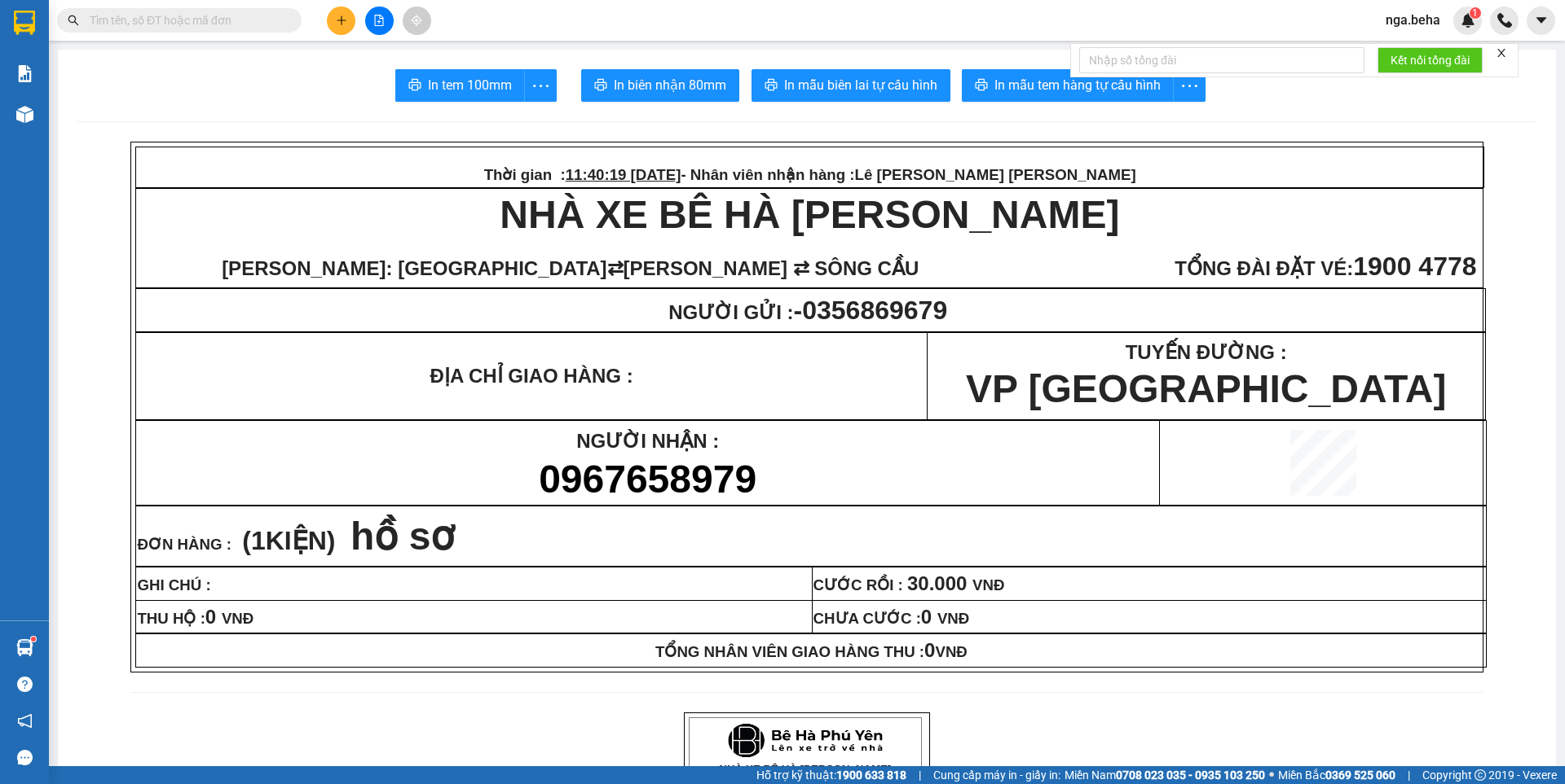
scroll to position [245, 0]
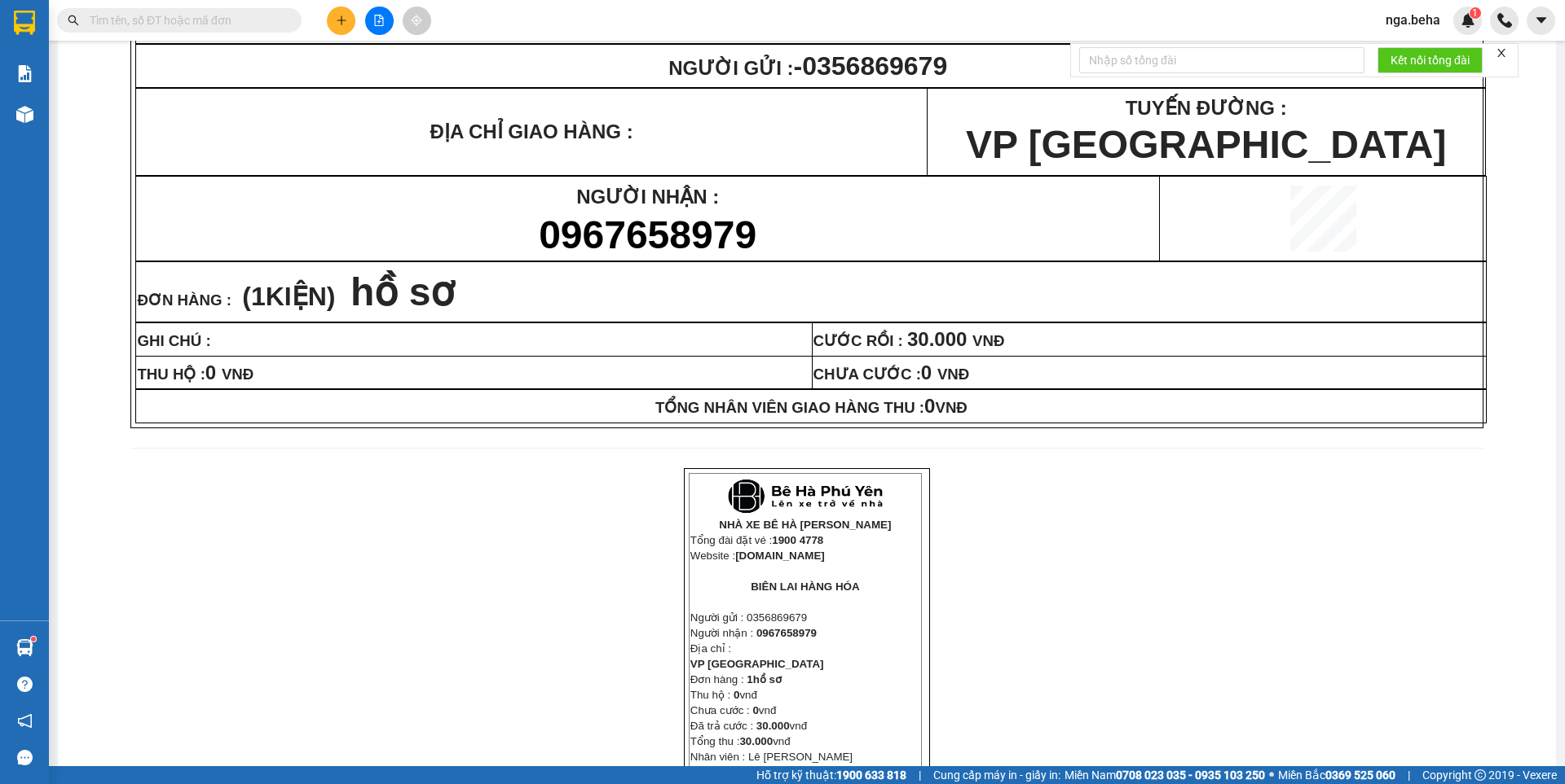
click at [246, 15] on input "text" at bounding box center [186, 20] width 193 height 18
drag, startPoint x: 246, startPoint y: 15, endPoint x: 240, endPoint y: 25, distance: 11.7
drag, startPoint x: 240, startPoint y: 23, endPoint x: 223, endPoint y: 21, distance: 17.1
click at [223, 21] on input "text" at bounding box center [186, 20] width 193 height 18
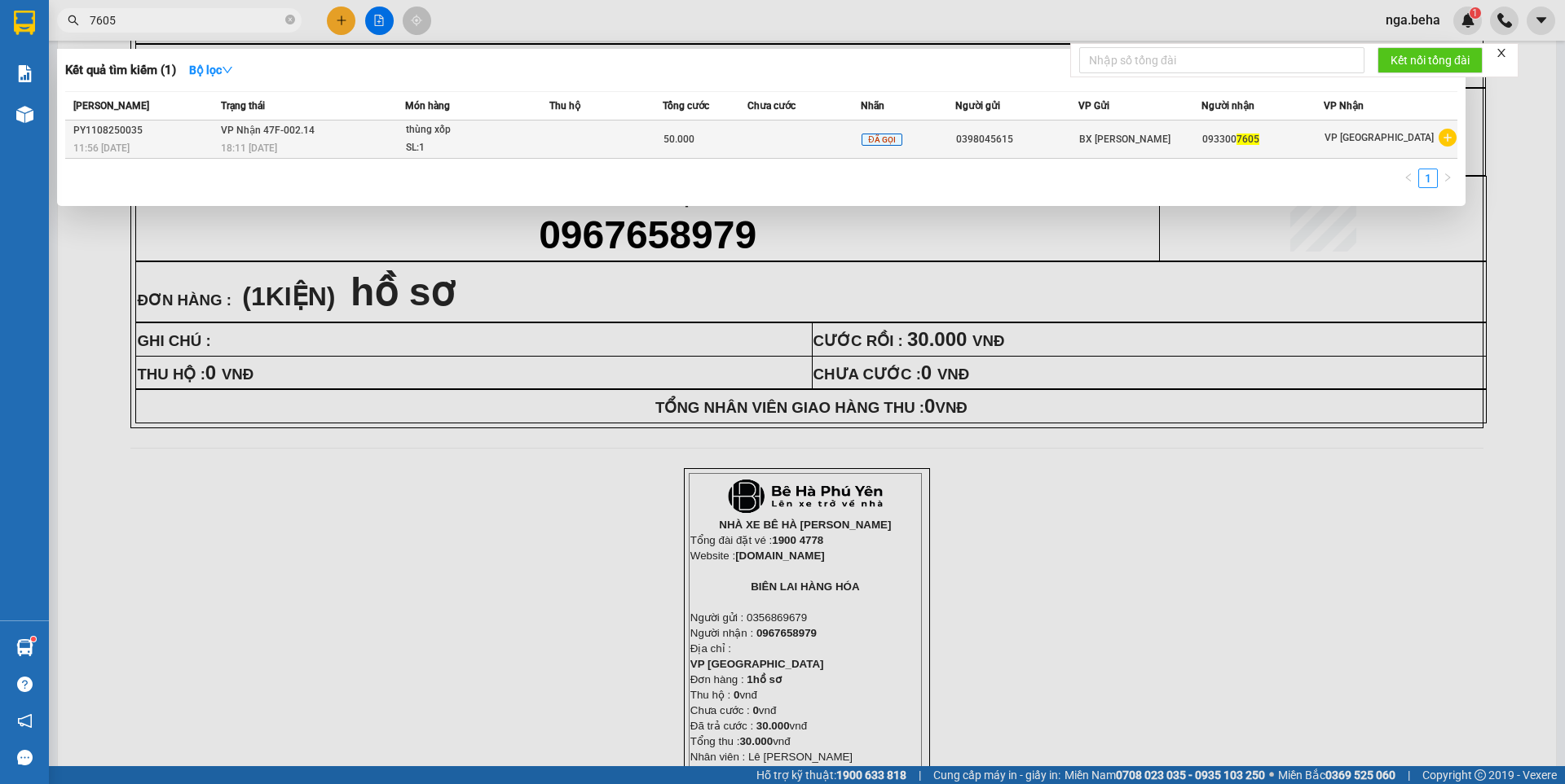
type input "7605"
click at [340, 128] on td "VP Nhận 47F-002.14 18:11 - 11/08" at bounding box center [311, 140] width 189 height 39
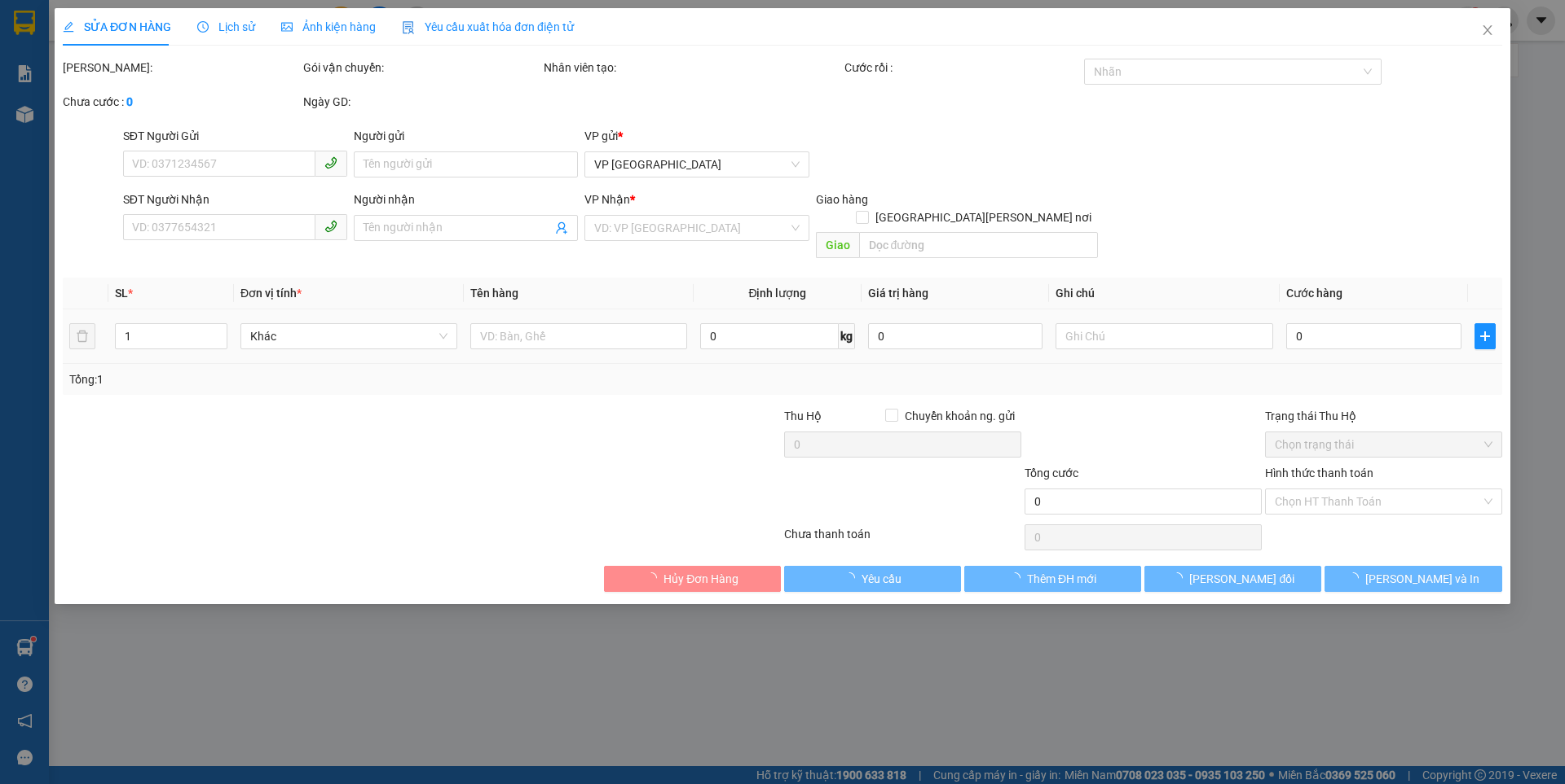
type input "0398045615"
type input "0933007605"
type input "50.000"
type input "0"
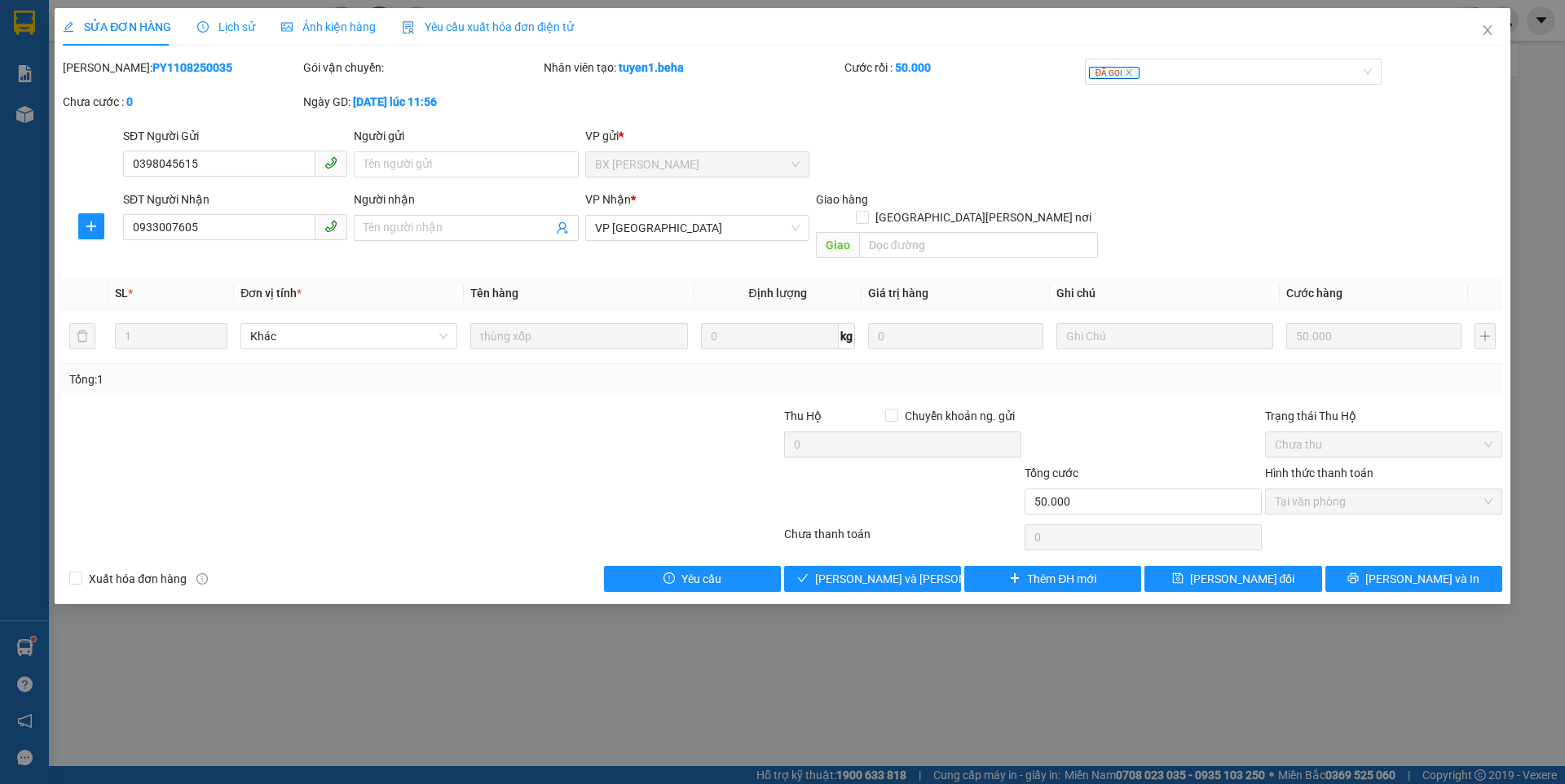
click at [360, 32] on span "Ảnh kiện hàng" at bounding box center [329, 27] width 95 height 13
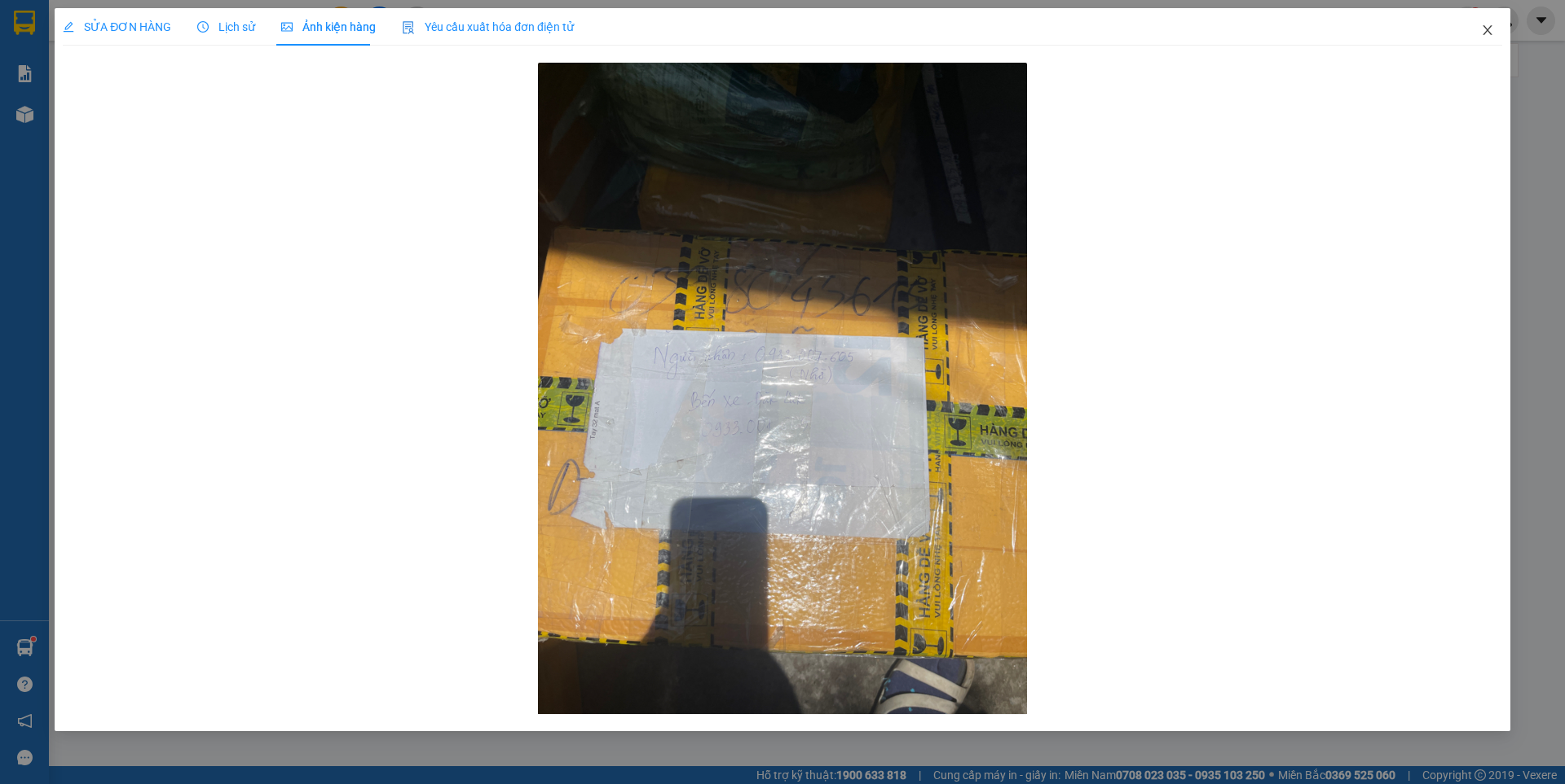
click at [1493, 28] on icon "close" at bounding box center [1488, 30] width 13 height 13
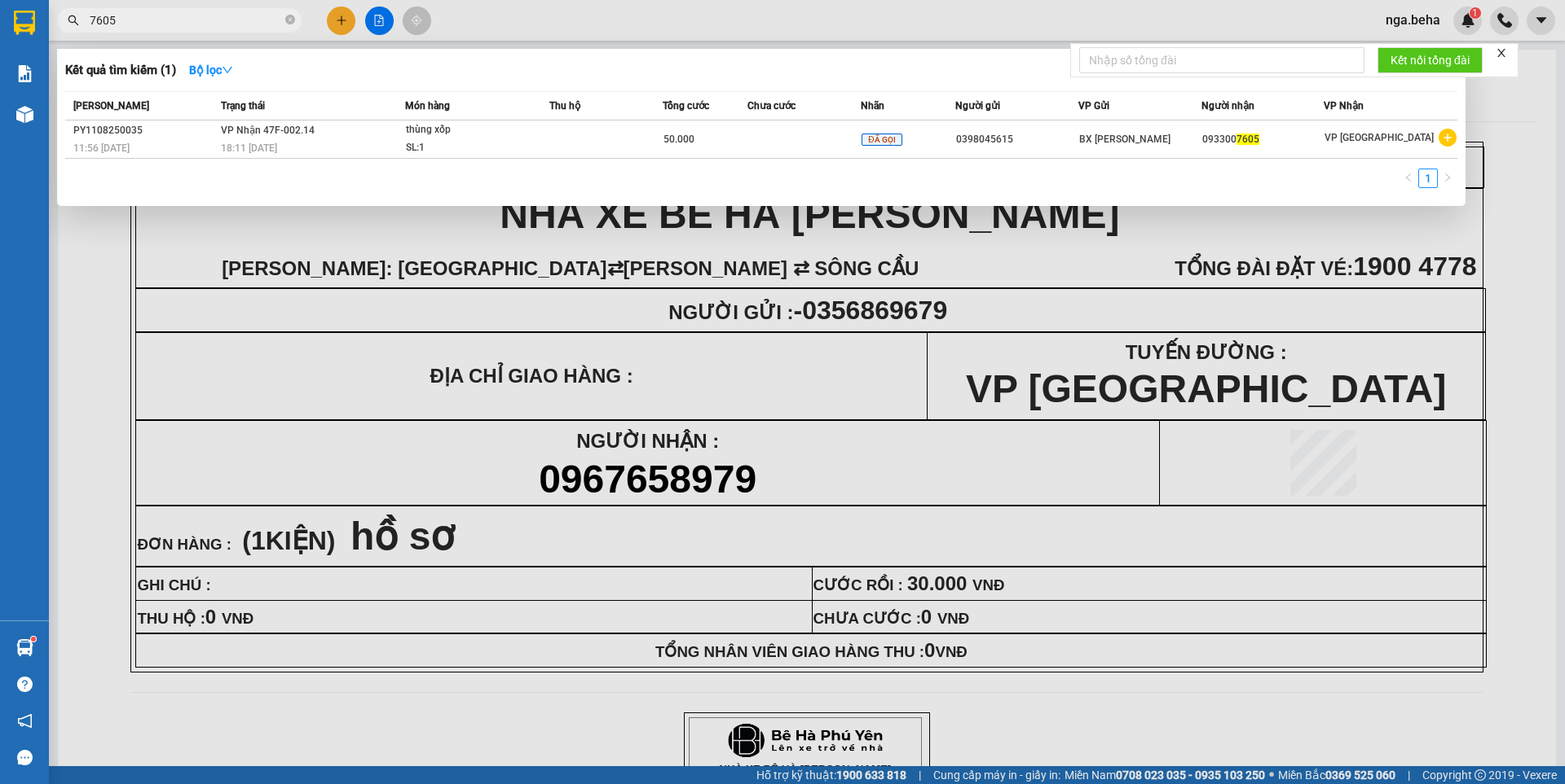
click at [238, 15] on input "7605" at bounding box center [186, 20] width 193 height 18
click at [594, 165] on div "Mã ĐH Trạng thái Món hàng Thu hộ Tổng cước Chưa cước Nhãn Người gửi VP Gửi Ngườ…" at bounding box center [761, 145] width 1392 height 107
